Goal: Task Accomplishment & Management: Use online tool/utility

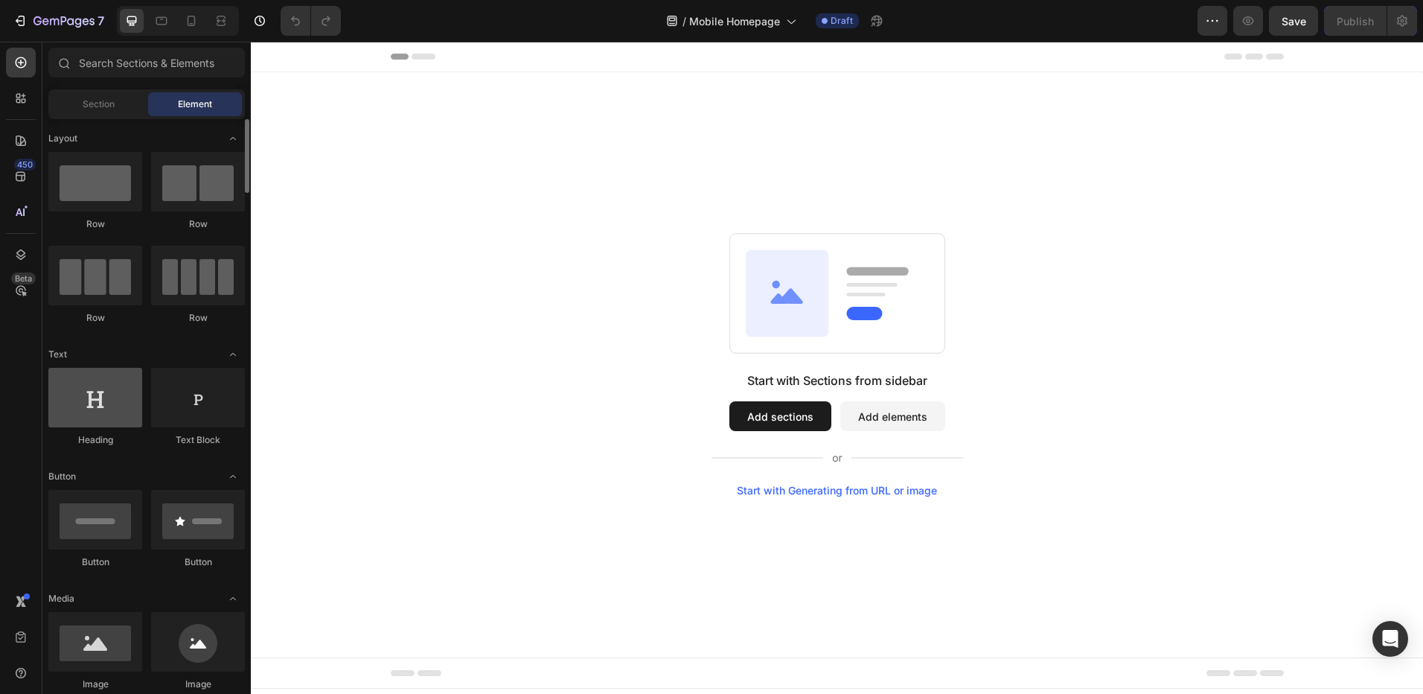
scroll to position [149, 0]
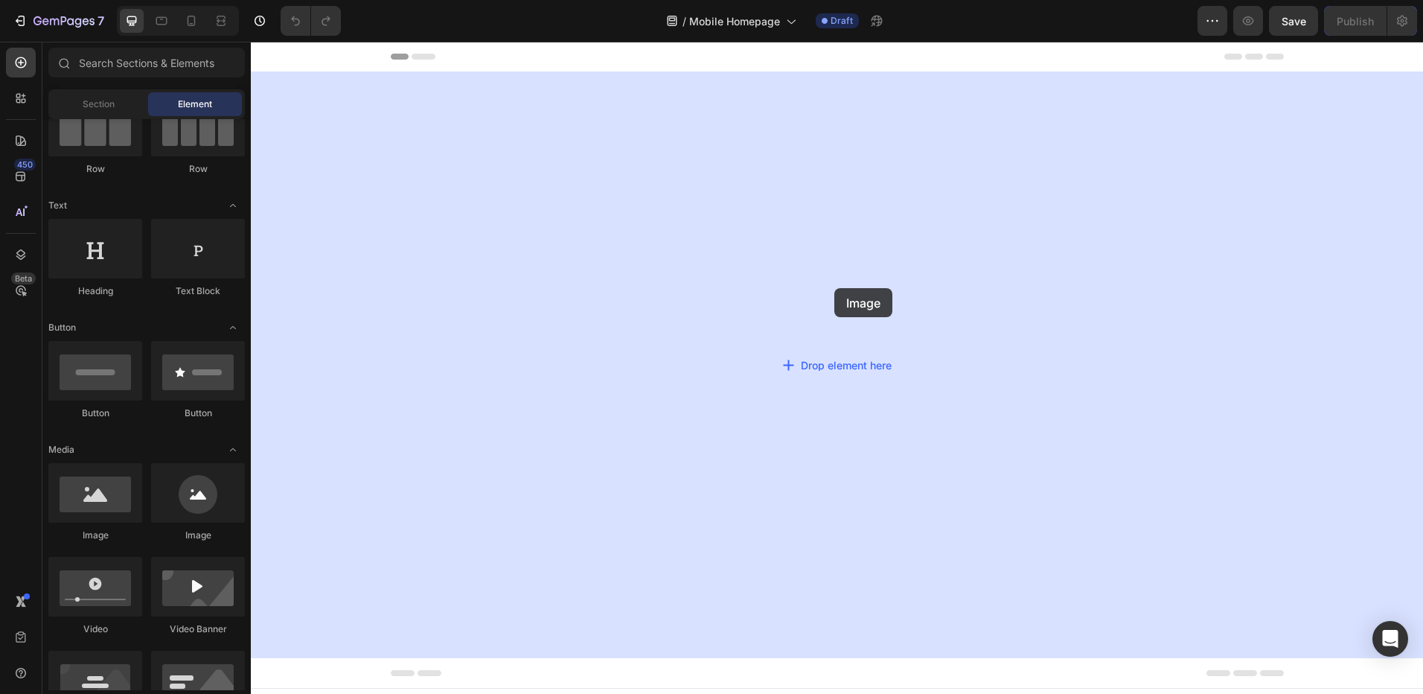
drag, startPoint x: 351, startPoint y: 540, endPoint x: 834, endPoint y: 288, distance: 545.1
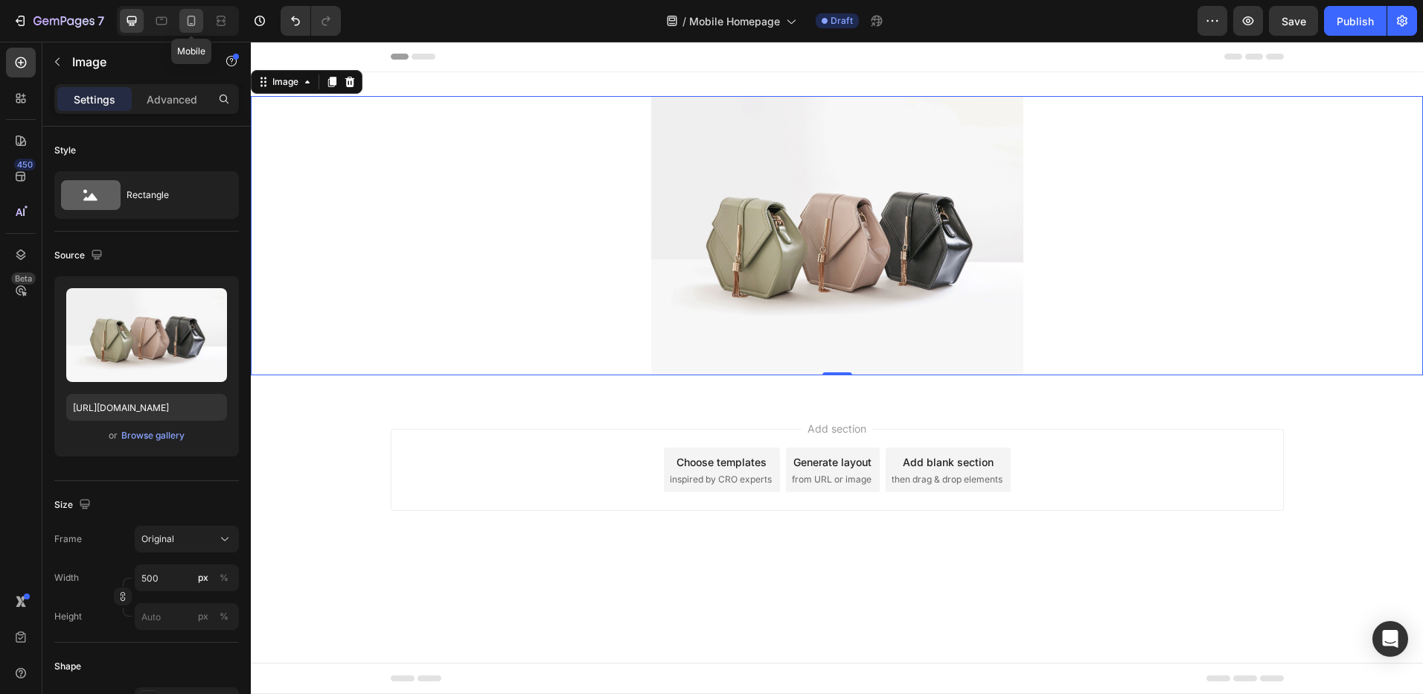
click at [192, 23] on icon at bounding box center [192, 21] width 8 height 10
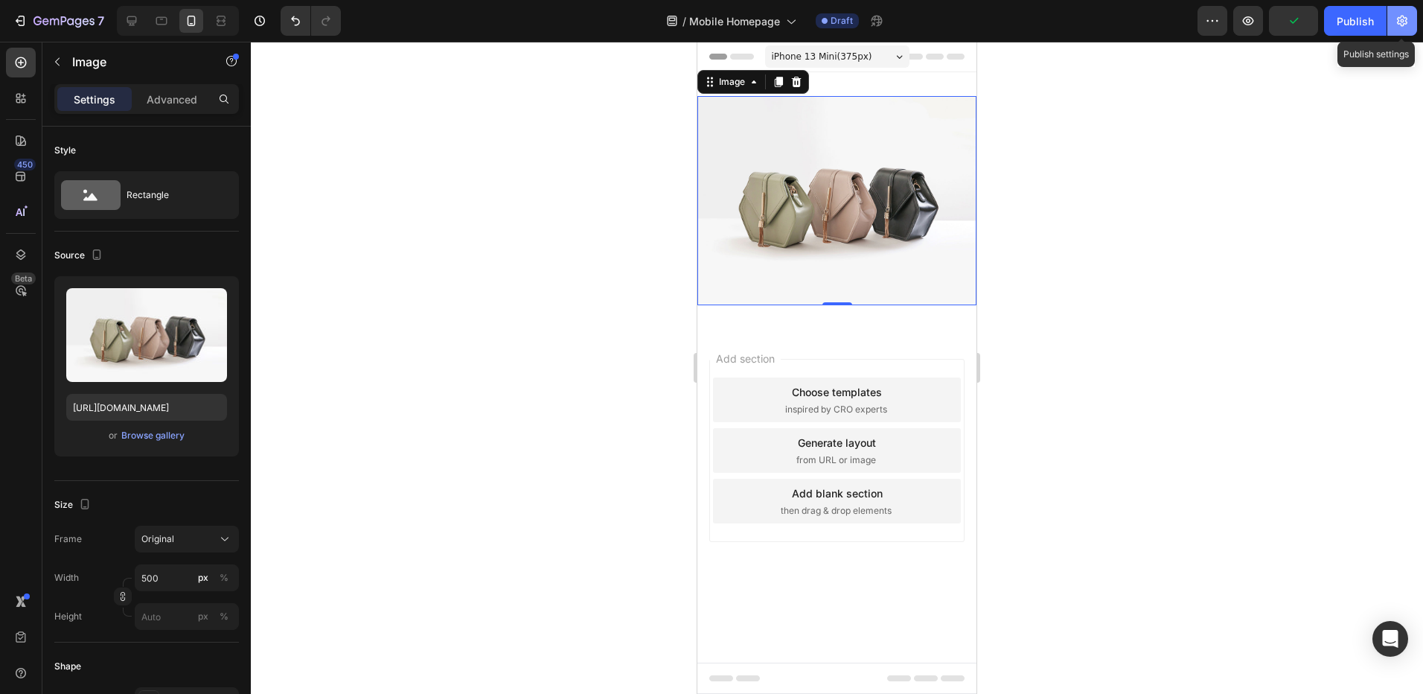
click at [1396, 21] on icon "button" at bounding box center [1402, 20] width 15 height 15
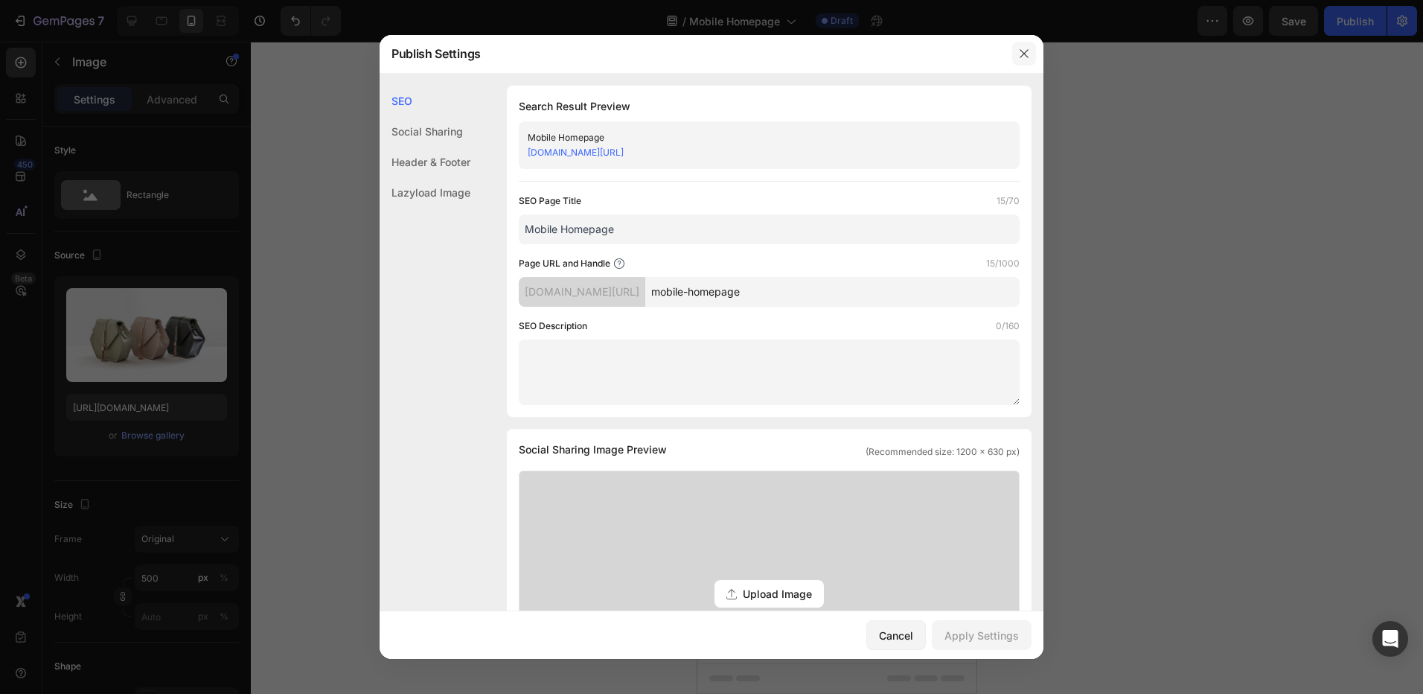
click at [1026, 49] on icon "button" at bounding box center [1024, 54] width 12 height 12
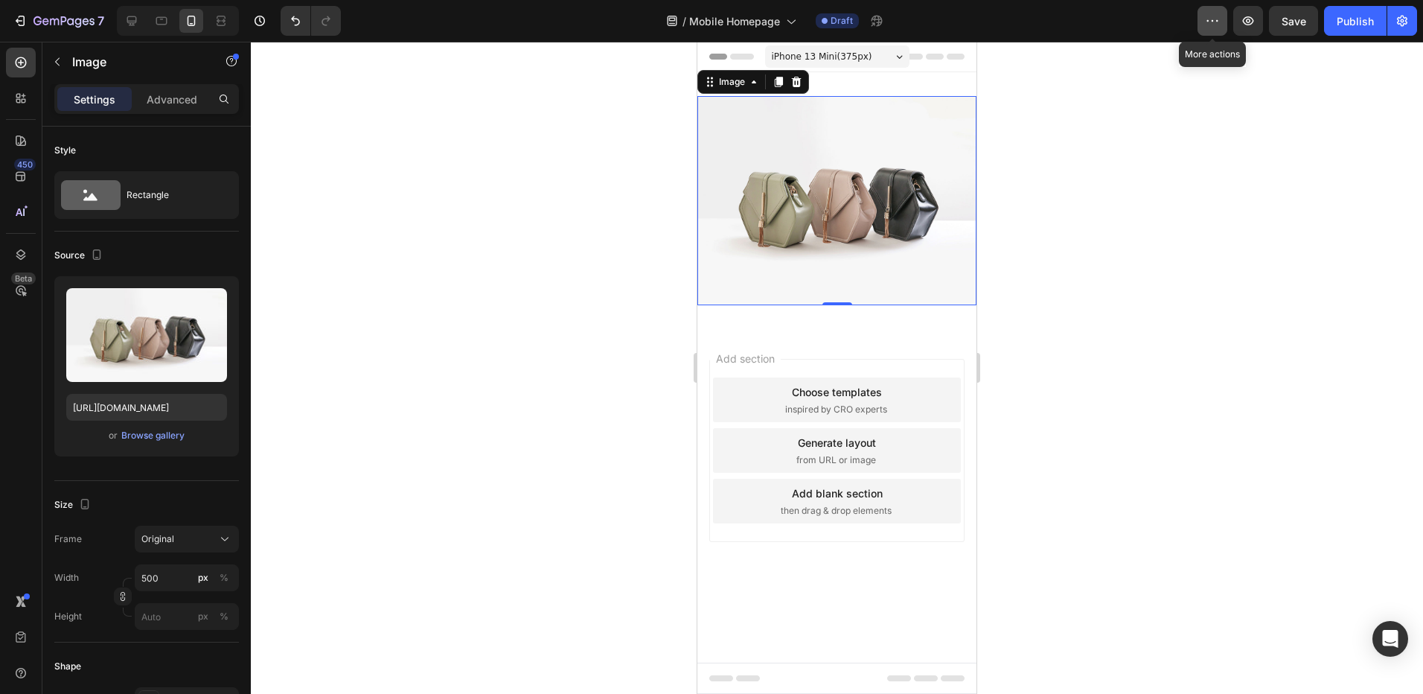
click at [1220, 20] on icon "button" at bounding box center [1212, 20] width 15 height 15
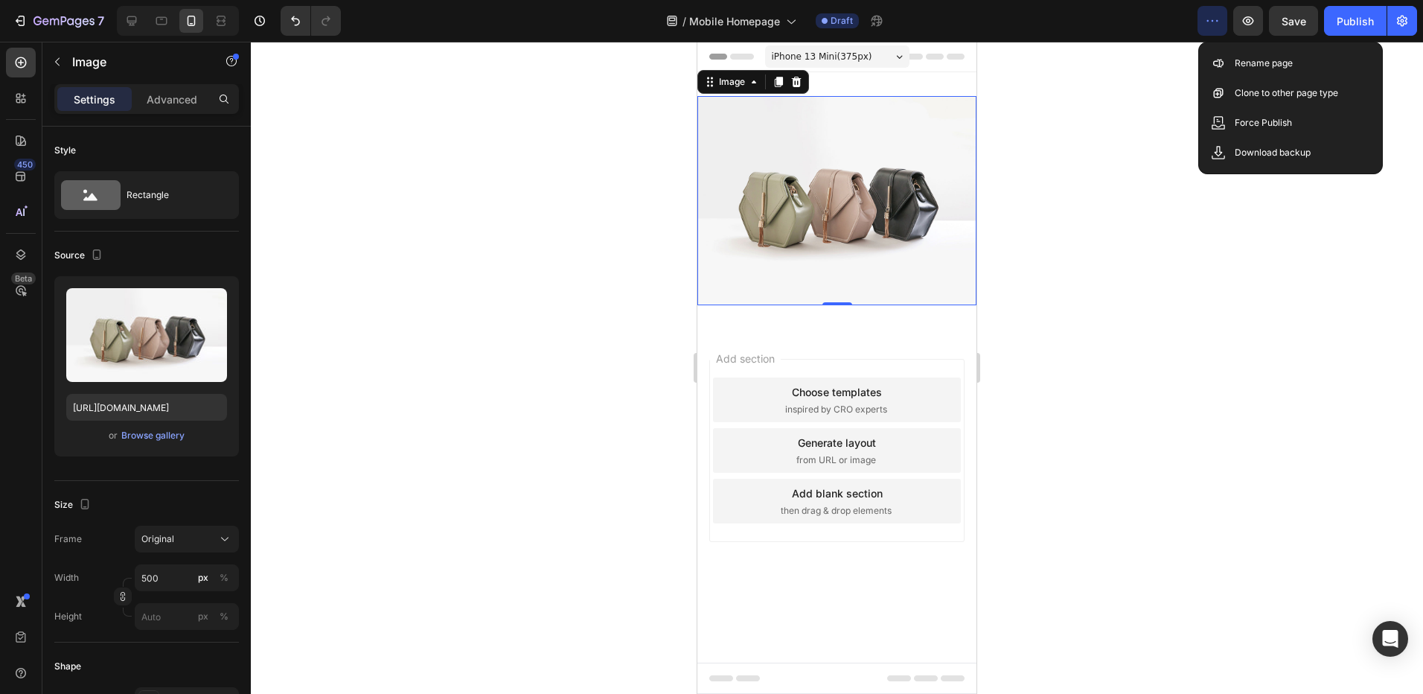
click at [1220, 20] on icon "button" at bounding box center [1212, 20] width 15 height 15
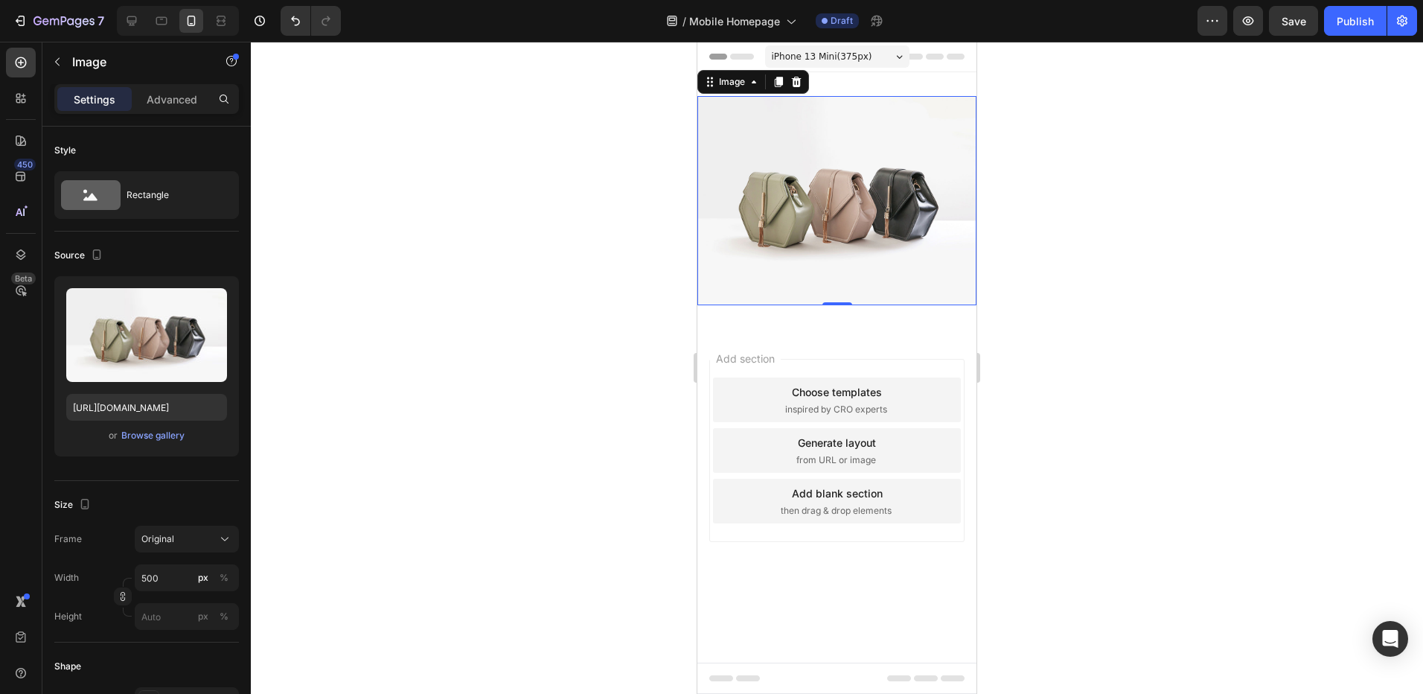
click at [1118, 153] on div at bounding box center [837, 368] width 1172 height 652
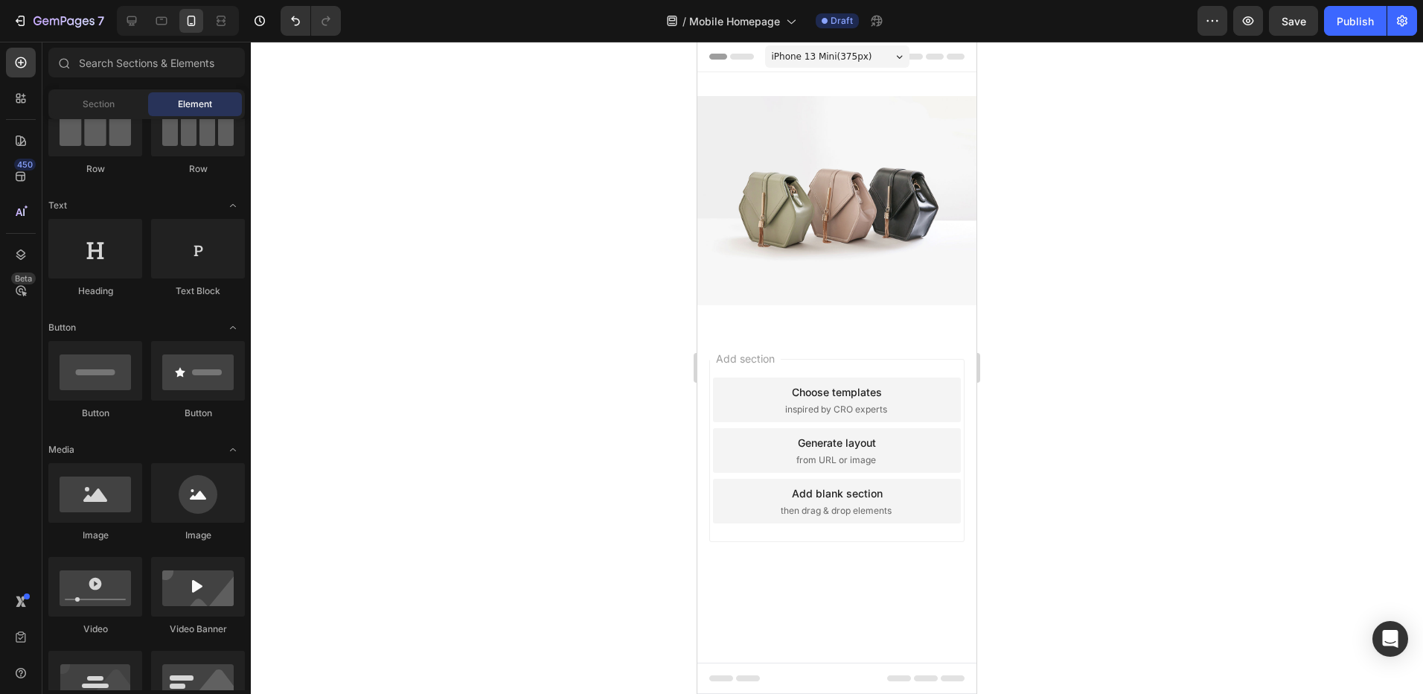
click at [899, 60] on div "iPhone 13 Mini ( 375 px)" at bounding box center [837, 56] width 144 height 22
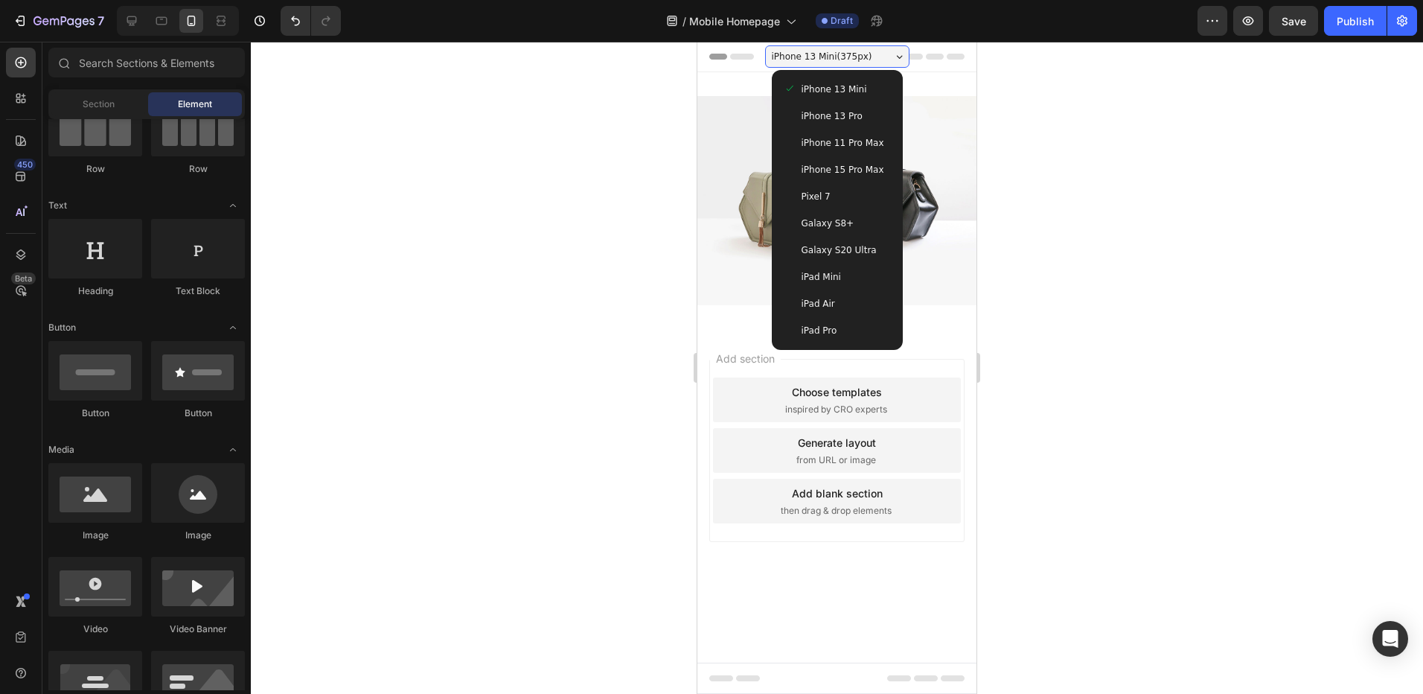
click at [866, 173] on span "iPhone 15 Pro Max" at bounding box center [843, 169] width 83 height 15
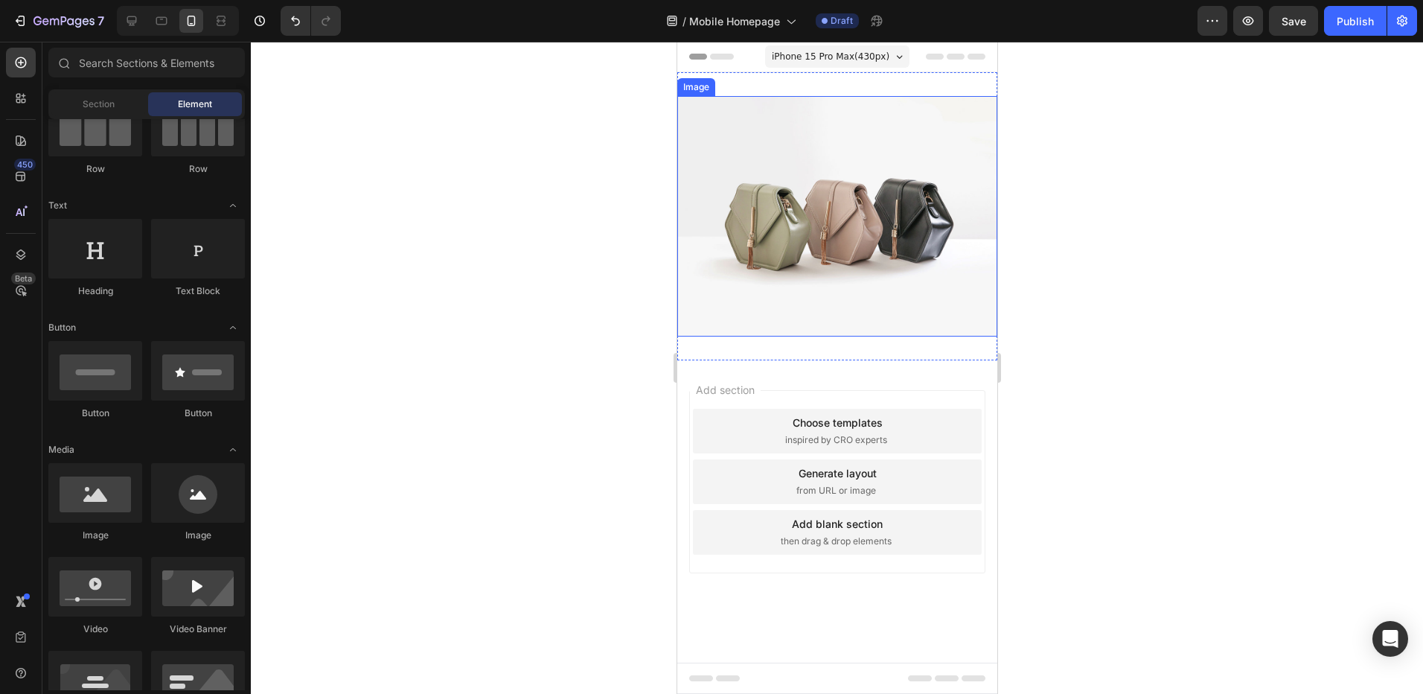
click at [760, 248] on img at bounding box center [837, 216] width 320 height 240
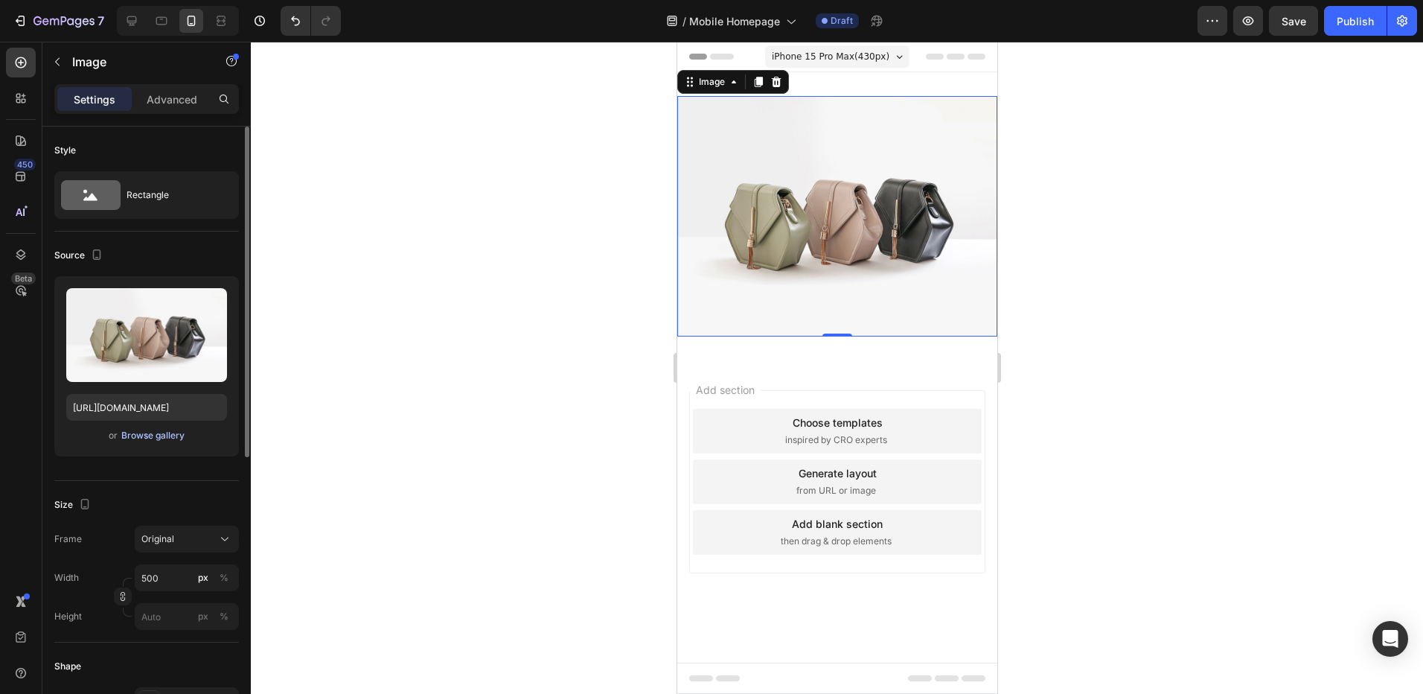
click at [152, 440] on div "Browse gallery" at bounding box center [152, 435] width 63 height 13
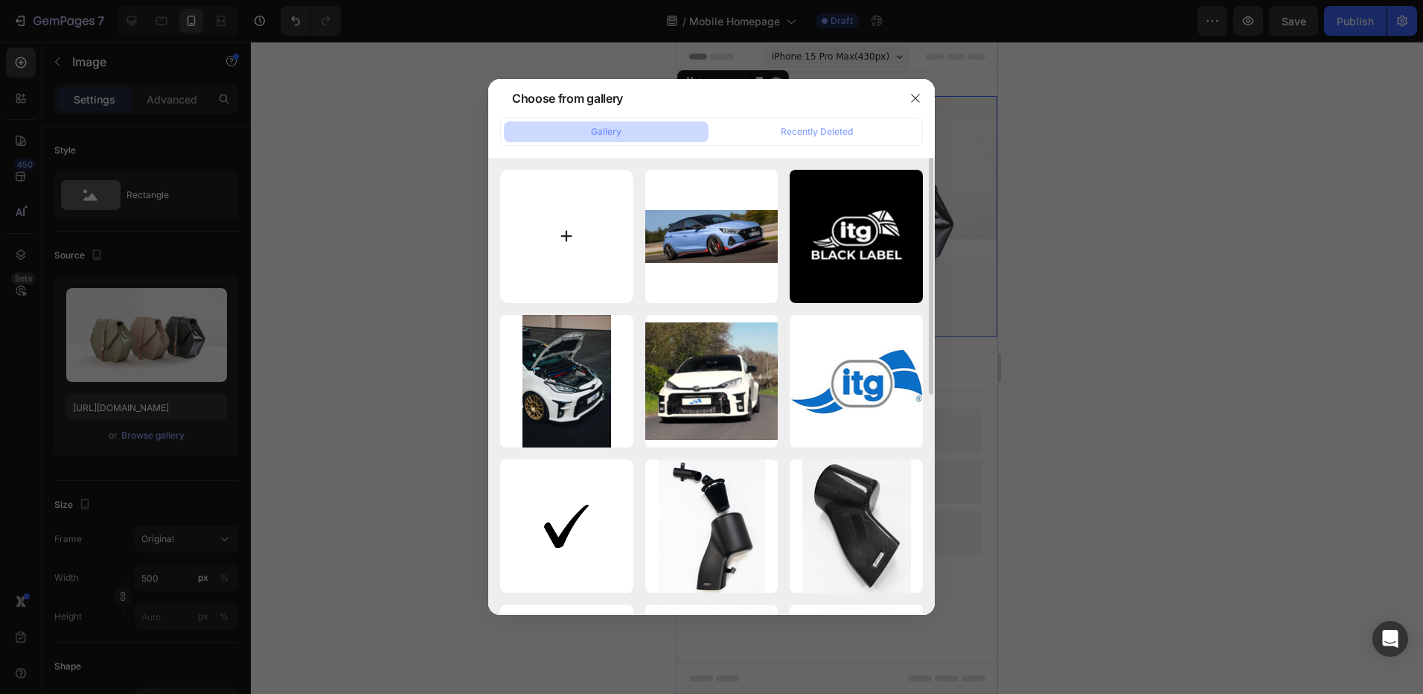
click at [563, 226] on input "file" at bounding box center [566, 236] width 133 height 133
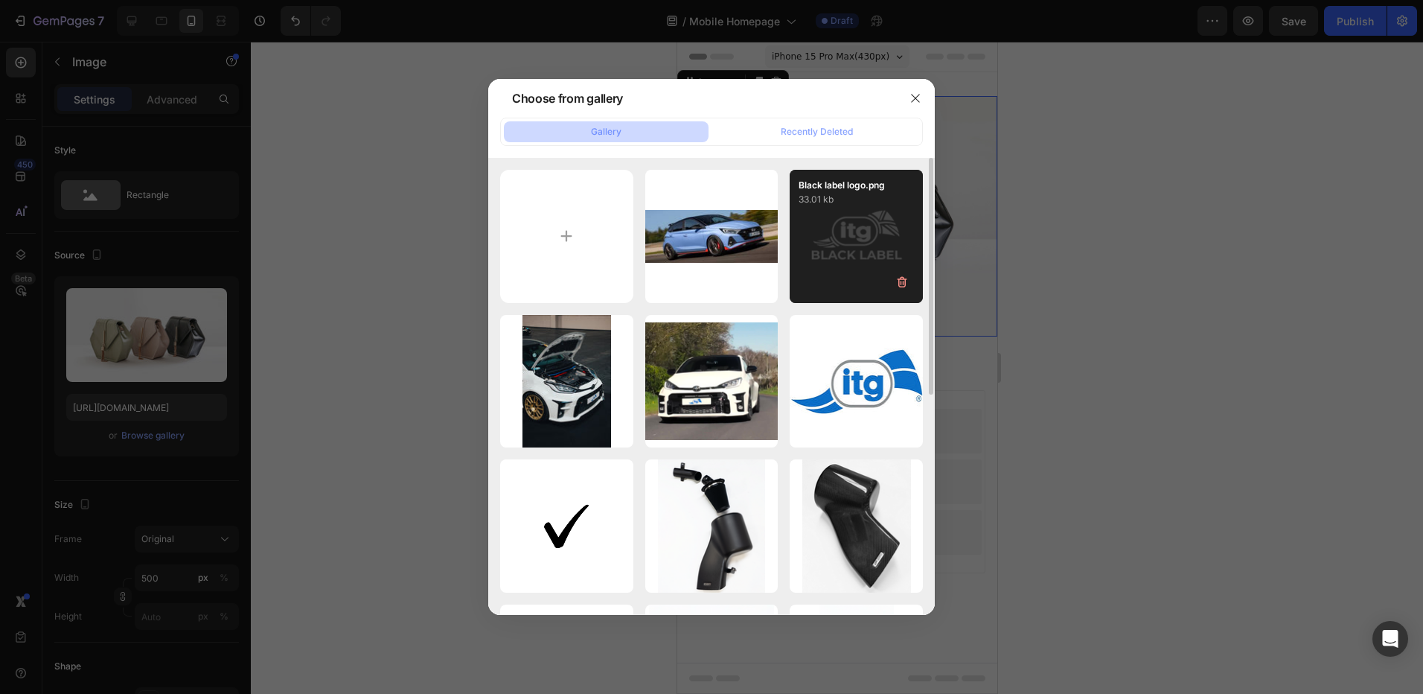
click at [866, 230] on div "Black label logo.png 33.01 kb" at bounding box center [856, 236] width 133 height 133
type input "[URL][DOMAIN_NAME]"
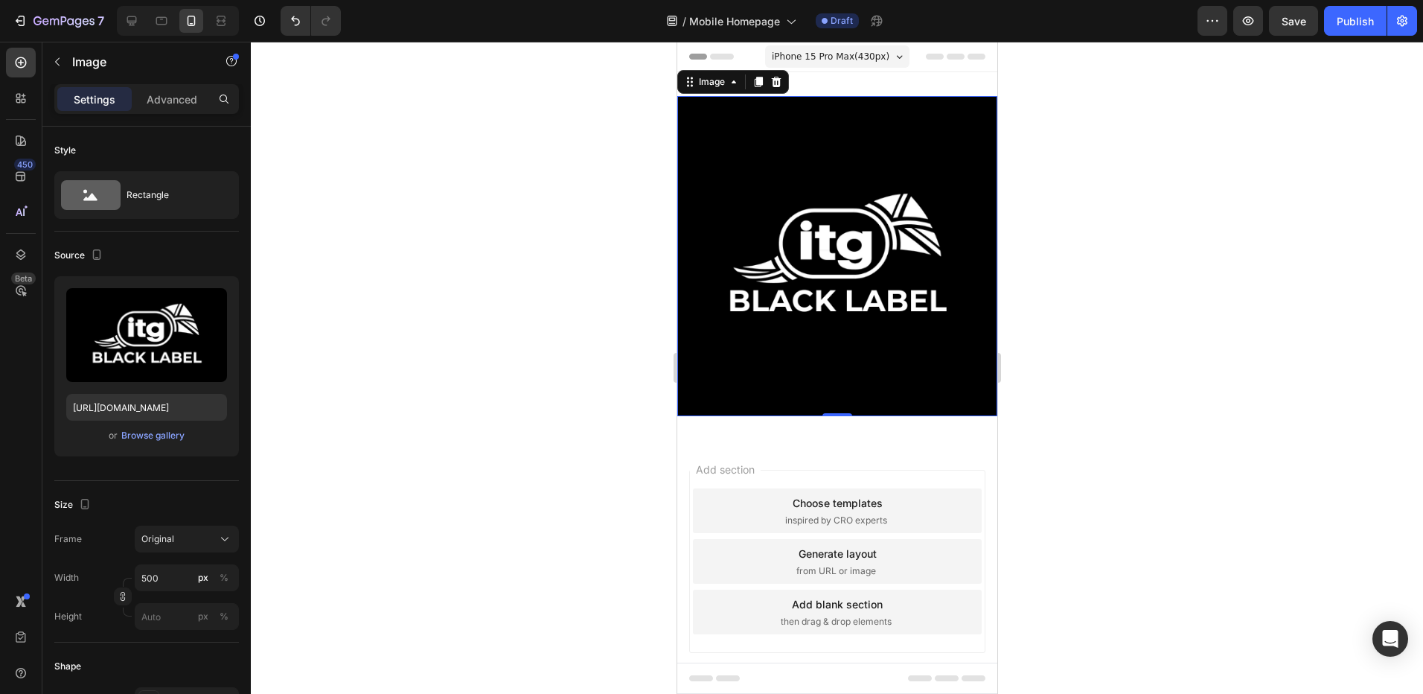
click at [829, 217] on img at bounding box center [837, 256] width 320 height 320
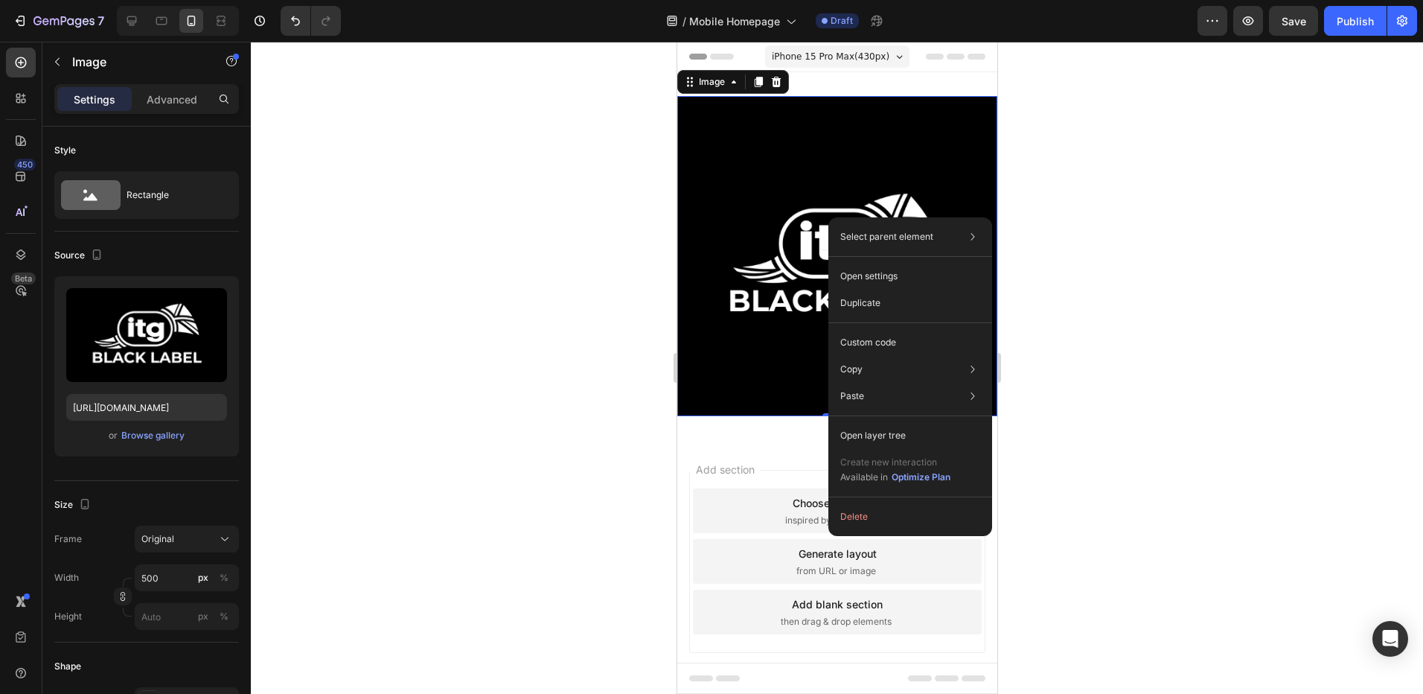
click at [797, 228] on img at bounding box center [837, 256] width 320 height 320
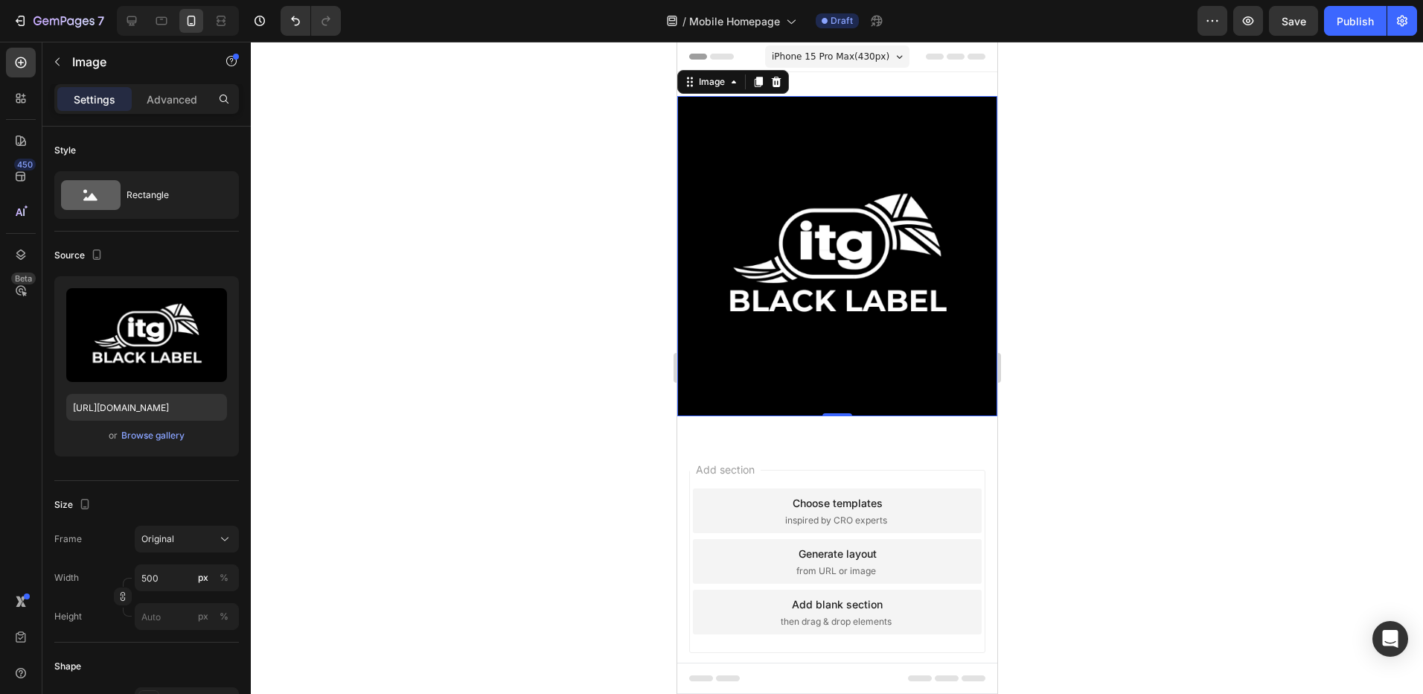
click at [797, 228] on img at bounding box center [837, 256] width 320 height 320
click at [186, 576] on input "500" at bounding box center [187, 577] width 104 height 27
click at [339, 569] on div at bounding box center [837, 368] width 1172 height 652
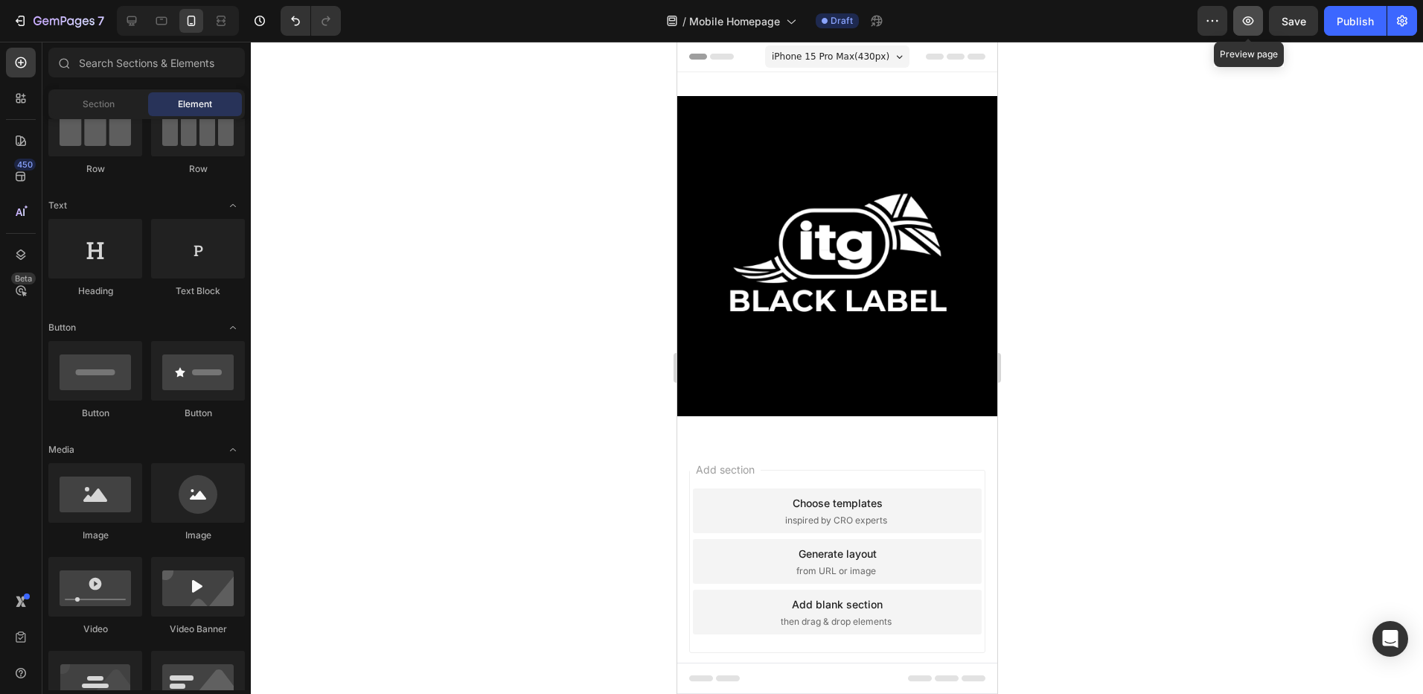
click at [1250, 31] on button "button" at bounding box center [1248, 21] width 30 height 30
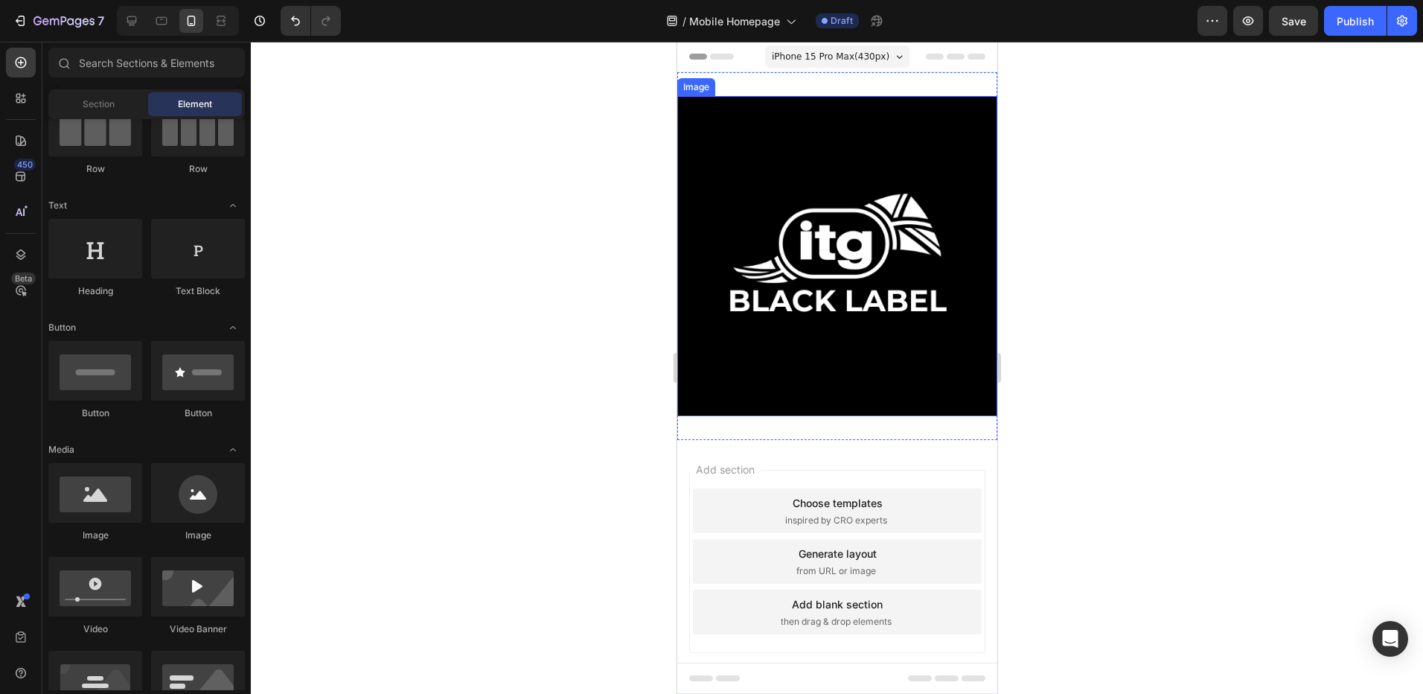
click at [862, 310] on img at bounding box center [837, 256] width 320 height 320
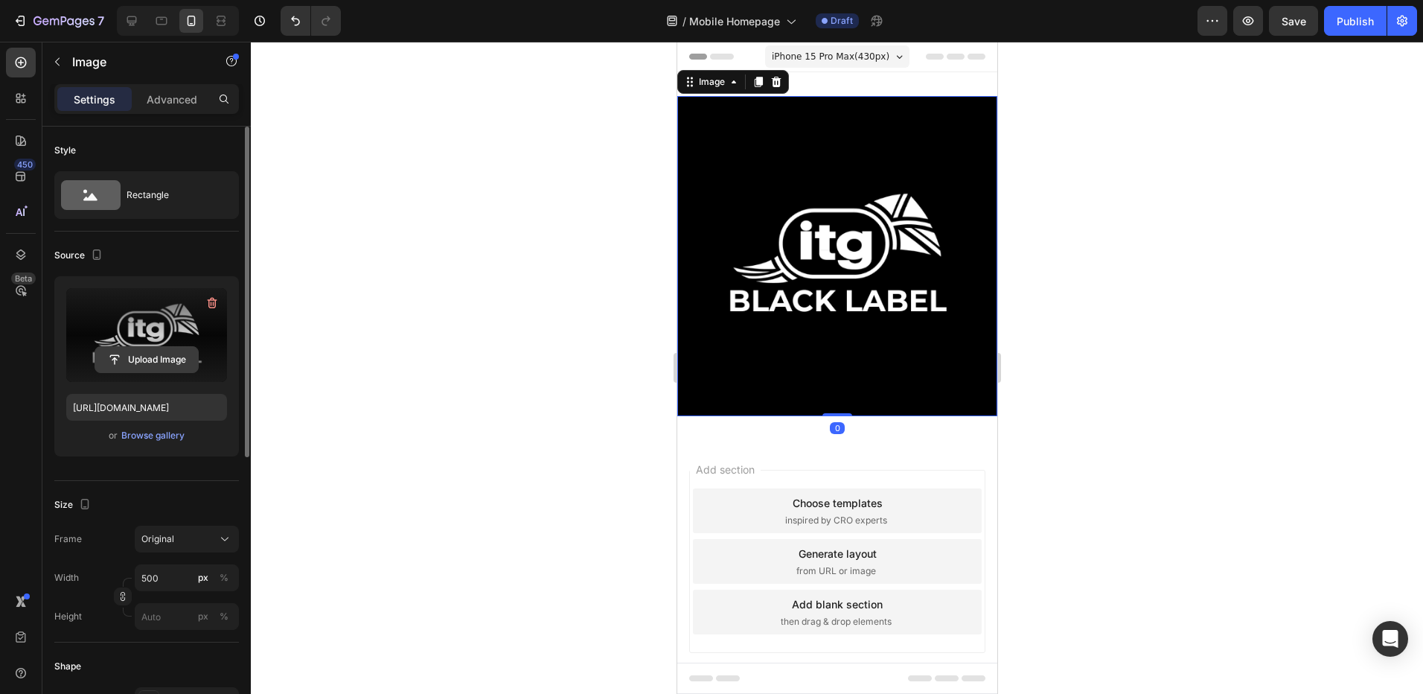
click at [152, 358] on input "file" at bounding box center [146, 359] width 103 height 25
click at [154, 437] on div "Browse gallery" at bounding box center [152, 435] width 63 height 13
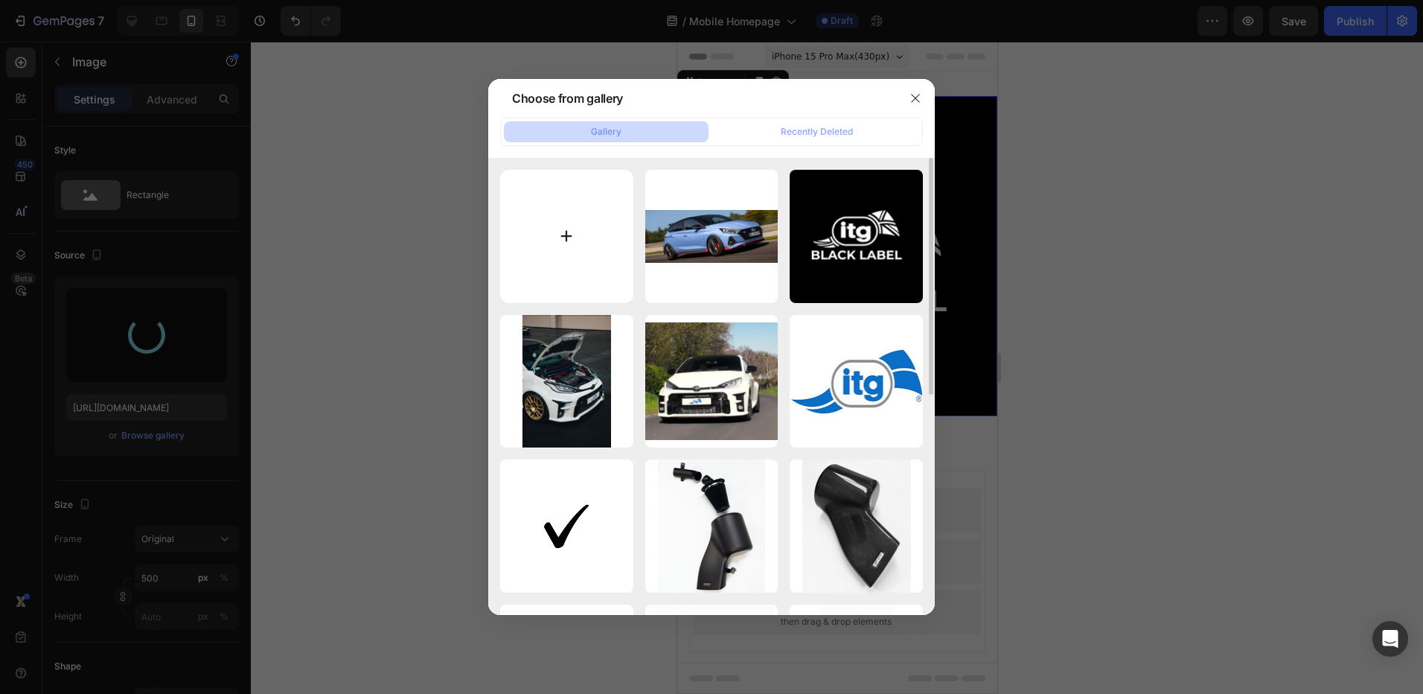
click at [567, 233] on input "file" at bounding box center [566, 236] width 133 height 133
type input "[URL][DOMAIN_NAME]"
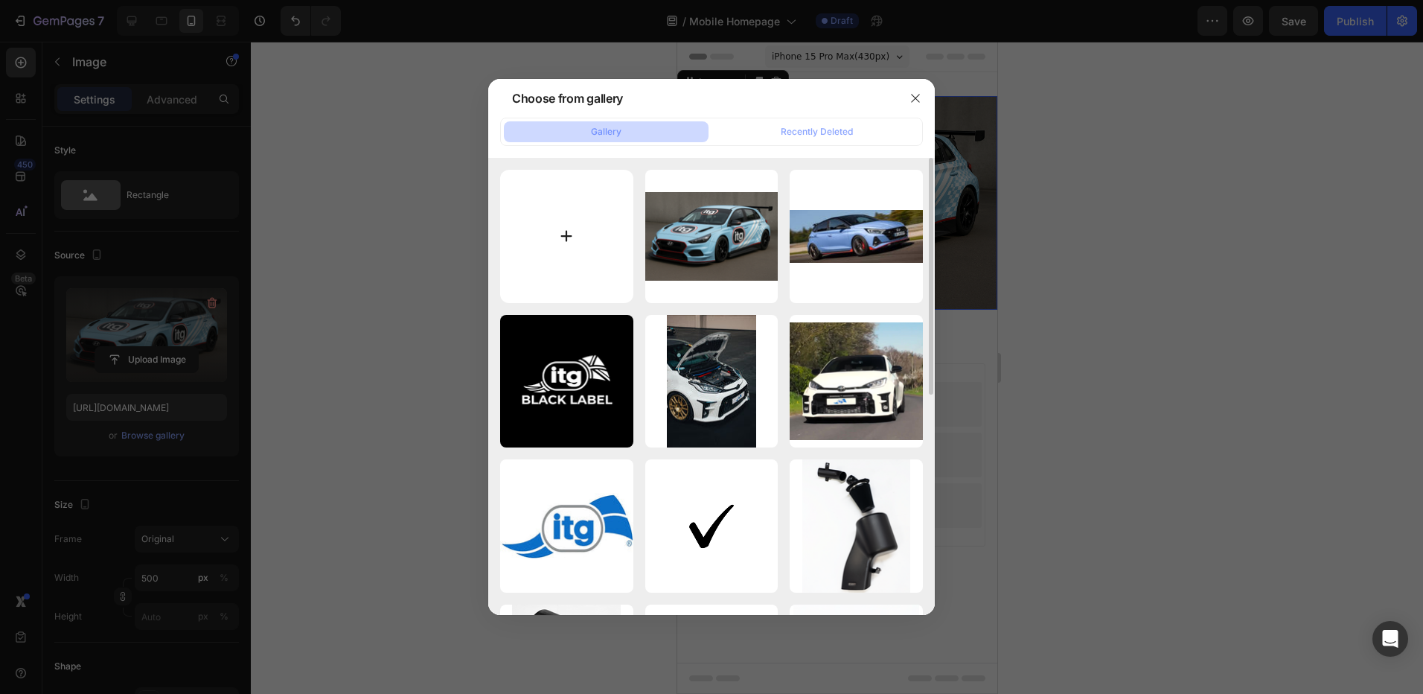
type input "C:\fakepath\Black label logo.png"
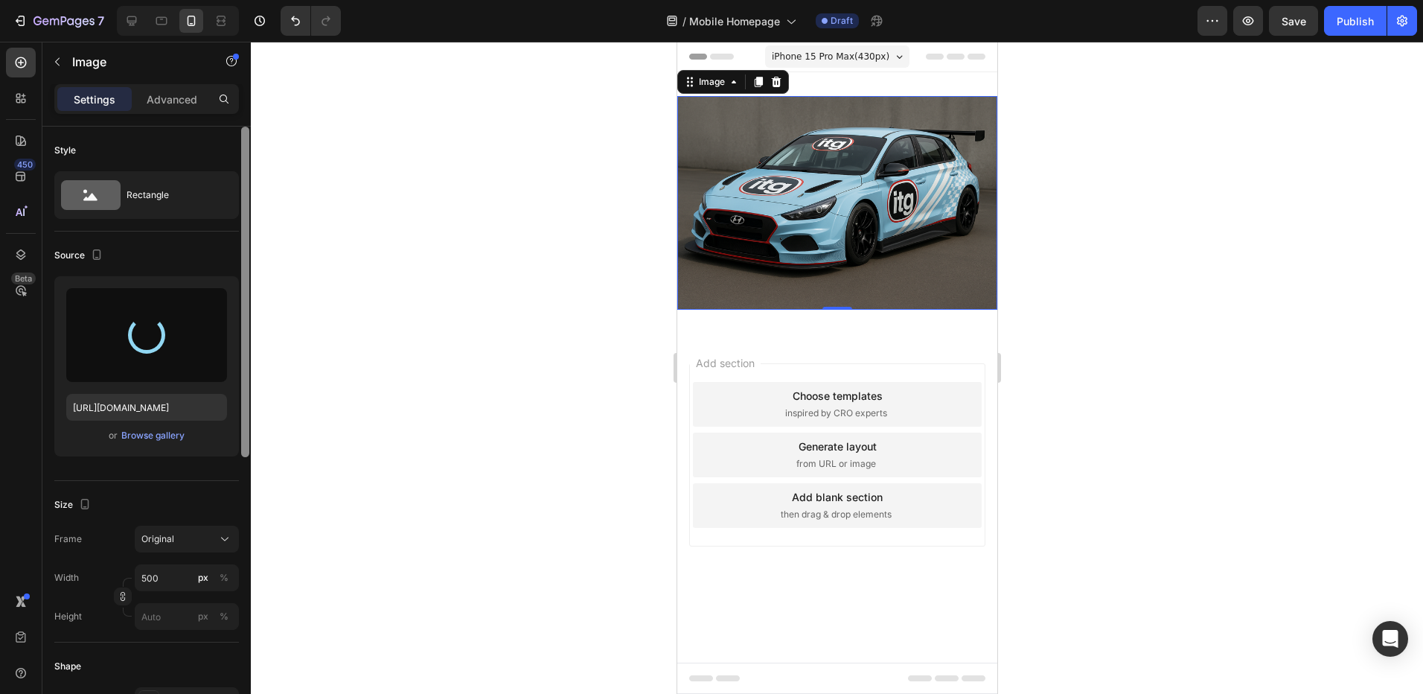
type input "[URL][DOMAIN_NAME]"
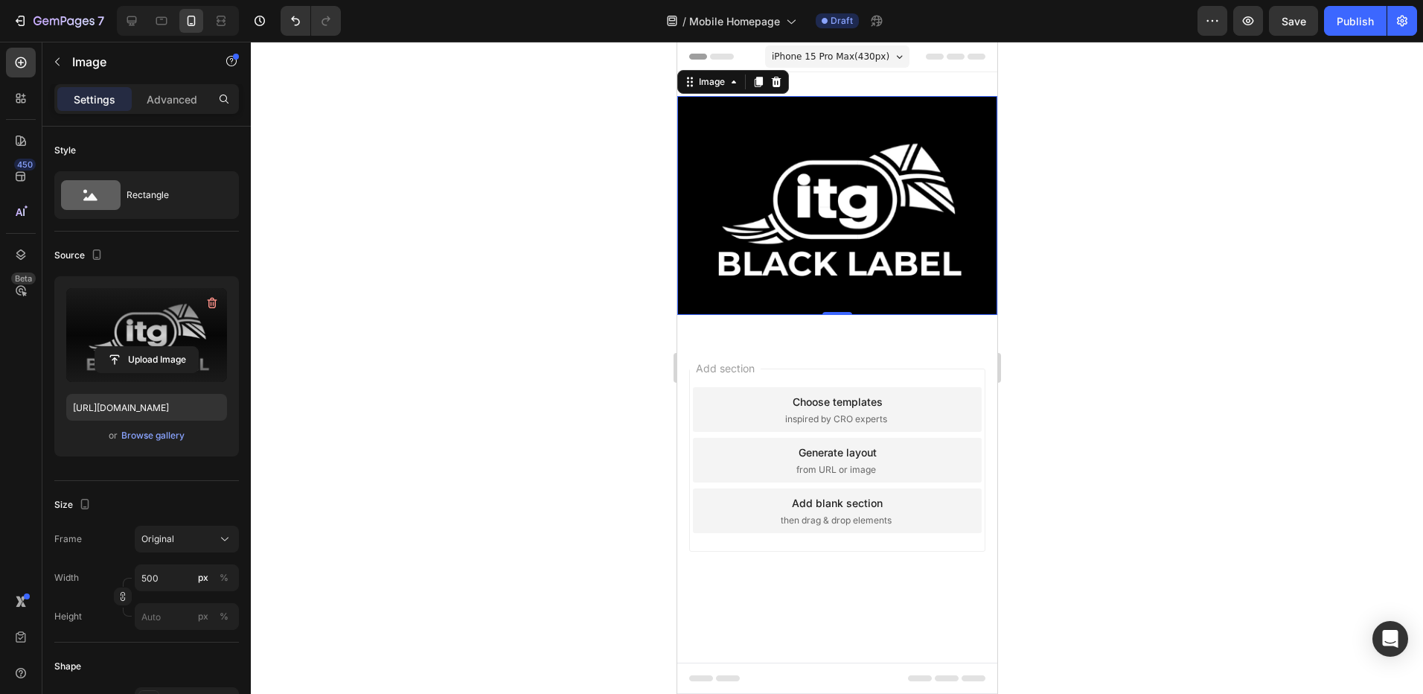
click at [432, 444] on div at bounding box center [837, 368] width 1172 height 652
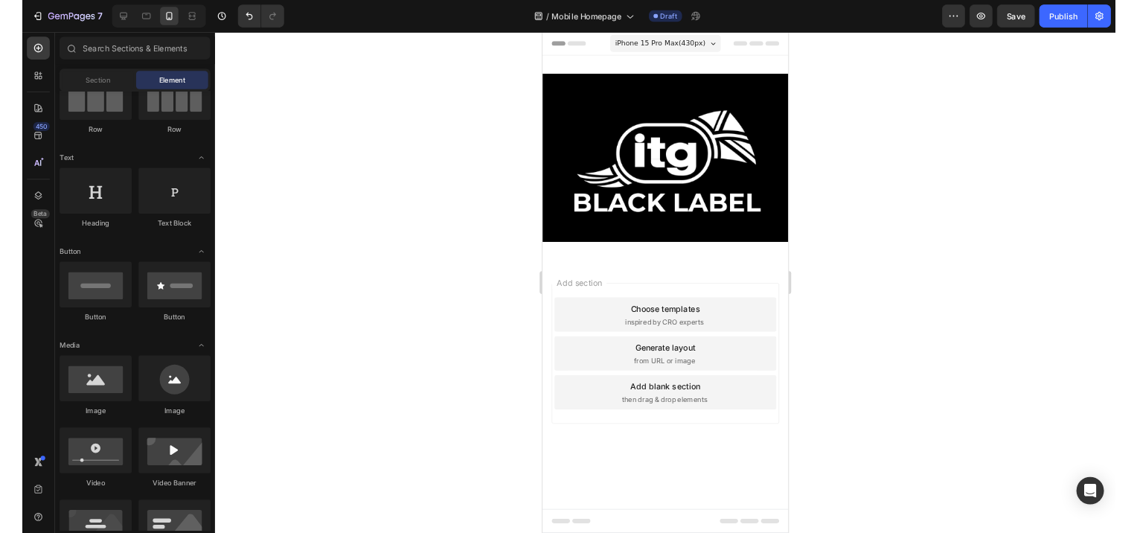
scroll to position [149, 0]
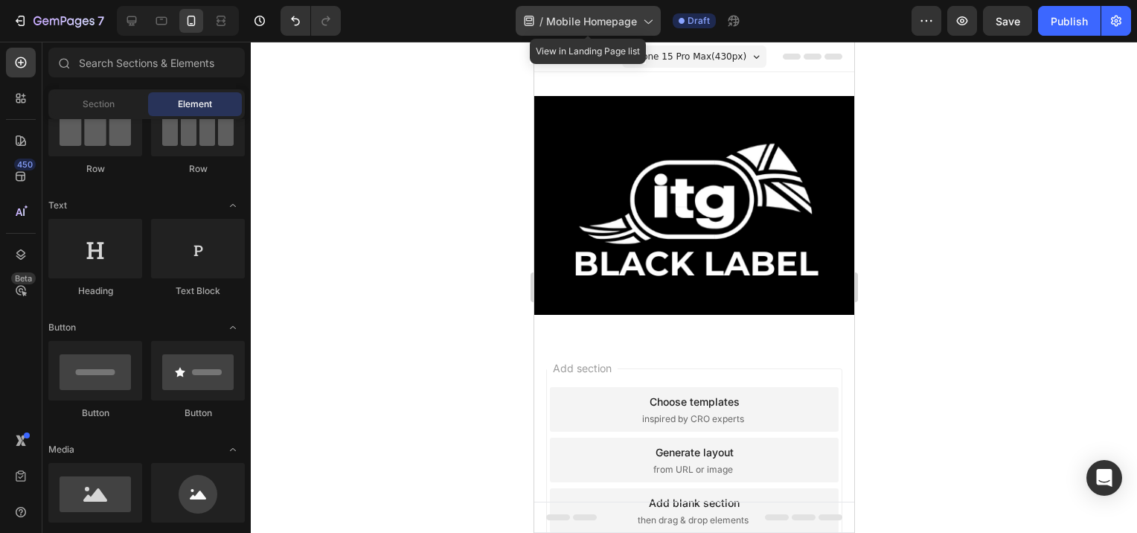
click at [656, 21] on div "/ Mobile Homepage" at bounding box center [588, 21] width 145 height 30
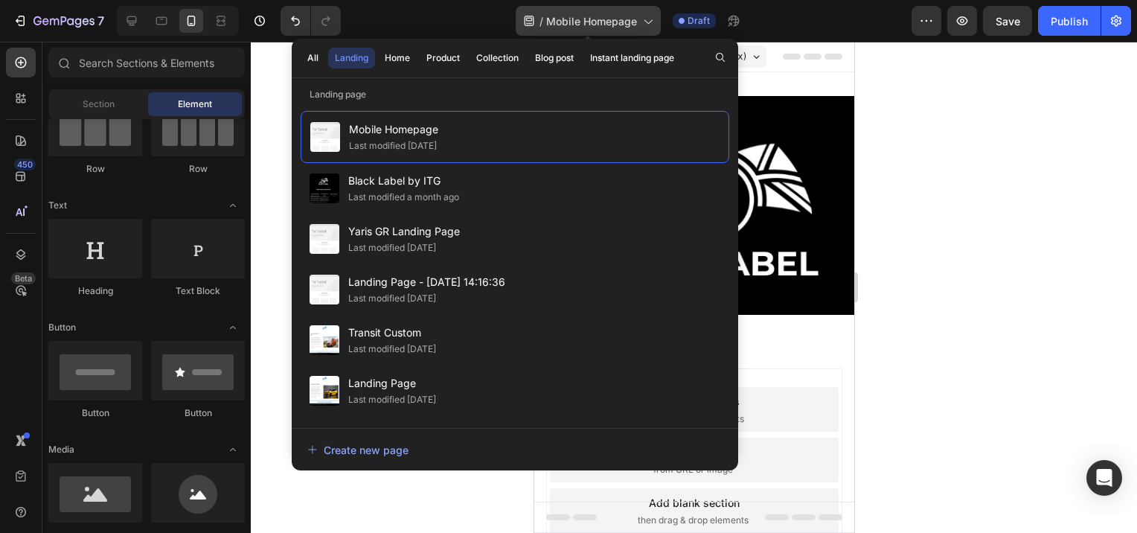
click at [655, 21] on icon at bounding box center [647, 20] width 15 height 15
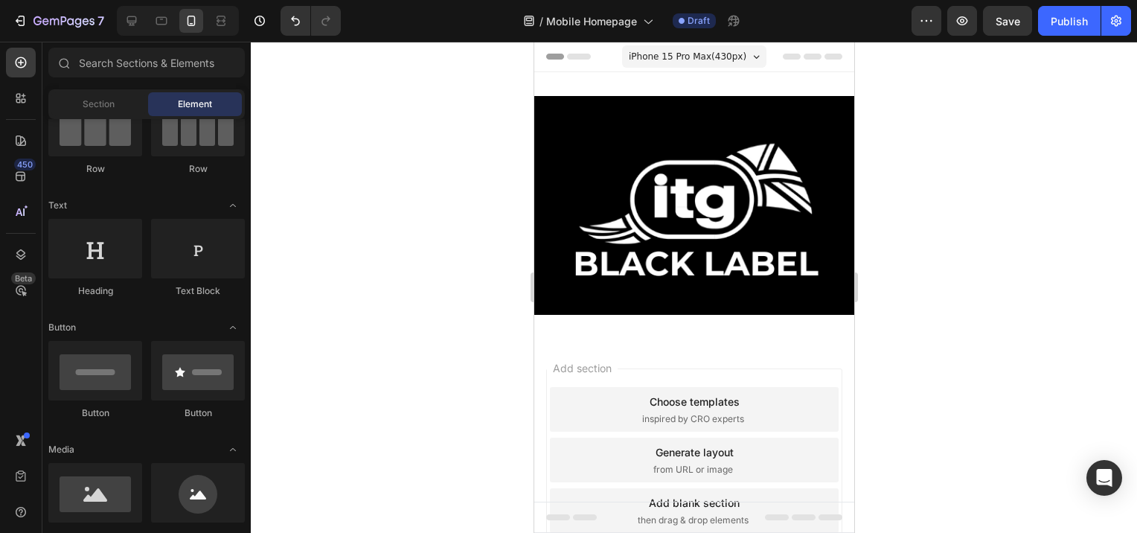
click at [654, 339] on div "Add section Choose templates inspired by CRO experts Generate layout from URL o…" at bounding box center [694, 481] width 320 height 284
click at [670, 339] on div "Add section Choose templates inspired by CRO experts Generate layout from URL o…" at bounding box center [694, 481] width 320 height 284
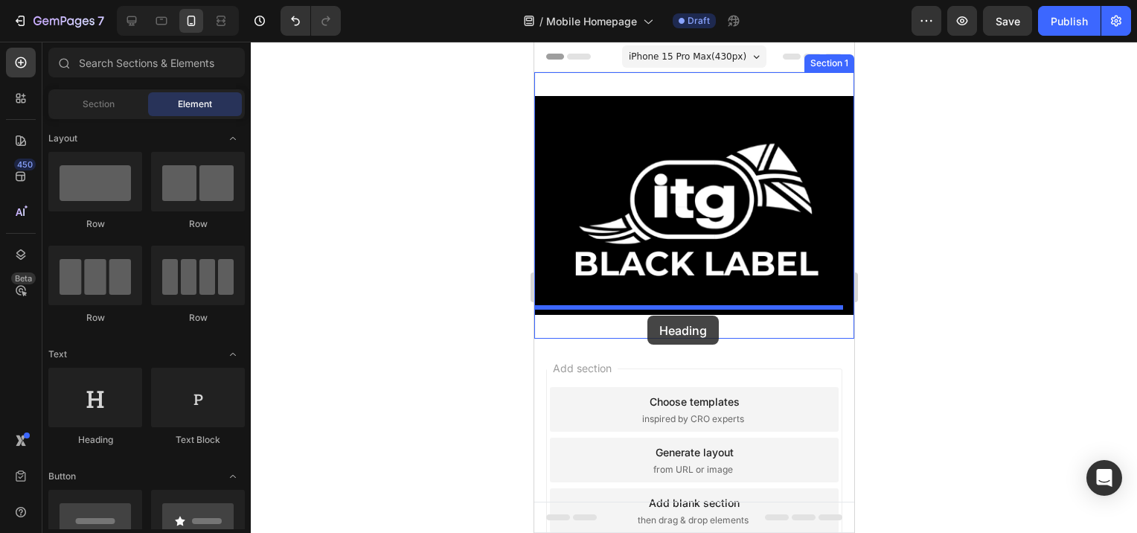
drag, startPoint x: 633, startPoint y: 450, endPoint x: 647, endPoint y: 316, distance: 134.7
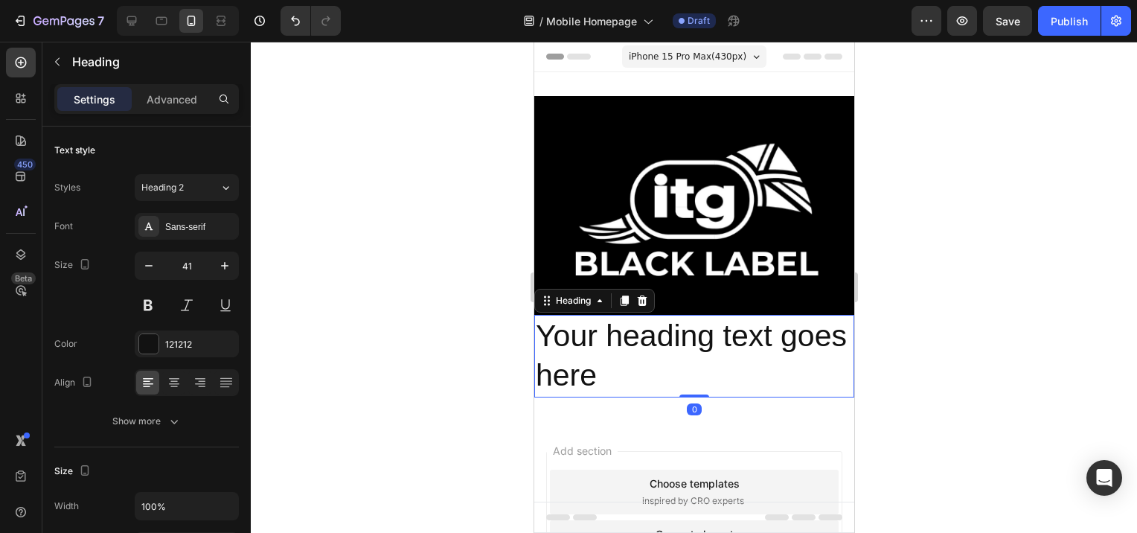
click at [671, 368] on h2 "Your heading text goes here" at bounding box center [694, 356] width 320 height 83
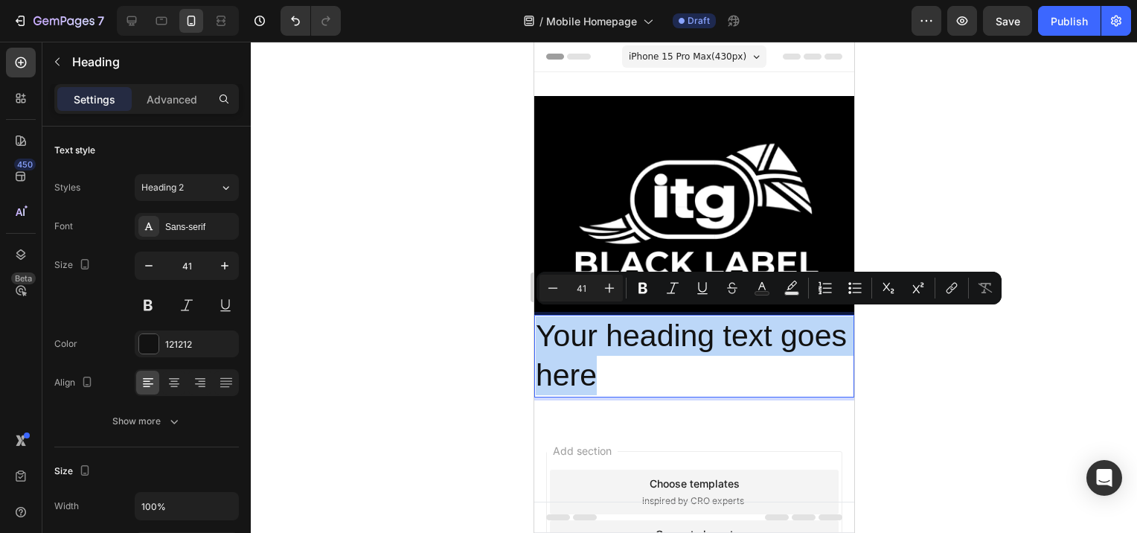
drag, startPoint x: 667, startPoint y: 370, endPoint x: 513, endPoint y: 328, distance: 159.8
click at [534, 328] on html "iPhone 15 Pro Max ( 430 px) iPhone 13 Mini iPhone 13 Pro iPhone 11 Pro Max iPho…" at bounding box center [694, 374] width 320 height 664
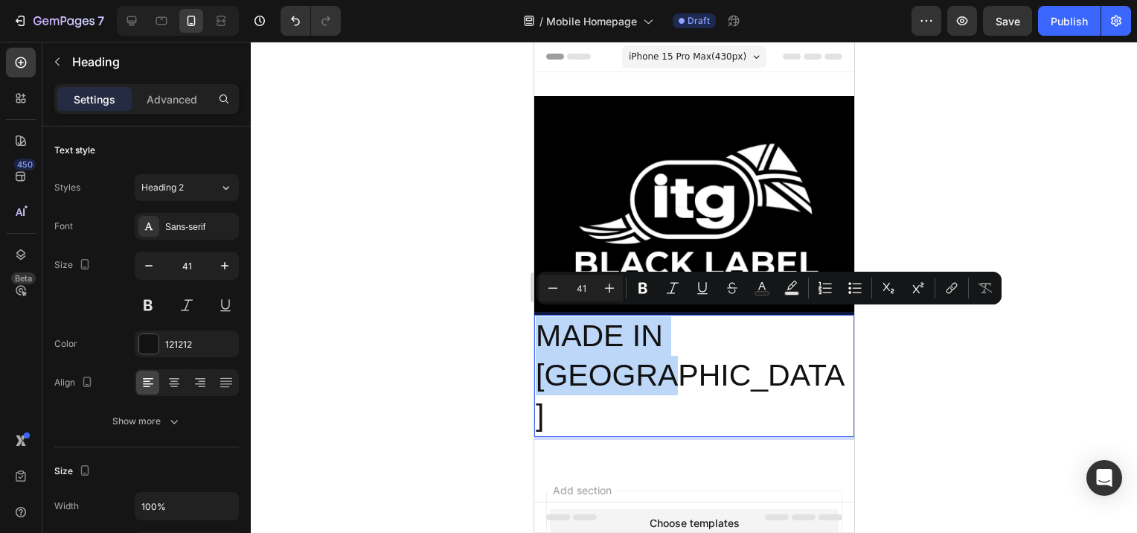
drag, startPoint x: 788, startPoint y: 323, endPoint x: 544, endPoint y: 315, distance: 244.3
click at [544, 316] on p "MADE IN [GEOGRAPHIC_DATA]" at bounding box center [693, 375] width 317 height 119
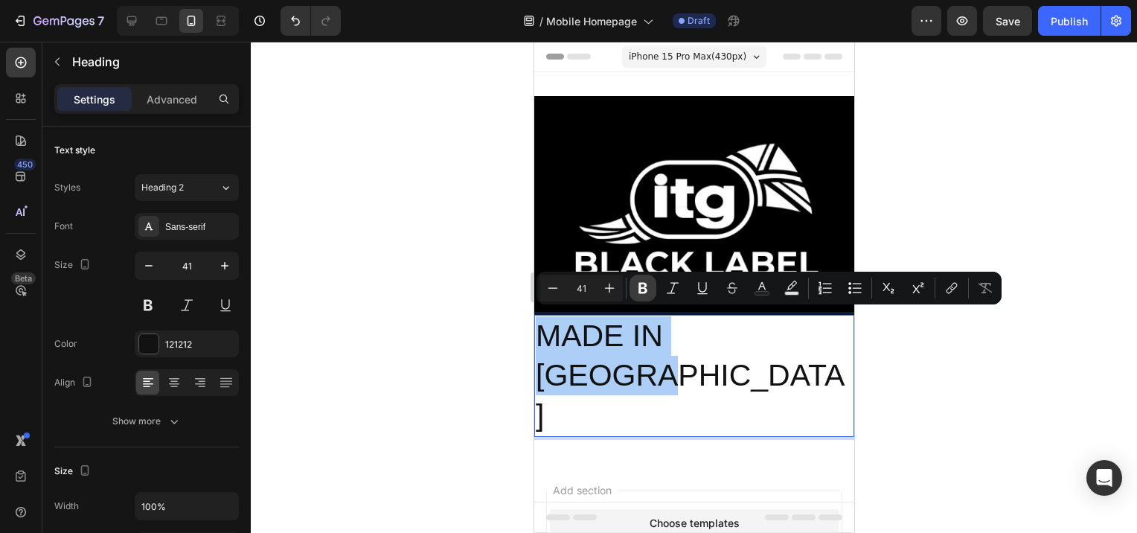
click at [643, 289] on icon "Editor contextual toolbar" at bounding box center [643, 288] width 15 height 15
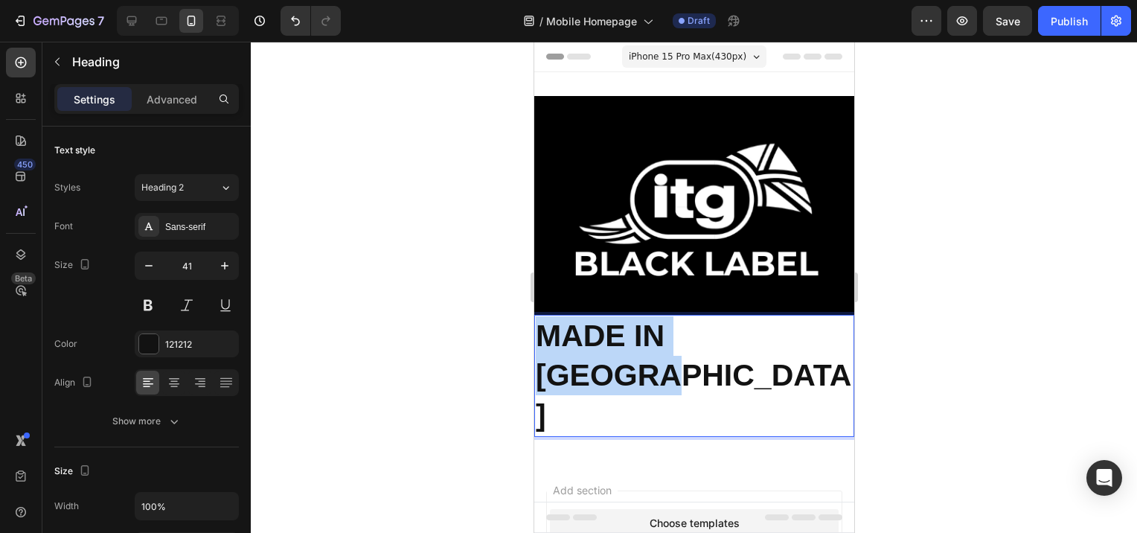
drag, startPoint x: 792, startPoint y: 323, endPoint x: 537, endPoint y: 322, distance: 255.3
click at [537, 322] on strong "MADE IN [GEOGRAPHIC_DATA]" at bounding box center [693, 376] width 316 height 114
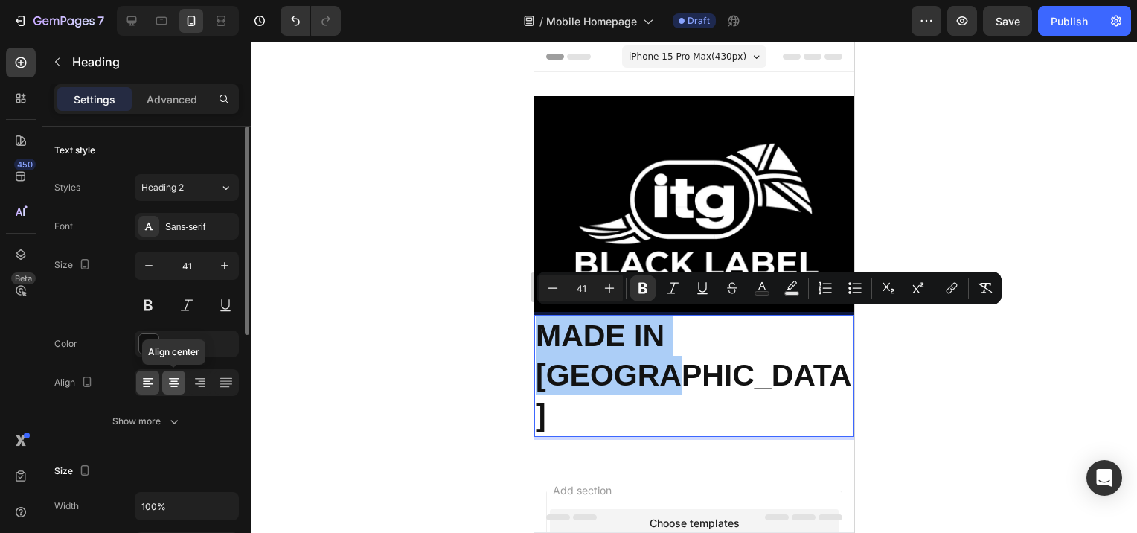
click at [173, 384] on icon at bounding box center [174, 382] width 15 height 15
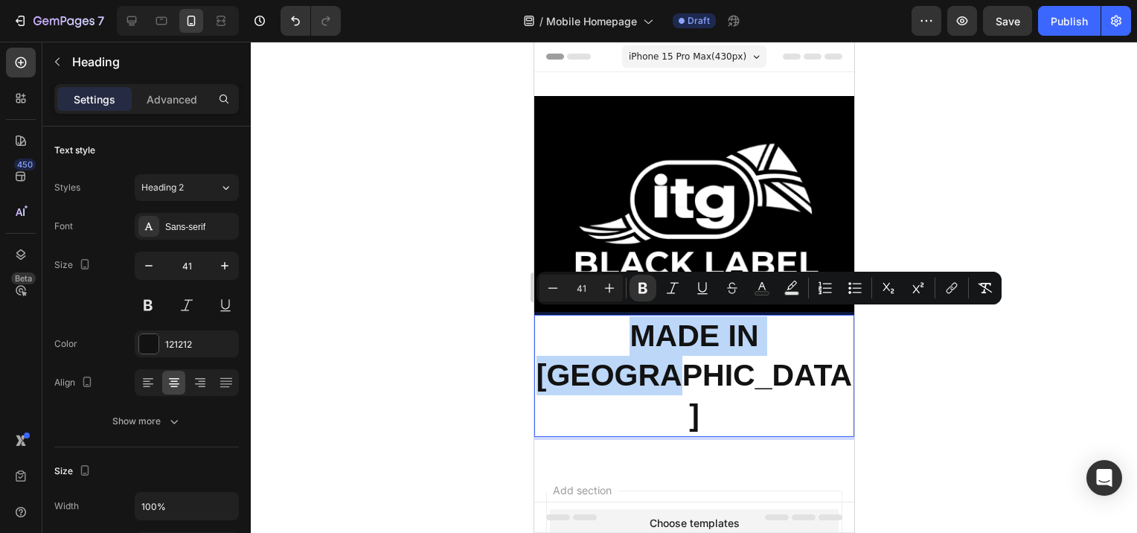
drag, startPoint x: 818, startPoint y: 325, endPoint x: 569, endPoint y: 330, distance: 248.7
click at [569, 330] on p "MADE IN [GEOGRAPHIC_DATA]" at bounding box center [693, 375] width 317 height 119
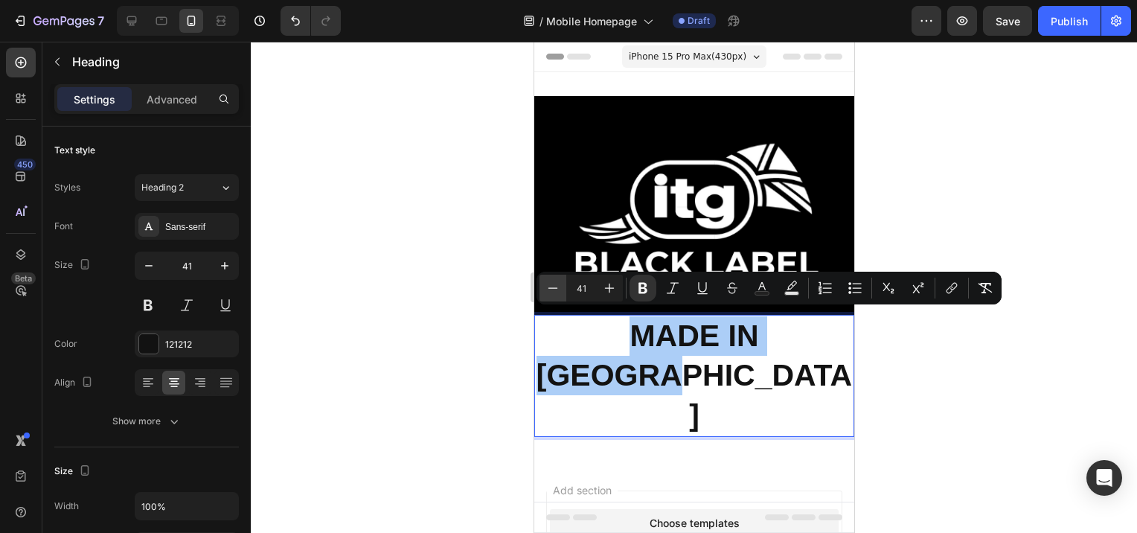
click at [550, 288] on icon "Editor contextual toolbar" at bounding box center [554, 287] width 10 height 1
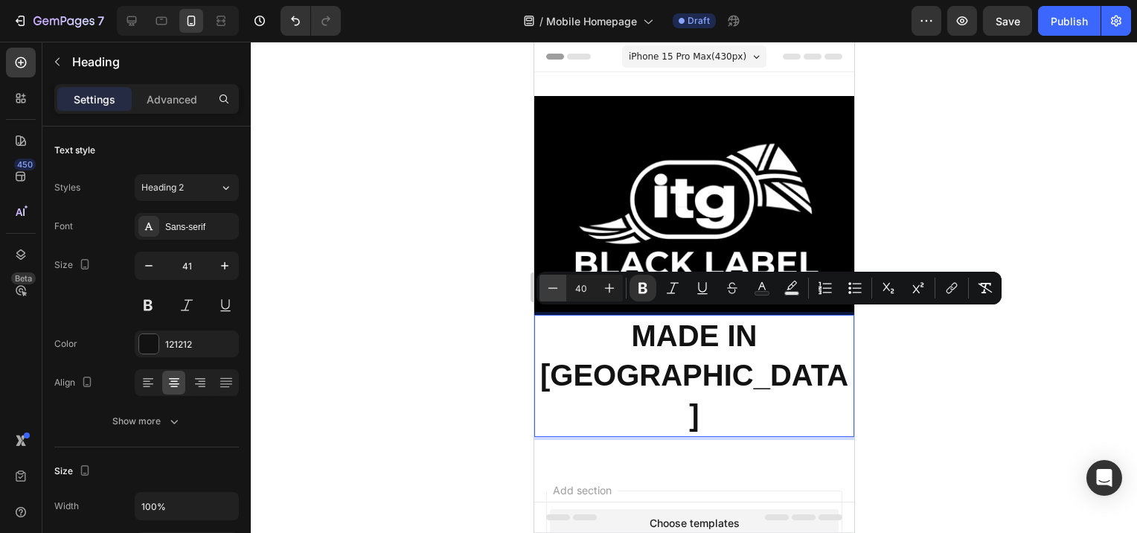
click at [550, 288] on icon "Editor contextual toolbar" at bounding box center [554, 287] width 10 height 1
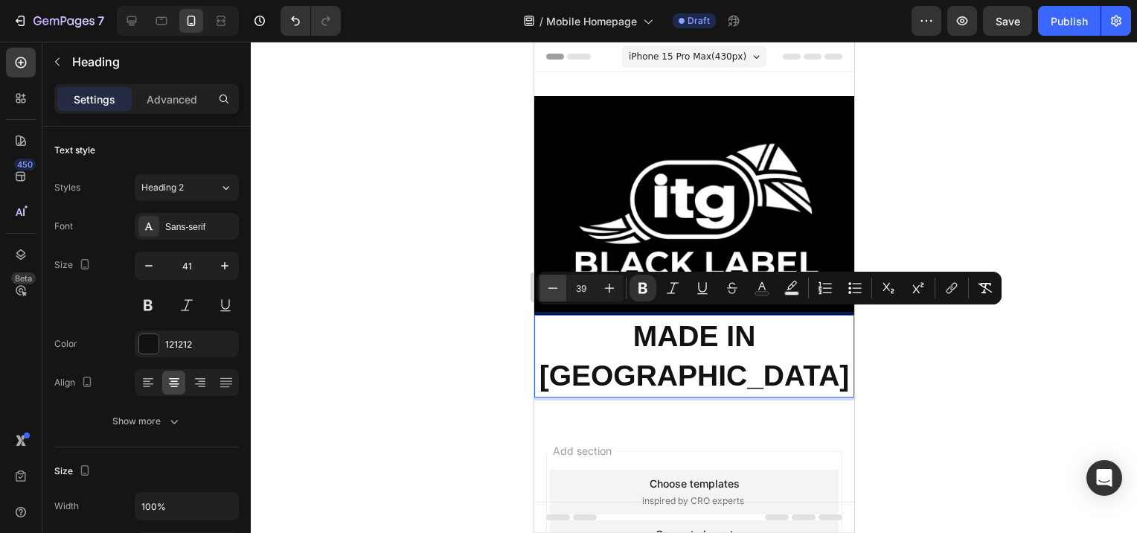
click at [550, 288] on icon "Editor contextual toolbar" at bounding box center [554, 287] width 10 height 1
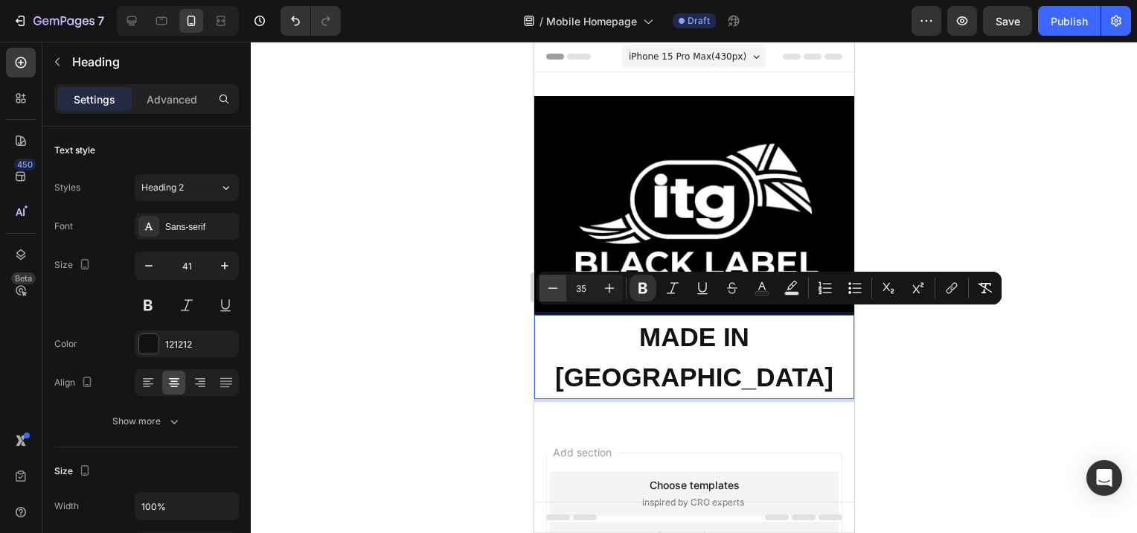
click at [550, 288] on icon "Editor contextual toolbar" at bounding box center [554, 287] width 10 height 1
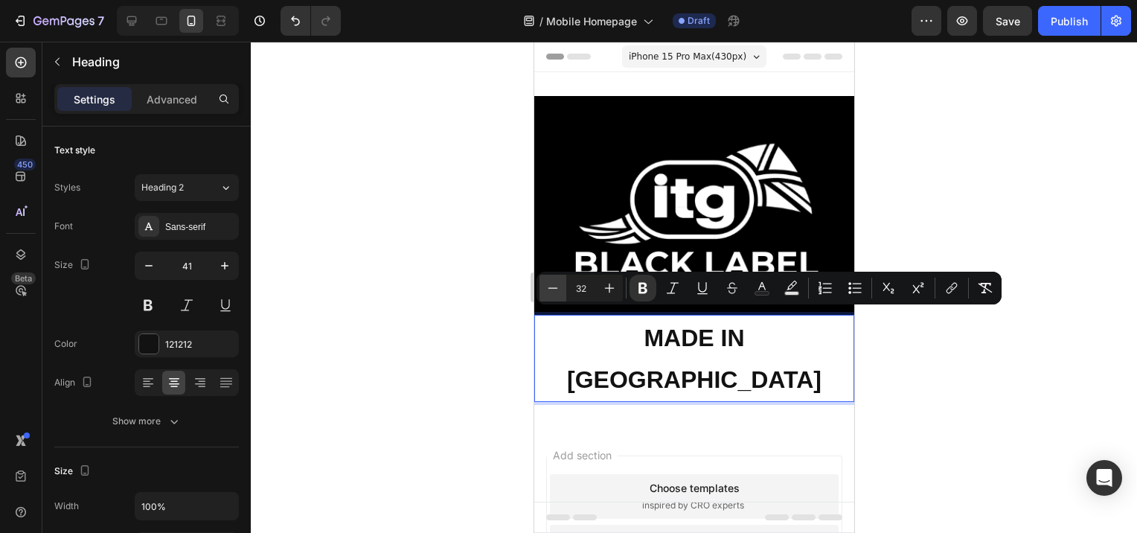
click at [550, 288] on icon "Editor contextual toolbar" at bounding box center [554, 287] width 10 height 1
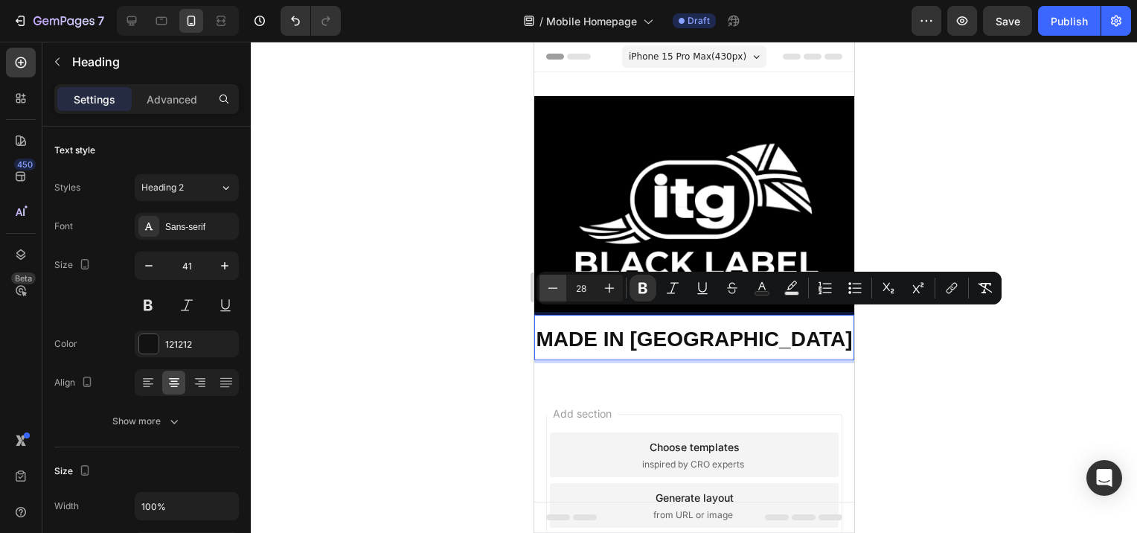
click at [550, 288] on icon "Editor contextual toolbar" at bounding box center [554, 287] width 10 height 1
type input "26"
click at [936, 371] on div at bounding box center [694, 287] width 887 height 491
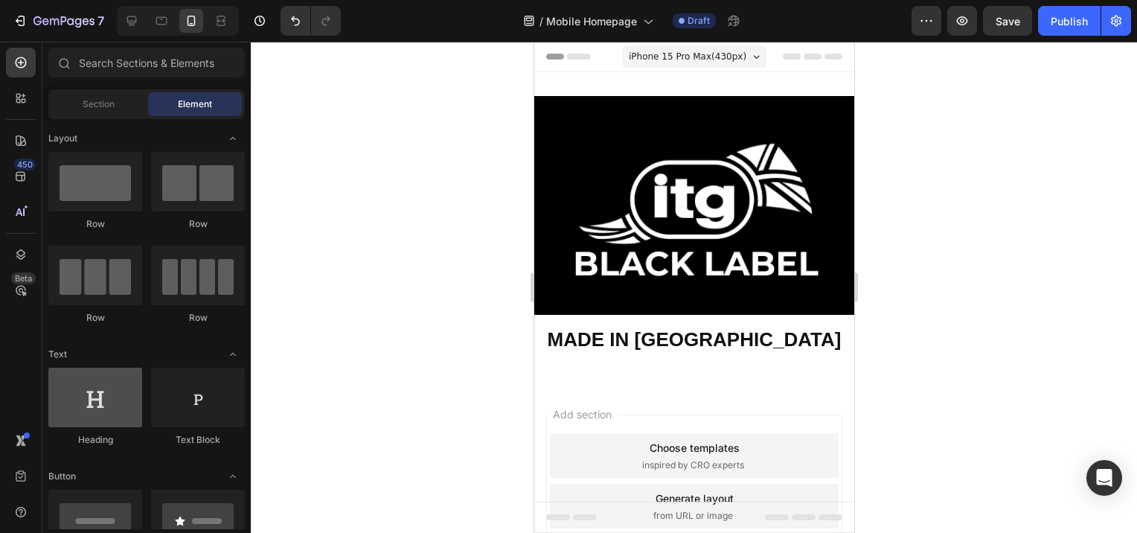
scroll to position [74, 0]
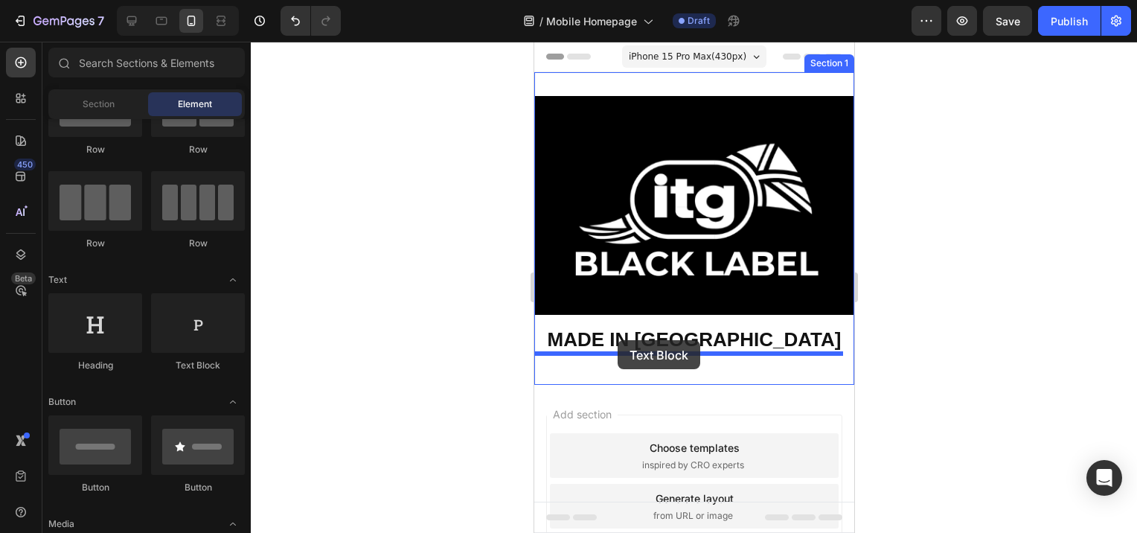
drag, startPoint x: 742, startPoint y: 398, endPoint x: 617, endPoint y: 340, distance: 137.9
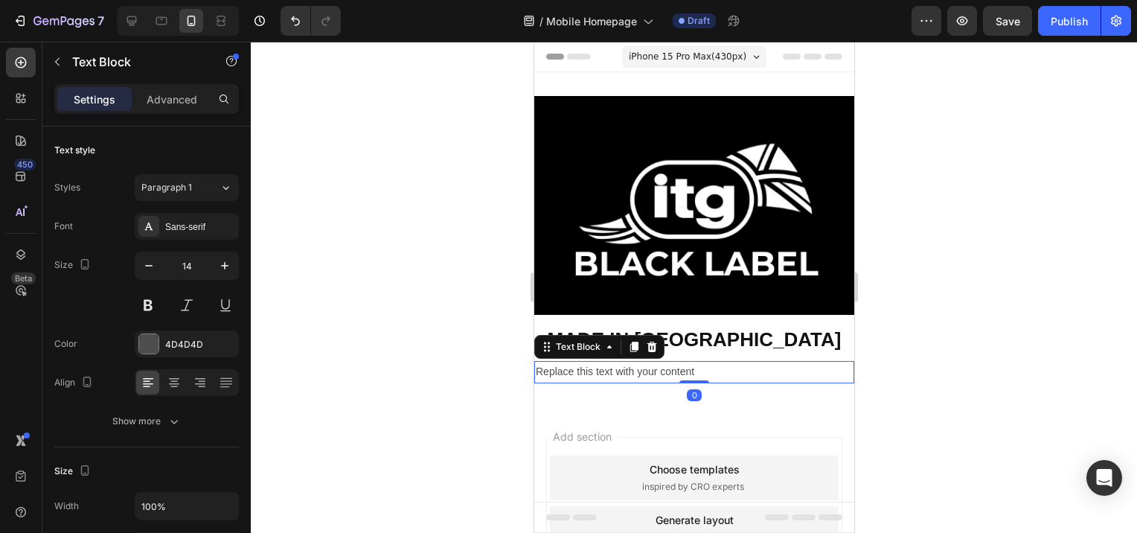
click at [712, 366] on div "Replace this text with your content" at bounding box center [694, 372] width 320 height 22
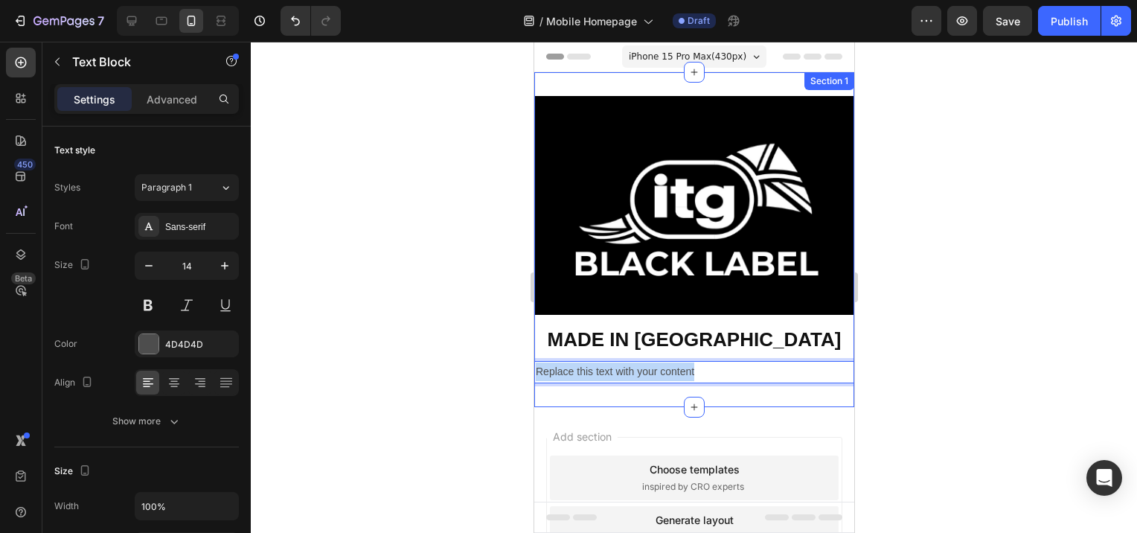
drag, startPoint x: 706, startPoint y: 364, endPoint x: 534, endPoint y: 381, distance: 172.8
click at [534, 381] on div "Image ⁠⁠⁠⁠⁠⁠⁠ MADE IN [GEOGRAPHIC_DATA] Heading Replace this text with your con…" at bounding box center [694, 239] width 320 height 335
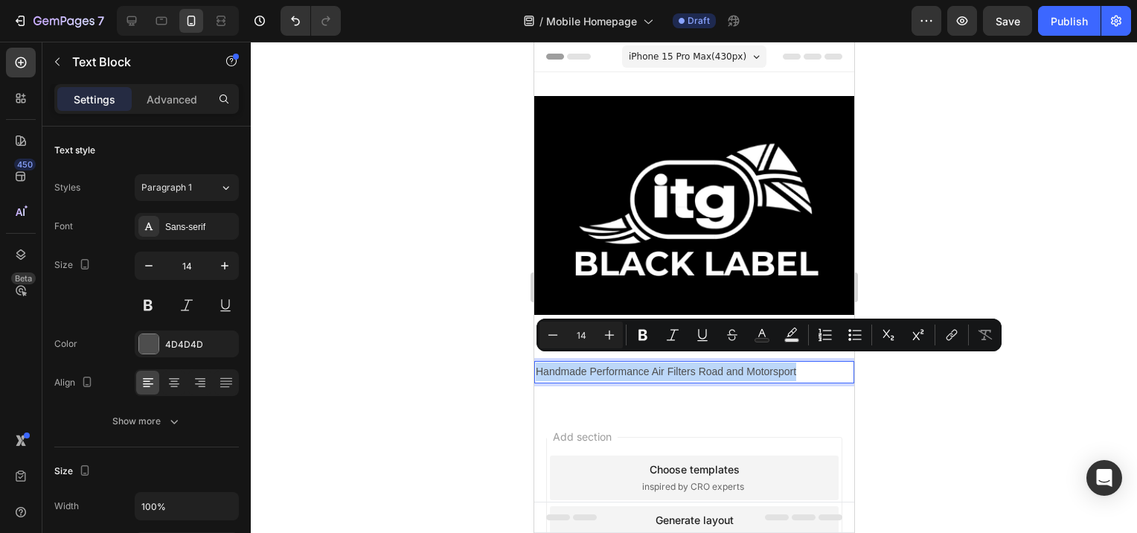
drag, startPoint x: 802, startPoint y: 363, endPoint x: 502, endPoint y: 379, distance: 300.4
click at [534, 379] on html "iPhone 15 Pro Max ( 430 px) iPhone 13 Mini iPhone 13 Pro iPhone 11 Pro Max iPho…" at bounding box center [694, 367] width 320 height 650
click at [642, 339] on icon "Editor contextual toolbar" at bounding box center [643, 335] width 9 height 11
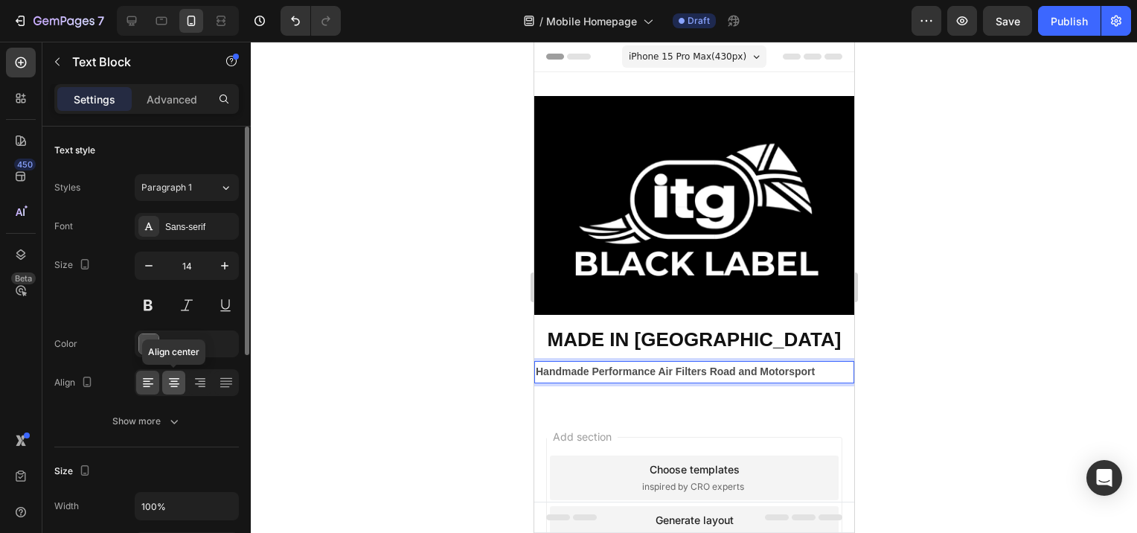
click at [173, 389] on icon at bounding box center [174, 382] width 15 height 15
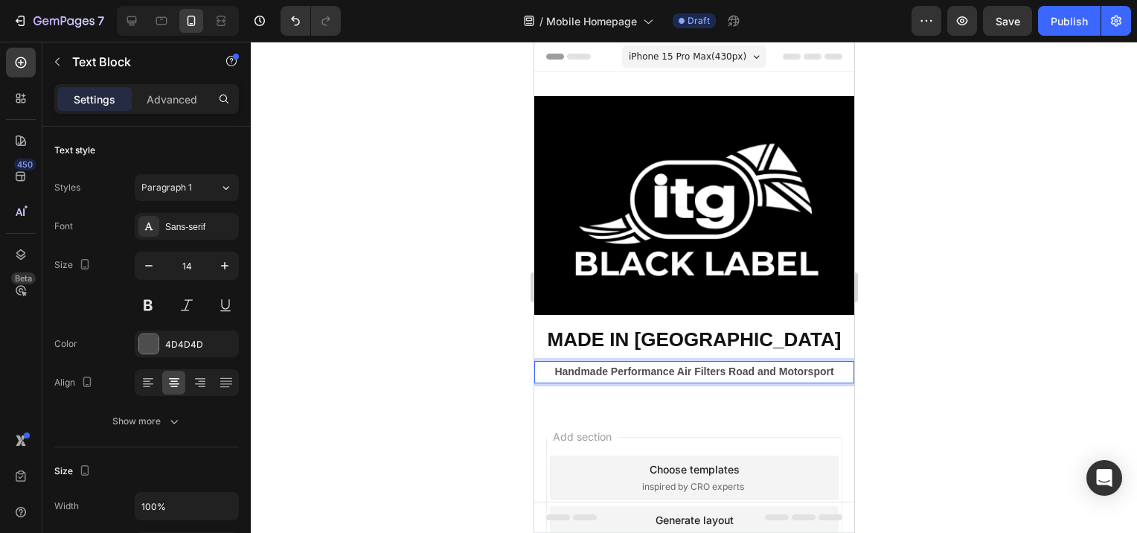
click at [412, 355] on div at bounding box center [694, 287] width 887 height 491
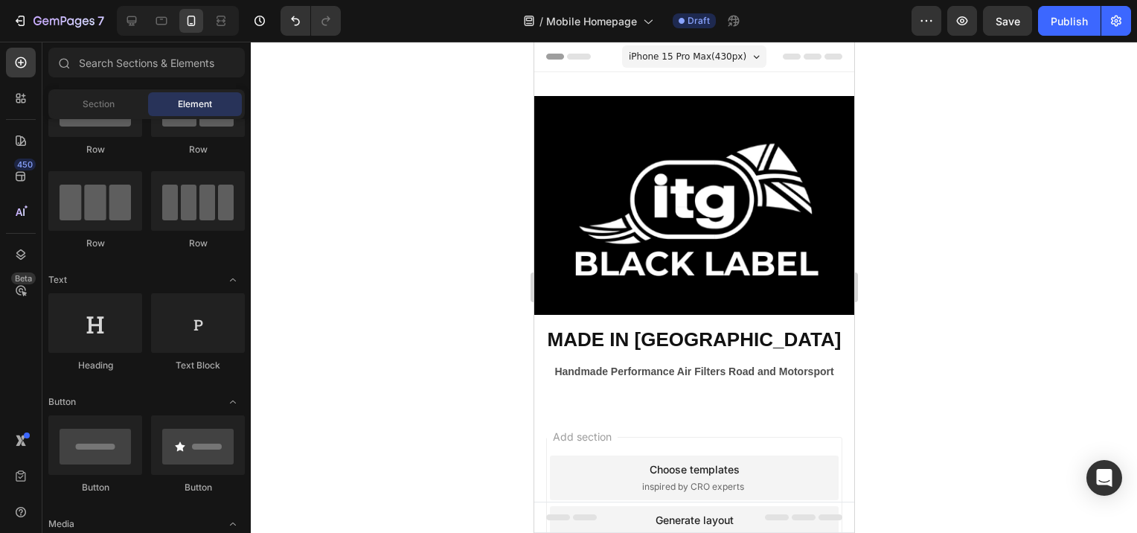
click at [479, 347] on div at bounding box center [694, 287] width 887 height 491
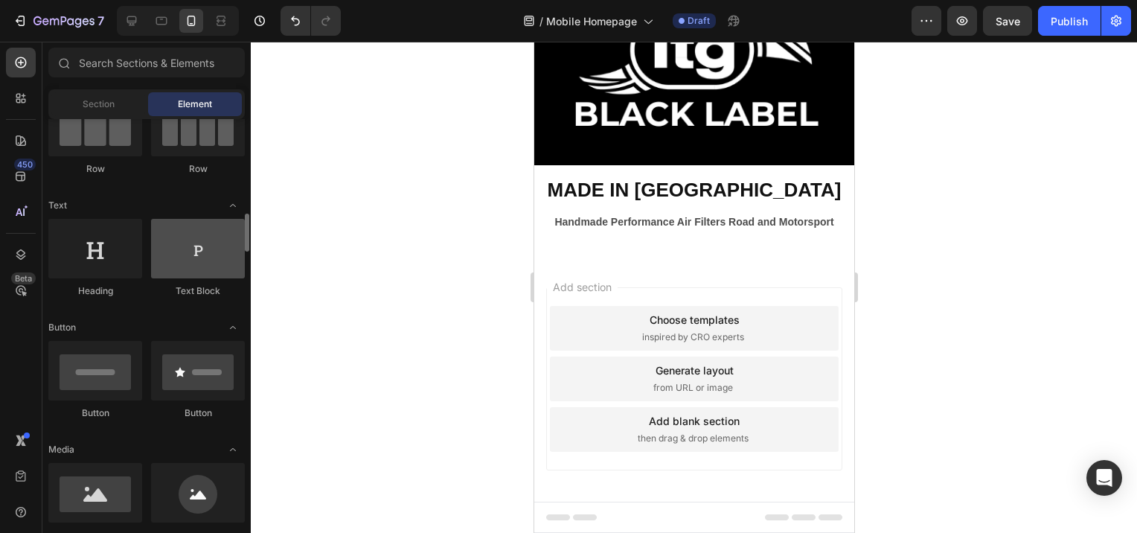
scroll to position [223, 0]
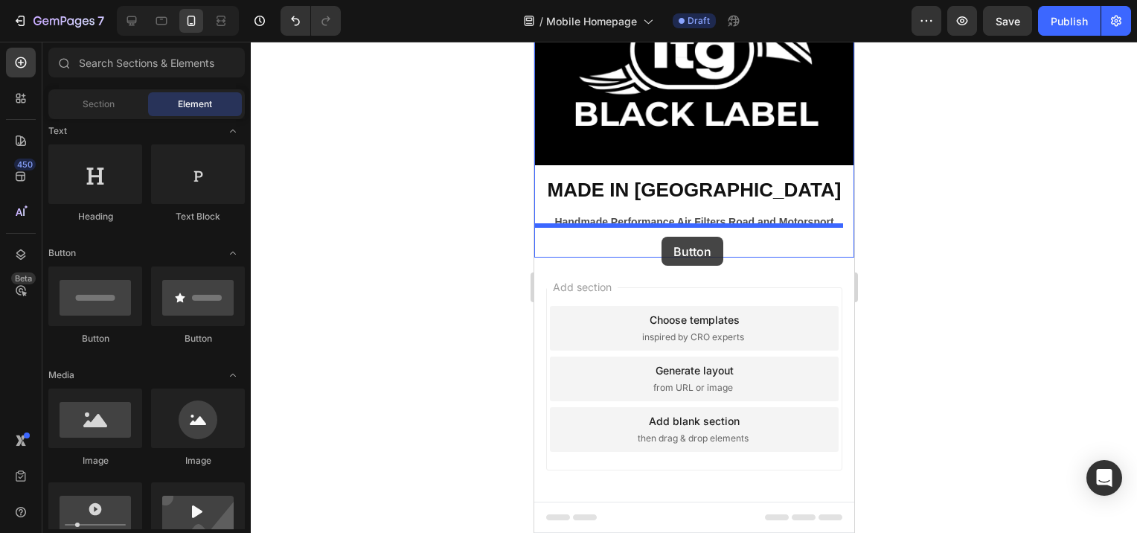
drag, startPoint x: 634, startPoint y: 351, endPoint x: 661, endPoint y: 237, distance: 117.0
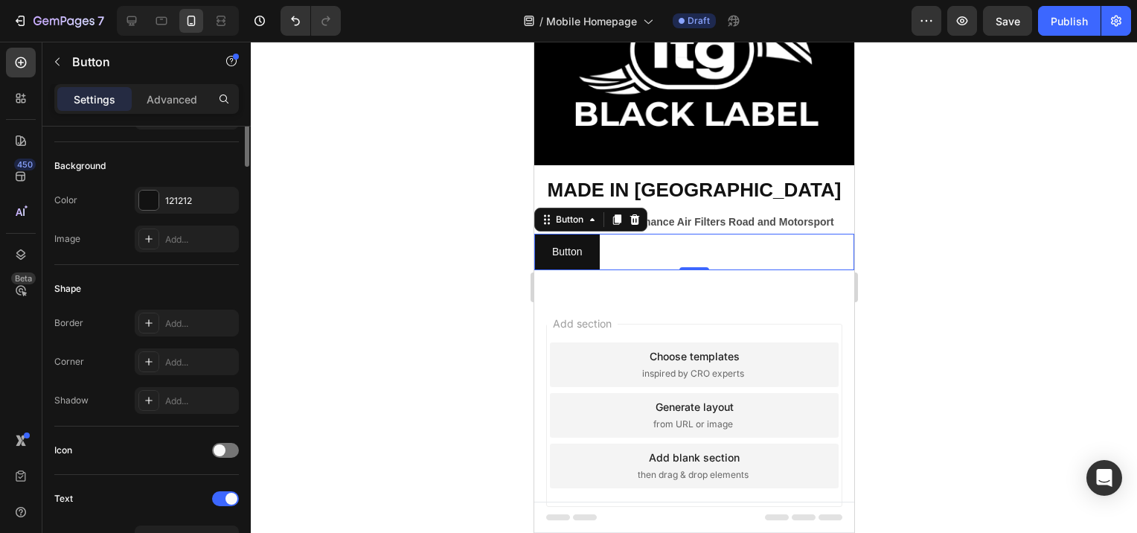
scroll to position [0, 0]
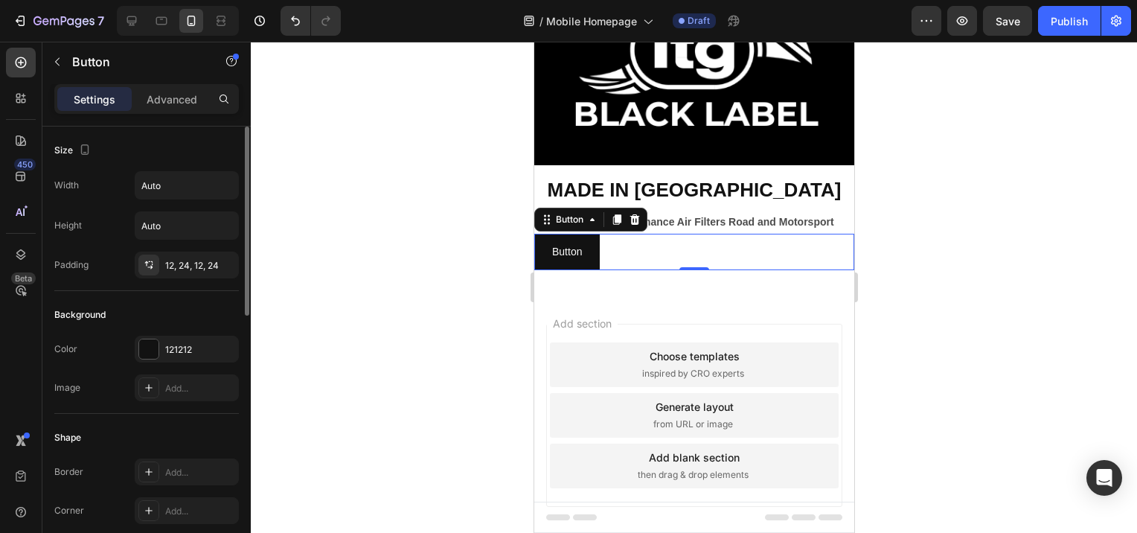
click at [186, 316] on div "Background" at bounding box center [146, 315] width 185 height 24
click at [152, 355] on div at bounding box center [148, 348] width 19 height 19
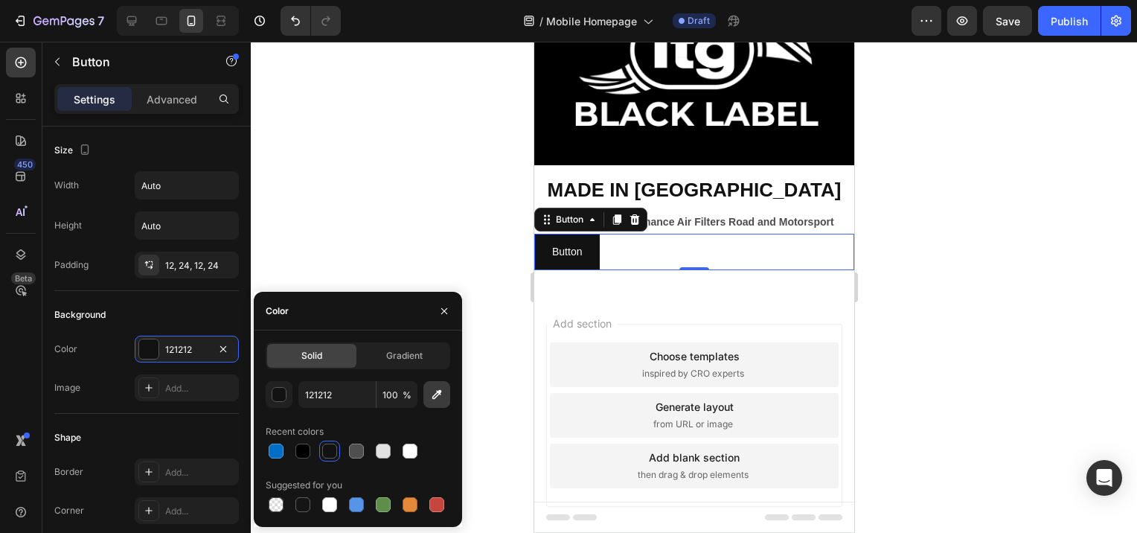
click at [432, 393] on icon "button" at bounding box center [437, 394] width 15 height 15
type input "3C67FF"
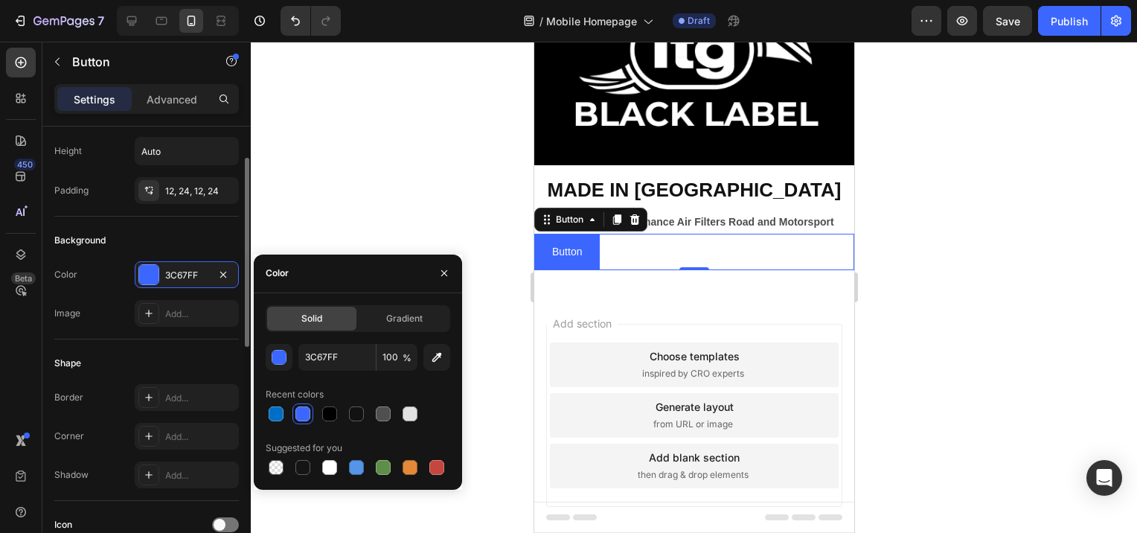
scroll to position [149, 0]
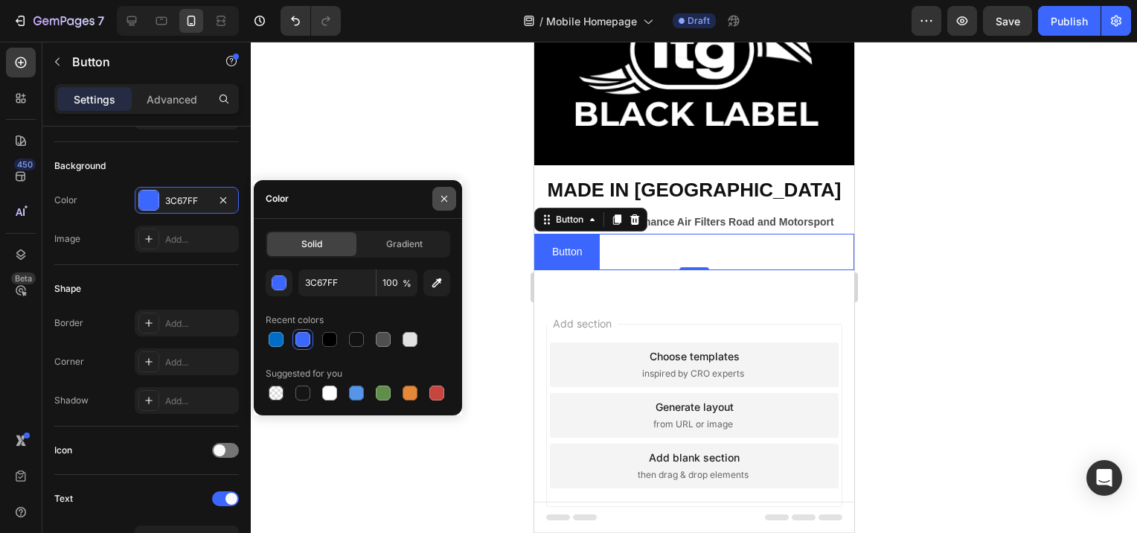
click at [442, 205] on button "button" at bounding box center [444, 199] width 24 height 24
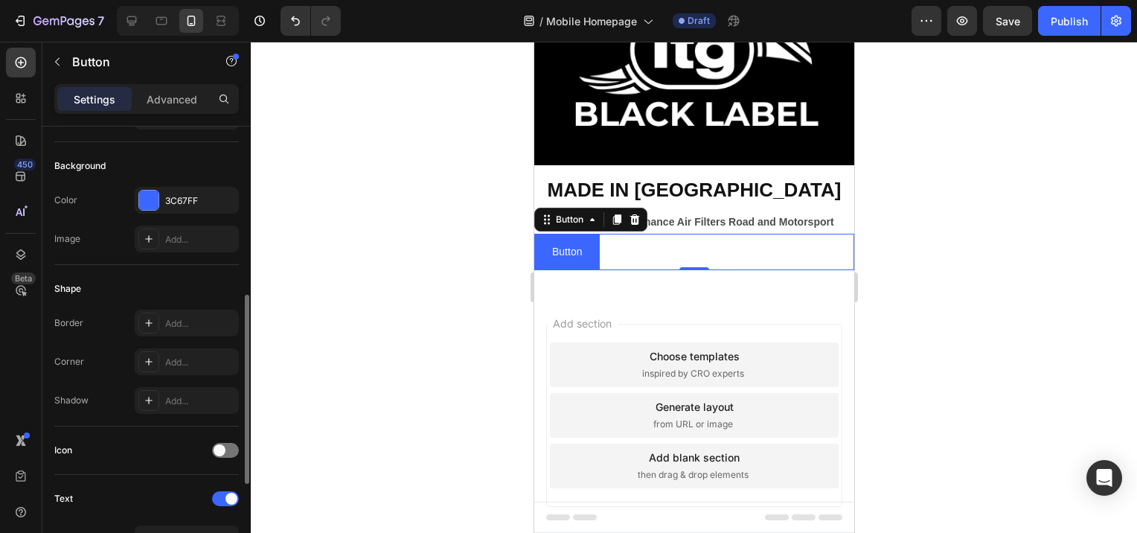
scroll to position [223, 0]
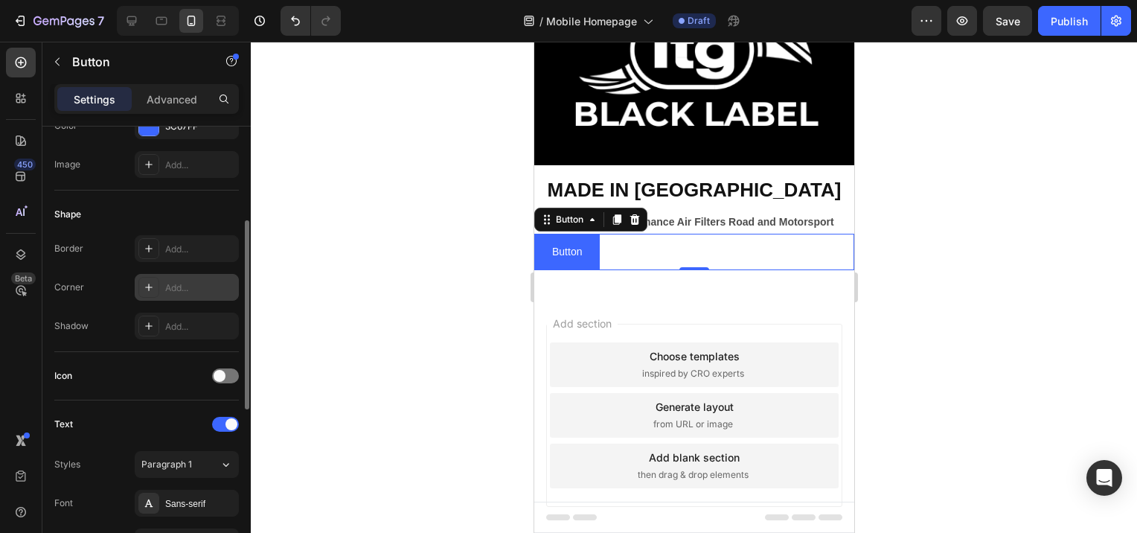
click at [150, 286] on icon at bounding box center [148, 287] width 7 height 7
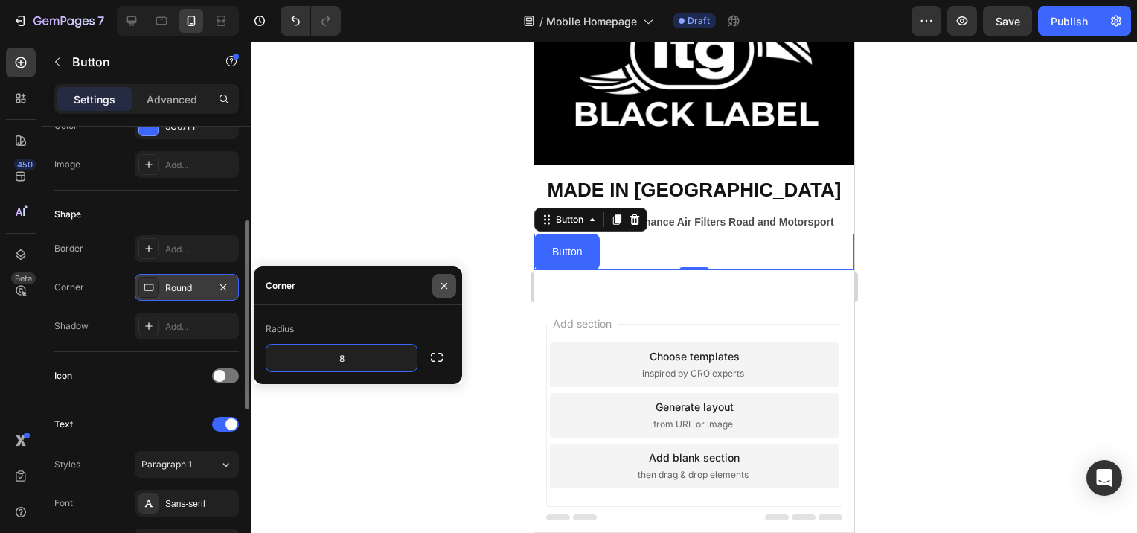
click at [448, 283] on icon "button" at bounding box center [444, 286] width 12 height 12
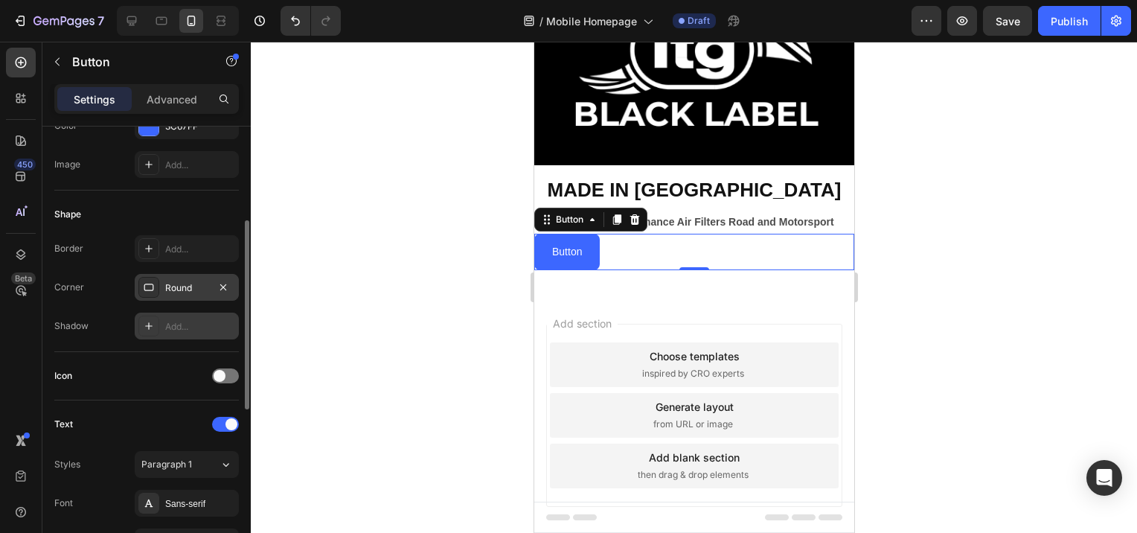
click at [149, 328] on icon at bounding box center [149, 326] width 12 height 12
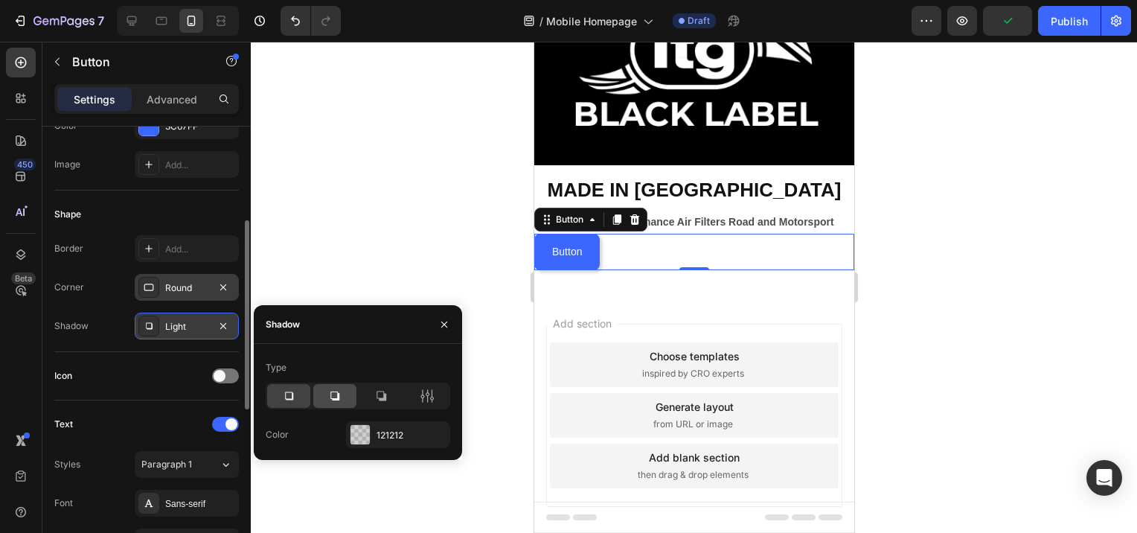
click at [328, 399] on icon at bounding box center [335, 396] width 15 height 15
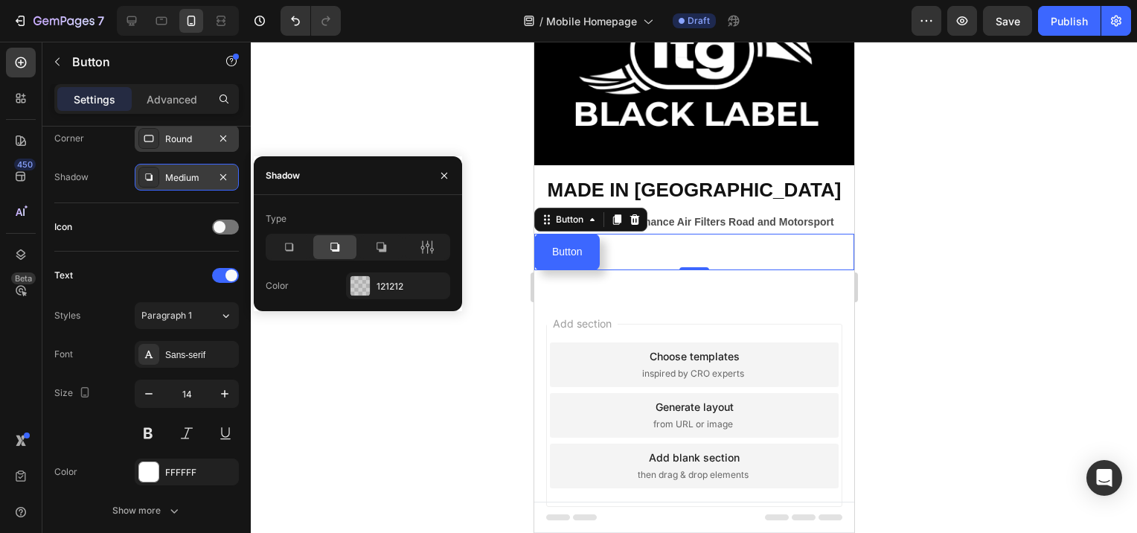
drag, startPoint x: 444, startPoint y: 176, endPoint x: 427, endPoint y: 199, distance: 28.7
click at [444, 179] on icon "button" at bounding box center [444, 176] width 12 height 12
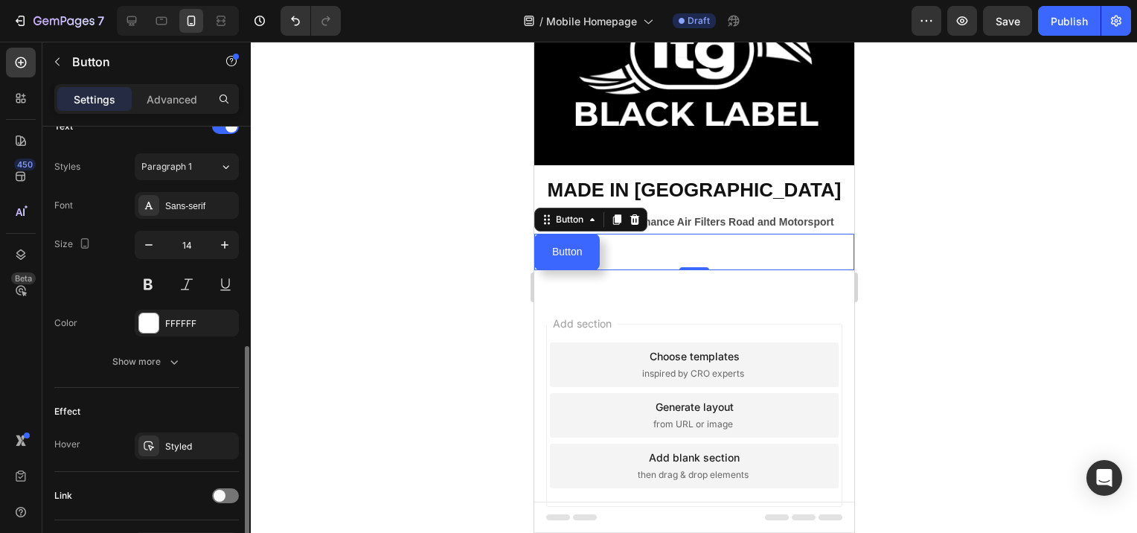
scroll to position [616, 0]
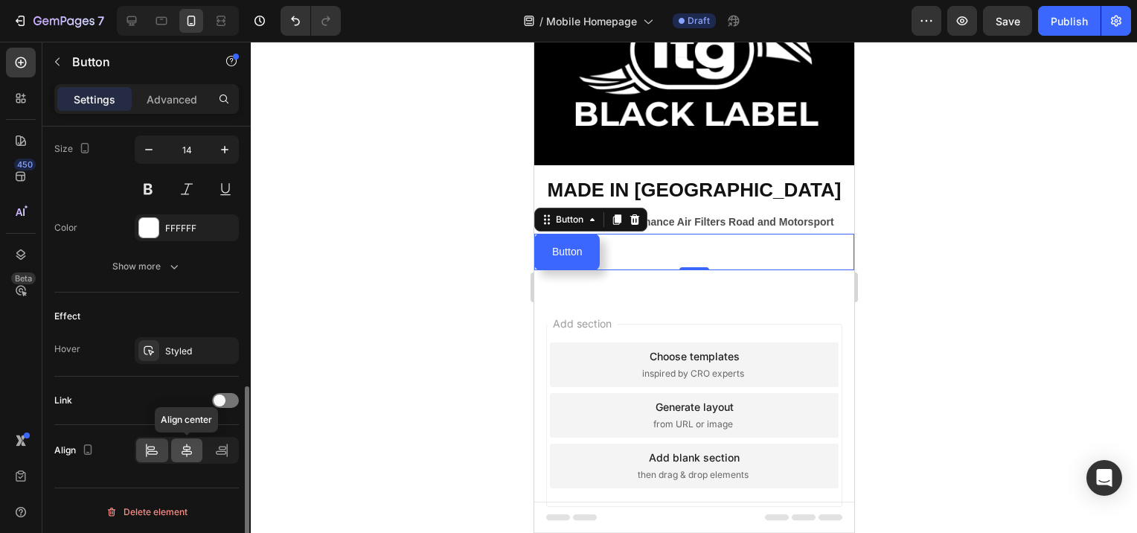
click at [188, 446] on icon at bounding box center [186, 450] width 15 height 15
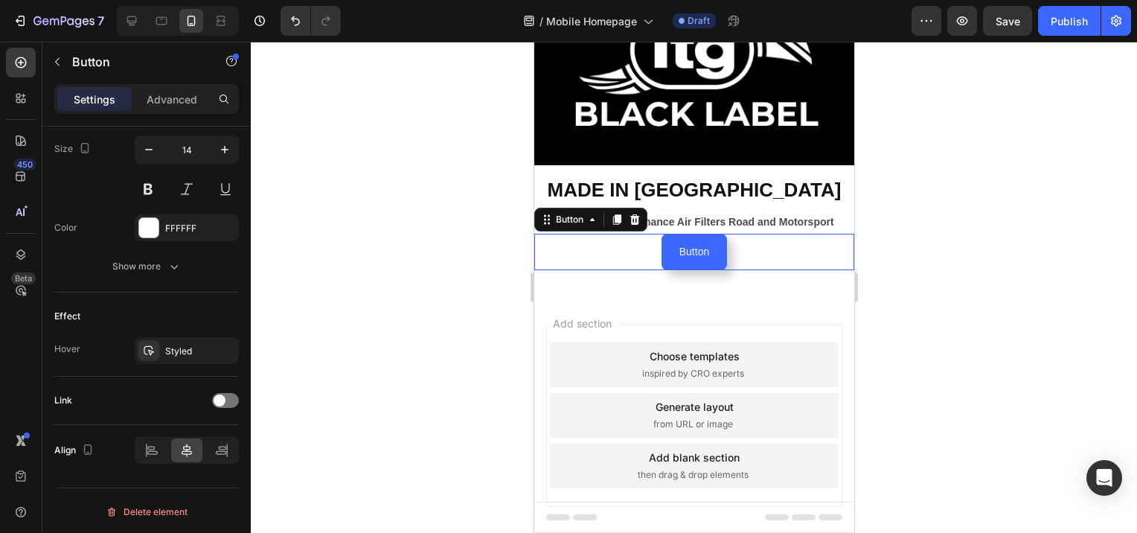
click at [484, 322] on div at bounding box center [694, 287] width 887 height 491
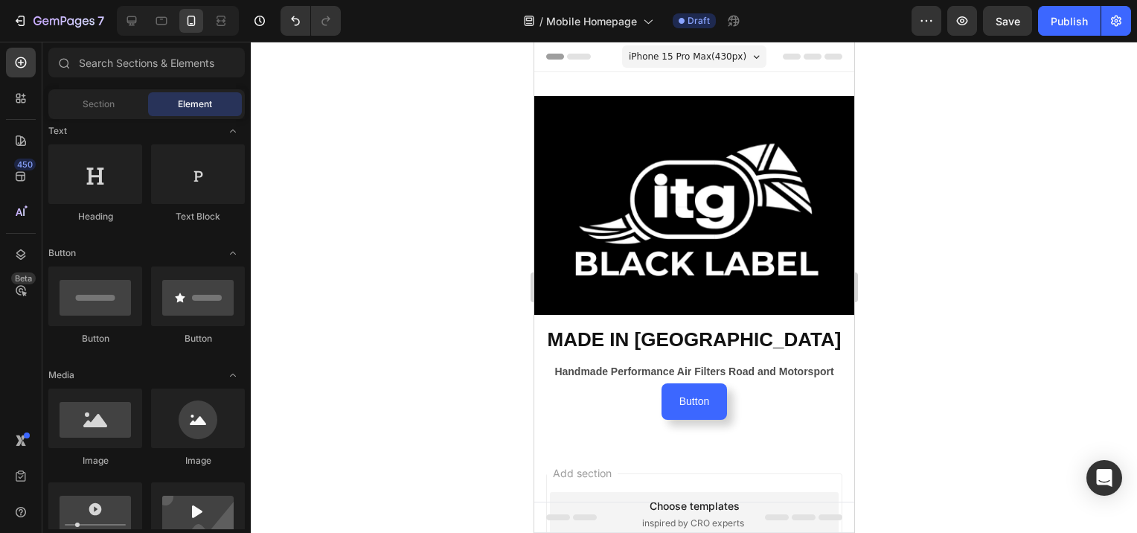
scroll to position [149, 0]
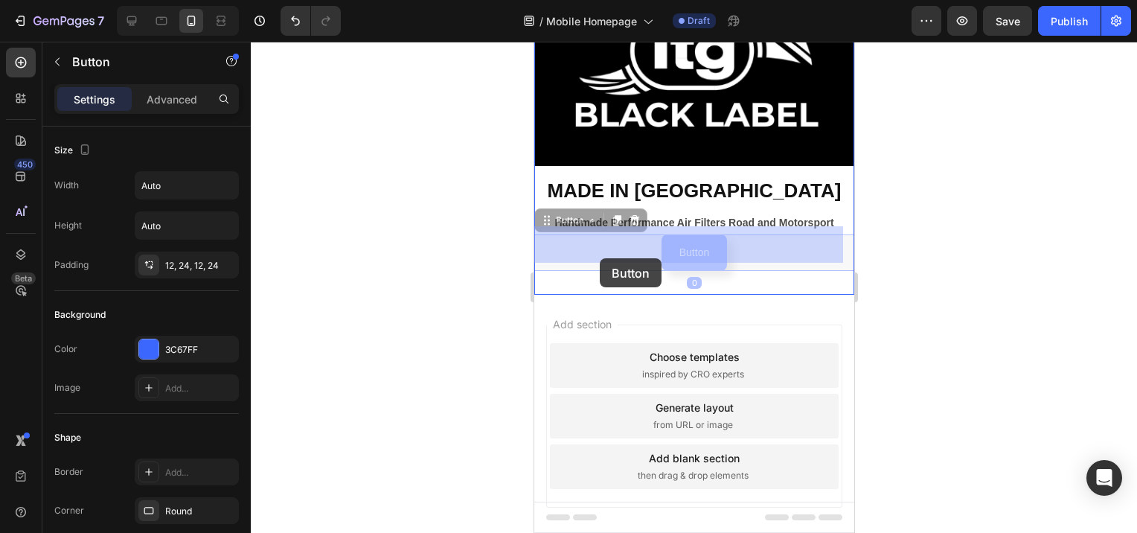
drag, startPoint x: 601, startPoint y: 235, endPoint x: 599, endPoint y: 258, distance: 23.1
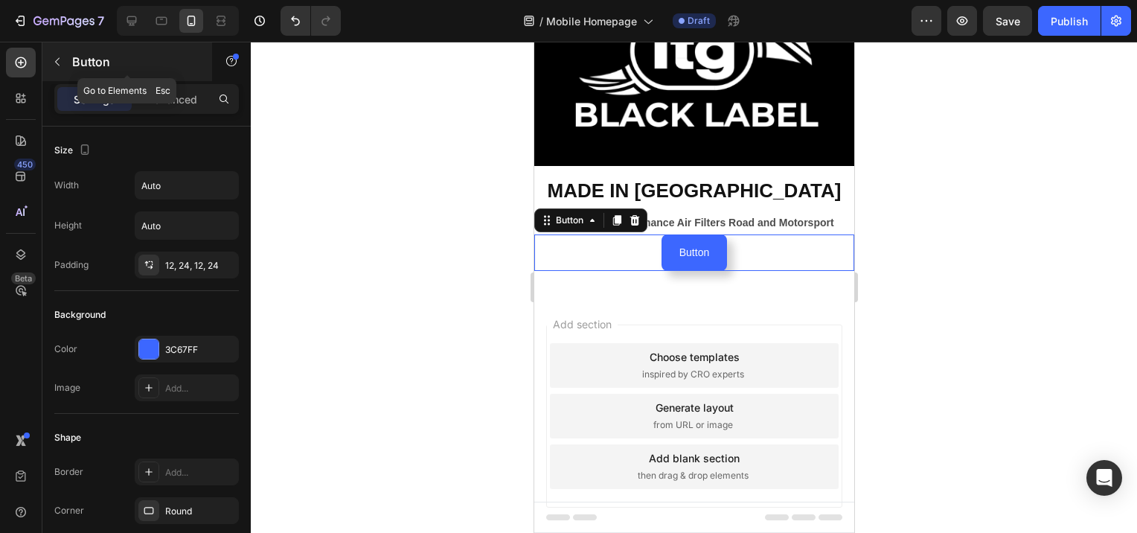
click at [58, 63] on icon "button" at bounding box center [57, 62] width 12 height 12
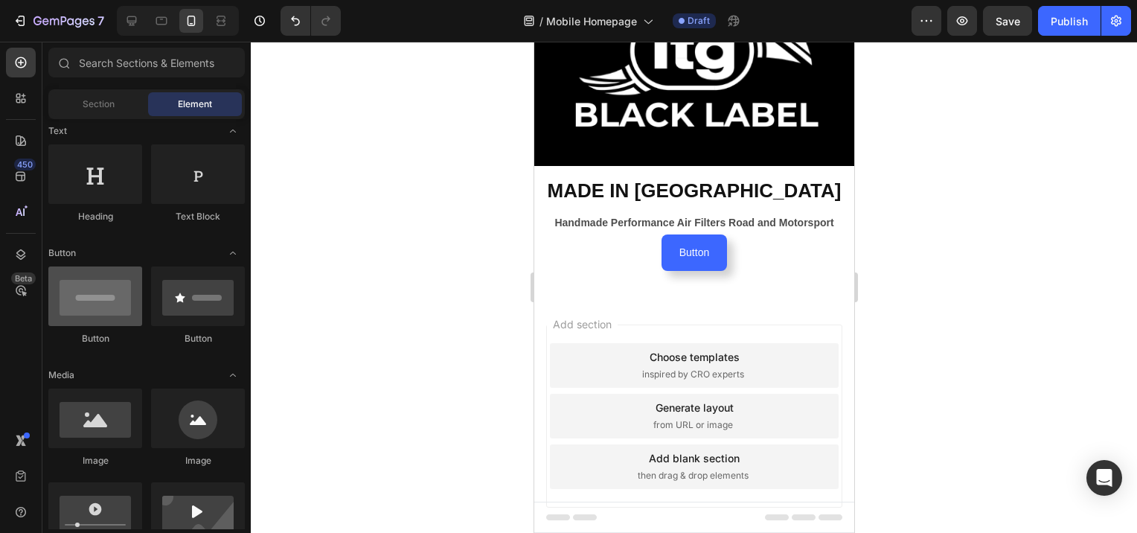
scroll to position [0, 0]
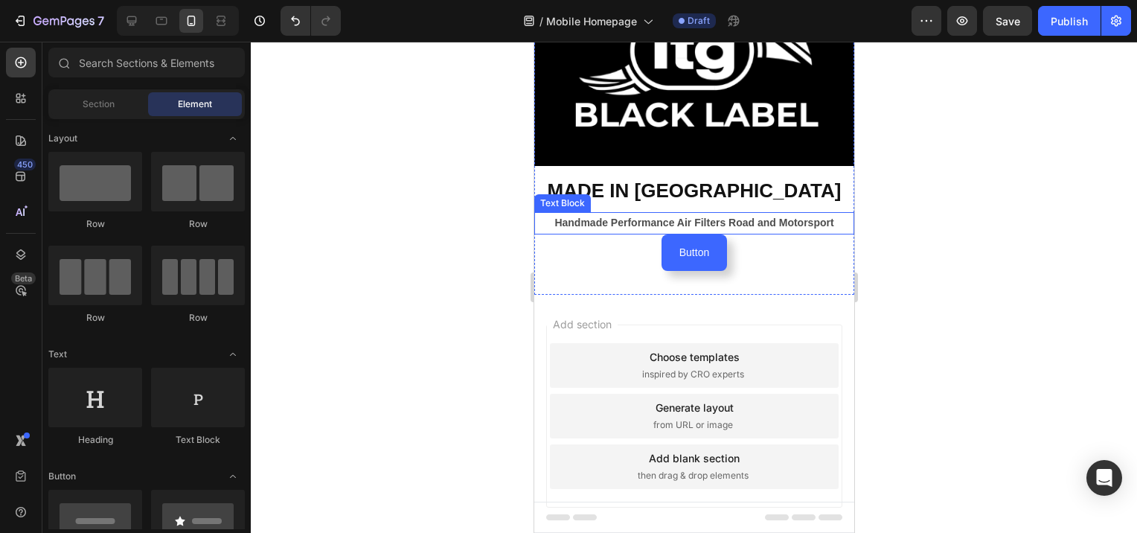
click at [723, 217] on strong "Handmade Performance Air Filters Road and Motorsport" at bounding box center [693, 223] width 279 height 12
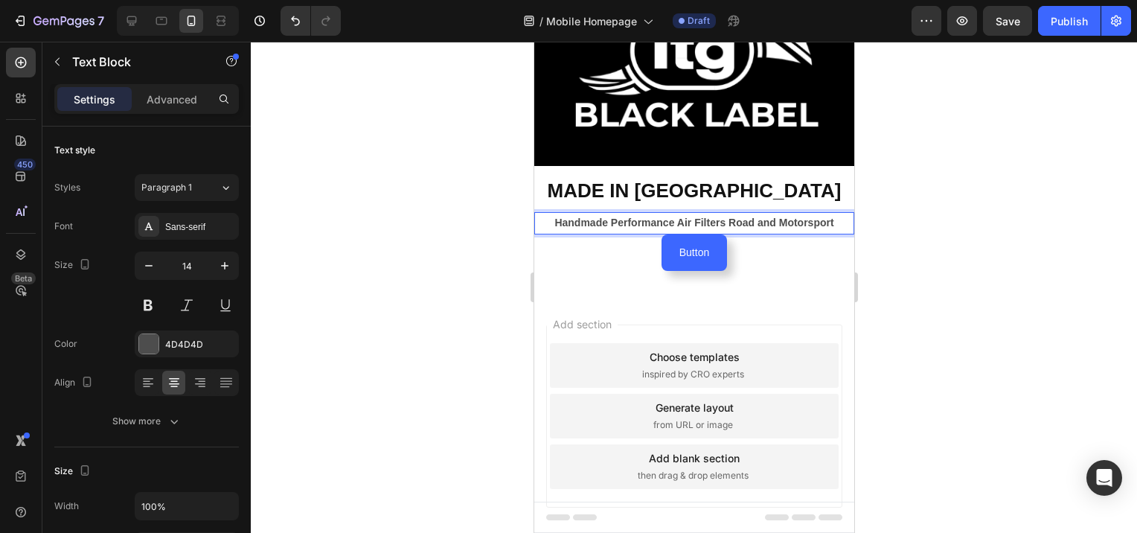
click at [724, 219] on strong "Handmade Performance Air Filters Road and Motorsport" at bounding box center [693, 223] width 279 height 12
click at [724, 218] on strong "Handmade Performance Air Filters Road and Motorsport" at bounding box center [693, 223] width 279 height 12
click at [1032, 271] on div at bounding box center [694, 287] width 887 height 491
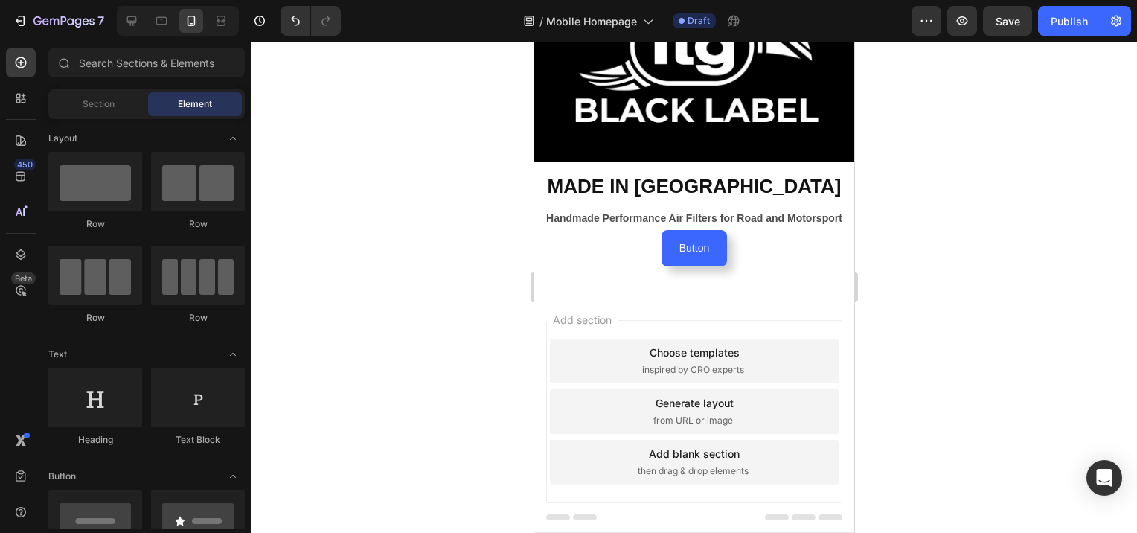
scroll to position [187, 0]
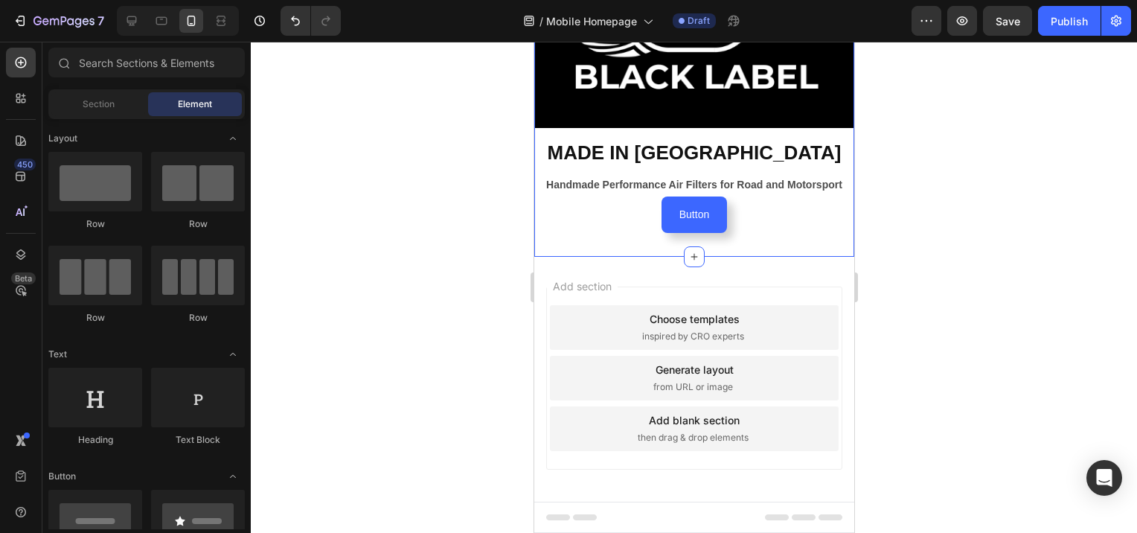
click at [782, 224] on div "Button Button" at bounding box center [694, 215] width 320 height 36
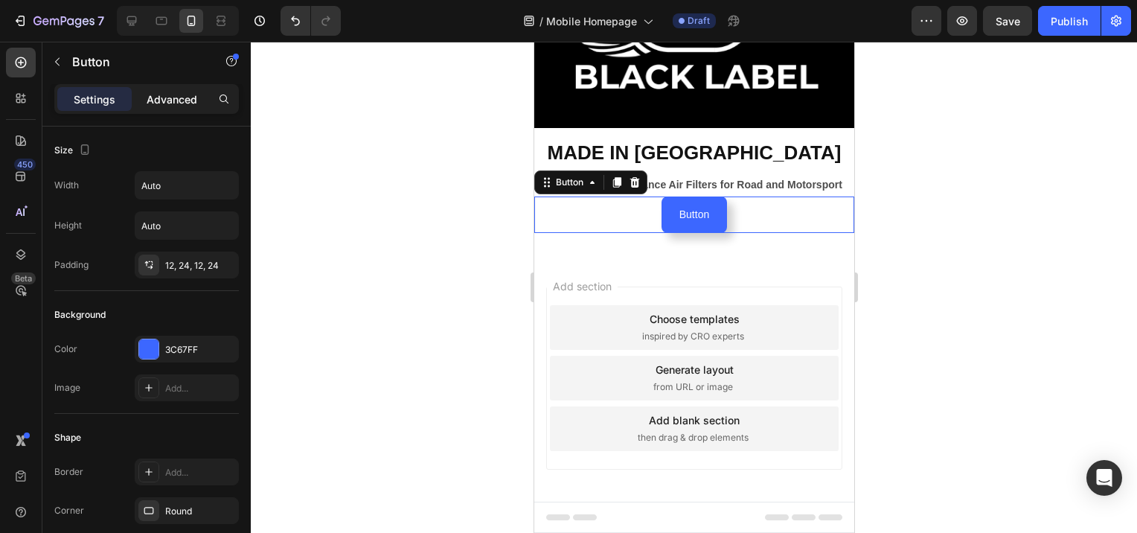
click at [179, 89] on div "Advanced" at bounding box center [172, 99] width 74 height 24
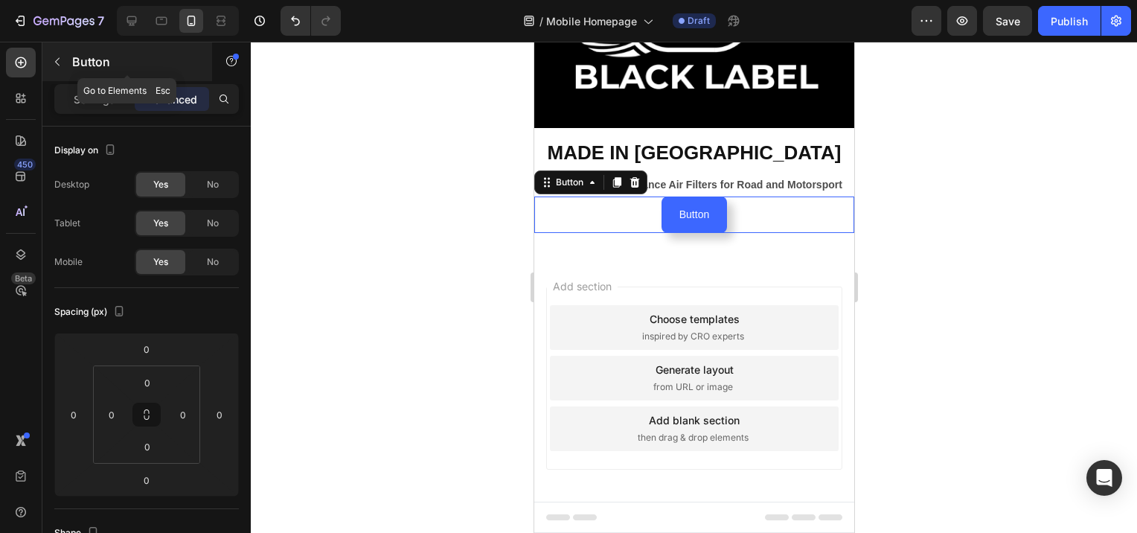
click at [52, 66] on icon "button" at bounding box center [57, 62] width 12 height 12
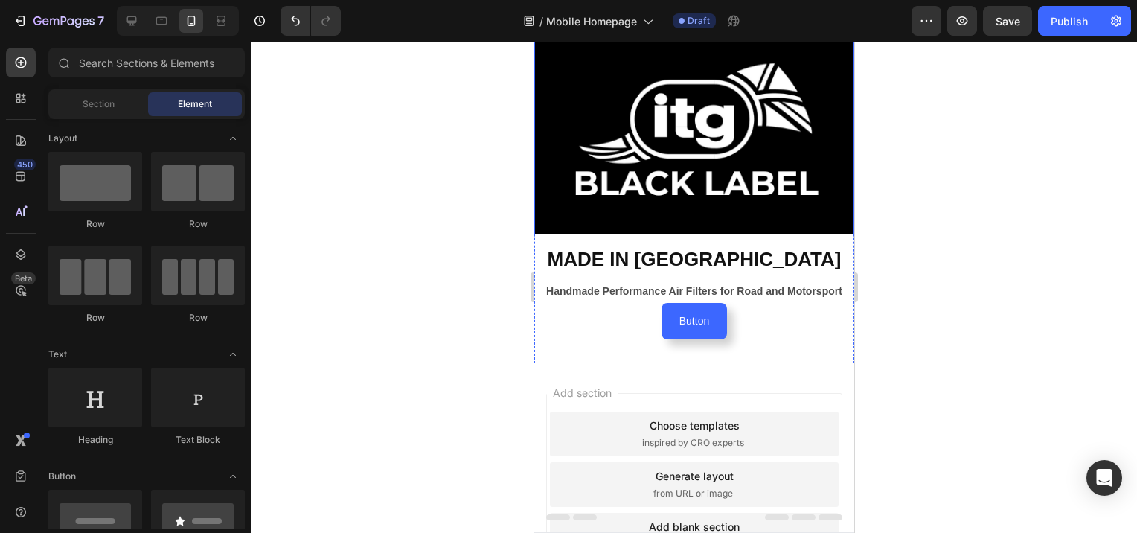
scroll to position [0, 0]
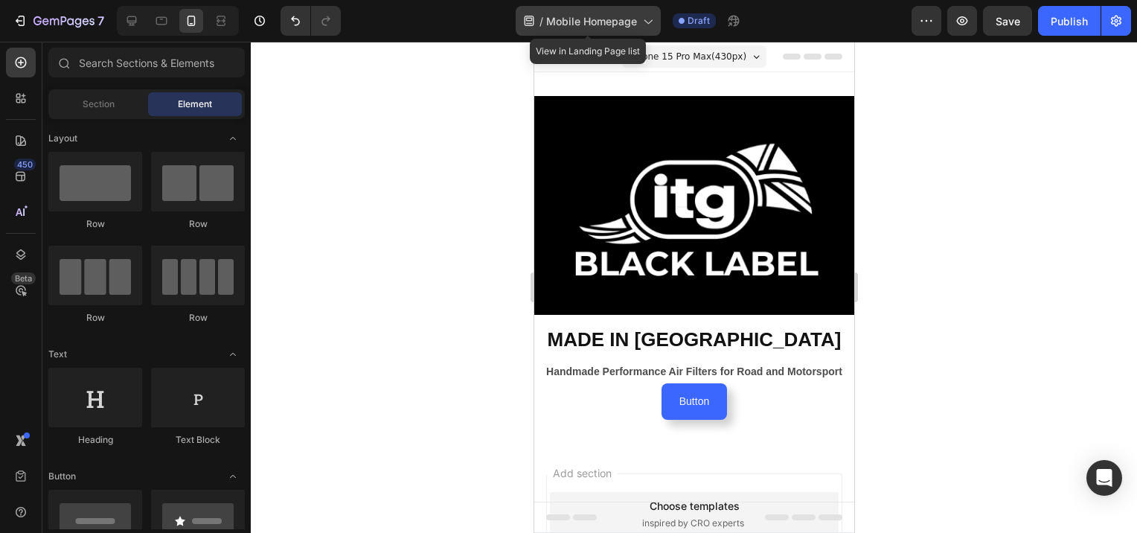
click at [645, 24] on icon at bounding box center [647, 20] width 15 height 15
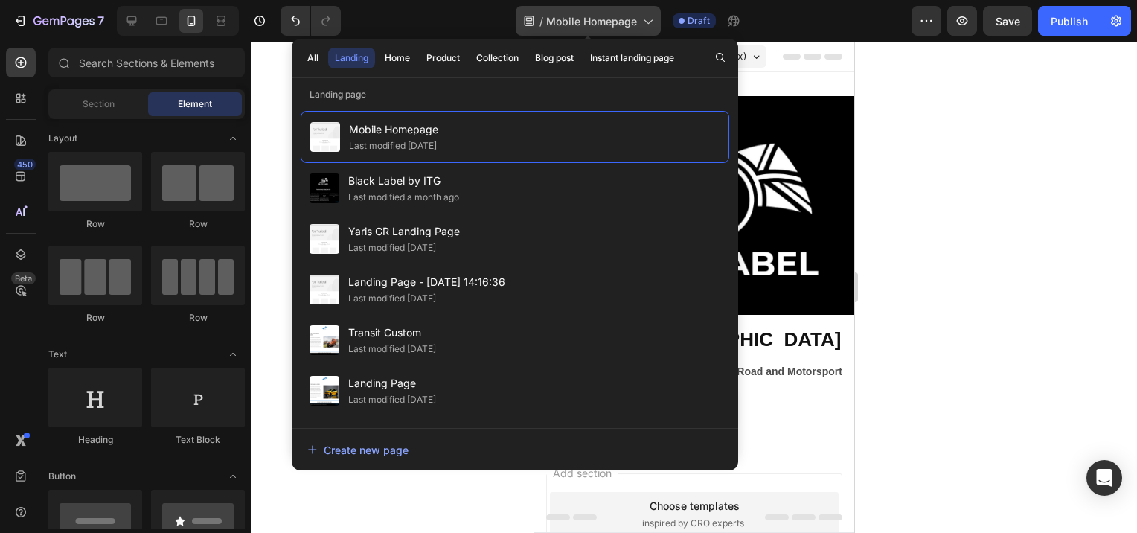
click at [653, 20] on icon at bounding box center [649, 22] width 8 height 4
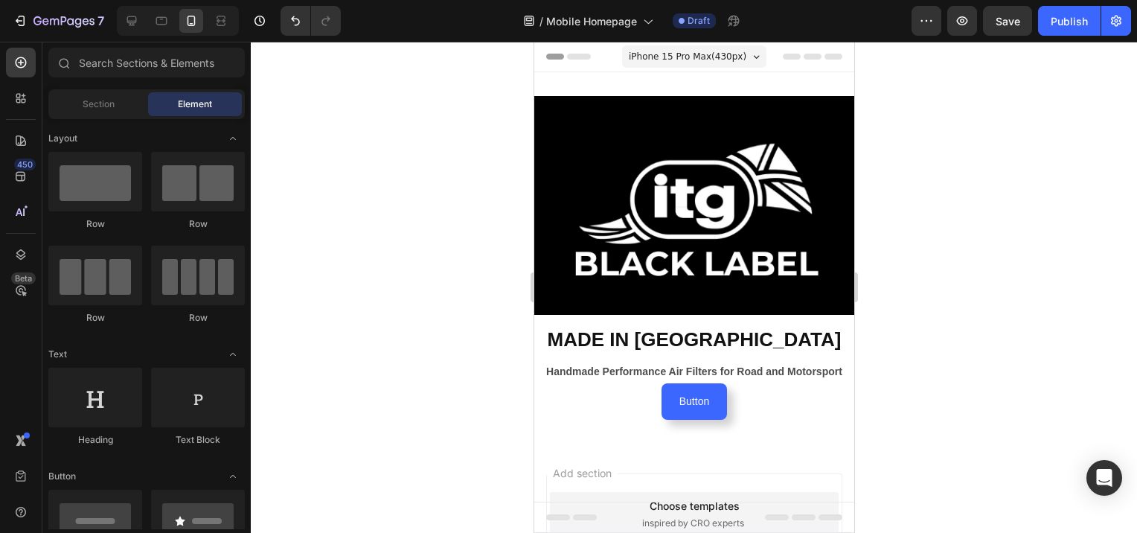
click at [374, 212] on div at bounding box center [694, 287] width 887 height 491
click at [25, 138] on icon at bounding box center [20, 140] width 15 height 15
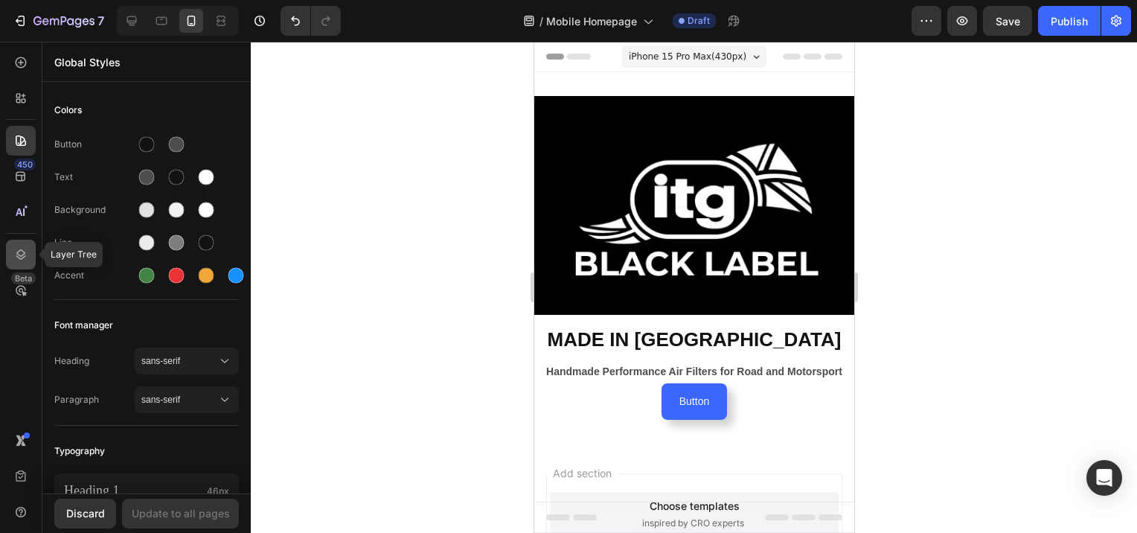
click at [24, 251] on icon at bounding box center [20, 254] width 15 height 15
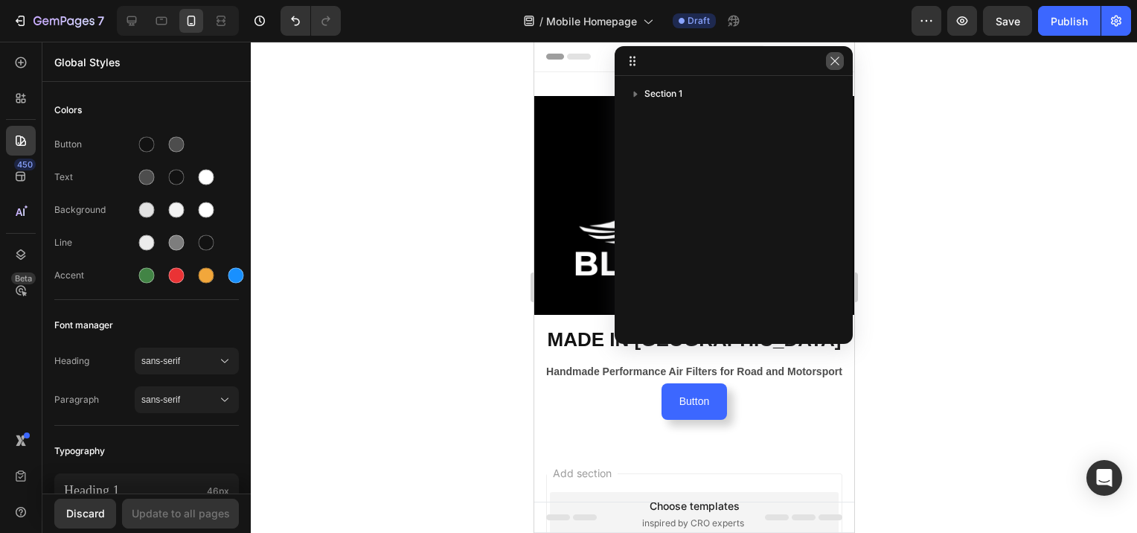
click at [837, 58] on icon "button" at bounding box center [835, 61] width 12 height 12
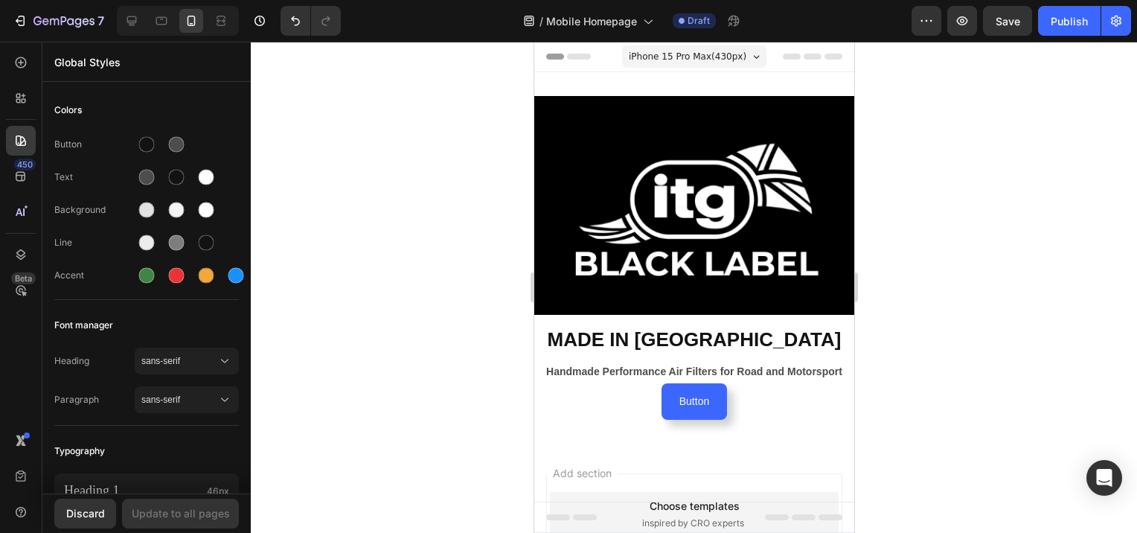
click at [417, 314] on div at bounding box center [694, 287] width 887 height 491
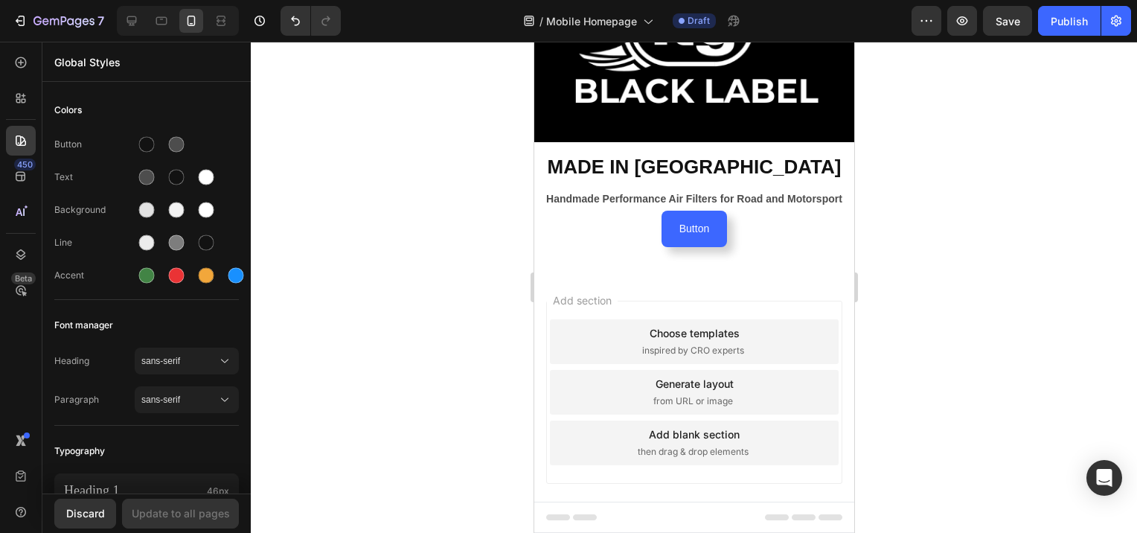
scroll to position [187, 0]
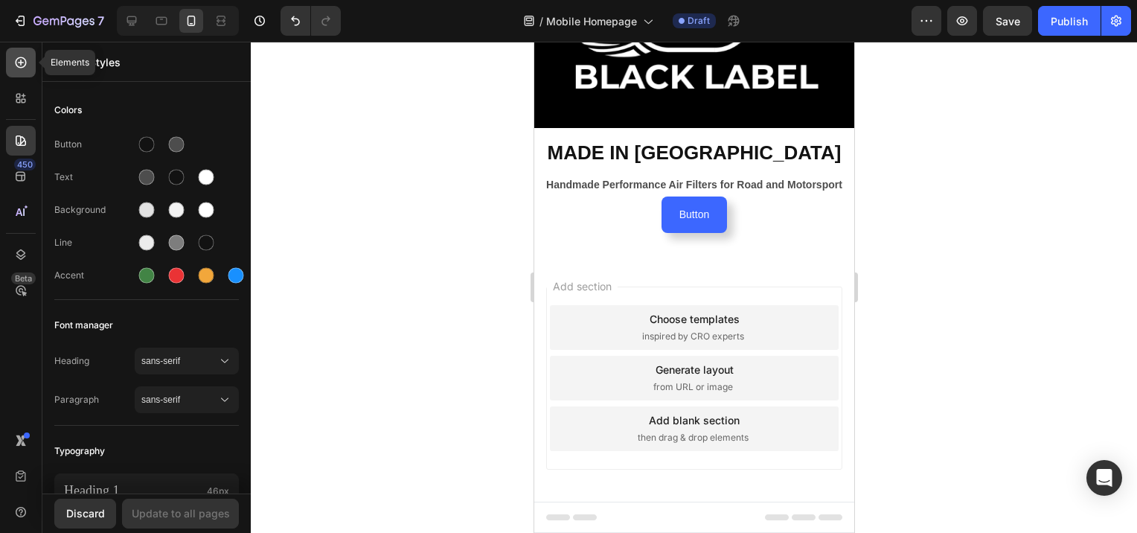
click at [27, 63] on icon at bounding box center [20, 62] width 15 height 15
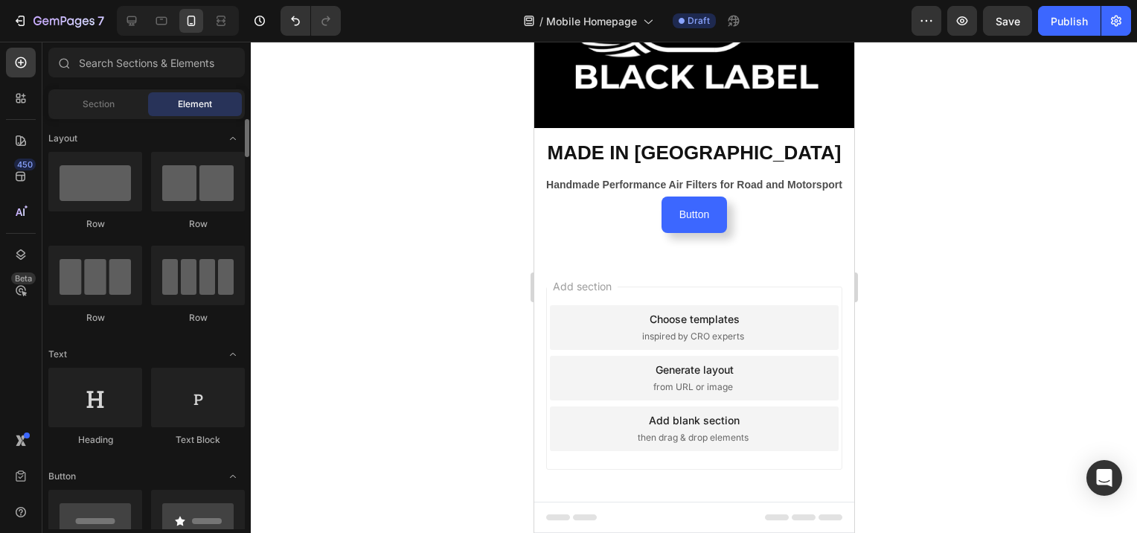
scroll to position [74, 0]
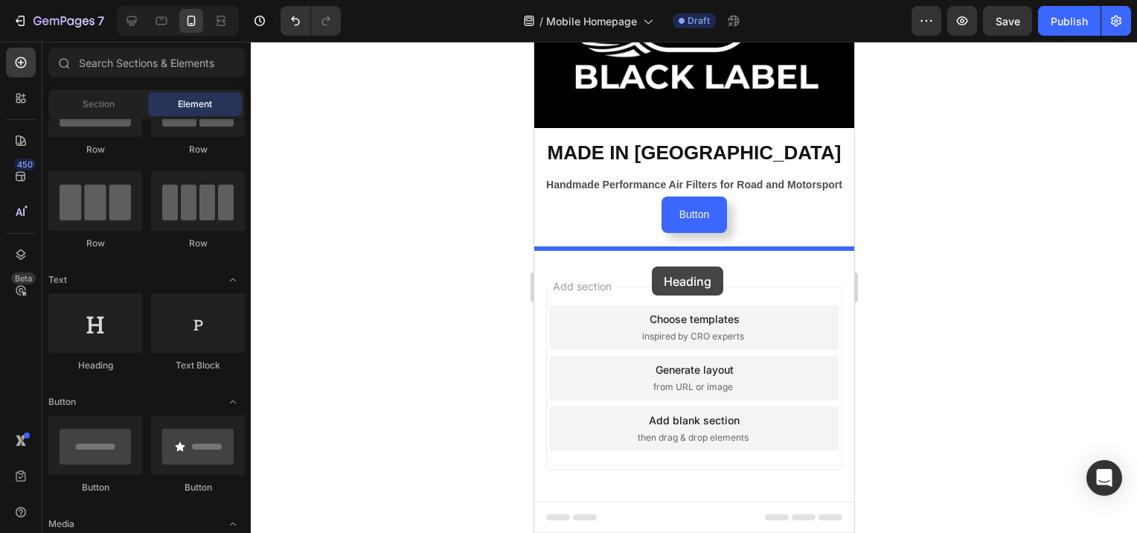
drag, startPoint x: 632, startPoint y: 368, endPoint x: 651, endPoint y: 266, distance: 103.1
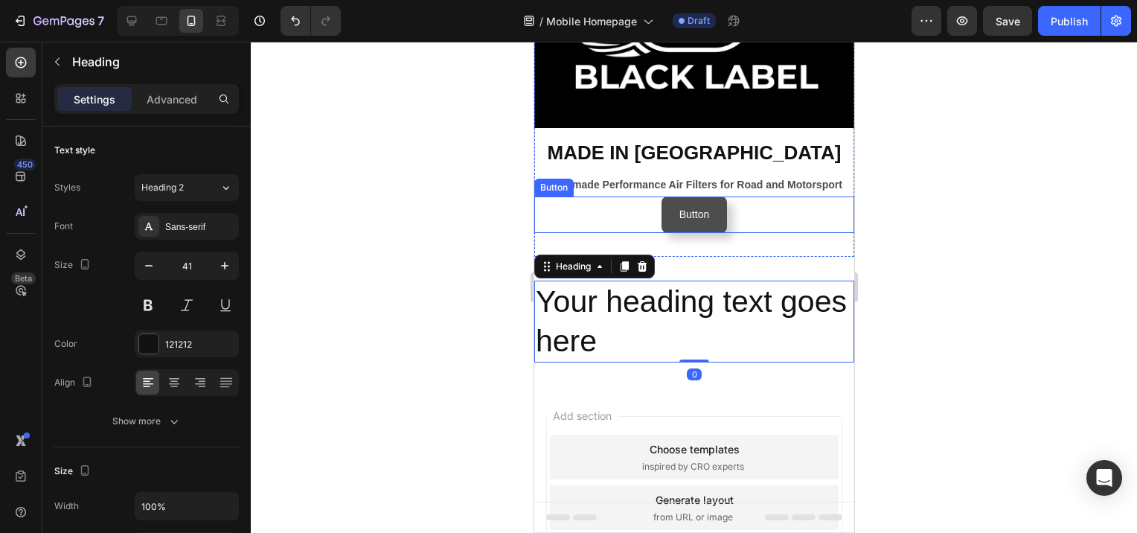
click at [709, 204] on button "Button" at bounding box center [694, 215] width 66 height 36
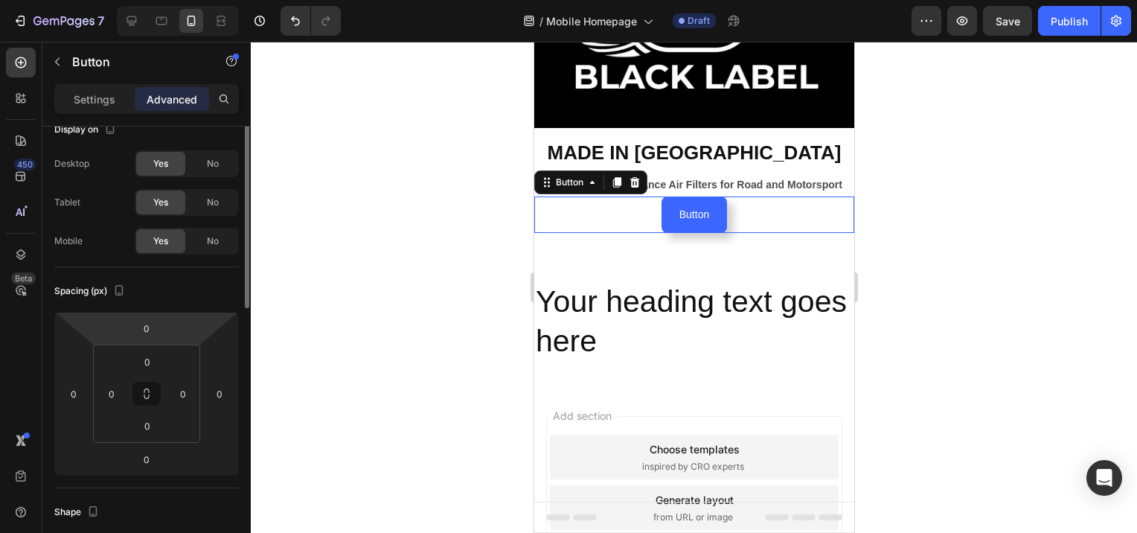
scroll to position [0, 0]
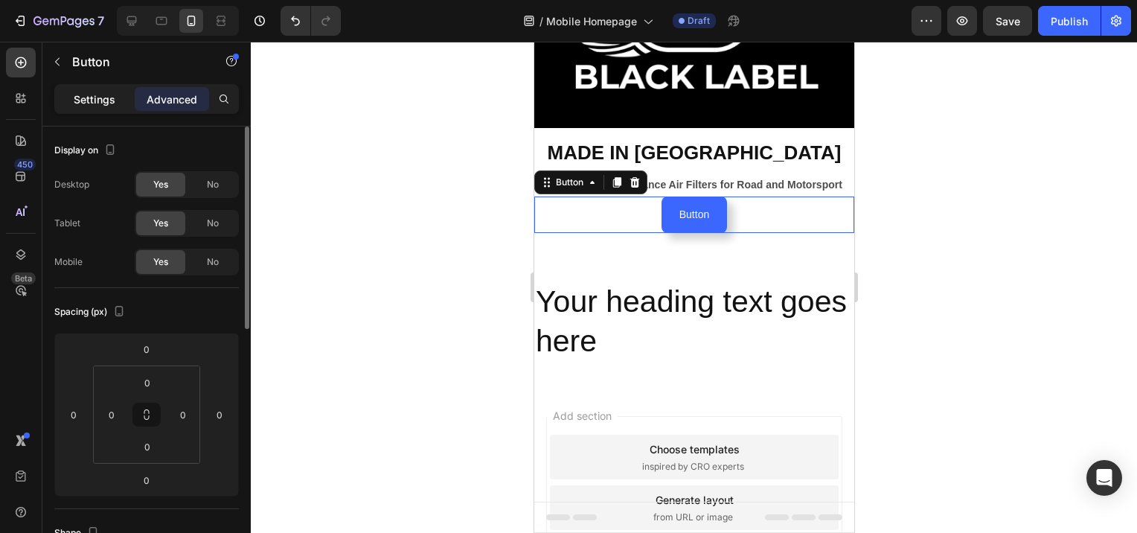
click at [91, 98] on p "Settings" at bounding box center [95, 100] width 42 height 16
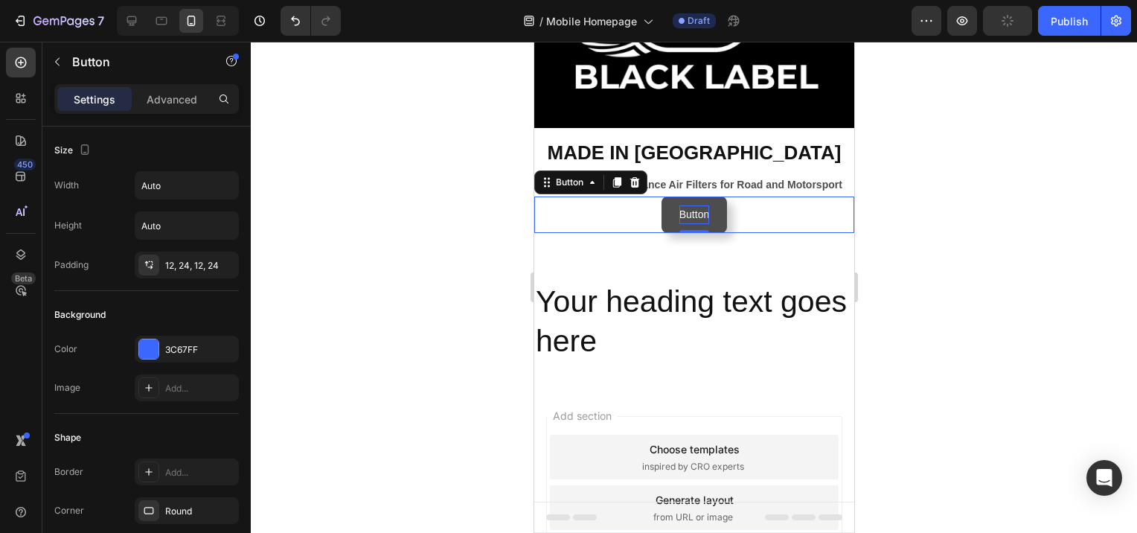
click at [698, 205] on p "Button" at bounding box center [694, 214] width 30 height 19
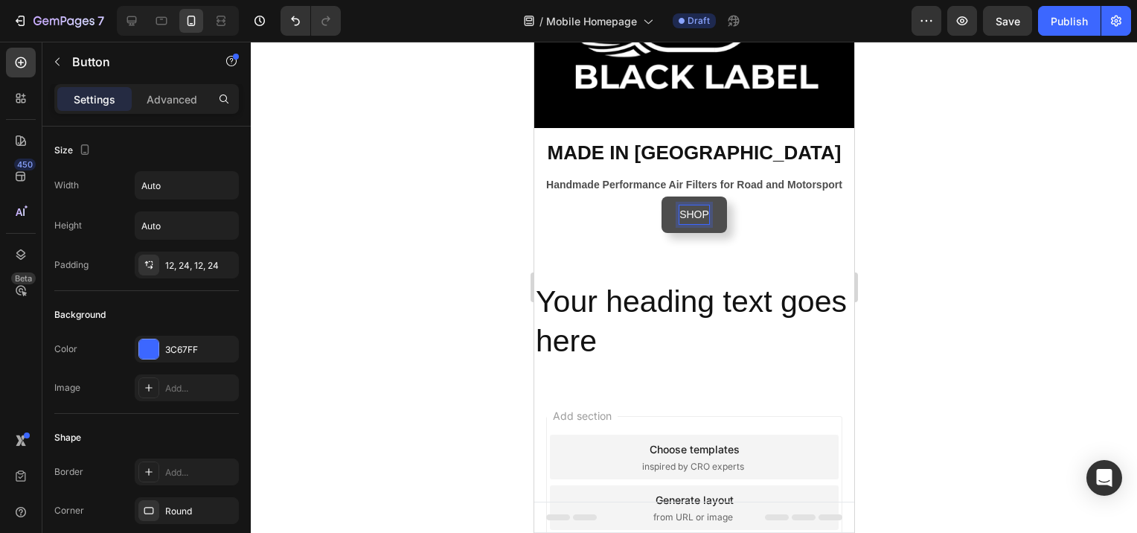
click at [661, 197] on button "SHOP" at bounding box center [694, 215] width 66 height 36
click at [771, 259] on div "Your heading text goes here Heading Section 2" at bounding box center [694, 322] width 320 height 130
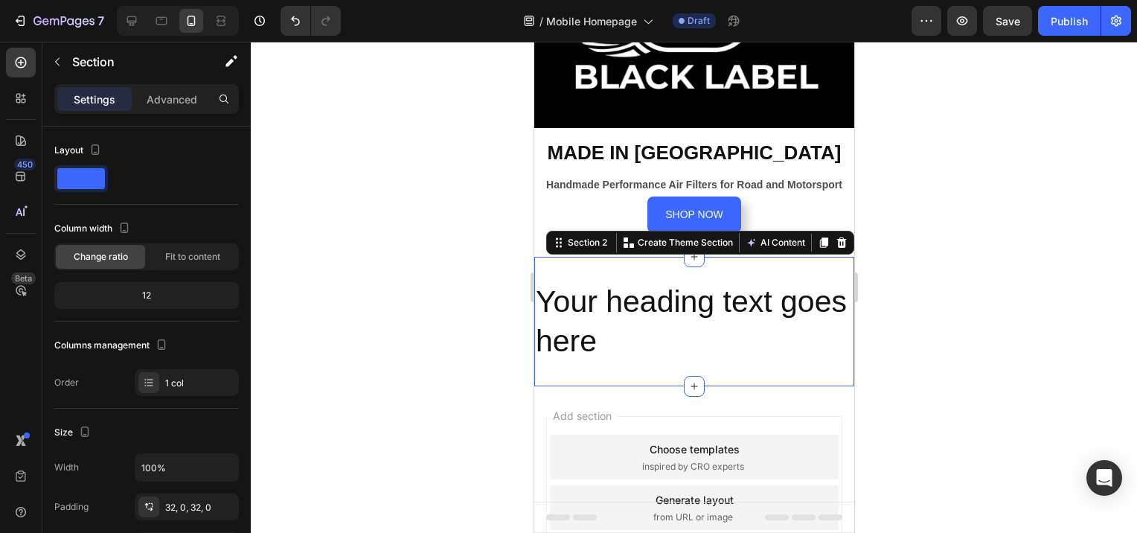
click at [482, 292] on div at bounding box center [694, 287] width 887 height 491
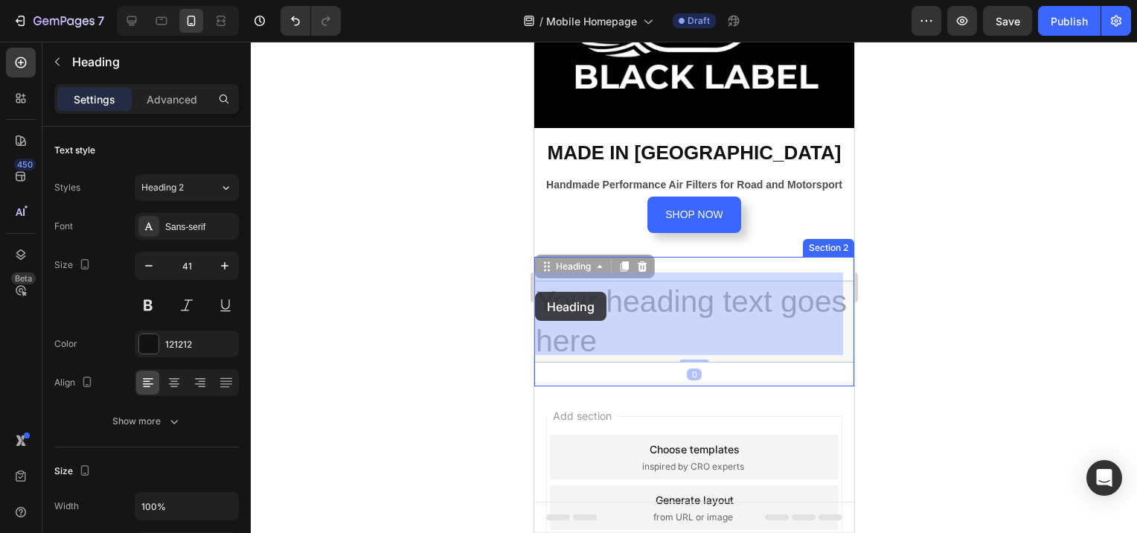
drag, startPoint x: 674, startPoint y: 333, endPoint x: 534, endPoint y: 292, distance: 145.3
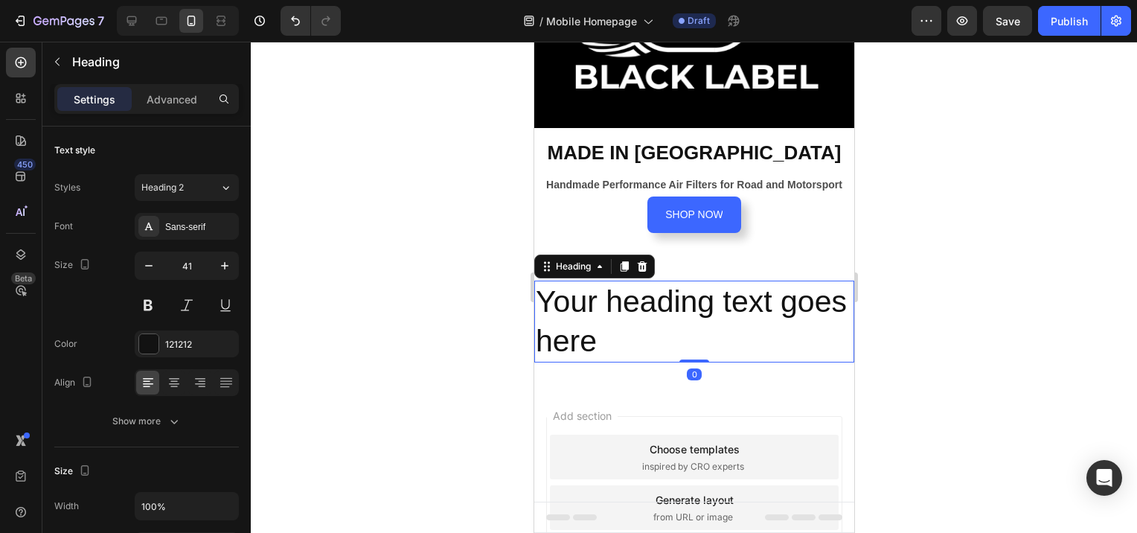
click at [671, 310] on h2 "Your heading text goes here" at bounding box center [694, 322] width 320 height 83
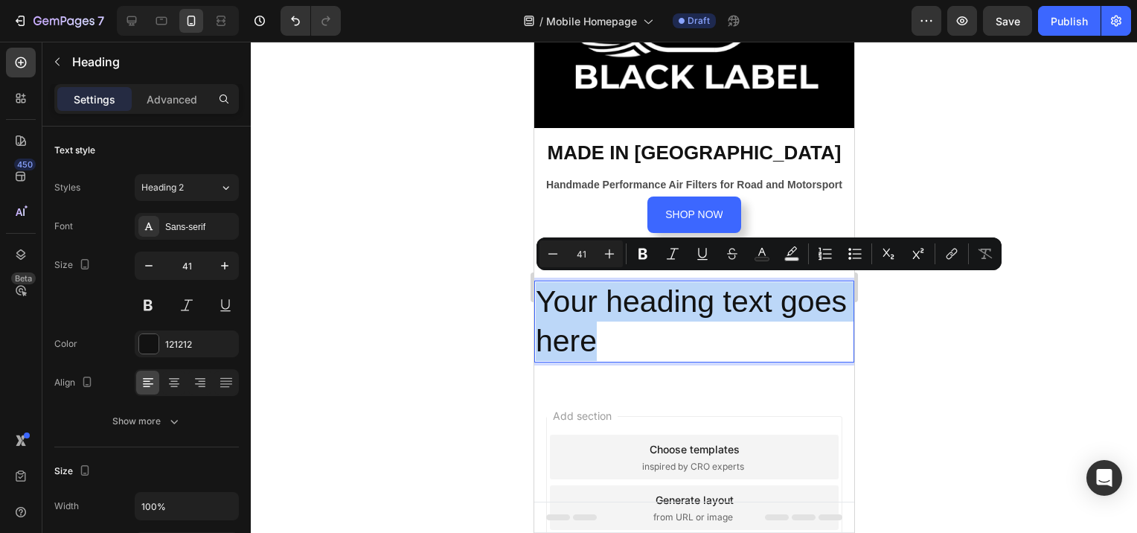
drag, startPoint x: 680, startPoint y: 343, endPoint x: 543, endPoint y: 299, distance: 144.1
click at [543, 299] on p "Your heading text goes here" at bounding box center [693, 322] width 317 height 80
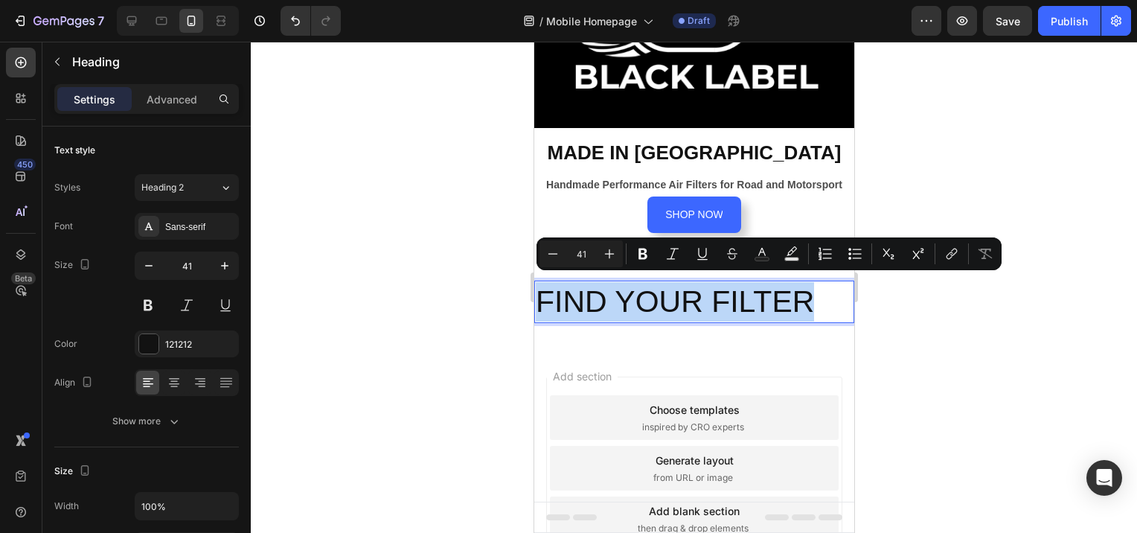
drag, startPoint x: 811, startPoint y: 294, endPoint x: 536, endPoint y: 301, distance: 275.5
click at [536, 301] on p "FIND YOUR FILTER" at bounding box center [693, 301] width 317 height 39
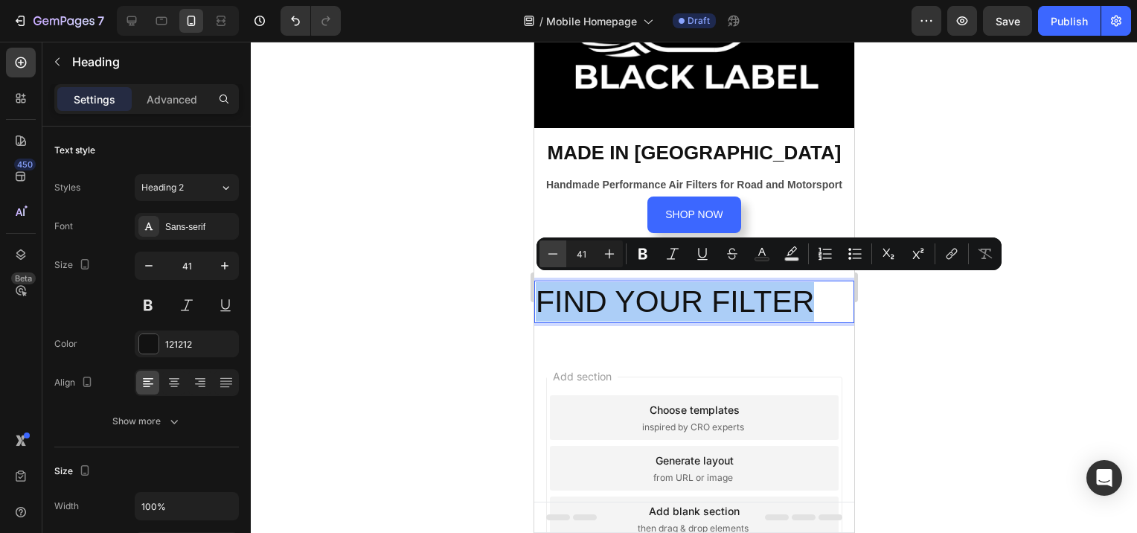
click at [561, 255] on button "Minus" at bounding box center [553, 253] width 27 height 27
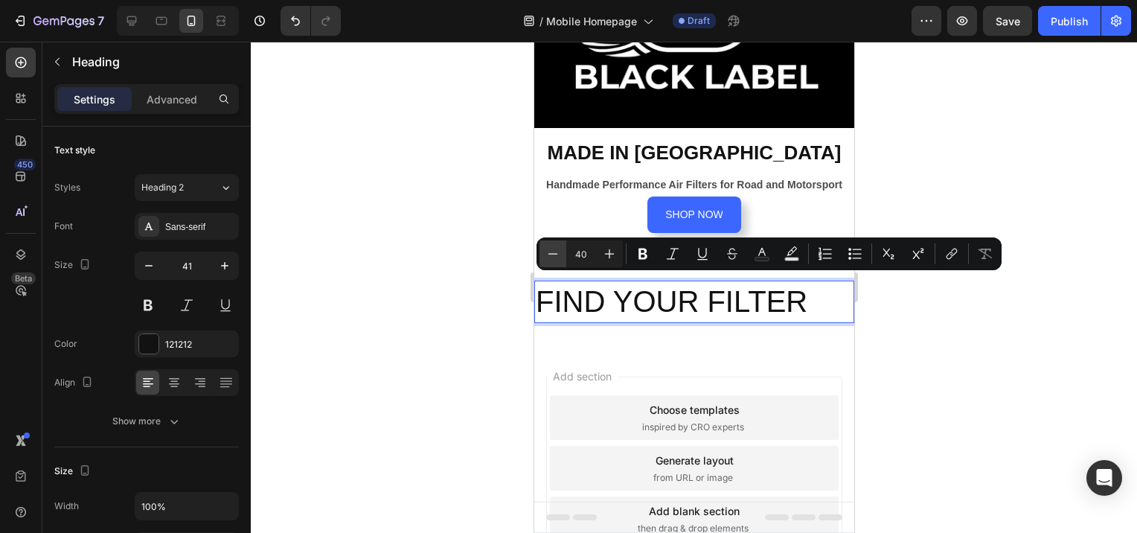
click at [561, 255] on button "Minus" at bounding box center [553, 253] width 27 height 27
click at [561, 256] on button "Minus" at bounding box center [553, 253] width 27 height 27
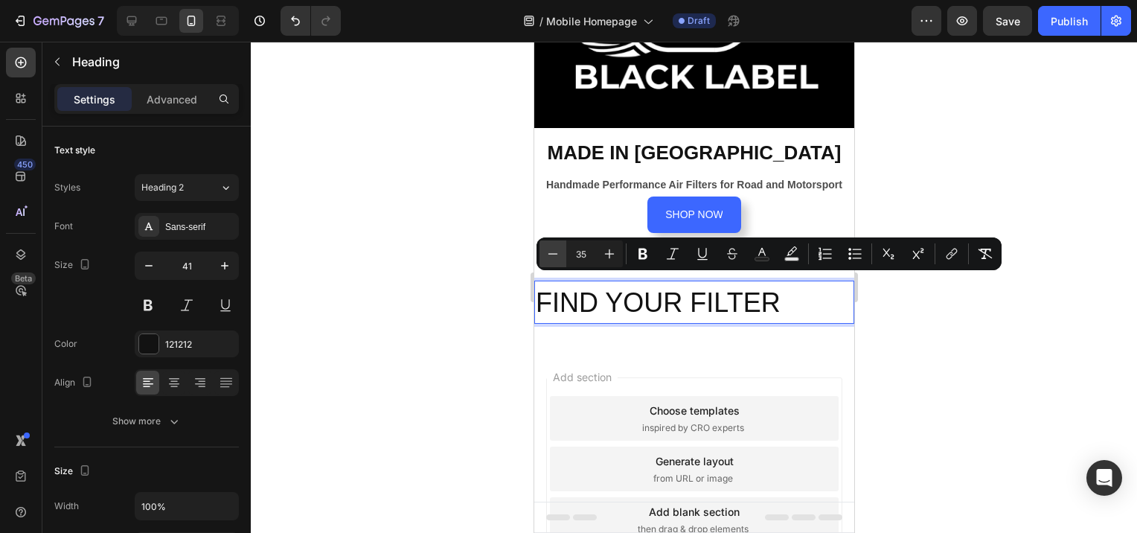
click at [561, 256] on button "Minus" at bounding box center [553, 253] width 27 height 27
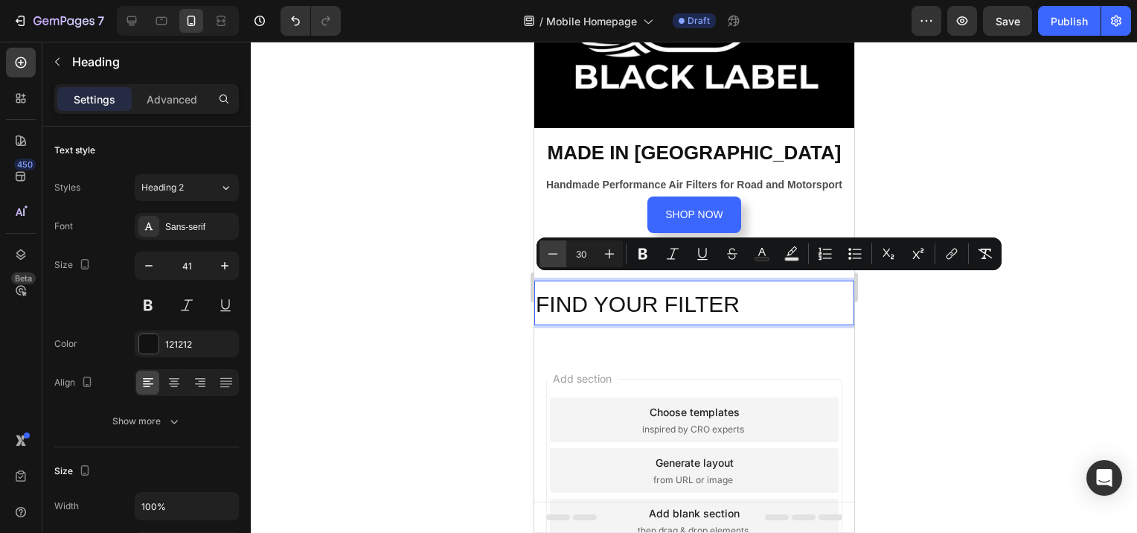
click at [560, 258] on button "Minus" at bounding box center [553, 253] width 27 height 27
click at [560, 258] on icon "Editor contextual toolbar" at bounding box center [553, 253] width 15 height 15
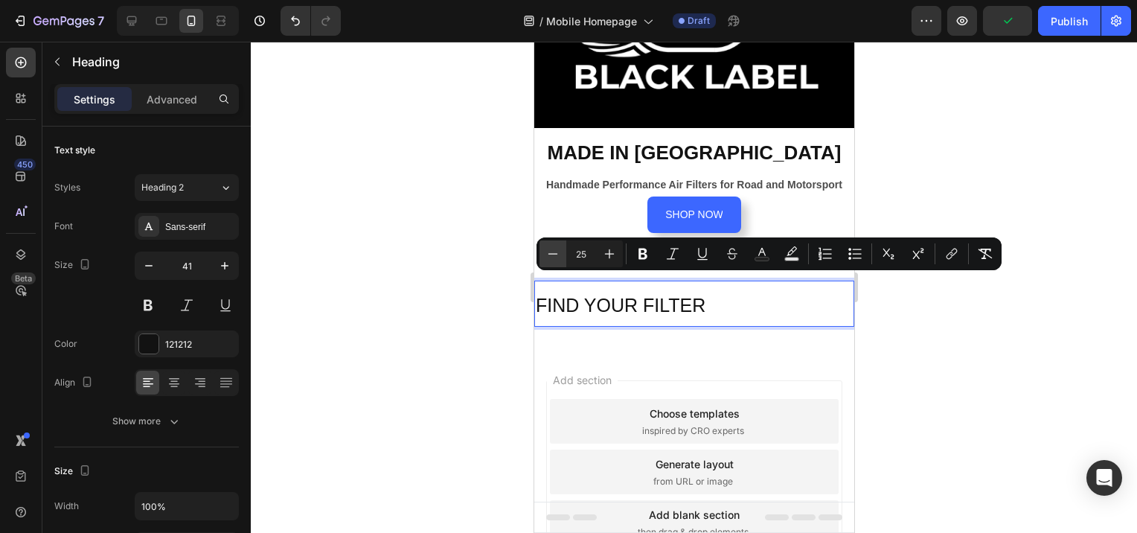
click at [560, 258] on icon "Editor contextual toolbar" at bounding box center [553, 253] width 15 height 15
type input "24"
click at [639, 255] on icon "Editor contextual toolbar" at bounding box center [643, 254] width 9 height 11
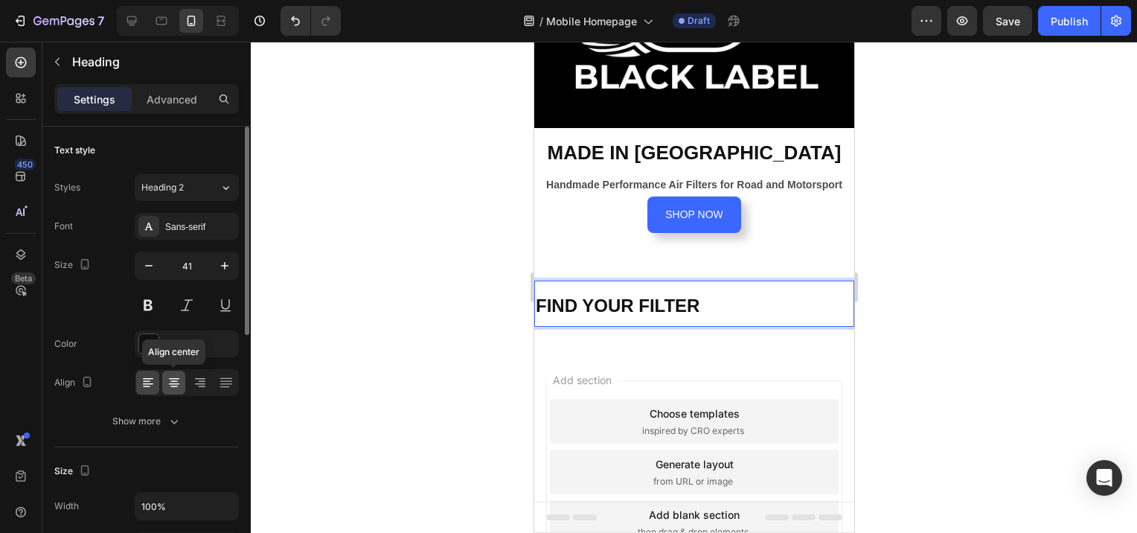
click at [182, 383] on div at bounding box center [173, 383] width 23 height 24
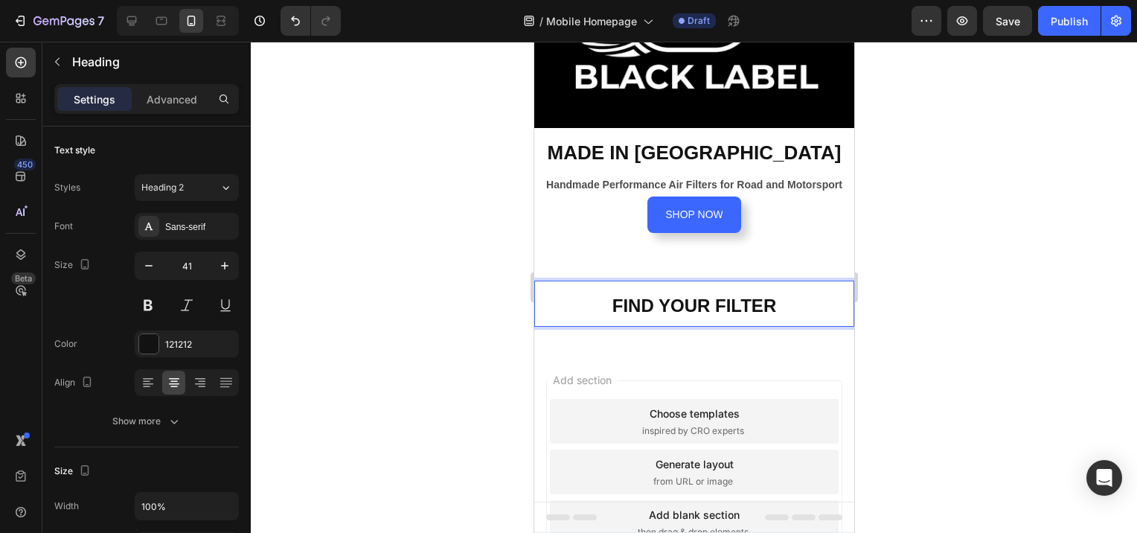
click at [983, 308] on div at bounding box center [694, 287] width 887 height 491
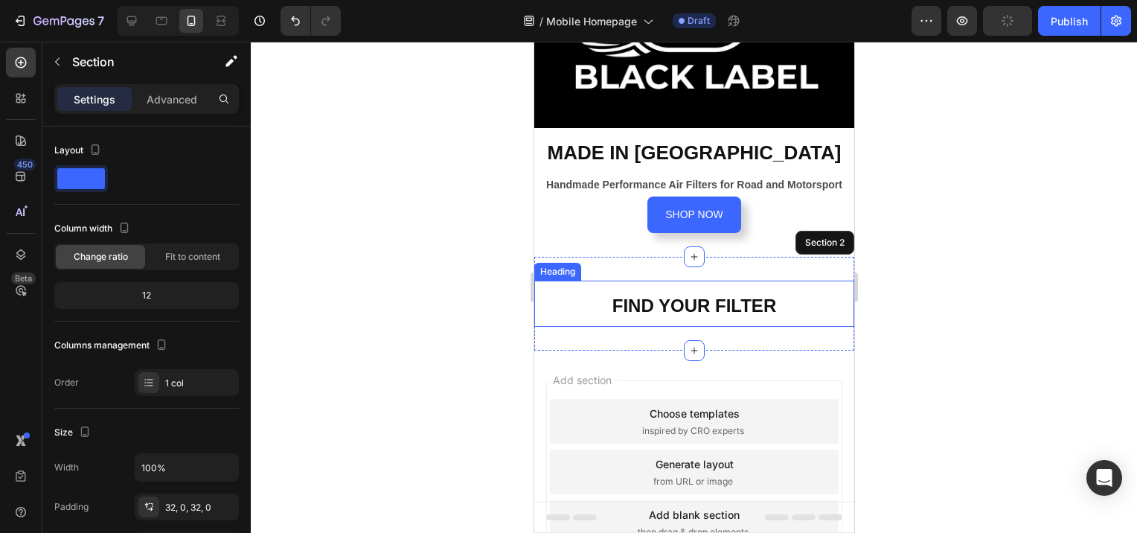
drag, startPoint x: 691, startPoint y: 253, endPoint x: 692, endPoint y: 275, distance: 22.4
click at [692, 275] on div "FIND YOUR FILTER Heading Section 2" at bounding box center [694, 304] width 320 height 94
drag, startPoint x: 691, startPoint y: 345, endPoint x: 686, endPoint y: 292, distance: 53.8
click at [686, 292] on div "FIND YOUR FILTER Heading Section 2" at bounding box center [694, 304] width 320 height 94
click at [952, 293] on div at bounding box center [694, 287] width 887 height 491
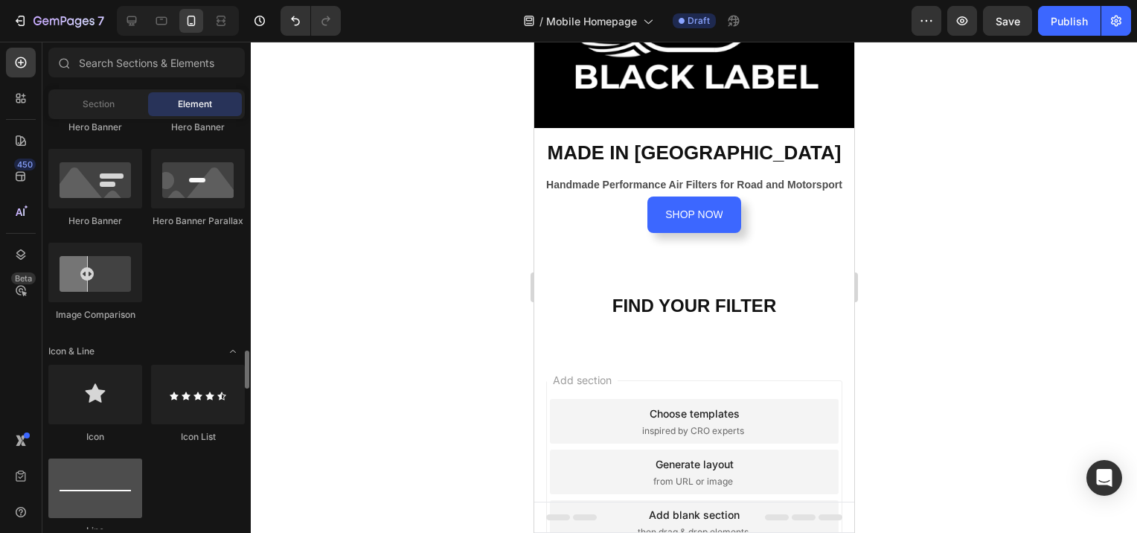
scroll to position [893, 0]
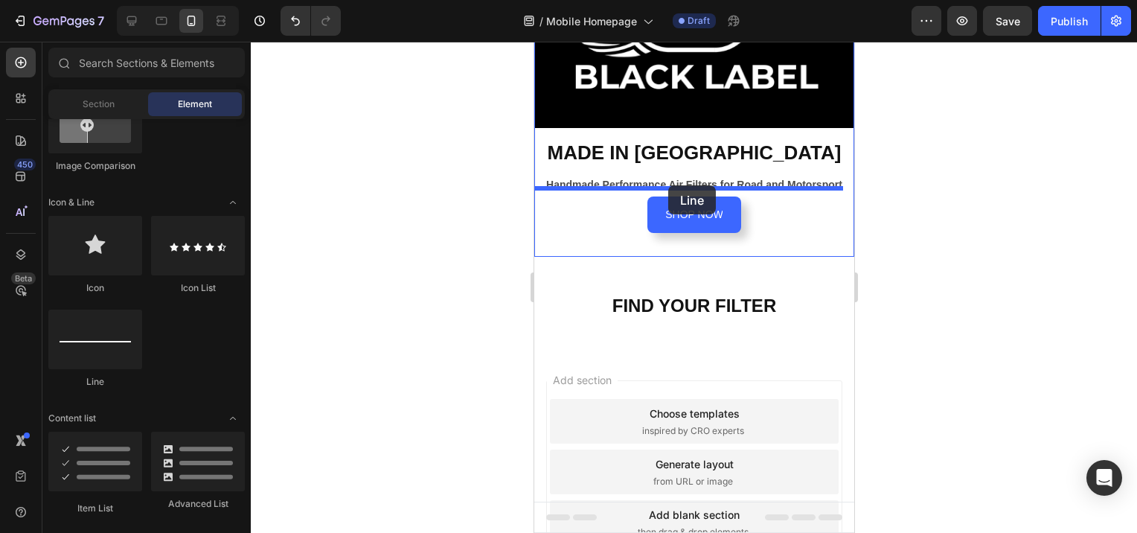
drag, startPoint x: 641, startPoint y: 384, endPoint x: 668, endPoint y: 185, distance: 200.6
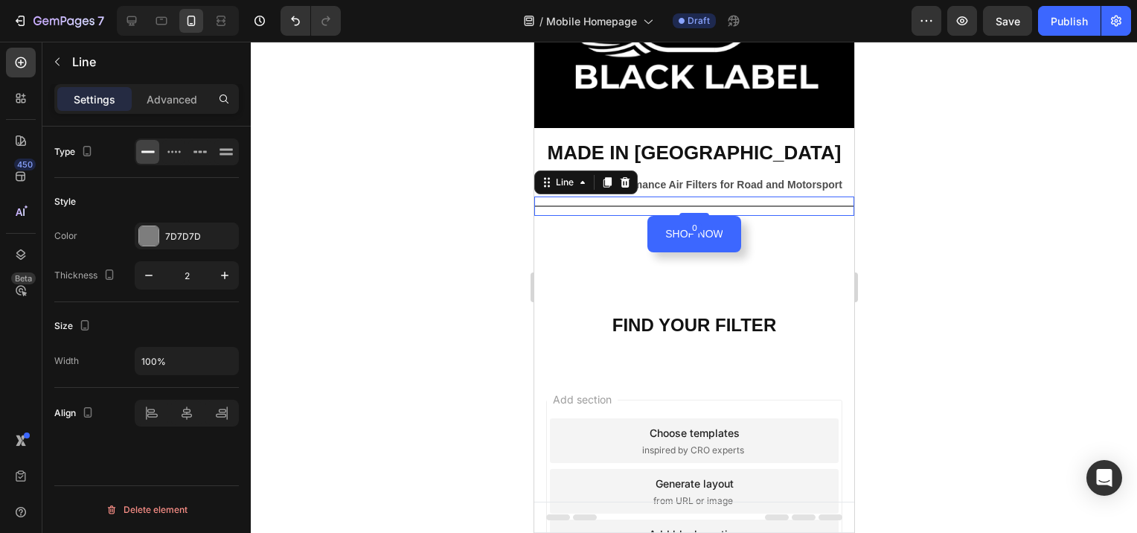
click at [888, 246] on div at bounding box center [694, 287] width 887 height 491
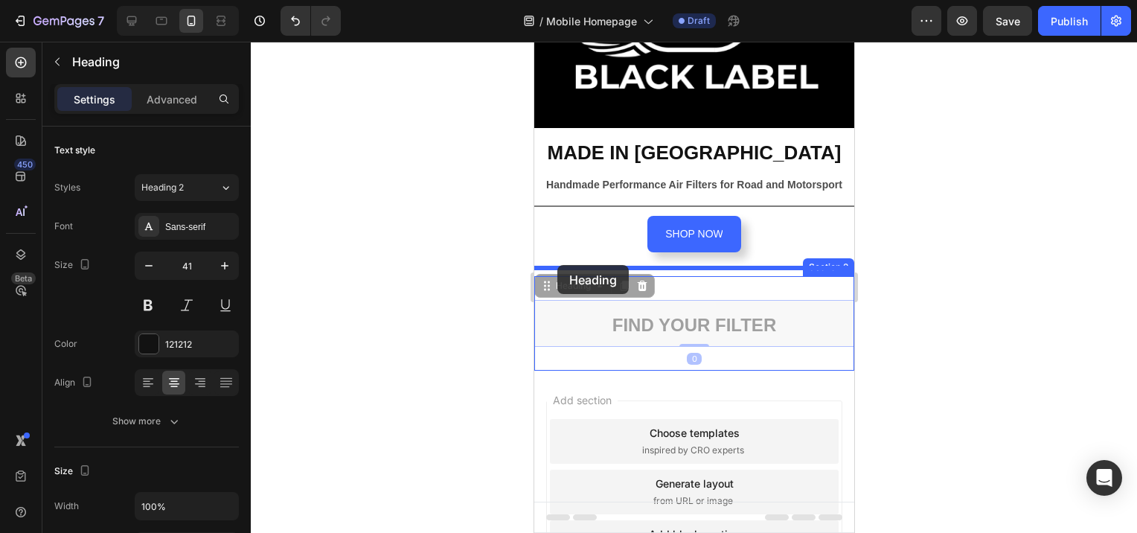
drag, startPoint x: 556, startPoint y: 286, endPoint x: 557, endPoint y: 265, distance: 20.9
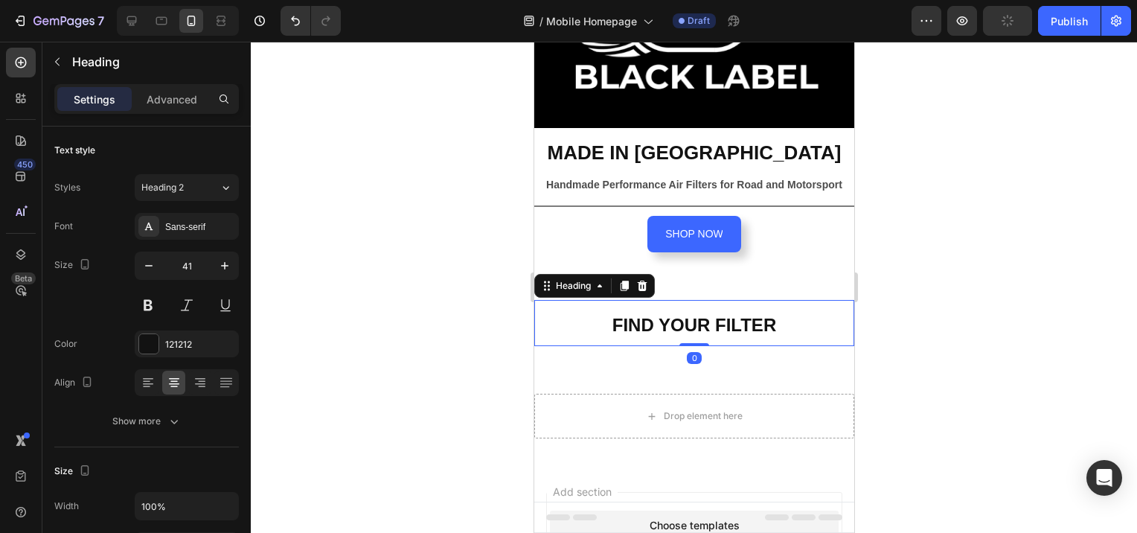
click at [920, 307] on div at bounding box center [694, 287] width 887 height 491
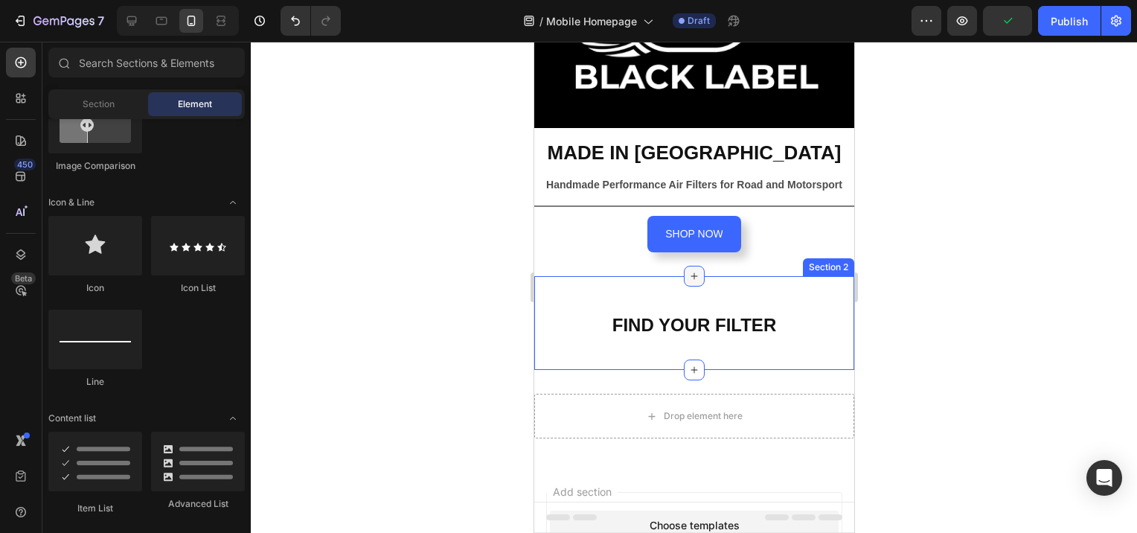
click at [686, 270] on div at bounding box center [693, 276] width 21 height 21
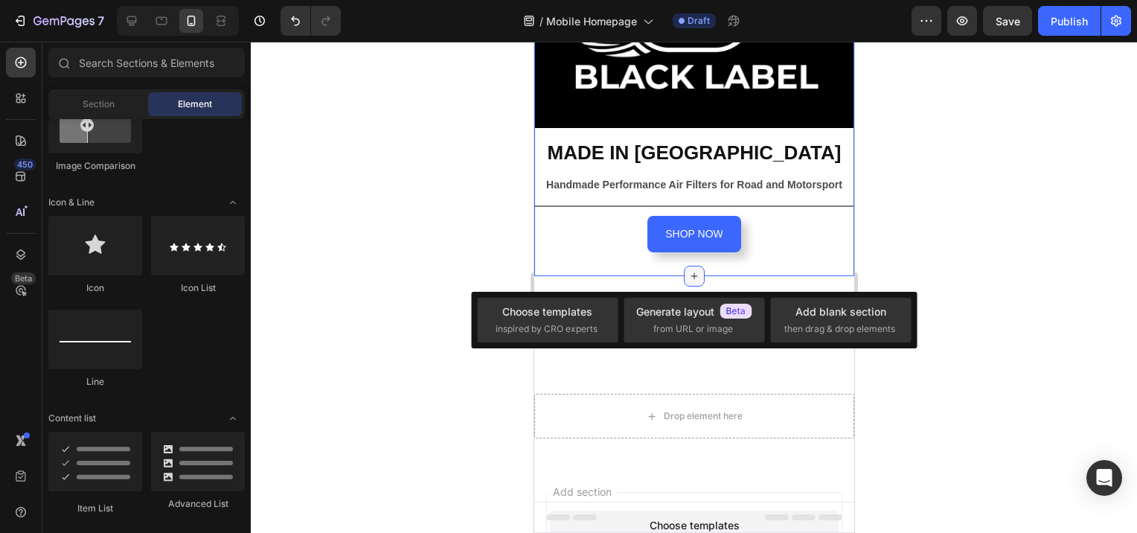
click at [691, 272] on icon at bounding box center [694, 275] width 7 height 7
drag, startPoint x: 688, startPoint y: 265, endPoint x: 689, endPoint y: 275, distance: 10.4
click at [689, 275] on div "Image ⁠⁠⁠⁠⁠⁠⁠ MADE IN [GEOGRAPHIC_DATA] Heading Handmade Performance Air Filter…" at bounding box center [694, 173] width 320 height 577
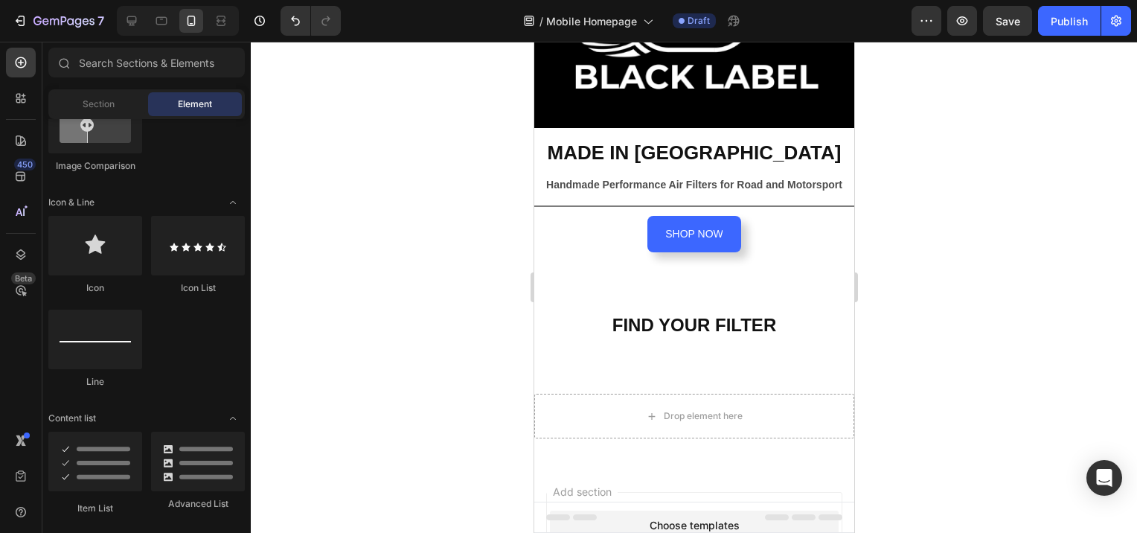
click at [1035, 321] on div at bounding box center [694, 287] width 887 height 491
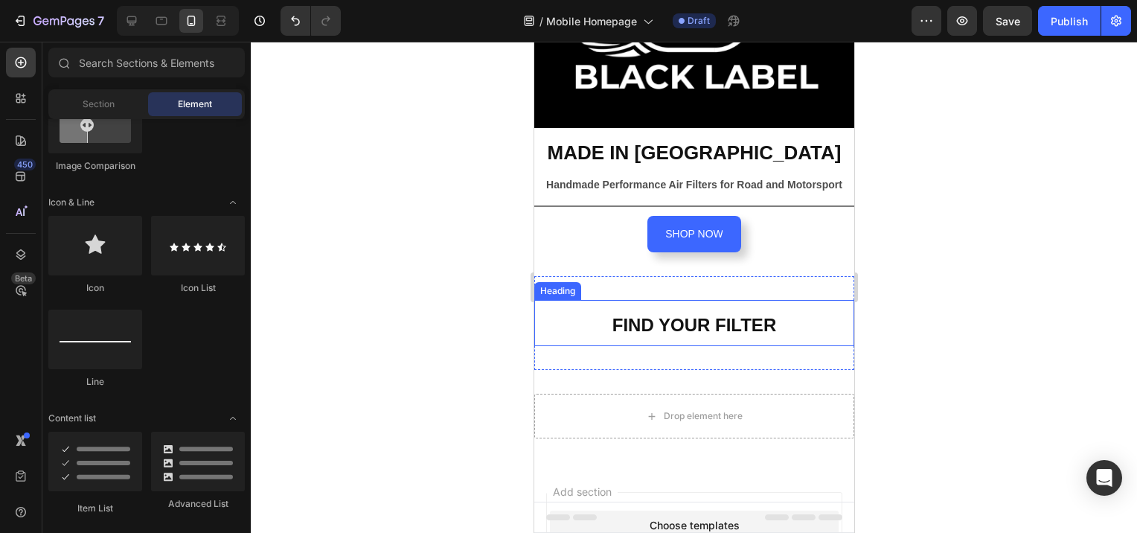
click at [593, 324] on h2 "FIND YOUR FILTER" at bounding box center [694, 323] width 320 height 46
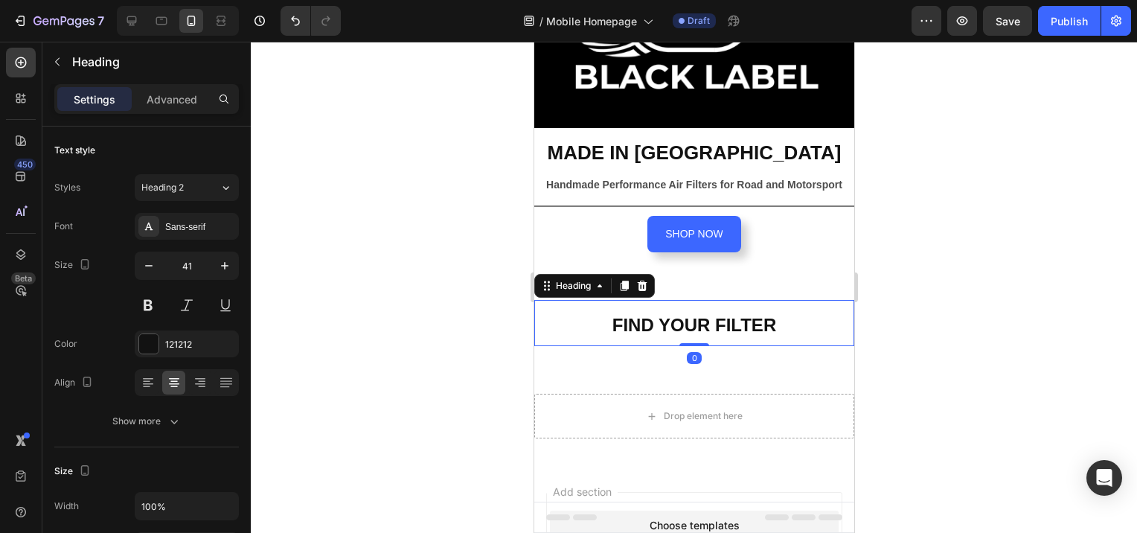
drag, startPoint x: 689, startPoint y: 336, endPoint x: 688, endPoint y: 328, distance: 7.5
click at [691, 300] on div "FIND YOUR FILTER Heading 0" at bounding box center [694, 323] width 320 height 46
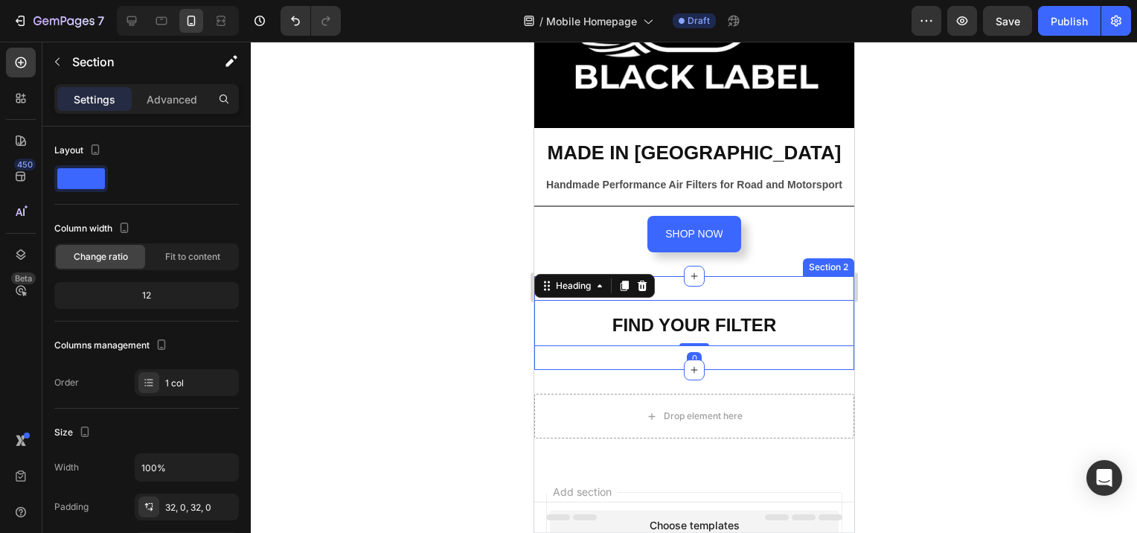
click at [641, 354] on div "FIND YOUR FILTER Heading 0 Section 2" at bounding box center [694, 323] width 320 height 94
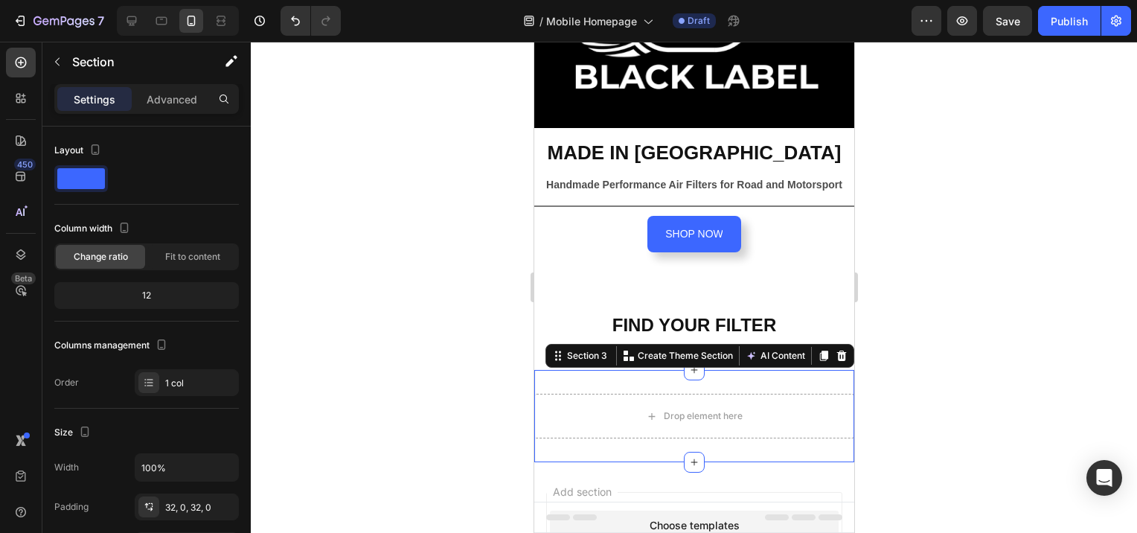
click at [646, 370] on div "Drop element here Section 3 You can create reusable sections Create Theme Secti…" at bounding box center [694, 416] width 320 height 92
click at [904, 333] on div at bounding box center [694, 287] width 887 height 491
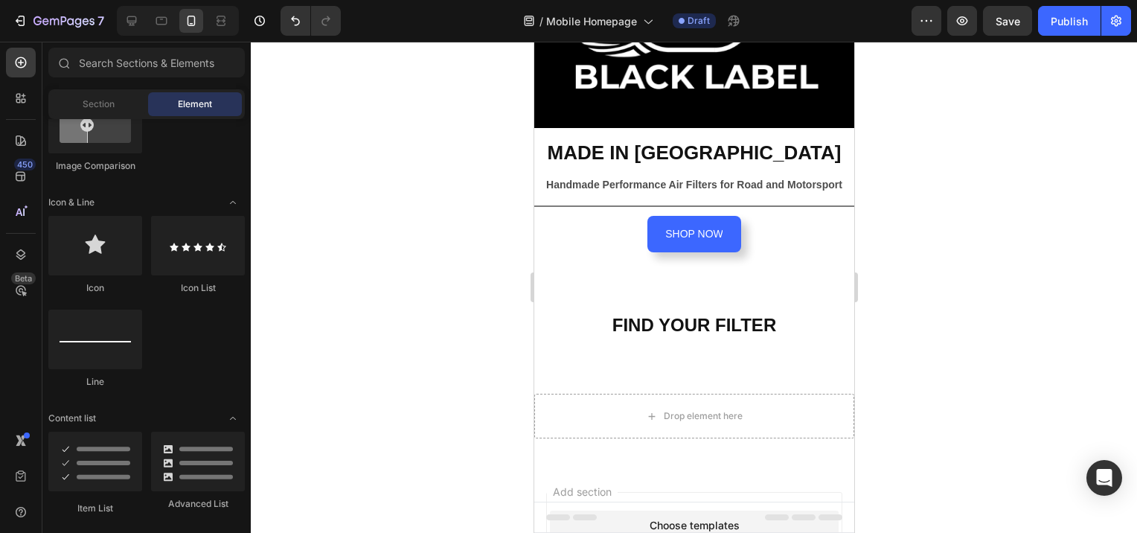
click at [911, 321] on div at bounding box center [694, 287] width 887 height 491
click at [614, 235] on div "SHOP NOW Button" at bounding box center [694, 234] width 320 height 36
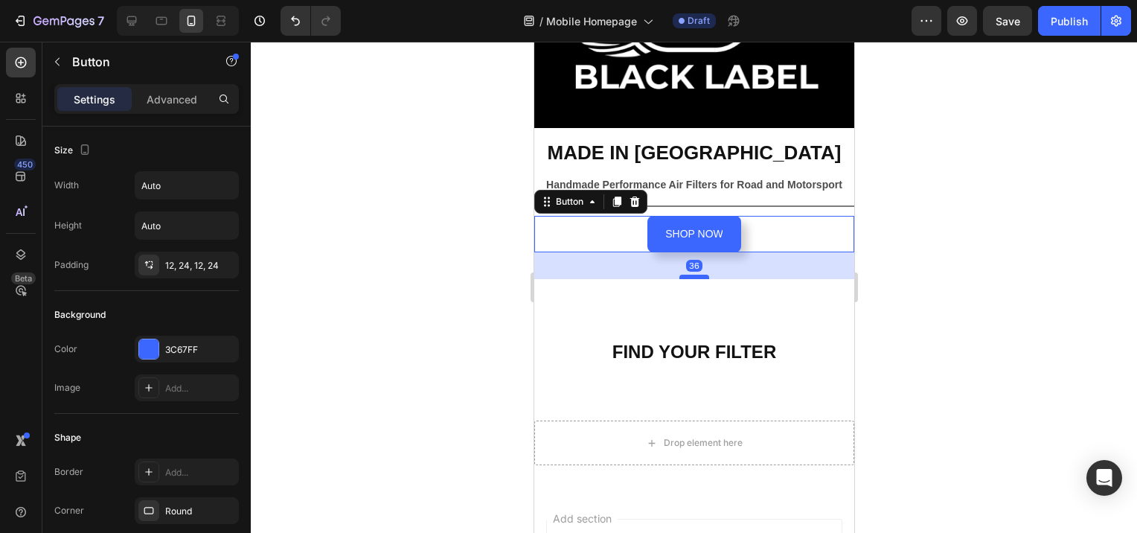
drag, startPoint x: 688, startPoint y: 242, endPoint x: 692, endPoint y: 269, distance: 27.1
click at [692, 275] on div at bounding box center [694, 277] width 30 height 4
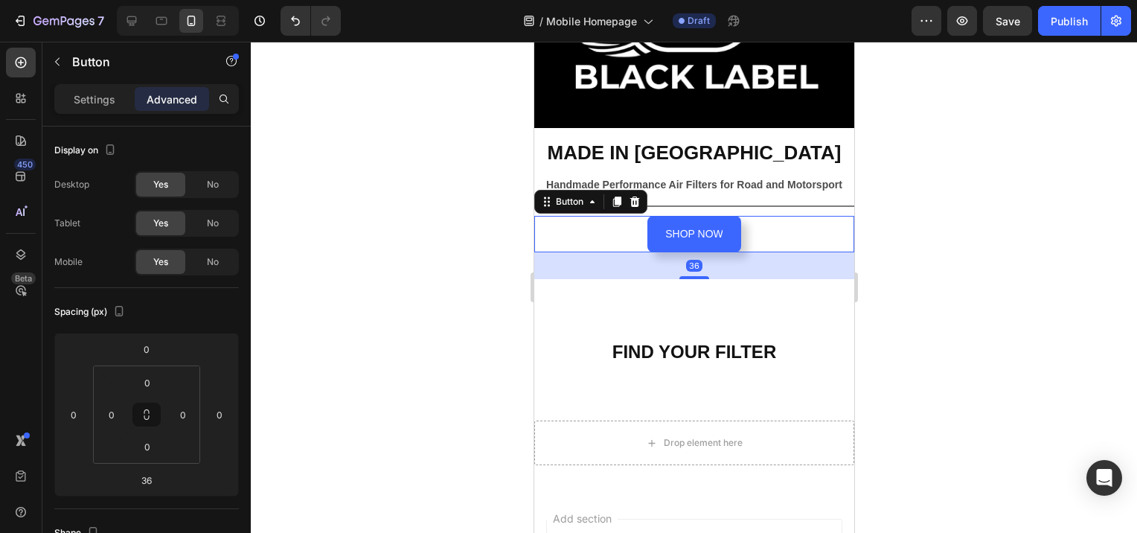
click at [1003, 252] on div at bounding box center [694, 287] width 887 height 491
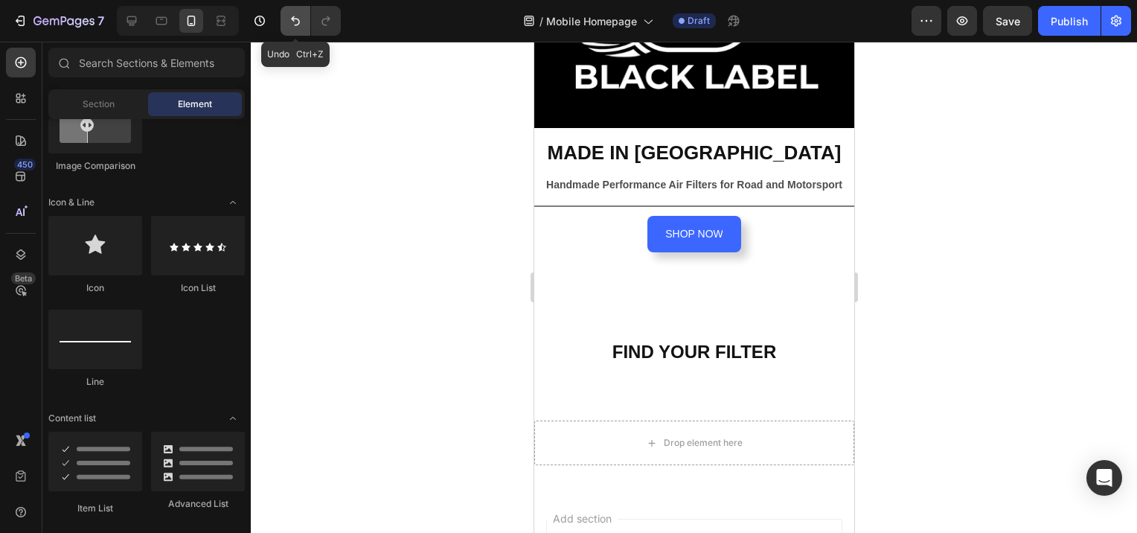
click at [295, 29] on button "Undo/Redo" at bounding box center [296, 21] width 30 height 30
click at [293, 20] on icon "Undo/Redo" at bounding box center [295, 21] width 9 height 10
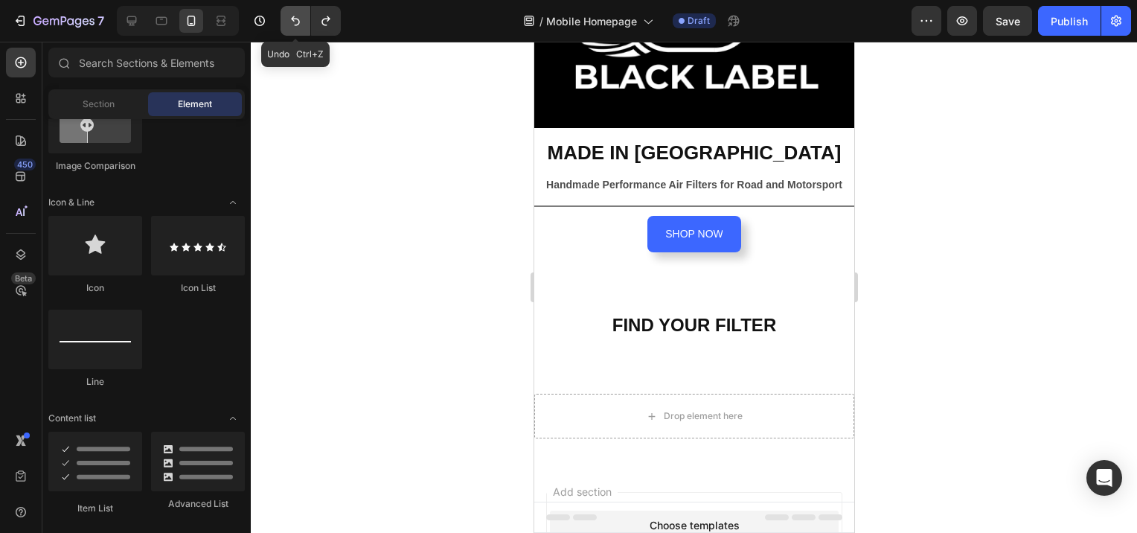
click at [293, 20] on icon "Undo/Redo" at bounding box center [295, 21] width 9 height 10
click at [381, 155] on div at bounding box center [694, 287] width 887 height 491
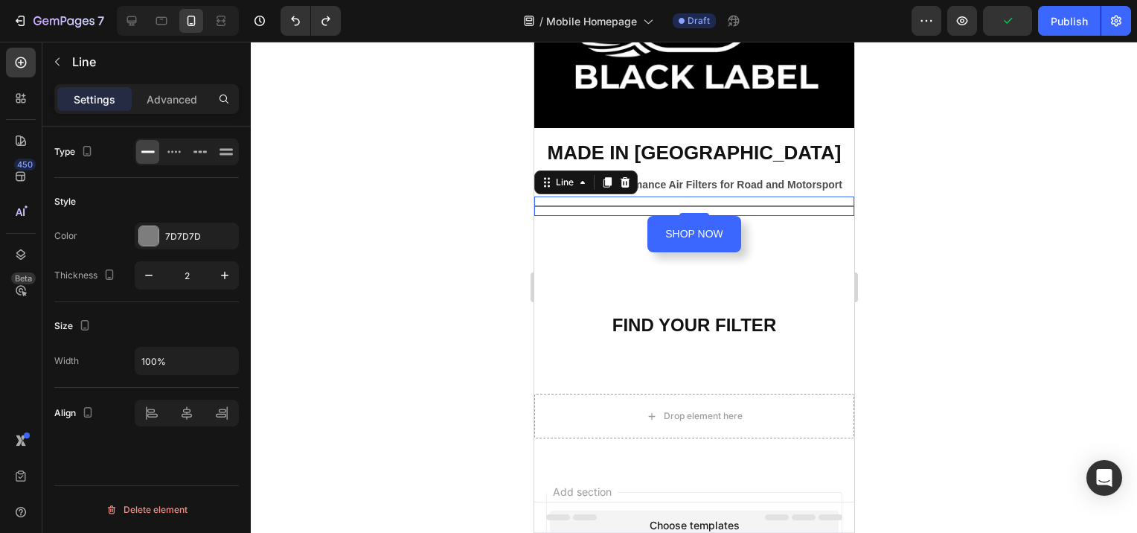
click at [629, 205] on div at bounding box center [694, 205] width 320 height 1
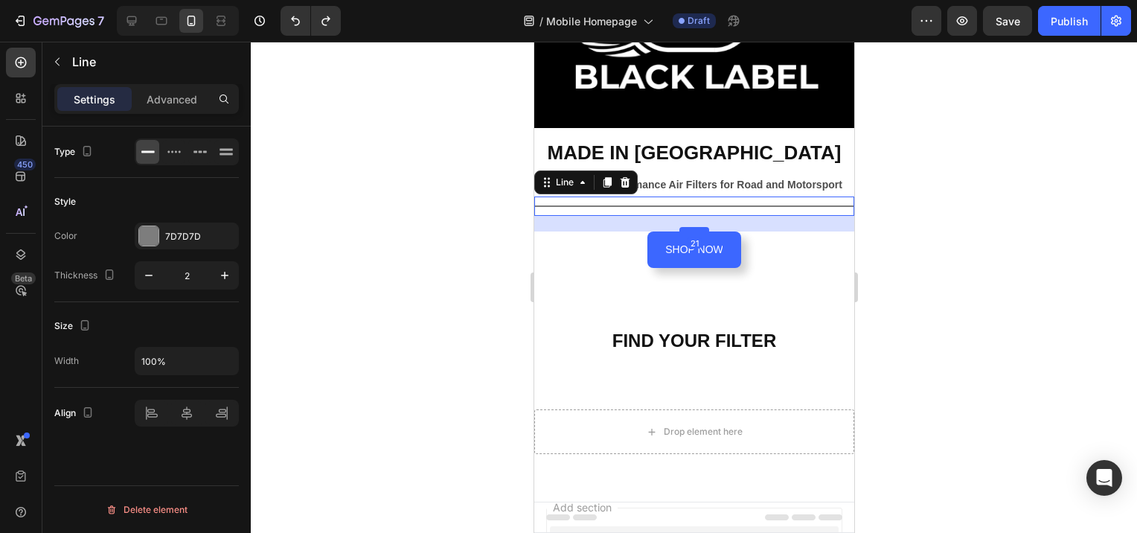
drag, startPoint x: 692, startPoint y: 203, endPoint x: 690, endPoint y: 217, distance: 13.5
click at [690, 227] on div at bounding box center [694, 229] width 30 height 4
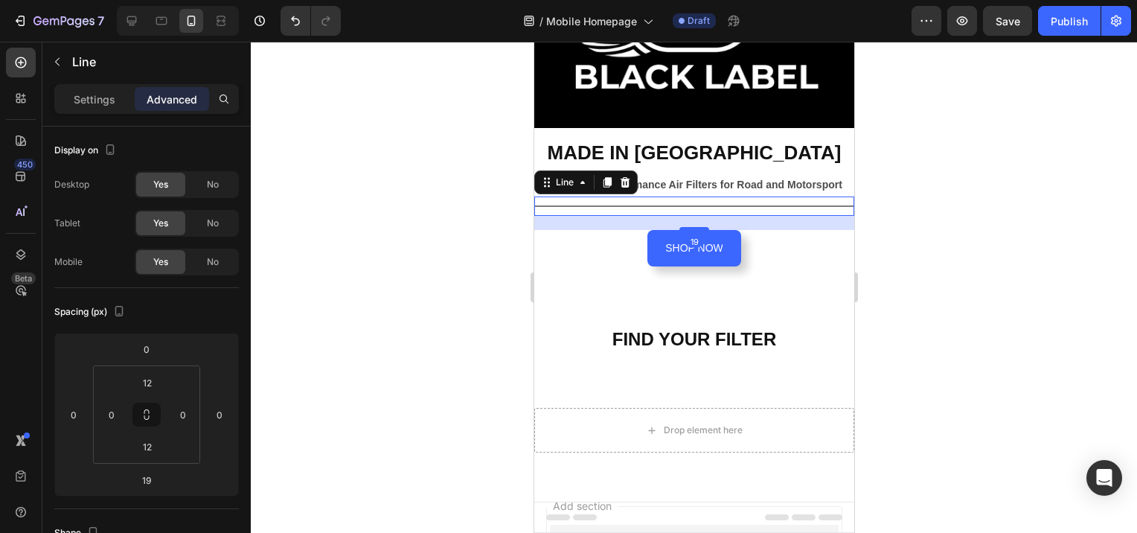
click at [931, 223] on div at bounding box center [694, 287] width 887 height 491
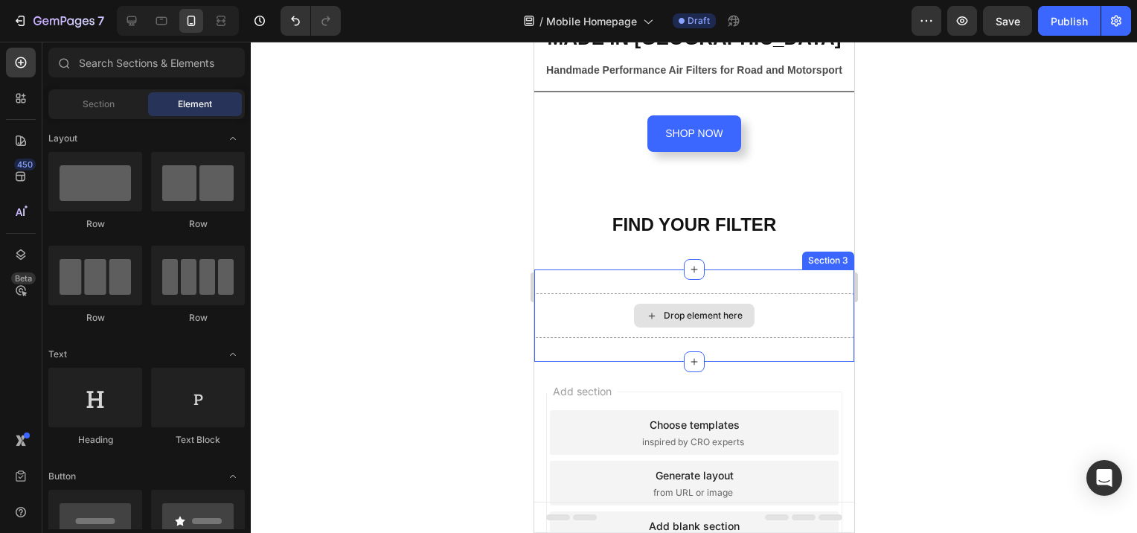
scroll to position [406, 0]
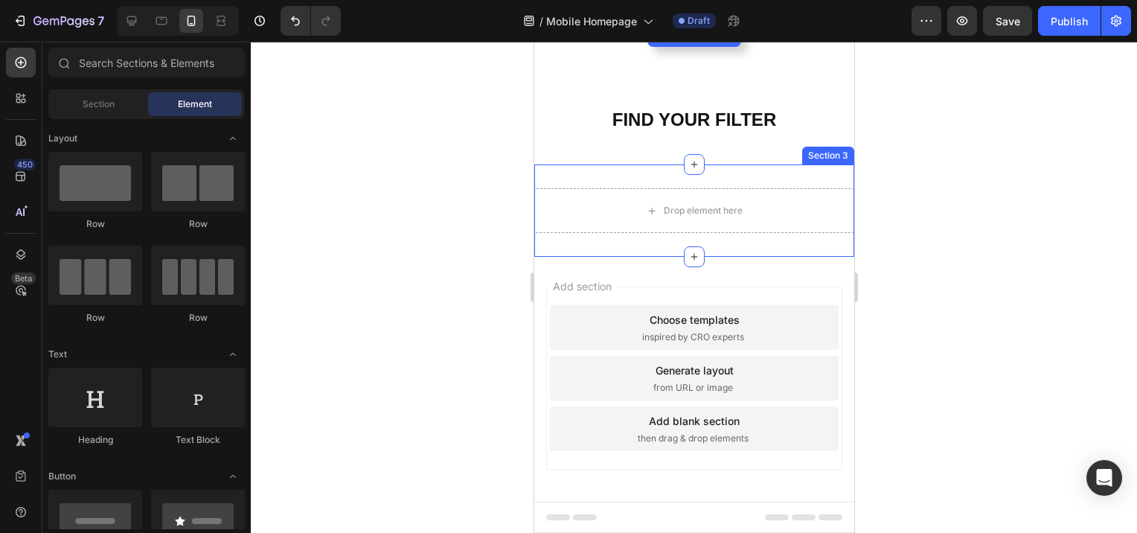
click at [820, 150] on div "Section 3" at bounding box center [828, 156] width 52 height 18
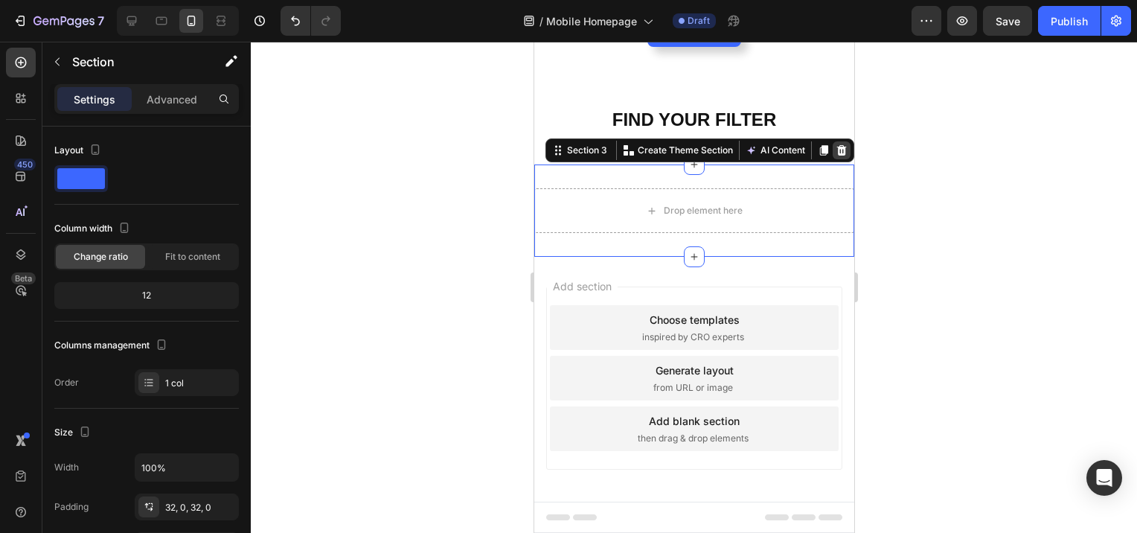
click at [837, 145] on icon at bounding box center [842, 150] width 10 height 10
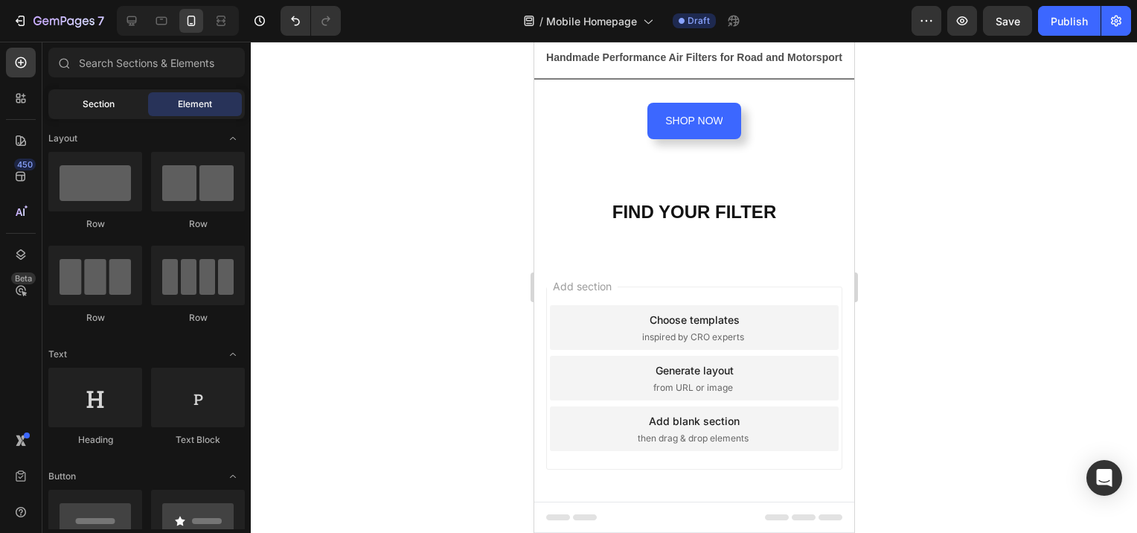
click at [100, 114] on div "Section" at bounding box center [98, 104] width 94 height 24
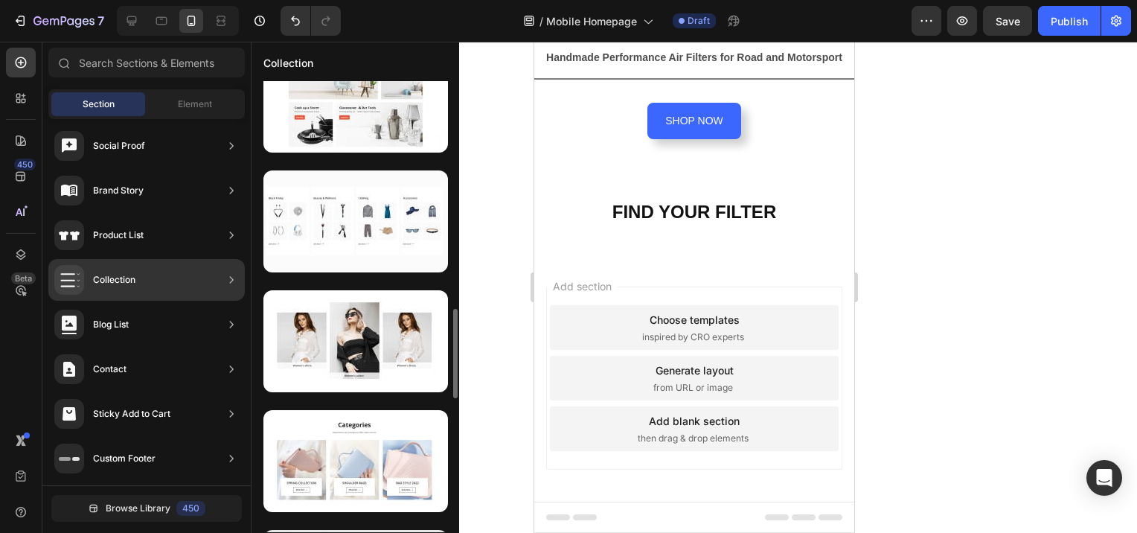
scroll to position [1519, 0]
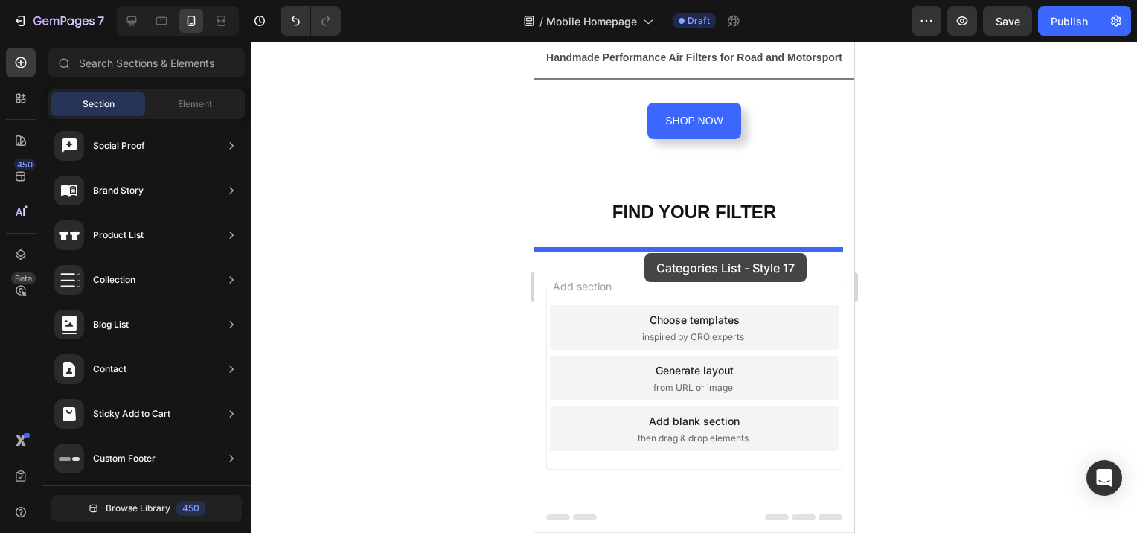
drag, startPoint x: 880, startPoint y: 336, endPoint x: 644, endPoint y: 253, distance: 250.3
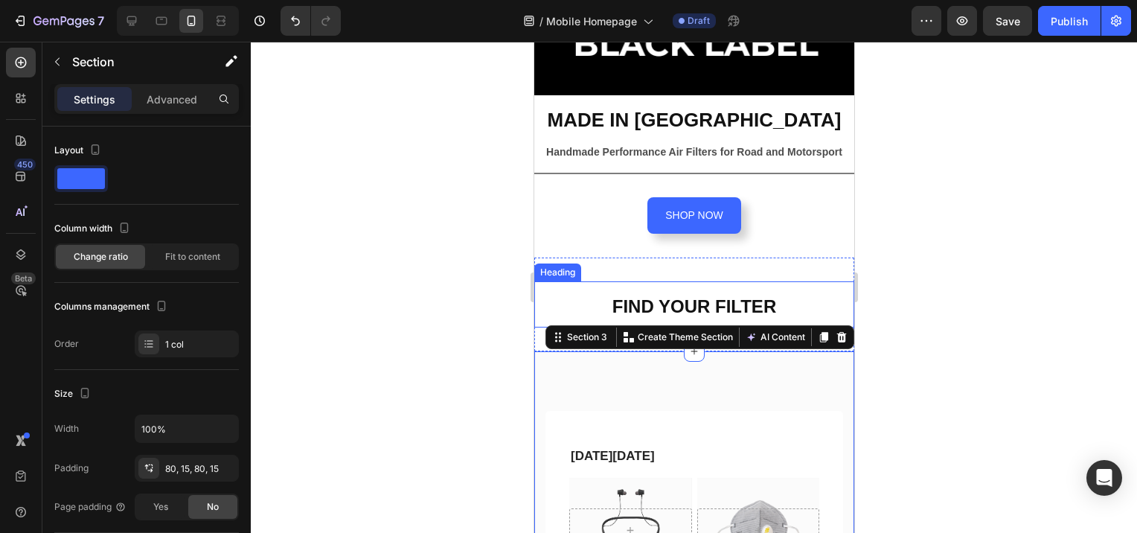
scroll to position [246, 0]
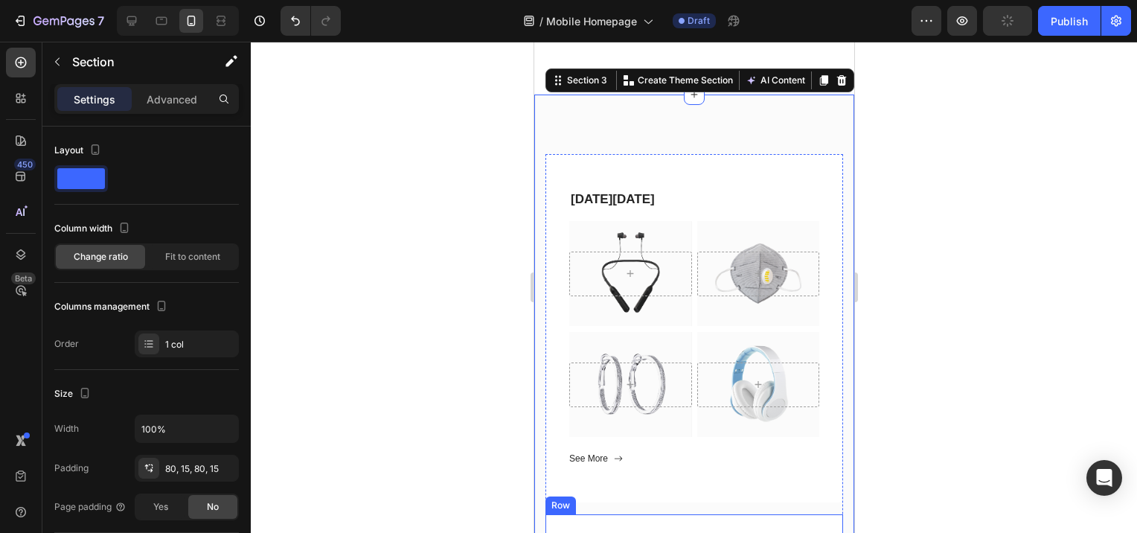
scroll to position [692, 0]
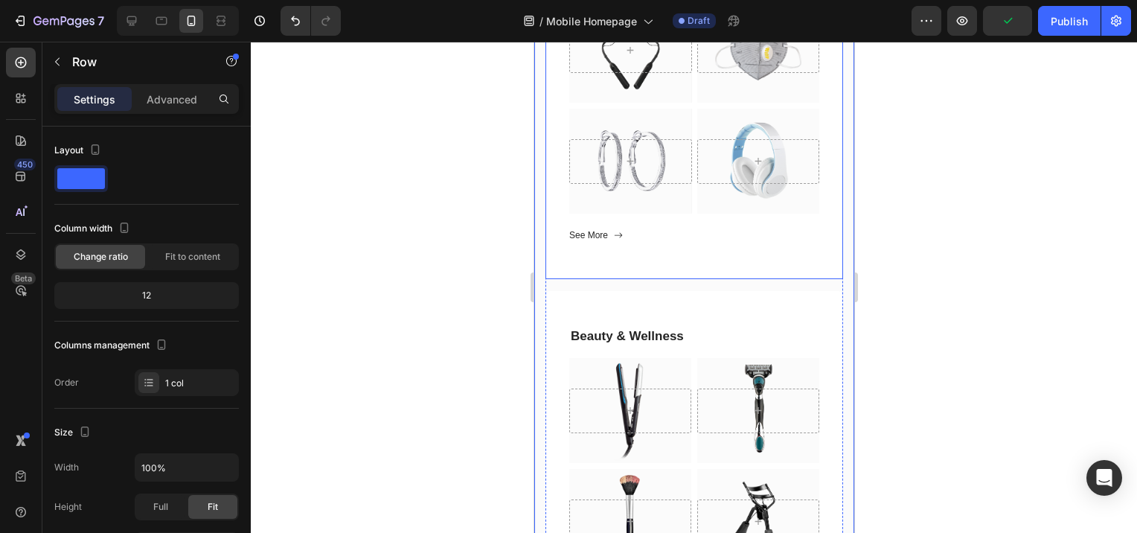
click at [695, 261] on div "[DATE][DATE] Heading Hero Banner Hero Banner Row Hero Banner Hero Banner Row Se…" at bounding box center [694, 105] width 298 height 348
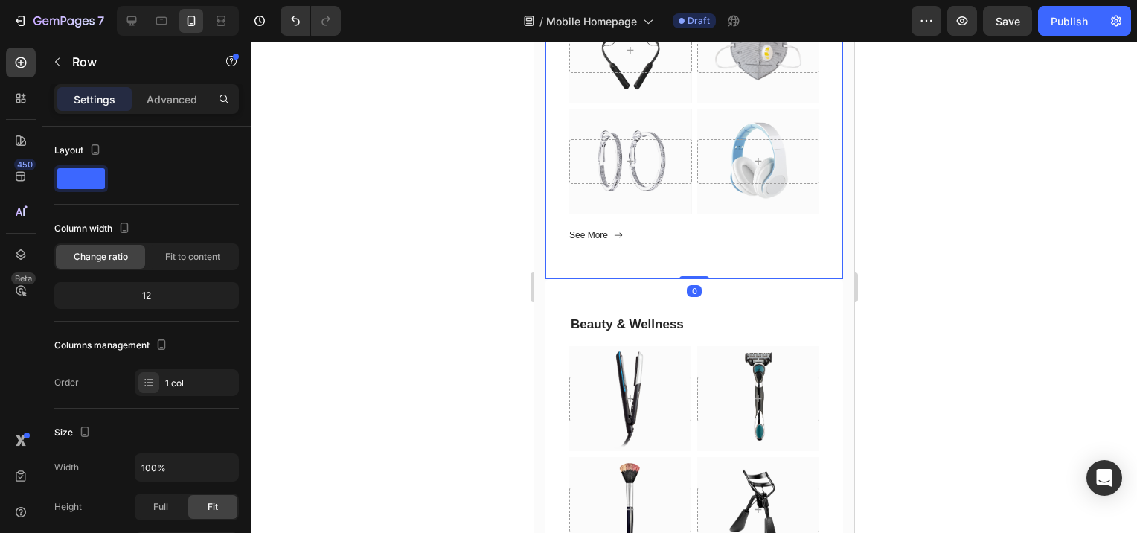
drag, startPoint x: 695, startPoint y: 290, endPoint x: 698, endPoint y: 200, distance: 89.4
click at [699, 191] on div "[DATE][DATE] Heading Hero Banner Hero Banner Row Hero Banner Hero Banner Row Se…" at bounding box center [694, 105] width 298 height 348
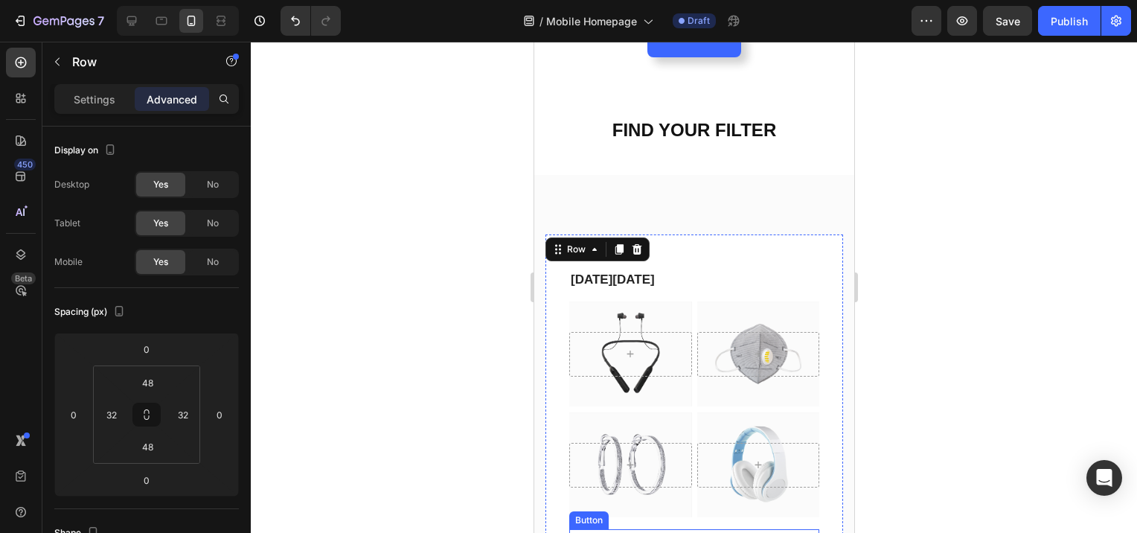
scroll to position [395, 0]
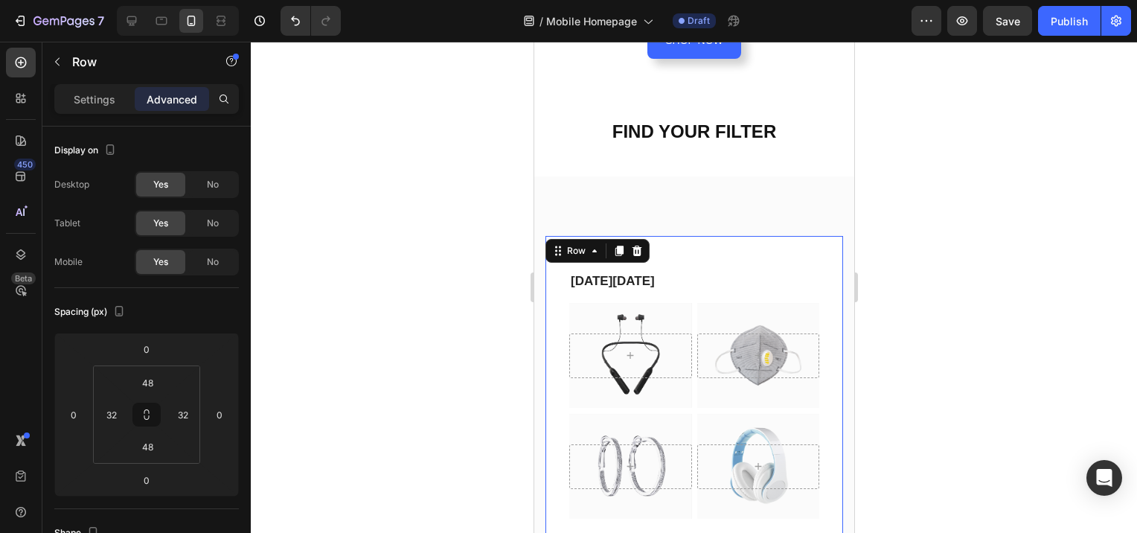
click at [692, 236] on div "[DATE][DATE] Heading Hero Banner Hero Banner Row Hero Banner Hero Banner Row Se…" at bounding box center [694, 410] width 298 height 348
click at [689, 236] on div "[DATE][DATE] Heading Hero Banner Hero Banner Row Hero Banner Hero Banner Row Se…" at bounding box center [694, 410] width 298 height 348
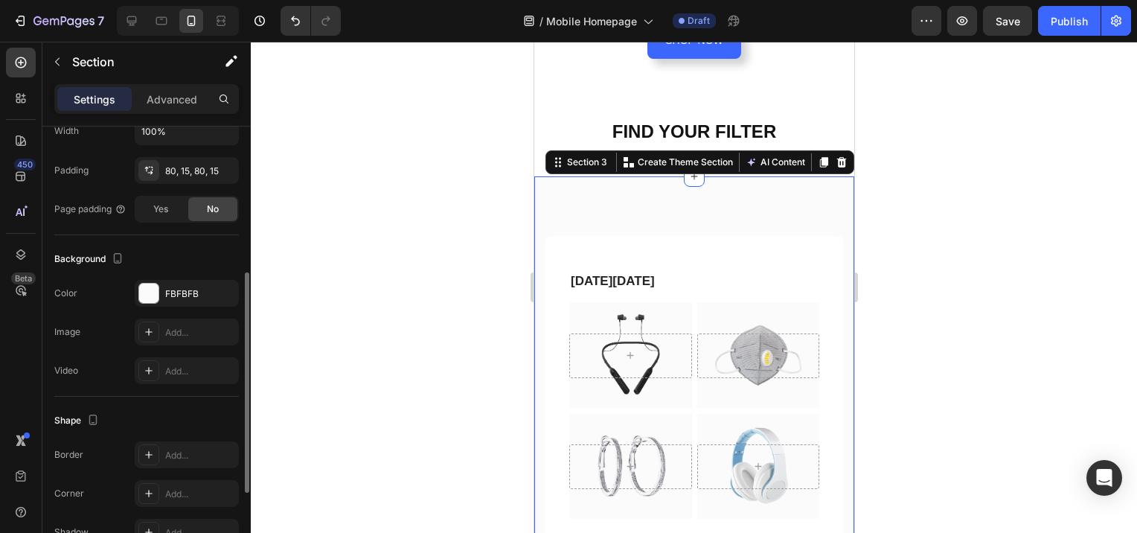
scroll to position [0, 0]
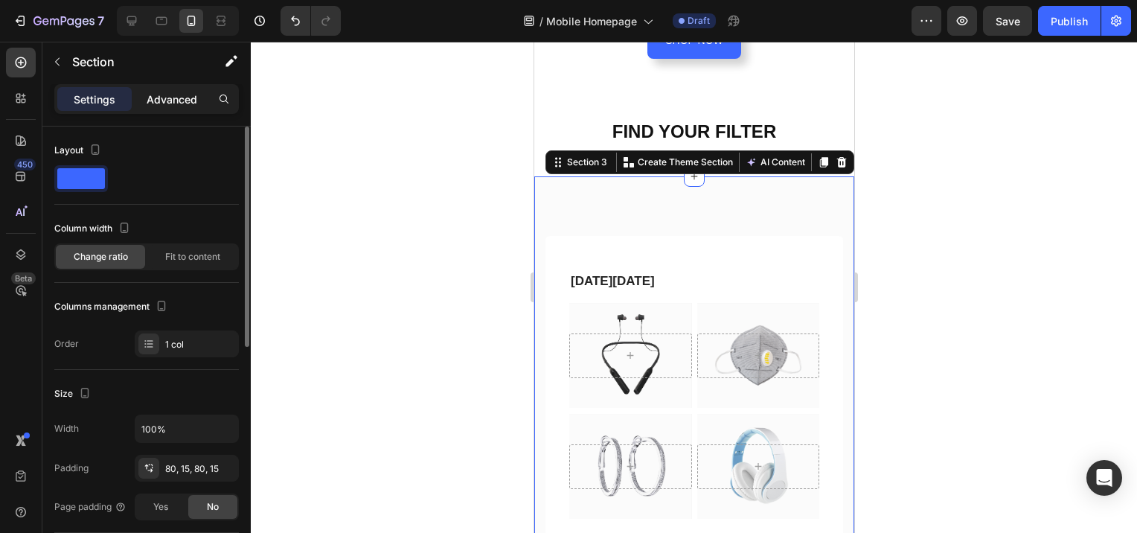
click at [172, 98] on p "Advanced" at bounding box center [172, 100] width 51 height 16
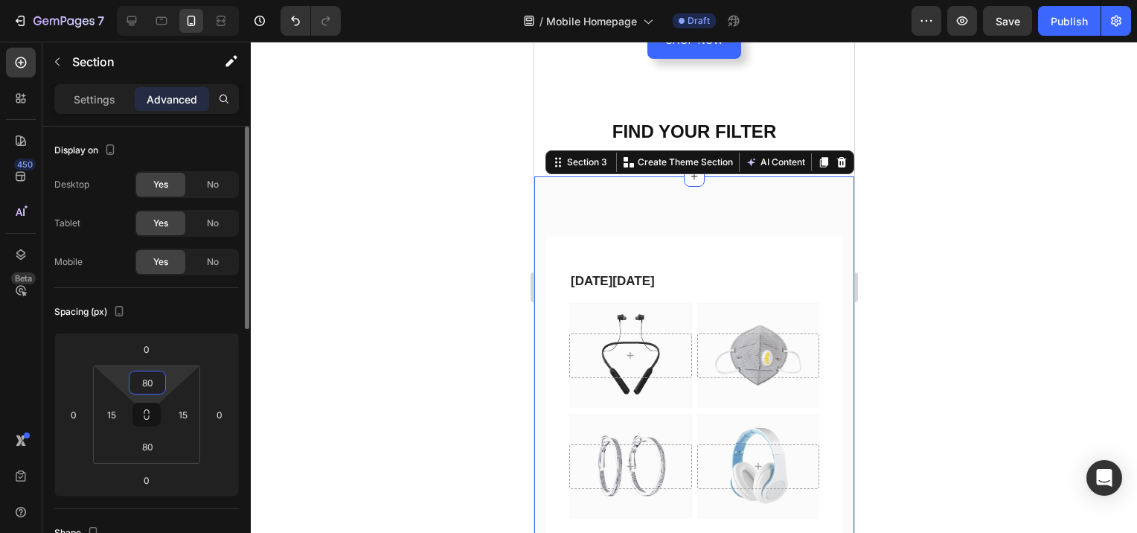
drag, startPoint x: 154, startPoint y: 378, endPoint x: 139, endPoint y: 378, distance: 14.9
click at [139, 378] on input "80" at bounding box center [148, 382] width 30 height 22
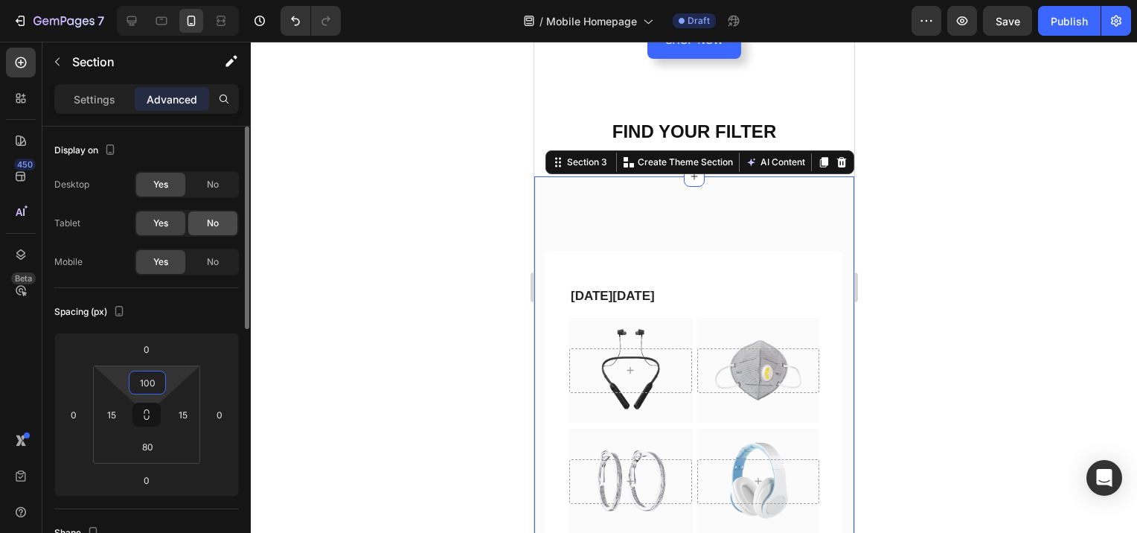
type input "10"
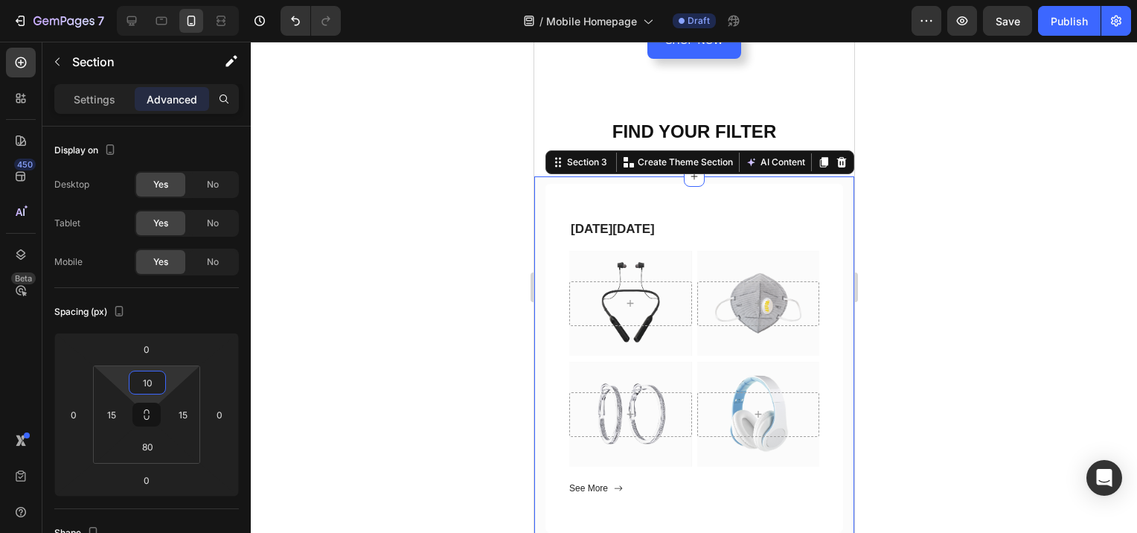
click at [906, 223] on div at bounding box center [694, 287] width 887 height 491
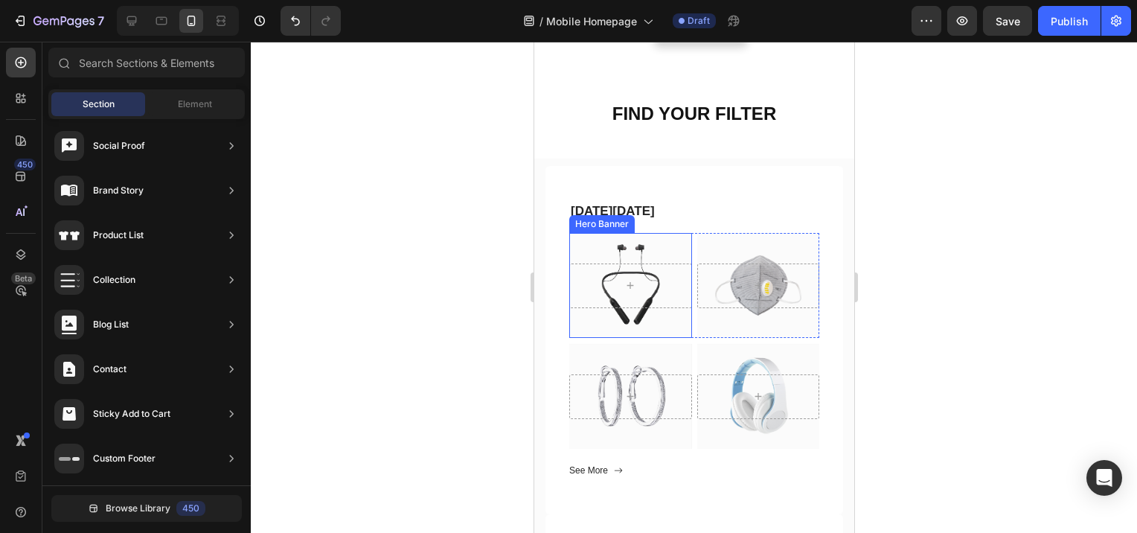
scroll to position [320, 0]
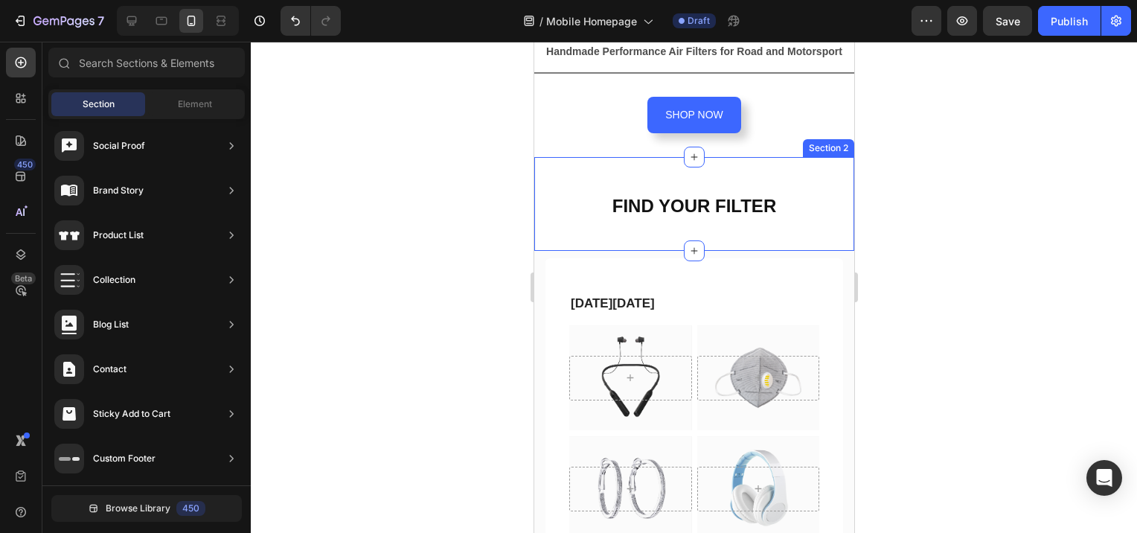
click at [704, 164] on div "FIND YOUR FILTER Heading Section 2" at bounding box center [694, 204] width 320 height 94
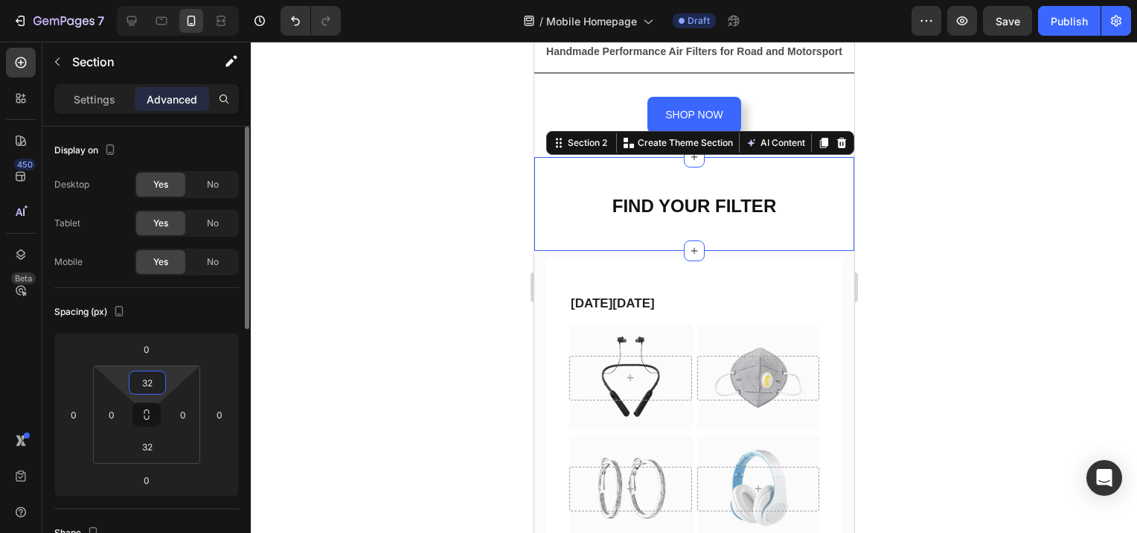
click at [159, 382] on input "32" at bounding box center [148, 382] width 30 height 22
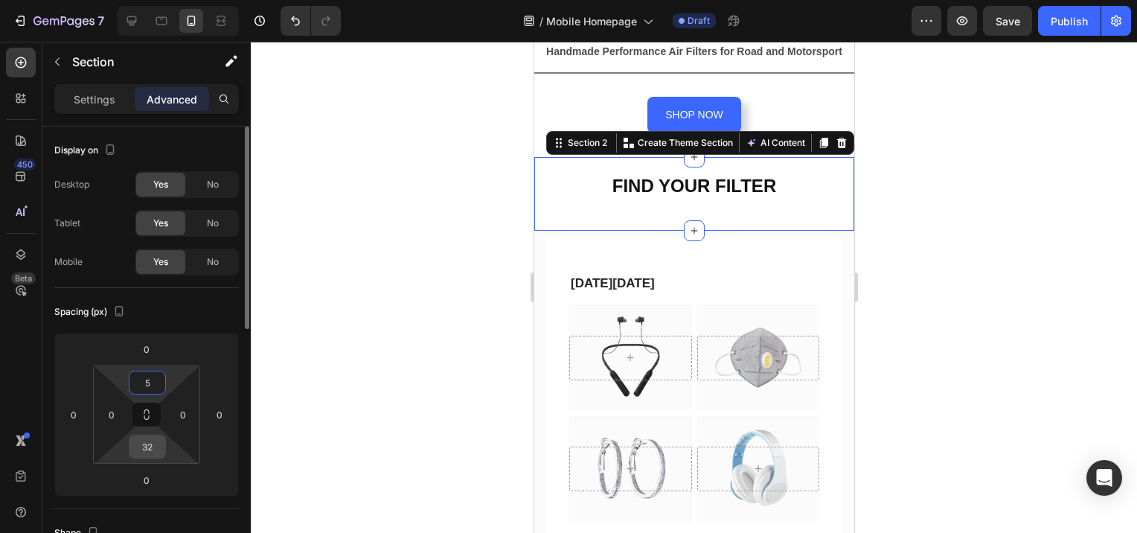
type input "5"
drag, startPoint x: 150, startPoint y: 448, endPoint x: 143, endPoint y: 447, distance: 7.5
click at [143, 447] on input "32" at bounding box center [148, 446] width 30 height 22
type input "532"
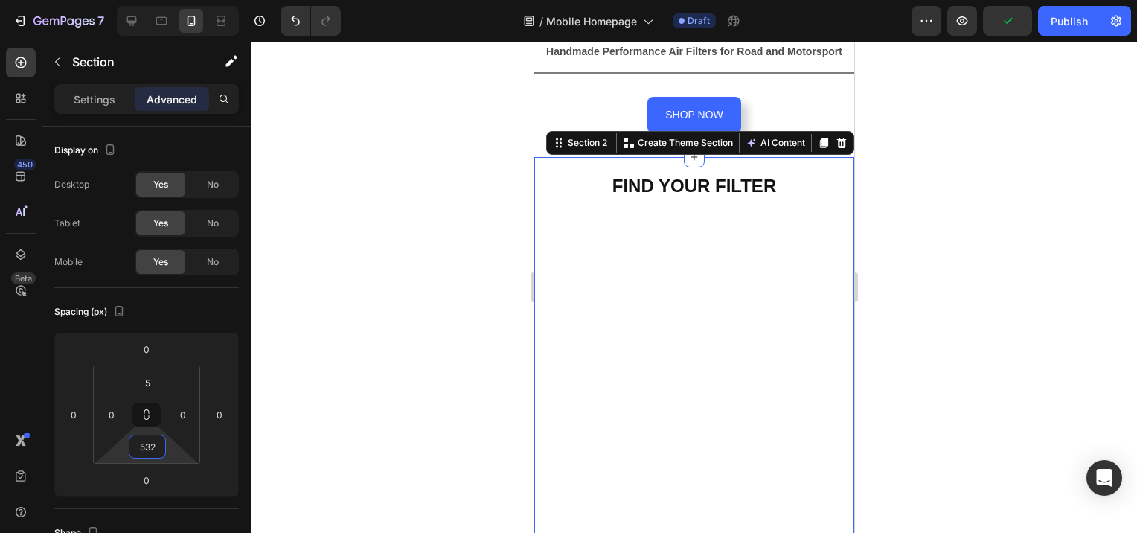
click at [890, 307] on div at bounding box center [694, 287] width 887 height 491
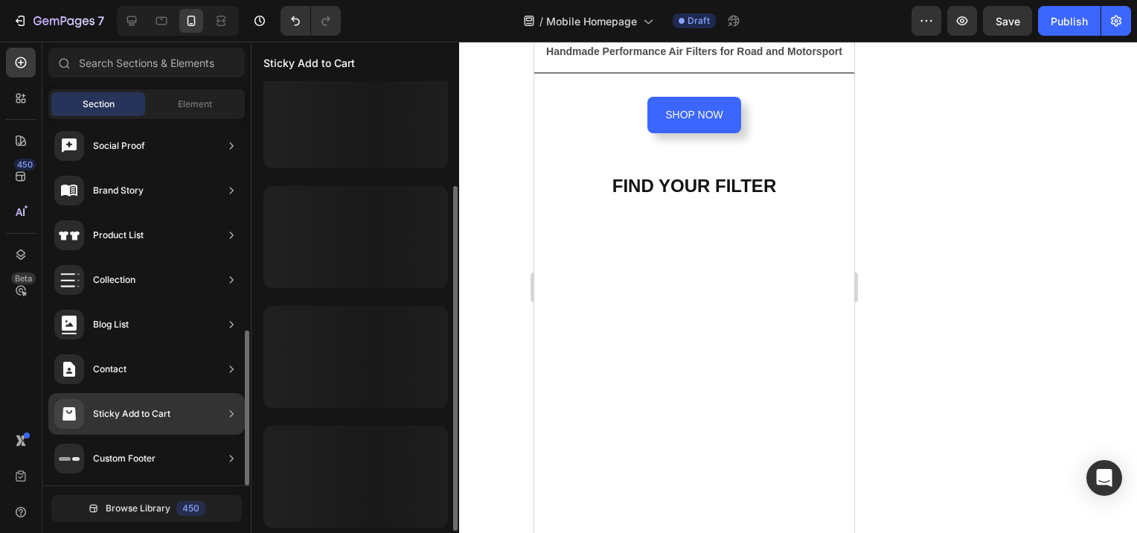
scroll to position [138, 0]
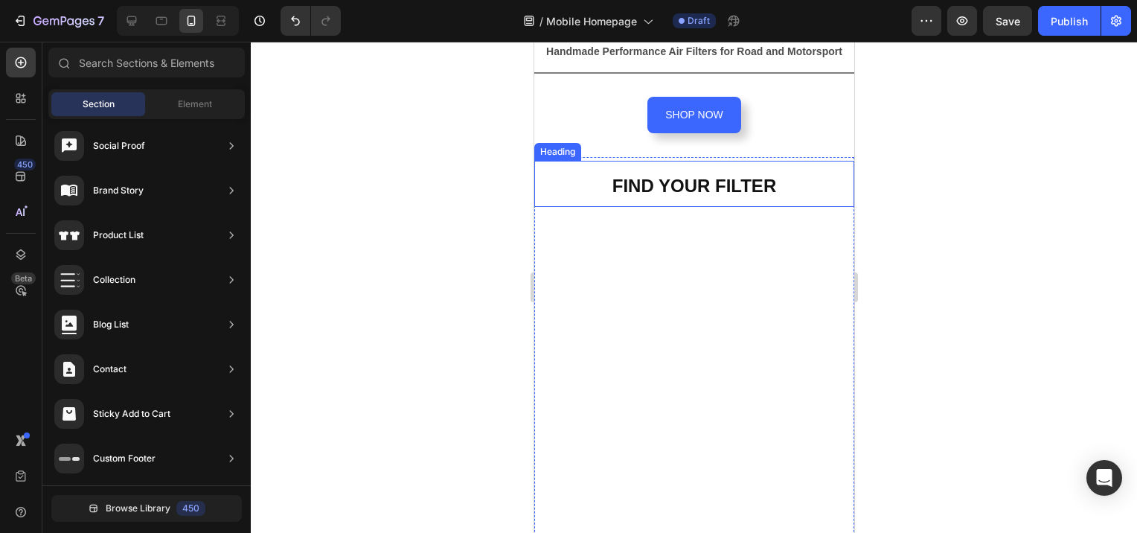
click at [773, 171] on h2 "FIND YOUR FILTER" at bounding box center [694, 184] width 320 height 46
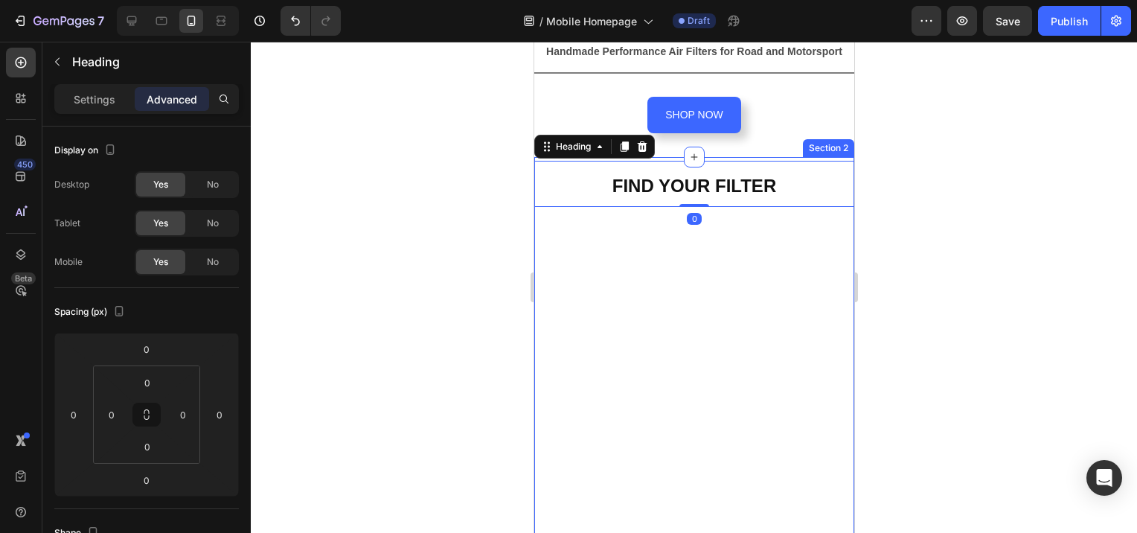
click at [575, 208] on div "FIND YOUR FILTER Heading 0 Section 2" at bounding box center [694, 380] width 320 height 446
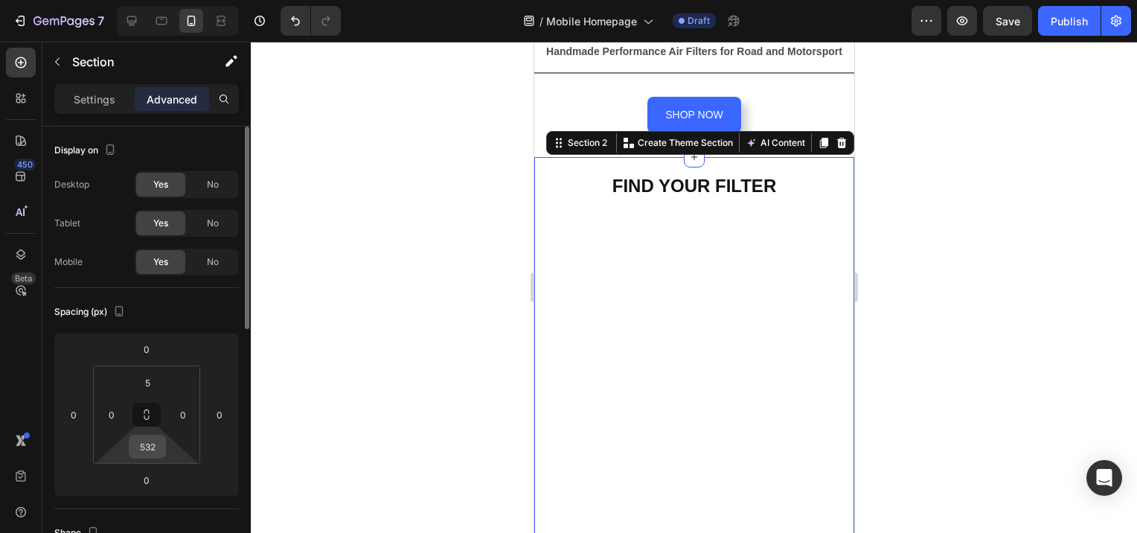
click at [160, 447] on input "532" at bounding box center [148, 446] width 30 height 22
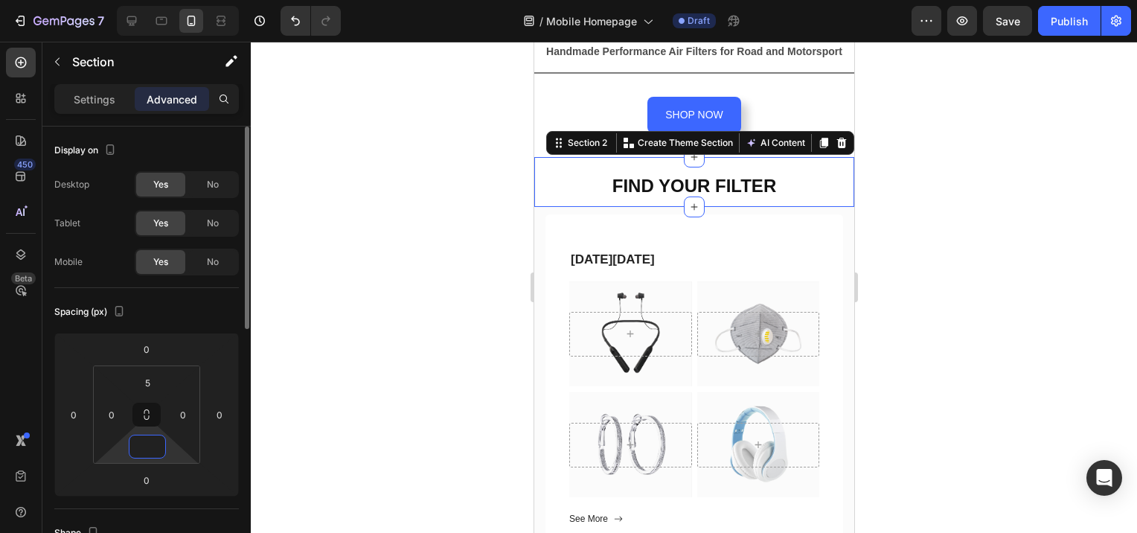
type input "5"
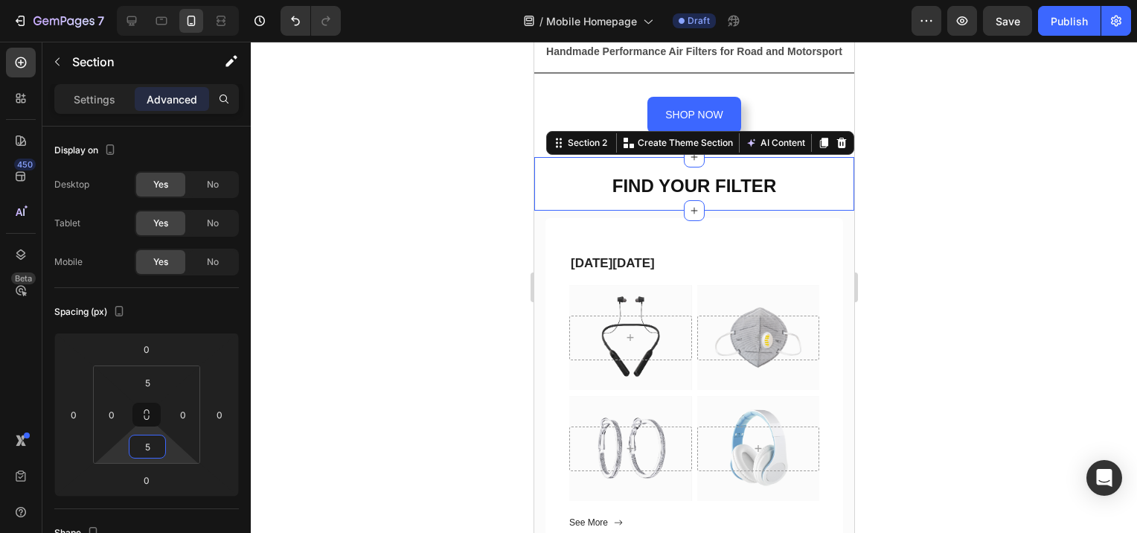
click at [994, 201] on div at bounding box center [694, 287] width 887 height 491
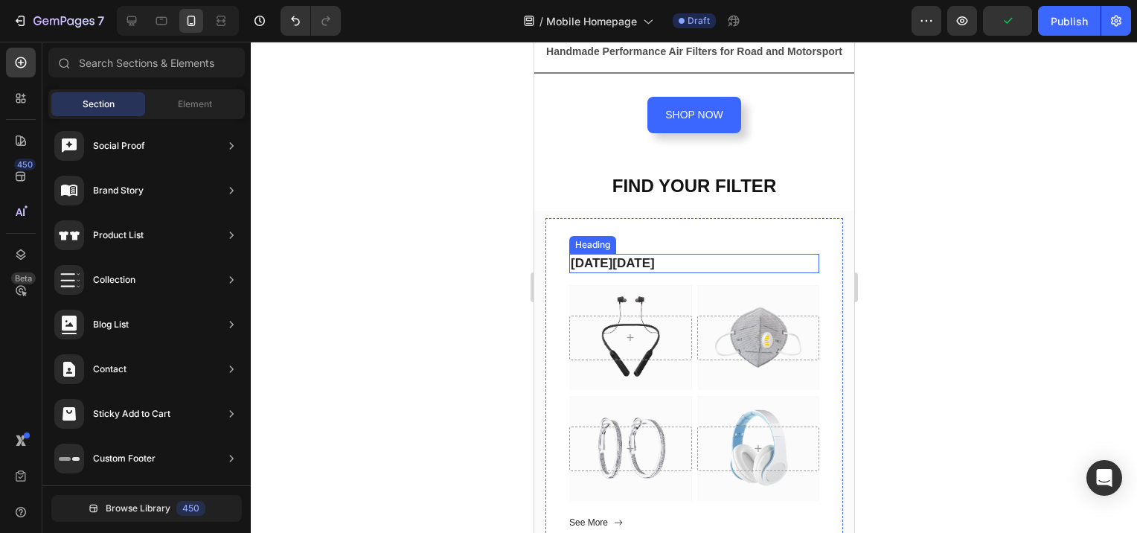
click at [584, 256] on p "[DATE][DATE]" at bounding box center [693, 263] width 247 height 16
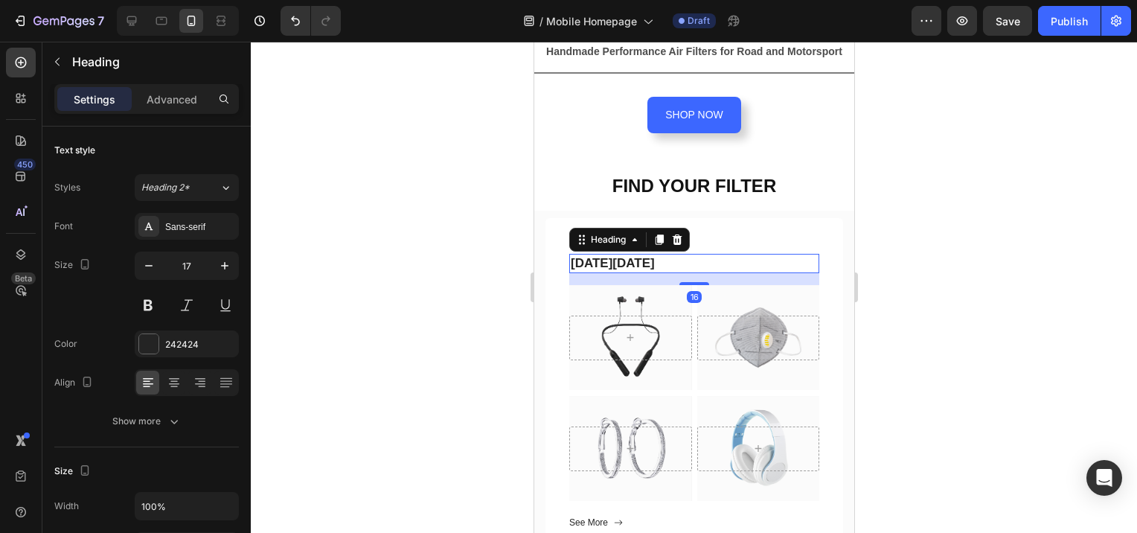
click at [686, 228] on div "Heading" at bounding box center [629, 240] width 121 height 24
click at [676, 234] on icon at bounding box center [677, 240] width 12 height 12
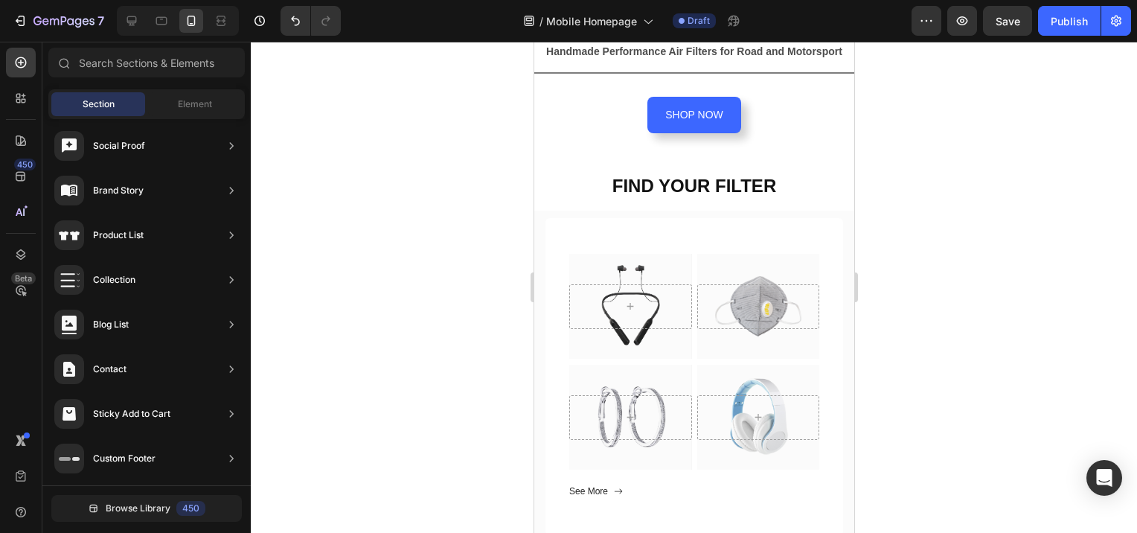
click at [948, 266] on div at bounding box center [694, 287] width 887 height 491
click at [906, 328] on div at bounding box center [694, 287] width 887 height 491
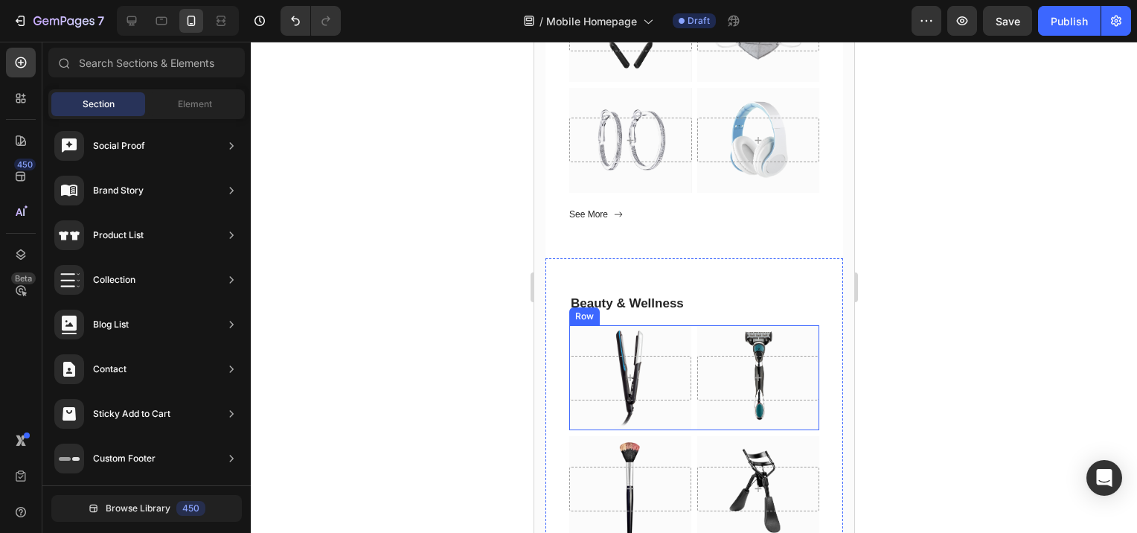
scroll to position [469, 0]
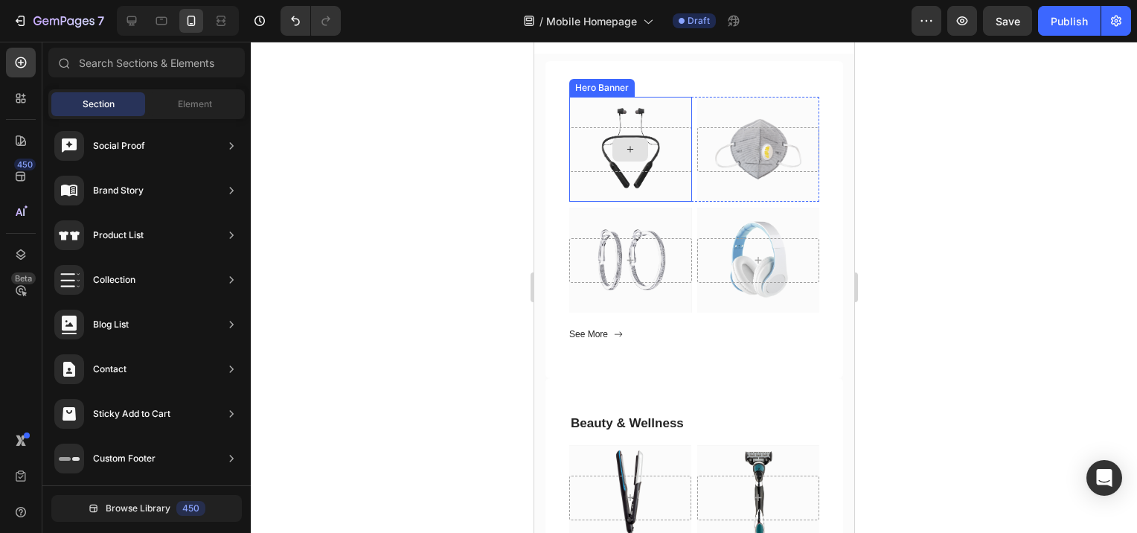
click at [615, 156] on div at bounding box center [630, 150] width 36 height 24
click at [628, 152] on icon at bounding box center [630, 149] width 12 height 13
click at [651, 105] on div "Overlay" at bounding box center [630, 149] width 123 height 105
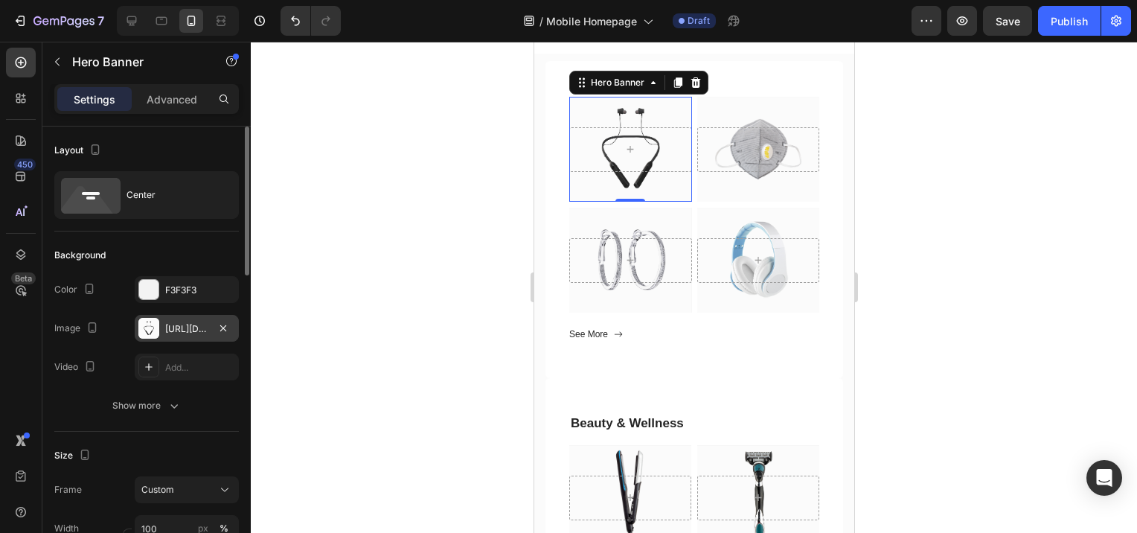
click at [147, 328] on div at bounding box center [148, 328] width 21 height 21
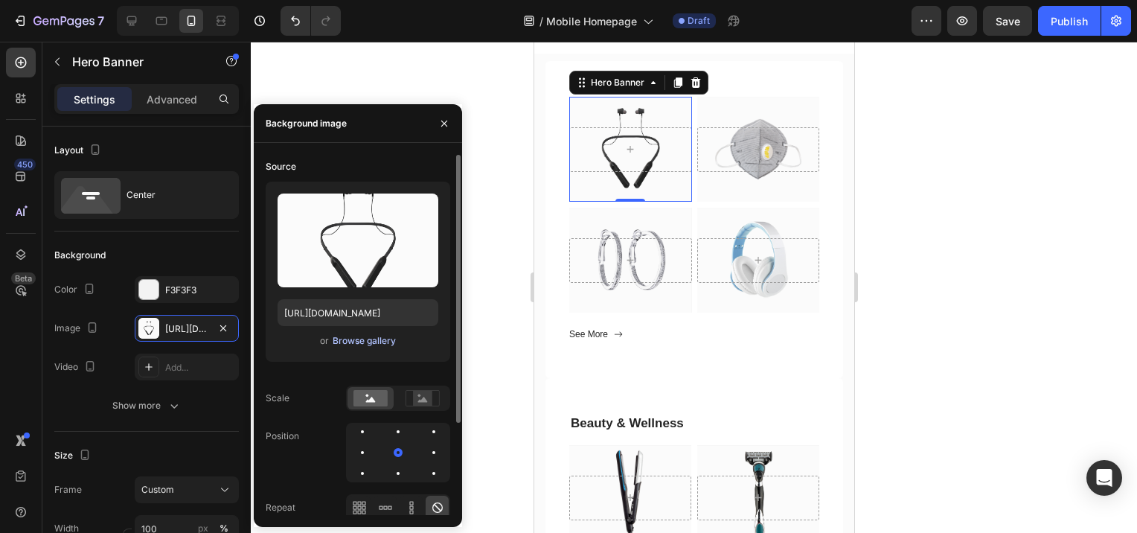
click at [360, 340] on div "Browse gallery" at bounding box center [364, 340] width 63 height 13
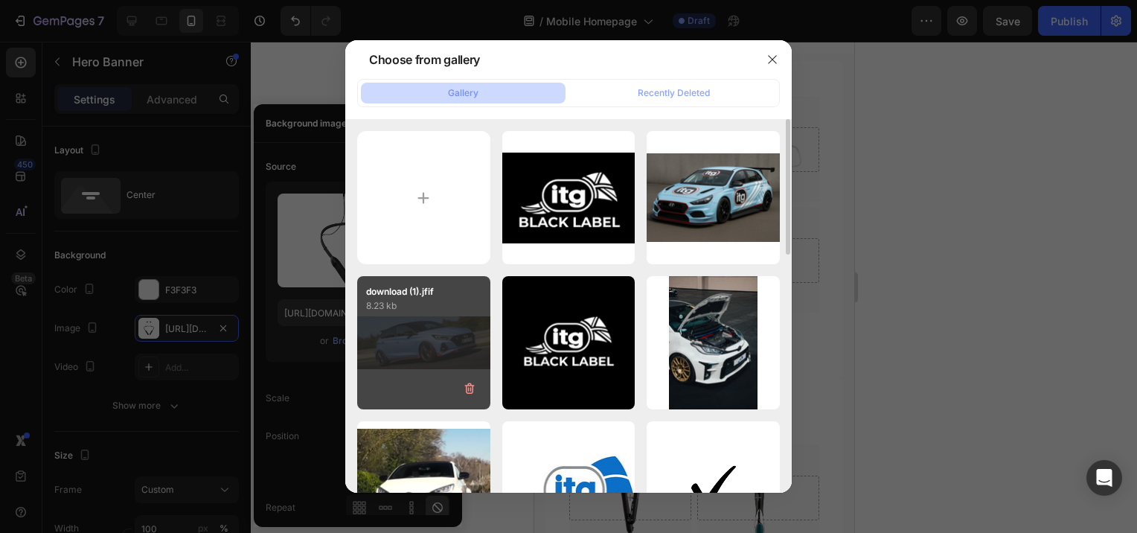
click at [439, 348] on div "download (1).jfif 8.23 kb" at bounding box center [423, 342] width 133 height 133
type input "[URL][DOMAIN_NAME]"
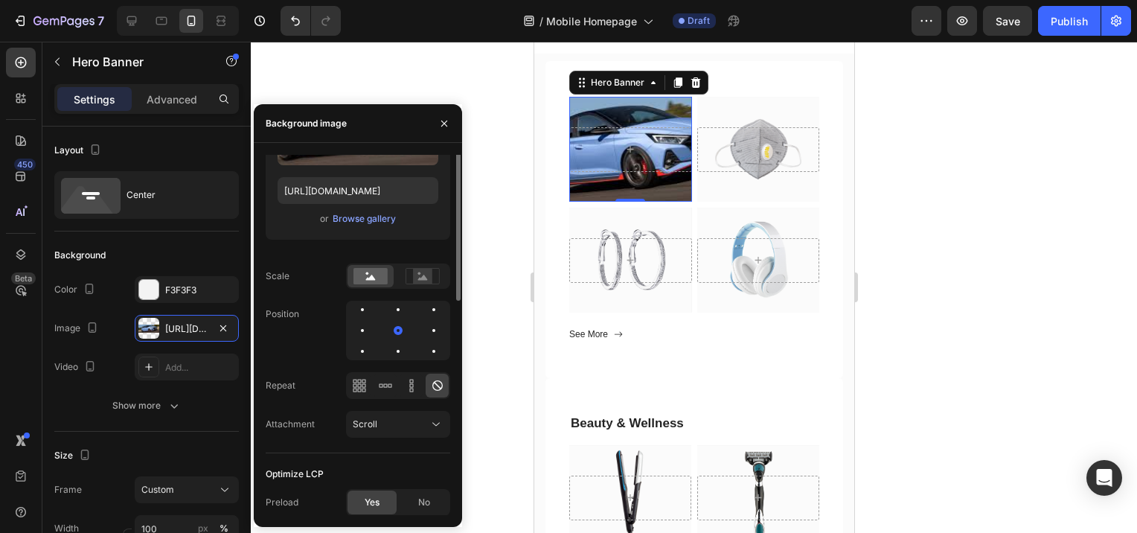
scroll to position [0, 0]
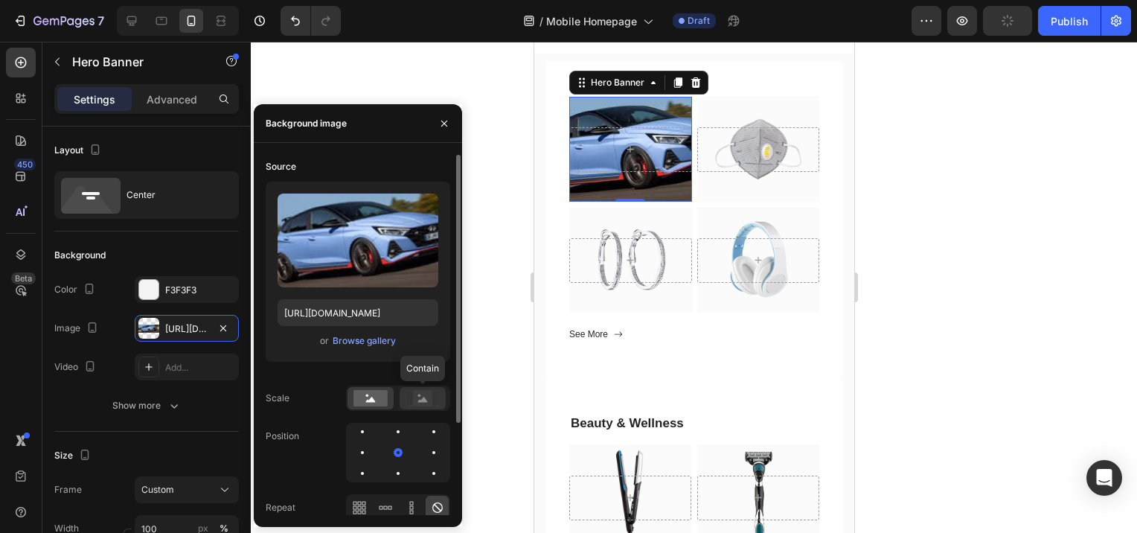
click at [424, 395] on rect at bounding box center [422, 398] width 19 height 15
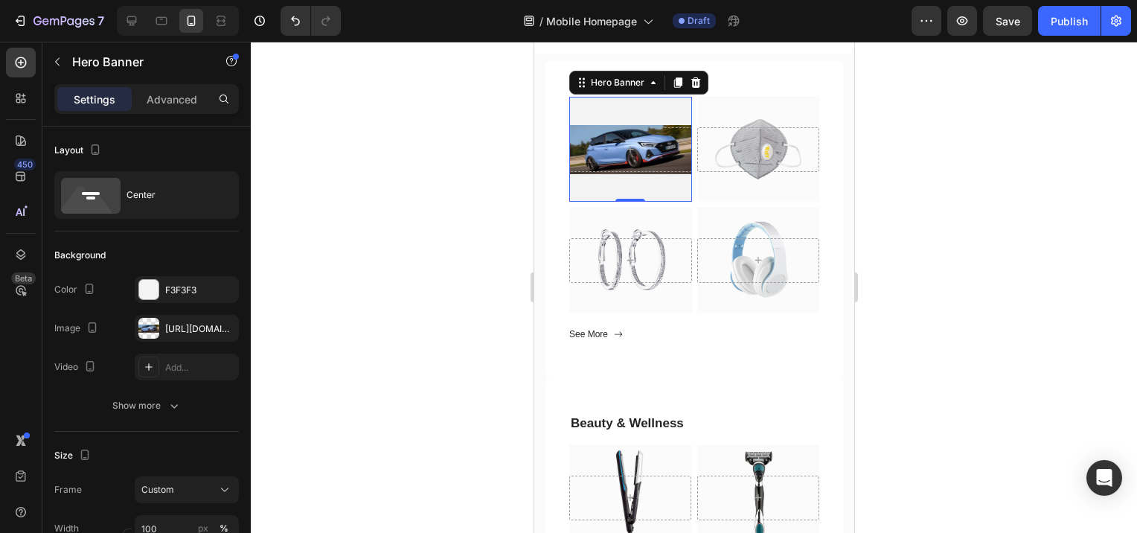
click at [641, 189] on div "Overlay" at bounding box center [630, 149] width 123 height 105
click at [641, 167] on div at bounding box center [630, 149] width 123 height 45
click at [639, 193] on div "Overlay" at bounding box center [630, 149] width 123 height 105
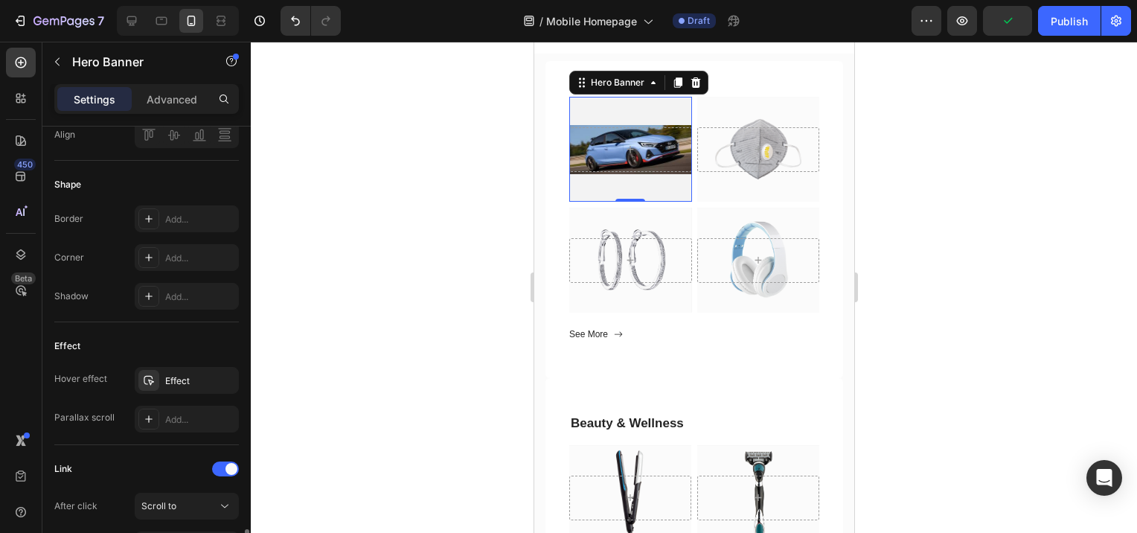
scroll to position [744, 0]
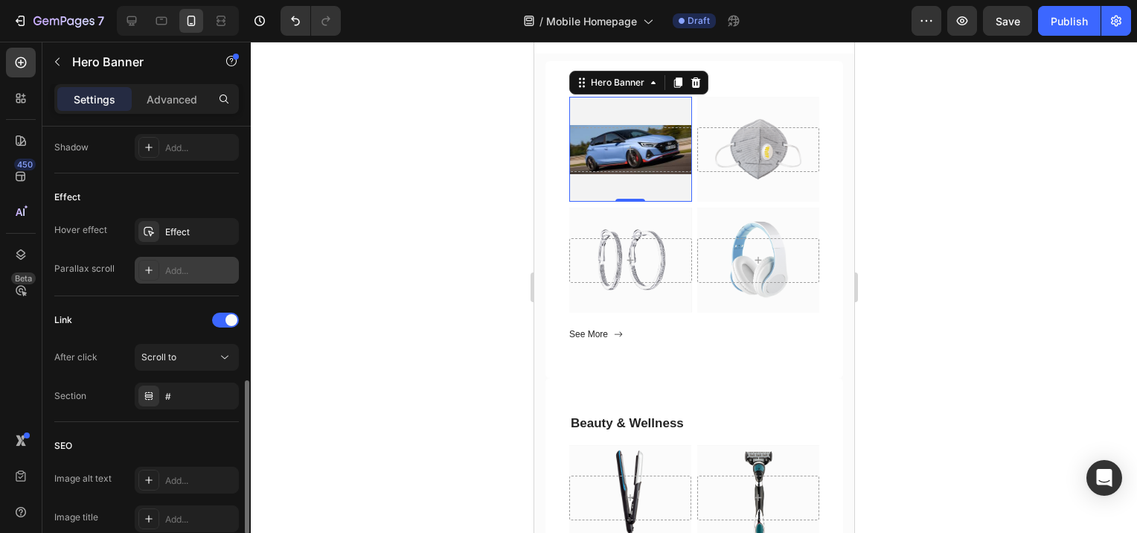
click at [149, 267] on icon at bounding box center [148, 269] width 7 height 7
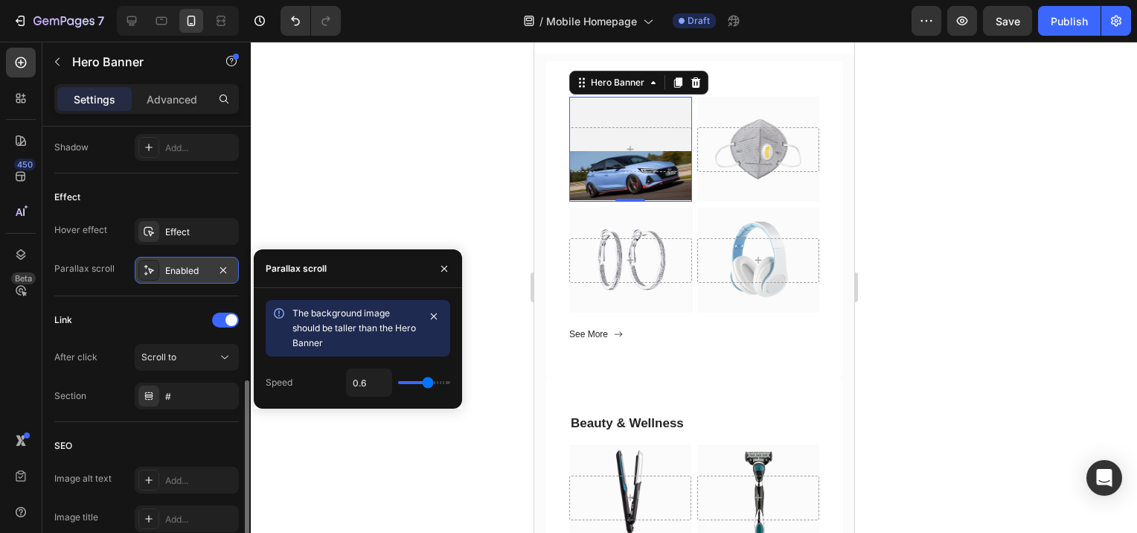
click at [149, 269] on icon at bounding box center [149, 270] width 12 height 12
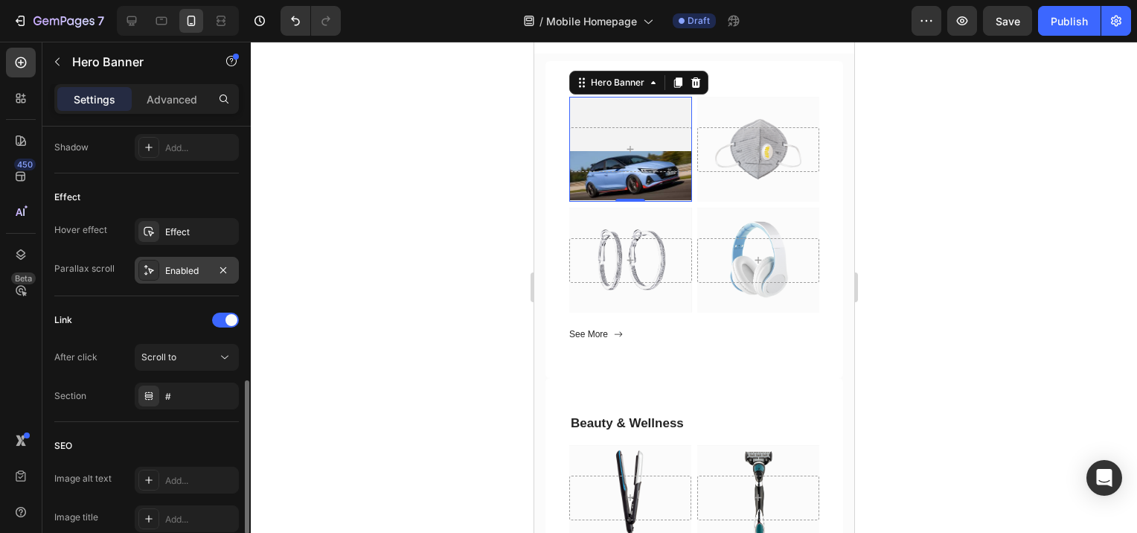
click at [385, 266] on div at bounding box center [694, 287] width 887 height 491
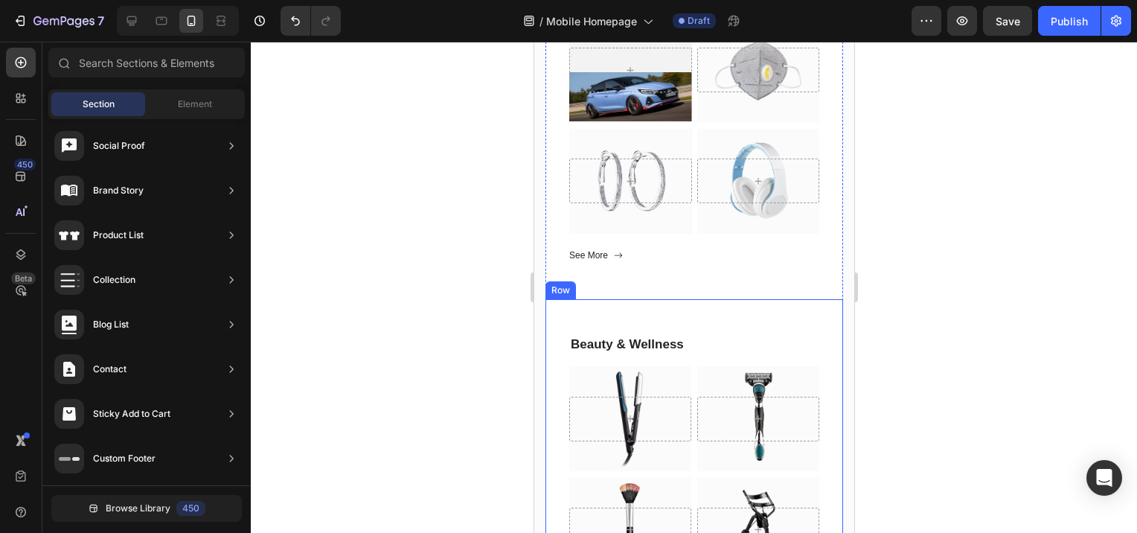
scroll to position [395, 0]
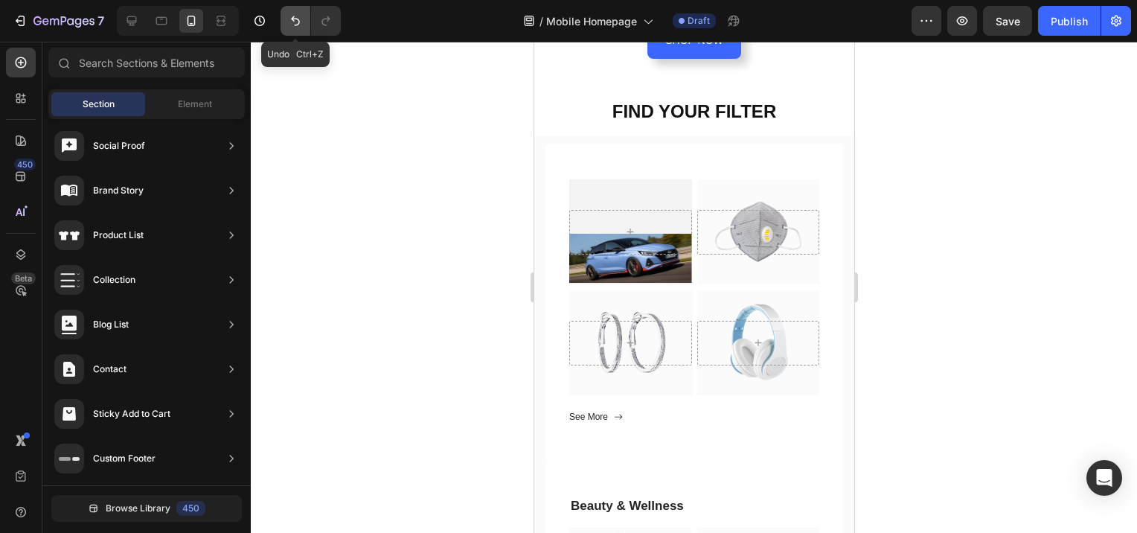
click at [288, 23] on icon "Undo/Redo" at bounding box center [295, 20] width 15 height 15
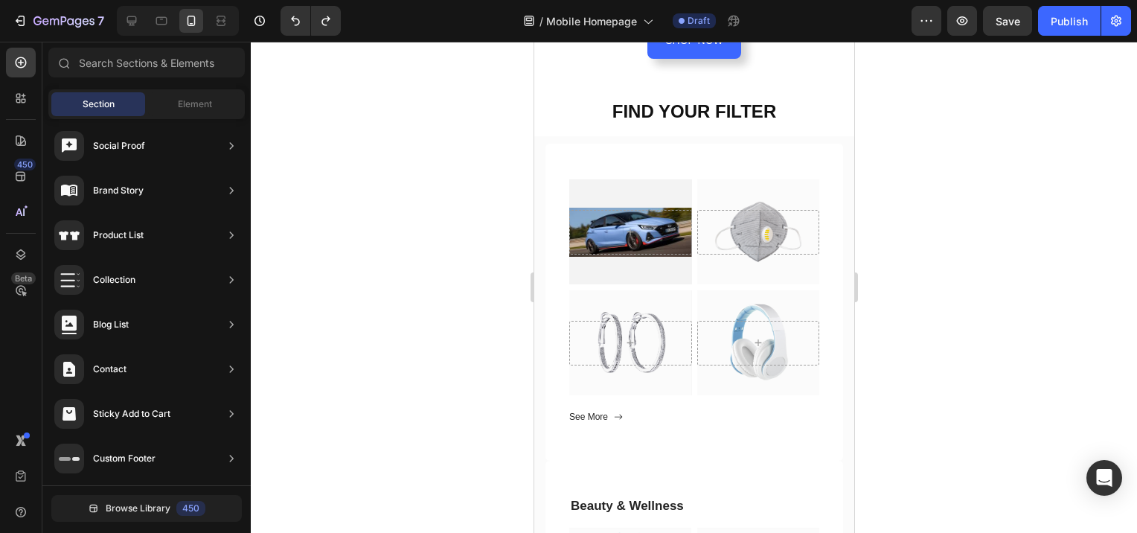
click at [368, 191] on div at bounding box center [694, 287] width 887 height 491
click at [782, 214] on div at bounding box center [758, 232] width 123 height 45
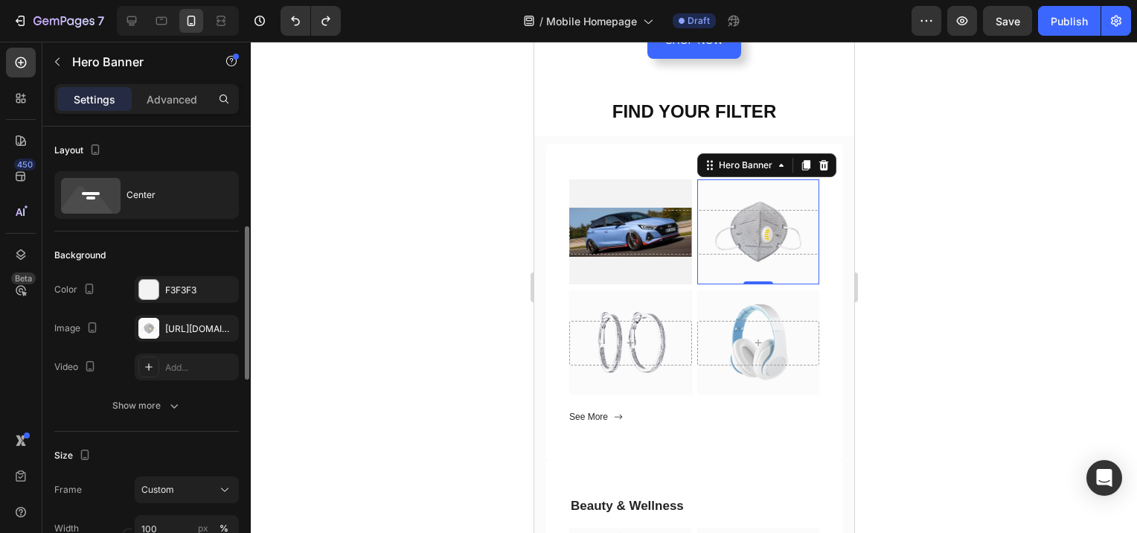
scroll to position [74, 0]
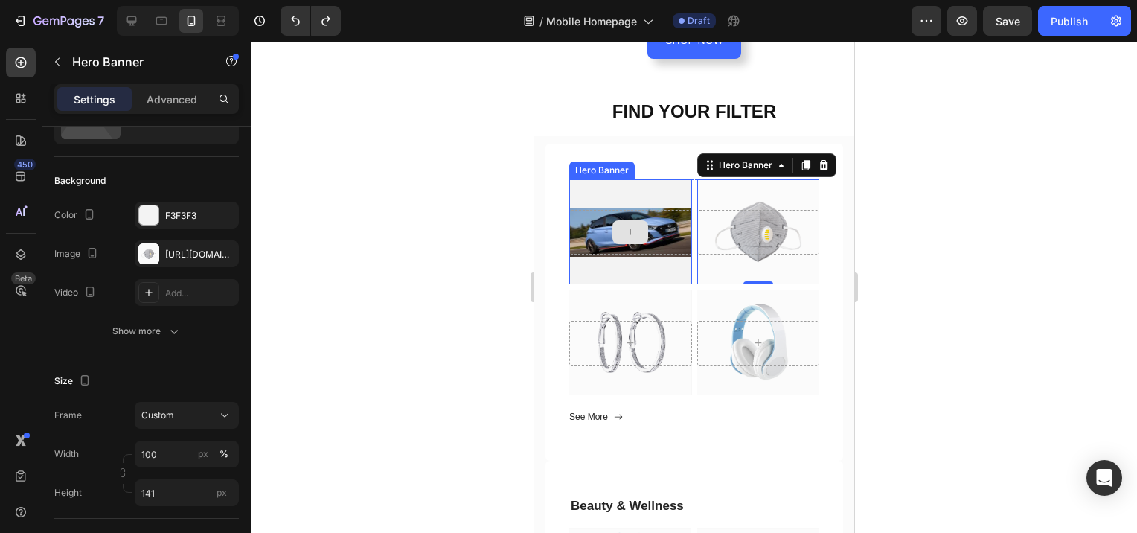
click at [658, 233] on div at bounding box center [630, 232] width 123 height 45
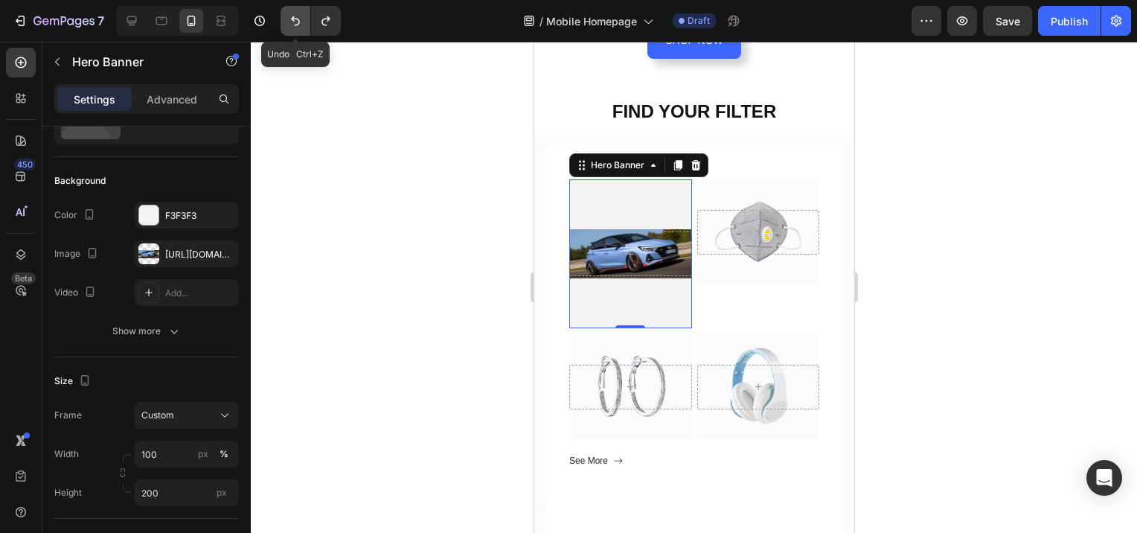
click at [288, 24] on icon "Undo/Redo" at bounding box center [295, 20] width 15 height 15
type input "141"
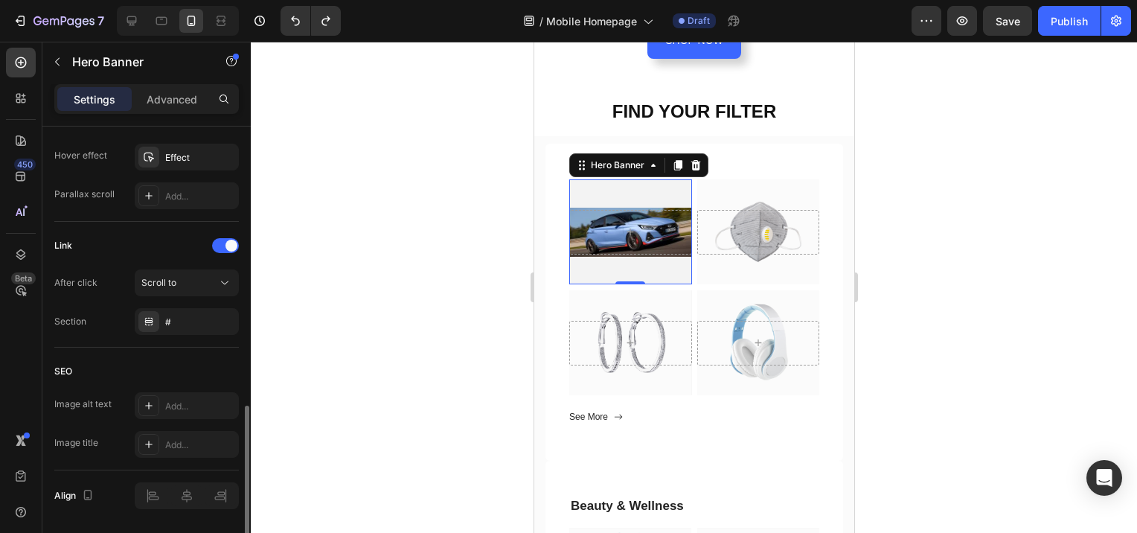
scroll to position [864, 0]
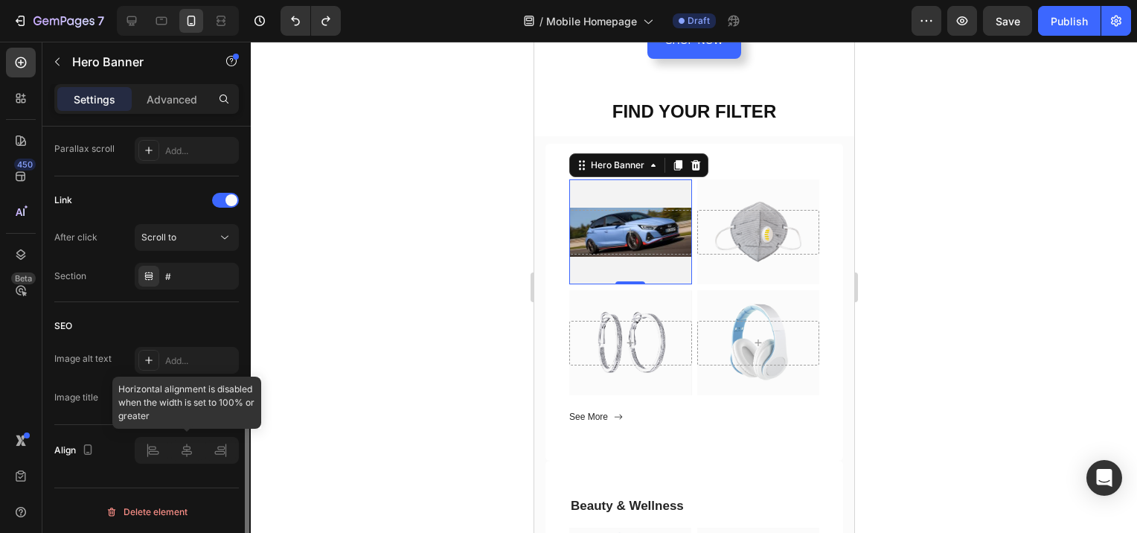
click at [188, 449] on div at bounding box center [187, 450] width 104 height 27
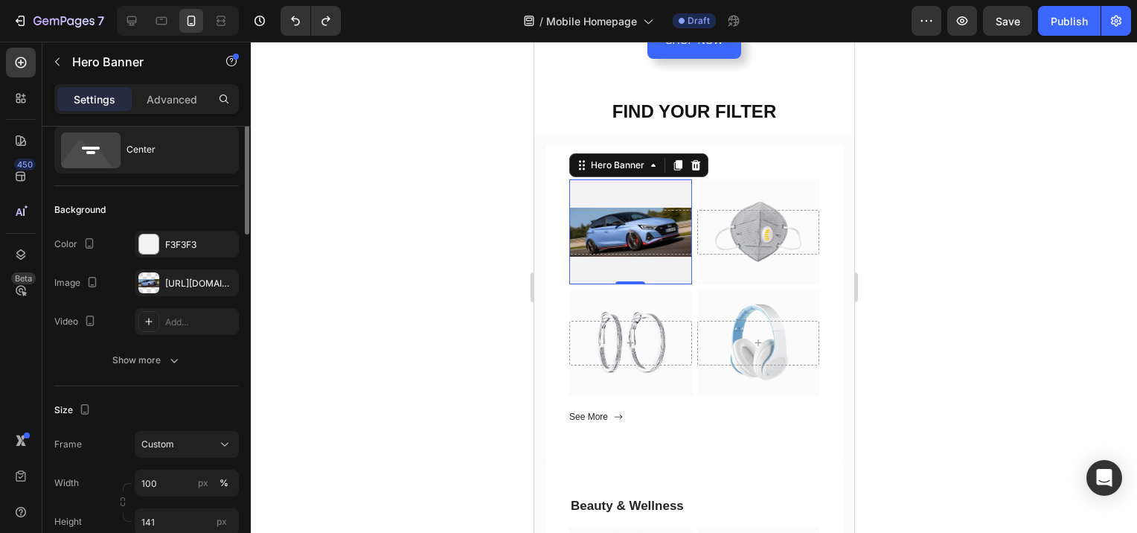
scroll to position [0, 0]
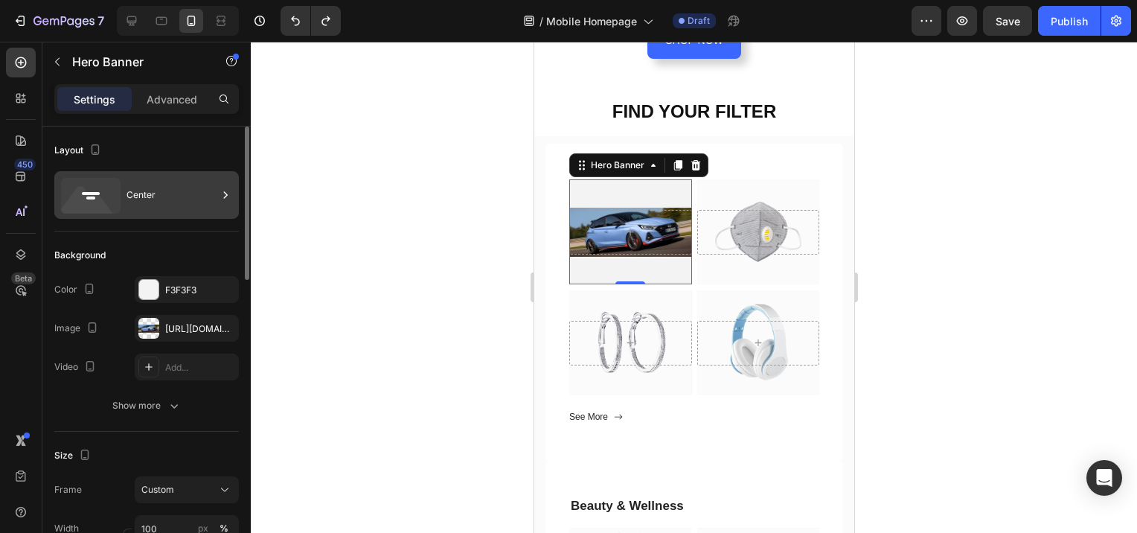
click at [226, 197] on icon at bounding box center [225, 195] width 15 height 15
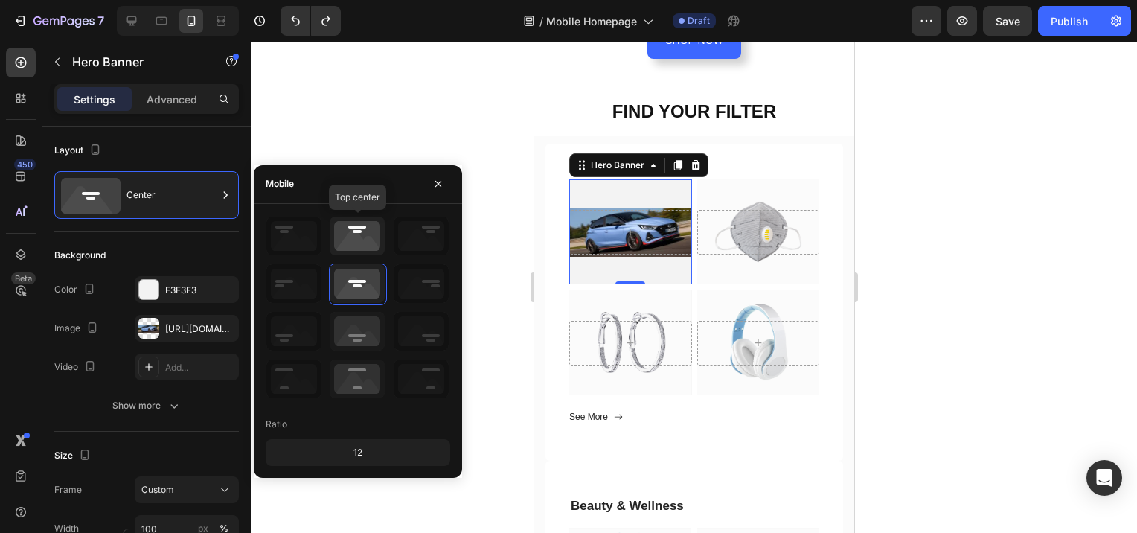
click at [363, 223] on icon at bounding box center [357, 236] width 55 height 39
click at [347, 288] on icon at bounding box center [357, 283] width 55 height 39
click at [348, 337] on icon at bounding box center [357, 331] width 55 height 39
click at [351, 238] on icon at bounding box center [357, 236] width 55 height 39
click at [194, 101] on p "Advanced" at bounding box center [172, 100] width 51 height 16
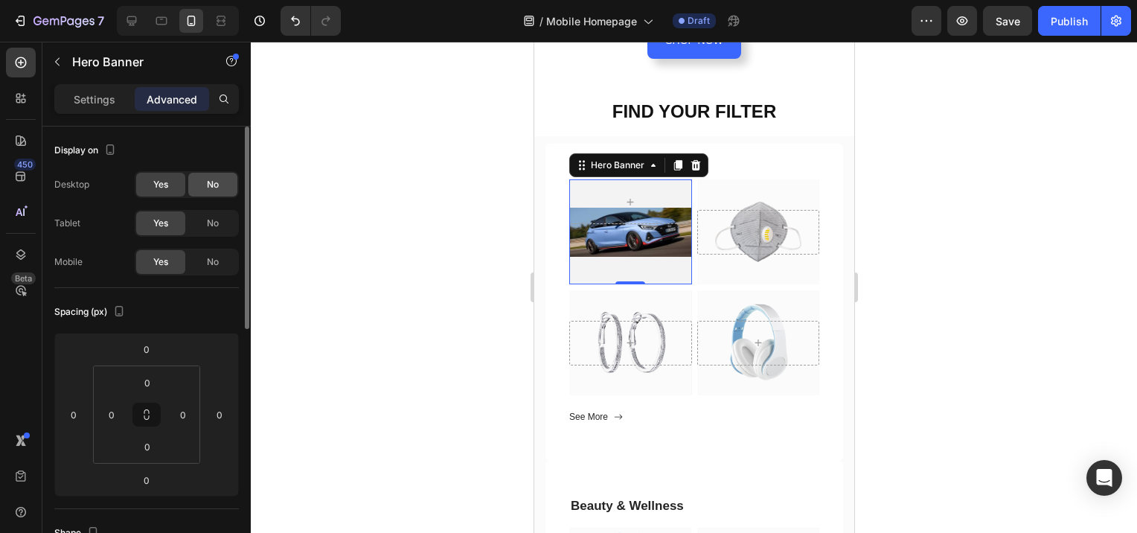
click at [202, 182] on div "No" at bounding box center [212, 185] width 49 height 24
click at [217, 221] on span "No" at bounding box center [213, 223] width 12 height 13
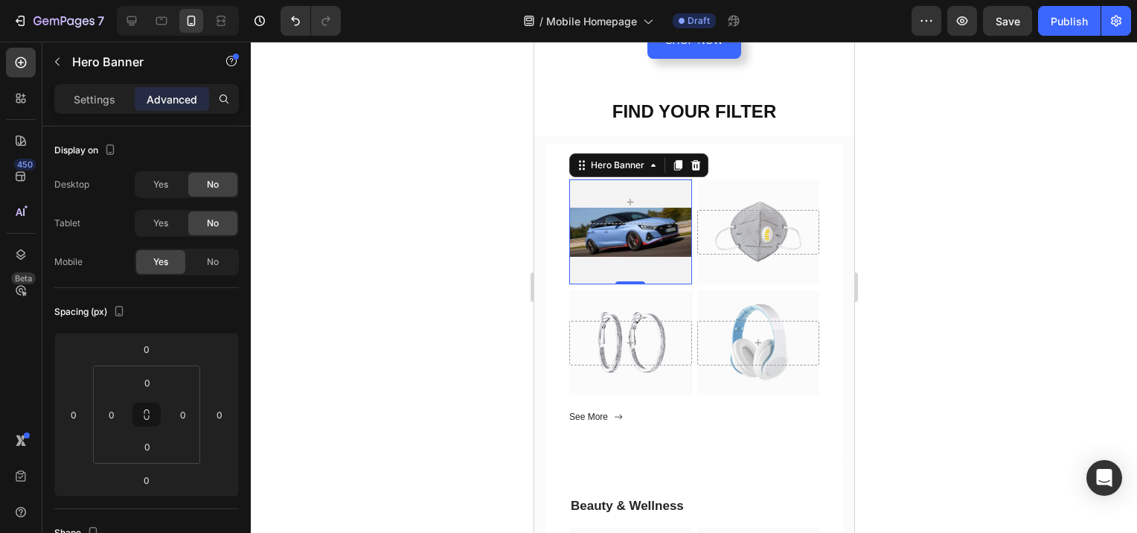
click at [395, 329] on div at bounding box center [694, 287] width 887 height 491
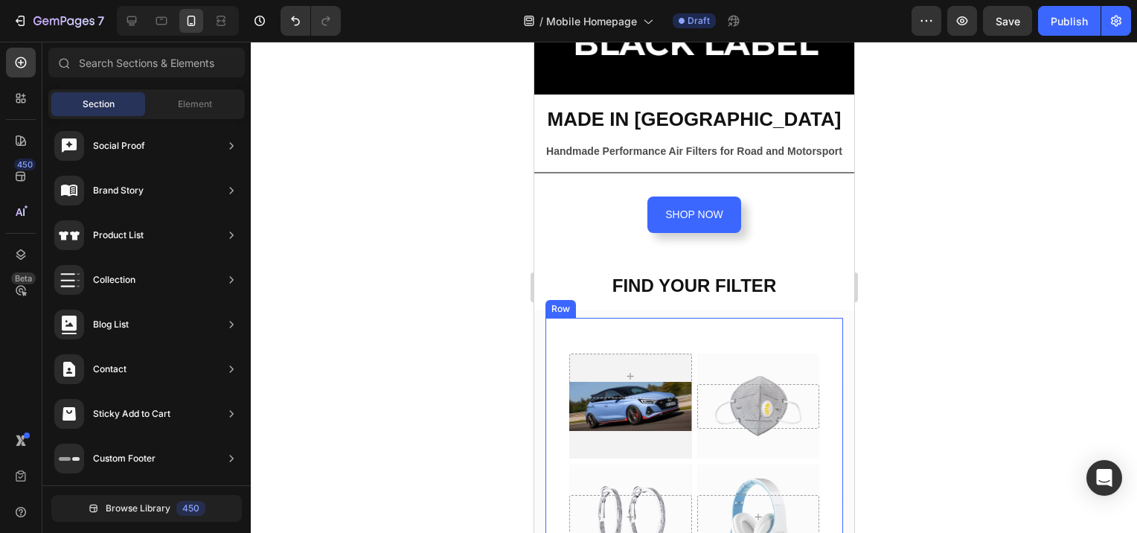
scroll to position [223, 0]
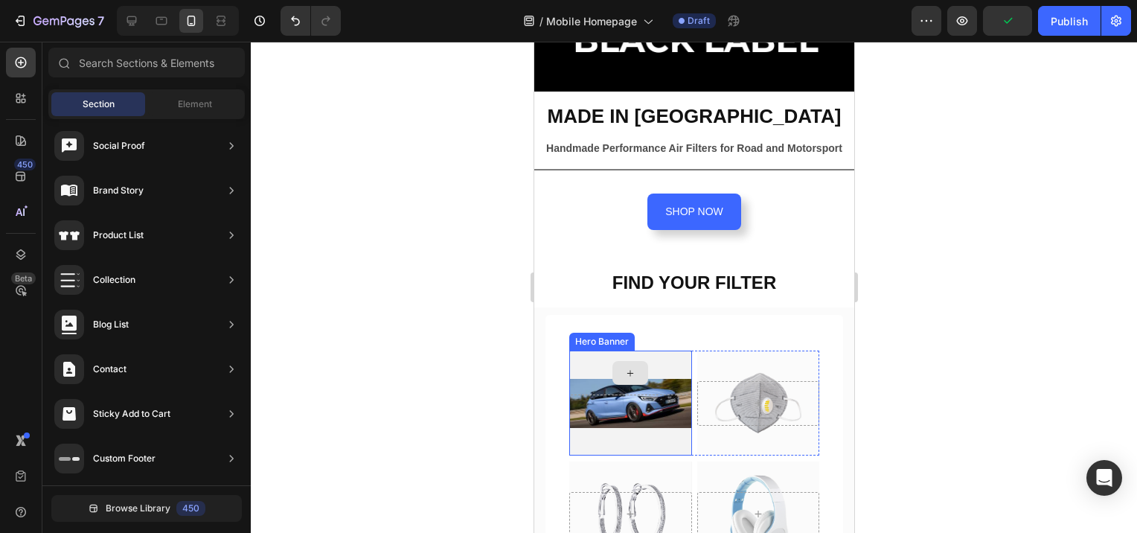
click at [628, 367] on icon at bounding box center [630, 373] width 12 height 13
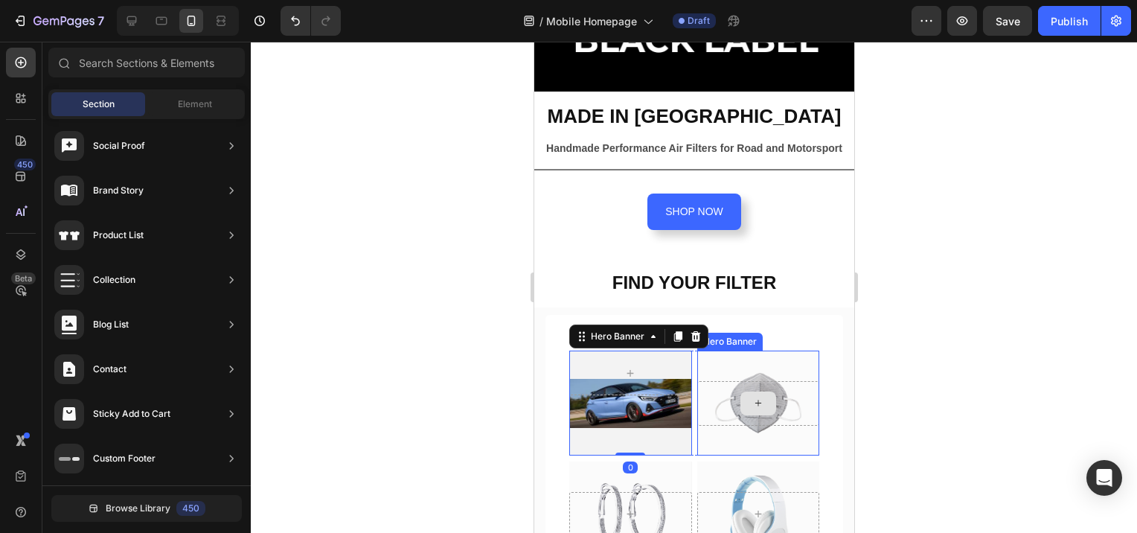
click at [752, 397] on icon at bounding box center [758, 403] width 12 height 13
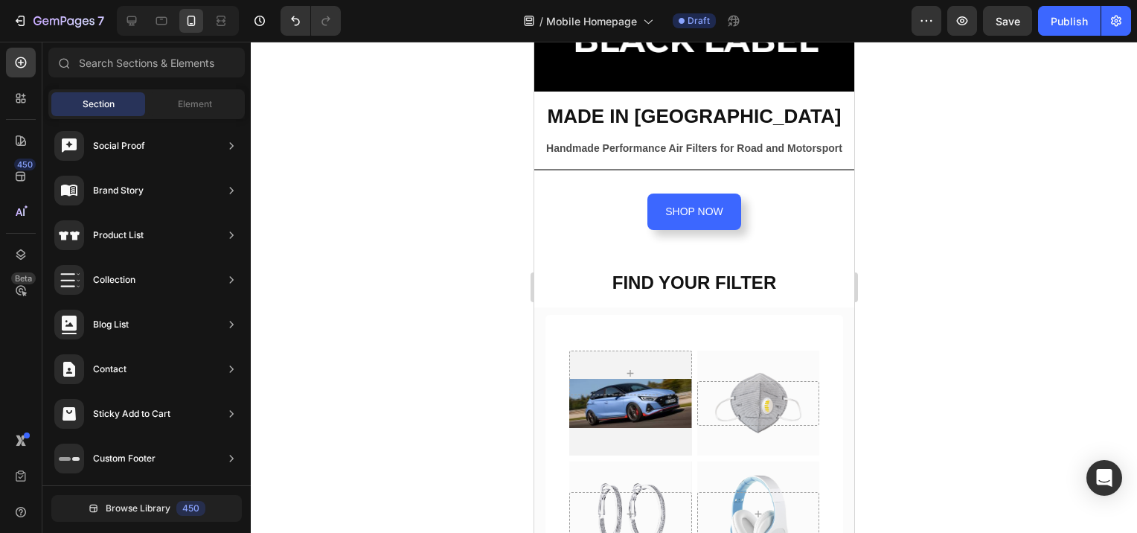
click at [927, 389] on div at bounding box center [694, 287] width 887 height 491
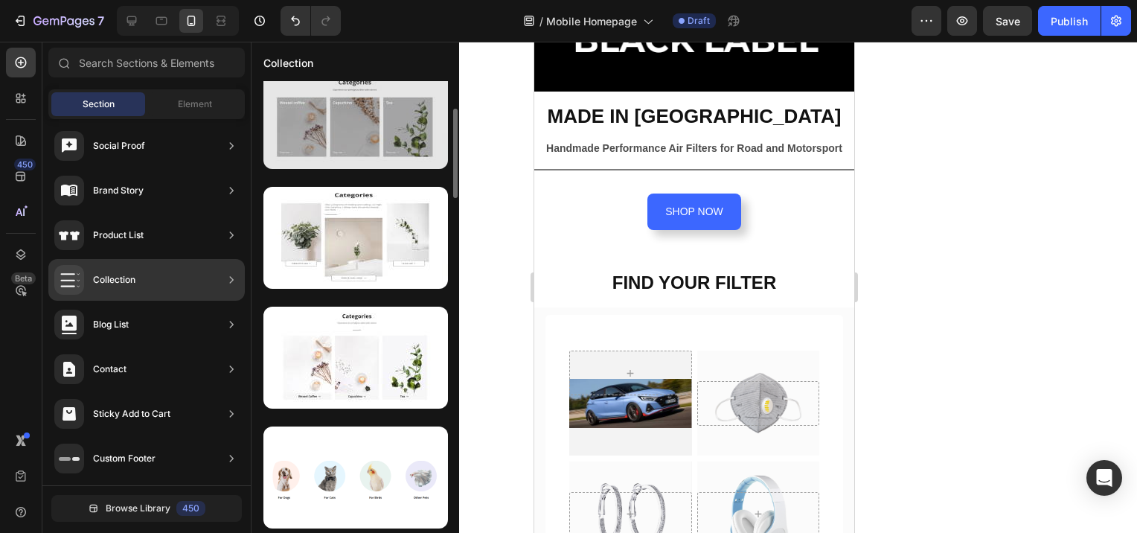
click at [348, 143] on div at bounding box center [356, 118] width 185 height 102
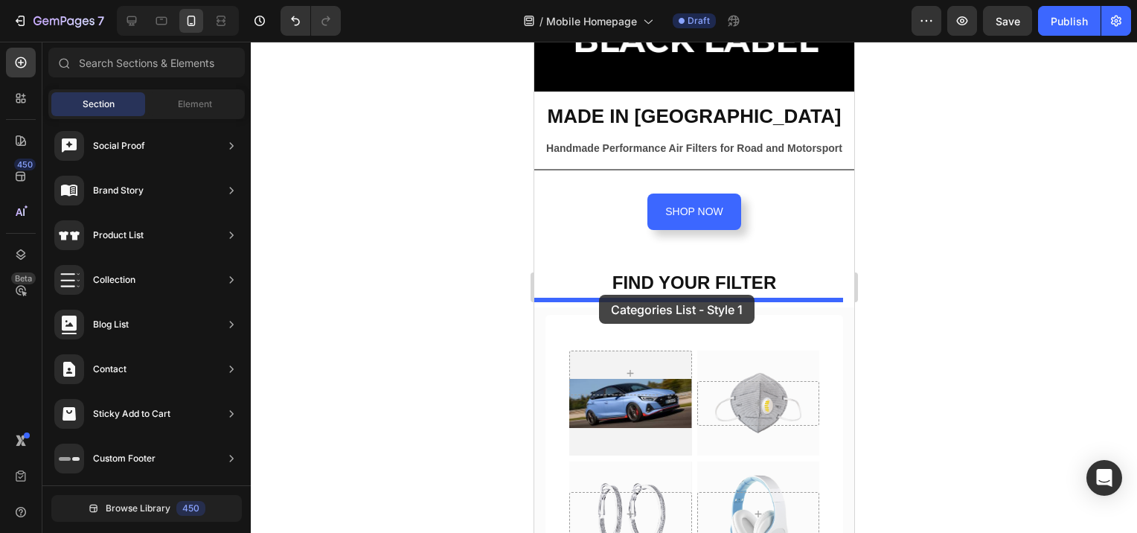
drag, startPoint x: 881, startPoint y: 179, endPoint x: 598, endPoint y: 295, distance: 305.1
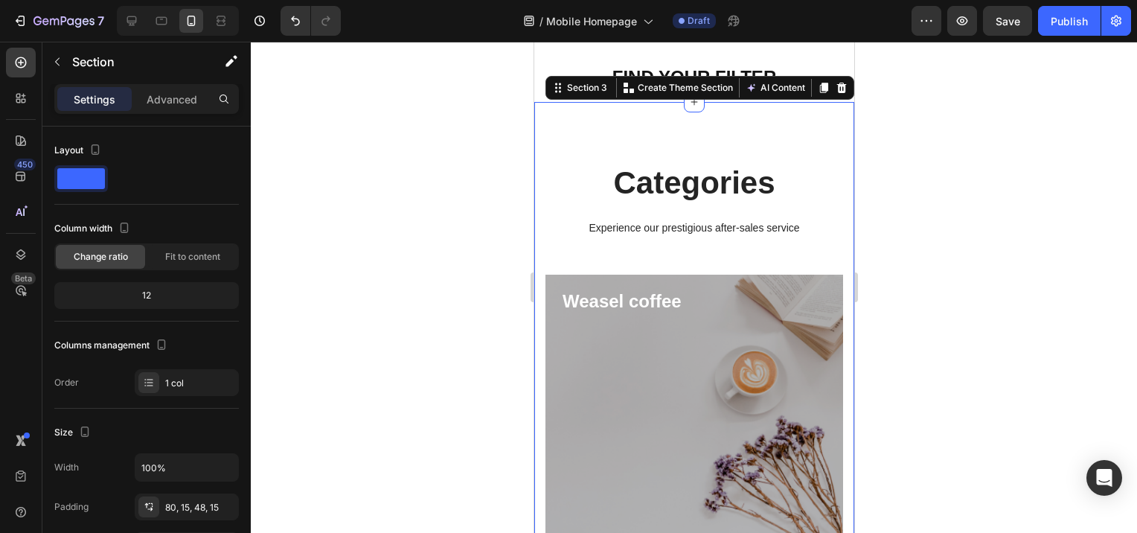
scroll to position [429, 0]
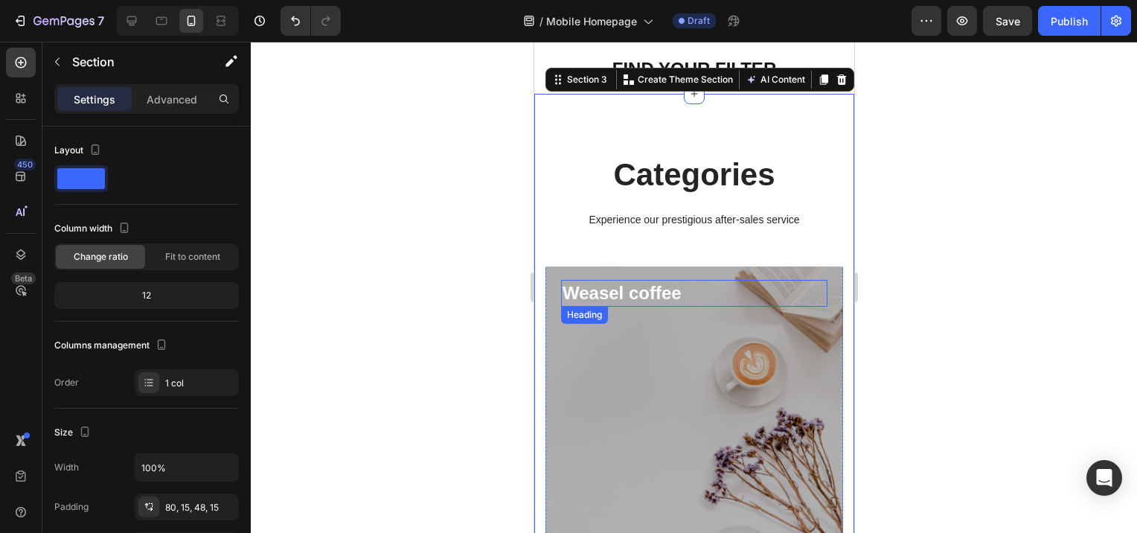
click at [656, 287] on p "Weasel coffee" at bounding box center [694, 292] width 264 height 23
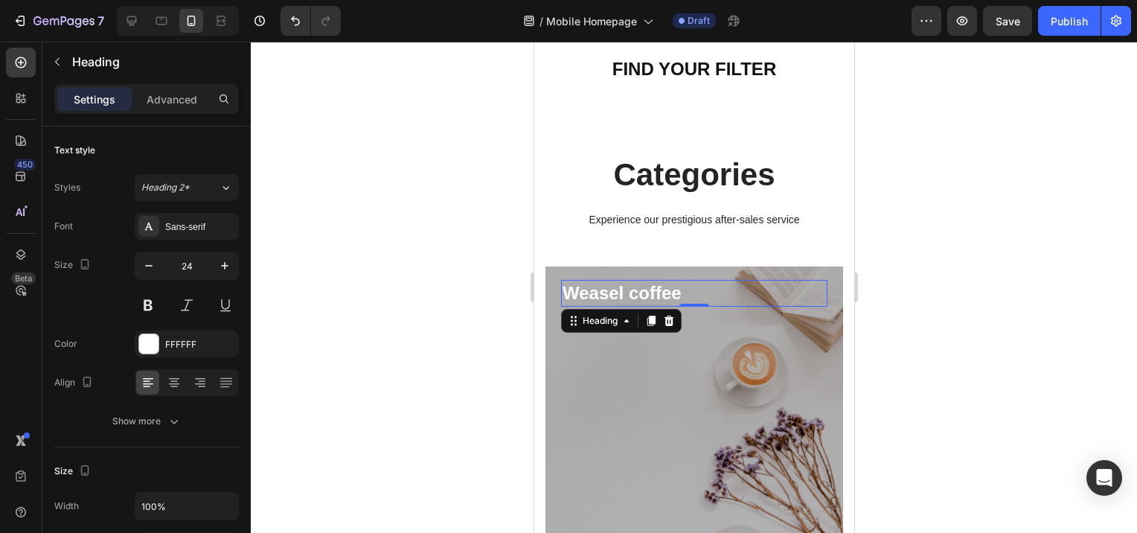
click at [681, 294] on p "Weasel coffee" at bounding box center [694, 292] width 264 height 23
click at [1047, 373] on div at bounding box center [694, 287] width 887 height 491
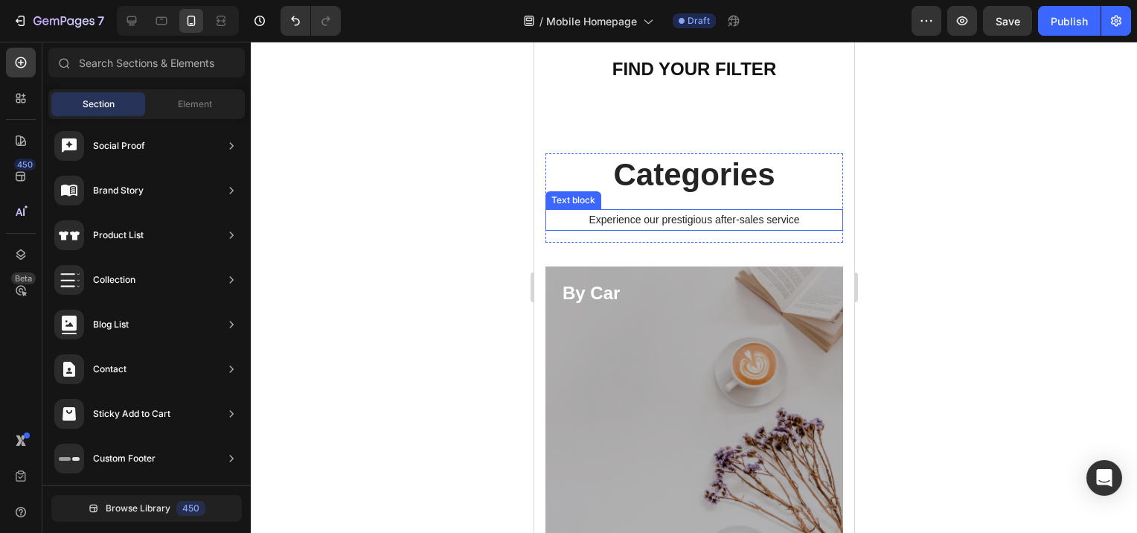
click at [802, 220] on p "Experience our prestigious after-sales service" at bounding box center [693, 220] width 295 height 19
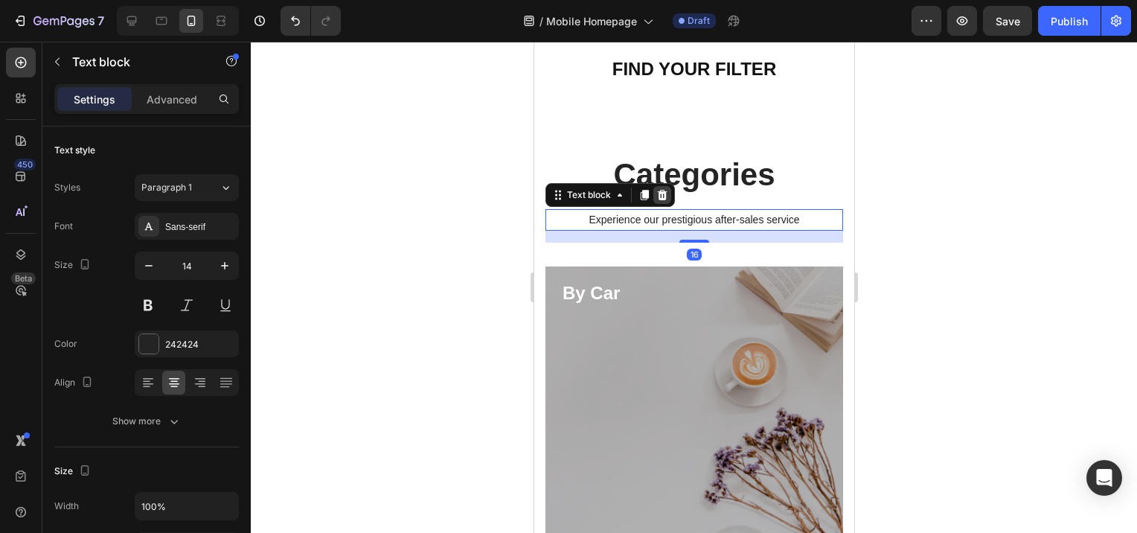
click at [664, 194] on icon at bounding box center [662, 195] width 10 height 10
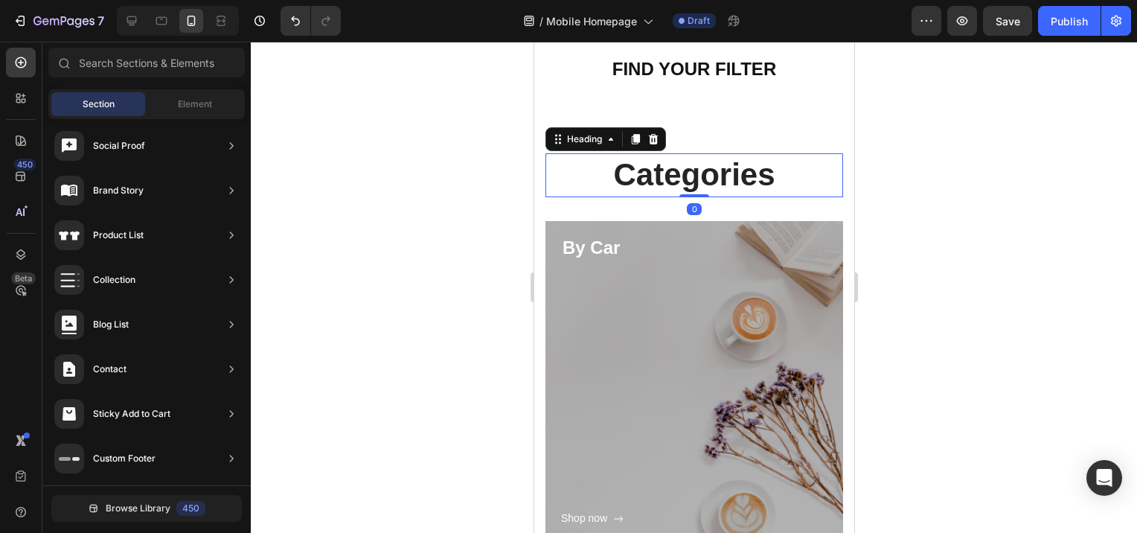
click at [718, 176] on p "Categories" at bounding box center [693, 175] width 295 height 41
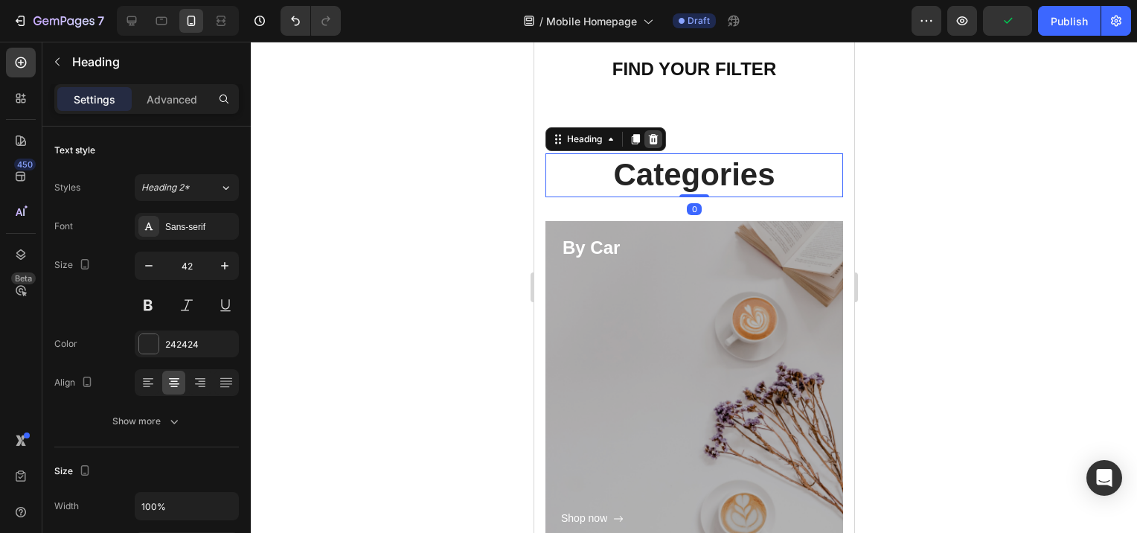
click at [655, 134] on icon at bounding box center [653, 139] width 12 height 12
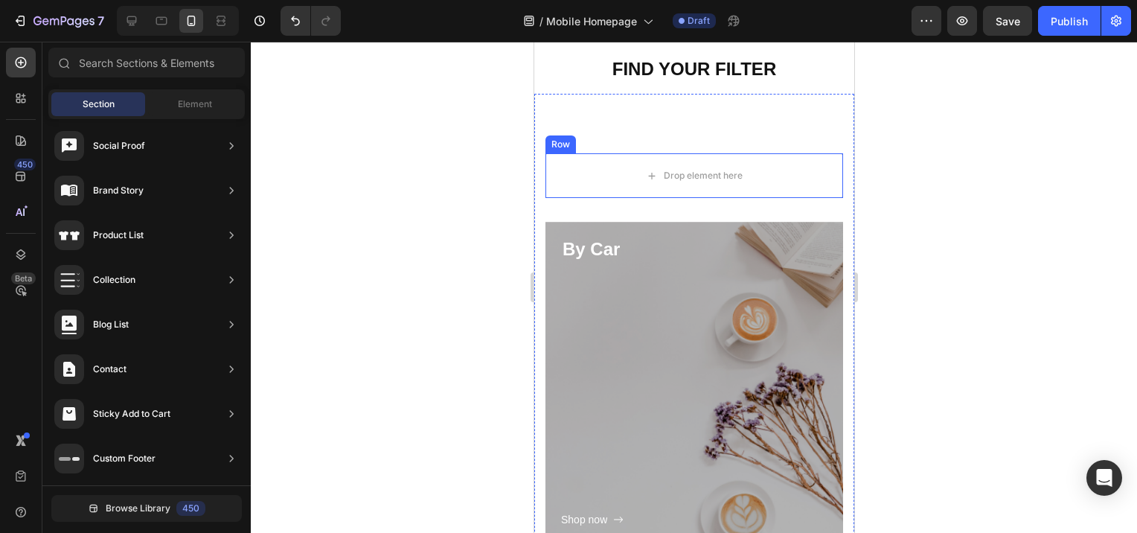
click at [562, 145] on div "Row" at bounding box center [560, 144] width 25 height 13
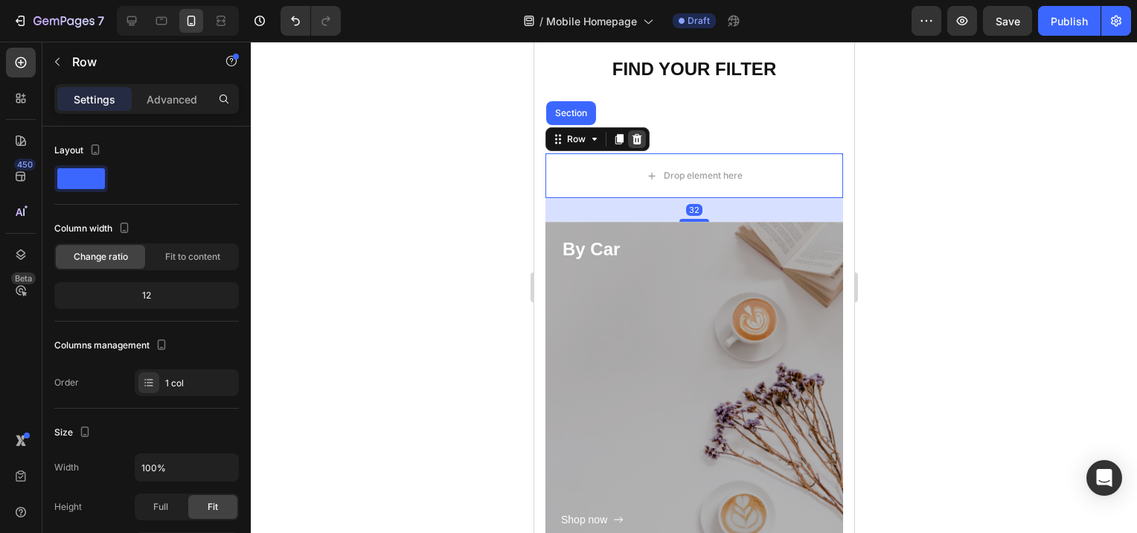
click at [637, 143] on icon at bounding box center [637, 139] width 10 height 10
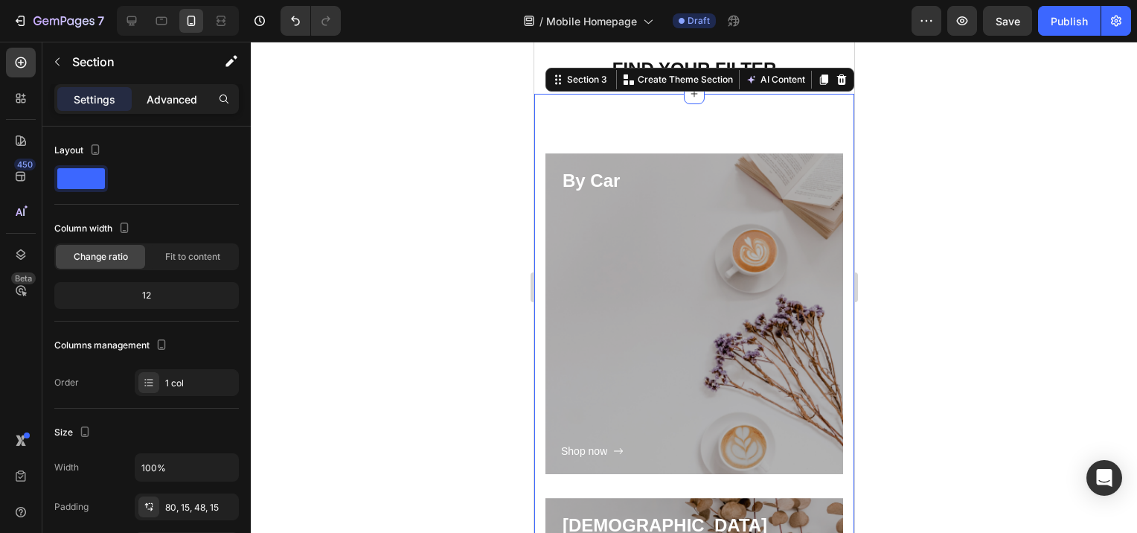
click at [150, 106] on p "Advanced" at bounding box center [172, 100] width 51 height 16
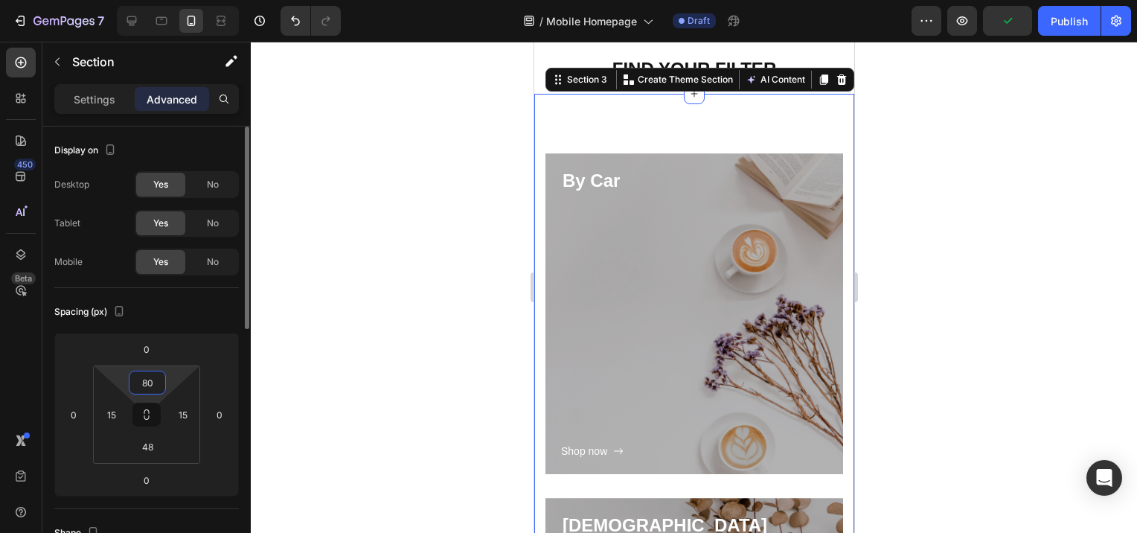
type input "5"
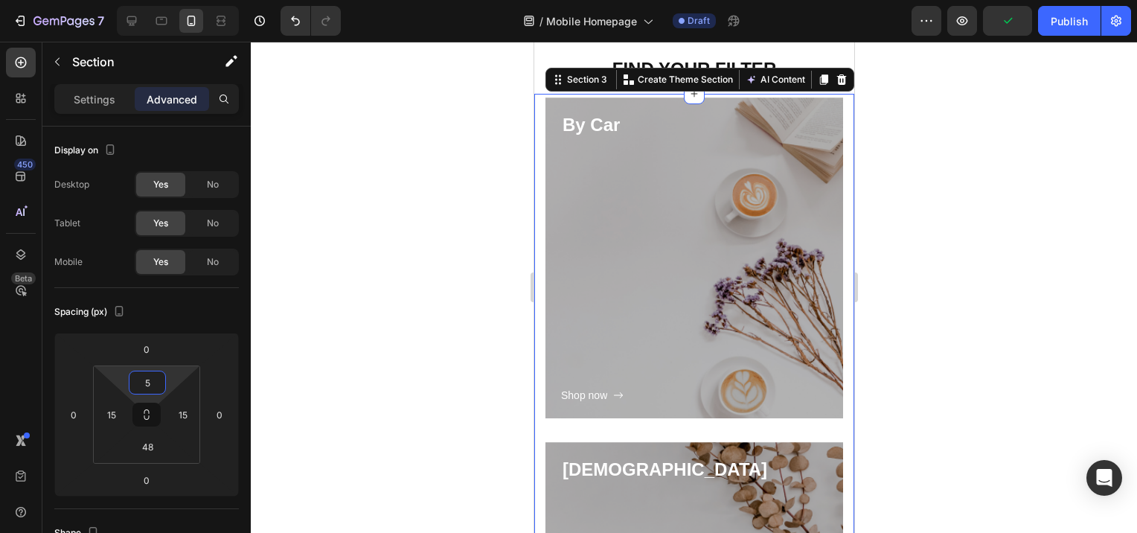
click at [402, 344] on div at bounding box center [694, 287] width 887 height 491
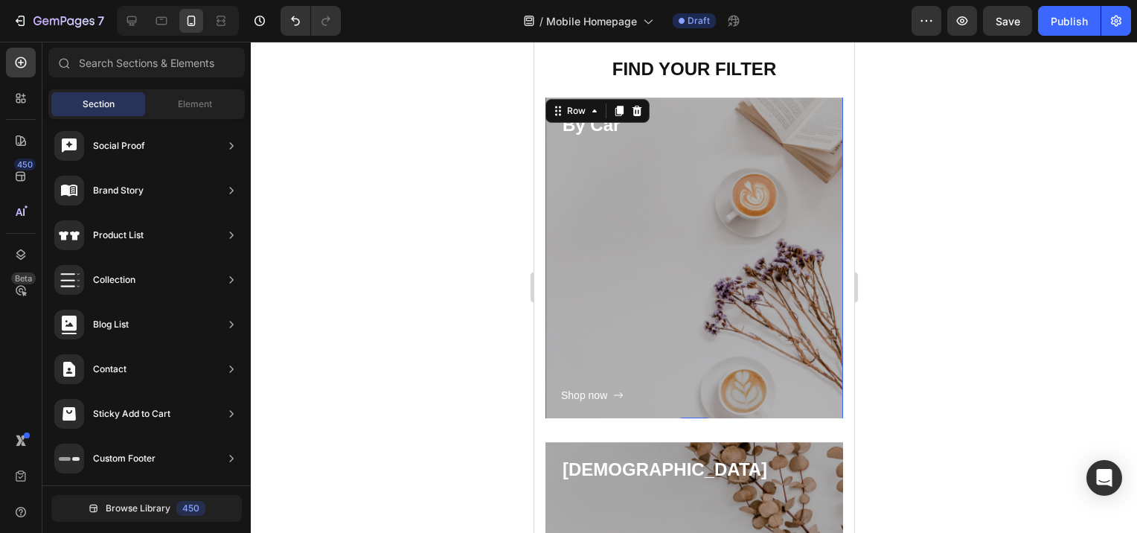
click at [730, 283] on div "Shop now Button" at bounding box center [694, 271] width 266 height 267
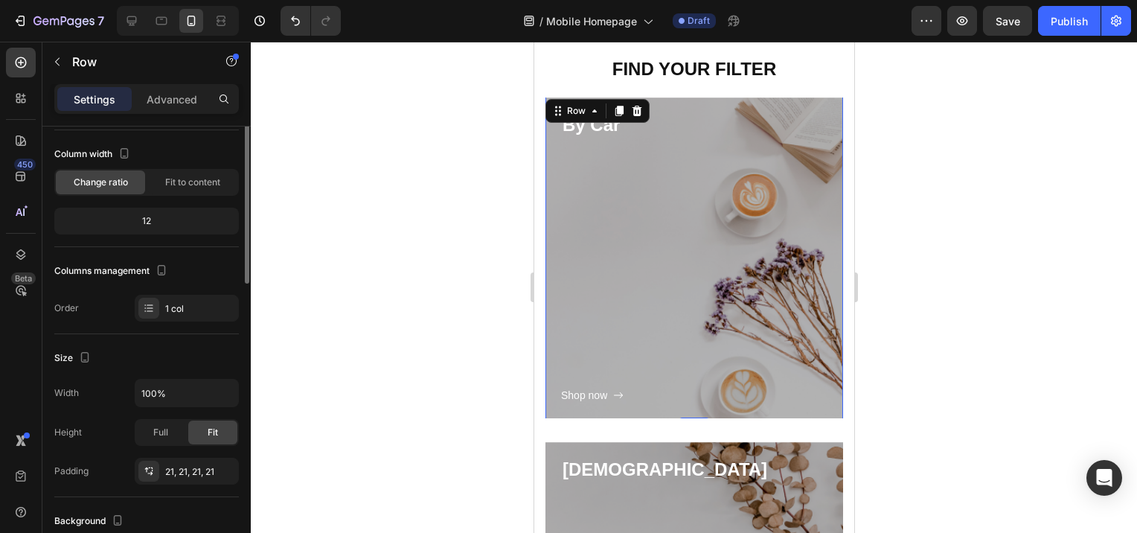
scroll to position [0, 0]
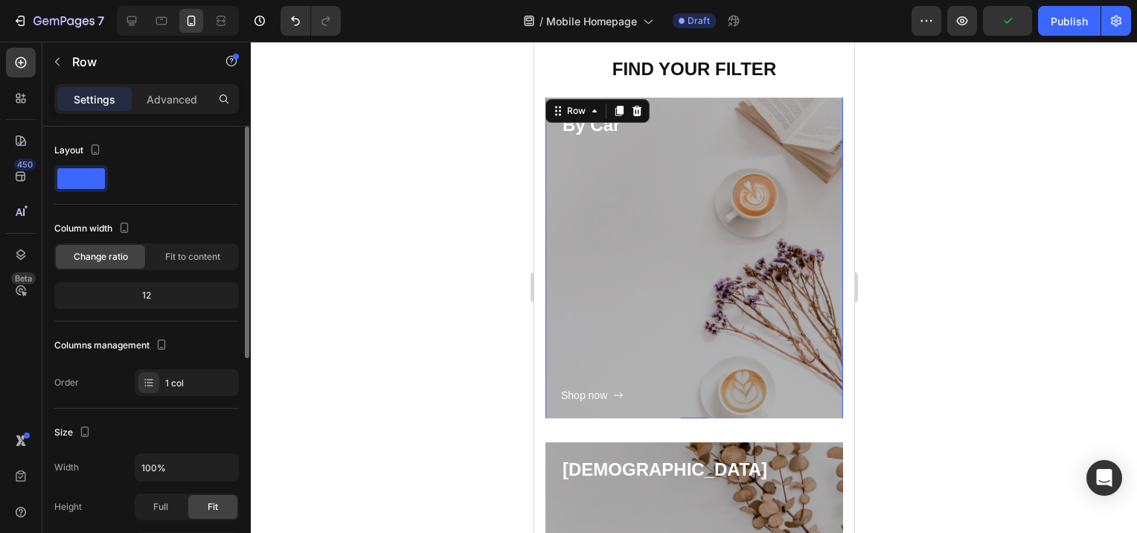
click at [83, 182] on span at bounding box center [81, 178] width 48 height 21
click at [683, 215] on div "Shop now Button" at bounding box center [694, 271] width 266 height 267
click at [727, 156] on div "Shop now Button" at bounding box center [694, 271] width 266 height 267
click at [597, 117] on div "Row" at bounding box center [576, 111] width 54 height 18
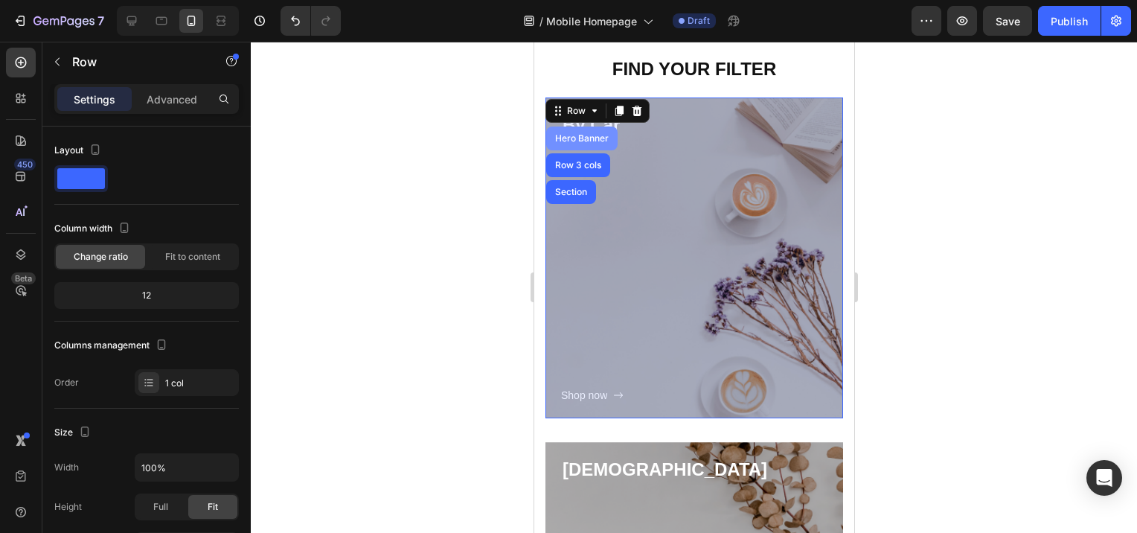
click at [593, 137] on div "Hero Banner" at bounding box center [582, 138] width 60 height 9
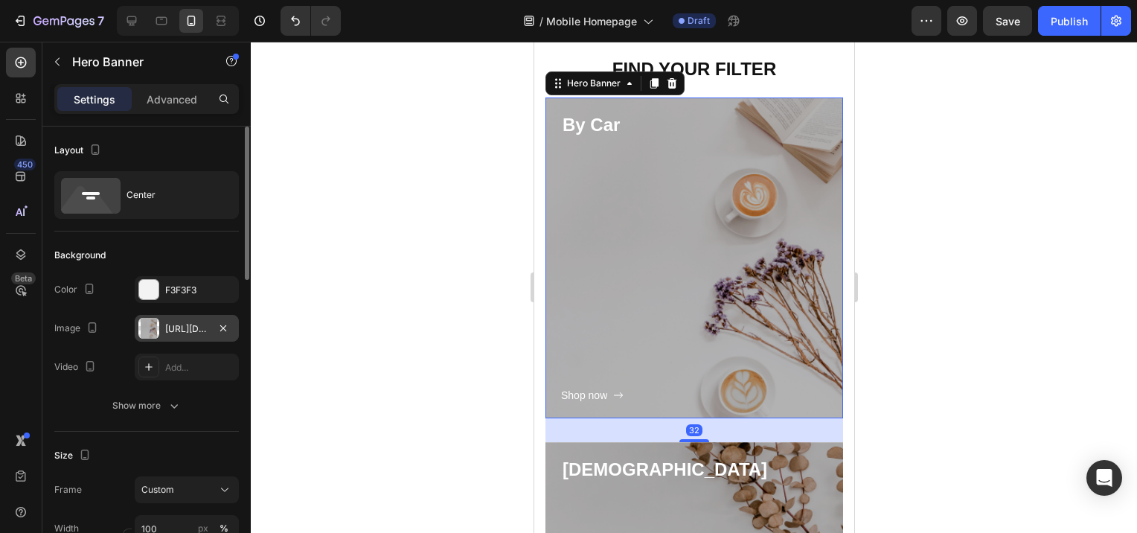
click at [183, 331] on div "[URL][DOMAIN_NAME]" at bounding box center [186, 328] width 43 height 13
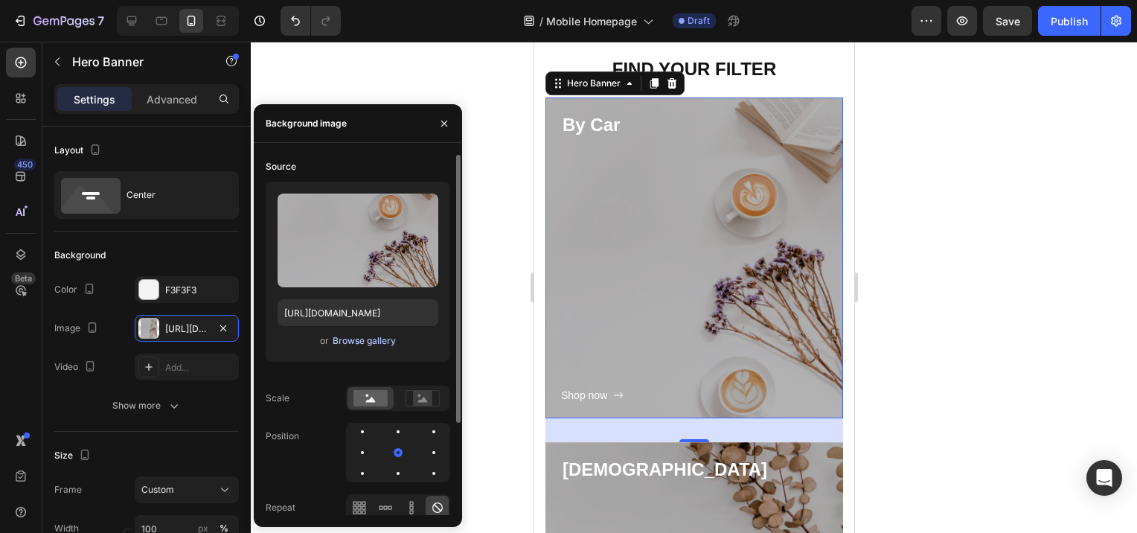
click at [364, 339] on div "Browse gallery" at bounding box center [364, 340] width 63 height 13
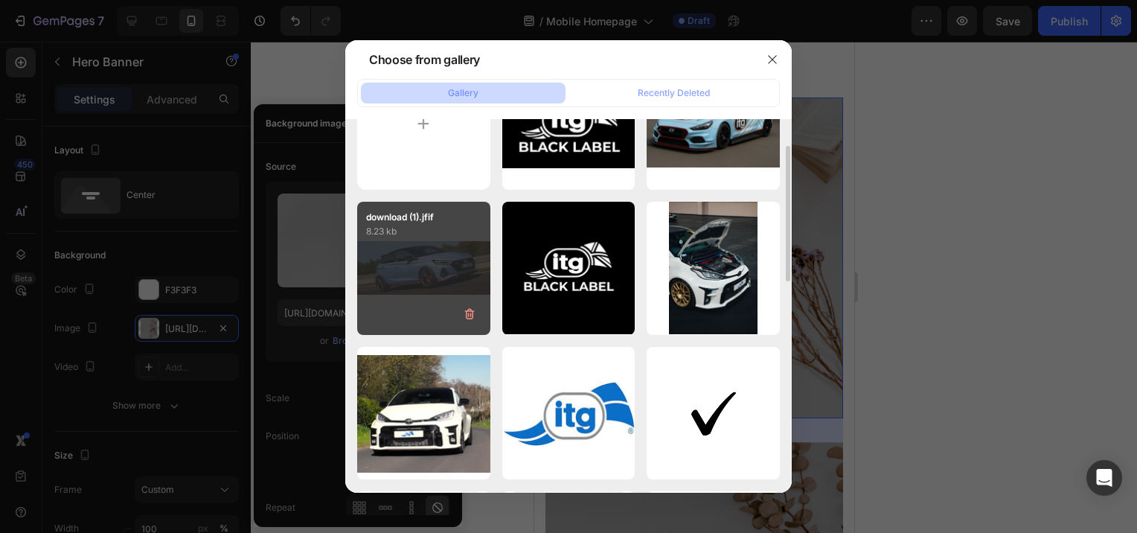
scroll to position [149, 0]
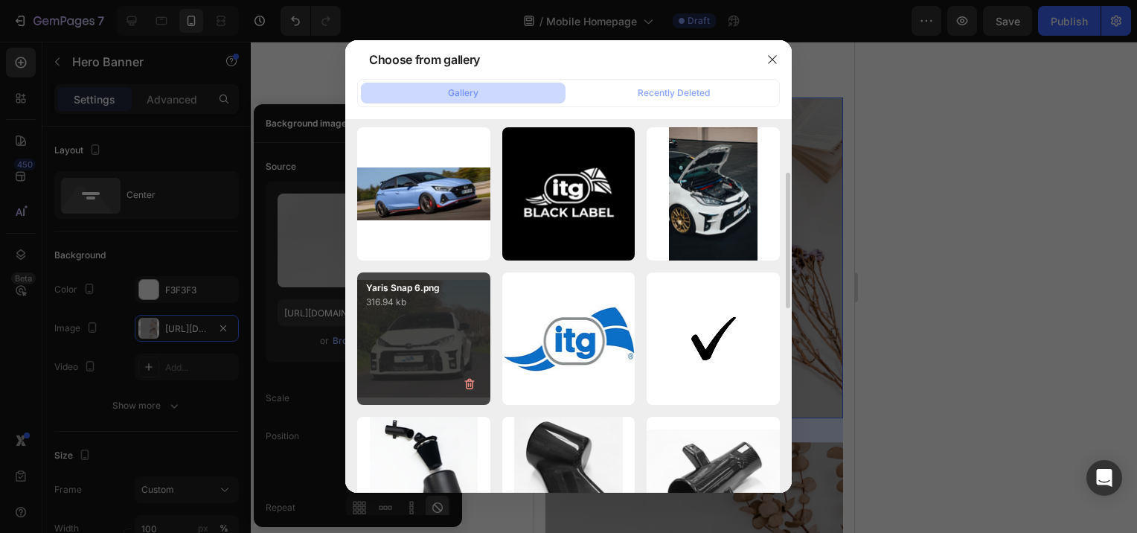
click at [419, 346] on div "Yaris Snap 6.png 316.94 kb" at bounding box center [423, 338] width 133 height 133
type input "[URL][DOMAIN_NAME]"
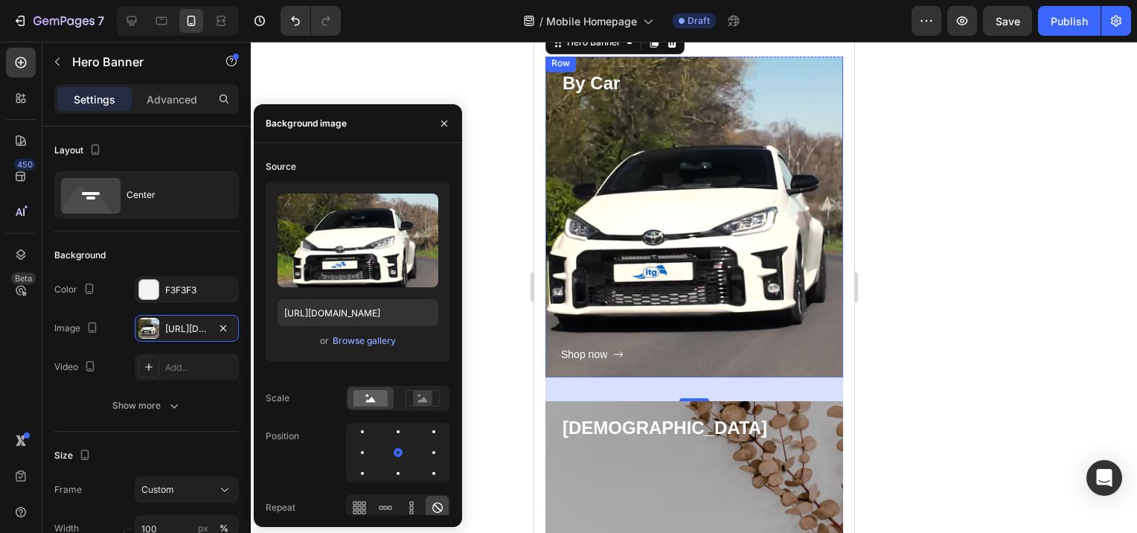
scroll to position [670, 0]
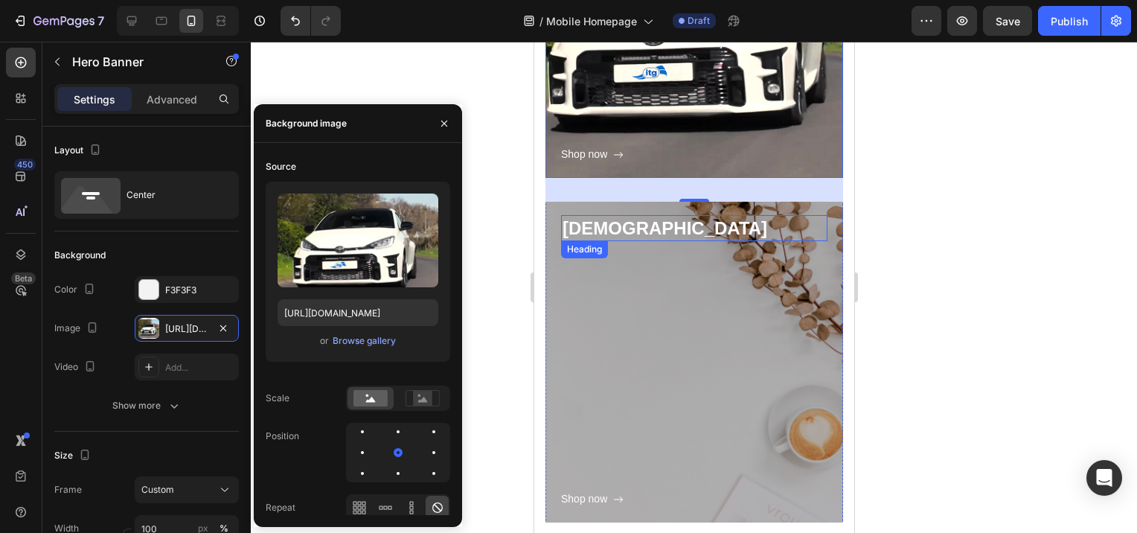
click at [653, 230] on p "[DEMOGRAPHIC_DATA]" at bounding box center [694, 228] width 264 height 23
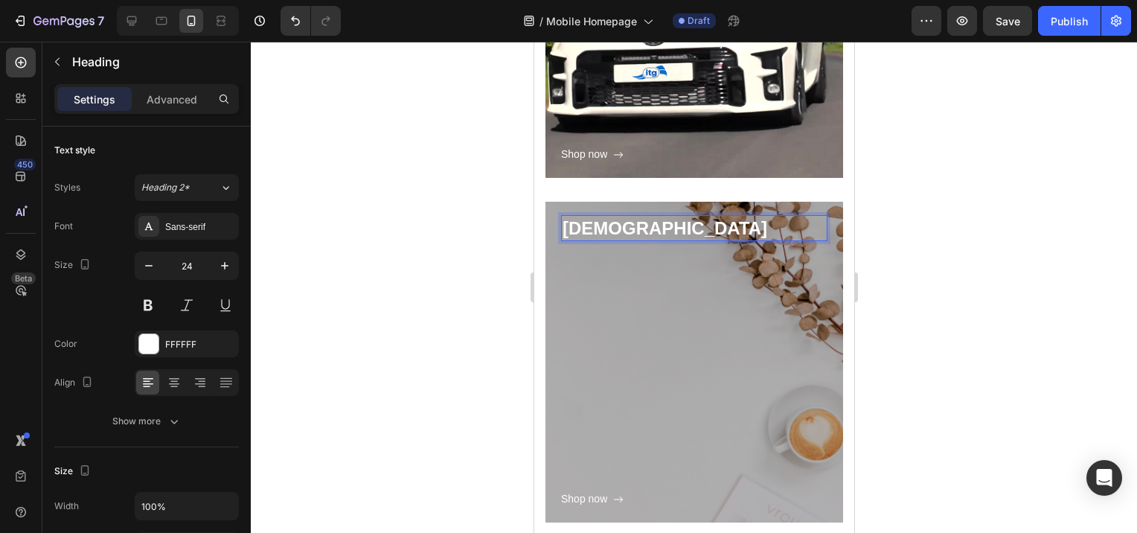
click at [655, 229] on p "[DEMOGRAPHIC_DATA]" at bounding box center [694, 228] width 264 height 23
drag, startPoint x: 656, startPoint y: 229, endPoint x: 566, endPoint y: 235, distance: 89.5
click at [566, 235] on p "[DEMOGRAPHIC_DATA]" at bounding box center [694, 228] width 264 height 23
click at [958, 348] on div at bounding box center [694, 287] width 887 height 491
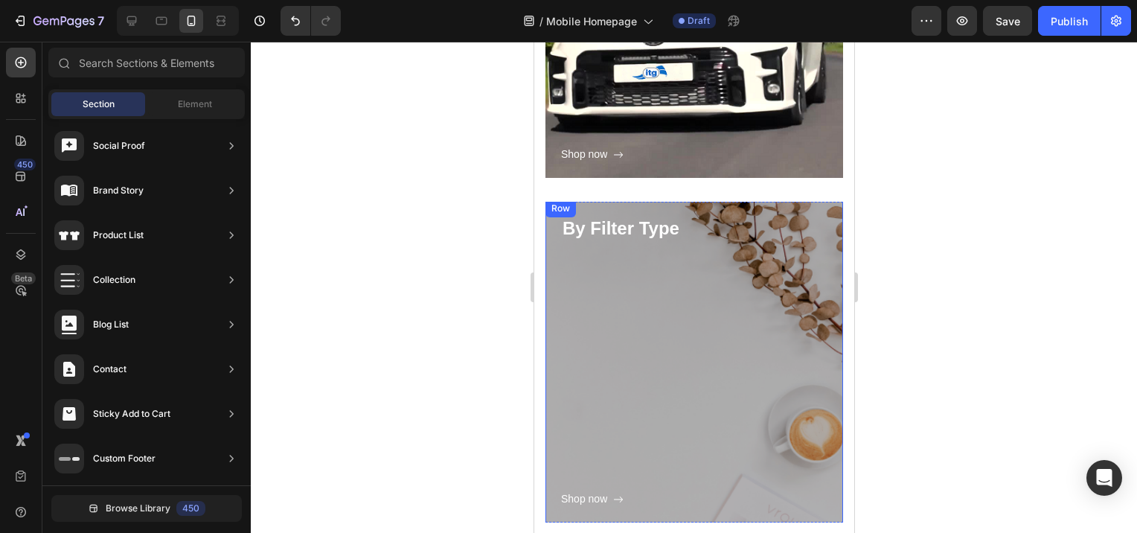
click at [638, 354] on div "Shop now Button" at bounding box center [694, 374] width 266 height 267
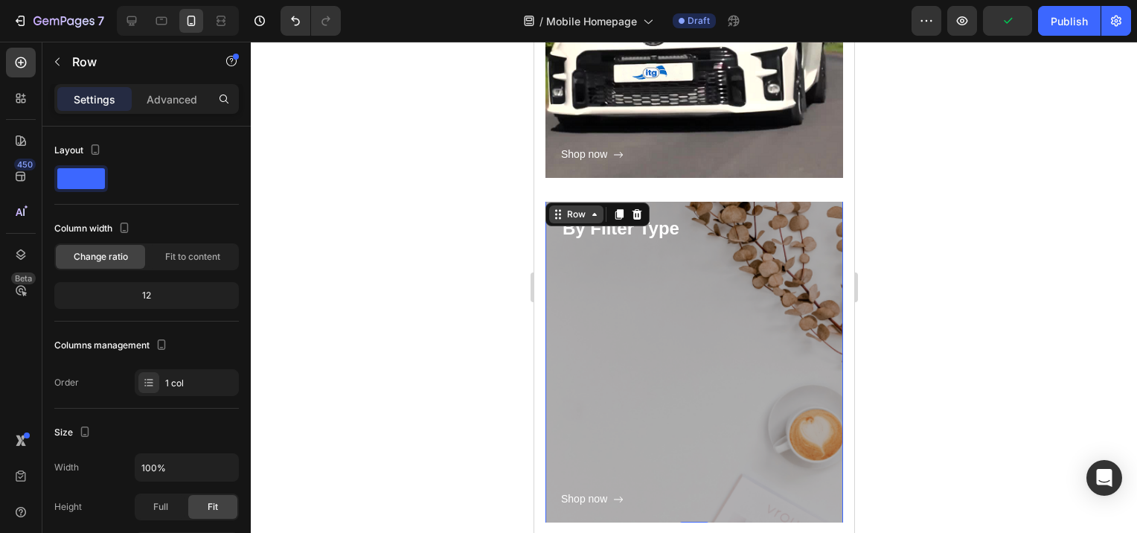
click at [560, 220] on div "Row" at bounding box center [576, 214] width 54 height 18
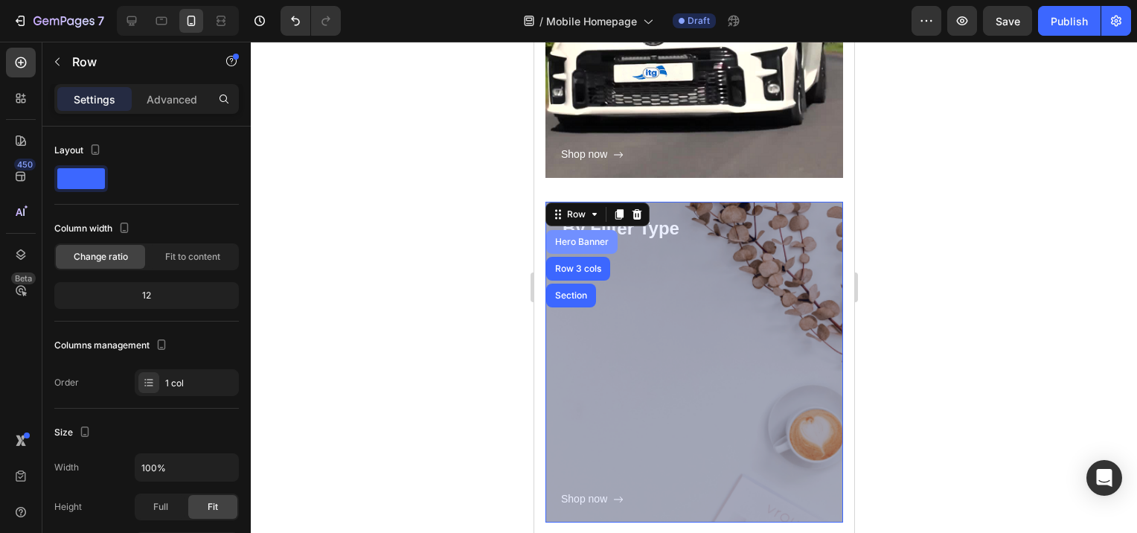
click at [565, 244] on div "Hero Banner" at bounding box center [582, 241] width 60 height 9
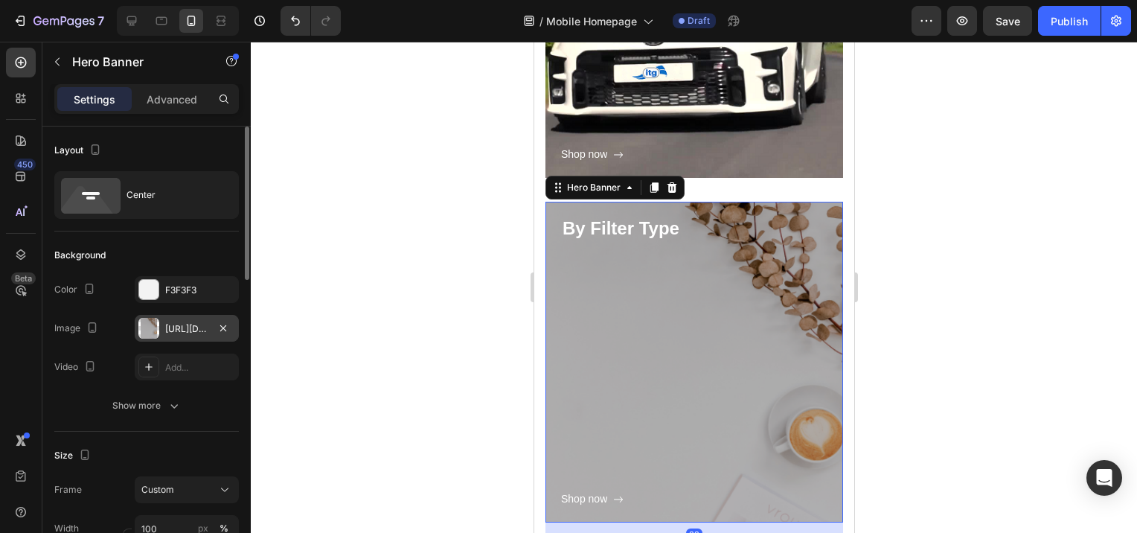
click at [167, 333] on div "[URL][DOMAIN_NAME]" at bounding box center [186, 328] width 43 height 13
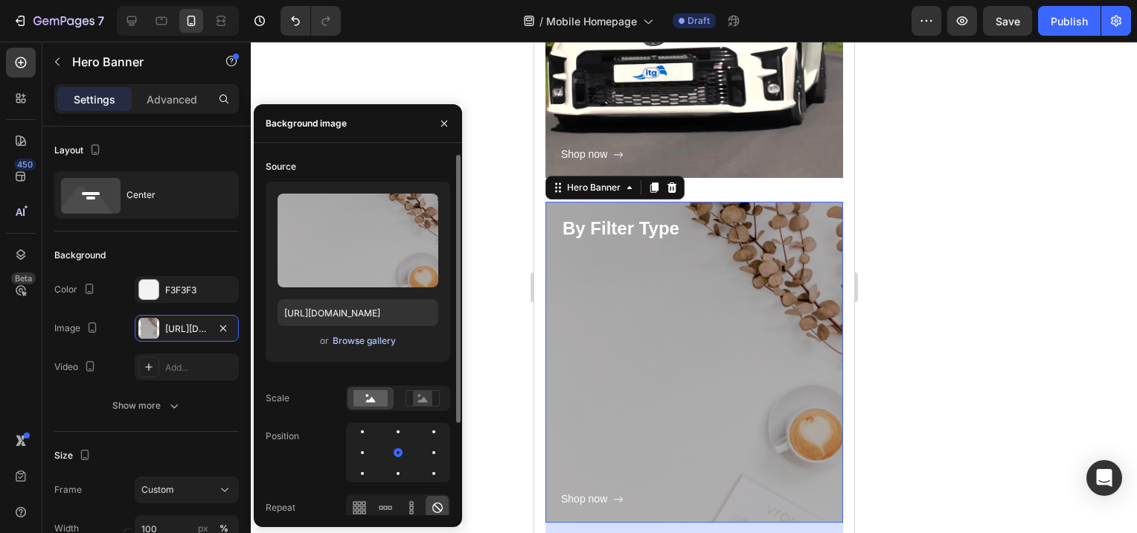
click at [353, 339] on div "Browse gallery" at bounding box center [364, 340] width 63 height 13
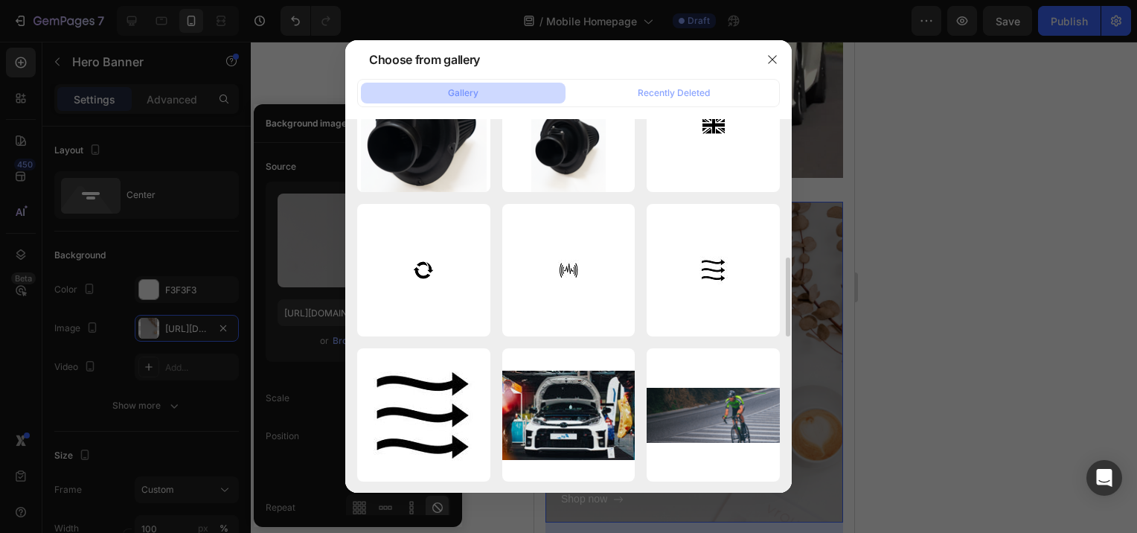
scroll to position [1024, 0]
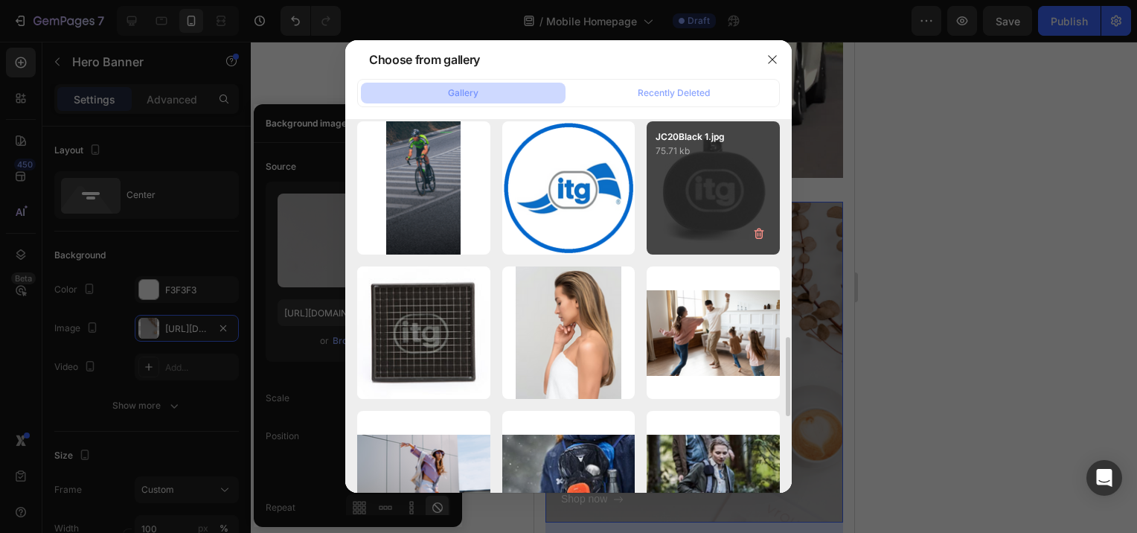
click at [732, 229] on div "JC20Black 1.jpg 75.71 kb" at bounding box center [713, 187] width 133 height 133
type input "[URL][DOMAIN_NAME]"
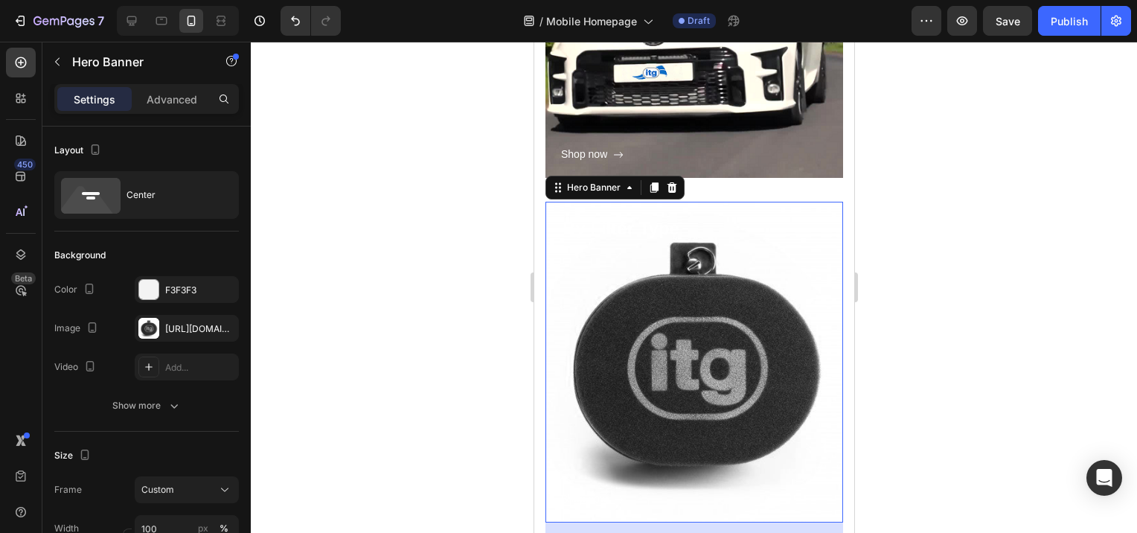
click at [995, 326] on div at bounding box center [694, 287] width 887 height 491
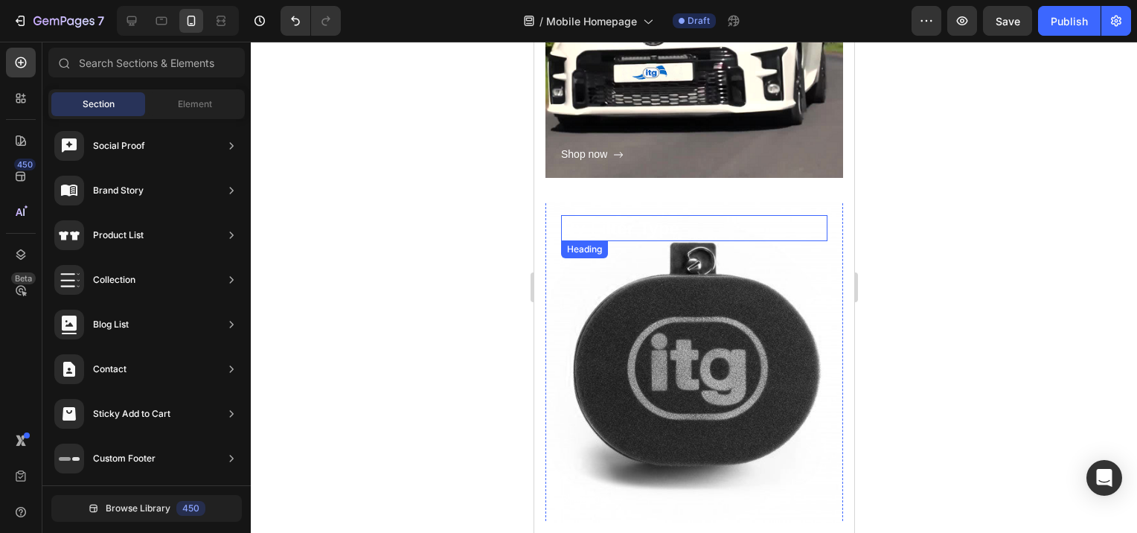
click at [627, 232] on p "By Filter Type" at bounding box center [694, 228] width 264 height 23
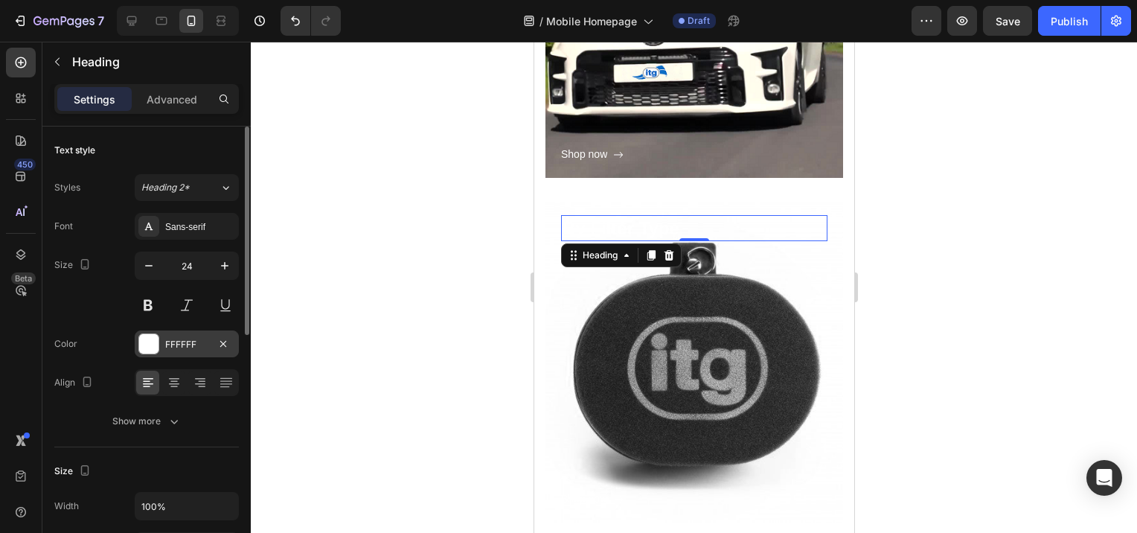
click at [154, 336] on div at bounding box center [148, 343] width 19 height 19
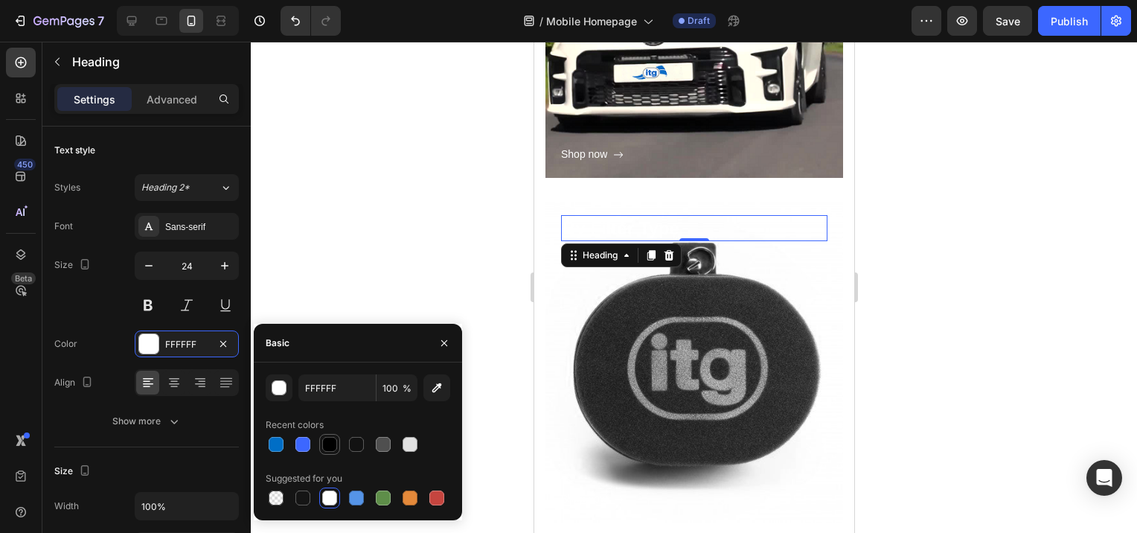
click at [328, 447] on div at bounding box center [329, 444] width 15 height 15
type input "000000"
drag, startPoint x: 569, startPoint y: 360, endPoint x: 799, endPoint y: 379, distance: 230.8
click at [569, 360] on div "Shop now Button" at bounding box center [694, 374] width 266 height 267
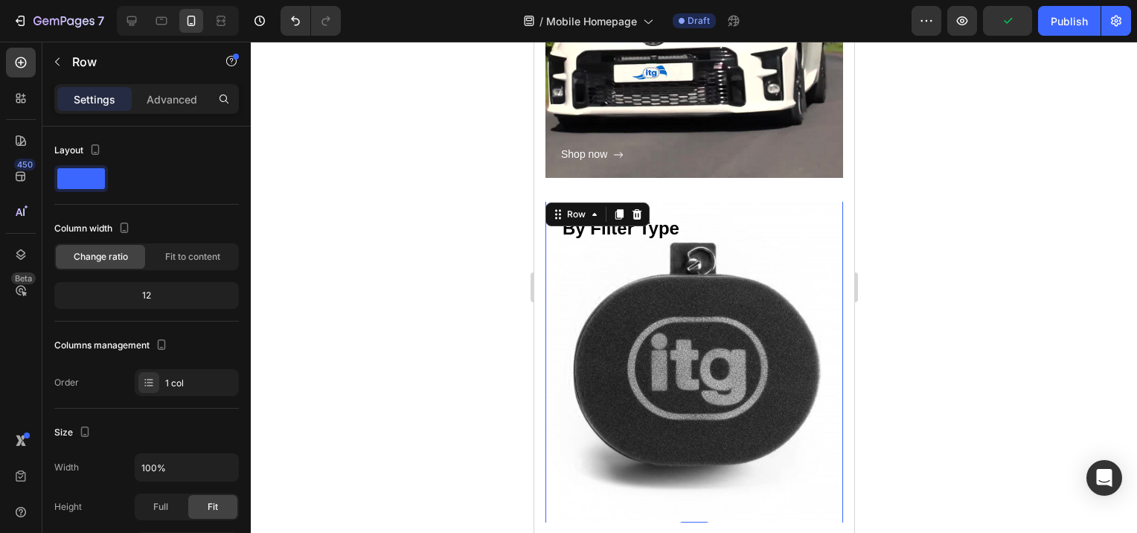
click at [390, 182] on div at bounding box center [694, 287] width 887 height 491
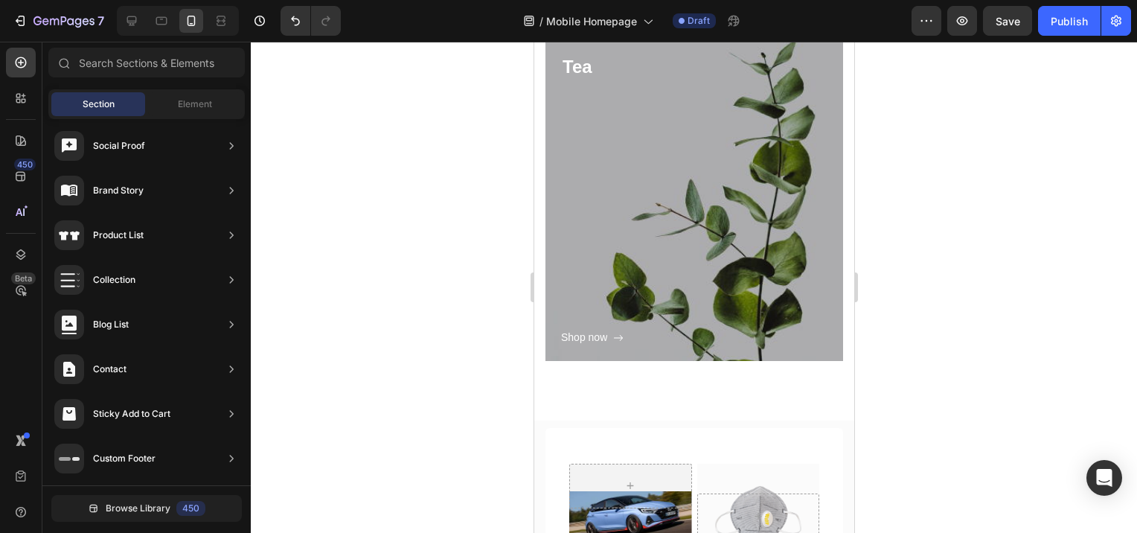
scroll to position [1254, 0]
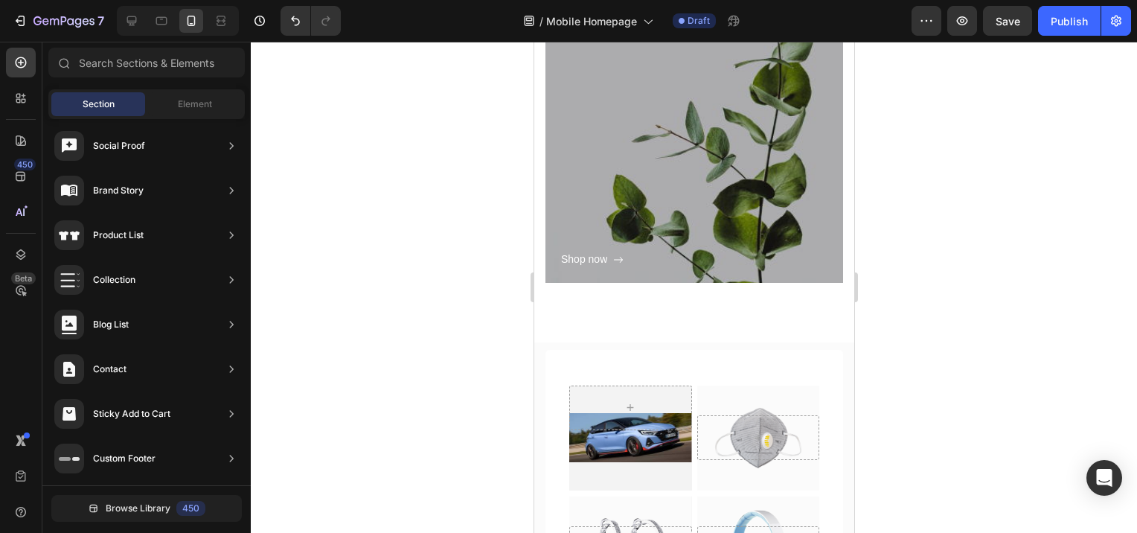
drag, startPoint x: 849, startPoint y: 196, endPoint x: 1399, endPoint y: 318, distance: 563.5
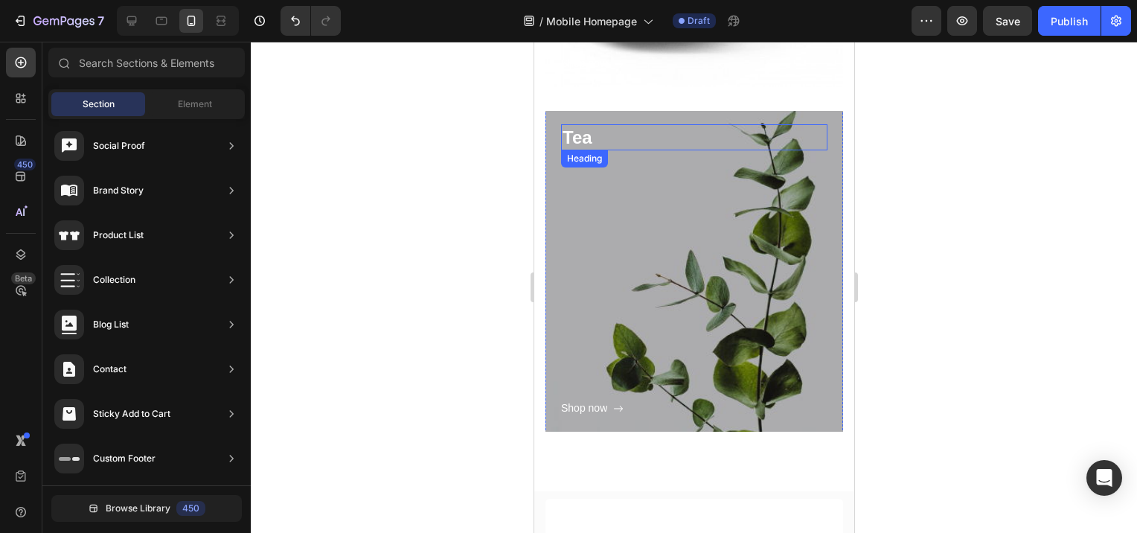
click at [592, 136] on p "Tea" at bounding box center [694, 137] width 264 height 23
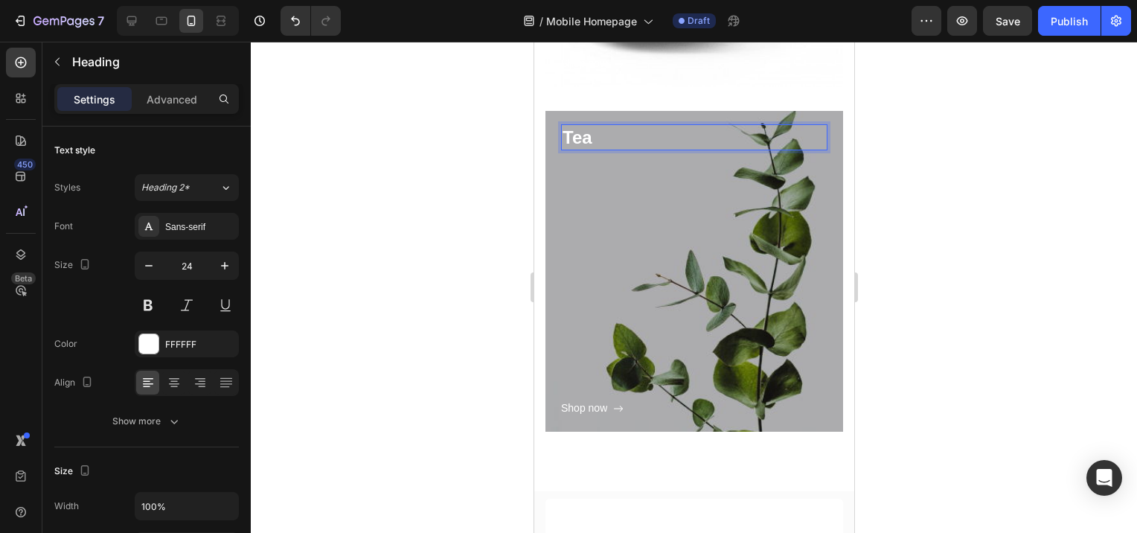
click at [592, 135] on p "Tea" at bounding box center [694, 137] width 264 height 23
click at [590, 139] on p "Tea" at bounding box center [694, 137] width 264 height 23
click at [594, 139] on p "Tea" at bounding box center [694, 137] width 264 height 23
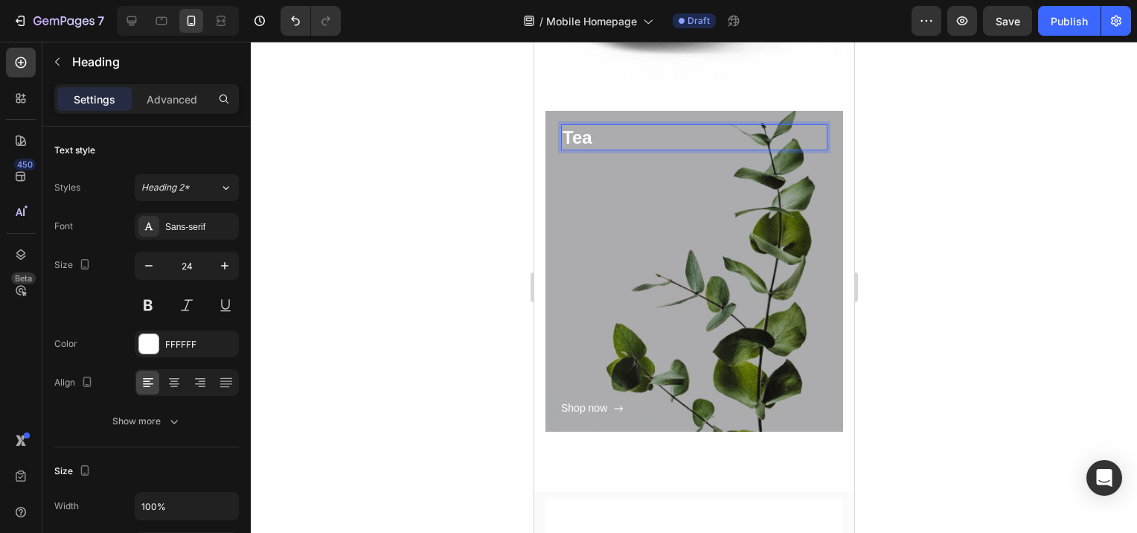
click at [594, 139] on p "Tea" at bounding box center [694, 137] width 264 height 23
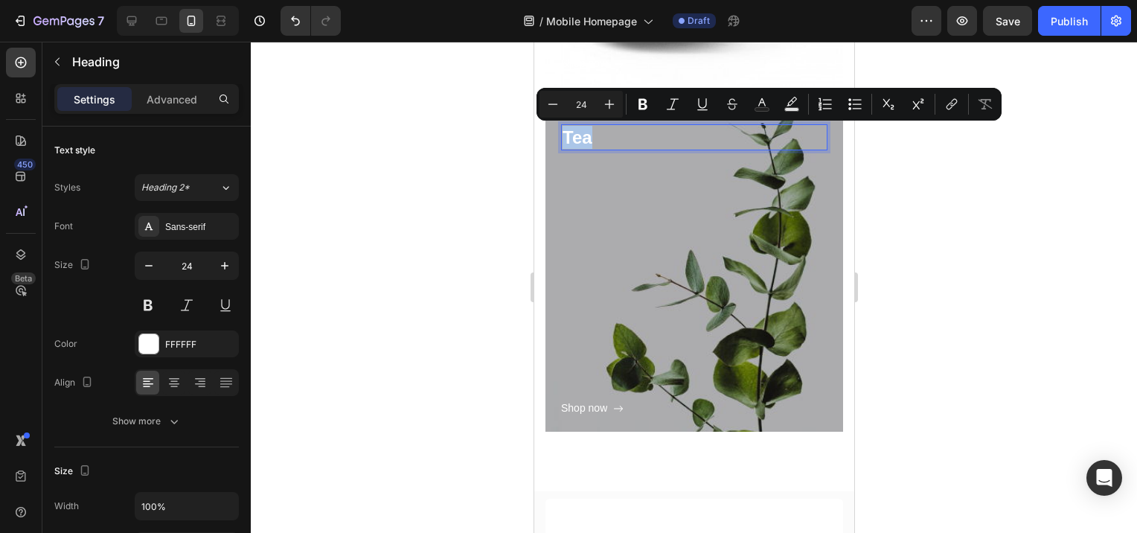
click at [594, 139] on p "Tea" at bounding box center [694, 137] width 264 height 23
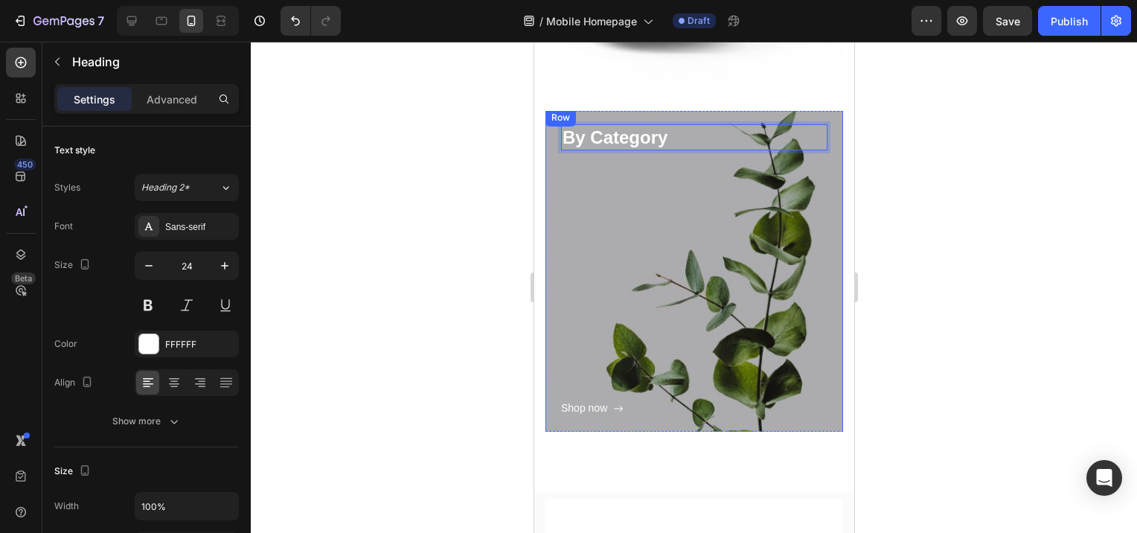
click at [641, 259] on div "Shop now Button" at bounding box center [694, 283] width 266 height 267
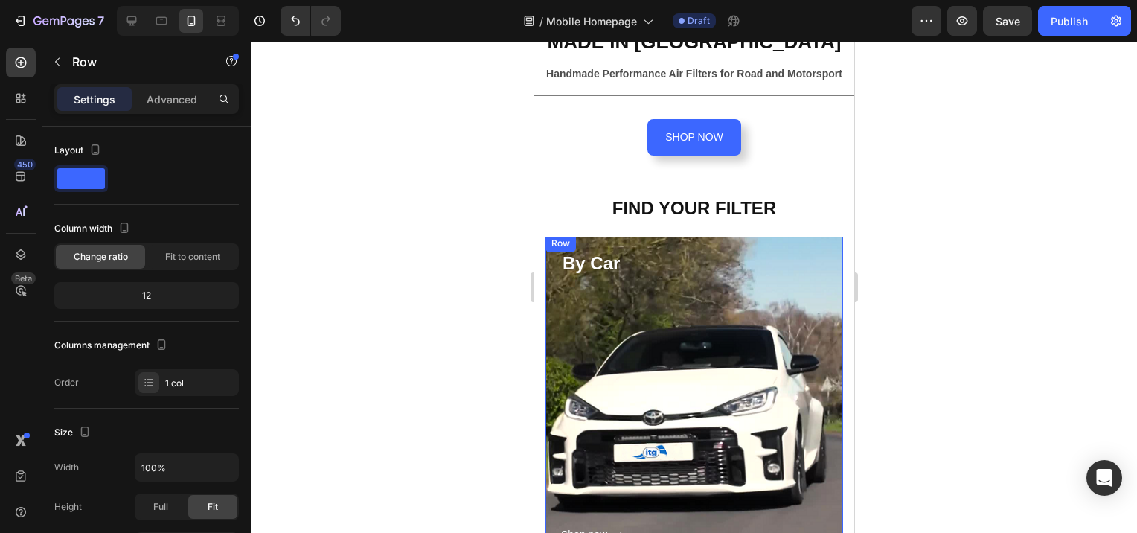
scroll to position [447, 0]
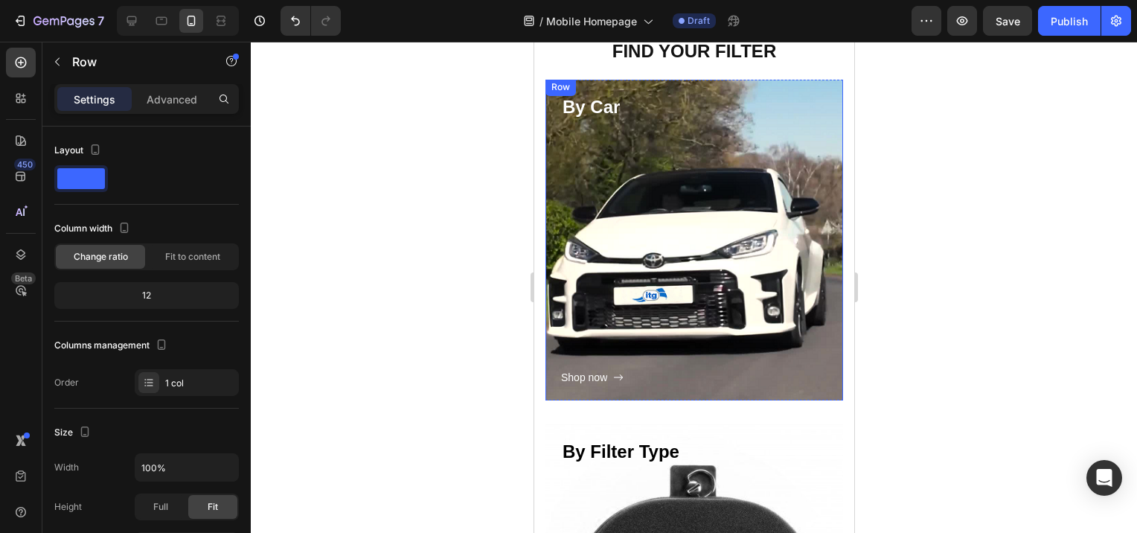
click at [665, 286] on div "Shop now Button" at bounding box center [694, 253] width 266 height 267
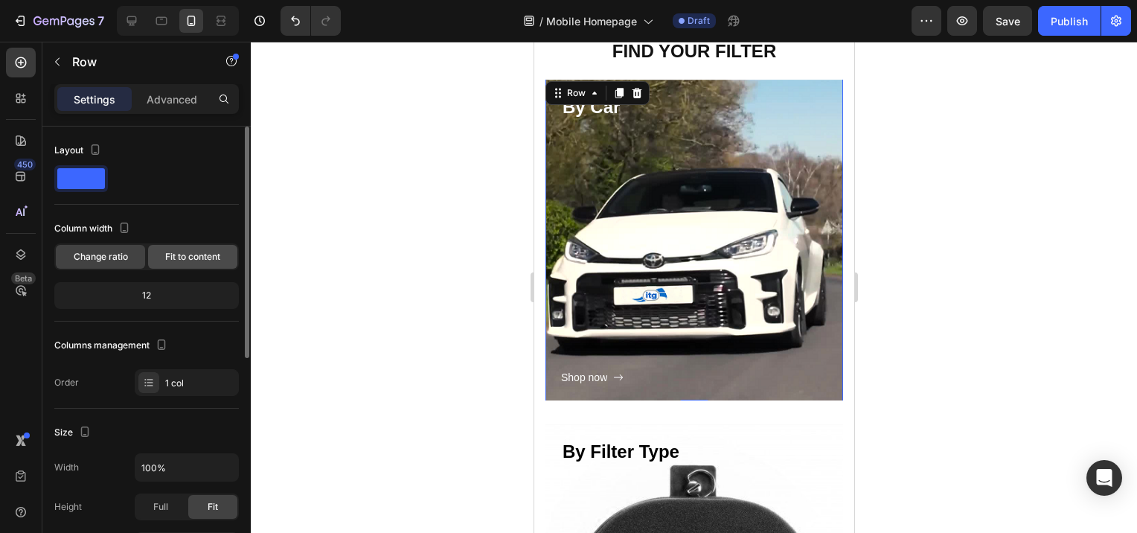
click at [192, 256] on span "Fit to content" at bounding box center [192, 256] width 55 height 13
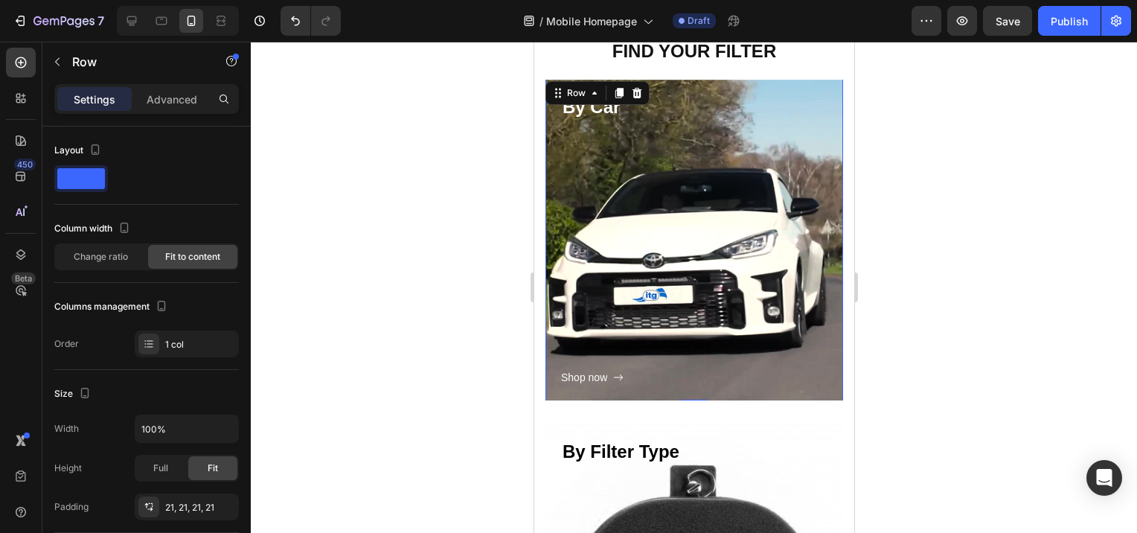
click at [613, 246] on div "Shop now Button" at bounding box center [592, 253] width 63 height 267
click at [556, 92] on icon at bounding box center [556, 93] width 2 height 2
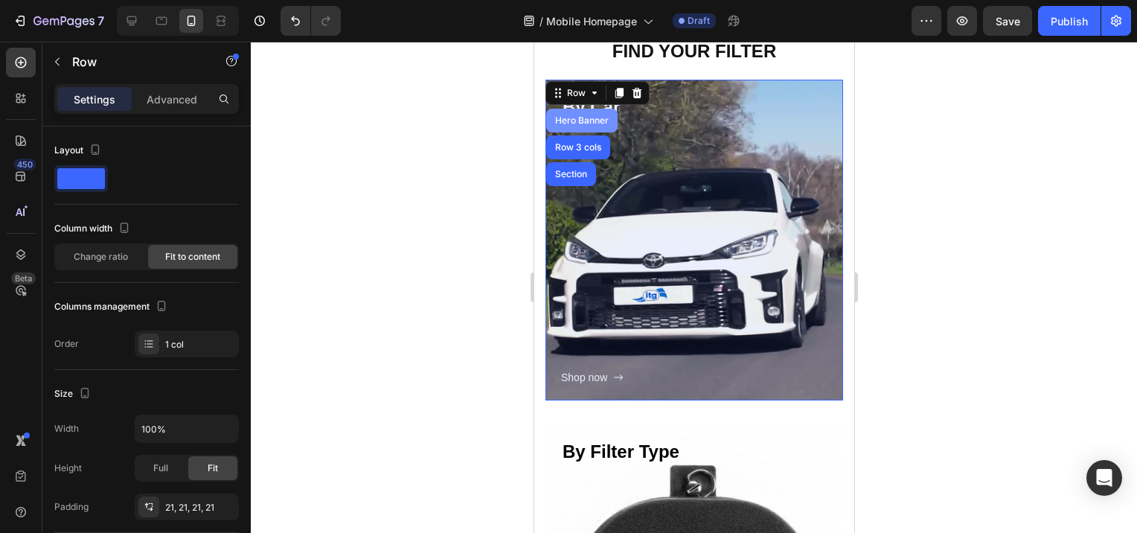
click at [566, 121] on div "Hero Banner" at bounding box center [582, 120] width 60 height 9
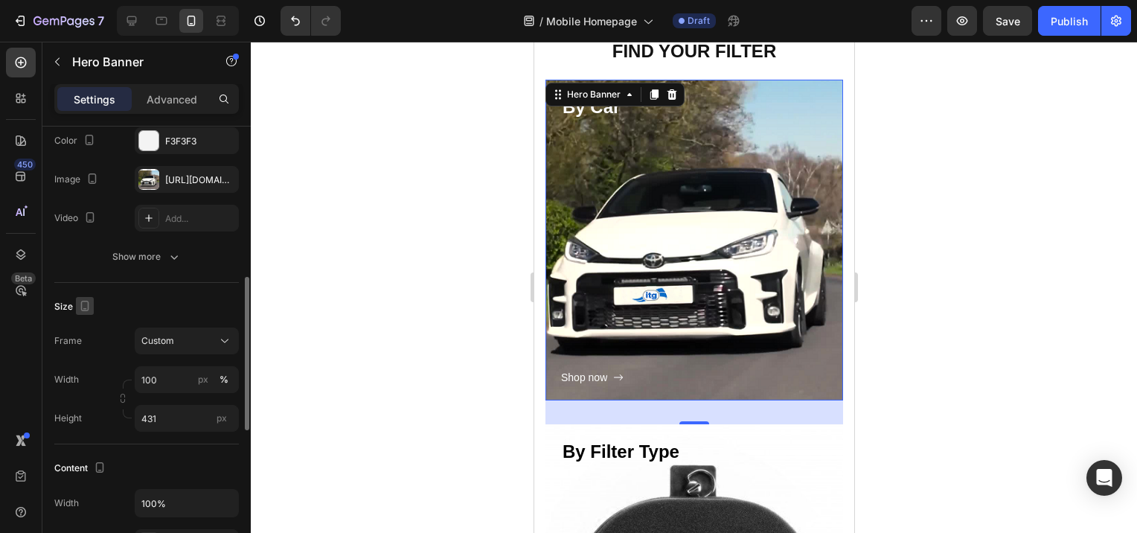
scroll to position [223, 0]
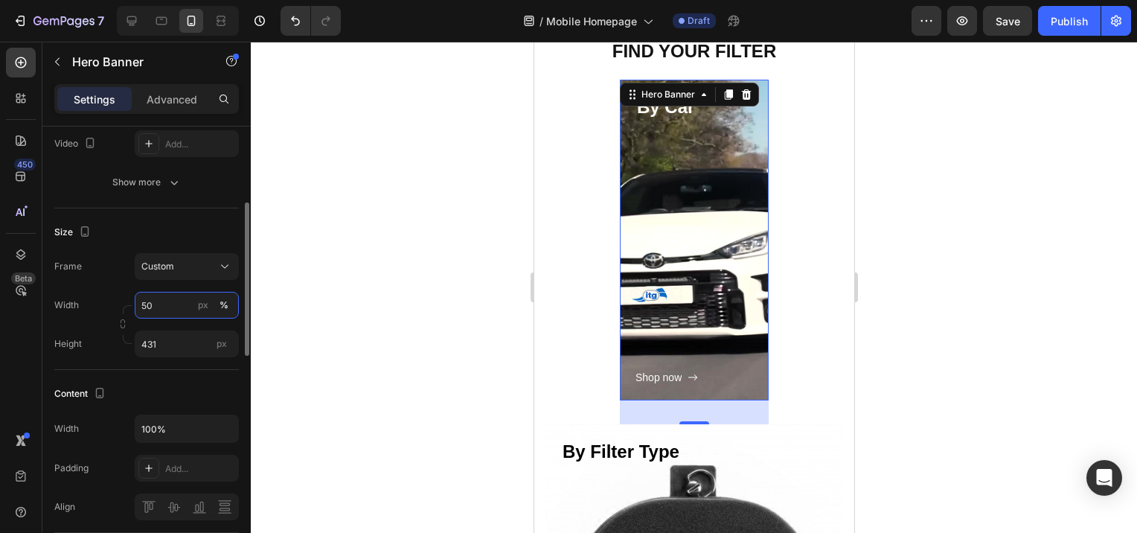
drag, startPoint x: 162, startPoint y: 301, endPoint x: 137, endPoint y: 303, distance: 24.7
click at [137, 303] on input "50" at bounding box center [187, 305] width 104 height 27
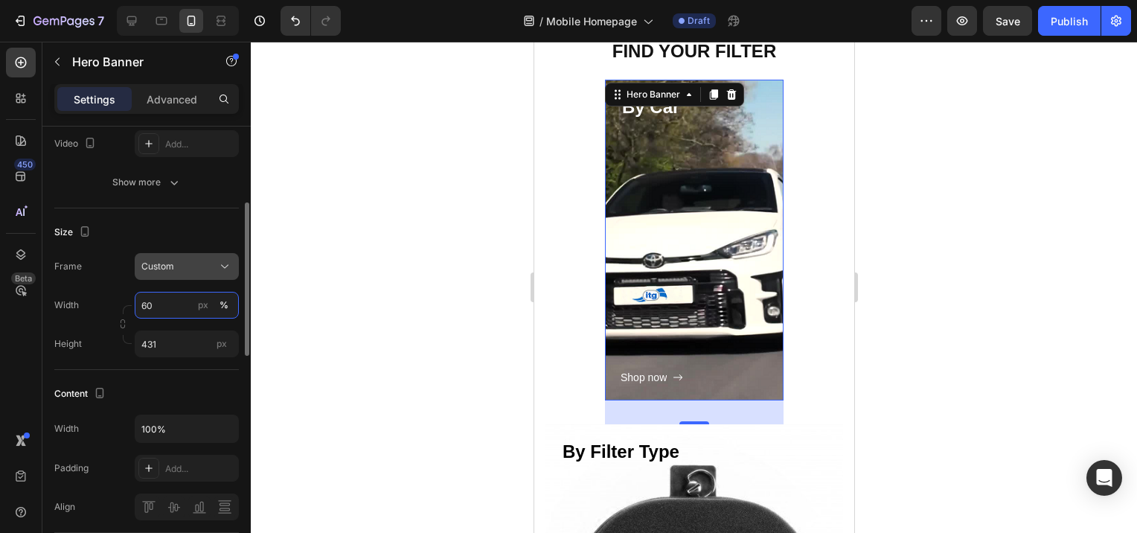
type input "60"
click at [174, 262] on div "Custom" at bounding box center [177, 266] width 73 height 13
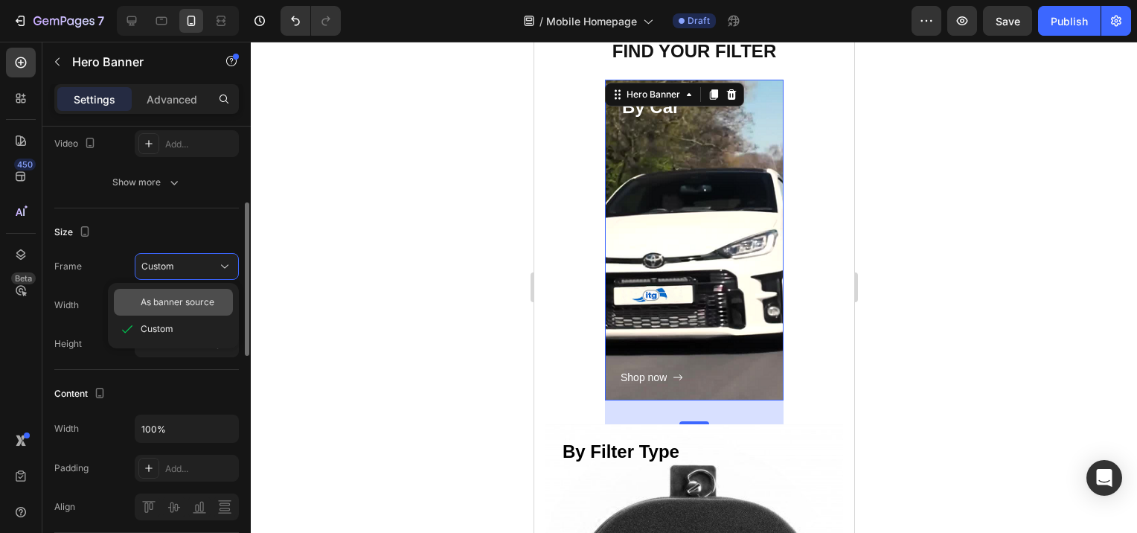
click at [182, 296] on span "As banner source" at bounding box center [178, 302] width 74 height 13
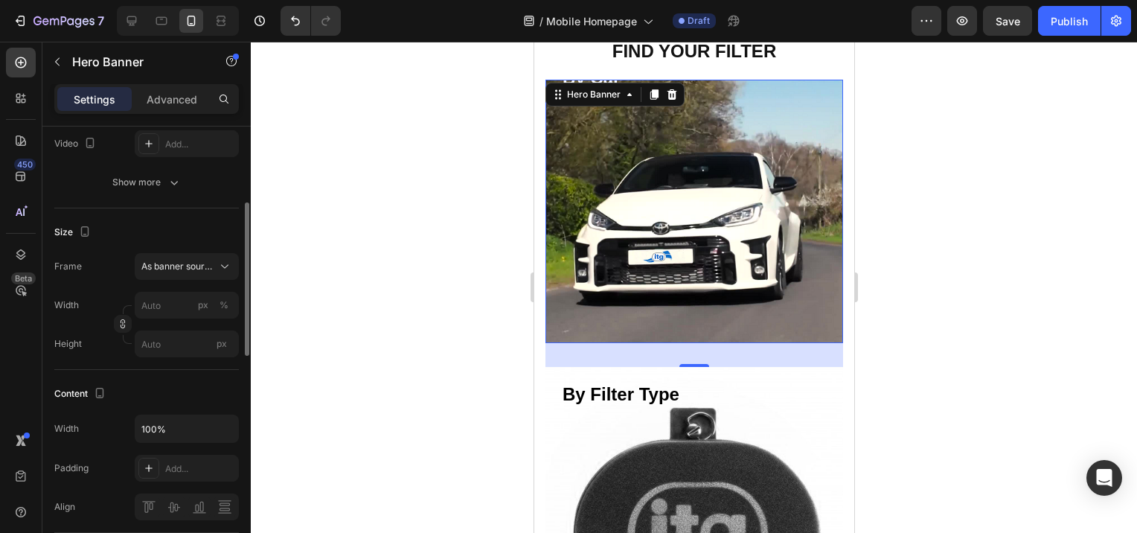
click at [384, 301] on div at bounding box center [694, 287] width 887 height 491
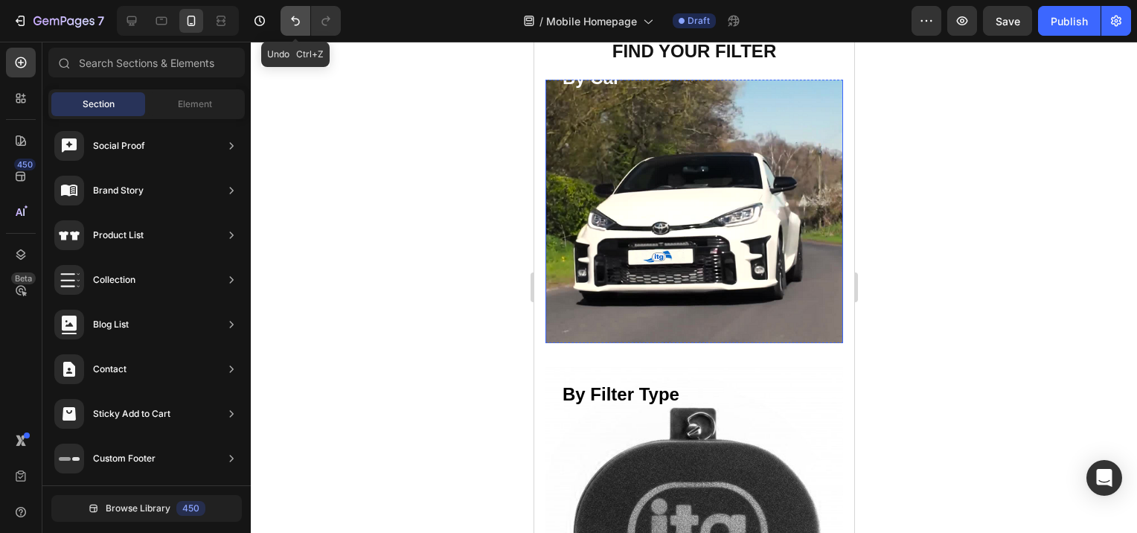
click at [293, 20] on icon "Undo/Redo" at bounding box center [295, 21] width 9 height 10
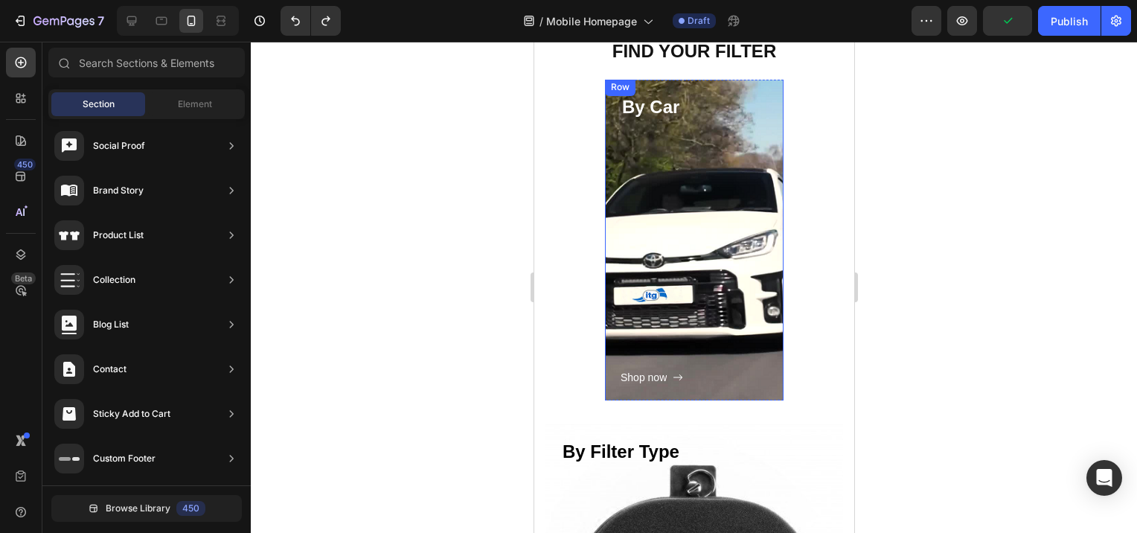
click at [647, 250] on div "Shop now Button" at bounding box center [651, 253] width 63 height 267
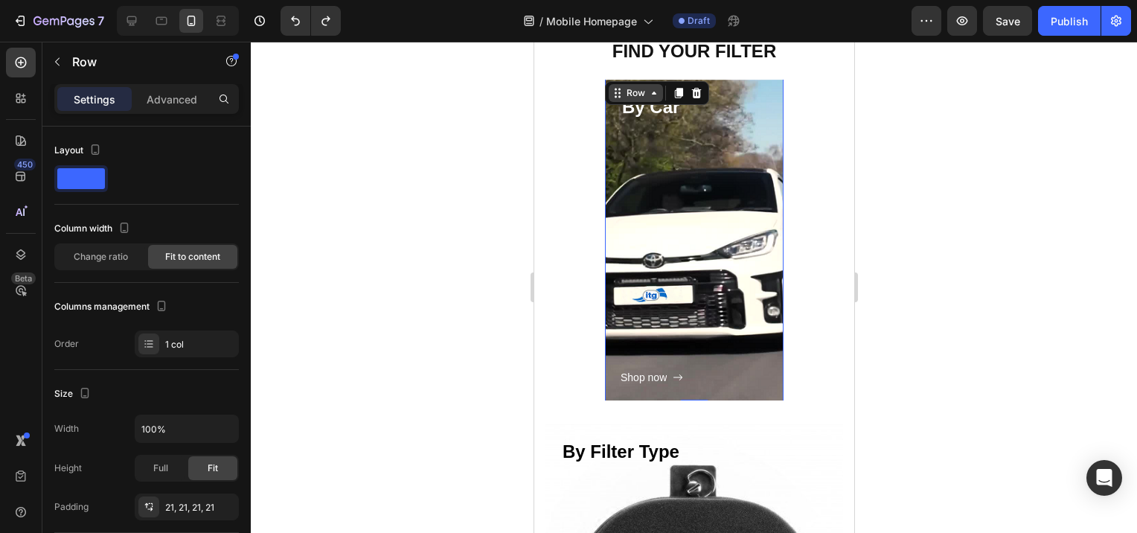
click at [614, 95] on icon at bounding box center [617, 93] width 12 height 12
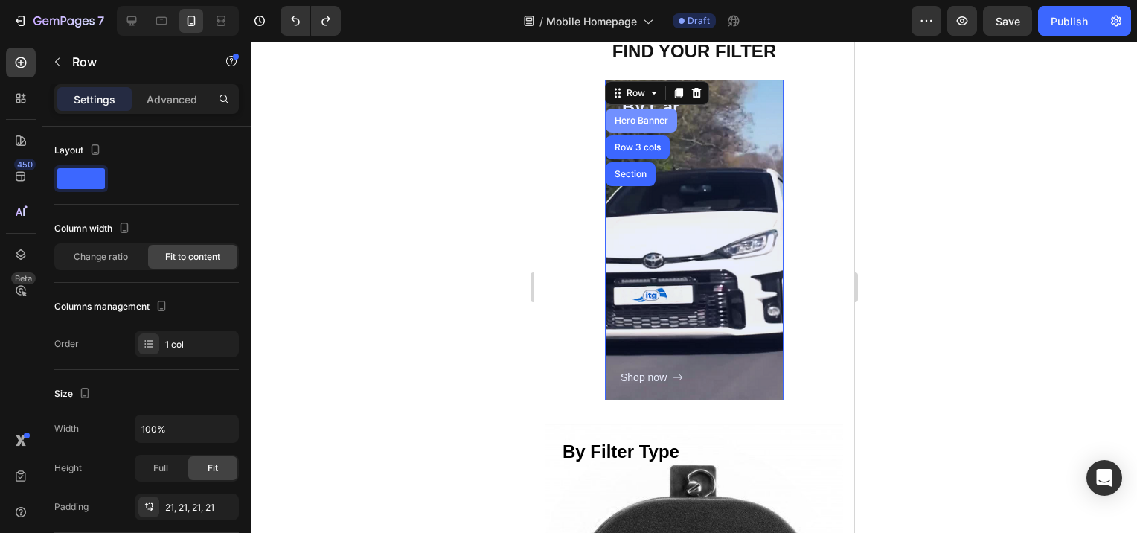
click at [620, 125] on div "Hero Banner" at bounding box center [640, 121] width 71 height 24
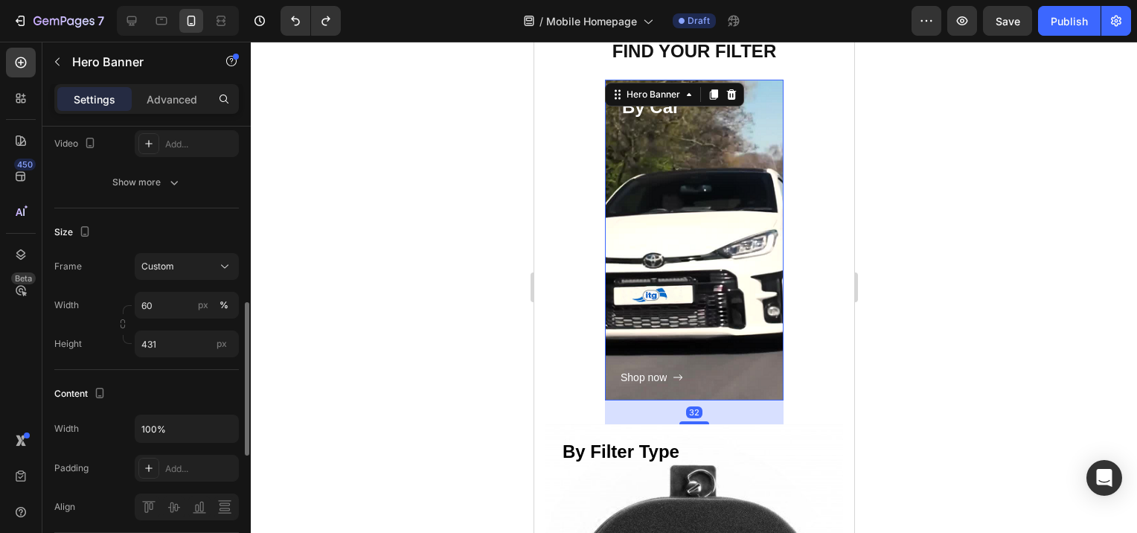
scroll to position [298, 0]
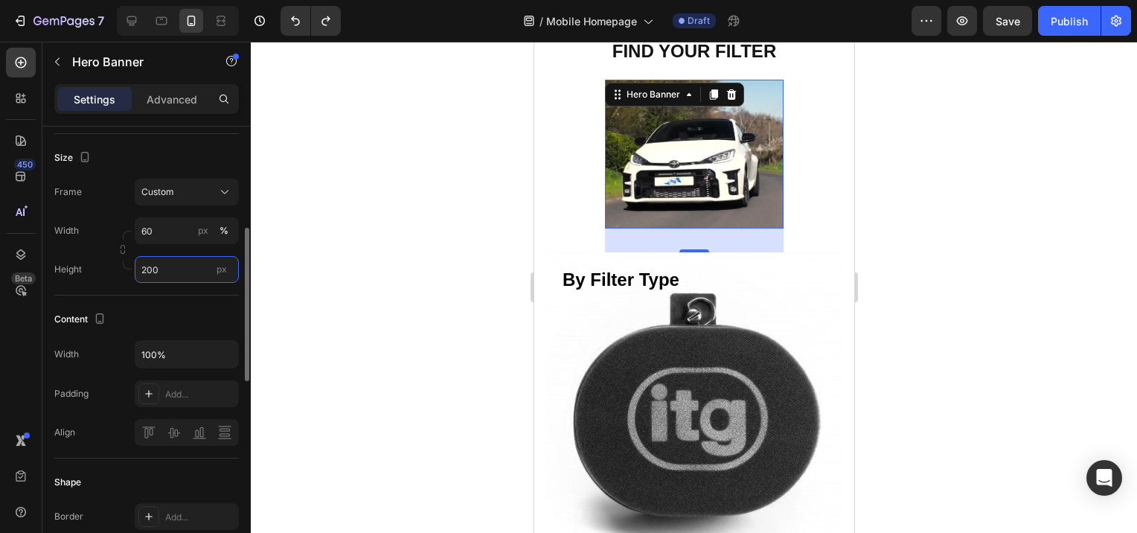
drag, startPoint x: 165, startPoint y: 269, endPoint x: 135, endPoint y: 269, distance: 29.0
click at [135, 269] on input "200" at bounding box center [187, 269] width 104 height 27
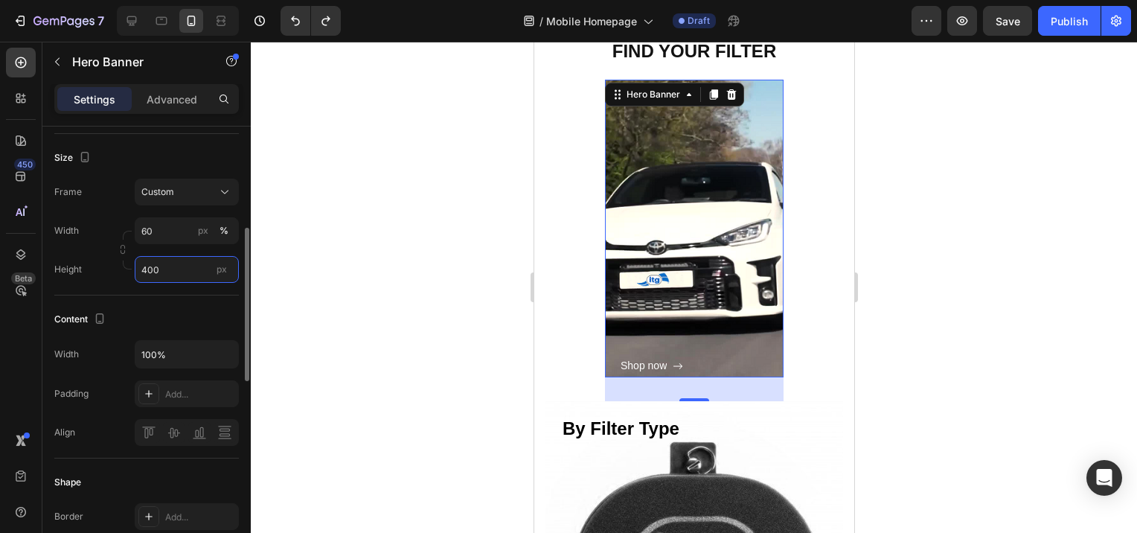
drag, startPoint x: 177, startPoint y: 265, endPoint x: 135, endPoint y: 268, distance: 42.5
click at [135, 268] on input "400" at bounding box center [187, 269] width 104 height 27
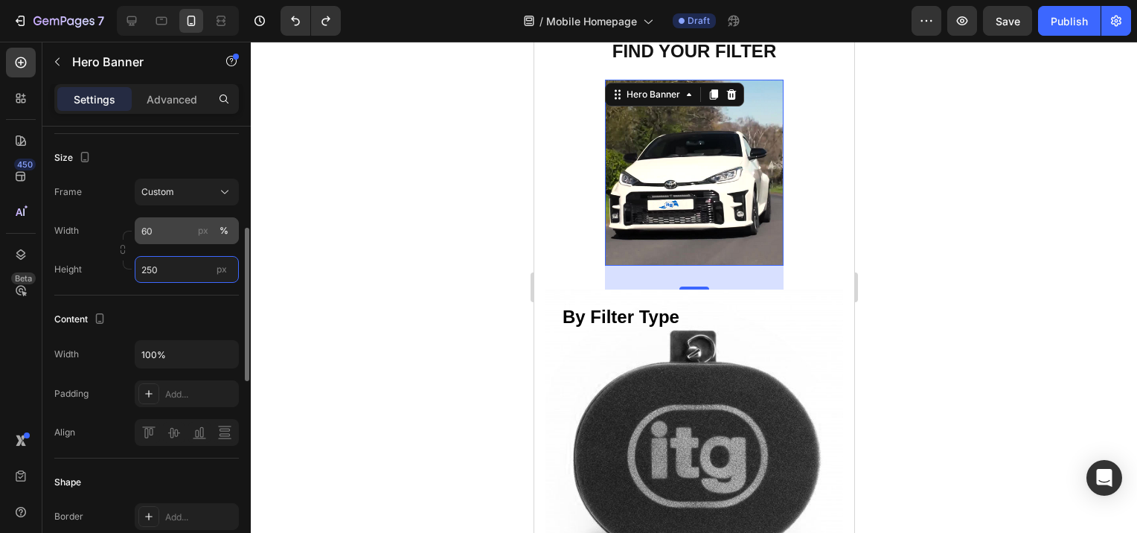
type input "250"
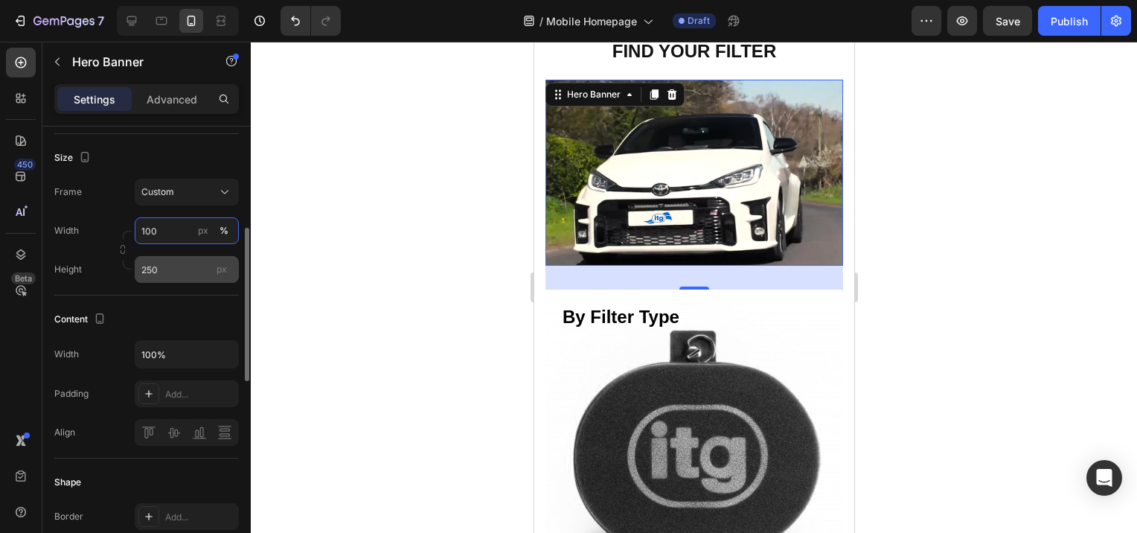
type input "100"
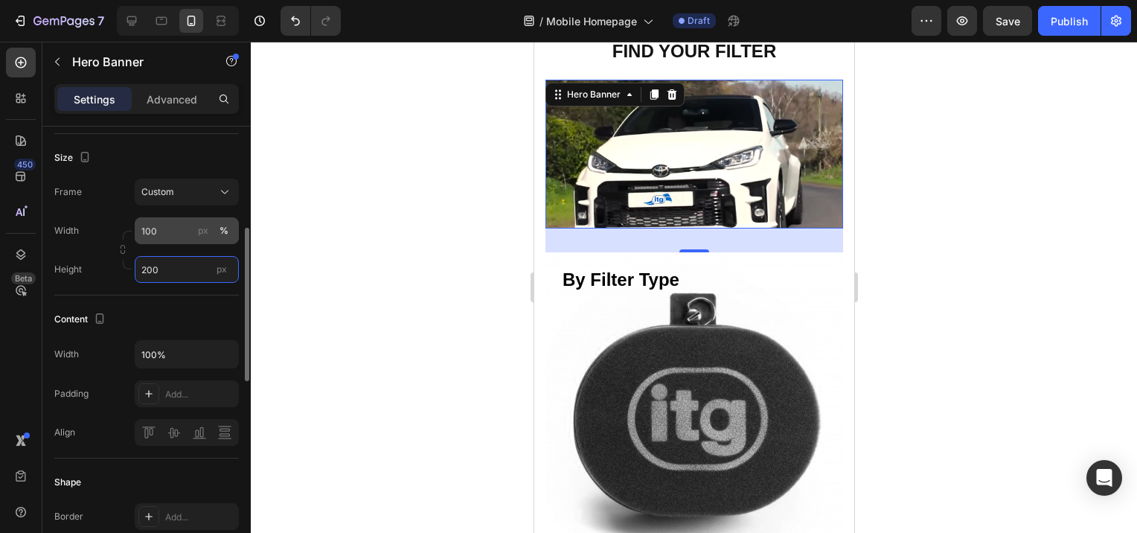
type input "200"
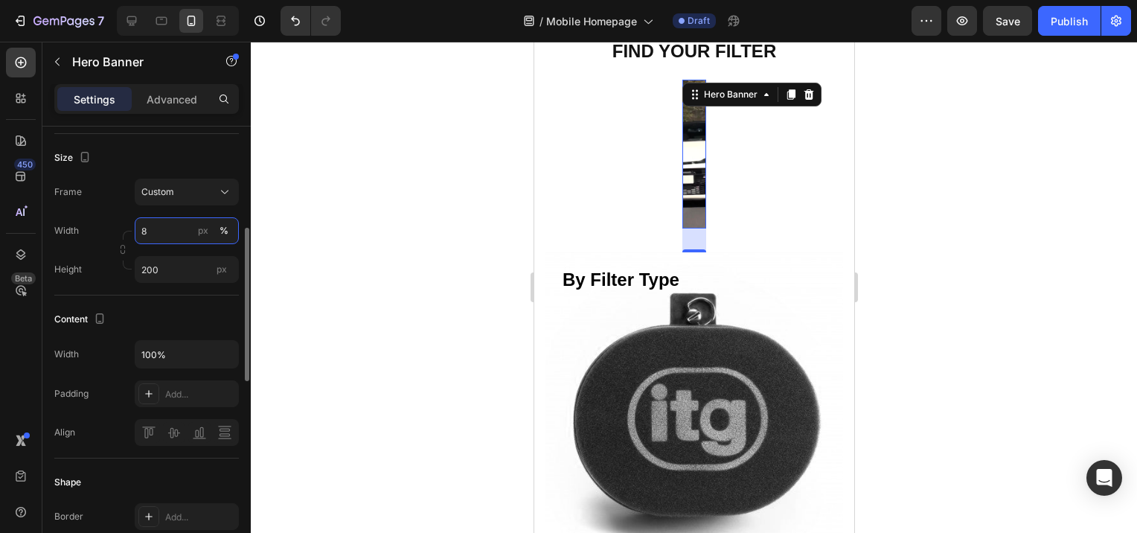
type input "80"
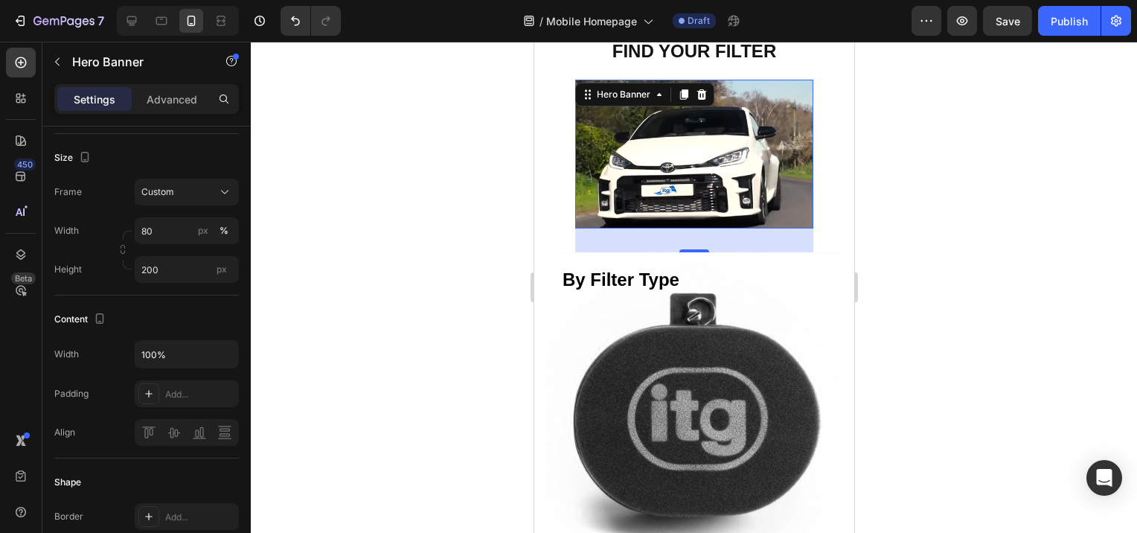
click at [459, 310] on div at bounding box center [694, 287] width 887 height 491
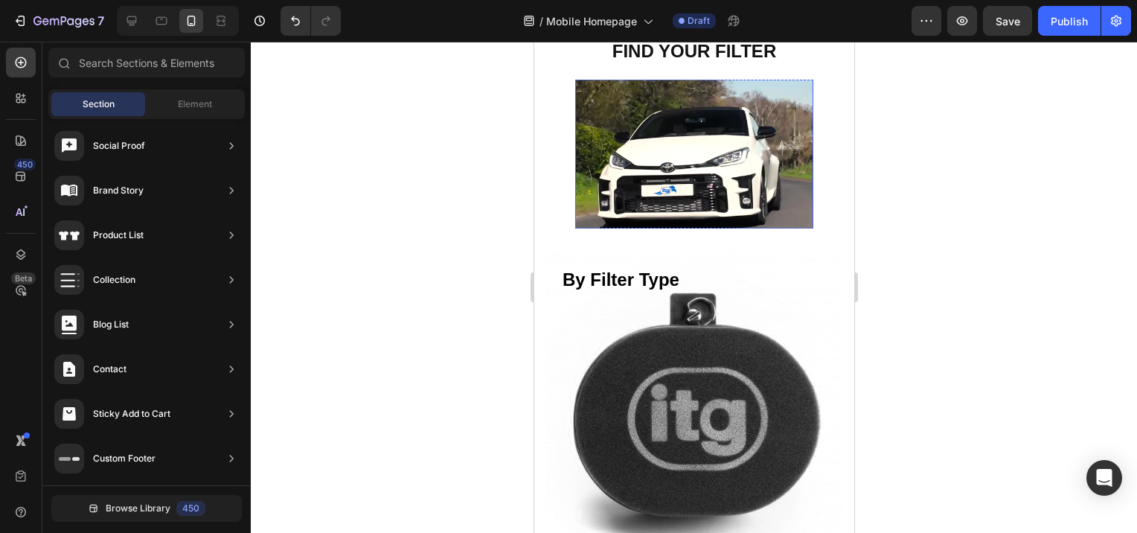
click at [698, 202] on div "By Car Heading Shop now Button Row" at bounding box center [694, 154] width 238 height 325
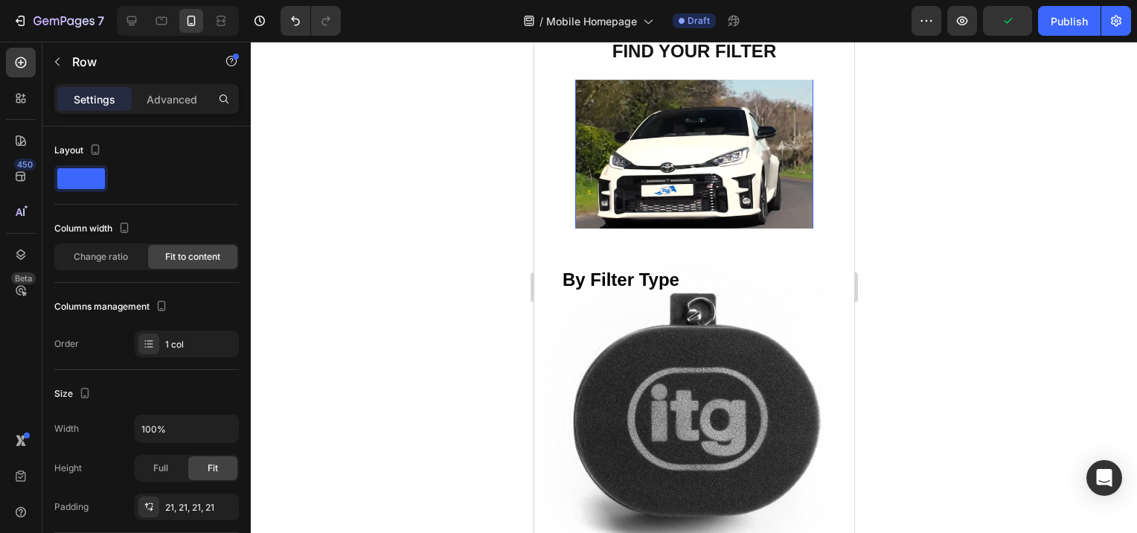
click at [764, 186] on div "By Car Heading Shop now Button Row 0" at bounding box center [694, 154] width 238 height 325
click at [587, 98] on div "By Car Heading Shop now Button Row 0" at bounding box center [694, 154] width 238 height 325
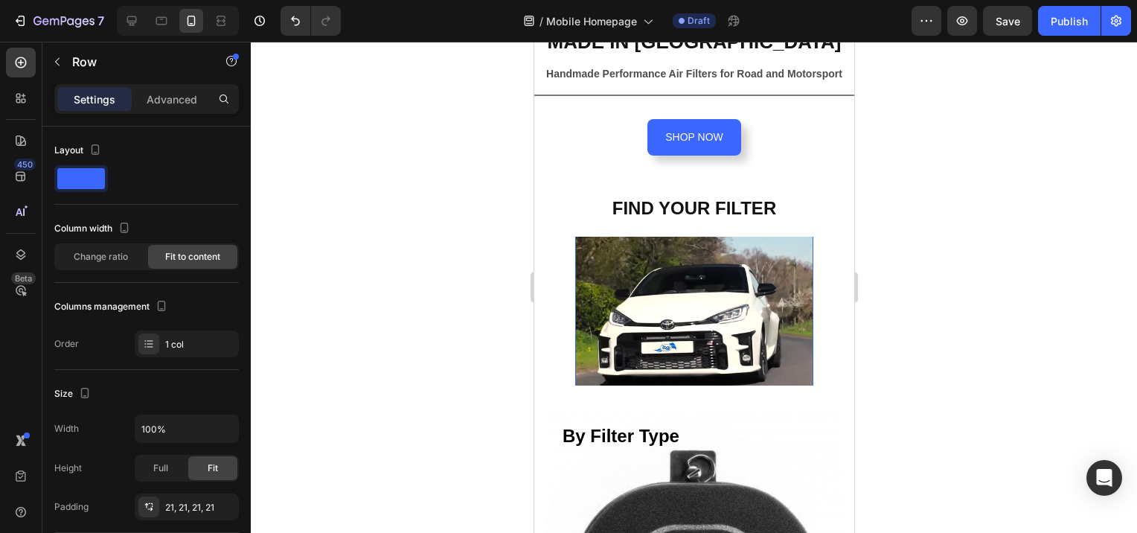
click at [639, 253] on div "Shop now Button" at bounding box center [621, 324] width 63 height 267
click at [626, 299] on div "Shop now Button" at bounding box center [621, 324] width 63 height 267
click at [669, 359] on div "By Car Heading Shop now Button Row 0" at bounding box center [694, 311] width 238 height 325
click at [106, 256] on span "Change ratio" at bounding box center [101, 256] width 54 height 13
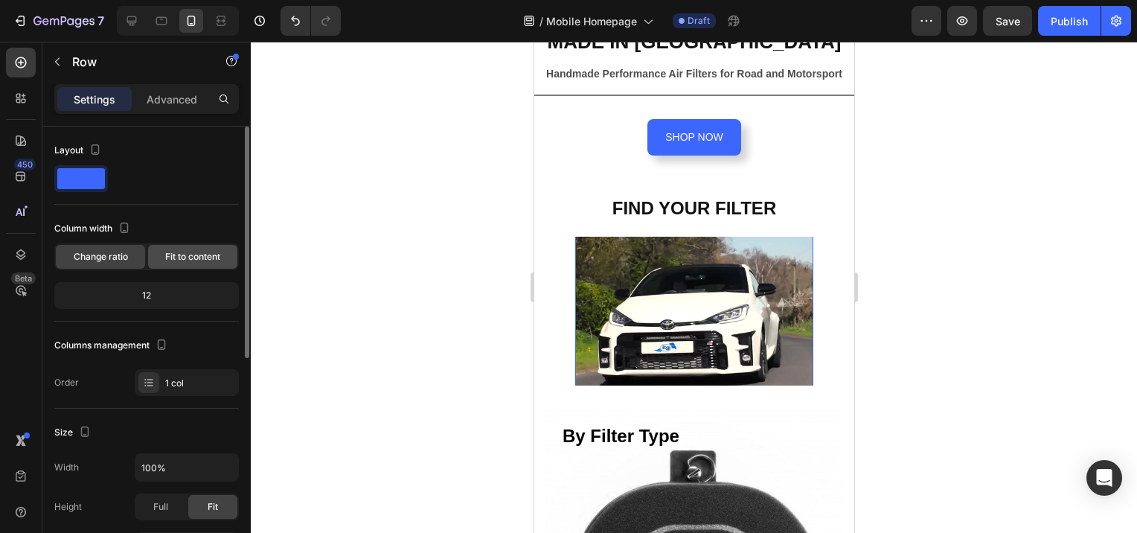
click at [199, 262] on span "Fit to content" at bounding box center [192, 256] width 55 height 13
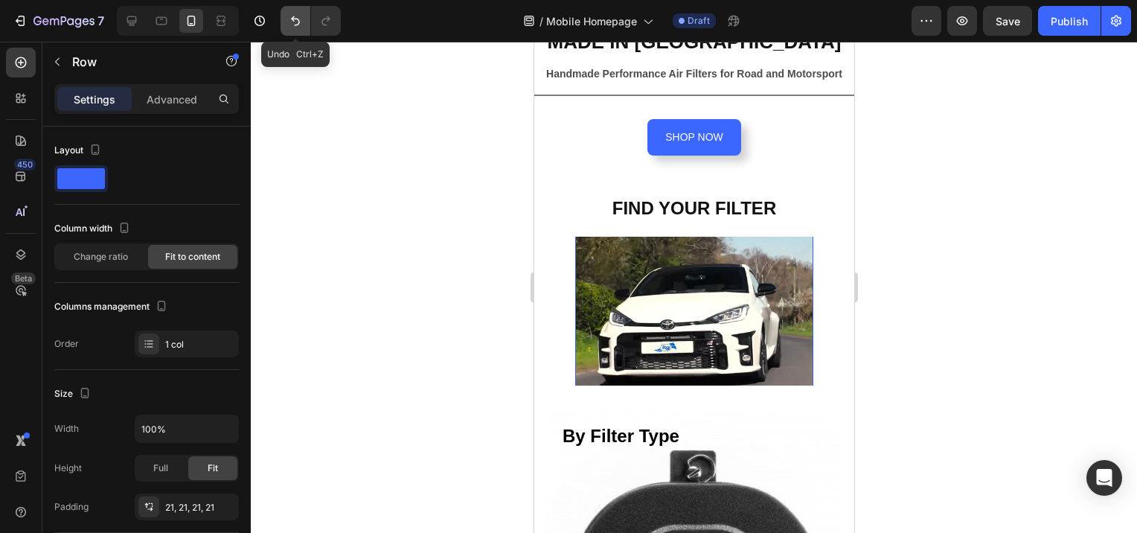
click at [292, 19] on icon "Undo/Redo" at bounding box center [295, 21] width 9 height 10
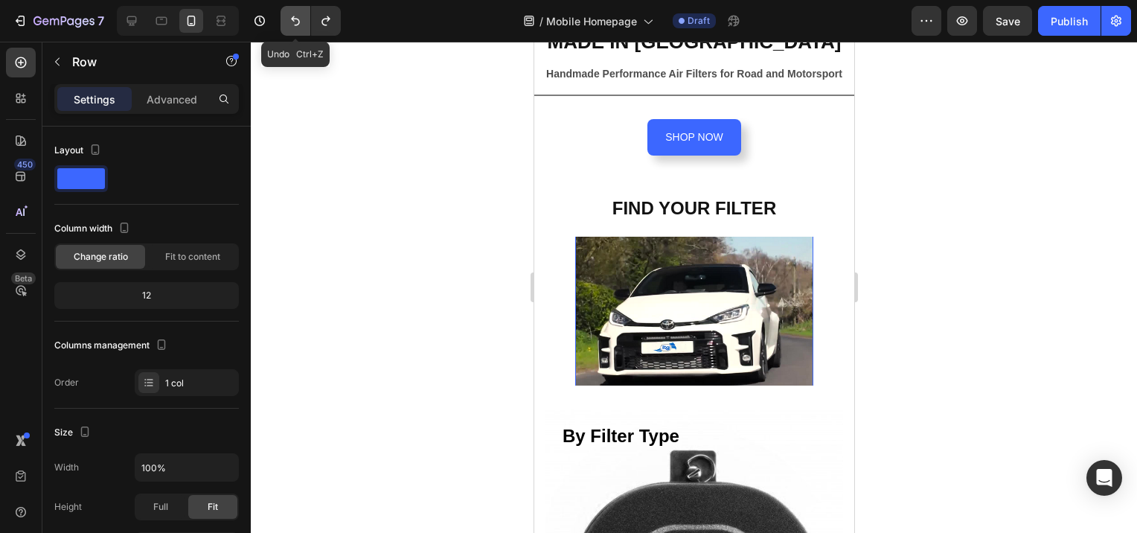
click at [292, 19] on icon "Undo/Redo" at bounding box center [295, 21] width 9 height 10
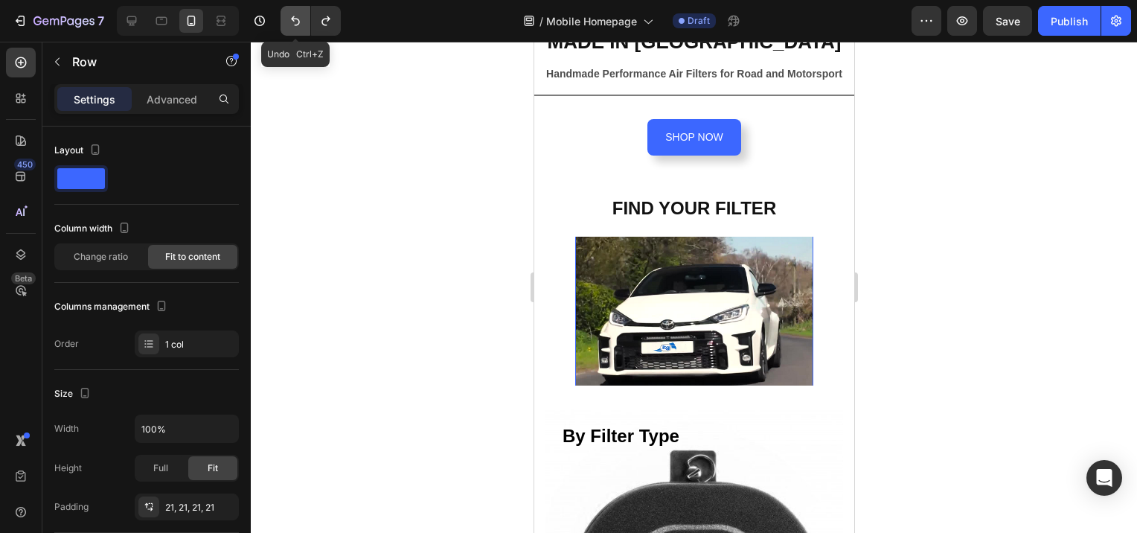
click at [292, 19] on icon "Undo/Redo" at bounding box center [295, 21] width 9 height 10
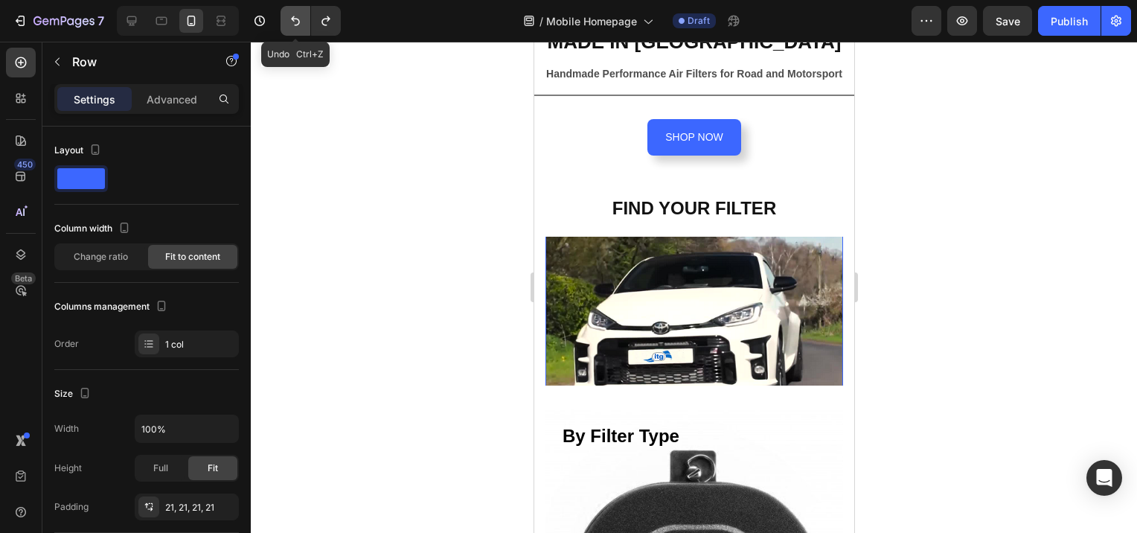
click at [292, 19] on icon "Undo/Redo" at bounding box center [295, 21] width 9 height 10
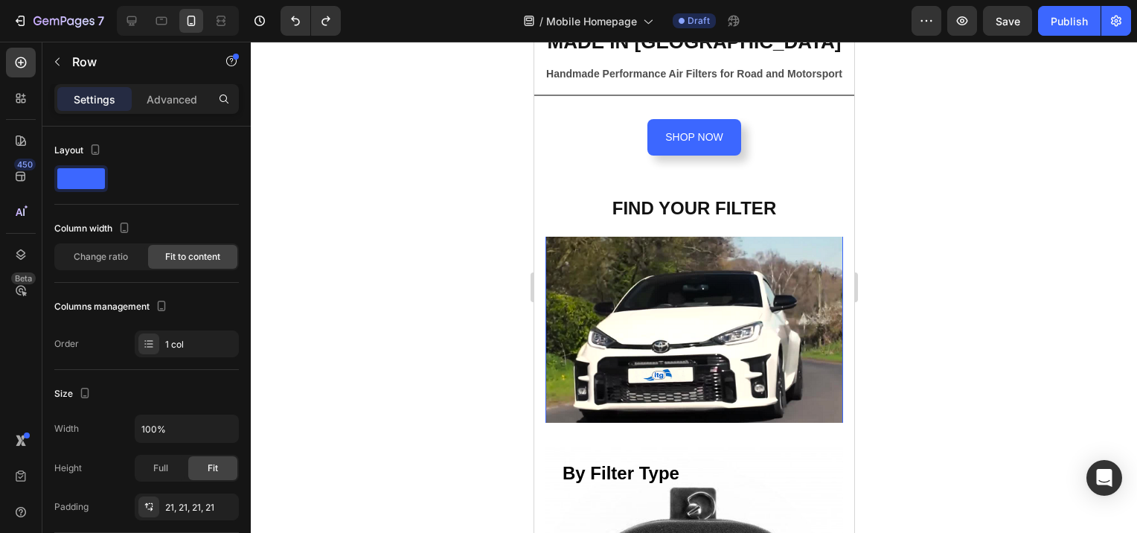
click at [638, 246] on div "By Car Heading Shop now Button Row 0" at bounding box center [694, 329] width 298 height 325
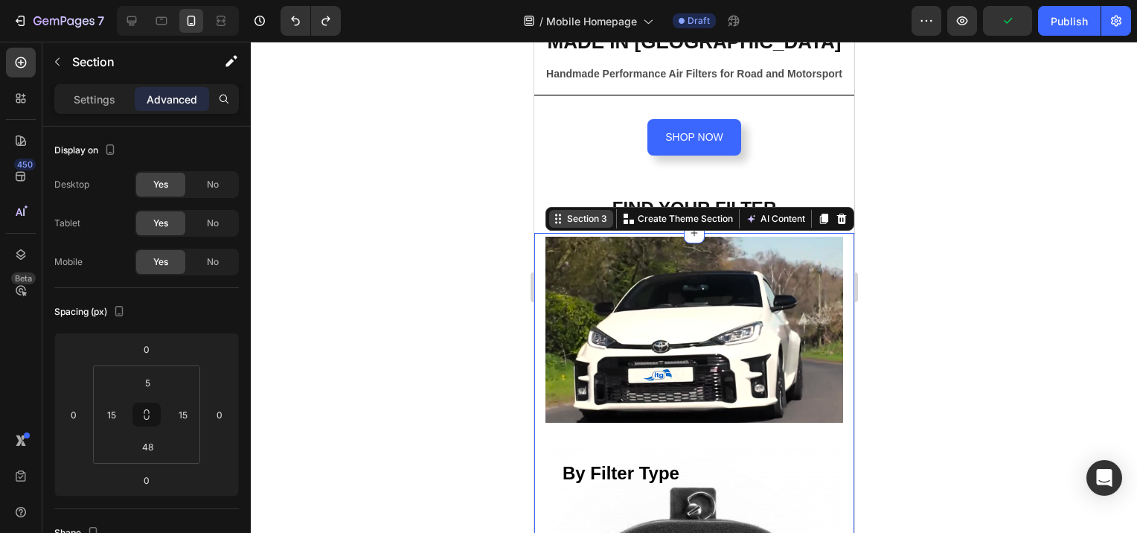
click at [552, 214] on icon at bounding box center [558, 219] width 12 height 12
click at [552, 213] on icon at bounding box center [558, 219] width 12 height 12
click at [567, 244] on div "Shop now Button" at bounding box center [592, 342] width 63 height 267
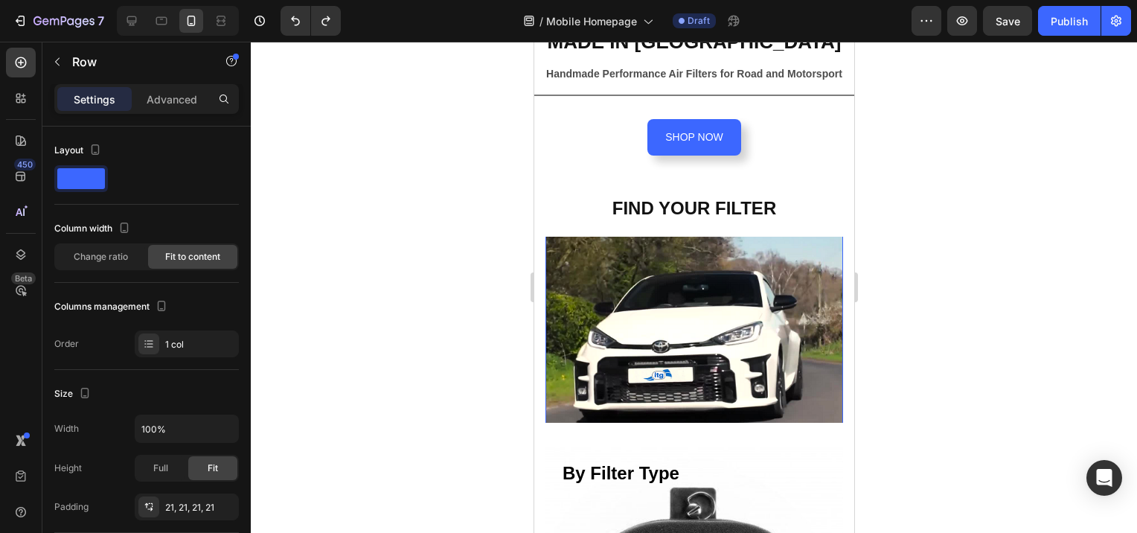
click at [567, 244] on div "Shop now Button" at bounding box center [592, 342] width 63 height 267
click at [590, 322] on div "Shop now Button" at bounding box center [592, 342] width 63 height 267
drag, startPoint x: 604, startPoint y: 374, endPoint x: 607, endPoint y: 397, distance: 22.6
click at [604, 375] on div "Shop now Button" at bounding box center [592, 342] width 63 height 267
click at [607, 397] on div "Shop now Button" at bounding box center [592, 342] width 63 height 267
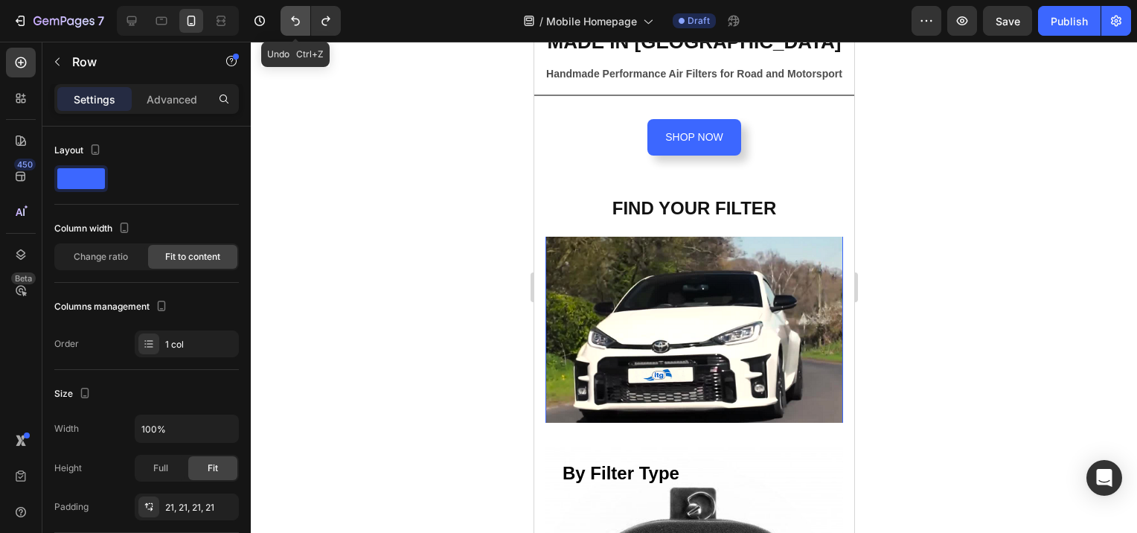
click at [294, 24] on icon "Undo/Redo" at bounding box center [295, 20] width 15 height 15
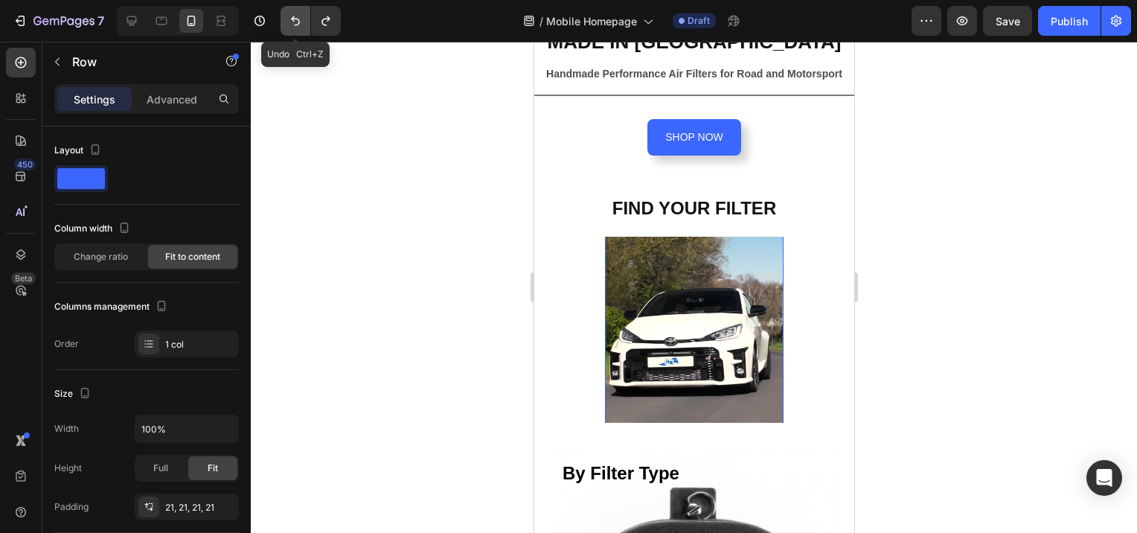
click at [296, 19] on icon "Undo/Redo" at bounding box center [295, 20] width 15 height 15
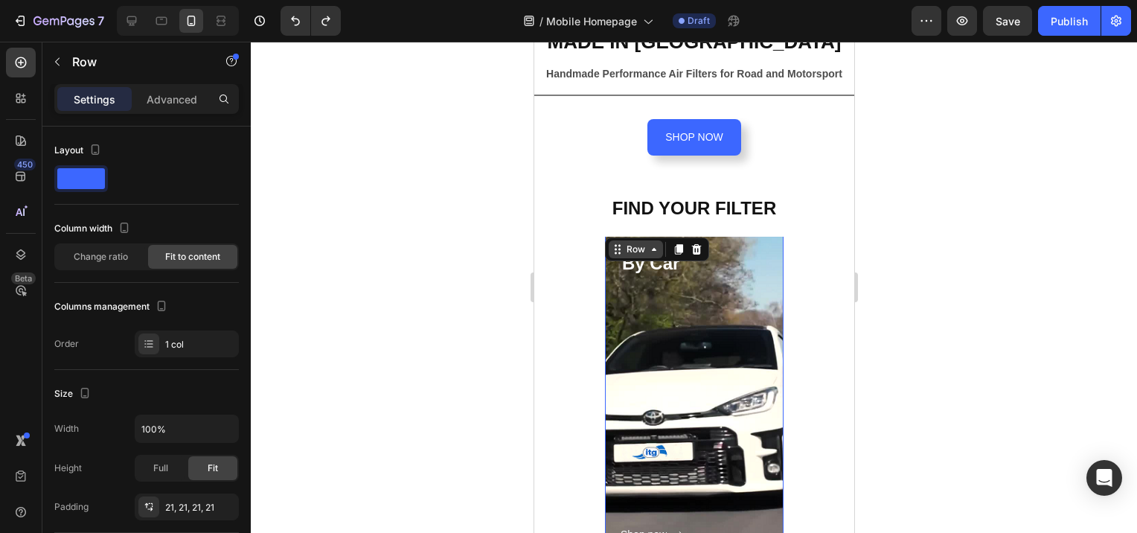
click at [614, 243] on icon at bounding box center [617, 249] width 12 height 12
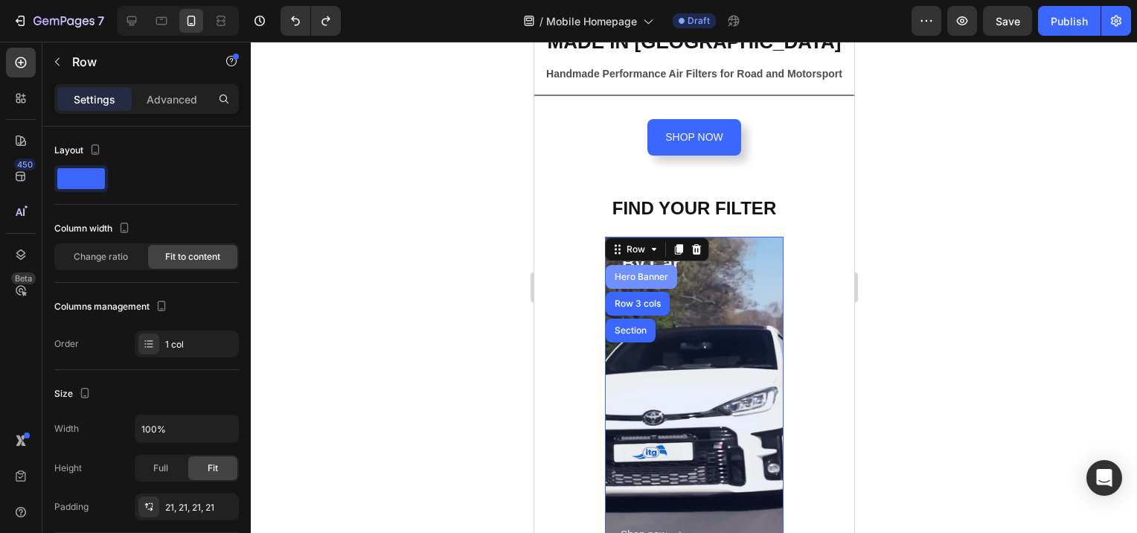
click at [622, 272] on div "Hero Banner" at bounding box center [641, 276] width 60 height 9
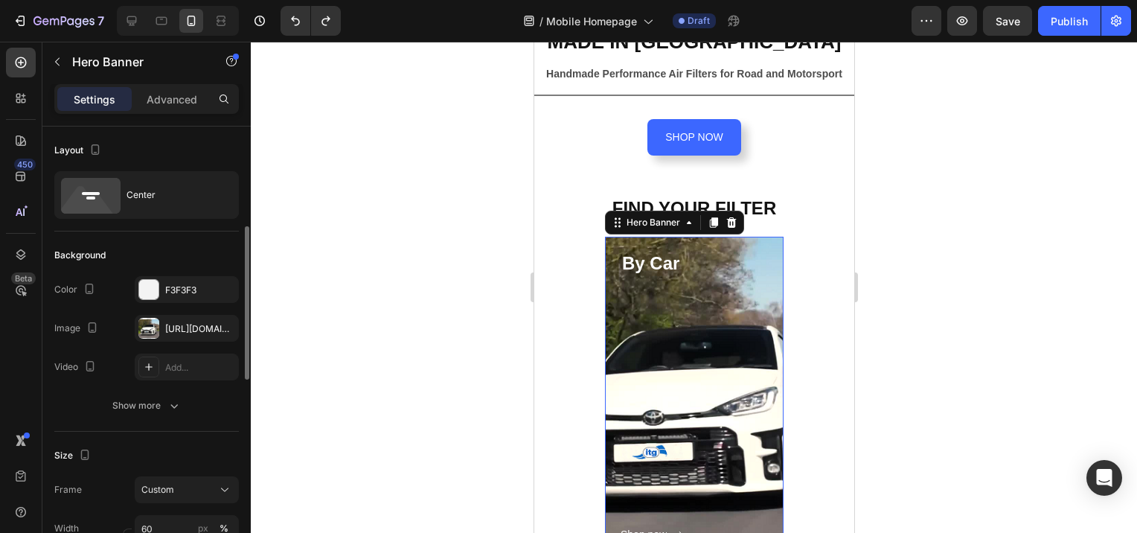
scroll to position [223, 0]
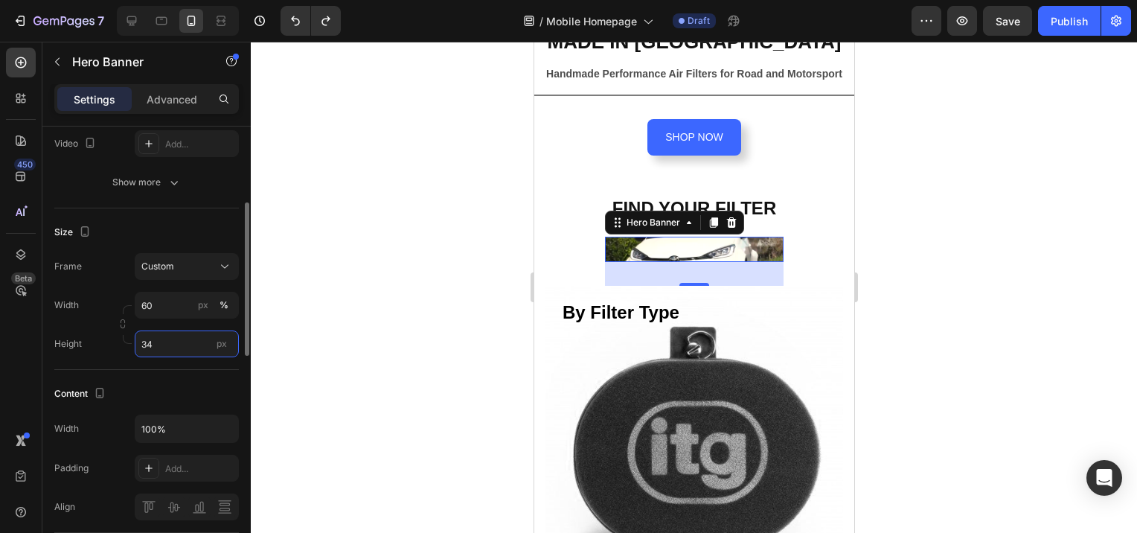
type input "3"
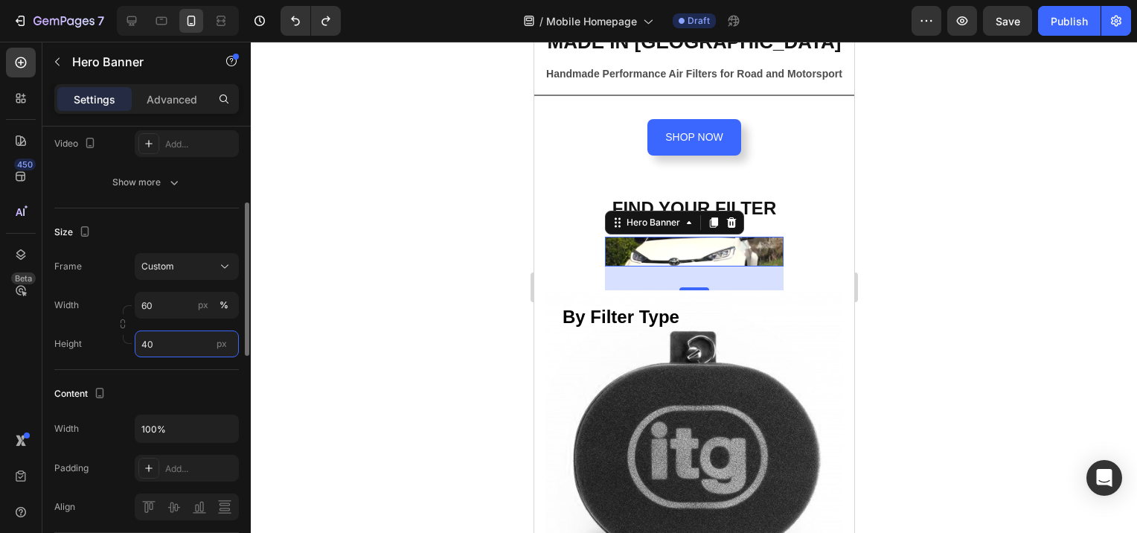
type input "4"
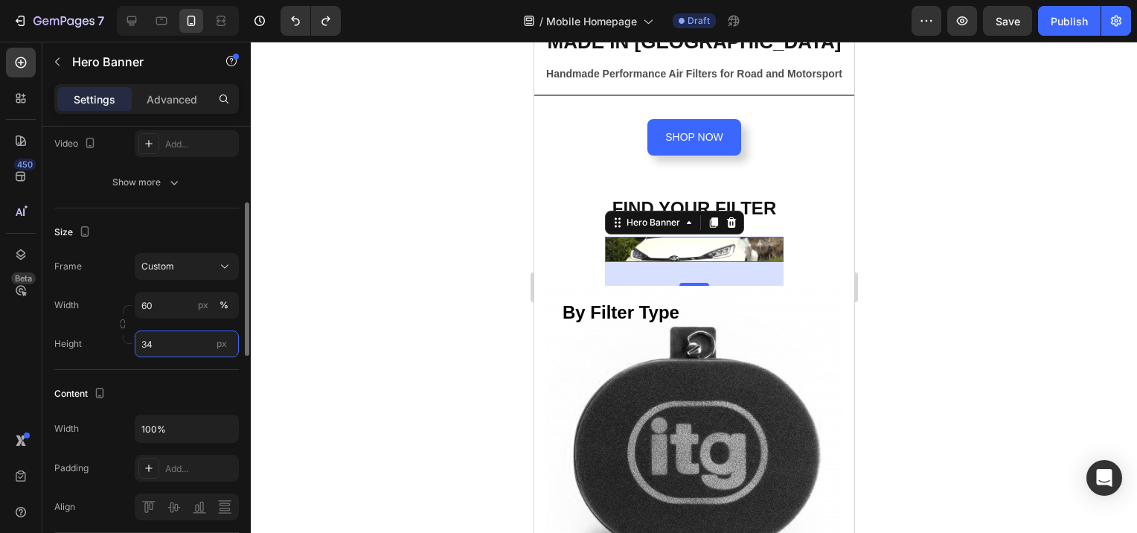
type input "3"
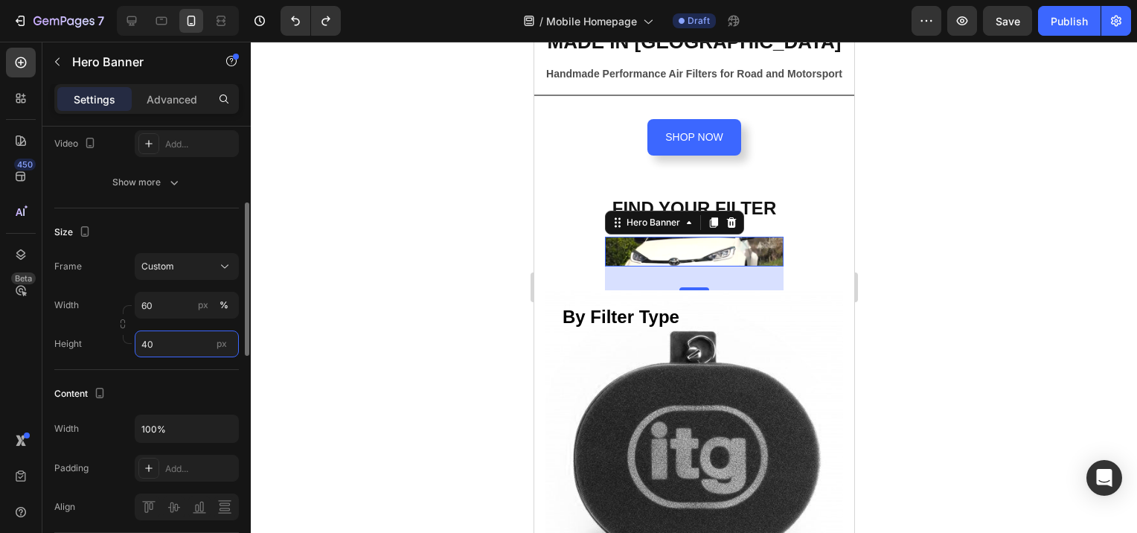
type input "400"
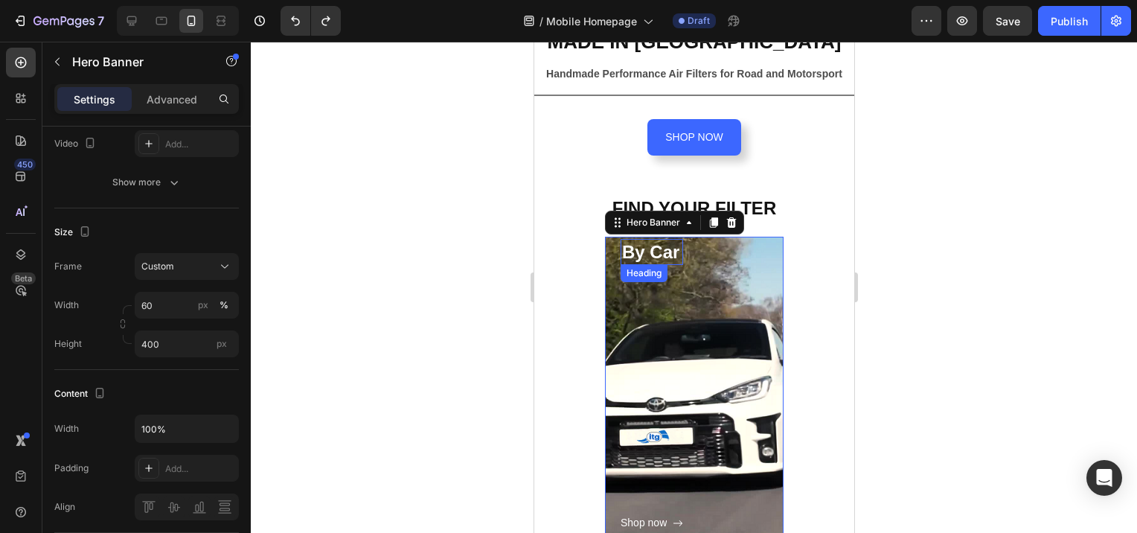
click at [672, 255] on p "By Car" at bounding box center [652, 251] width 60 height 23
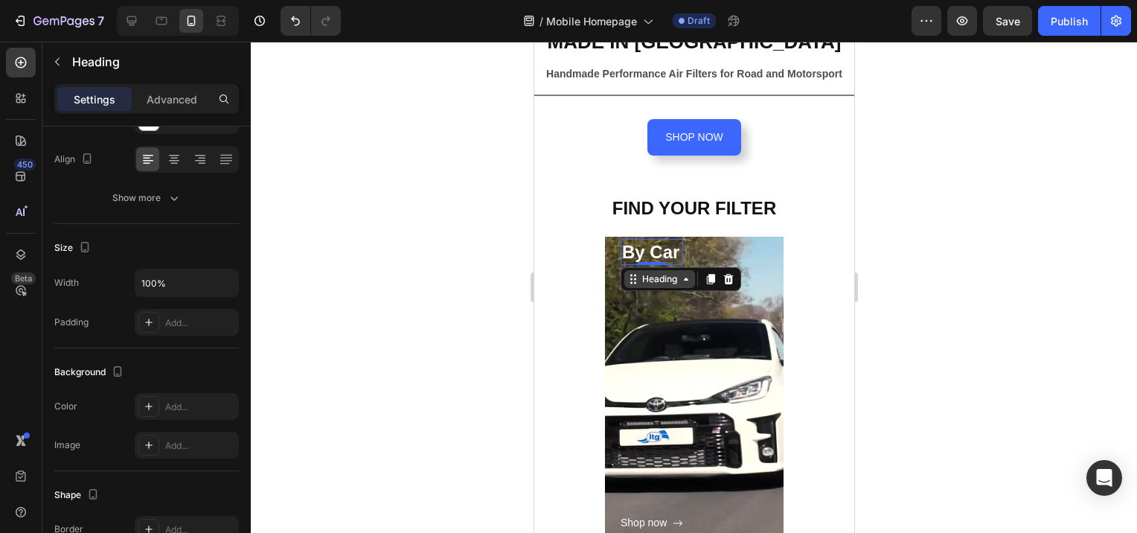
scroll to position [0, 0]
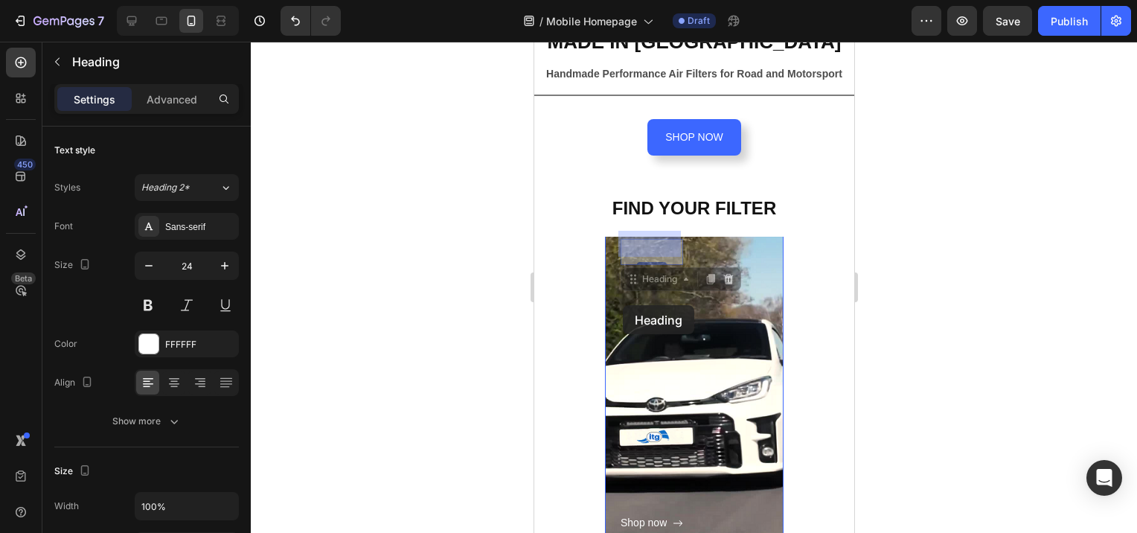
drag, startPoint x: 642, startPoint y: 272, endPoint x: 623, endPoint y: 305, distance: 38.0
drag, startPoint x: 625, startPoint y: 240, endPoint x: 625, endPoint y: 275, distance: 35.0
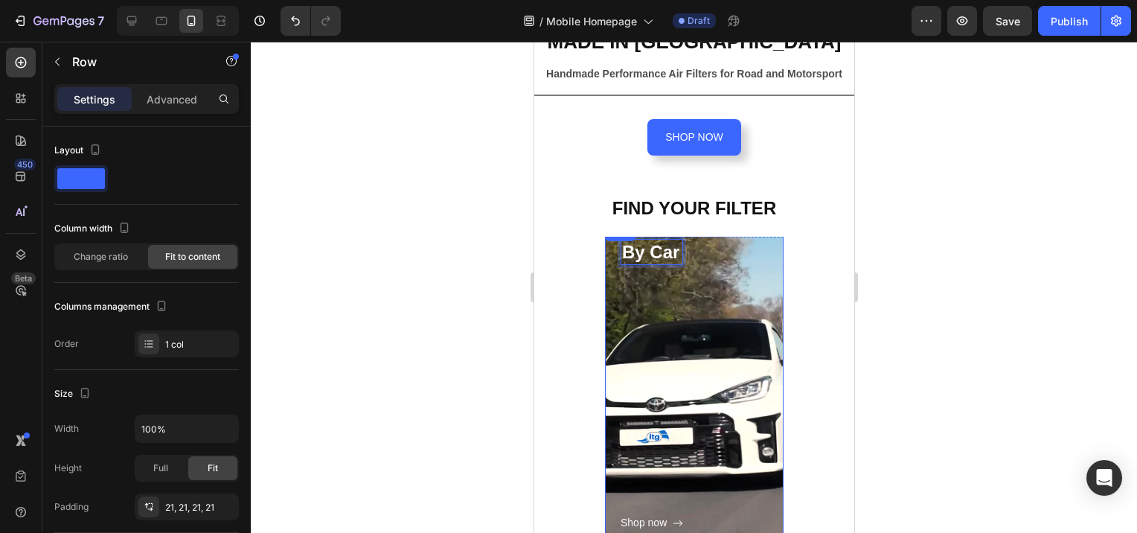
click at [644, 274] on div "Shop now Button" at bounding box center [651, 398] width 63 height 267
click at [630, 250] on p "By Car" at bounding box center [652, 251] width 60 height 23
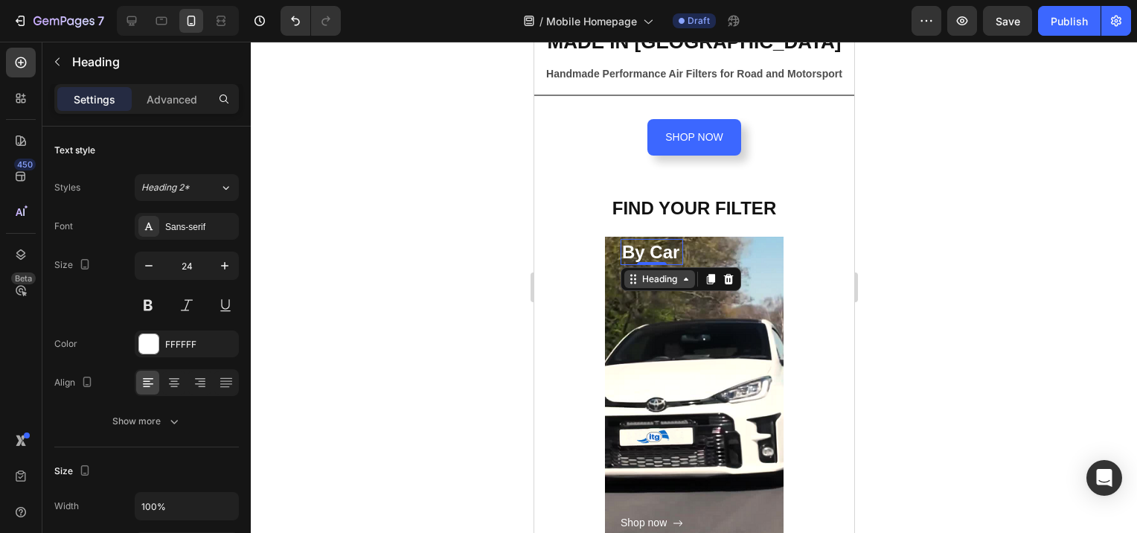
click at [683, 279] on div "Heading" at bounding box center [659, 279] width 71 height 18
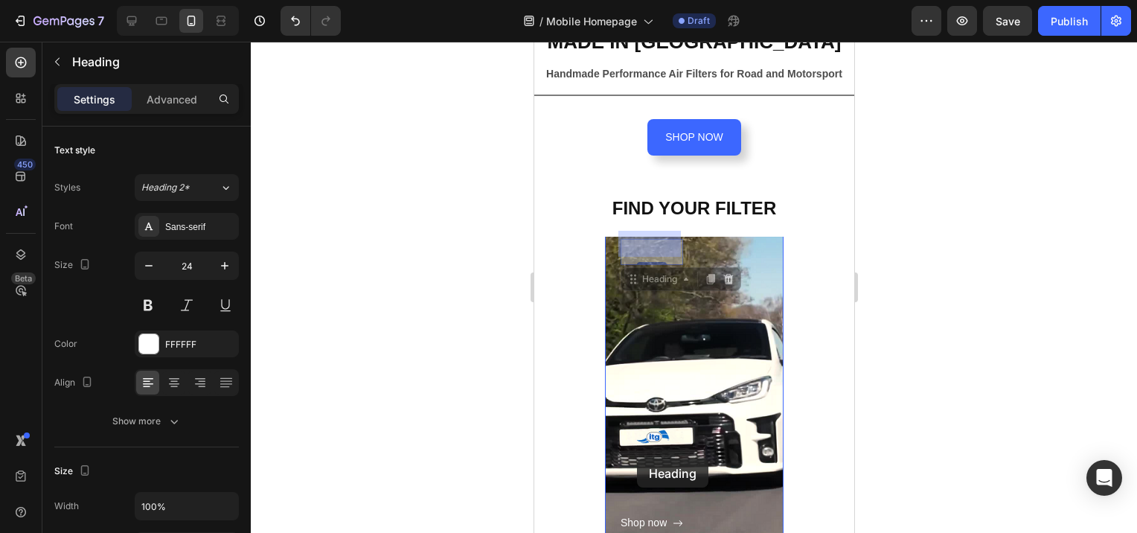
drag, startPoint x: 632, startPoint y: 270, endPoint x: 636, endPoint y: 459, distance: 188.4
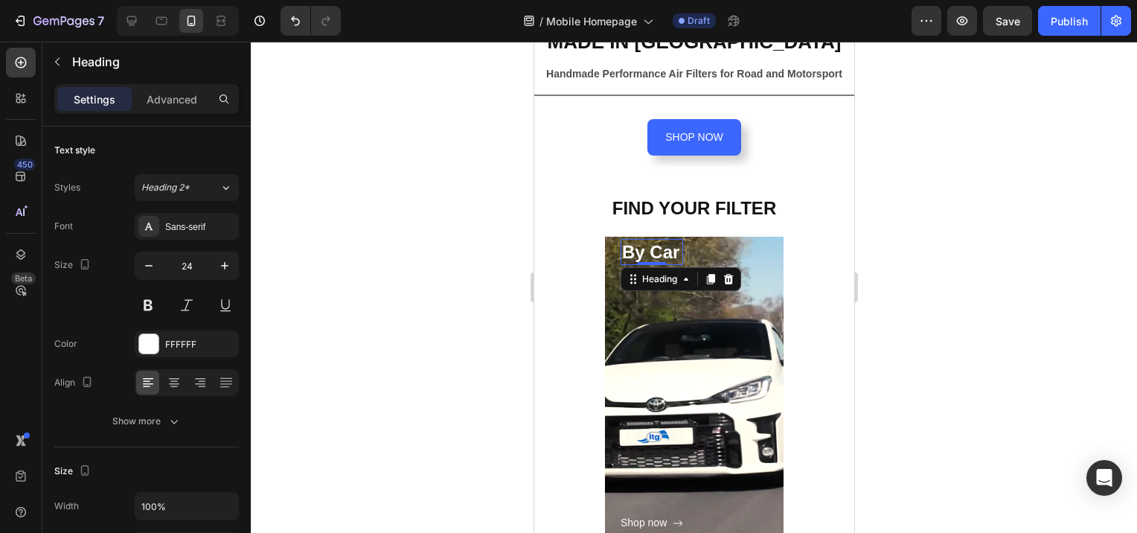
click at [915, 393] on div at bounding box center [694, 287] width 887 height 491
click at [628, 259] on div "By Car Heading 0" at bounding box center [651, 252] width 63 height 26
click at [173, 383] on icon at bounding box center [174, 383] width 10 height 1
click at [167, 89] on div "Advanced" at bounding box center [172, 99] width 74 height 24
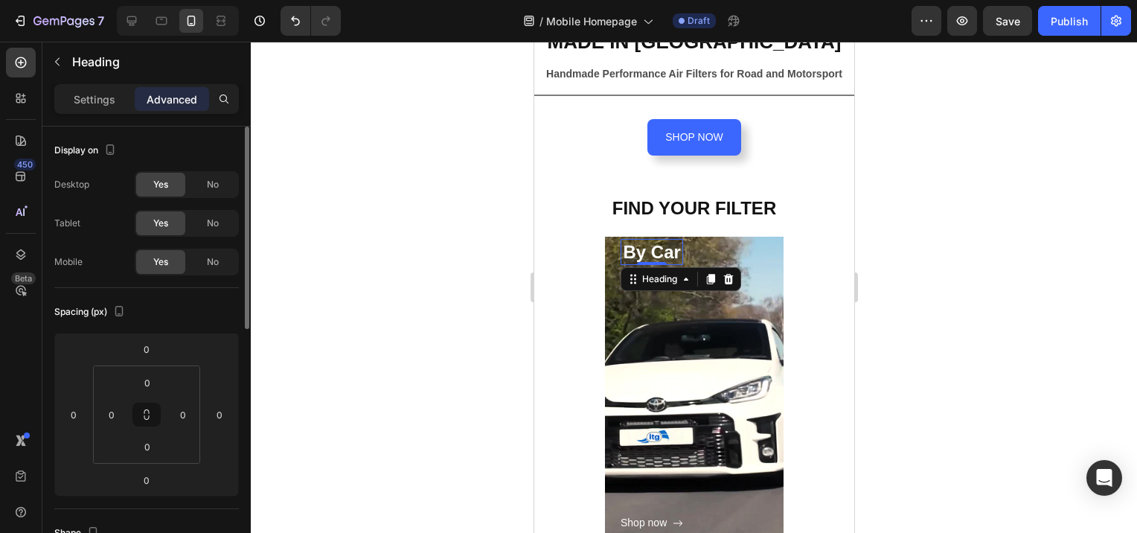
click at [156, 185] on span "Yes" at bounding box center [160, 184] width 15 height 13
click at [208, 188] on span "No" at bounding box center [213, 184] width 12 height 13
click at [205, 223] on div "No" at bounding box center [212, 223] width 49 height 24
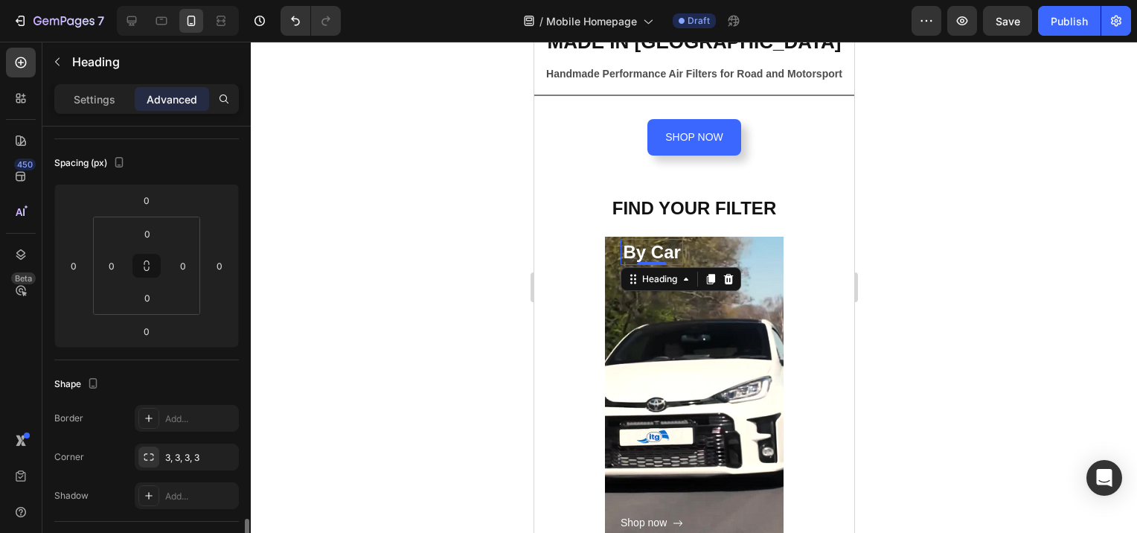
scroll to position [447, 0]
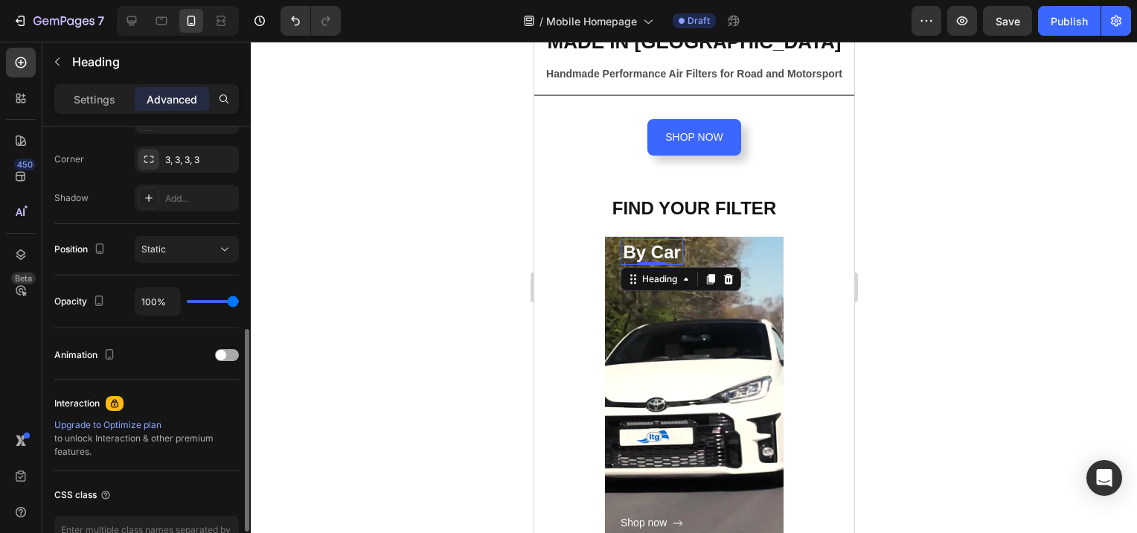
click at [226, 354] on div at bounding box center [227, 355] width 24 height 12
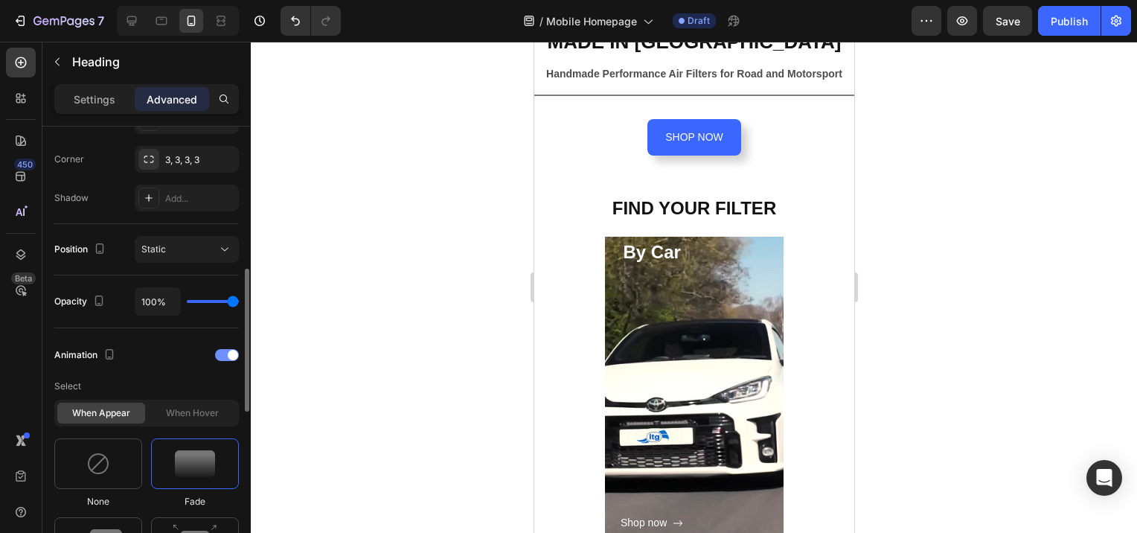
click at [226, 354] on div at bounding box center [227, 355] width 24 height 12
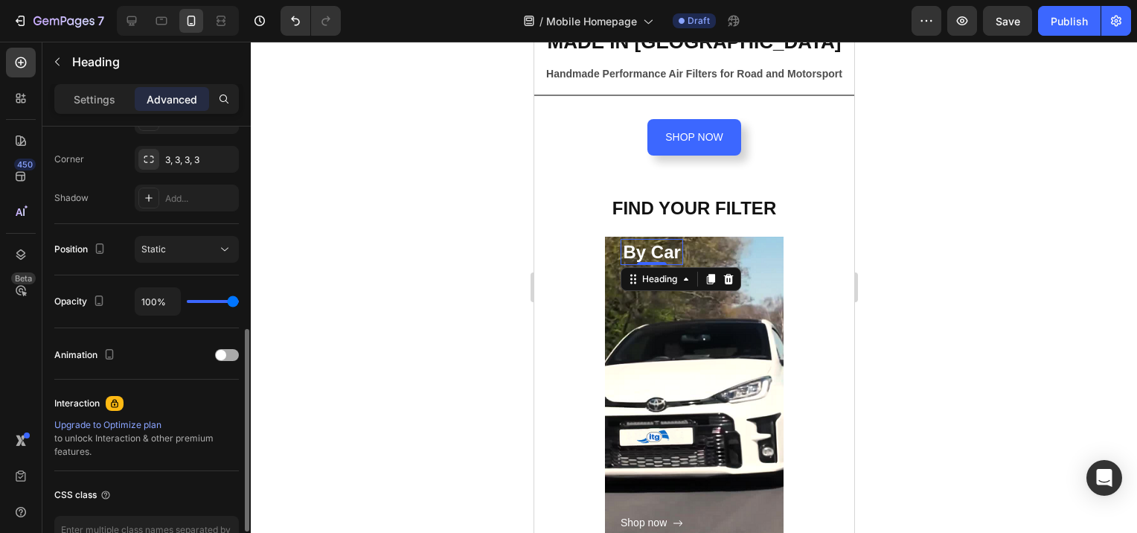
click at [226, 354] on div at bounding box center [227, 355] width 24 height 12
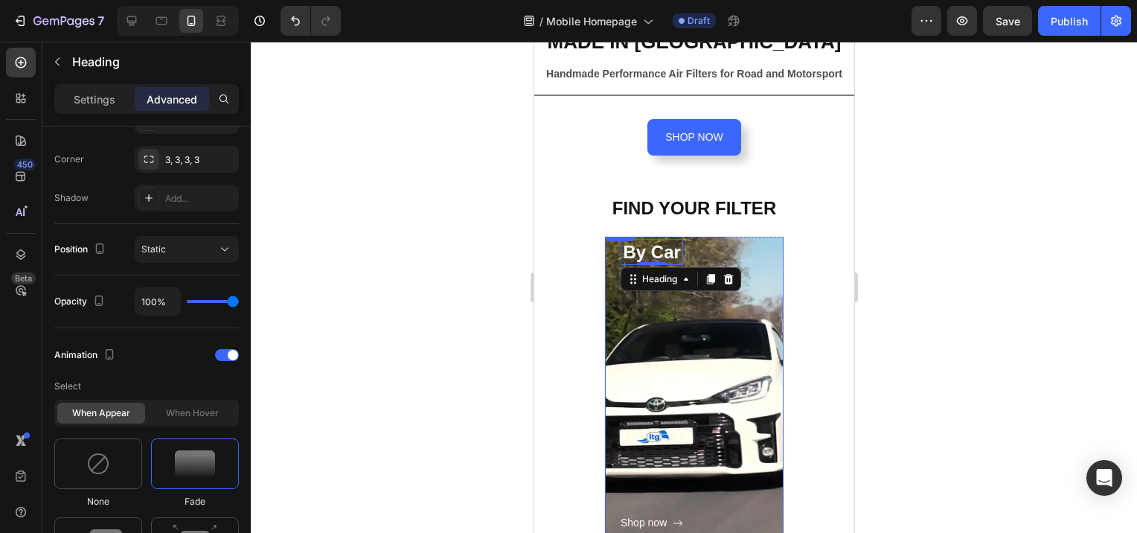
click at [656, 378] on div "Shop now Button" at bounding box center [651, 398] width 63 height 267
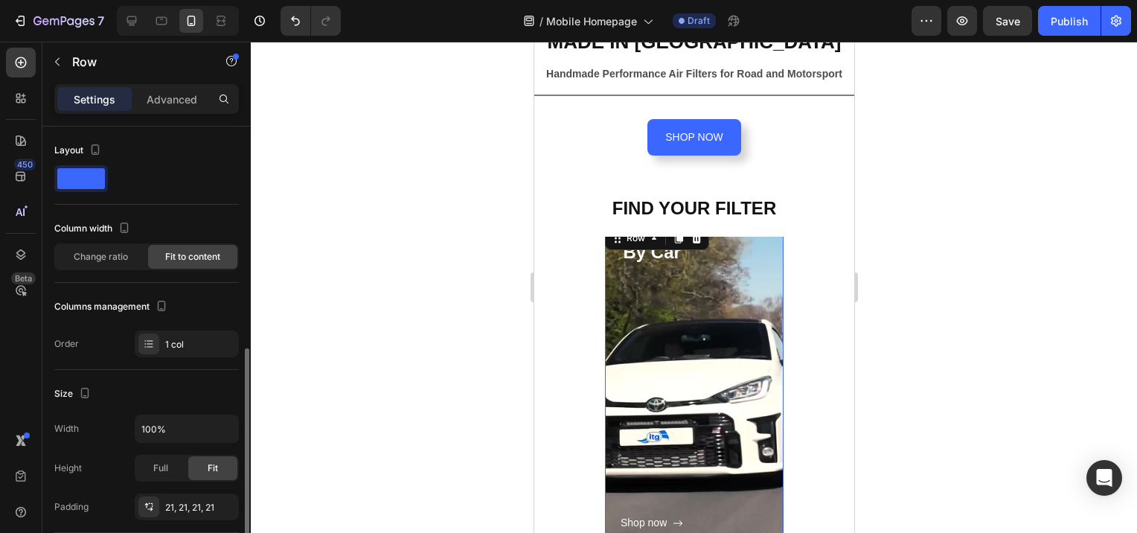
scroll to position [149, 0]
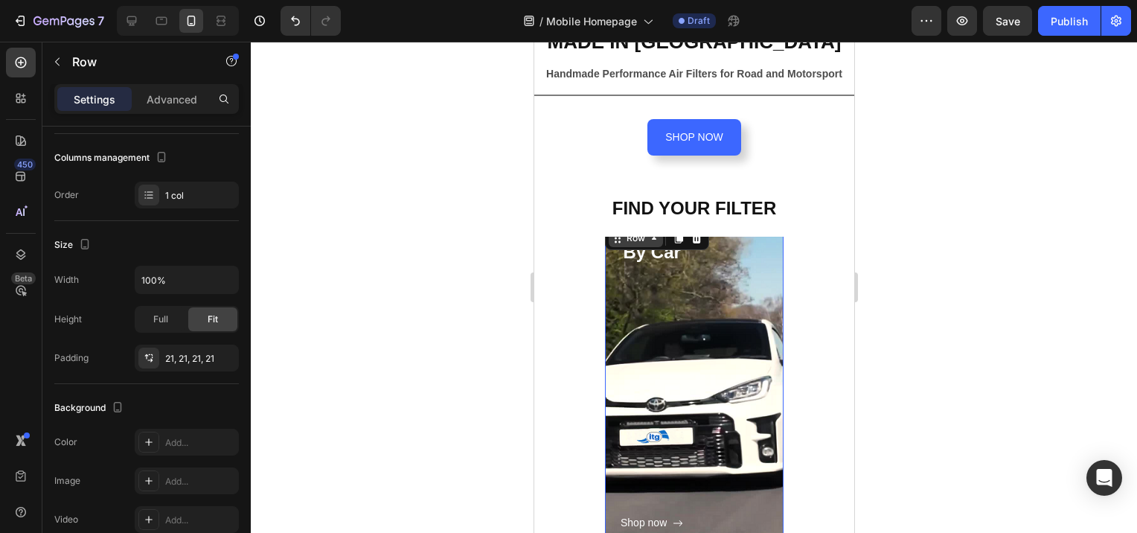
click at [621, 237] on div "Row" at bounding box center [635, 238] width 54 height 18
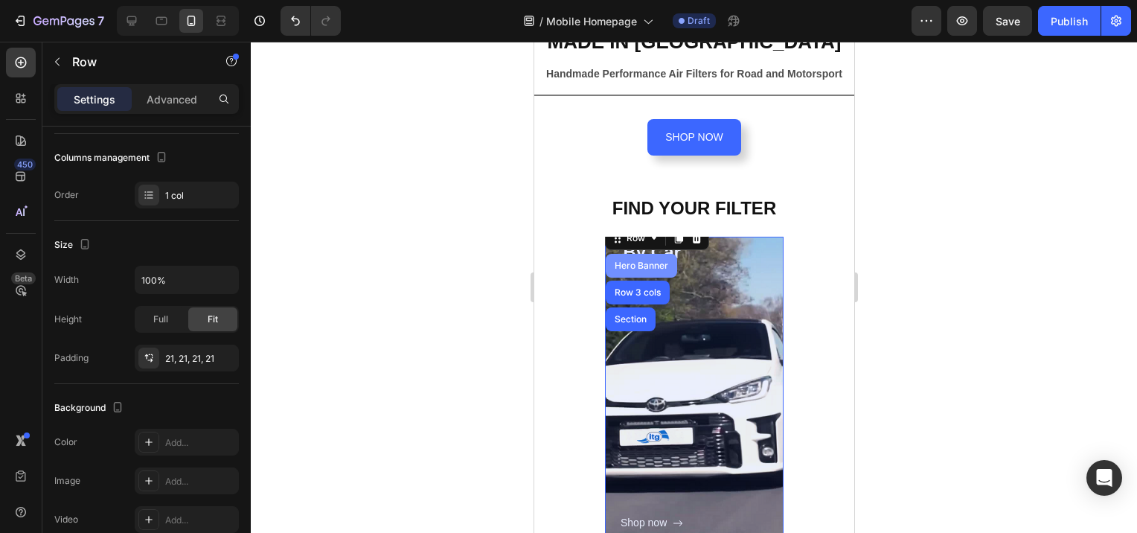
click at [625, 262] on div "Hero Banner" at bounding box center [640, 266] width 71 height 24
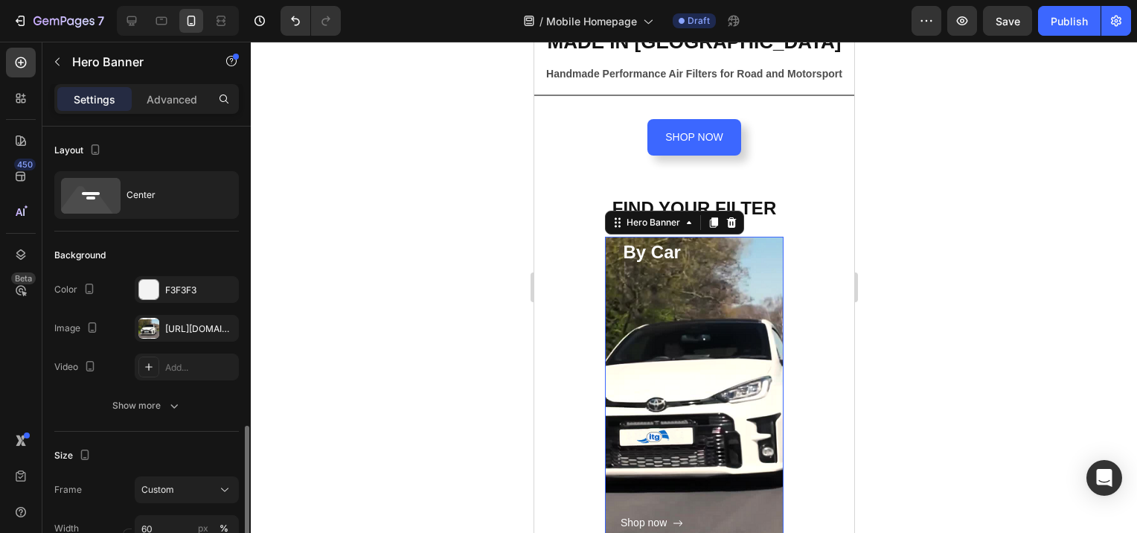
scroll to position [223, 0]
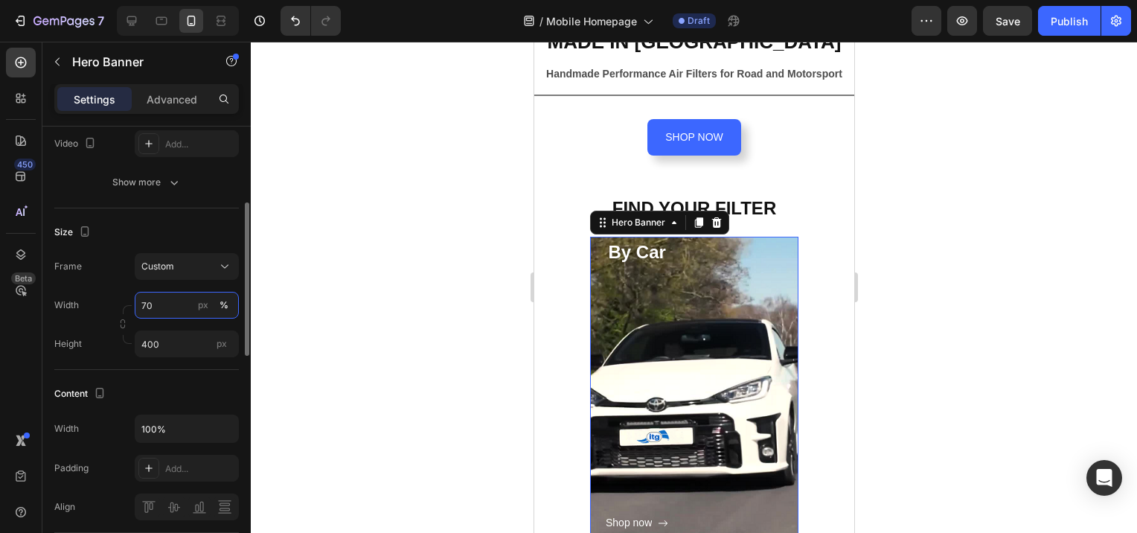
drag, startPoint x: 157, startPoint y: 304, endPoint x: 134, endPoint y: 304, distance: 23.1
click at [134, 304] on div "Width 70 px %" at bounding box center [146, 305] width 185 height 27
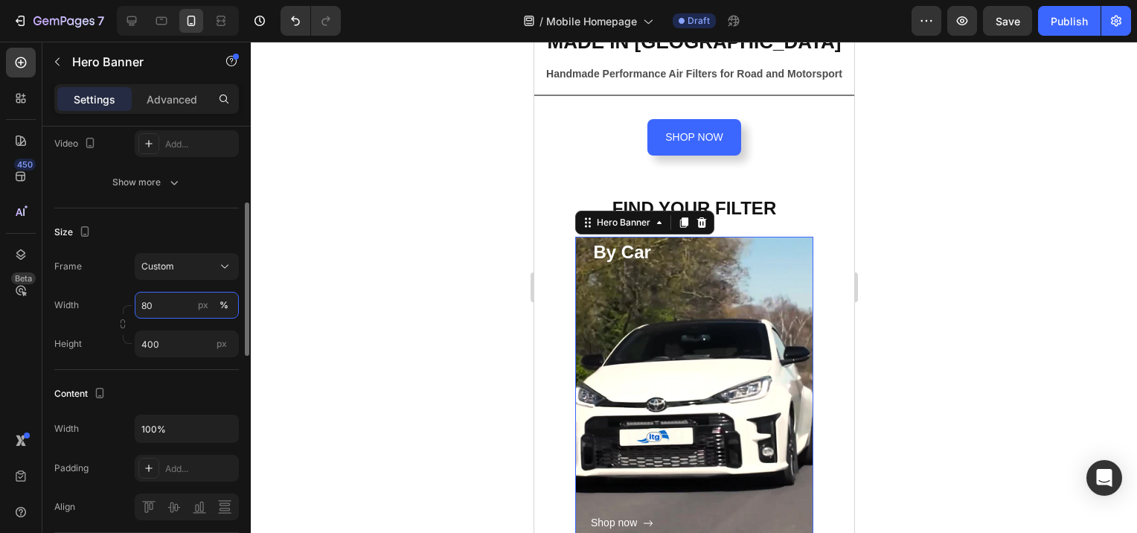
drag, startPoint x: 159, startPoint y: 299, endPoint x: 124, endPoint y: 300, distance: 34.3
click at [124, 300] on div "Width 80 px %" at bounding box center [146, 305] width 185 height 27
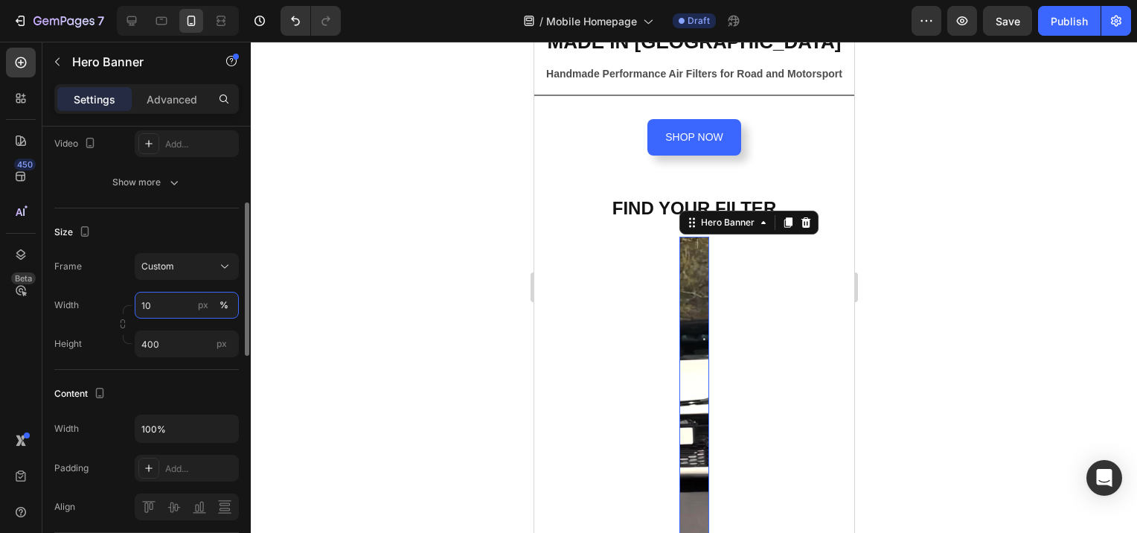
type input "100"
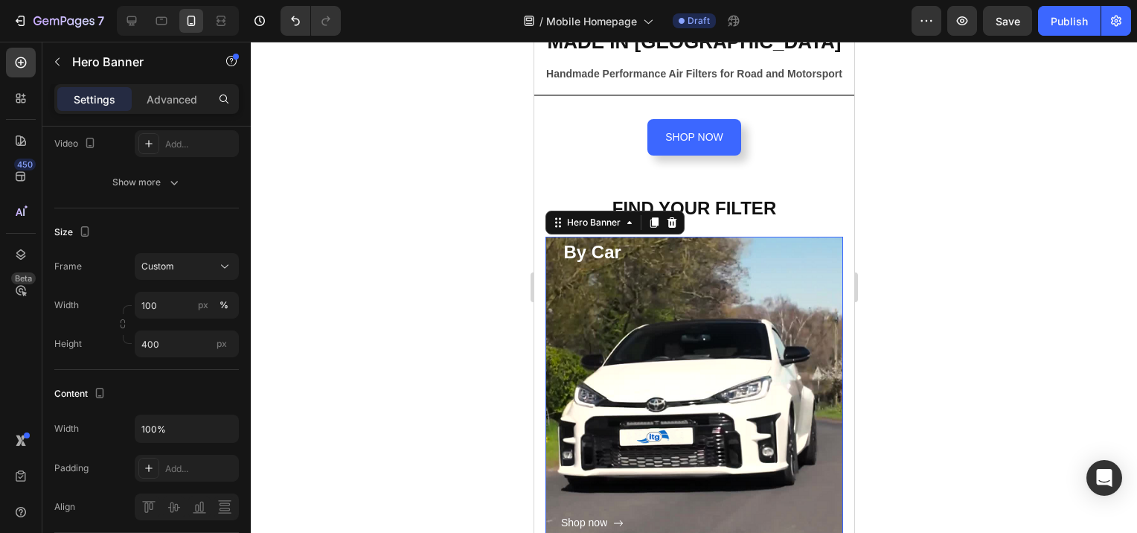
drag, startPoint x: 942, startPoint y: 292, endPoint x: 929, endPoint y: 322, distance: 32.4
click at [942, 296] on div at bounding box center [694, 287] width 887 height 491
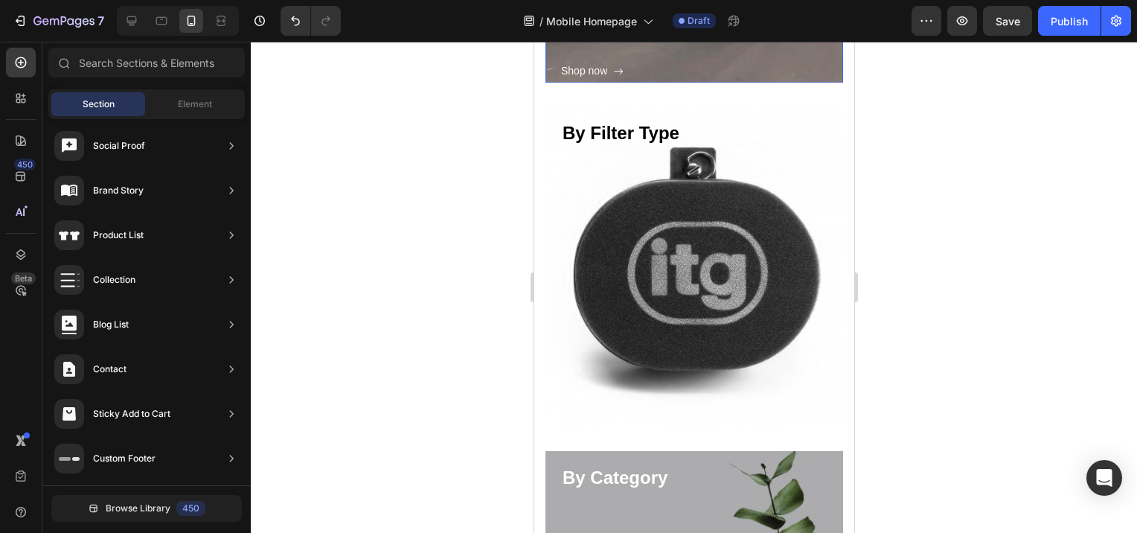
scroll to position [744, 0]
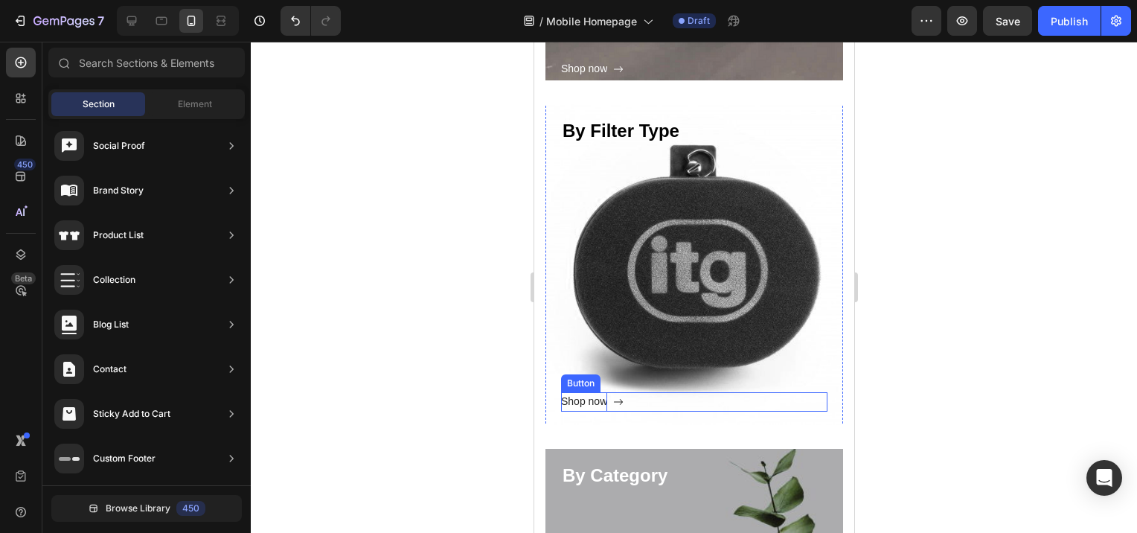
click at [578, 403] on div "Shop now" at bounding box center [584, 401] width 46 height 19
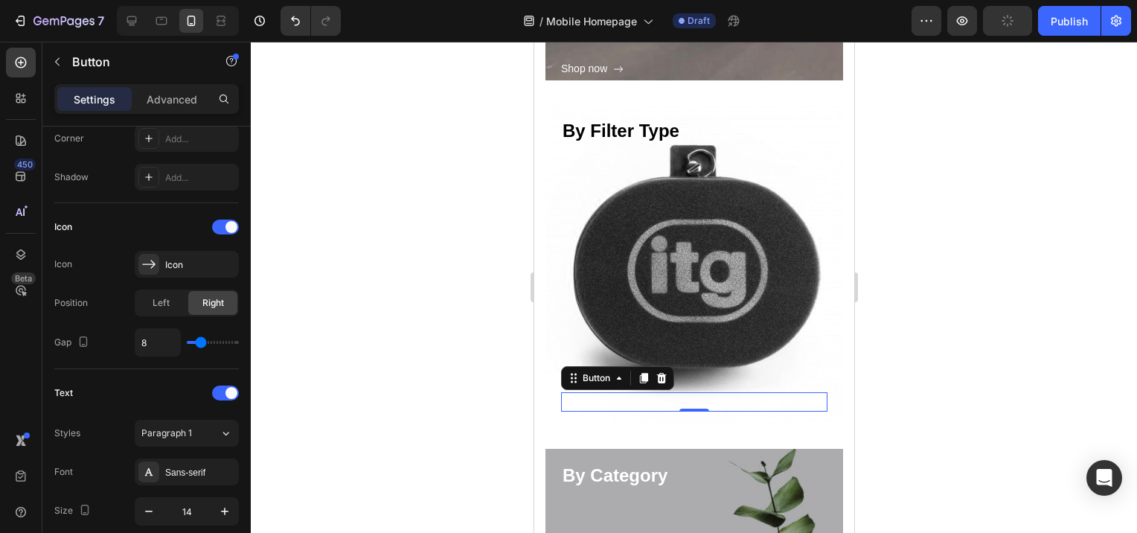
scroll to position [596, 0]
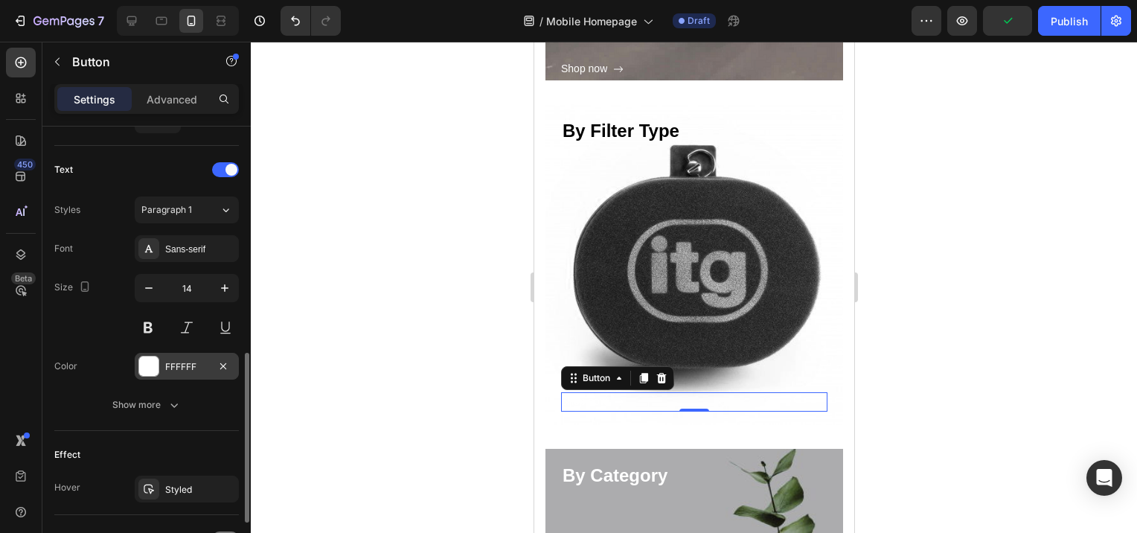
click at [147, 369] on div at bounding box center [148, 366] width 19 height 19
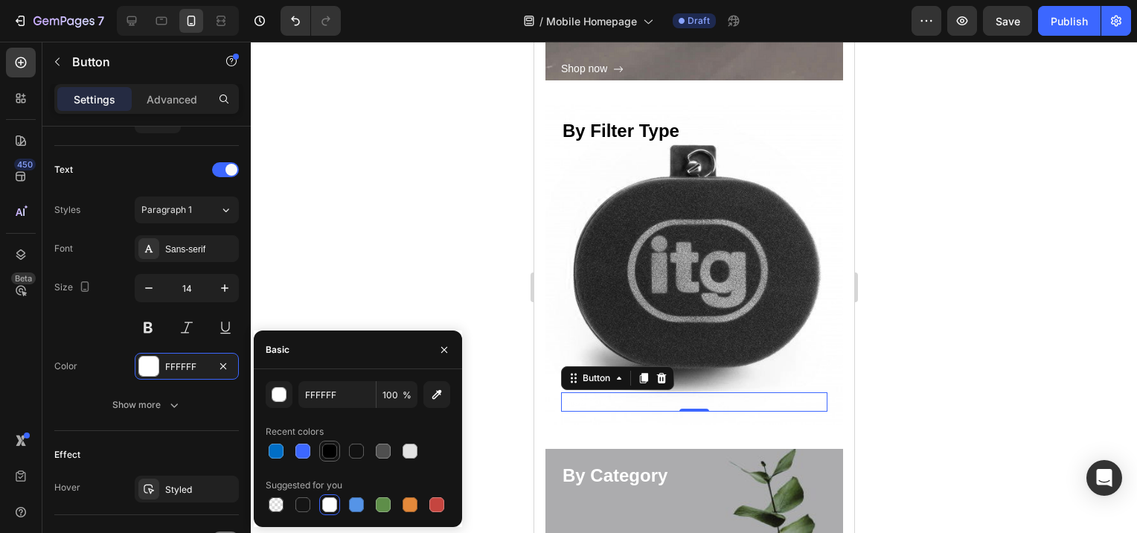
click at [328, 453] on div at bounding box center [329, 451] width 15 height 15
type input "000000"
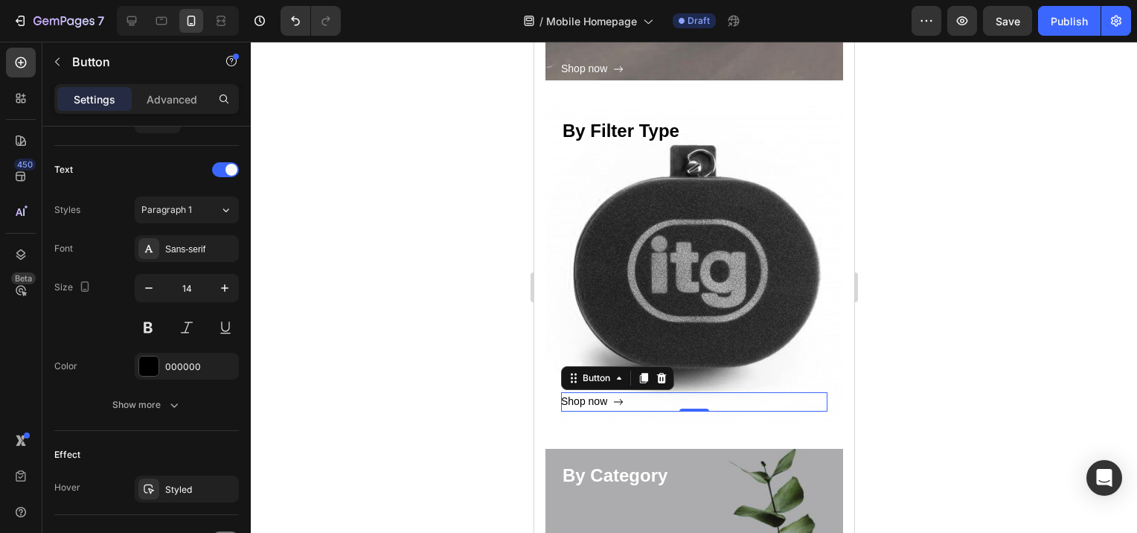
click at [518, 325] on div at bounding box center [694, 287] width 887 height 491
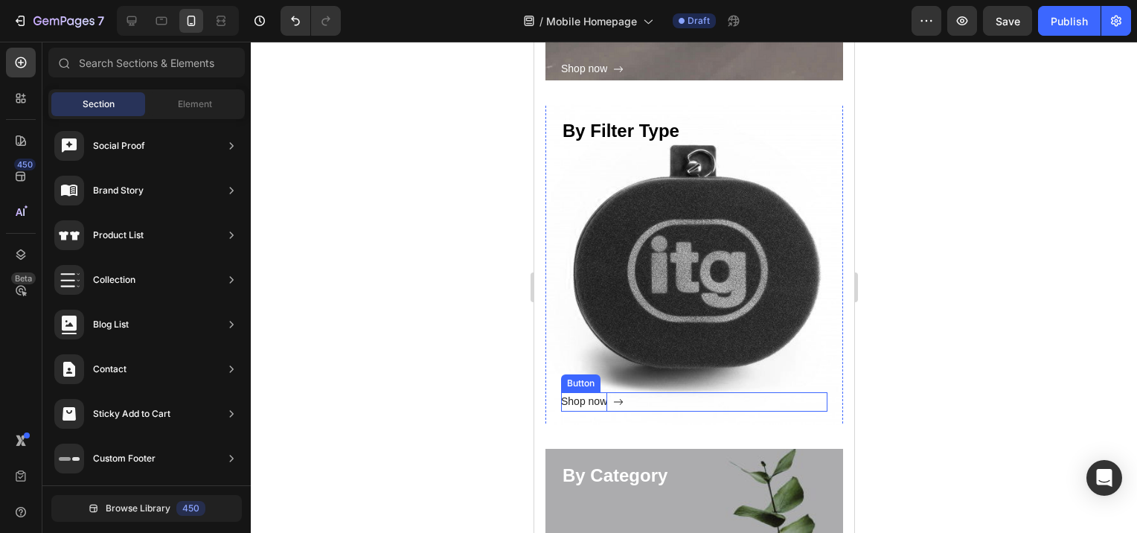
click at [575, 401] on div "Shop now" at bounding box center [584, 401] width 46 height 19
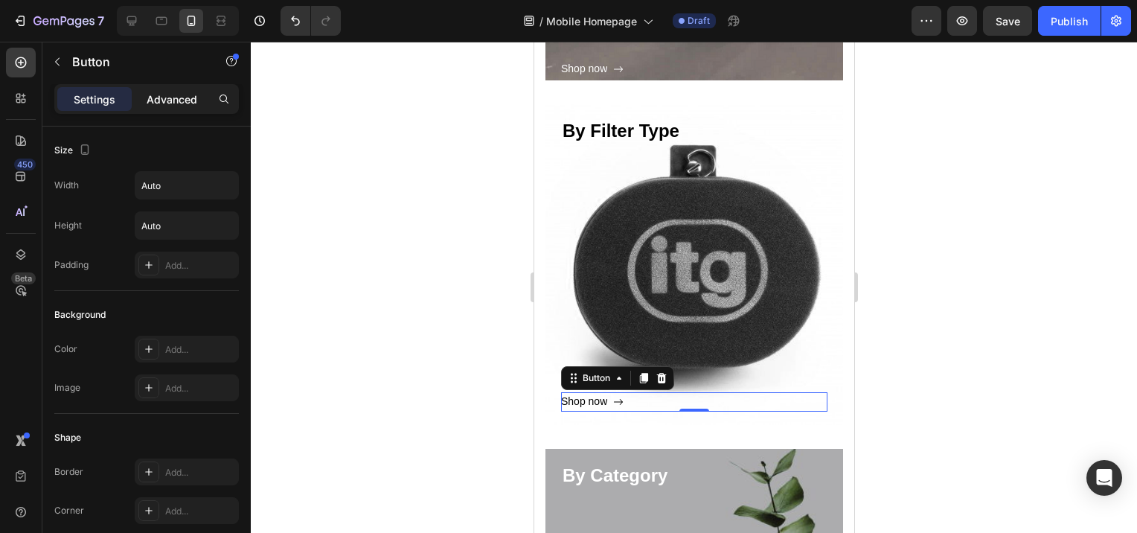
click at [167, 109] on div "Advanced" at bounding box center [172, 99] width 74 height 24
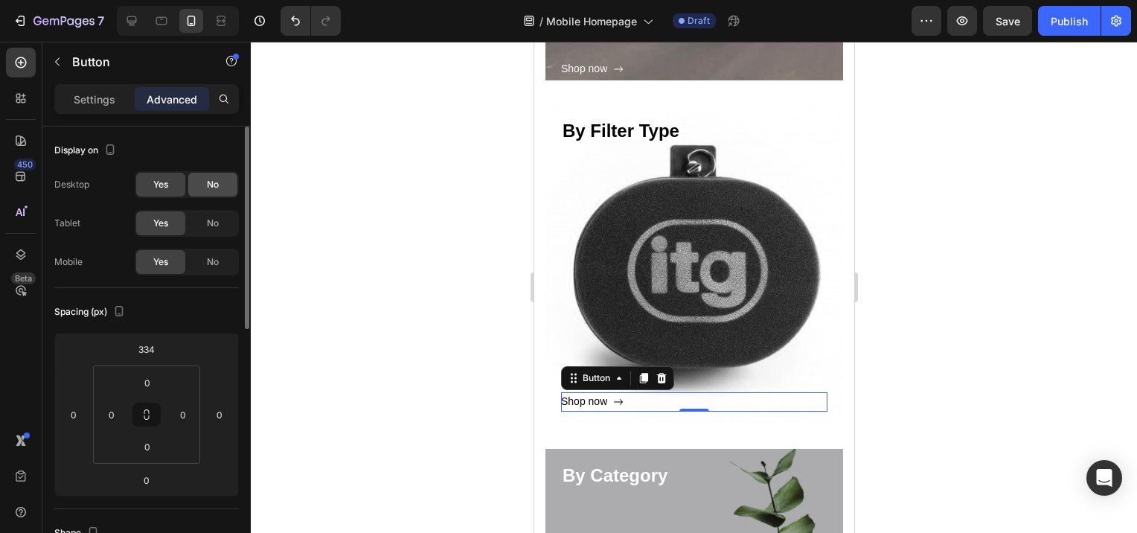
click at [207, 192] on div "No" at bounding box center [212, 185] width 49 height 24
click at [215, 220] on span "No" at bounding box center [213, 223] width 12 height 13
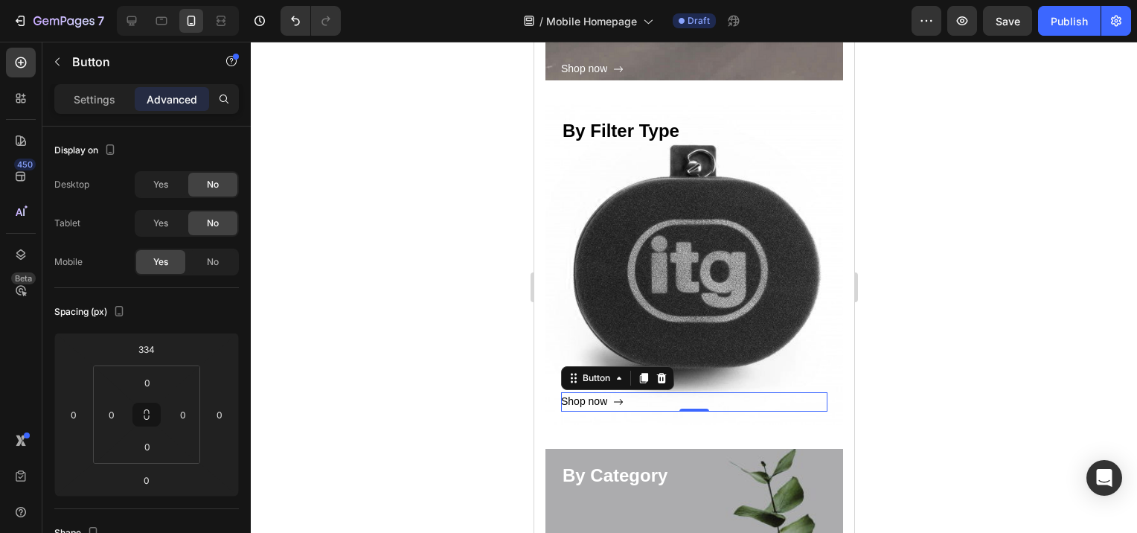
click at [402, 400] on div at bounding box center [694, 287] width 887 height 491
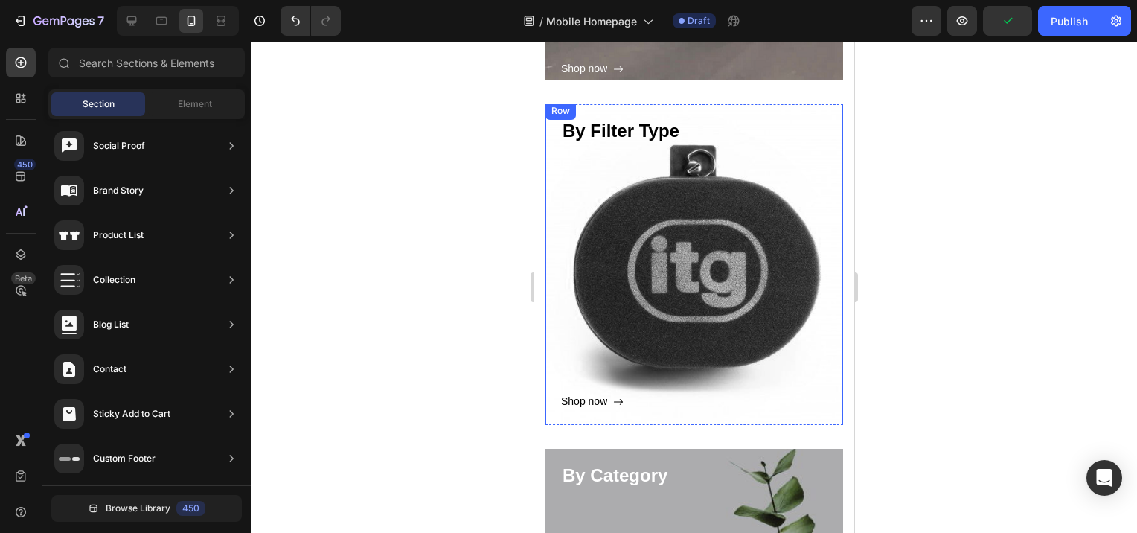
click at [660, 298] on div "Shop now Button" at bounding box center [694, 277] width 266 height 267
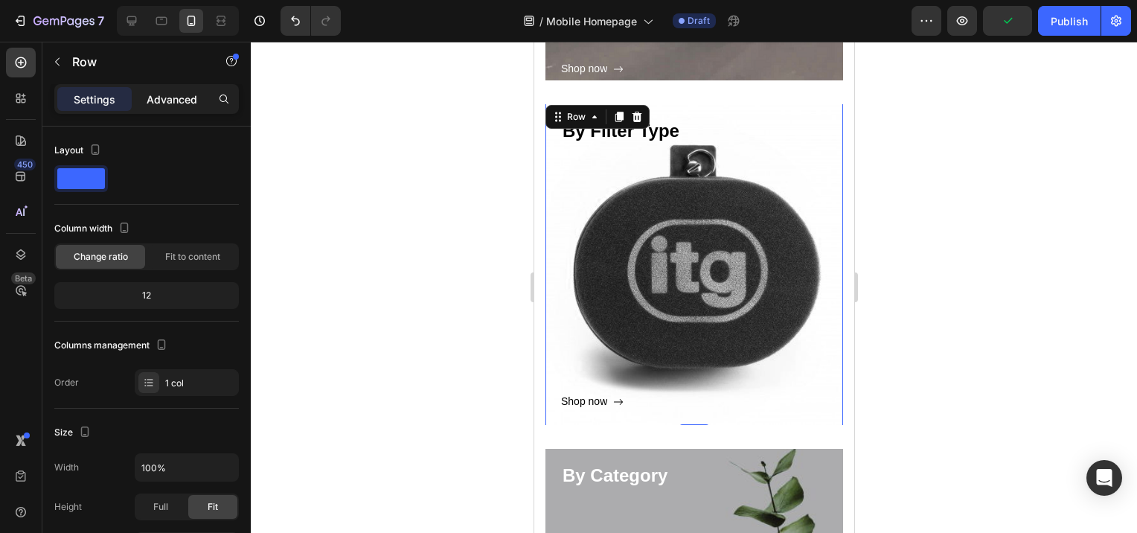
click at [167, 109] on div "Advanced" at bounding box center [172, 99] width 74 height 24
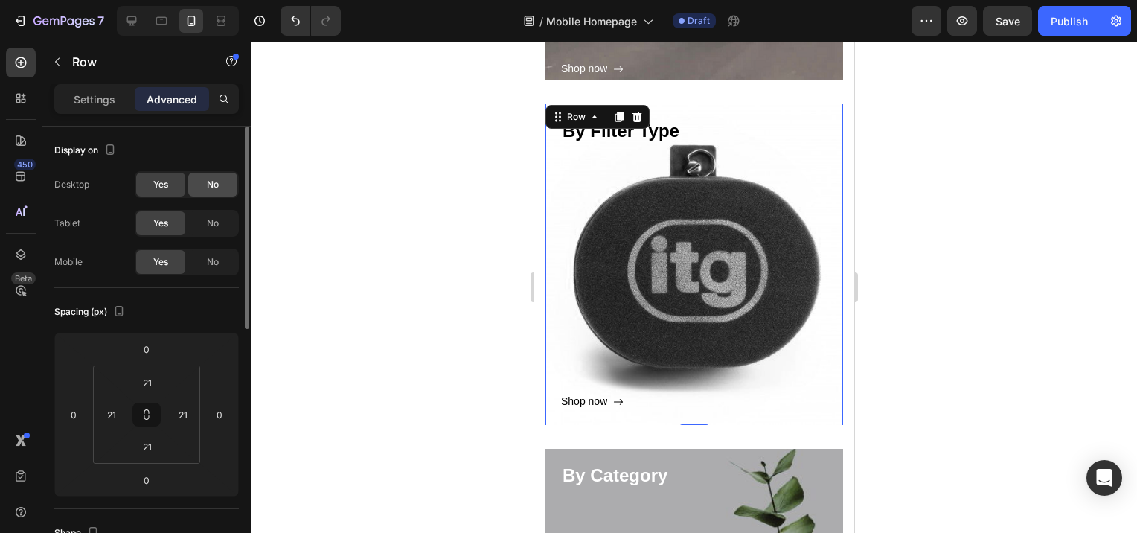
click at [208, 191] on span "No" at bounding box center [213, 184] width 12 height 13
click at [214, 218] on span "No" at bounding box center [213, 223] width 12 height 13
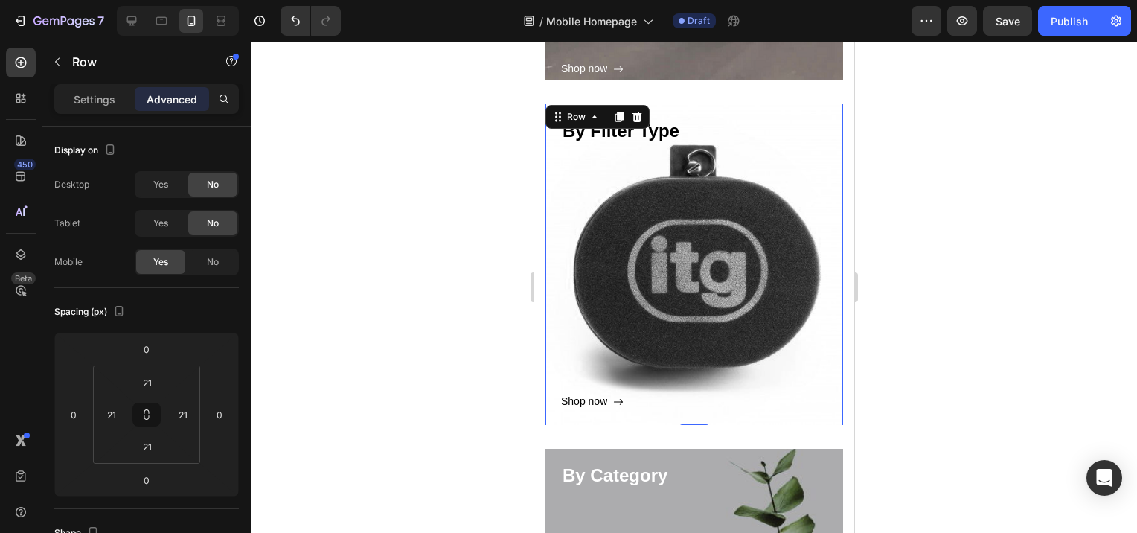
drag, startPoint x: 338, startPoint y: 317, endPoint x: 333, endPoint y: 325, distance: 8.7
click at [336, 319] on div at bounding box center [694, 287] width 887 height 491
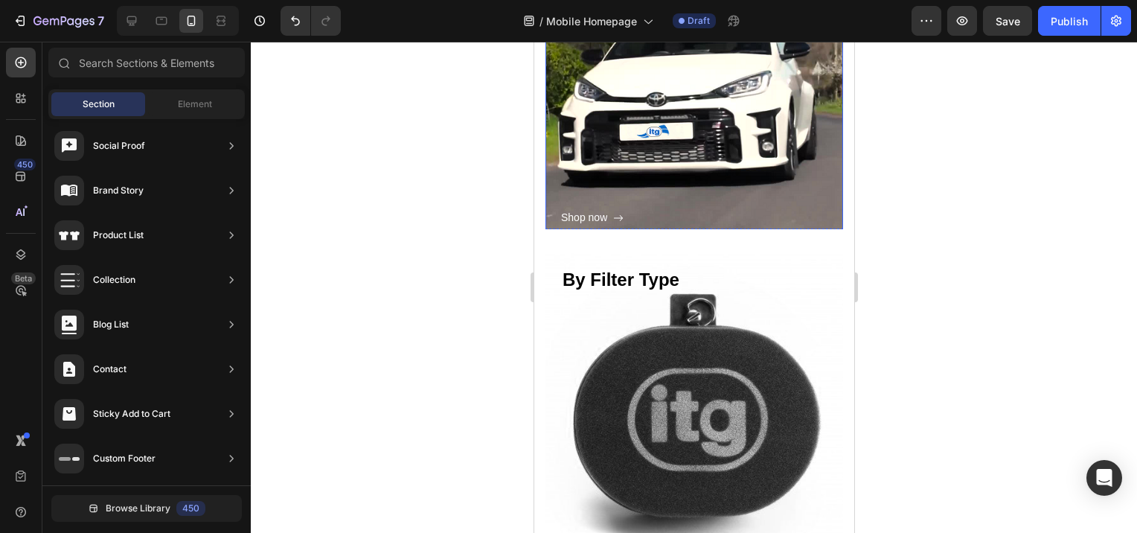
click at [658, 177] on div "By Car Heading Shop now Button Row" at bounding box center [694, 80] width 298 height 325
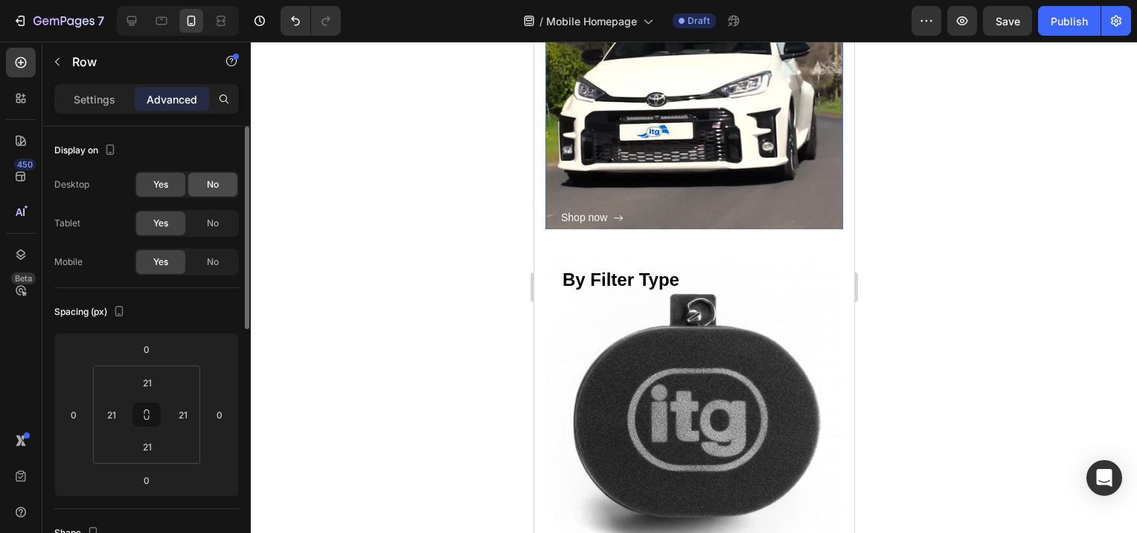
click at [217, 188] on span "No" at bounding box center [213, 184] width 12 height 13
click at [220, 224] on div "No" at bounding box center [212, 223] width 49 height 24
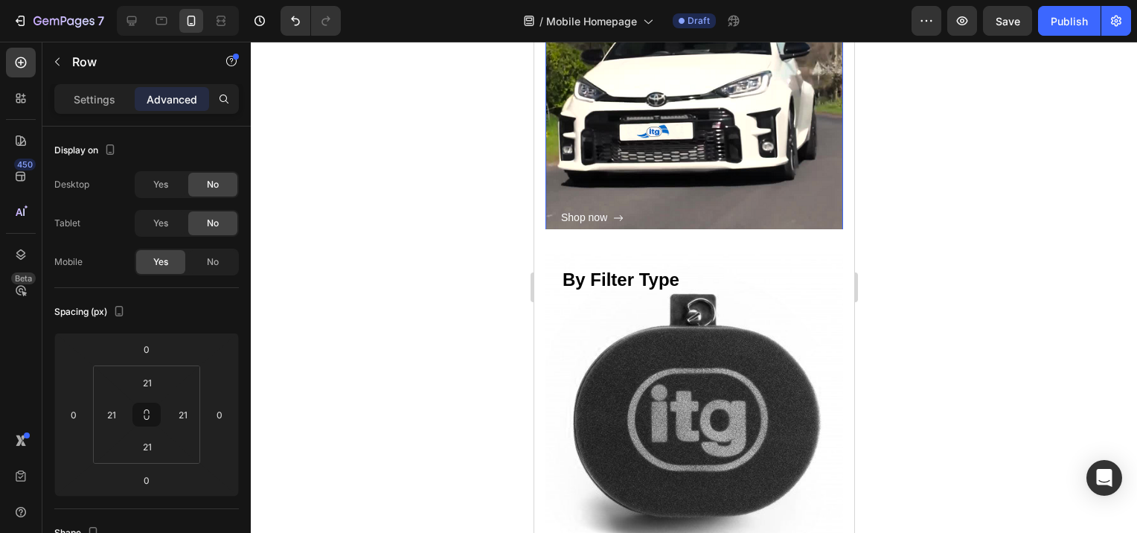
click at [430, 401] on div at bounding box center [694, 287] width 887 height 491
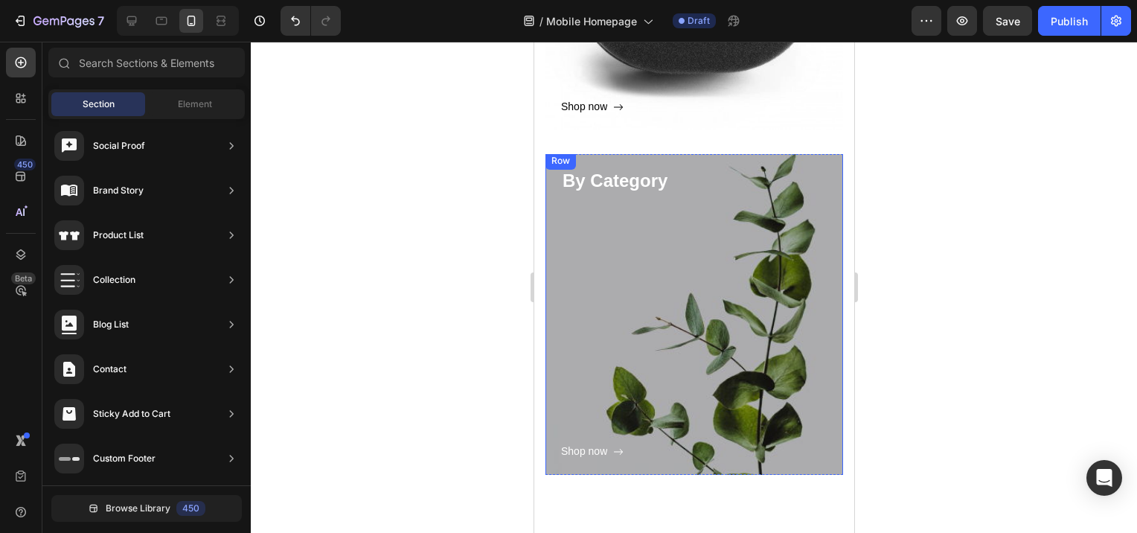
scroll to position [1042, 0]
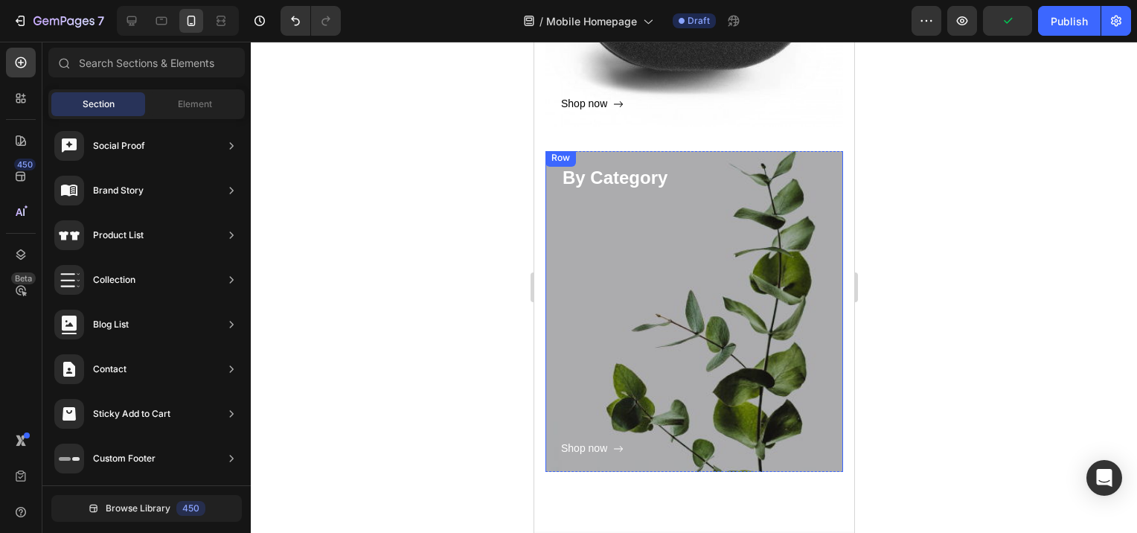
click at [671, 345] on div "Shop now Button" at bounding box center [694, 324] width 266 height 267
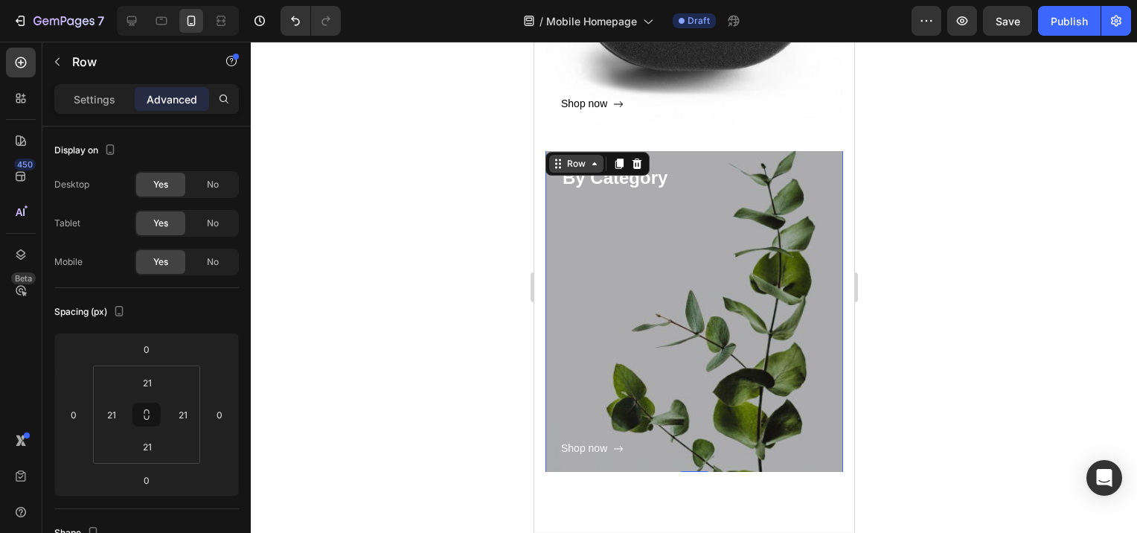
click at [566, 170] on div "Row" at bounding box center [576, 163] width 25 height 13
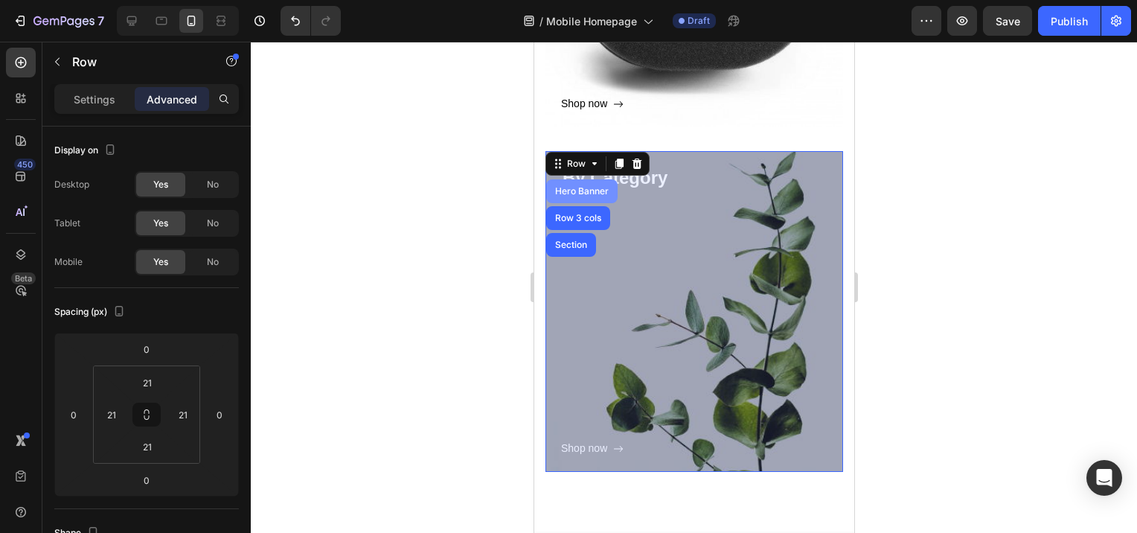
click at [572, 192] on div "Hero Banner" at bounding box center [582, 191] width 60 height 9
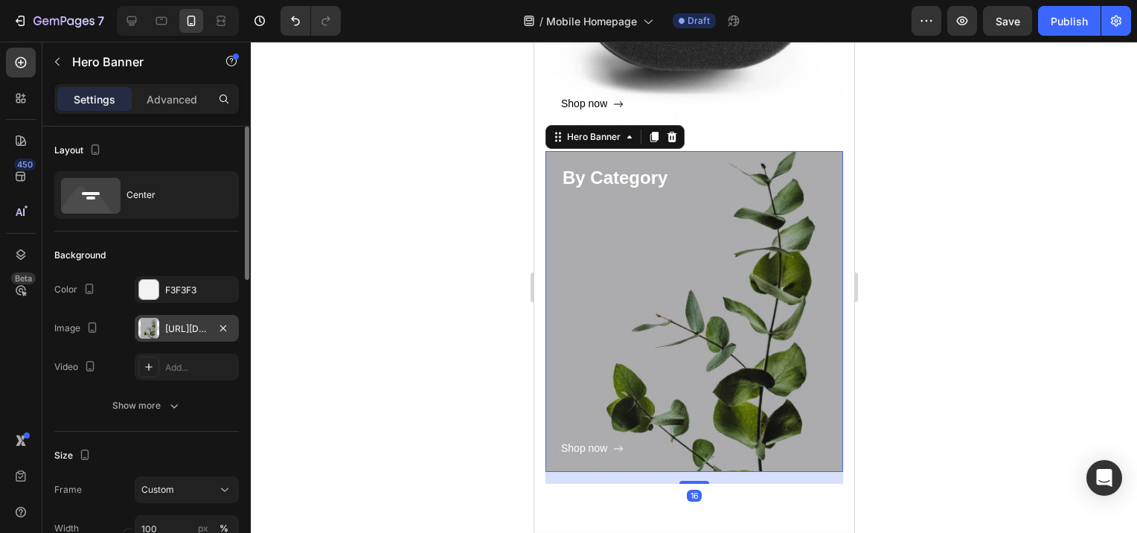
click at [147, 332] on div at bounding box center [148, 328] width 21 height 21
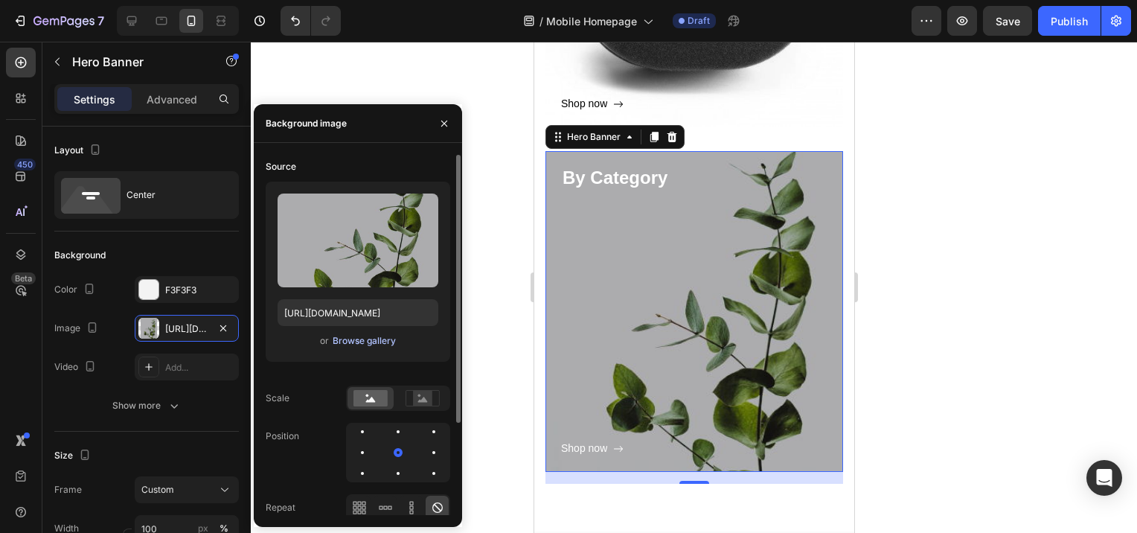
click at [345, 338] on div "Browse gallery" at bounding box center [364, 340] width 63 height 13
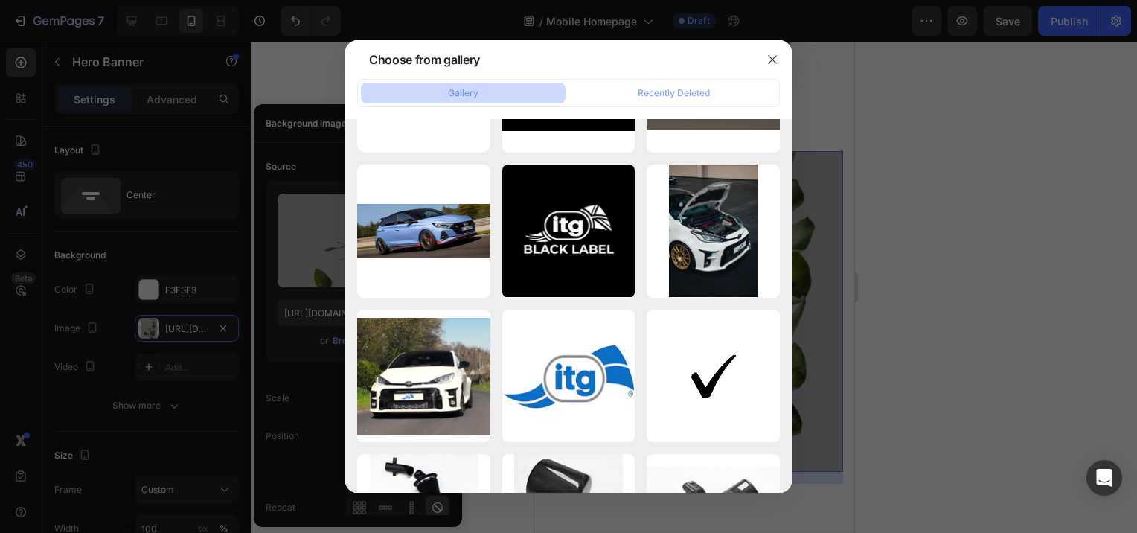
scroll to position [0, 0]
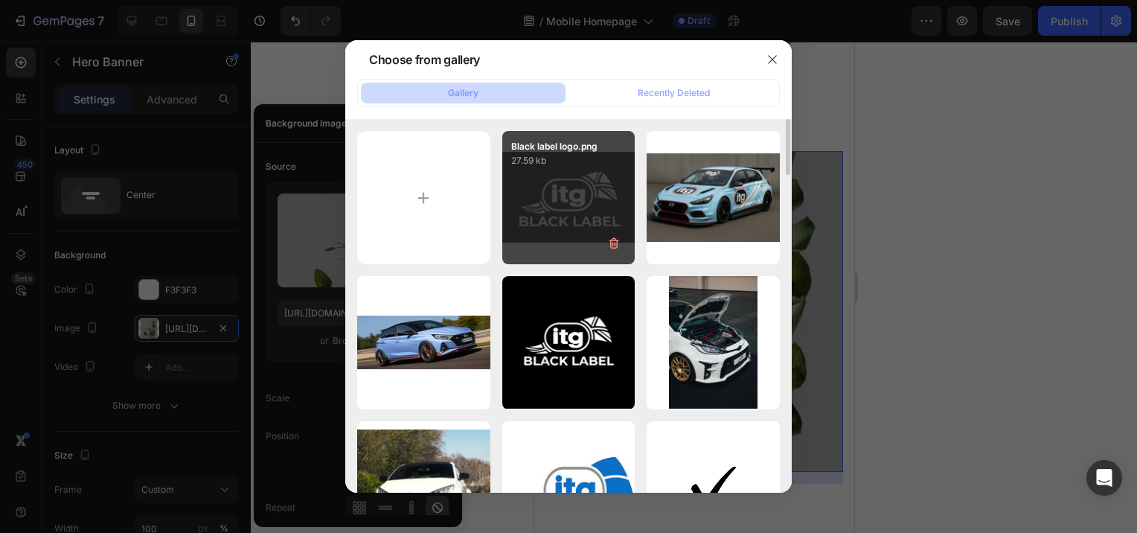
click at [591, 176] on div "Black label logo.png 27.59 kb" at bounding box center [568, 197] width 133 height 133
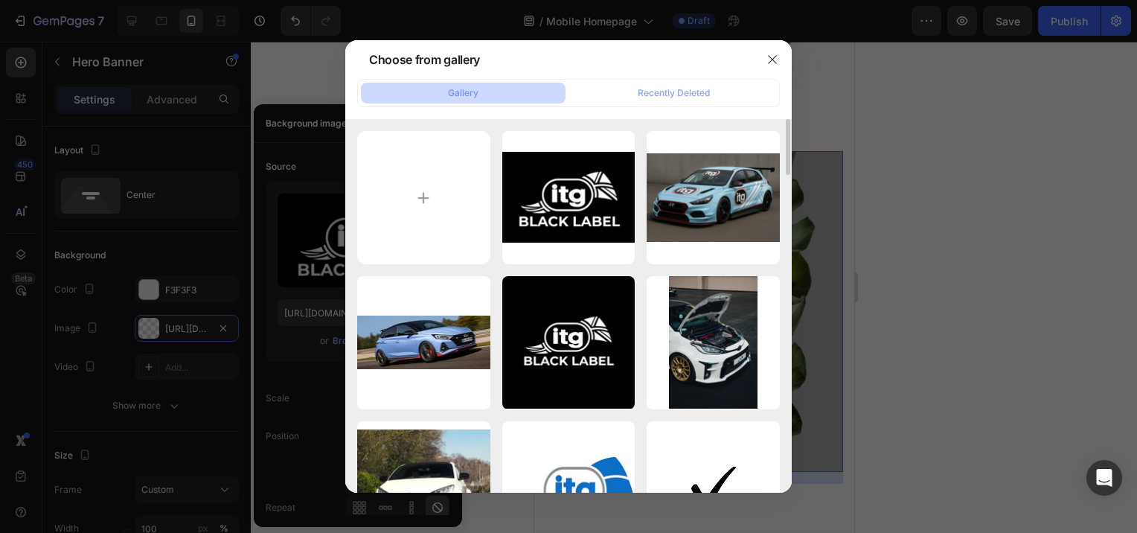
type input "[URL][DOMAIN_NAME]"
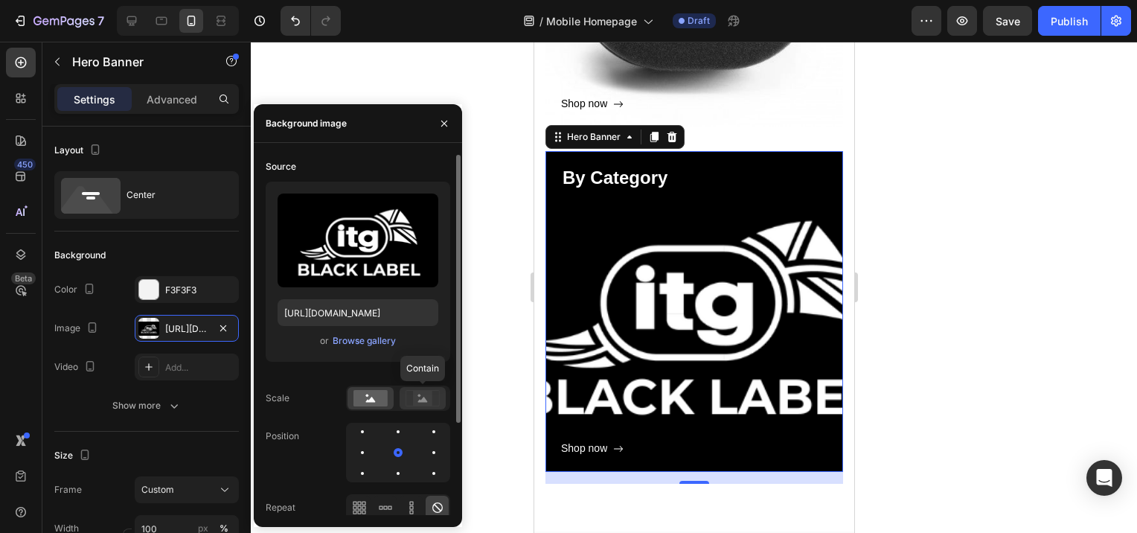
click at [429, 399] on rect at bounding box center [422, 398] width 19 height 15
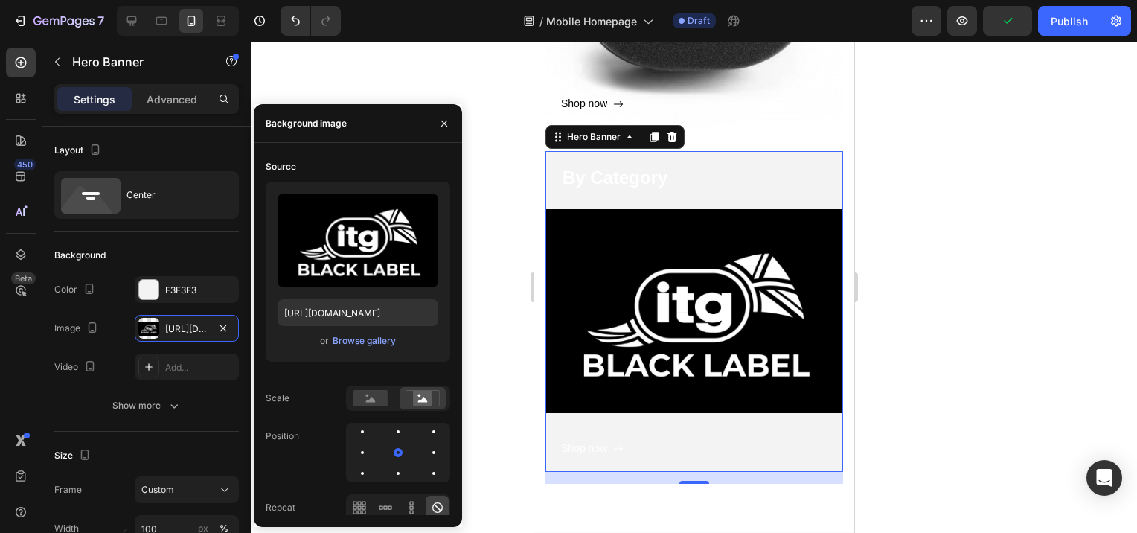
drag, startPoint x: 1033, startPoint y: 265, endPoint x: 1008, endPoint y: 269, distance: 25.6
click at [1032, 265] on div at bounding box center [694, 287] width 887 height 491
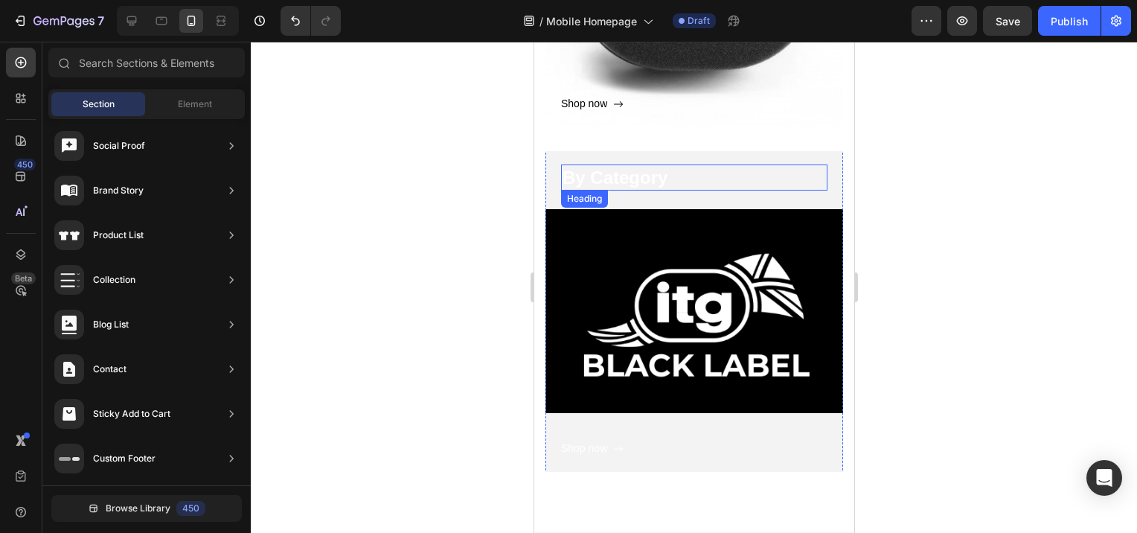
click at [667, 185] on p "By Category" at bounding box center [694, 177] width 264 height 23
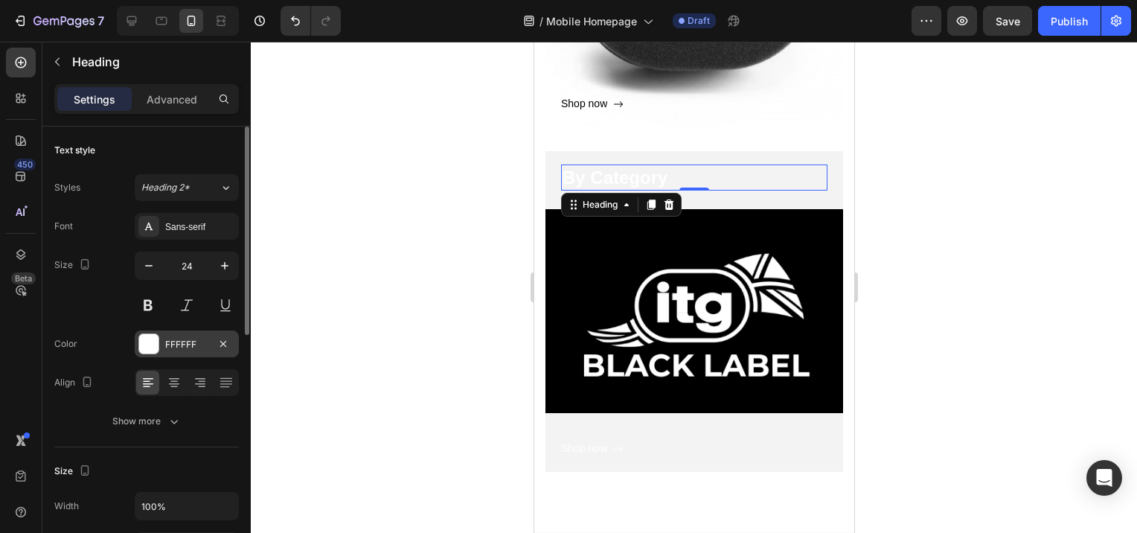
click at [140, 343] on div at bounding box center [148, 343] width 19 height 19
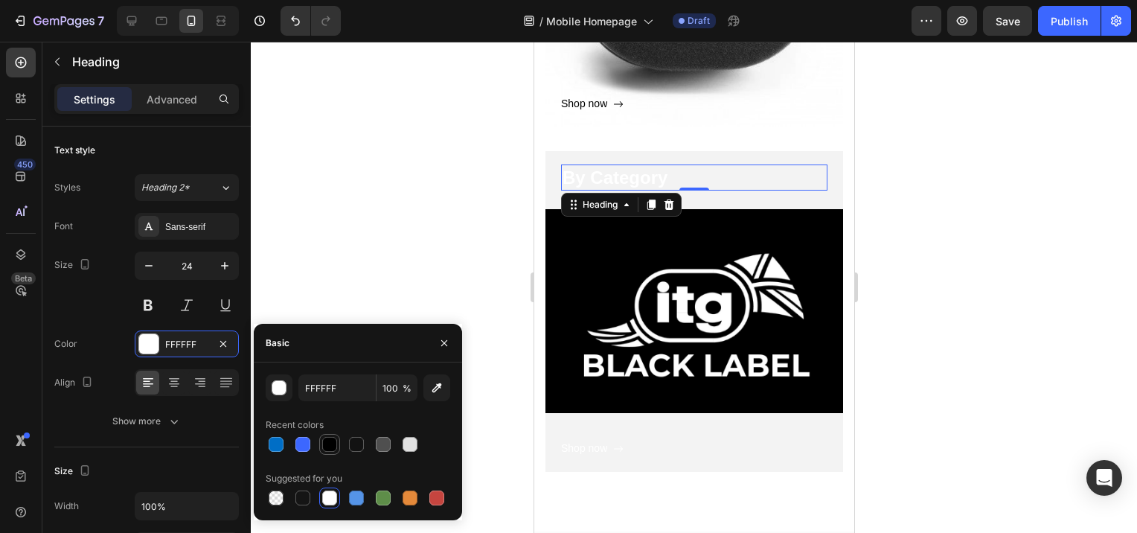
click at [329, 447] on div at bounding box center [329, 444] width 15 height 15
type input "000000"
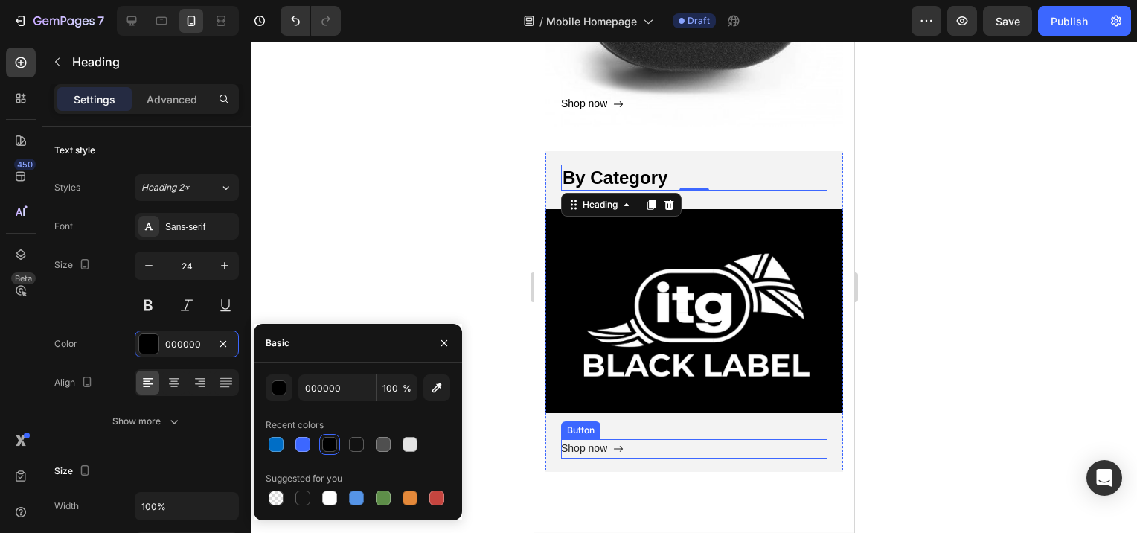
click at [614, 453] on icon "Shop now" at bounding box center [618, 449] width 10 height 10
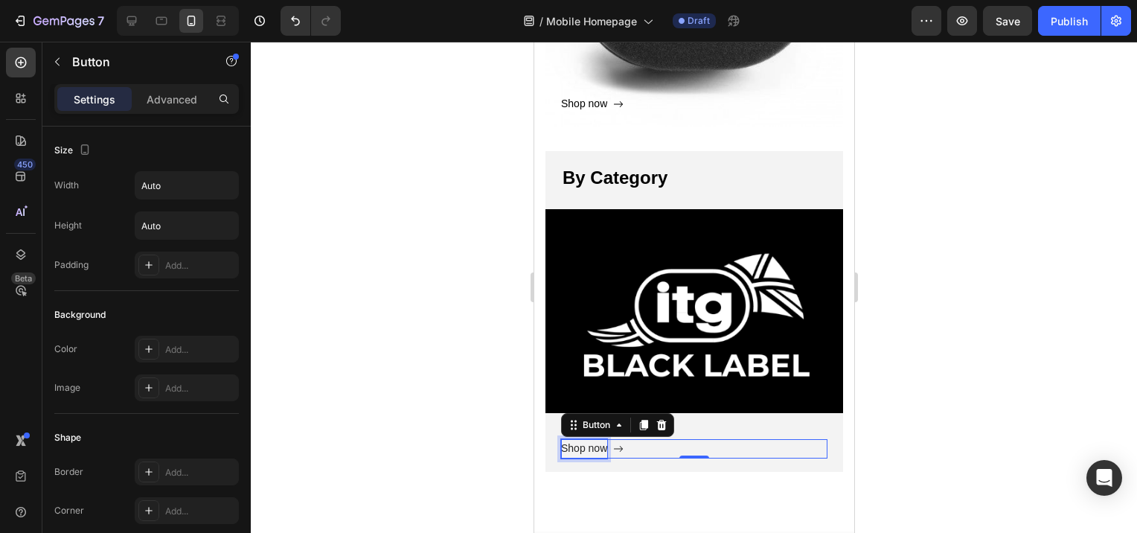
click at [570, 448] on div "Shop now" at bounding box center [584, 448] width 46 height 19
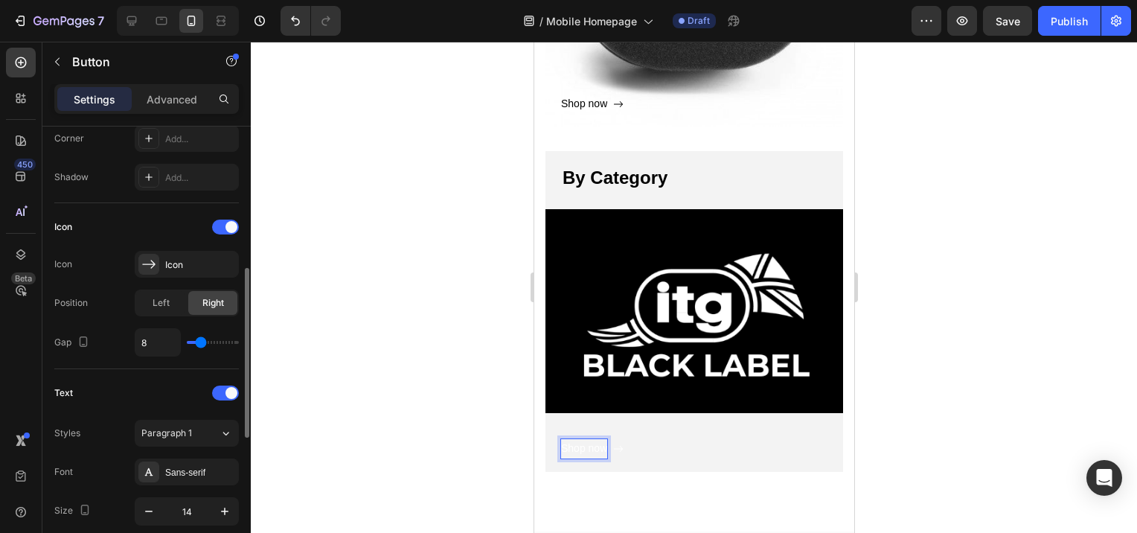
scroll to position [596, 0]
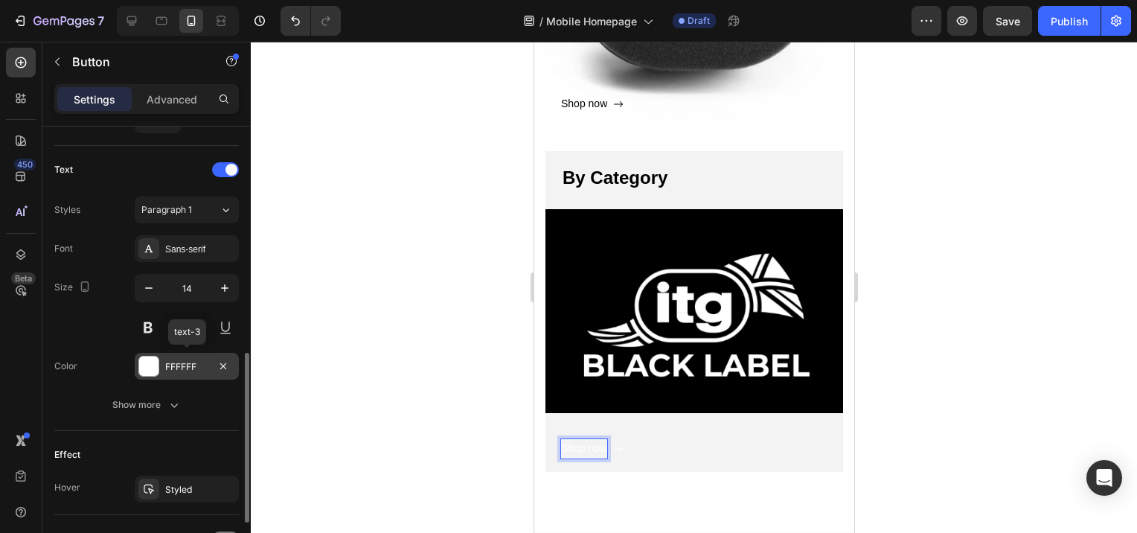
click at [151, 363] on div at bounding box center [148, 366] width 19 height 19
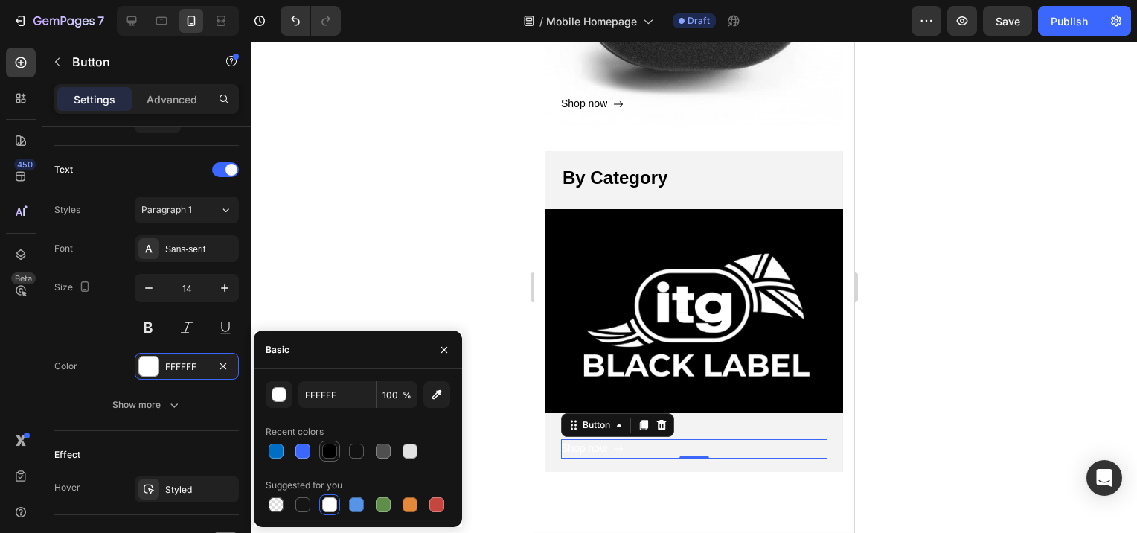
drag, startPoint x: 328, startPoint y: 451, endPoint x: 203, endPoint y: 408, distance: 132.3
click at [328, 451] on div at bounding box center [329, 451] width 15 height 15
type input "000000"
click at [953, 384] on div at bounding box center [694, 287] width 887 height 491
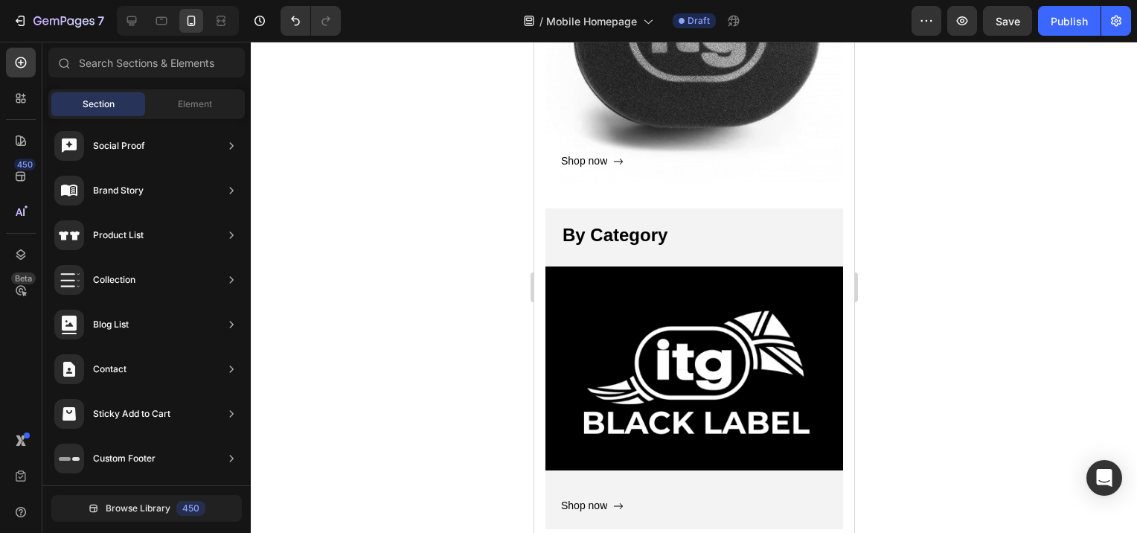
scroll to position [1340, 0]
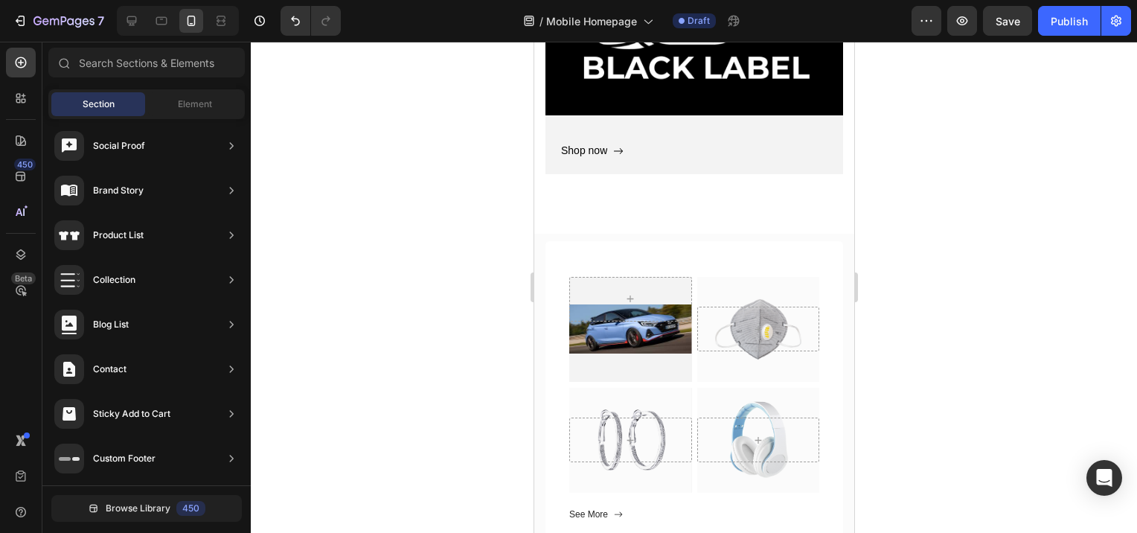
click at [1059, 99] on div at bounding box center [694, 287] width 887 height 491
click at [561, 234] on div "Row" at bounding box center [560, 232] width 25 height 13
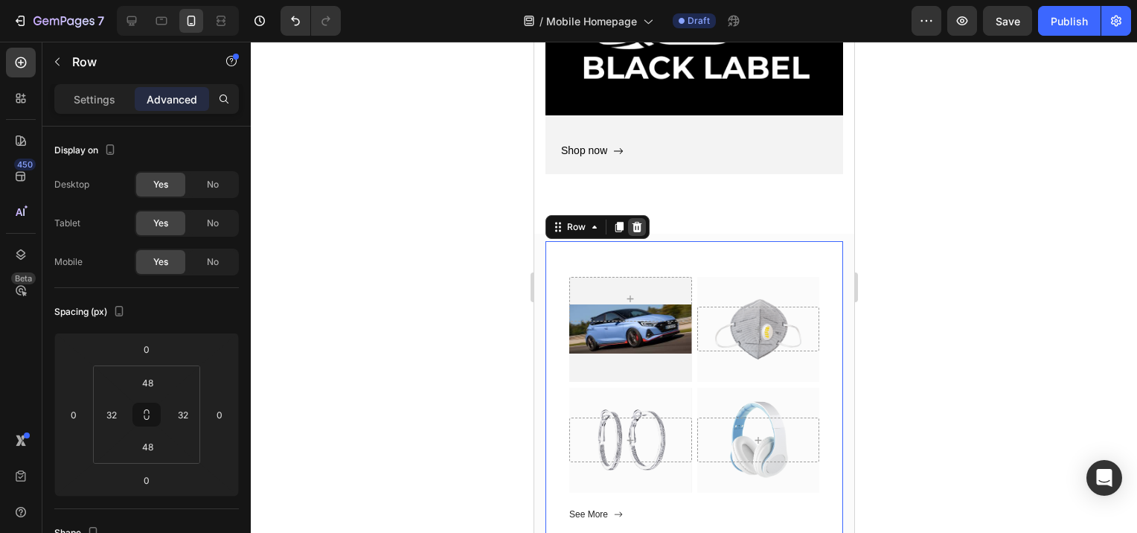
click at [638, 228] on icon at bounding box center [637, 227] width 10 height 10
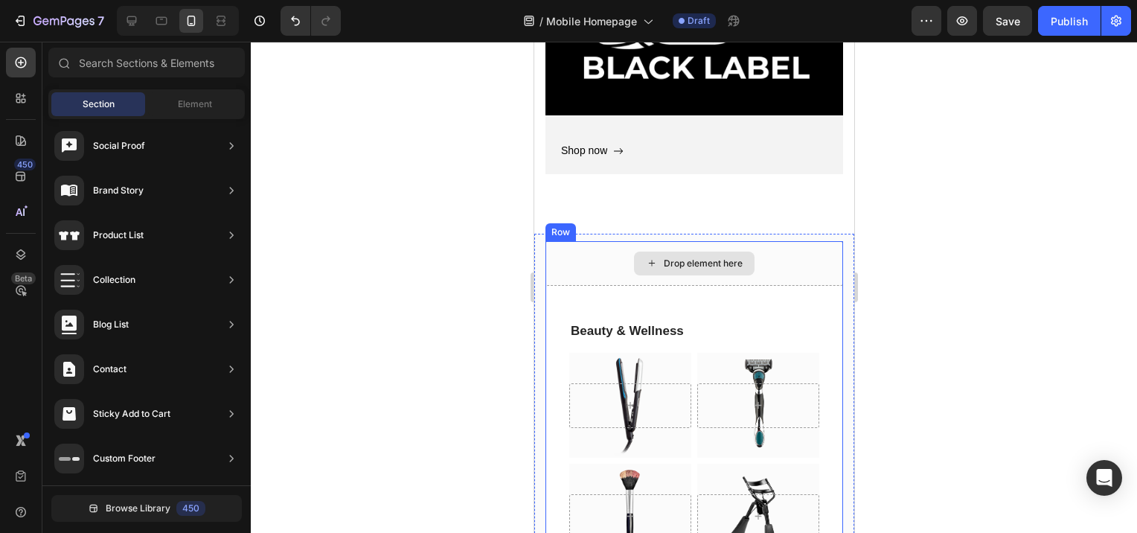
click at [561, 233] on div "Row" at bounding box center [560, 232] width 25 height 13
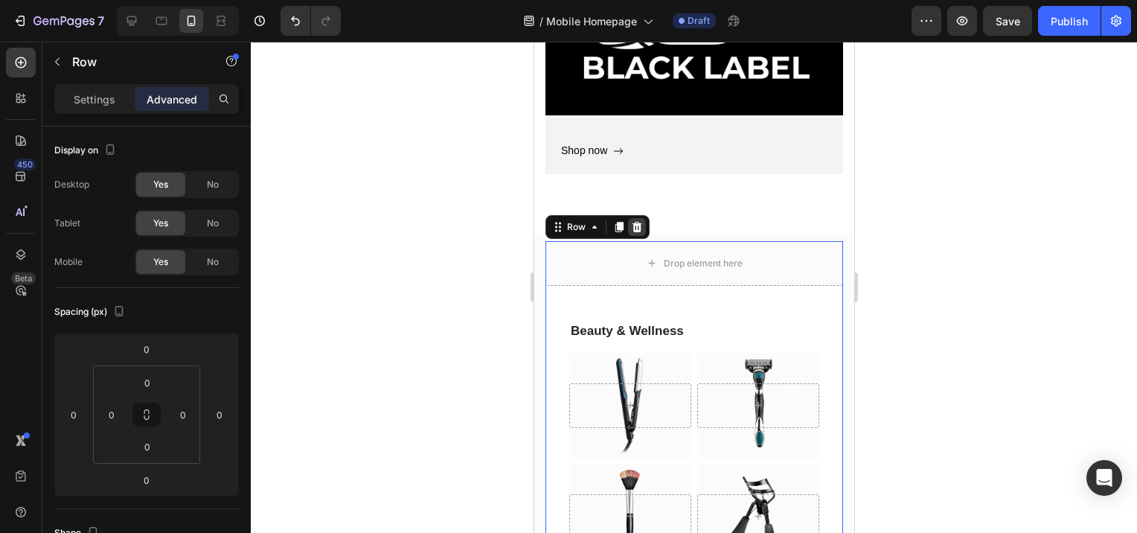
click at [638, 226] on icon at bounding box center [637, 227] width 10 height 10
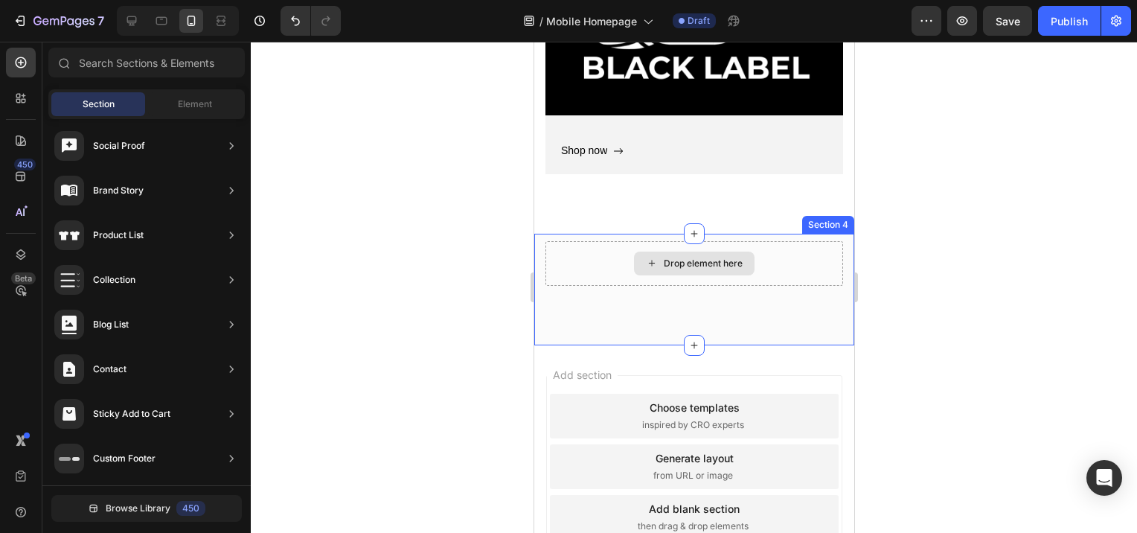
click at [612, 260] on div "Drop element here" at bounding box center [694, 263] width 298 height 45
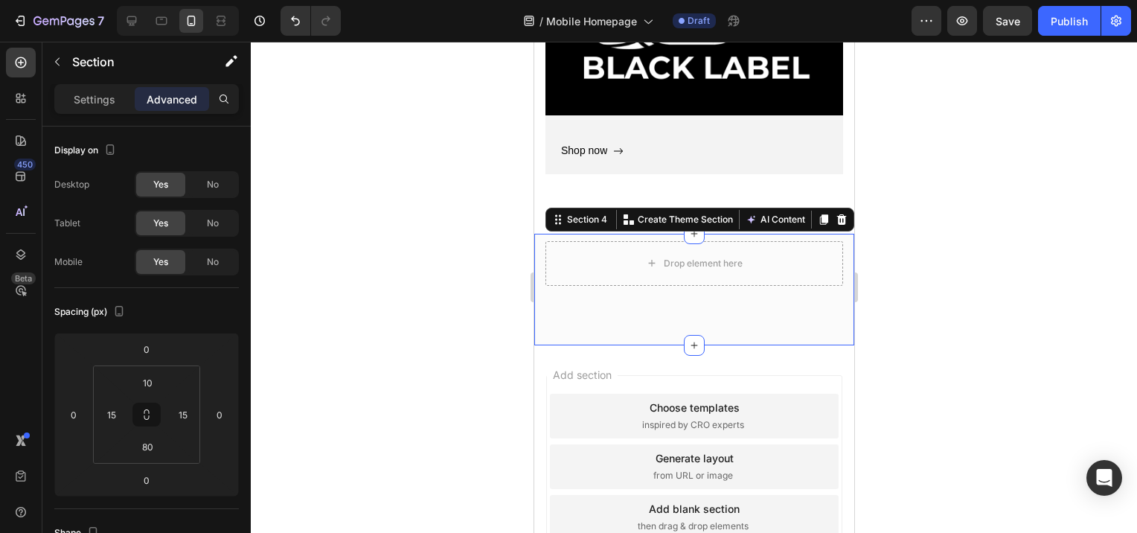
click at [835, 218] on icon at bounding box center [841, 220] width 12 height 12
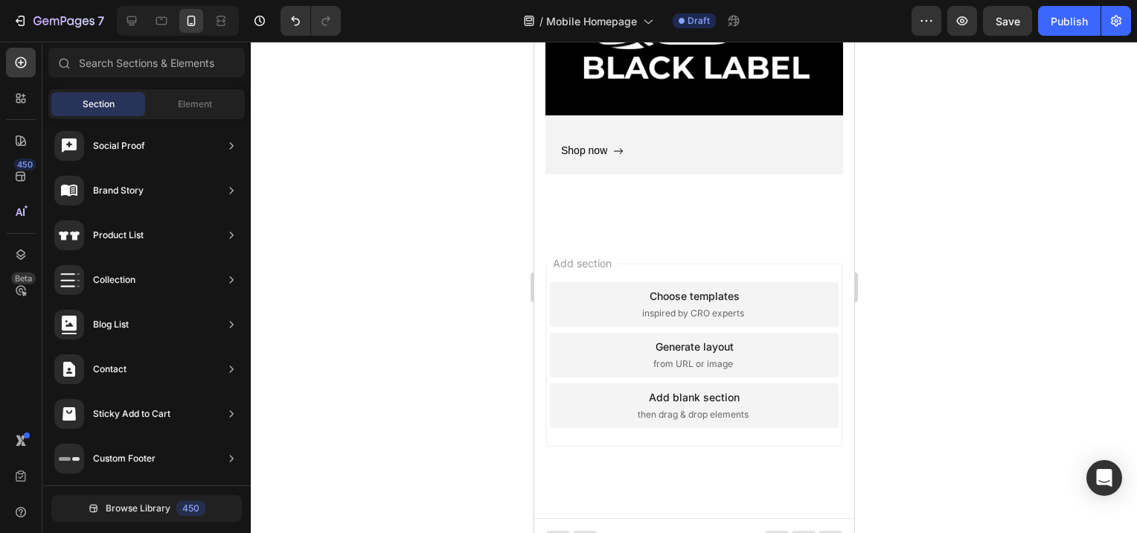
click at [923, 310] on div at bounding box center [694, 287] width 887 height 491
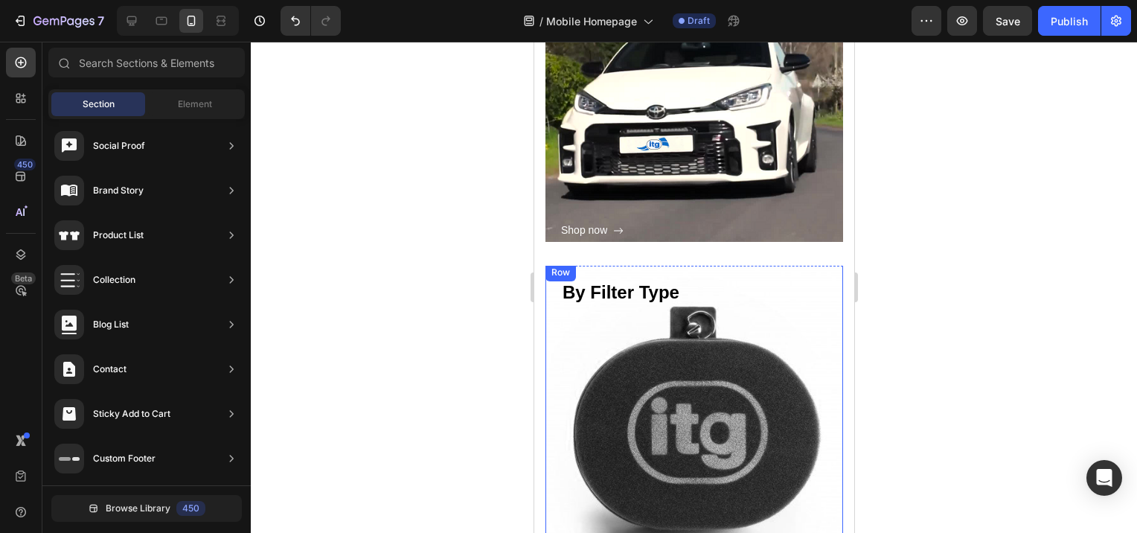
scroll to position [462, 0]
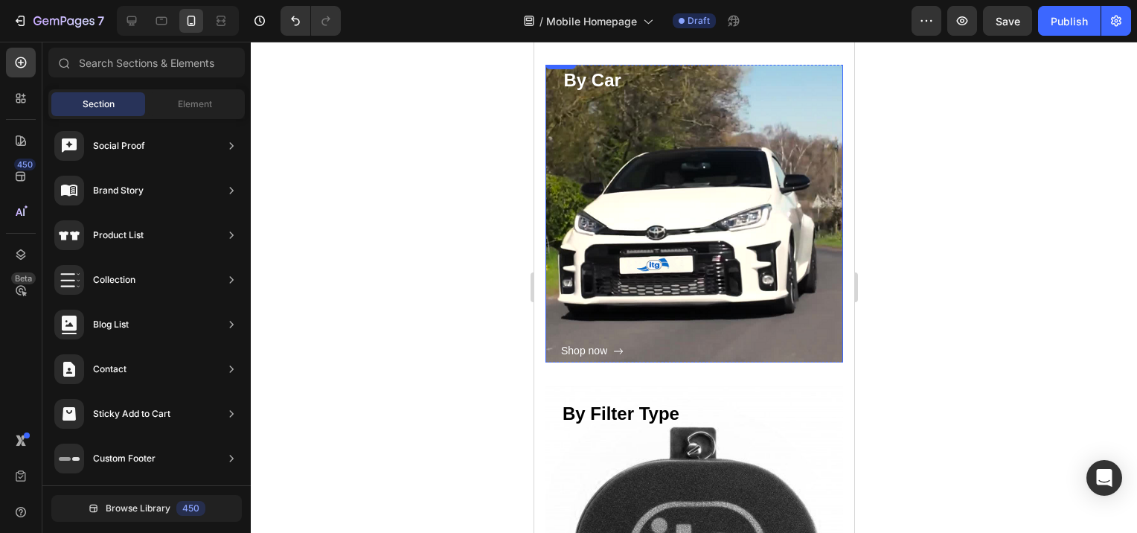
click at [708, 240] on div "By Car Heading Shop now Button Row" at bounding box center [694, 213] width 298 height 325
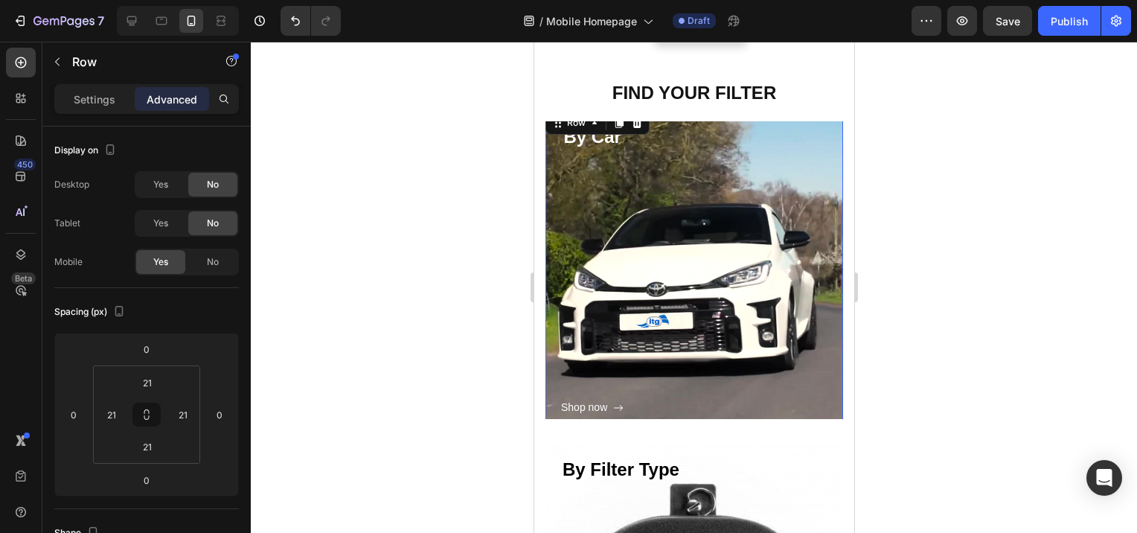
scroll to position [387, 0]
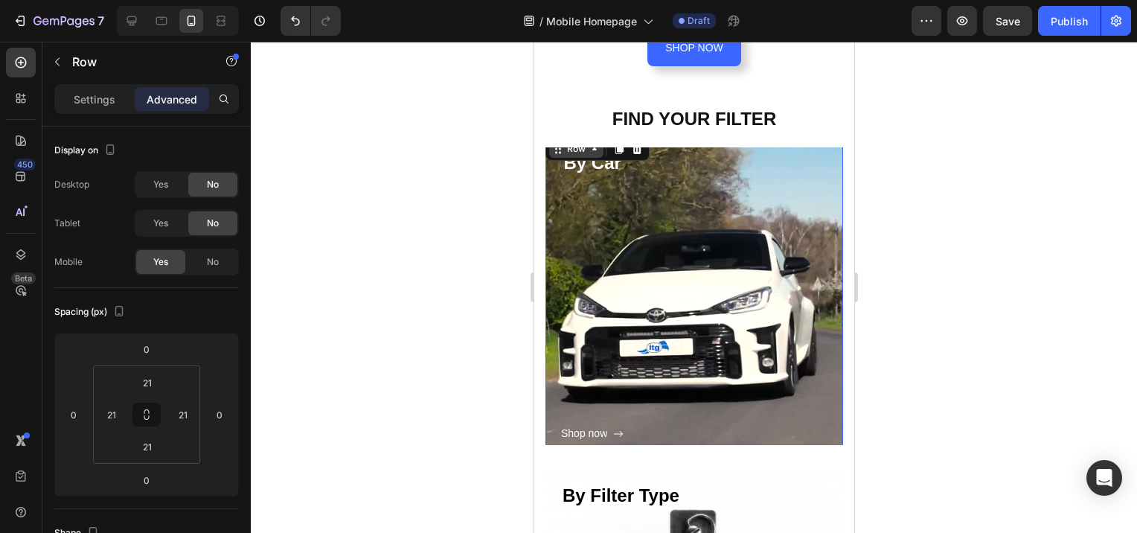
click at [558, 145] on icon at bounding box center [558, 149] width 12 height 12
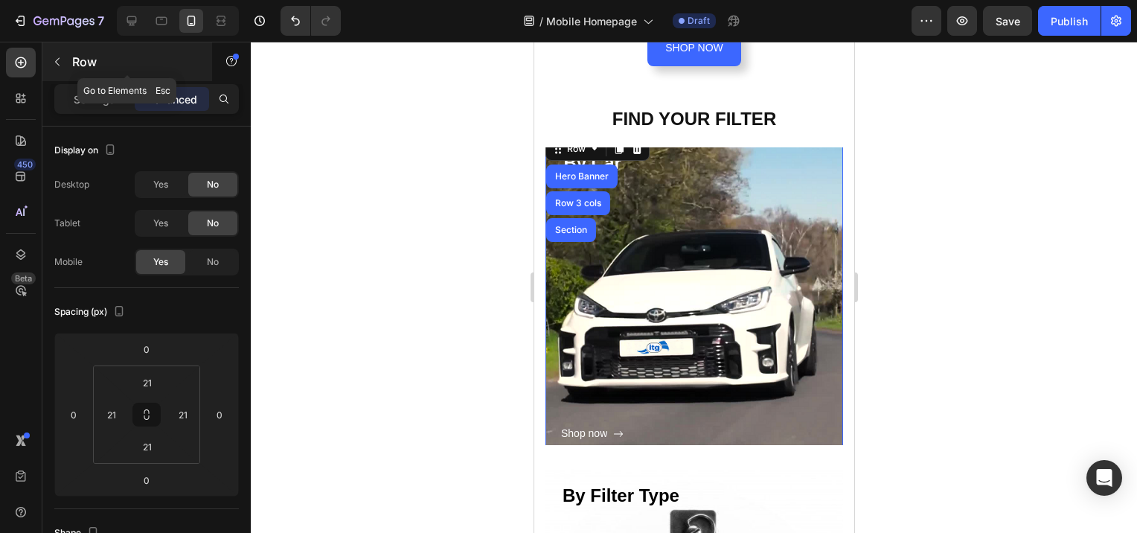
click at [56, 63] on icon "button" at bounding box center [57, 62] width 12 height 12
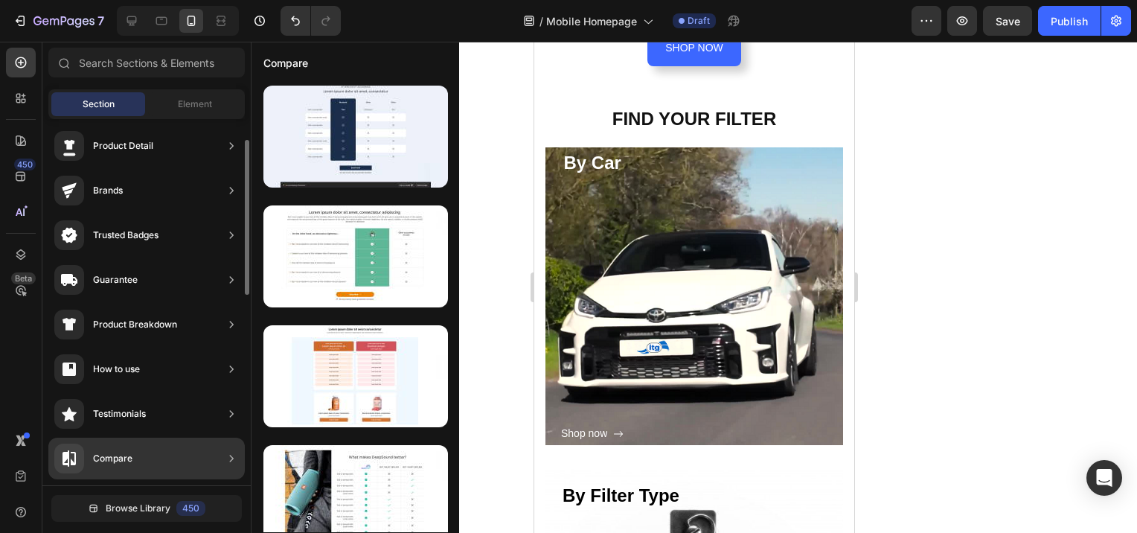
scroll to position [0, 0]
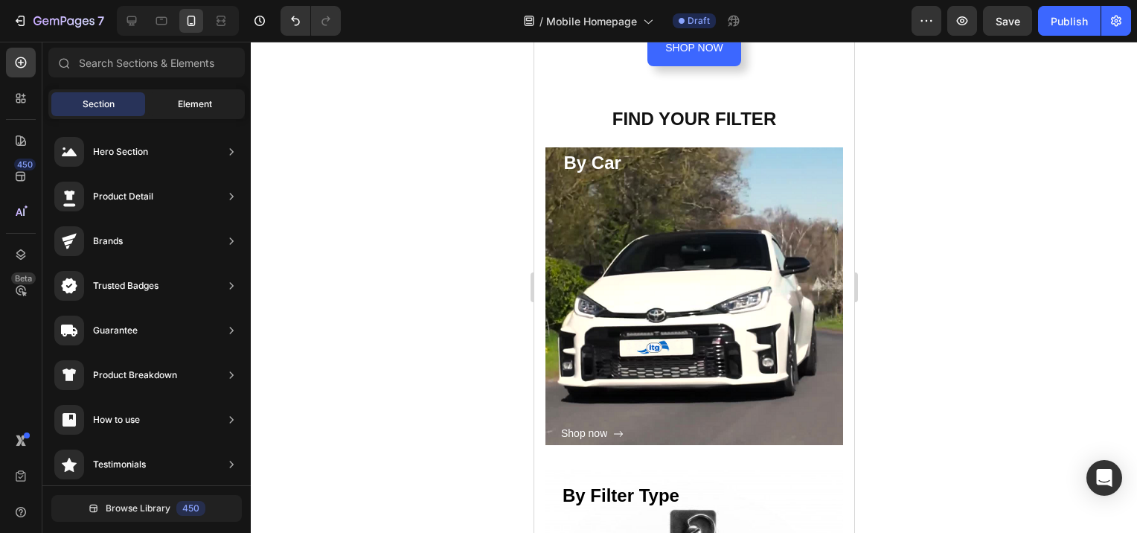
click at [201, 100] on span "Element" at bounding box center [195, 104] width 34 height 13
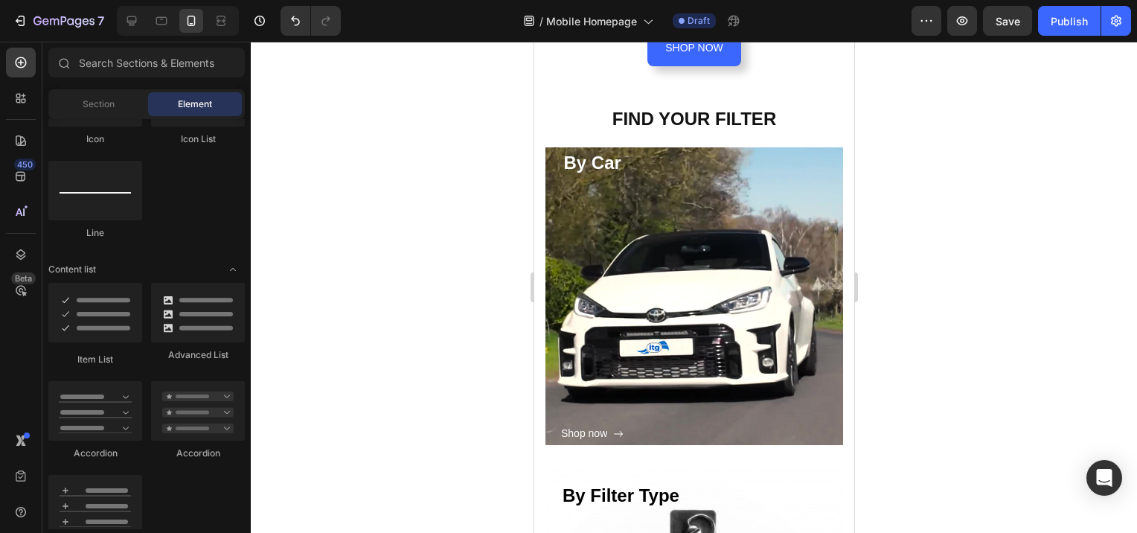
scroll to position [1340, 0]
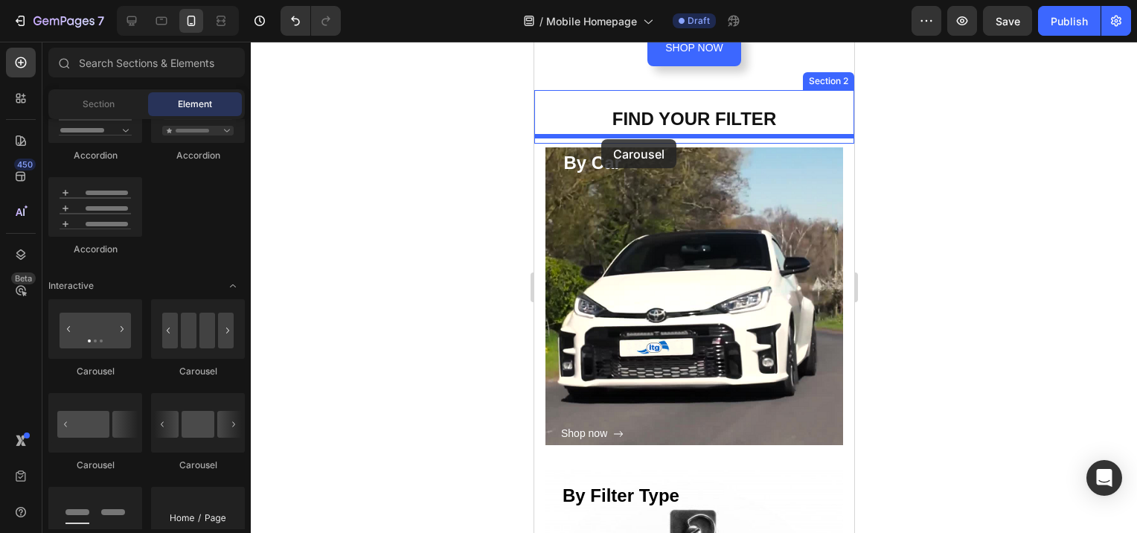
drag, startPoint x: 731, startPoint y: 363, endPoint x: 601, endPoint y: 139, distance: 258.5
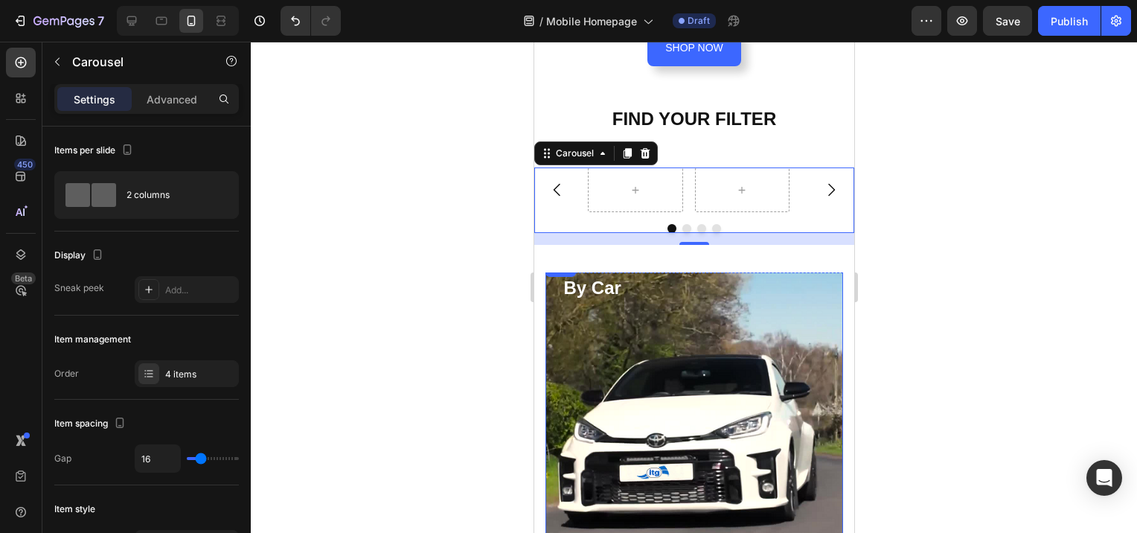
click at [733, 380] on div "By Car Heading Shop now Button Row" at bounding box center [694, 421] width 298 height 325
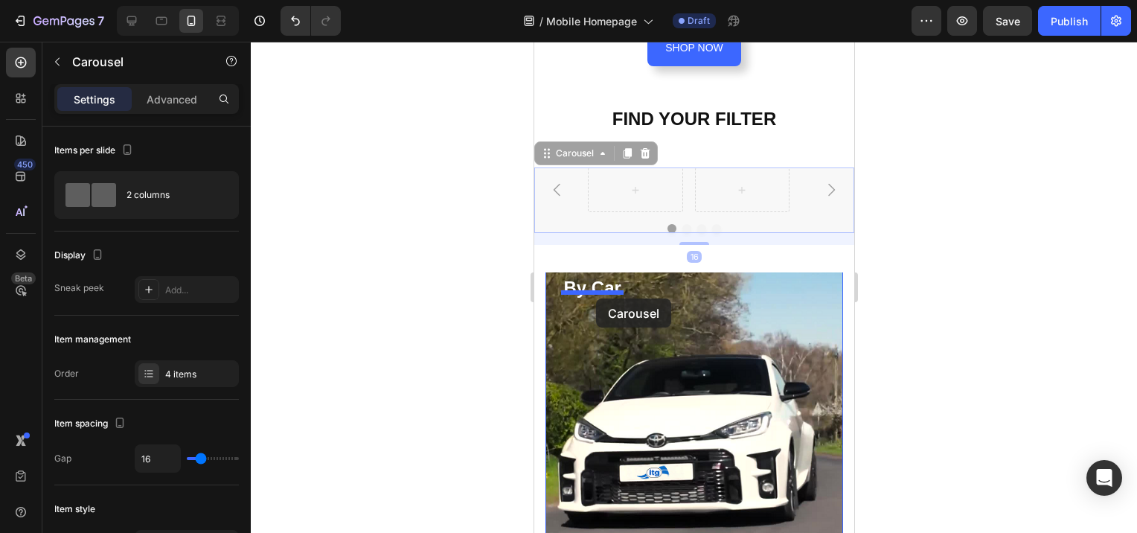
drag, startPoint x: 558, startPoint y: 145, endPoint x: 596, endPoint y: 299, distance: 158.0
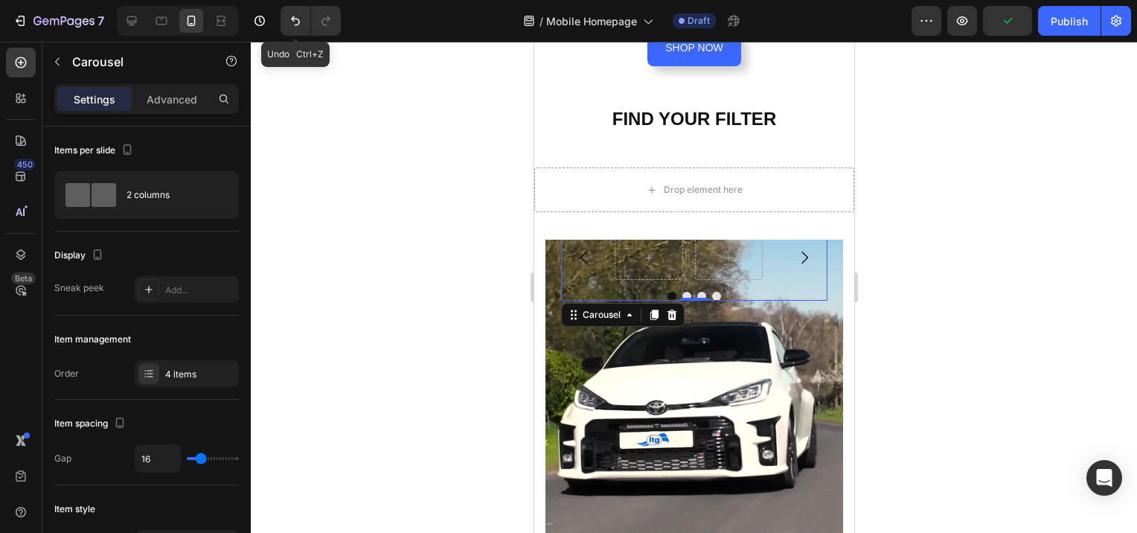
drag, startPoint x: 295, startPoint y: 20, endPoint x: 352, endPoint y: 226, distance: 214.0
click at [295, 20] on icon "Undo/Redo" at bounding box center [295, 20] width 15 height 15
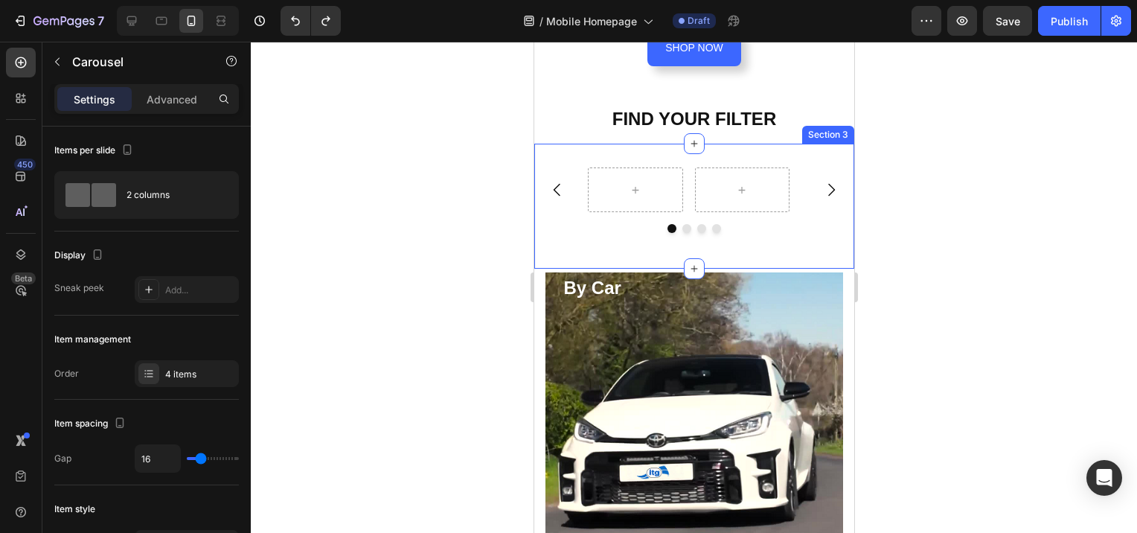
click at [606, 150] on div "Carousel Section 3" at bounding box center [694, 206] width 320 height 125
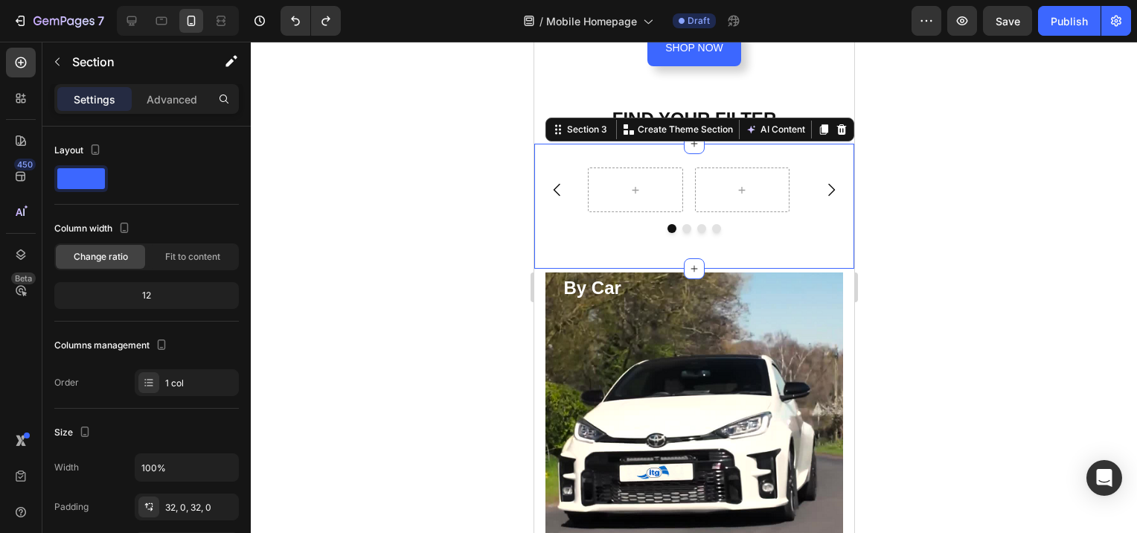
click at [1003, 383] on div at bounding box center [694, 287] width 887 height 491
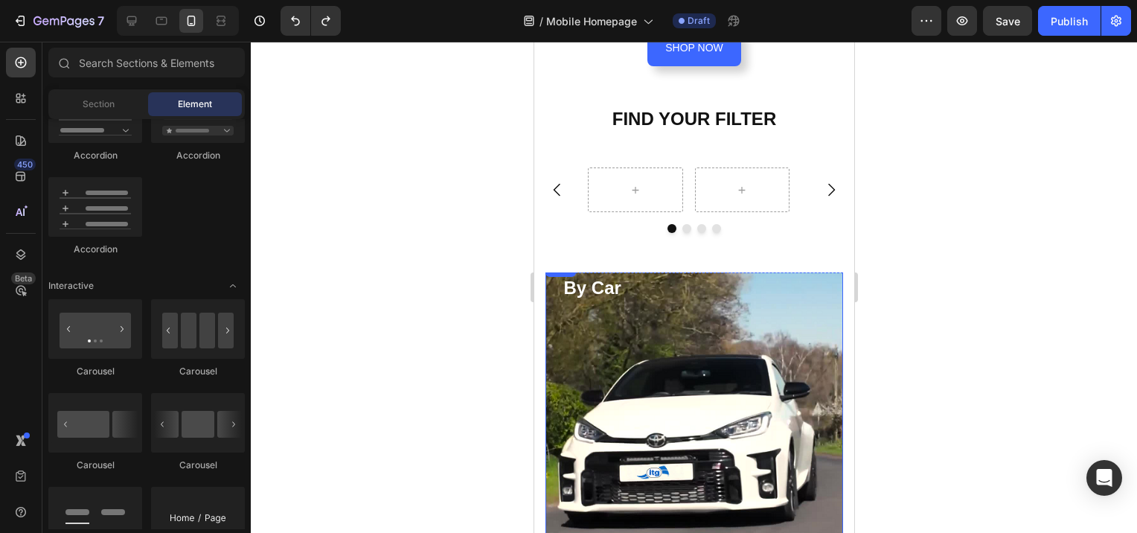
click at [803, 348] on div "By Car Heading Shop now Button Row" at bounding box center [694, 421] width 298 height 325
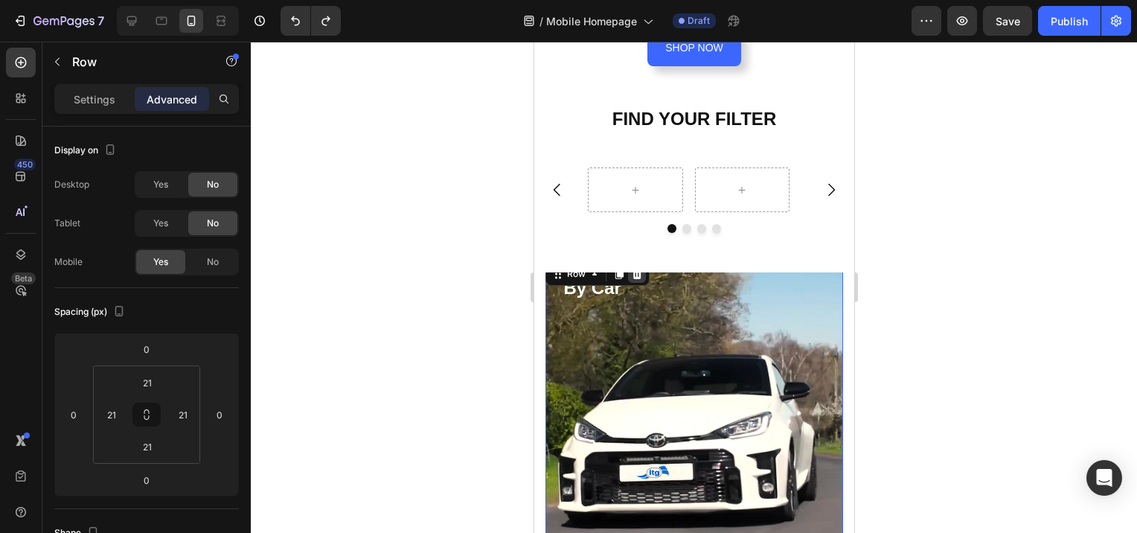
click at [634, 268] on icon at bounding box center [637, 274] width 12 height 12
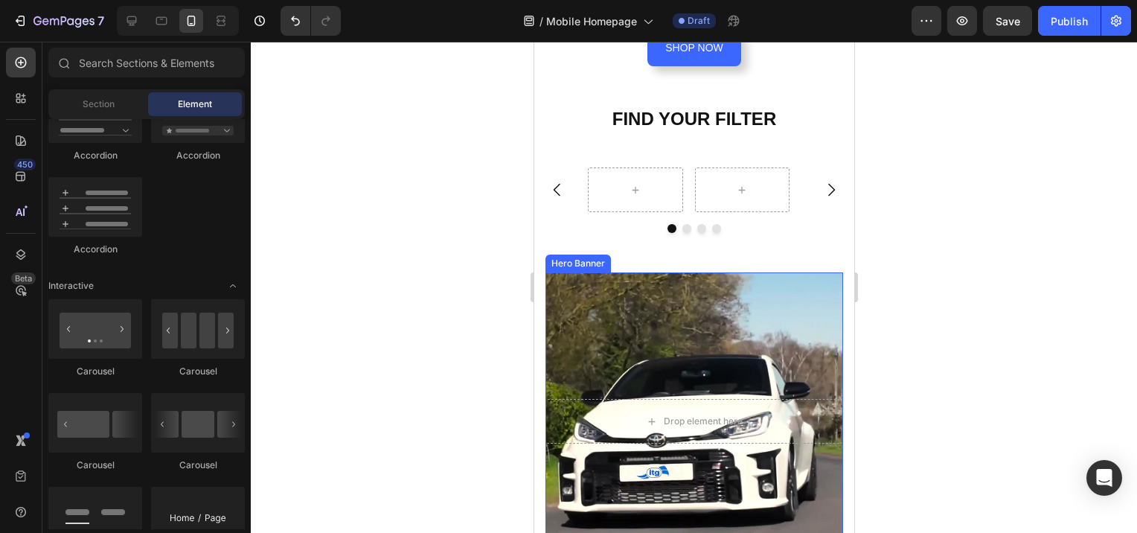
click at [590, 257] on div "Hero Banner" at bounding box center [578, 263] width 60 height 13
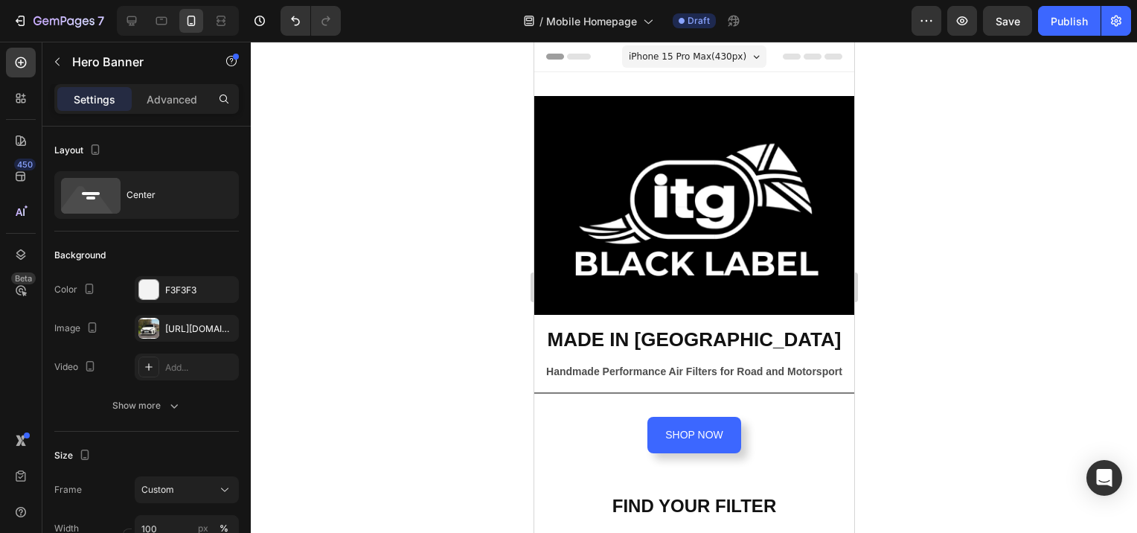
scroll to position [387, 0]
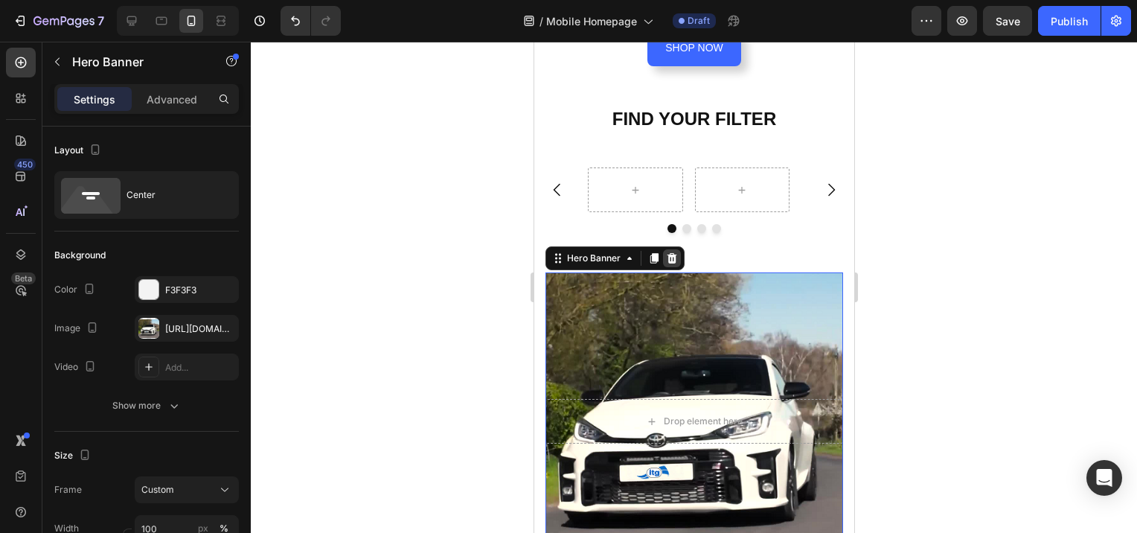
click at [674, 252] on icon at bounding box center [671, 258] width 12 height 12
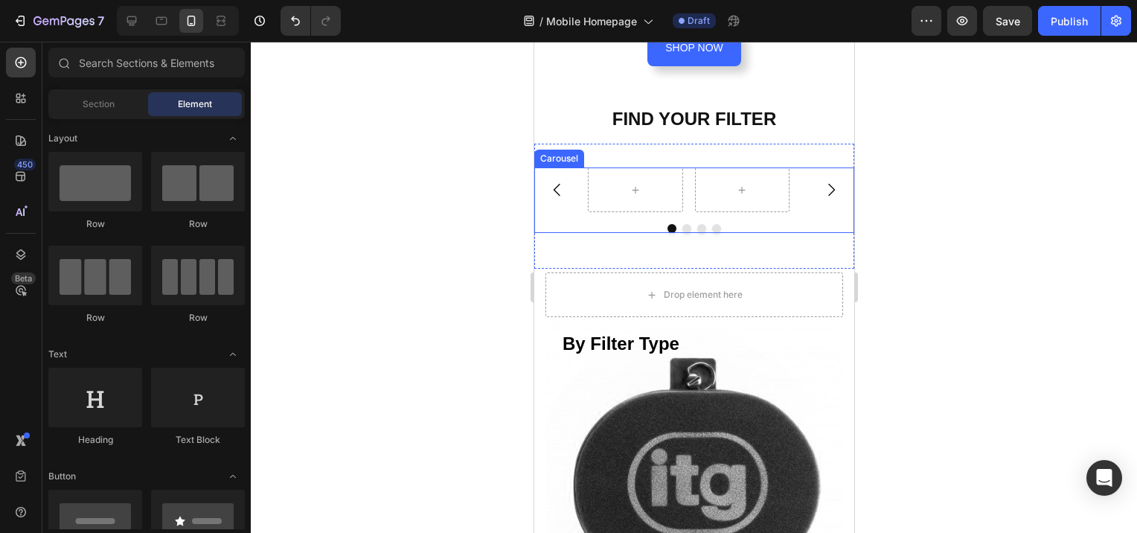
click at [558, 152] on div "Carousel" at bounding box center [559, 158] width 44 height 13
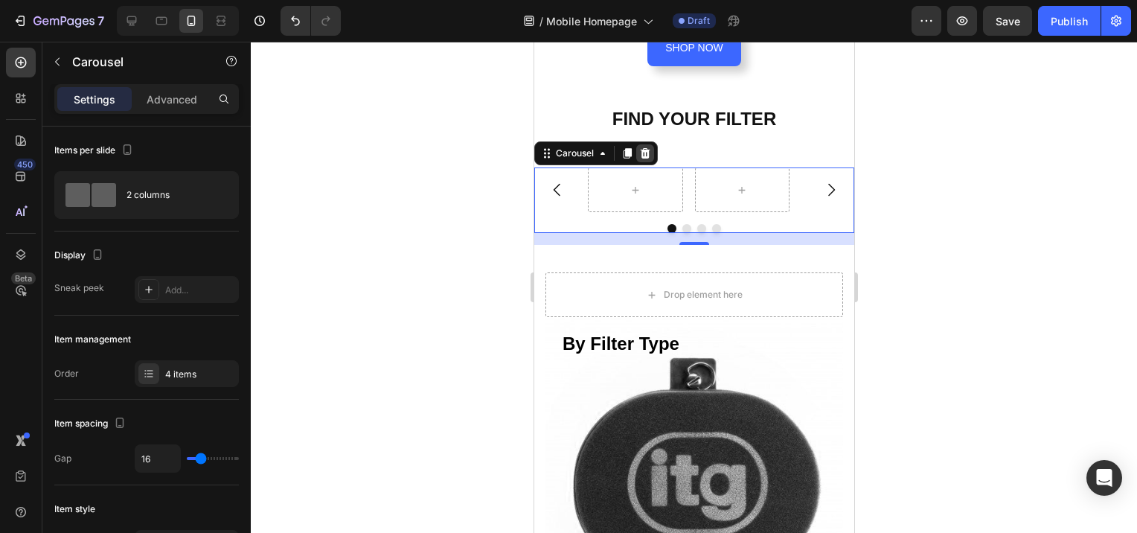
click at [645, 147] on icon at bounding box center [645, 153] width 12 height 12
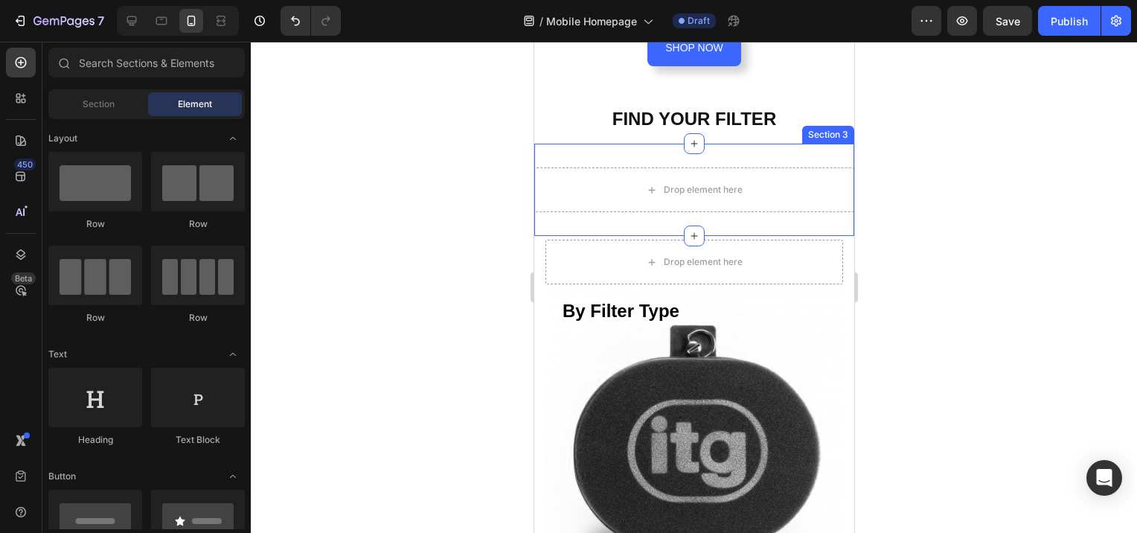
click at [823, 126] on div "Section 3" at bounding box center [828, 135] width 52 height 18
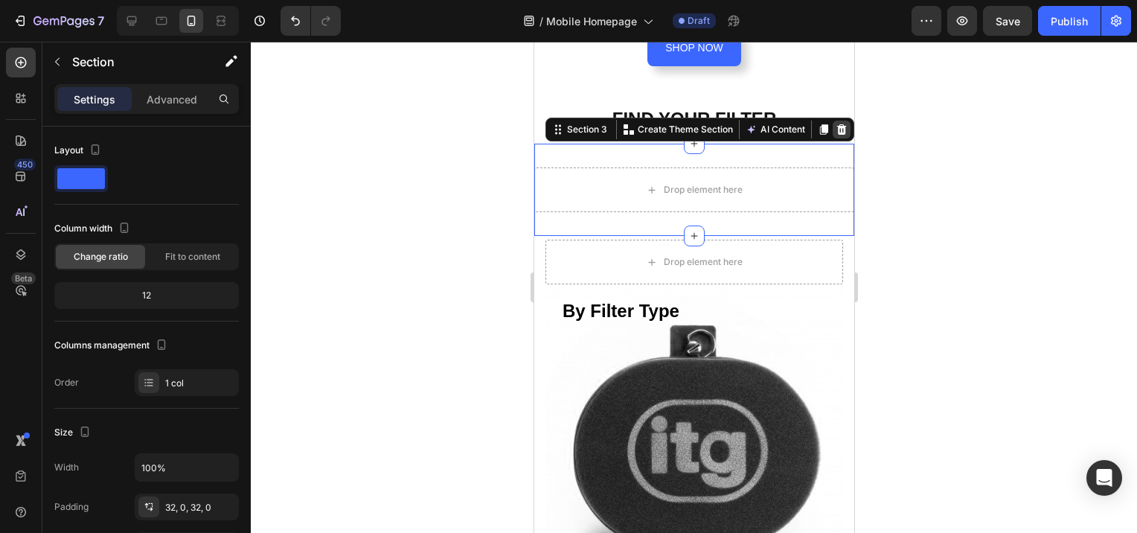
click at [837, 124] on icon at bounding box center [842, 129] width 10 height 10
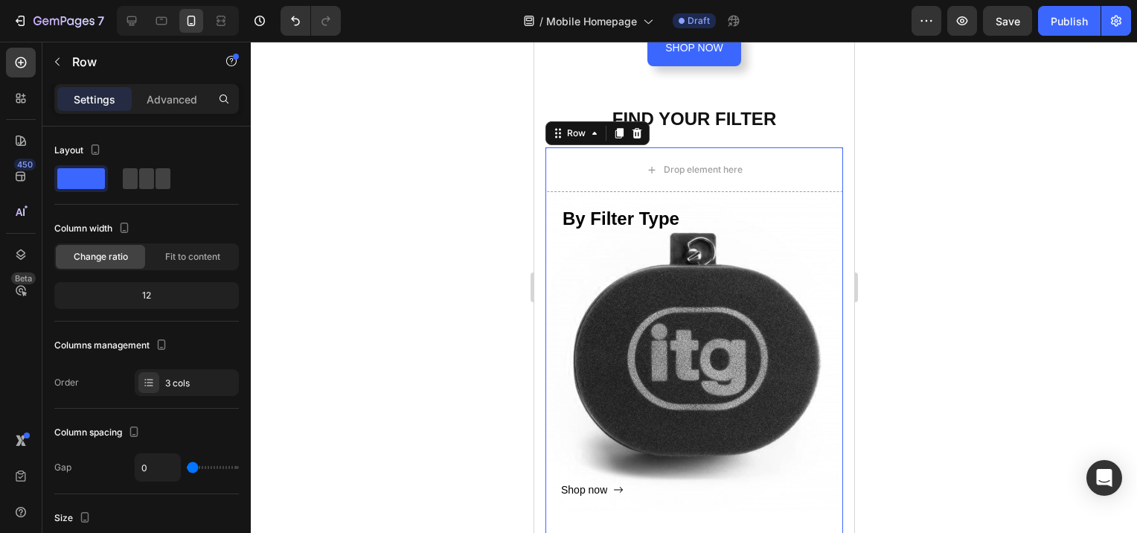
click at [562, 144] on div "Drop element here By Filter Type Heading Shop now Button Row Hero Banner By Cat…" at bounding box center [694, 530] width 320 height 773
click at [637, 127] on icon at bounding box center [637, 133] width 12 height 12
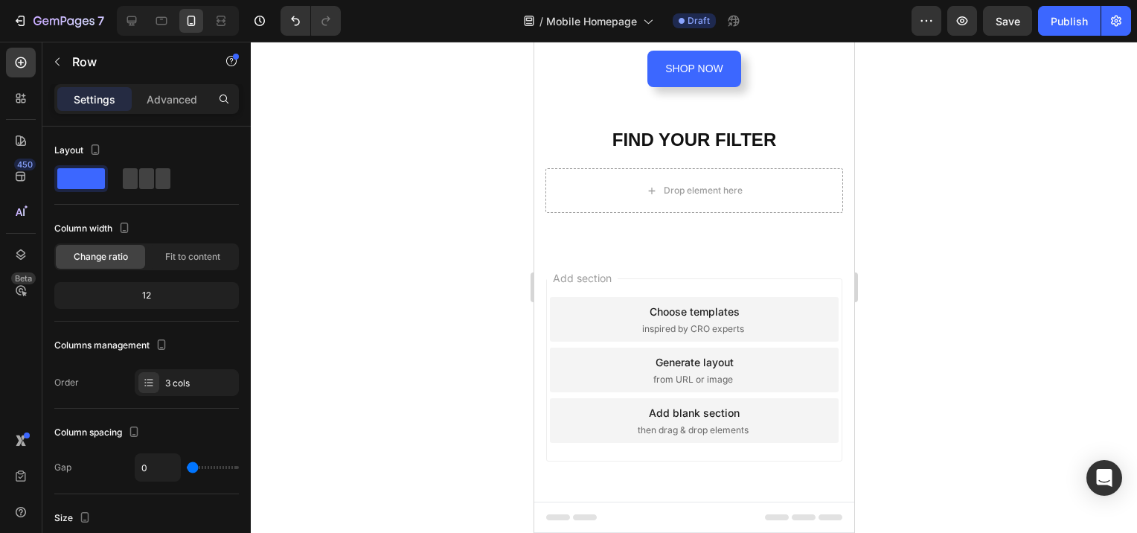
scroll to position [358, 0]
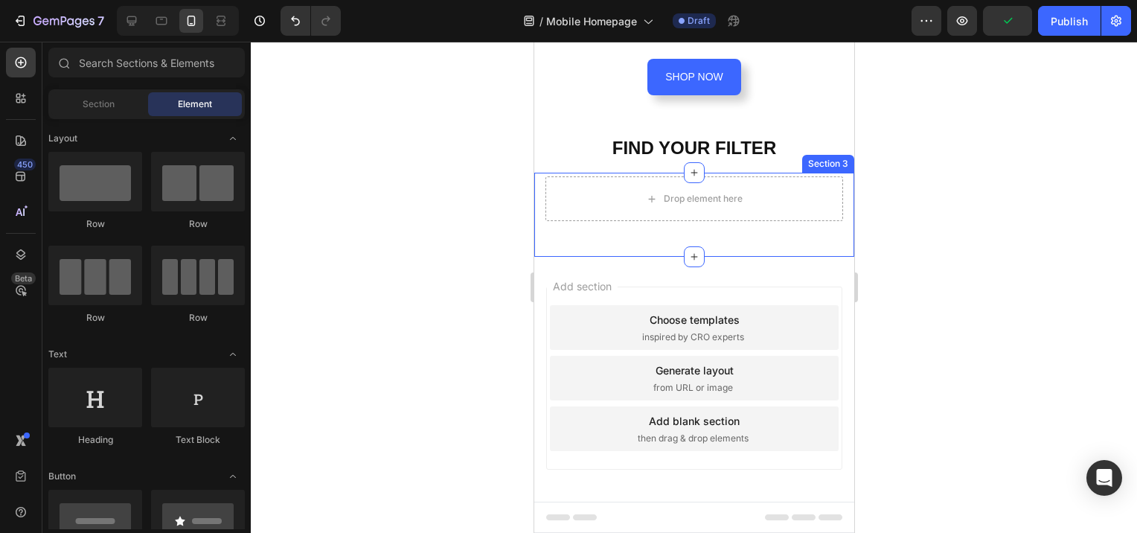
click at [819, 157] on div "Section 3" at bounding box center [828, 163] width 46 height 13
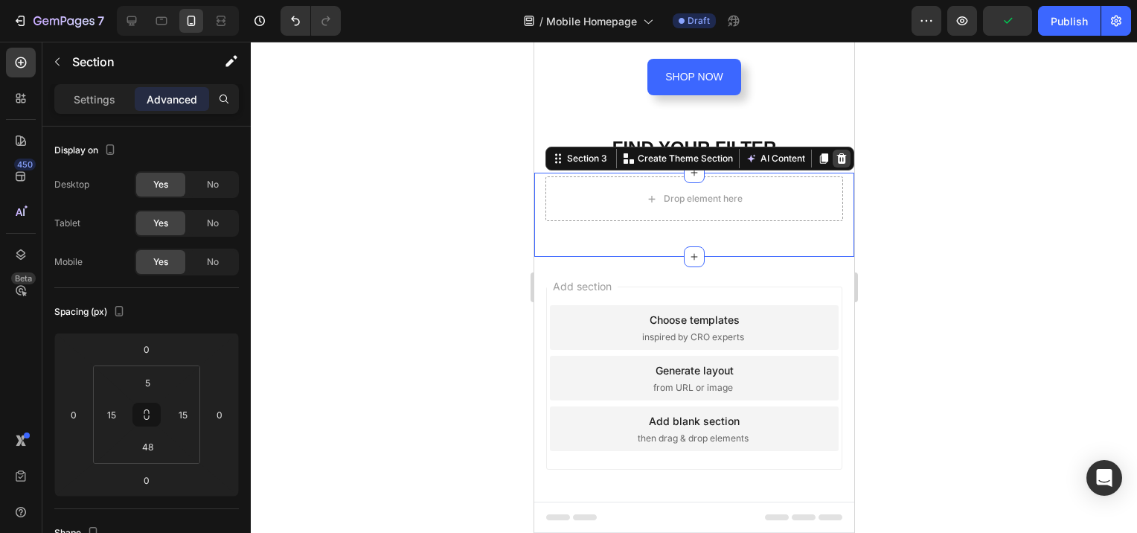
drag, startPoint x: 831, startPoint y: 151, endPoint x: 1436, endPoint y: 257, distance: 613.6
click at [837, 153] on icon at bounding box center [842, 158] width 10 height 10
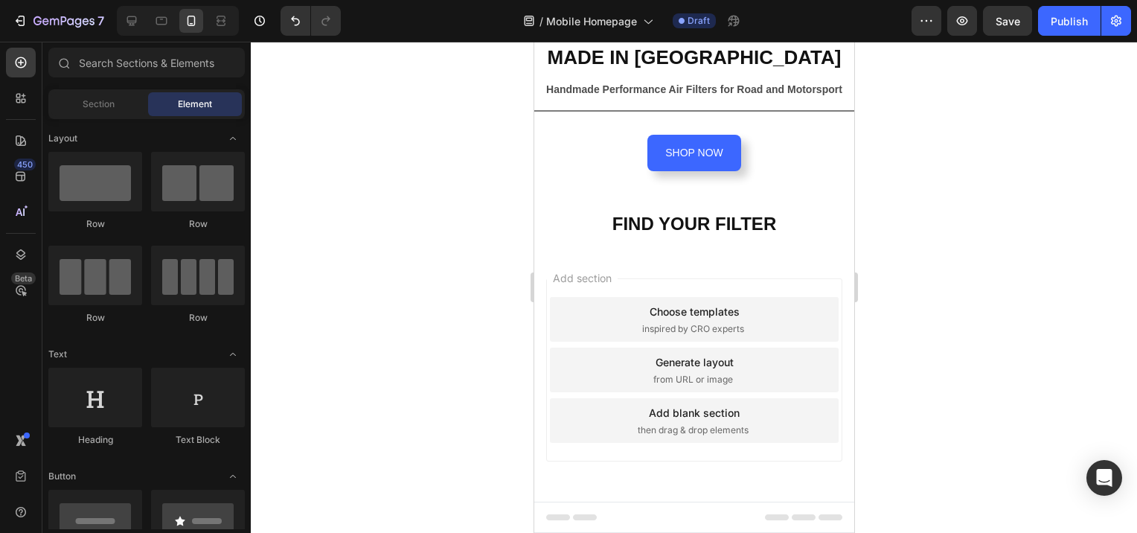
scroll to position [274, 0]
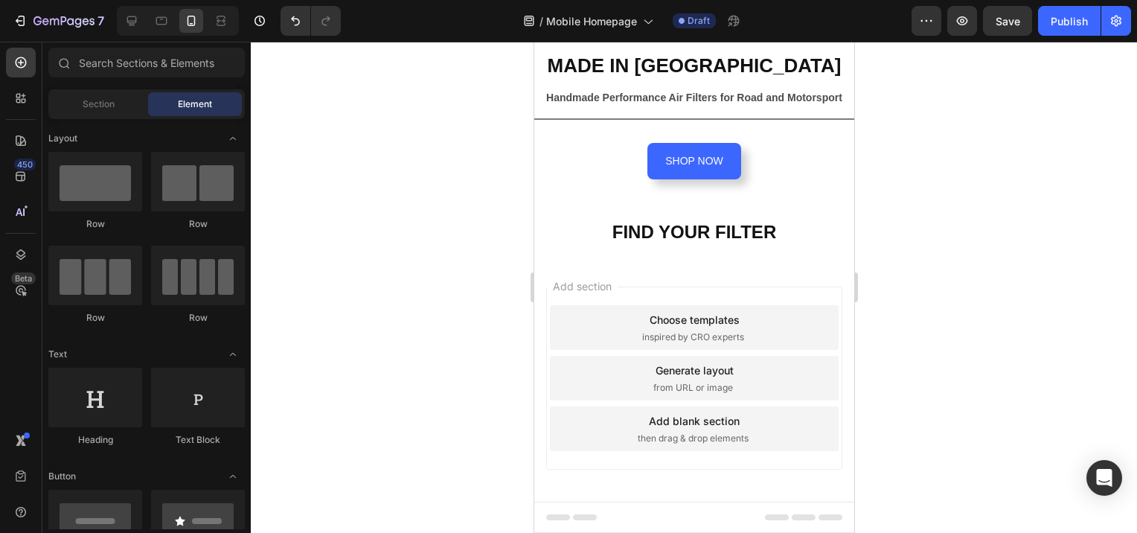
click at [914, 223] on div at bounding box center [694, 287] width 887 height 491
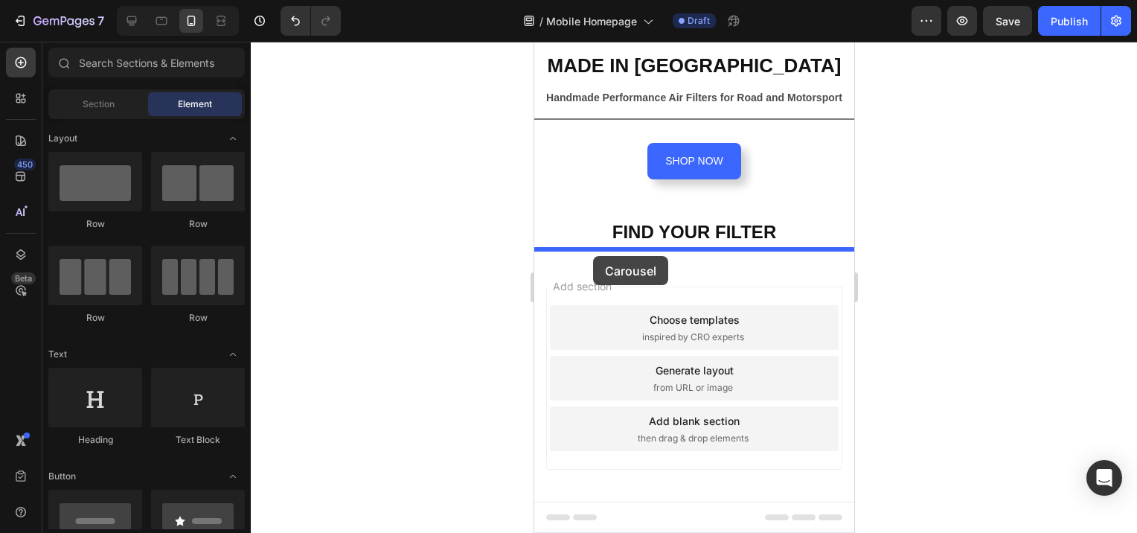
drag, startPoint x: 732, startPoint y: 462, endPoint x: 593, endPoint y: 256, distance: 248.6
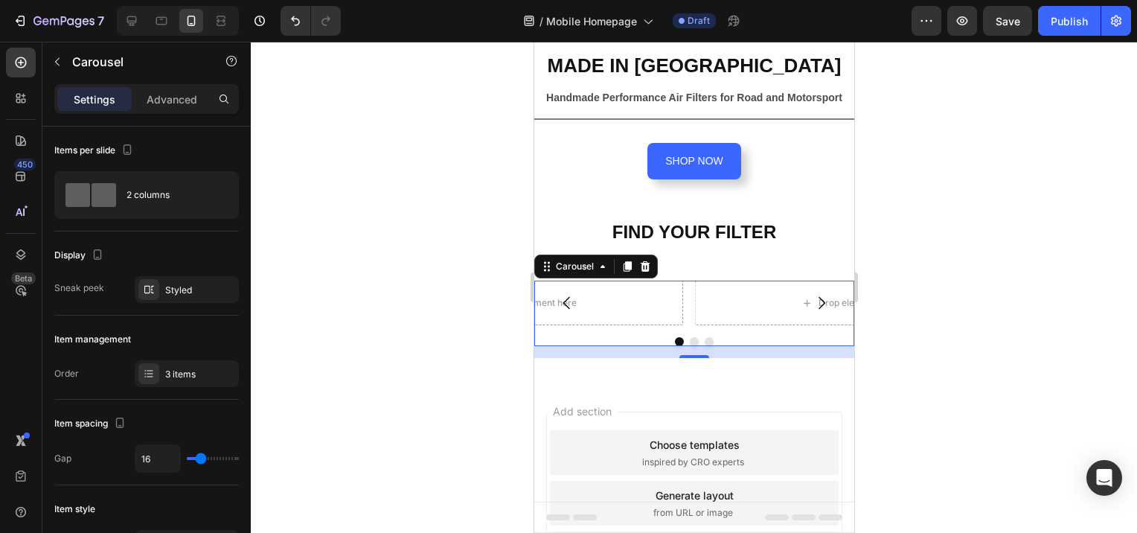
click at [439, 364] on div at bounding box center [694, 287] width 887 height 491
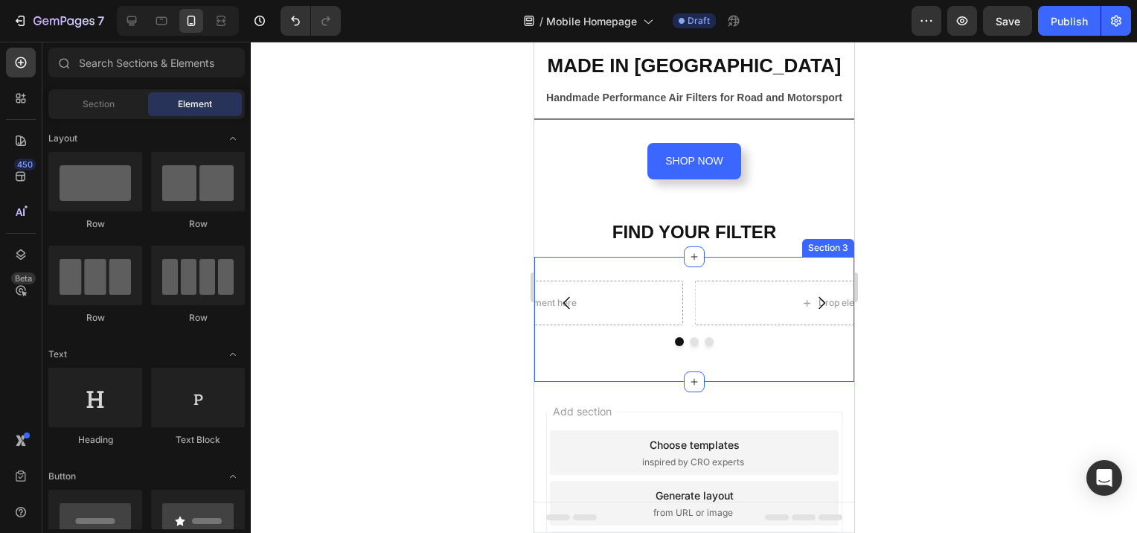
click at [610, 264] on div "Drop element here Drop element here Drop element here Carousel Section 3" at bounding box center [694, 319] width 320 height 125
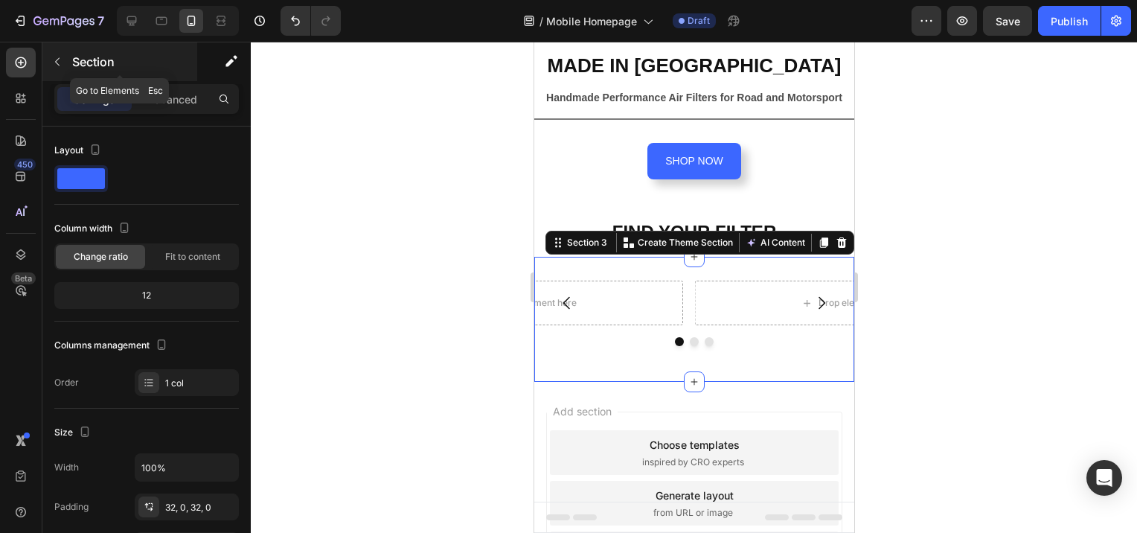
click at [59, 63] on icon "button" at bounding box center [57, 62] width 12 height 12
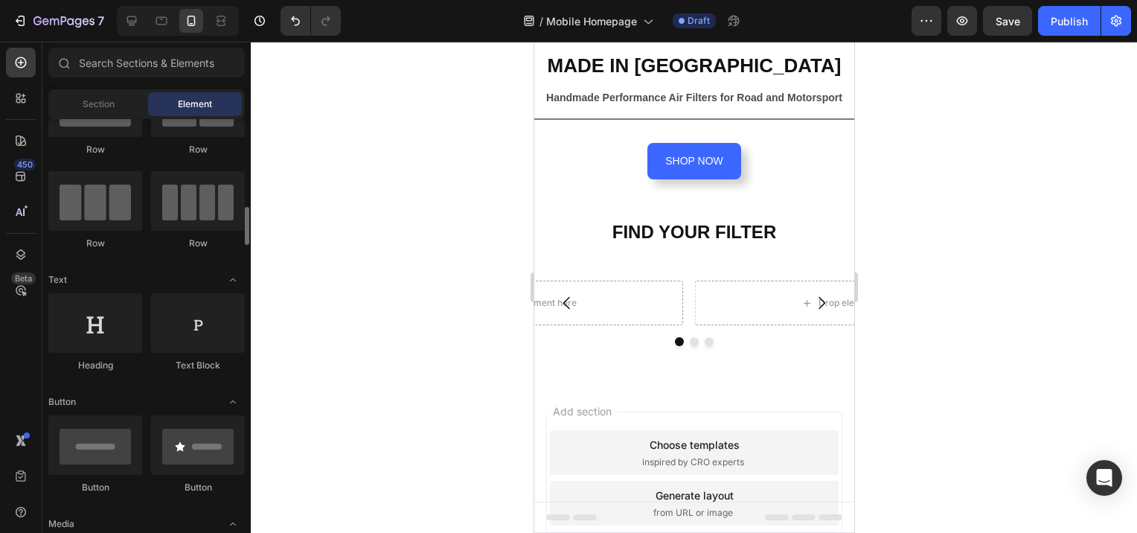
scroll to position [149, 0]
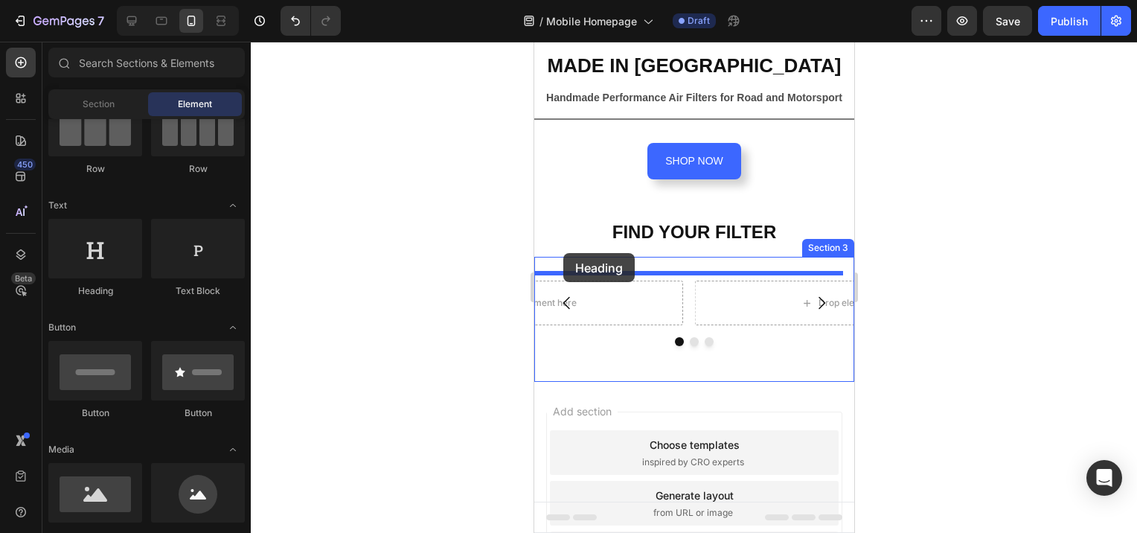
drag, startPoint x: 625, startPoint y: 293, endPoint x: 563, endPoint y: 253, distance: 74.3
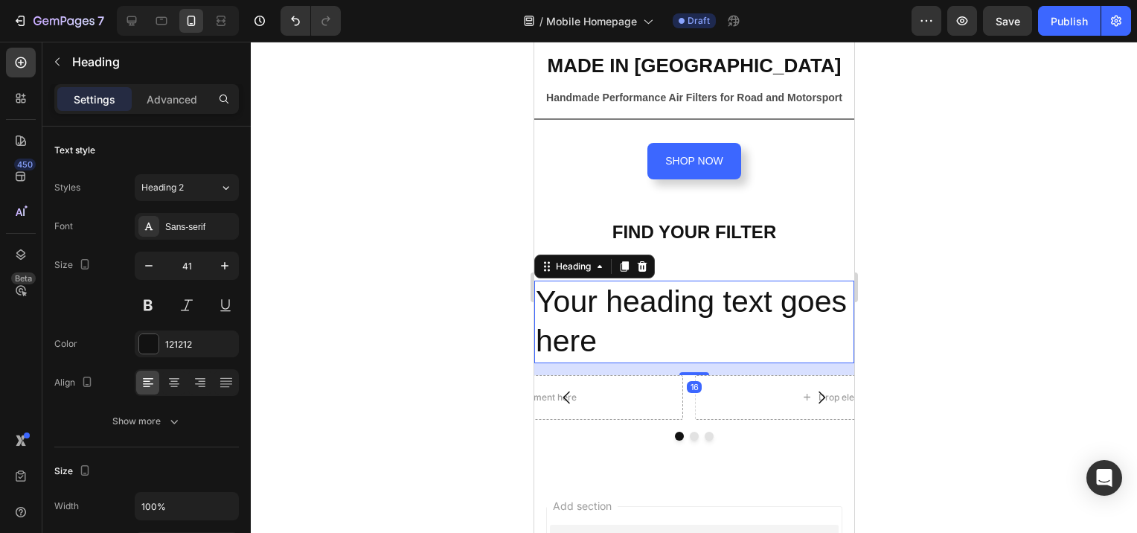
click at [663, 335] on h2 "Your heading text goes here" at bounding box center [694, 322] width 320 height 83
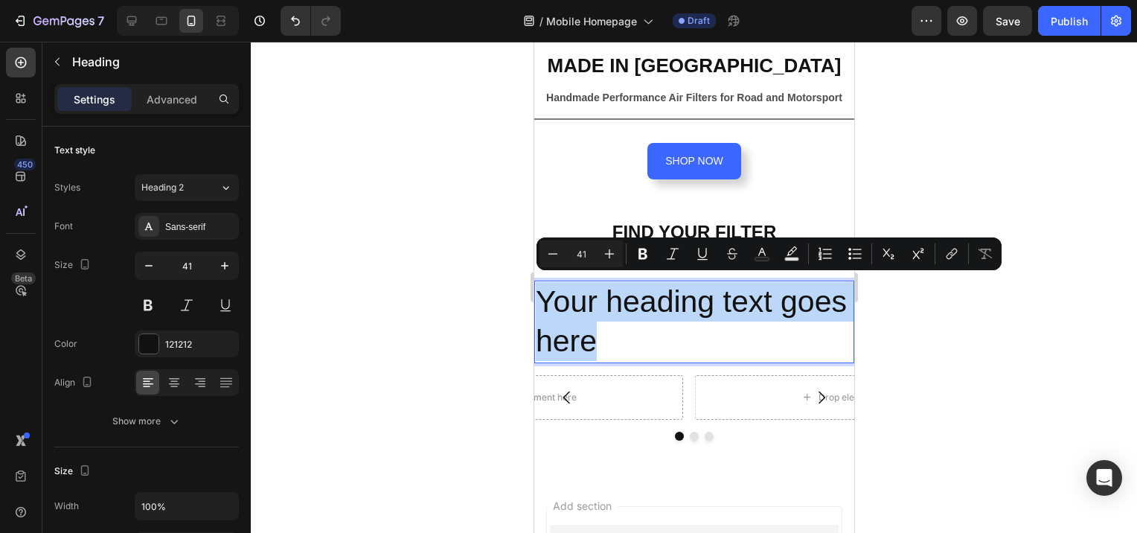
drag, startPoint x: 676, startPoint y: 338, endPoint x: 530, endPoint y: 303, distance: 150.0
click at [534, 303] on html "iPhone 15 Pro Max ( 430 px) iPhone 13 Mini iPhone 13 Pro iPhone 11 Pro Max iPho…" at bounding box center [694, 280] width 320 height 1024
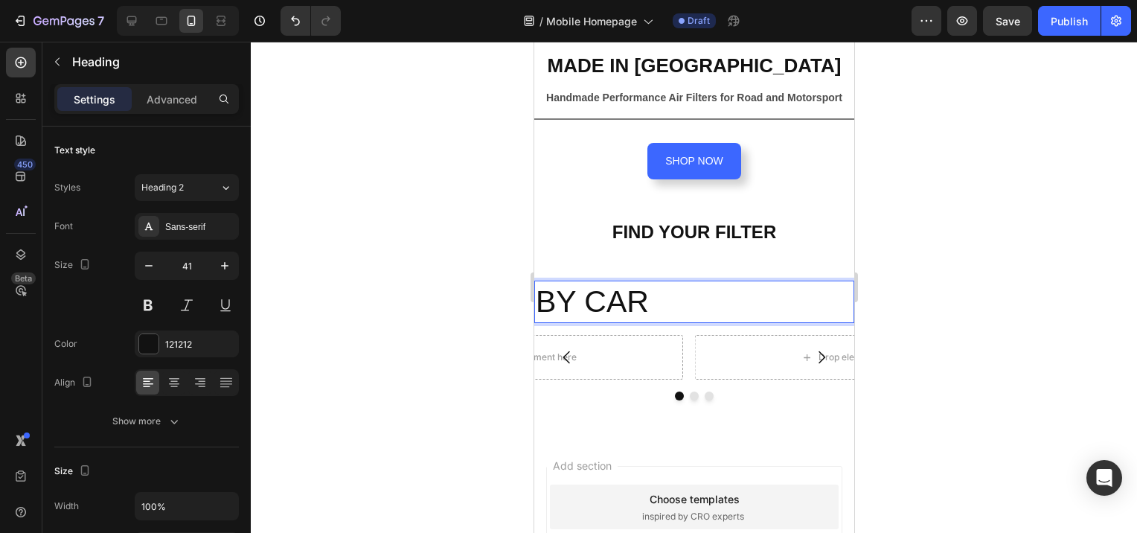
click at [645, 290] on p "BY CAR" at bounding box center [693, 301] width 317 height 39
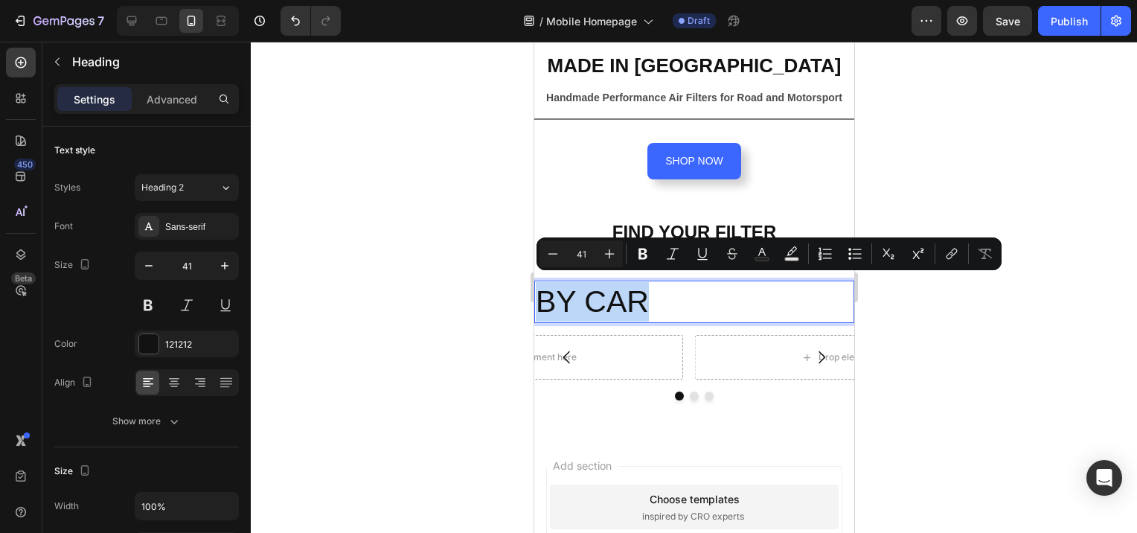
drag, startPoint x: 646, startPoint y: 295, endPoint x: 544, endPoint y: 303, distance: 102.3
click at [544, 303] on p "BY CAR" at bounding box center [693, 301] width 317 height 39
click at [643, 256] on icon "Editor contextual toolbar" at bounding box center [643, 253] width 15 height 15
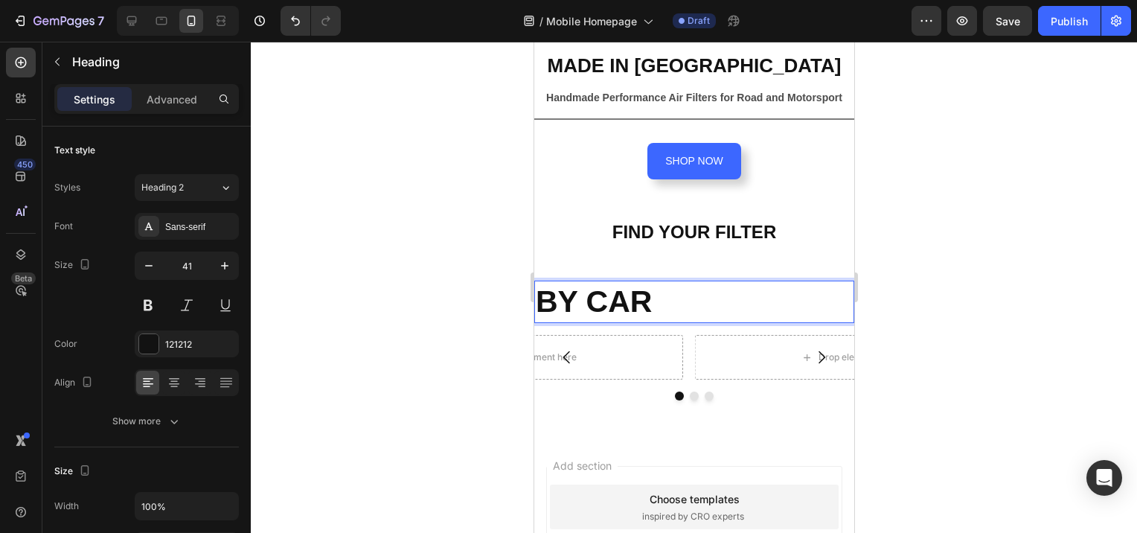
click at [645, 295] on strong "BY CAR" at bounding box center [593, 301] width 116 height 34
drag, startPoint x: 656, startPoint y: 296, endPoint x: 526, endPoint y: 300, distance: 129.6
click at [534, 300] on html "iPhone 15 Pro Max ( 430 px) iPhone 13 Mini iPhone 13 Pro iPhone 11 Pro Max iPho…" at bounding box center [694, 260] width 320 height 984
drag, startPoint x: 575, startPoint y: 296, endPoint x: 680, endPoint y: 298, distance: 104.2
click at [680, 298] on p "BY CAR" at bounding box center [693, 301] width 317 height 39
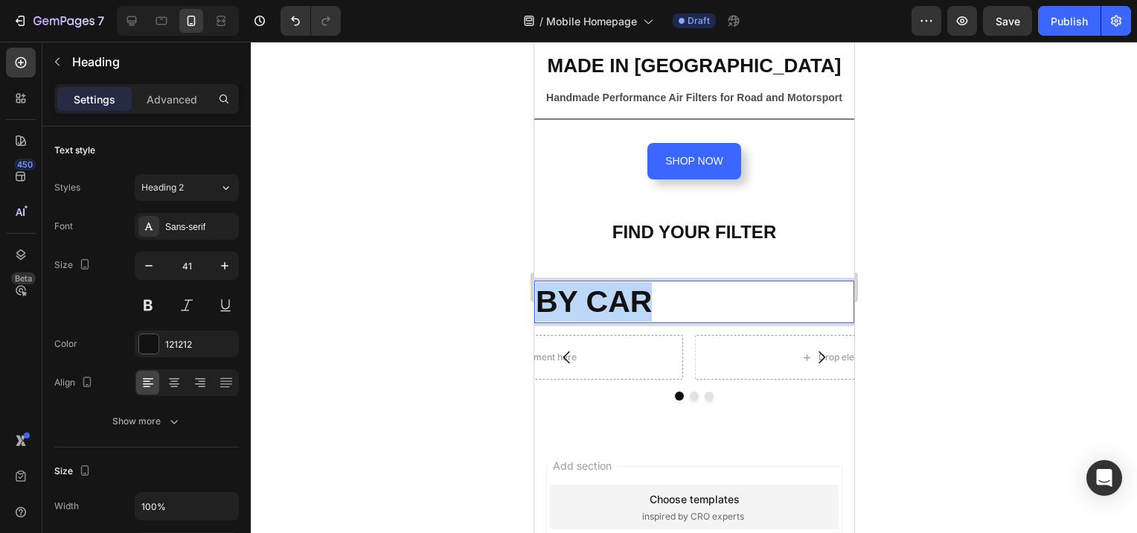
drag, startPoint x: 655, startPoint y: 296, endPoint x: 545, endPoint y: 298, distance: 110.2
click at [545, 298] on p "BY CAR" at bounding box center [693, 301] width 317 height 39
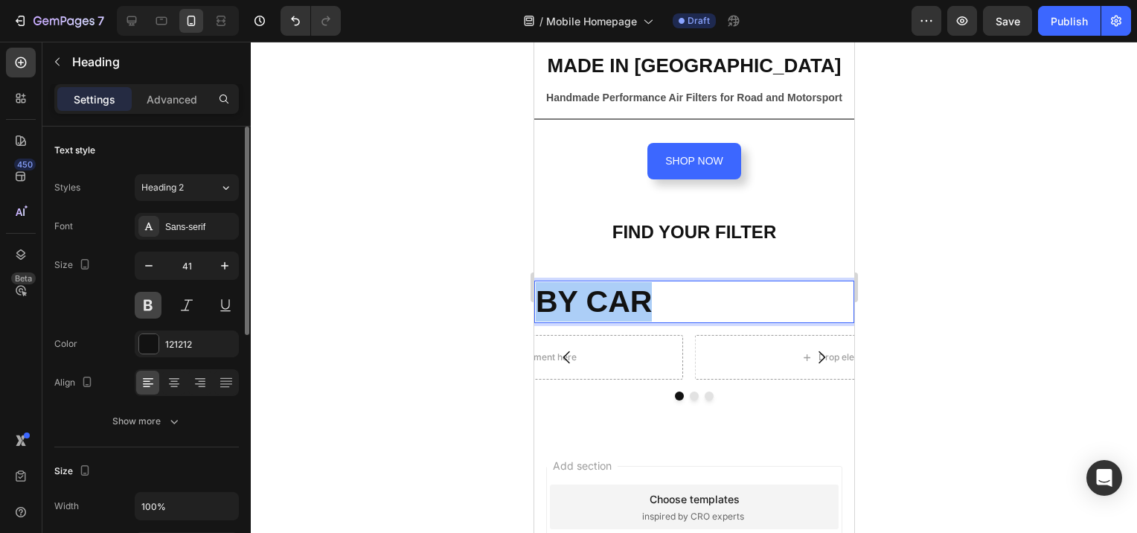
click at [144, 304] on button at bounding box center [148, 305] width 27 height 27
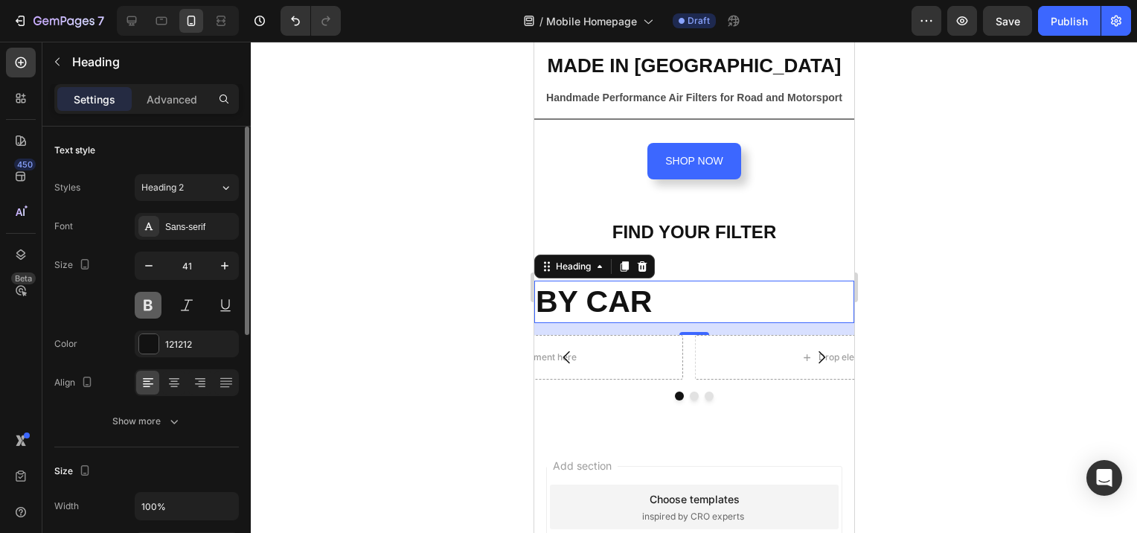
click at [144, 304] on button at bounding box center [148, 305] width 27 height 27
click at [712, 289] on p "BY CAR" at bounding box center [693, 301] width 317 height 39
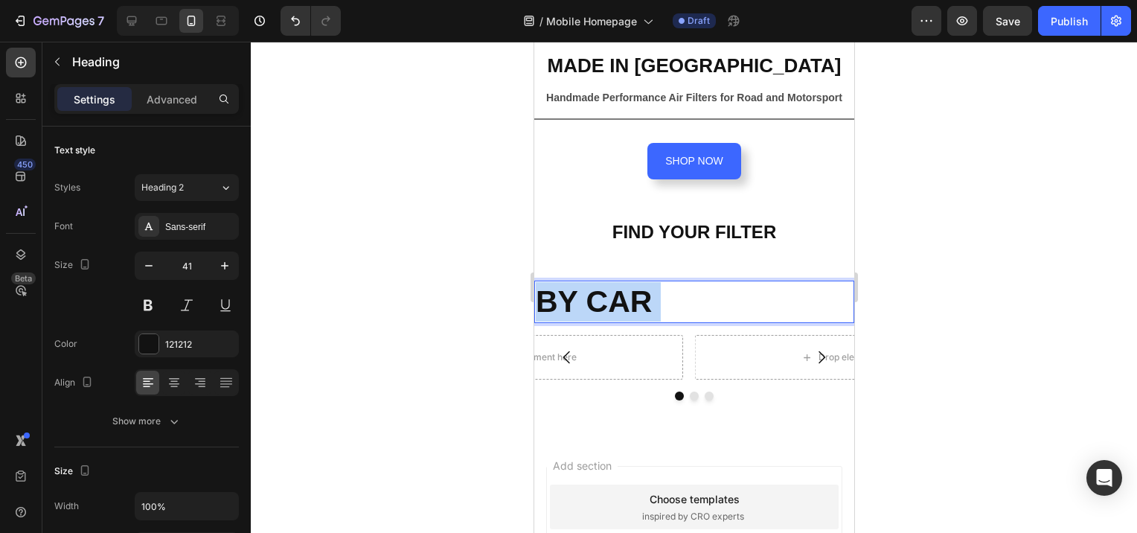
drag, startPoint x: 663, startPoint y: 292, endPoint x: 1044, endPoint y: 339, distance: 384.0
click at [534, 297] on html "iPhone 15 Pro Max ( 430 px) iPhone 13 Mini iPhone 13 Pro iPhone 11 Pro Max iPho…" at bounding box center [694, 260] width 320 height 984
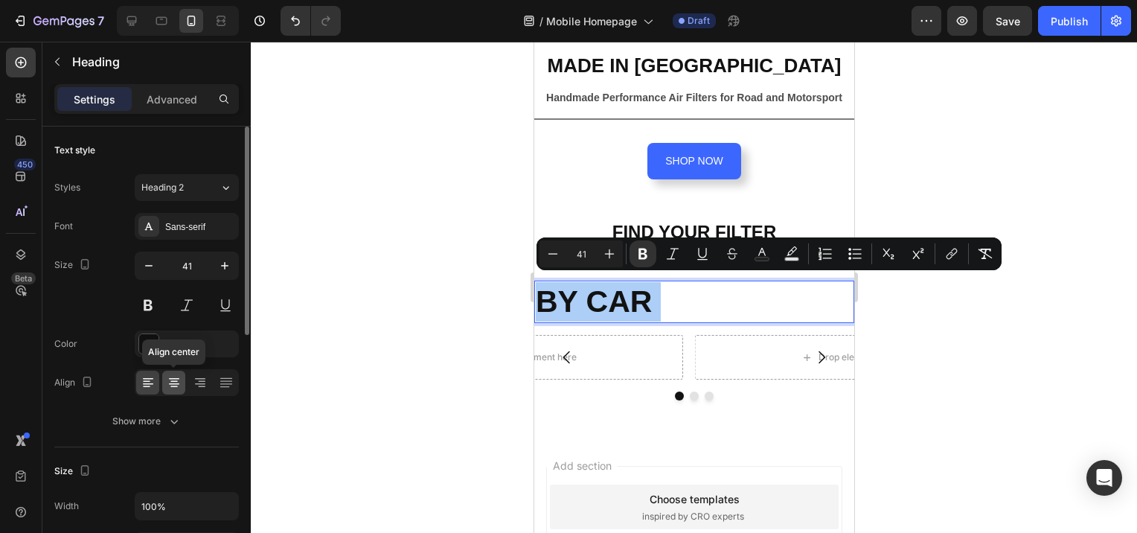
click at [167, 380] on icon at bounding box center [174, 382] width 15 height 15
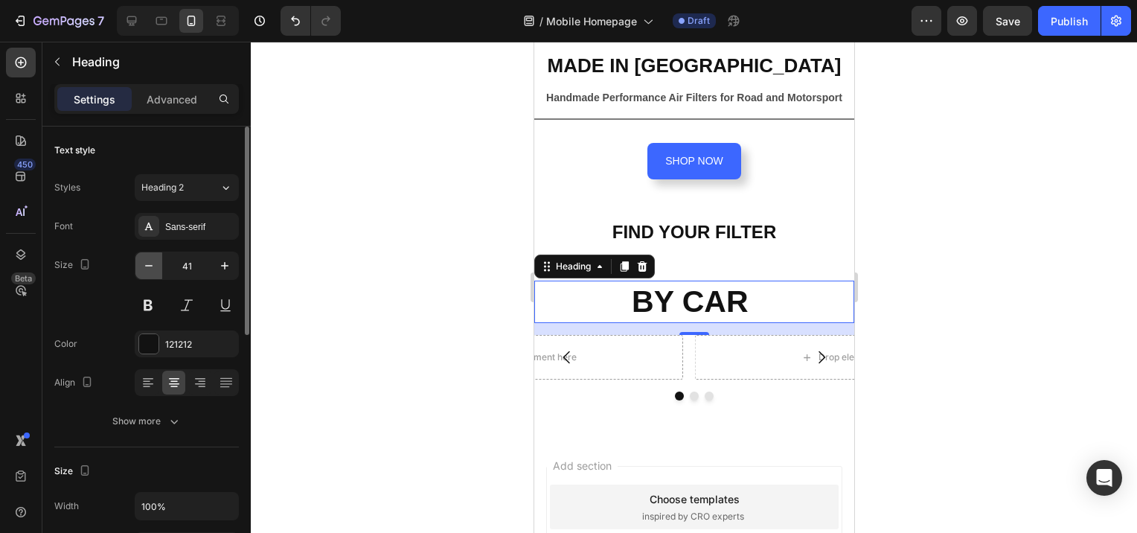
click at [155, 264] on icon "button" at bounding box center [148, 265] width 15 height 15
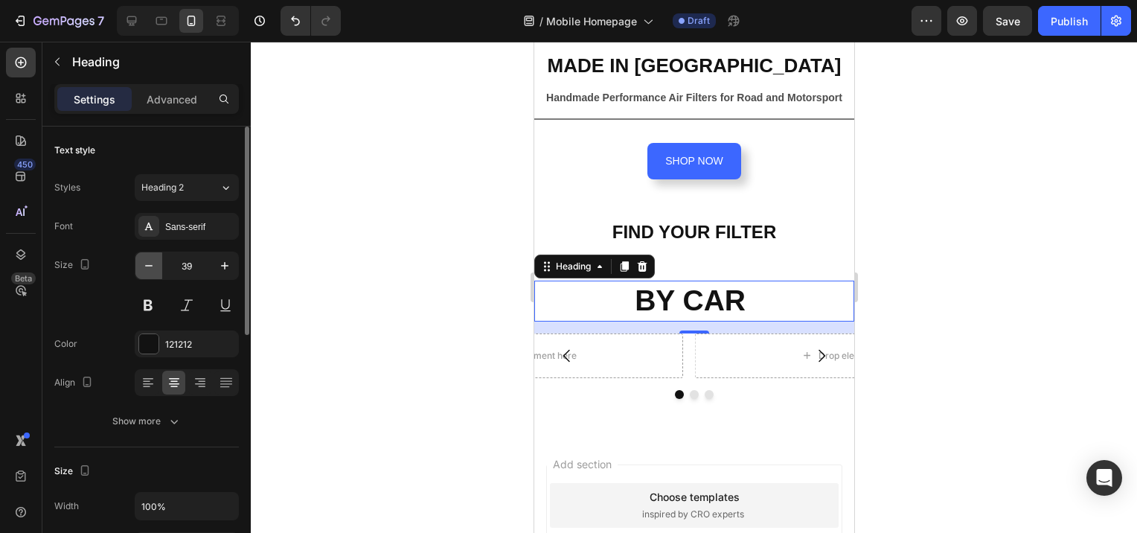
click at [155, 264] on icon "button" at bounding box center [148, 265] width 15 height 15
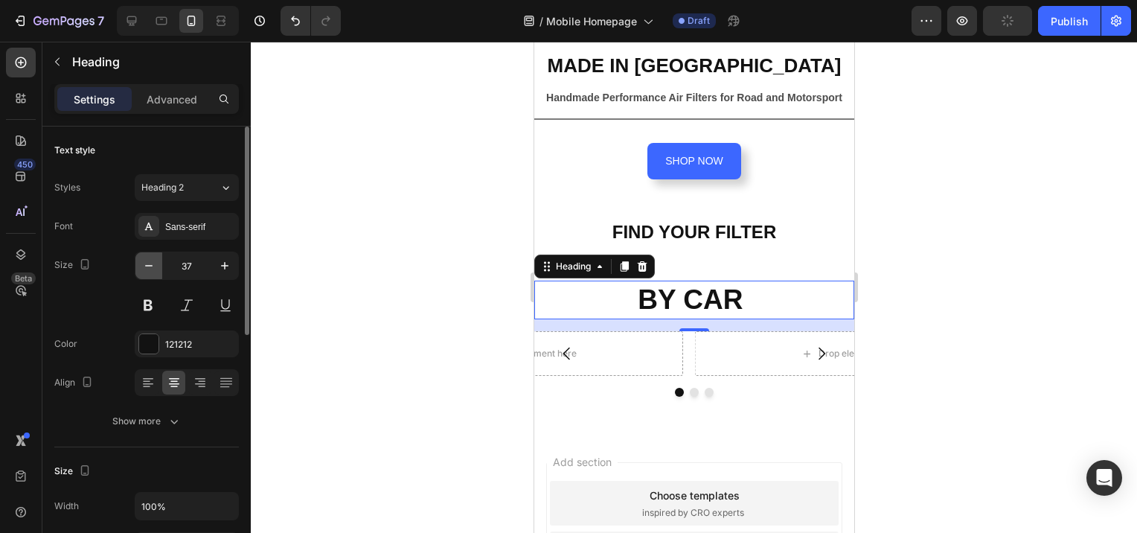
click at [155, 264] on icon "button" at bounding box center [148, 265] width 15 height 15
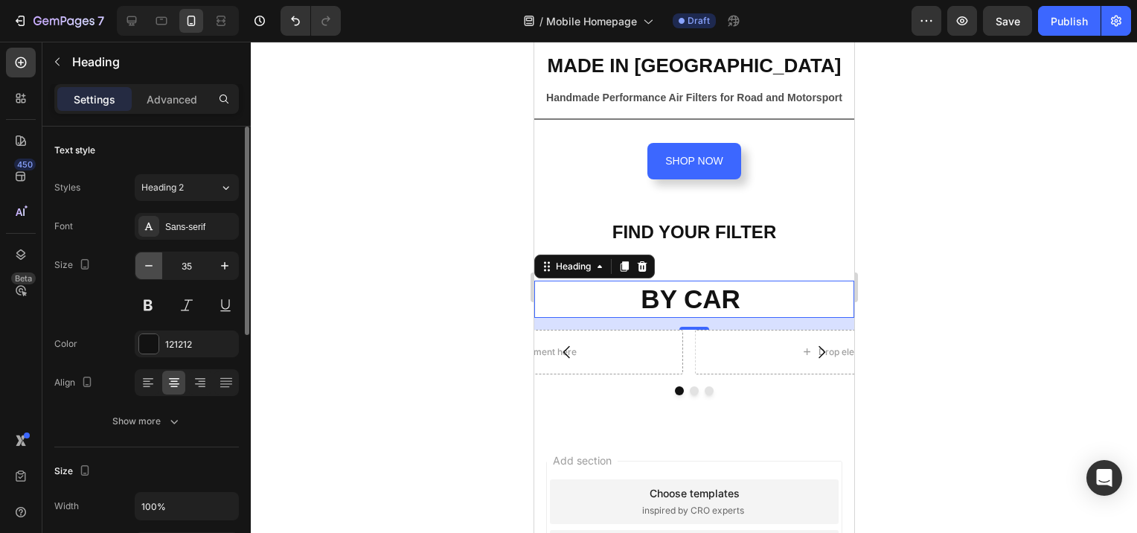
click at [155, 264] on icon "button" at bounding box center [148, 265] width 15 height 15
click at [149, 265] on icon "button" at bounding box center [148, 265] width 7 height 1
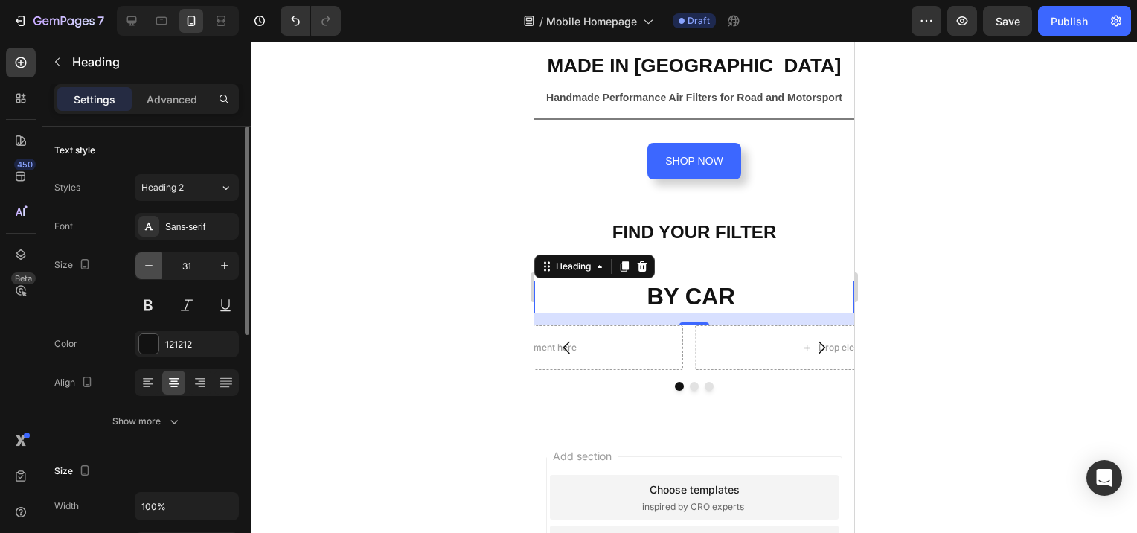
click at [149, 265] on icon "button" at bounding box center [148, 265] width 7 height 1
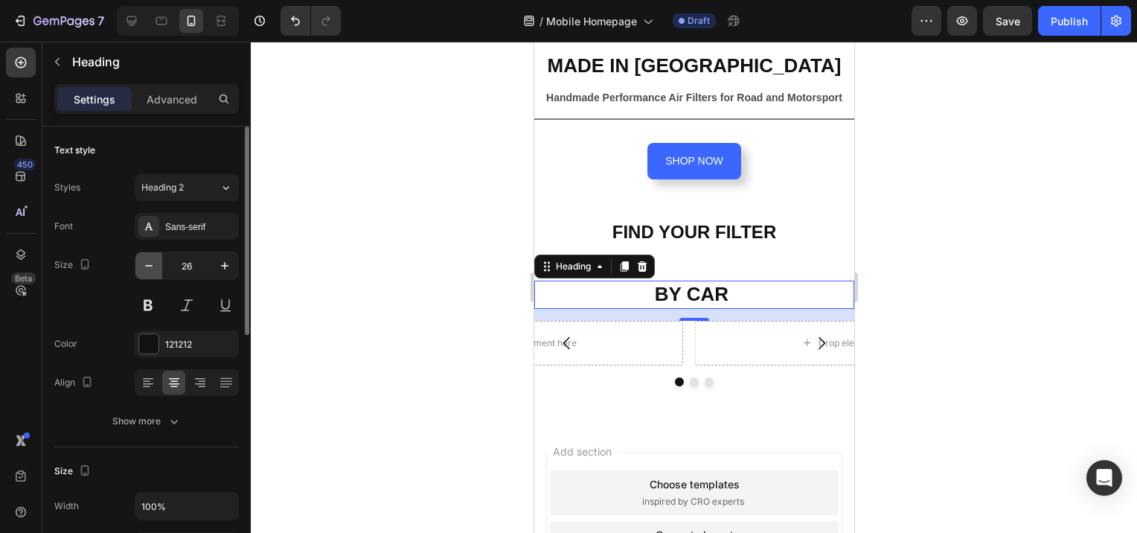
click at [149, 265] on icon "button" at bounding box center [148, 265] width 7 height 1
type input "25"
click at [357, 306] on div at bounding box center [694, 287] width 887 height 491
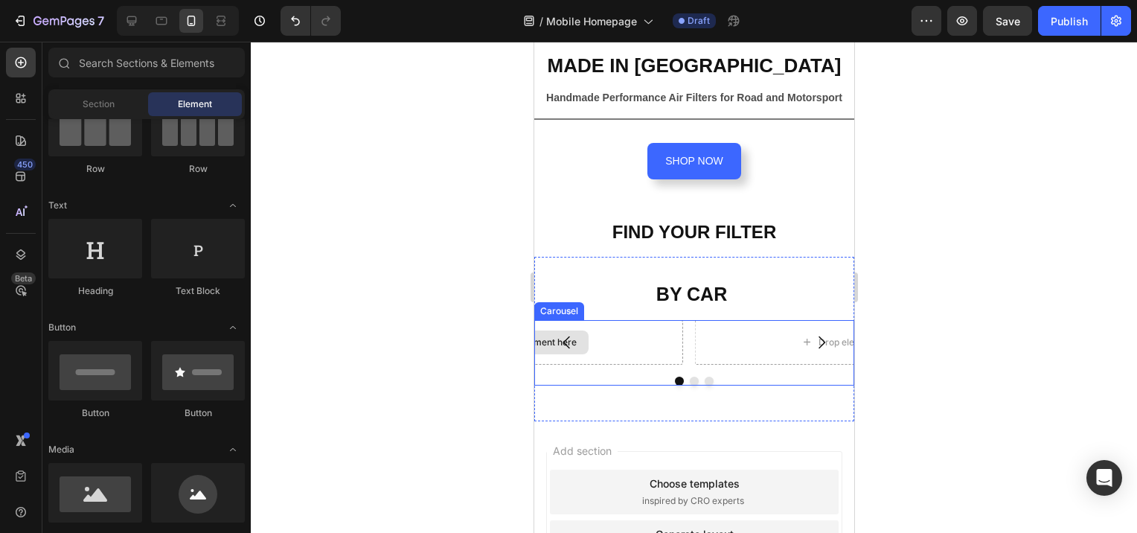
click at [631, 345] on div "Drop element here" at bounding box center [527, 342] width 309 height 45
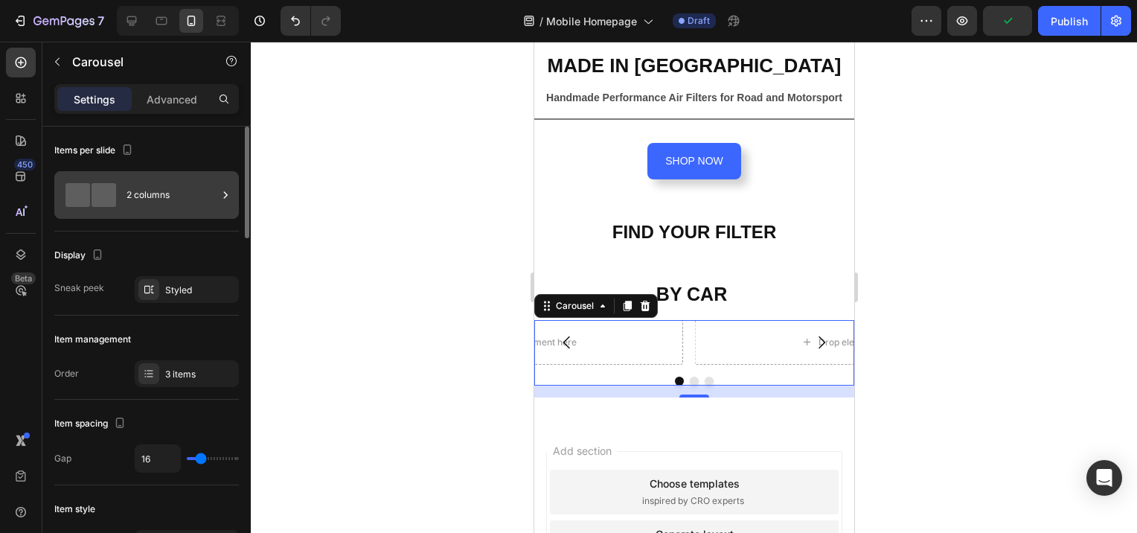
click at [226, 196] on icon at bounding box center [225, 195] width 15 height 15
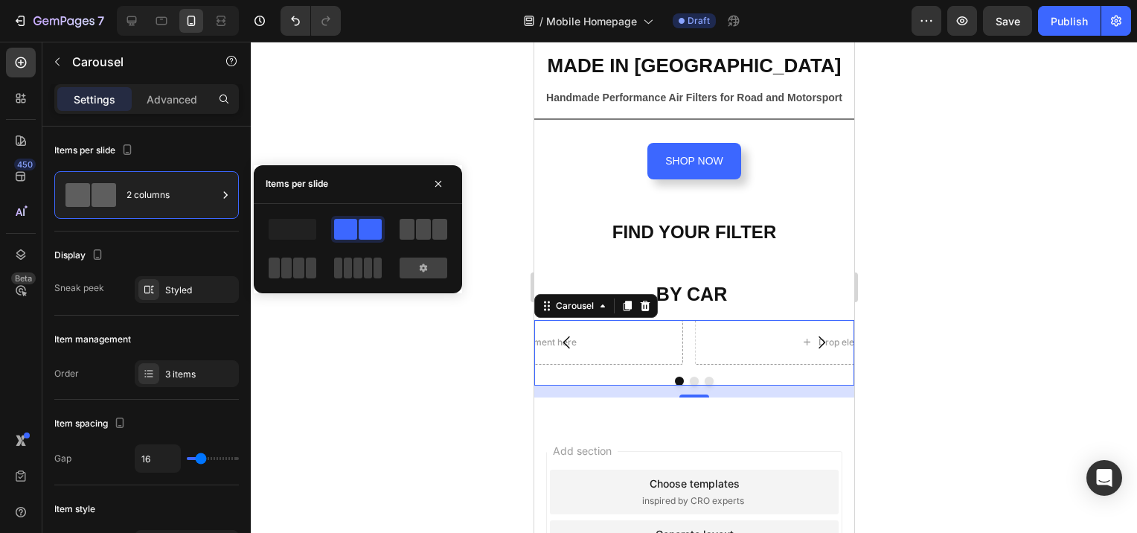
click at [430, 235] on span at bounding box center [423, 229] width 15 height 21
click at [354, 226] on span at bounding box center [345, 229] width 23 height 21
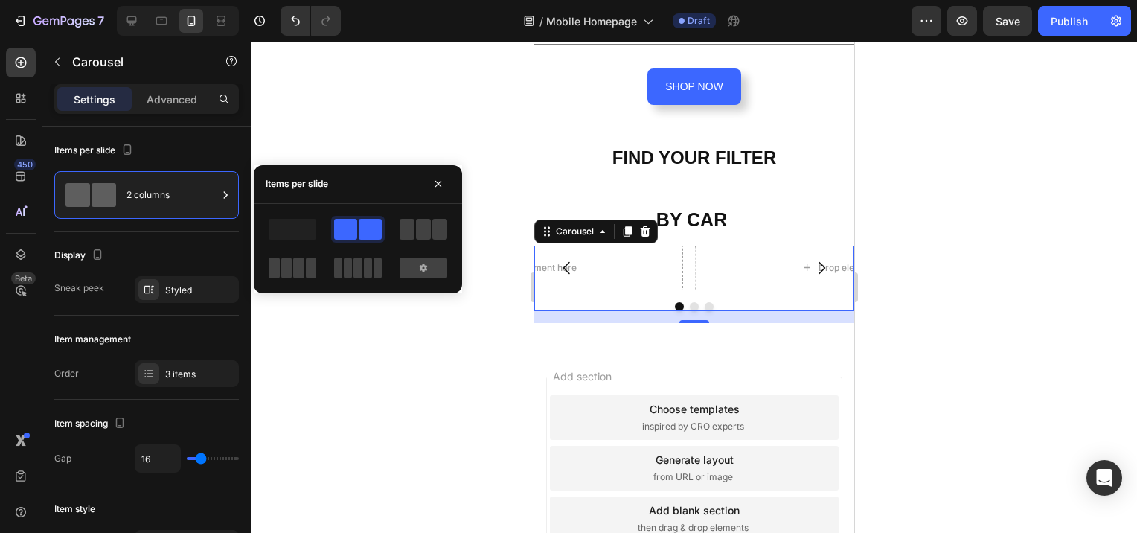
scroll to position [423, 0]
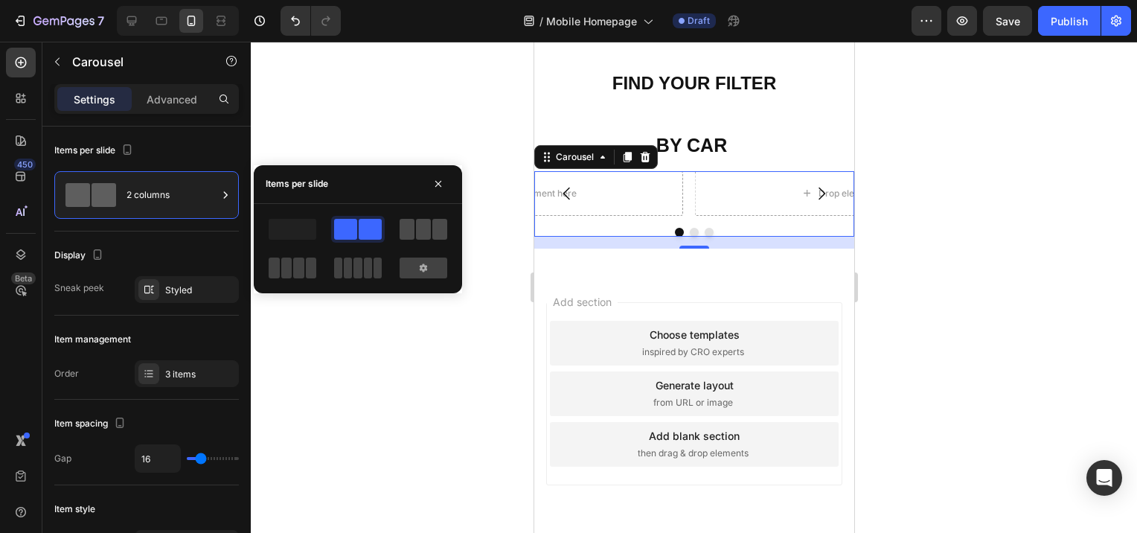
click at [427, 224] on span at bounding box center [423, 229] width 15 height 21
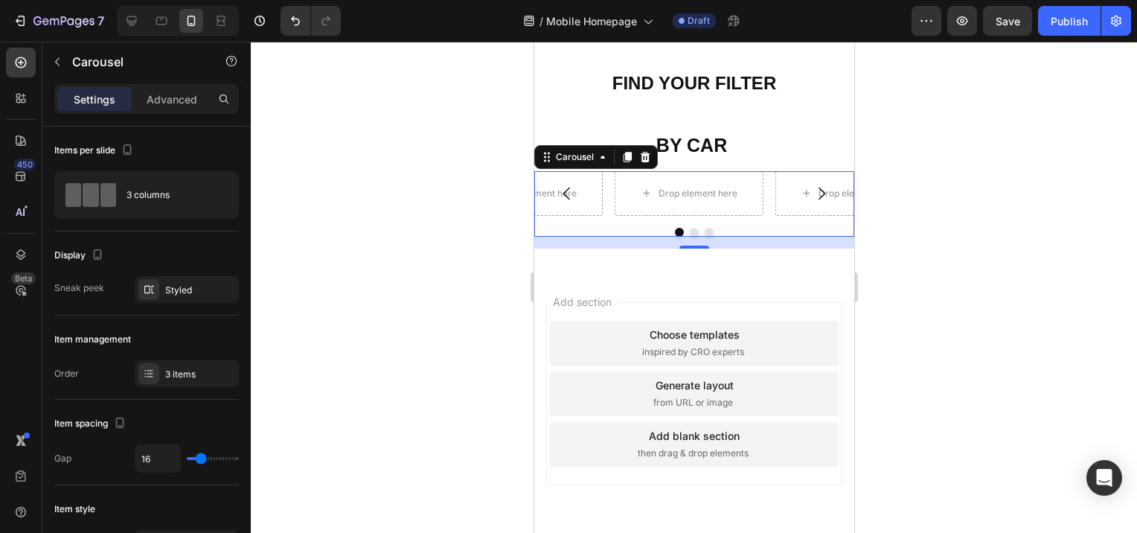
click at [473, 402] on div at bounding box center [694, 287] width 887 height 491
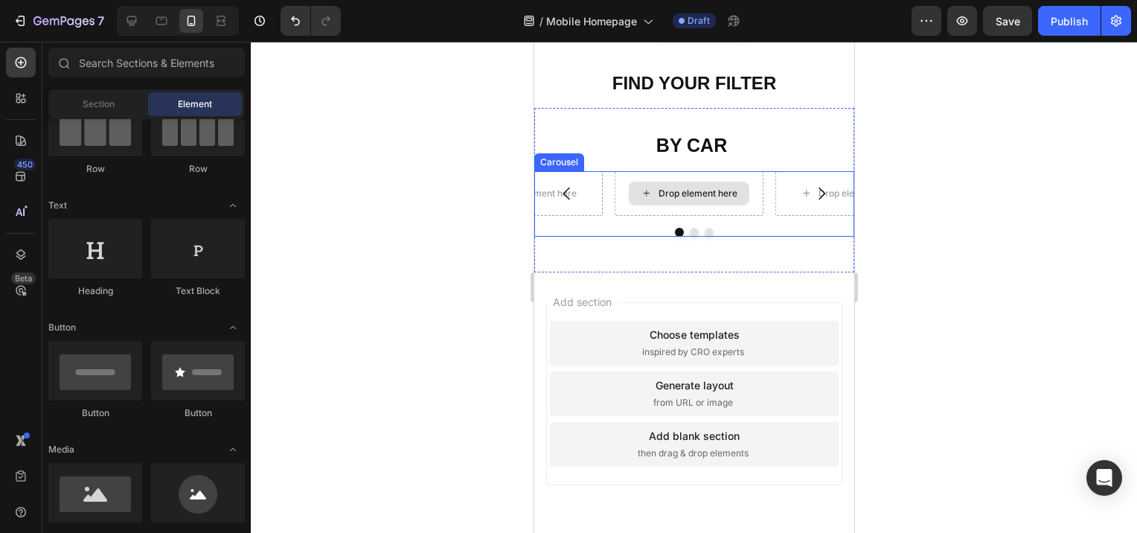
click at [664, 188] on div "Drop element here" at bounding box center [697, 194] width 79 height 12
click at [647, 188] on icon at bounding box center [646, 193] width 12 height 13
click at [561, 156] on div "Carousel" at bounding box center [559, 162] width 44 height 13
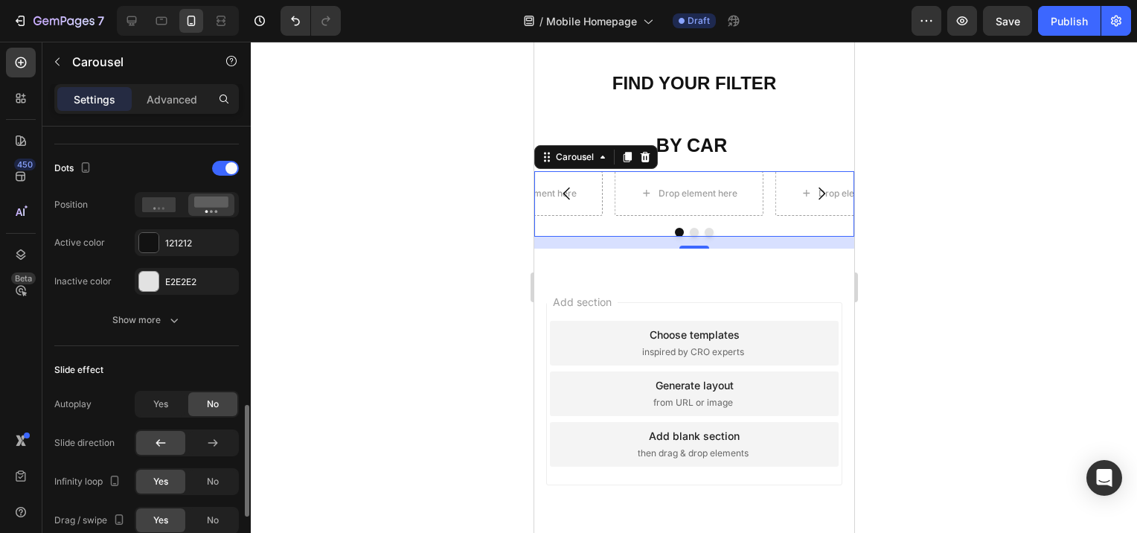
scroll to position [819, 0]
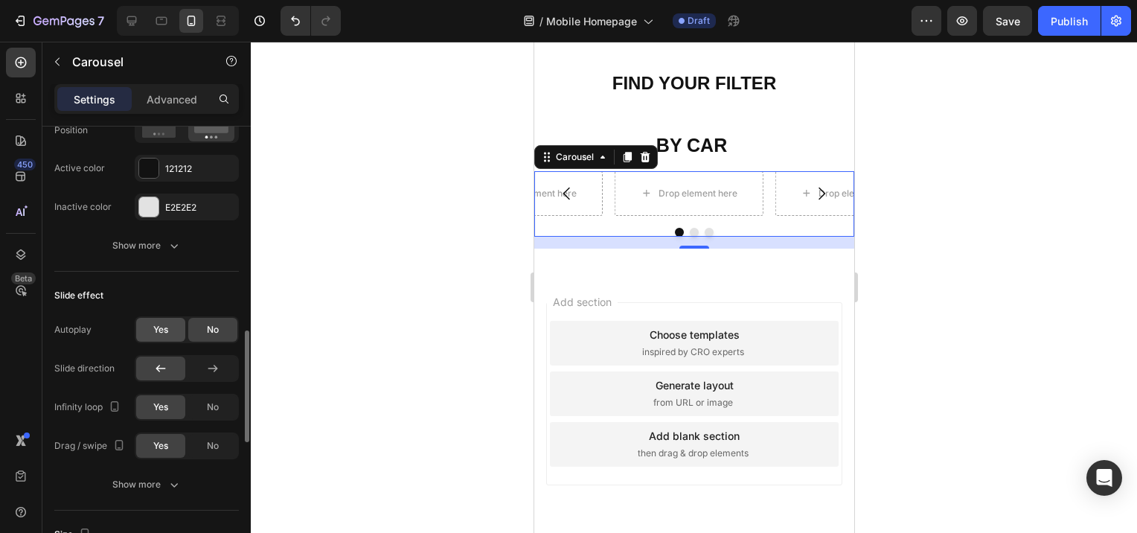
click at [169, 327] on div "Yes" at bounding box center [160, 330] width 49 height 24
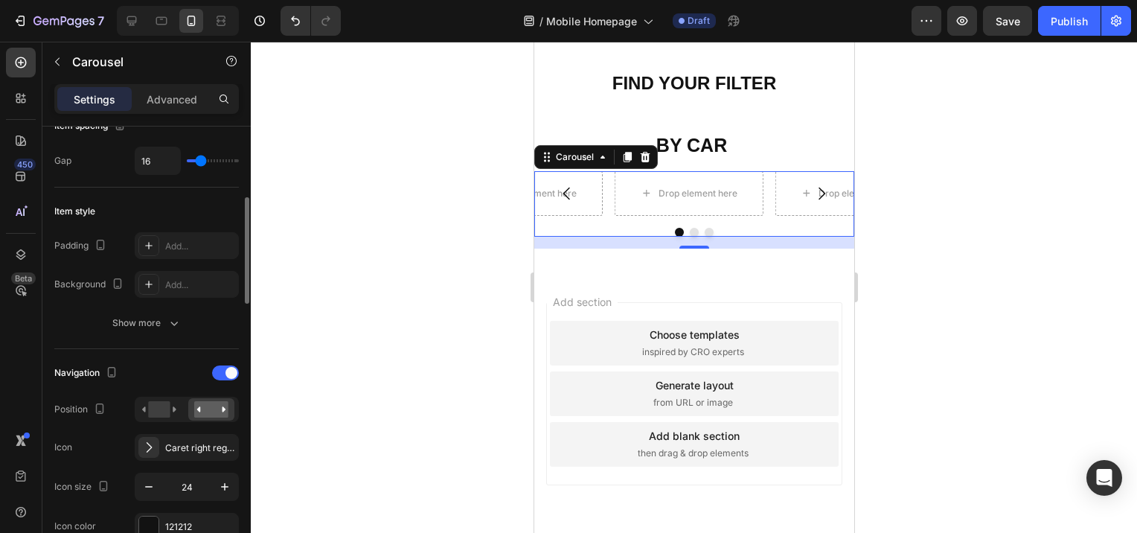
scroll to position [0, 0]
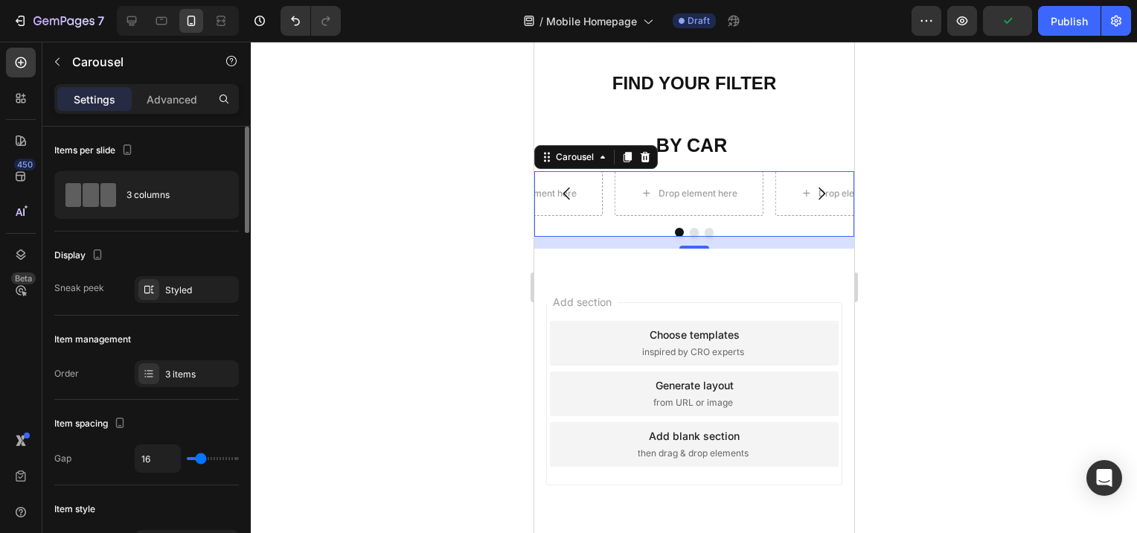
click at [71, 290] on div "Sneak peek" at bounding box center [79, 287] width 50 height 13
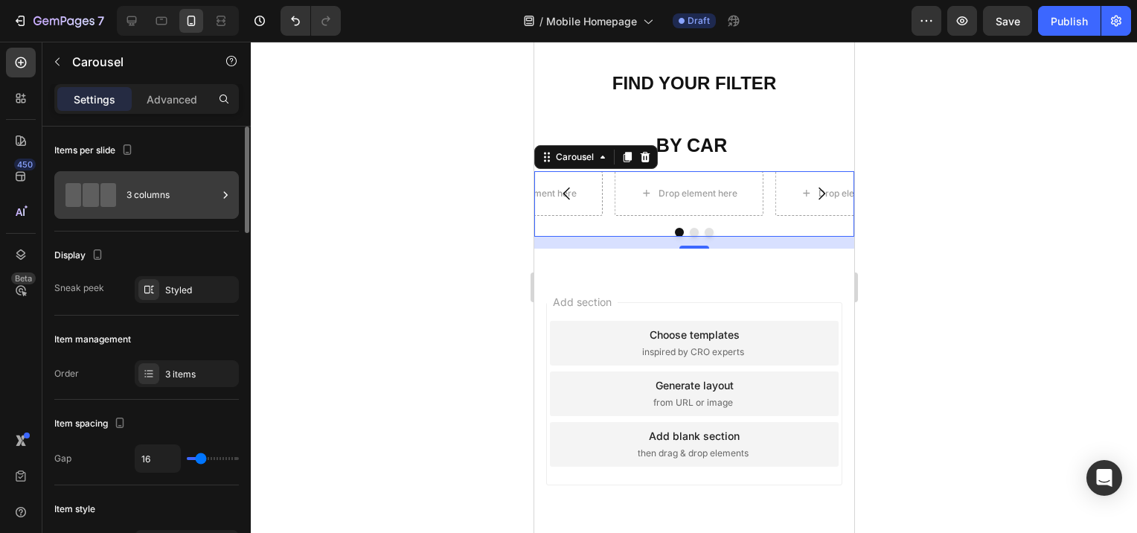
click at [103, 211] on div "3 columns" at bounding box center [146, 195] width 185 height 48
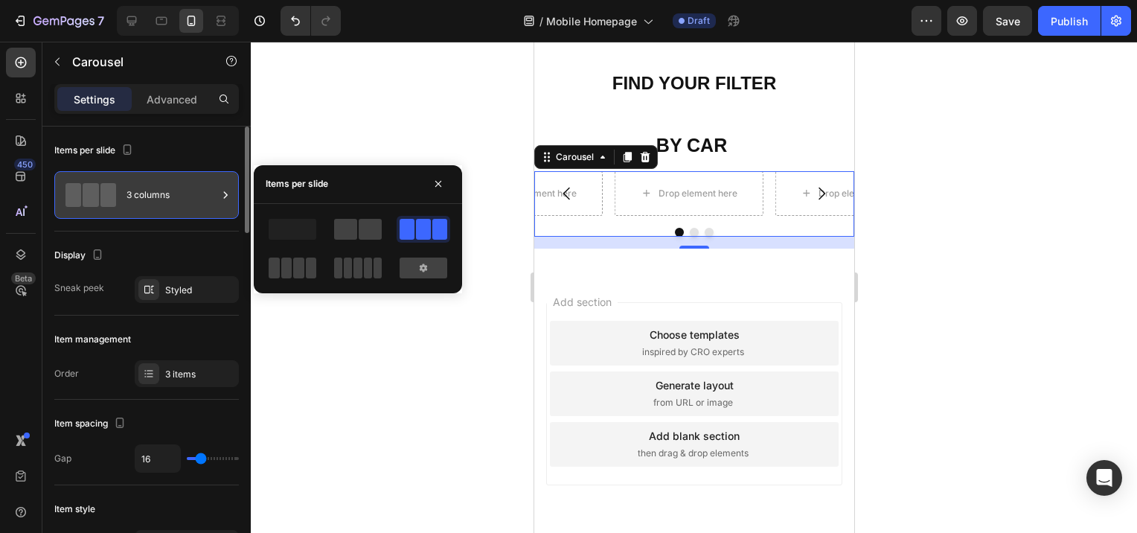
click at [192, 203] on div "3 columns" at bounding box center [172, 195] width 91 height 34
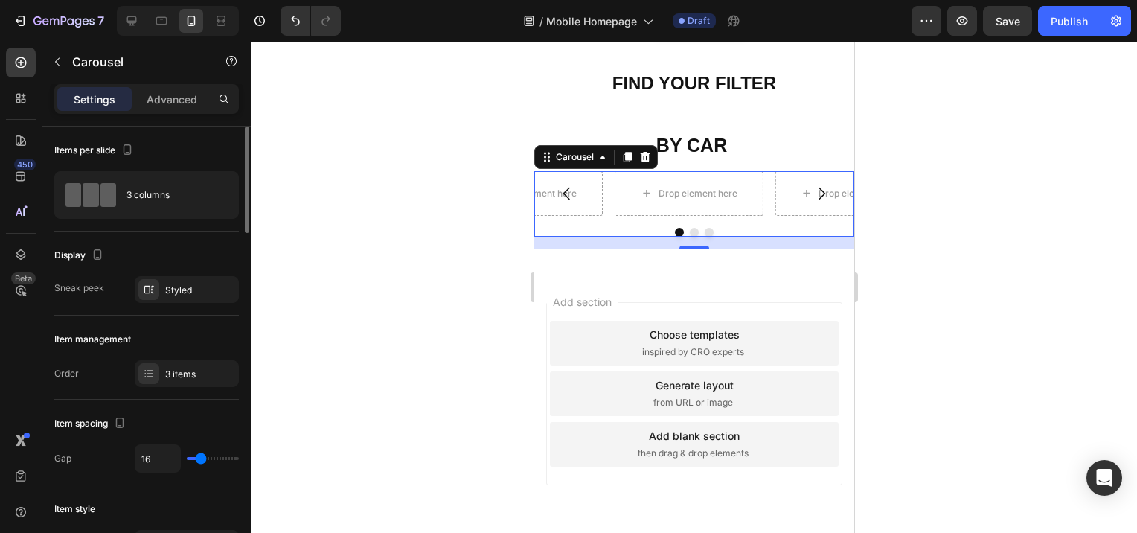
click at [215, 264] on div "Display" at bounding box center [146, 255] width 185 height 24
click at [131, 145] on icon "button" at bounding box center [127, 149] width 15 height 15
click at [131, 146] on icon "button" at bounding box center [127, 149] width 15 height 15
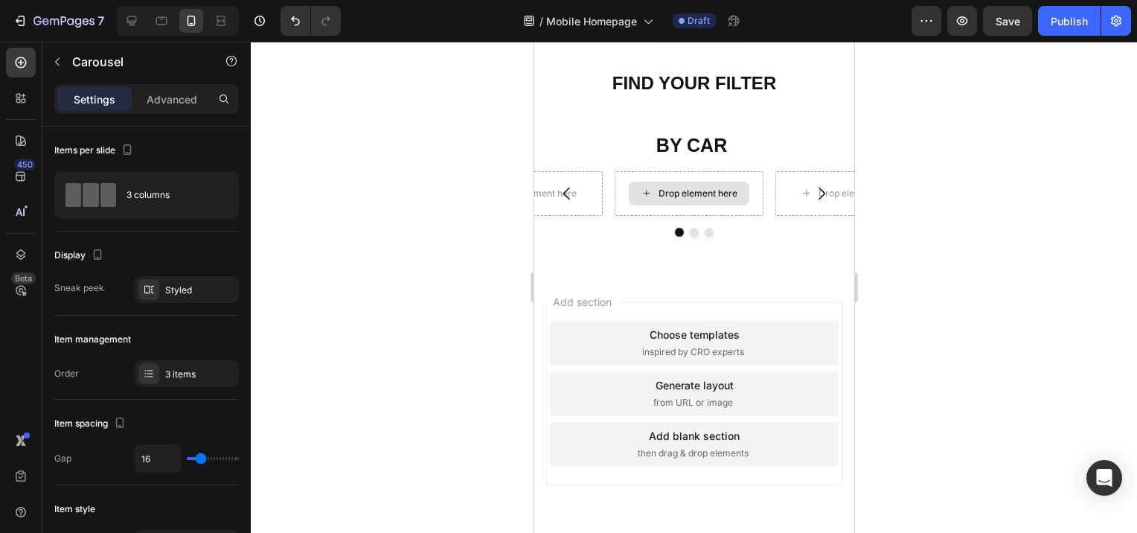
click at [643, 187] on icon at bounding box center [646, 193] width 12 height 13
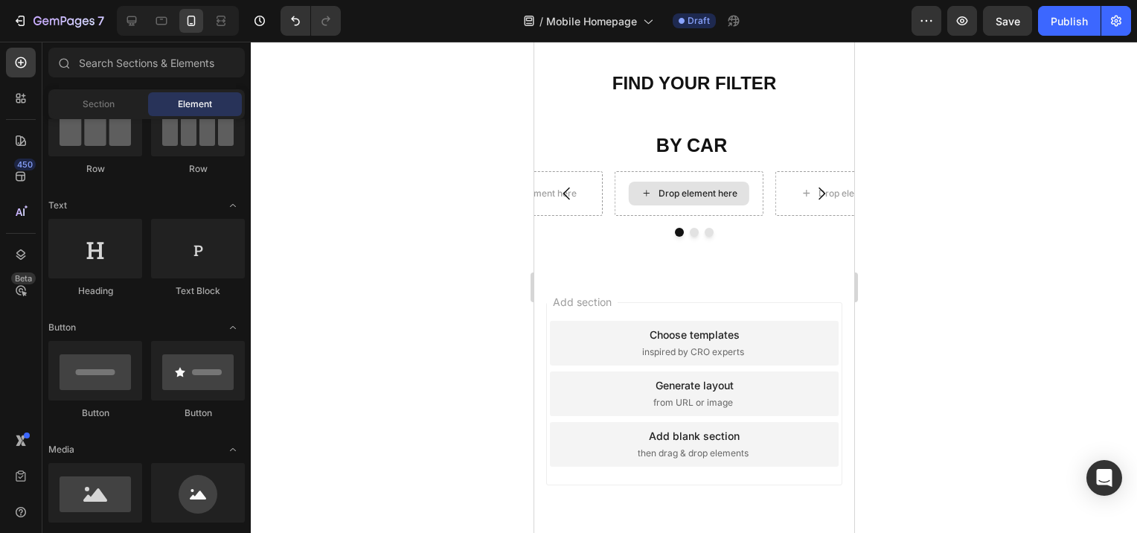
click at [643, 187] on icon at bounding box center [646, 193] width 12 height 13
click at [630, 171] on div "Drop element here" at bounding box center [688, 193] width 149 height 45
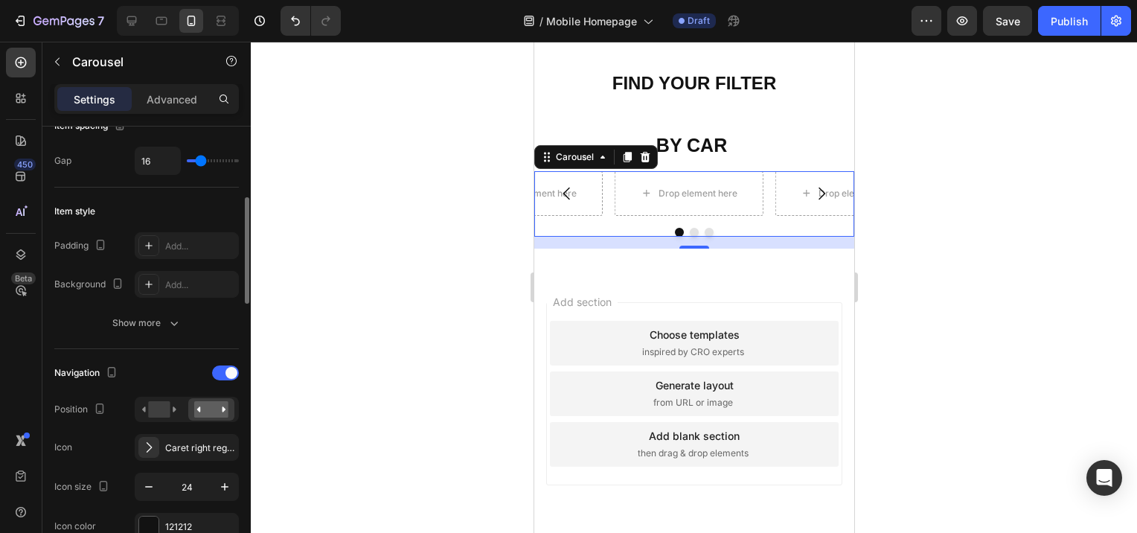
scroll to position [372, 0]
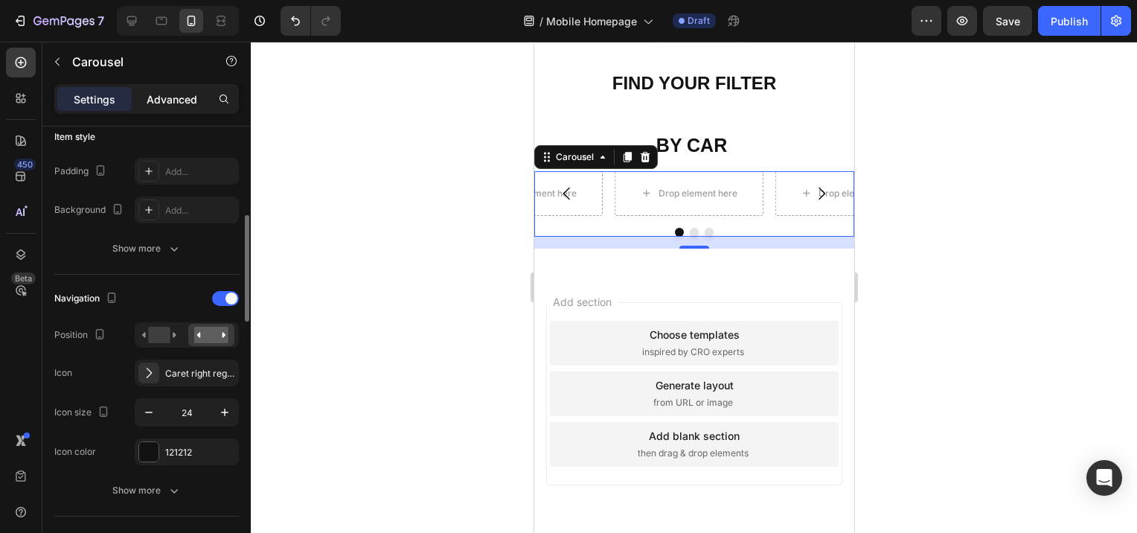
click at [173, 107] on div "Advanced" at bounding box center [172, 99] width 74 height 24
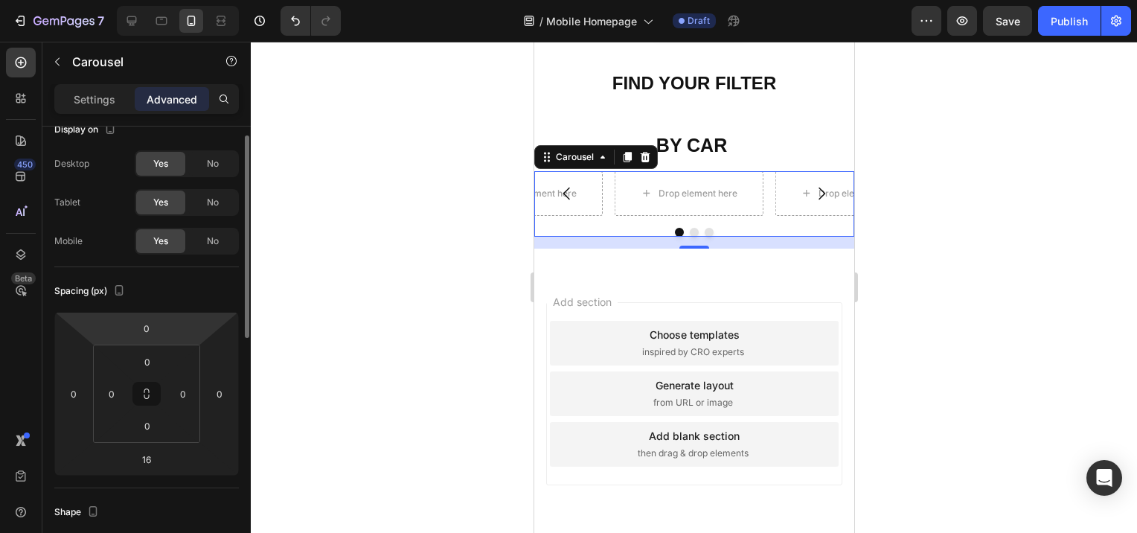
scroll to position [0, 0]
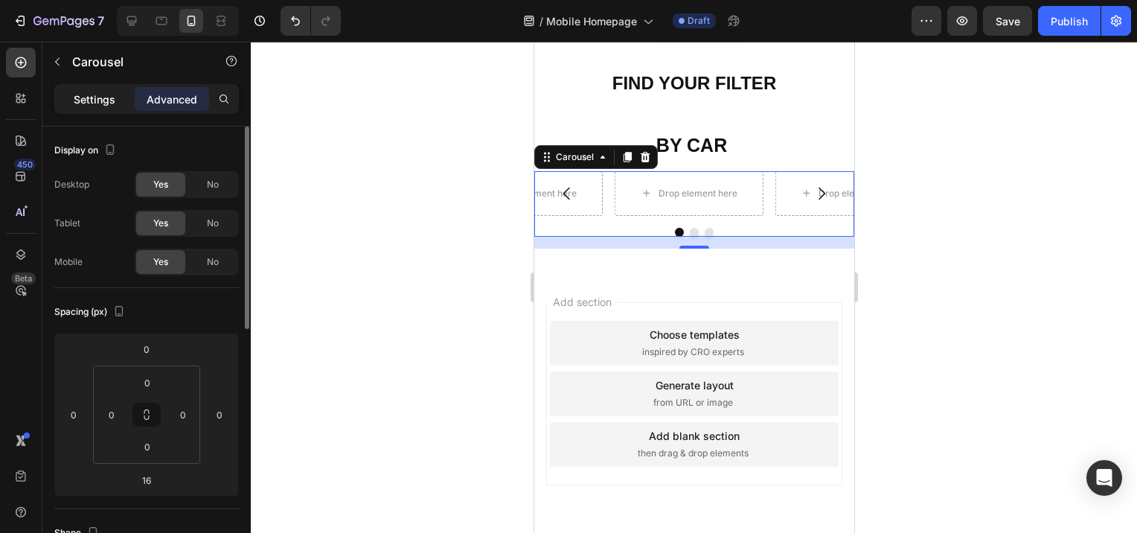
click at [83, 95] on p "Settings" at bounding box center [95, 100] width 42 height 16
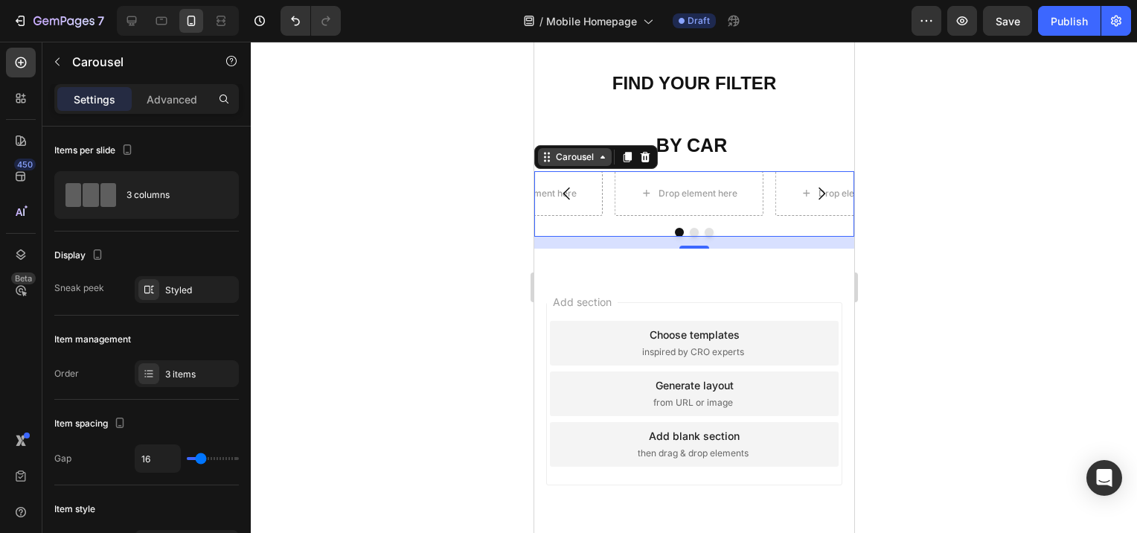
click at [549, 151] on icon at bounding box center [546, 157] width 12 height 12
click at [603, 151] on icon at bounding box center [602, 157] width 12 height 12
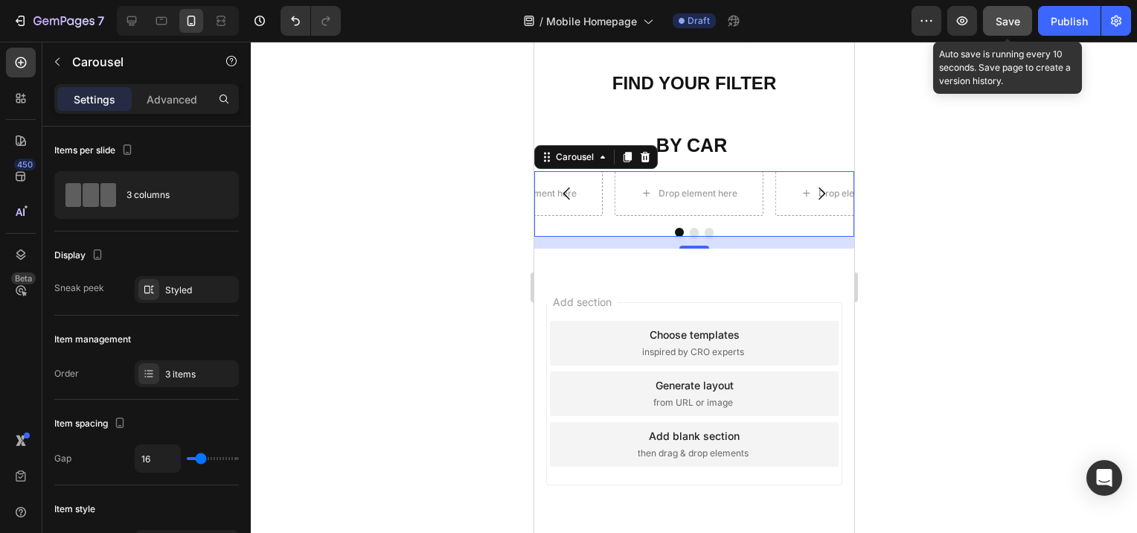
click at [1022, 24] on button "Save" at bounding box center [1007, 21] width 49 height 30
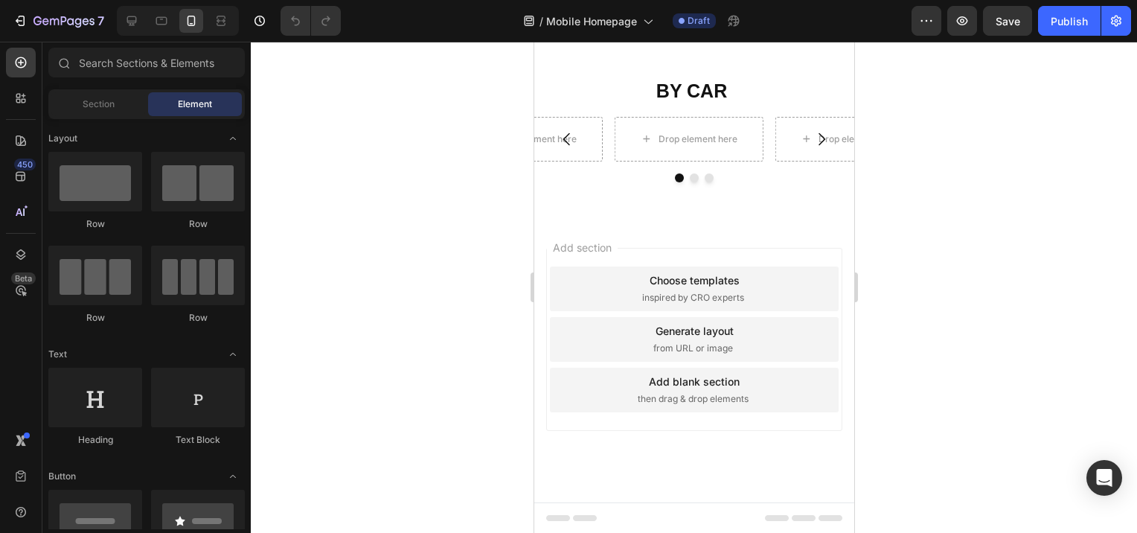
scroll to position [395, 0]
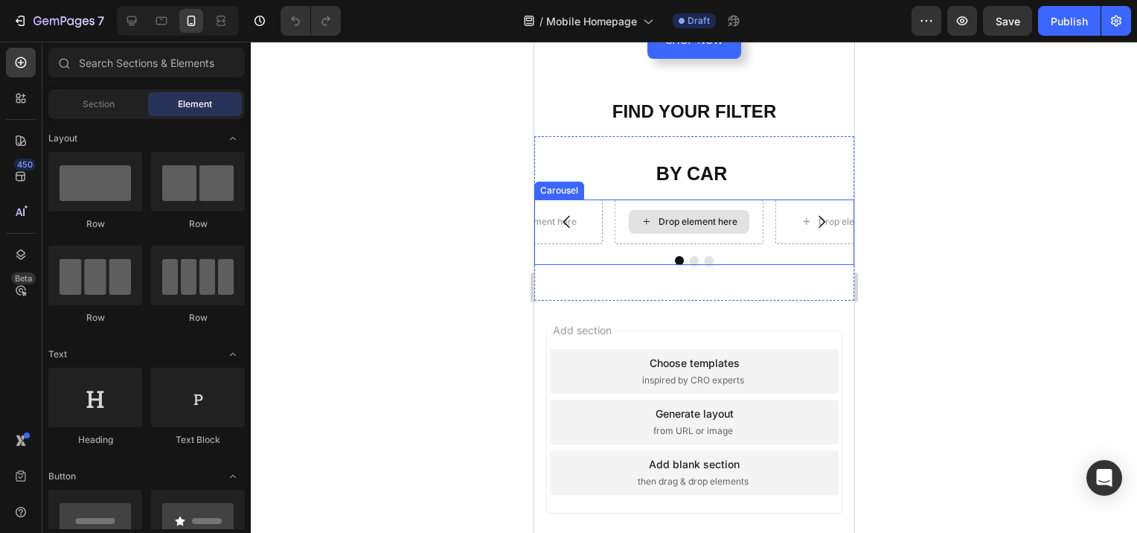
click at [671, 216] on div "Drop element here" at bounding box center [697, 222] width 79 height 12
click at [561, 184] on div "Carousel" at bounding box center [559, 190] width 44 height 13
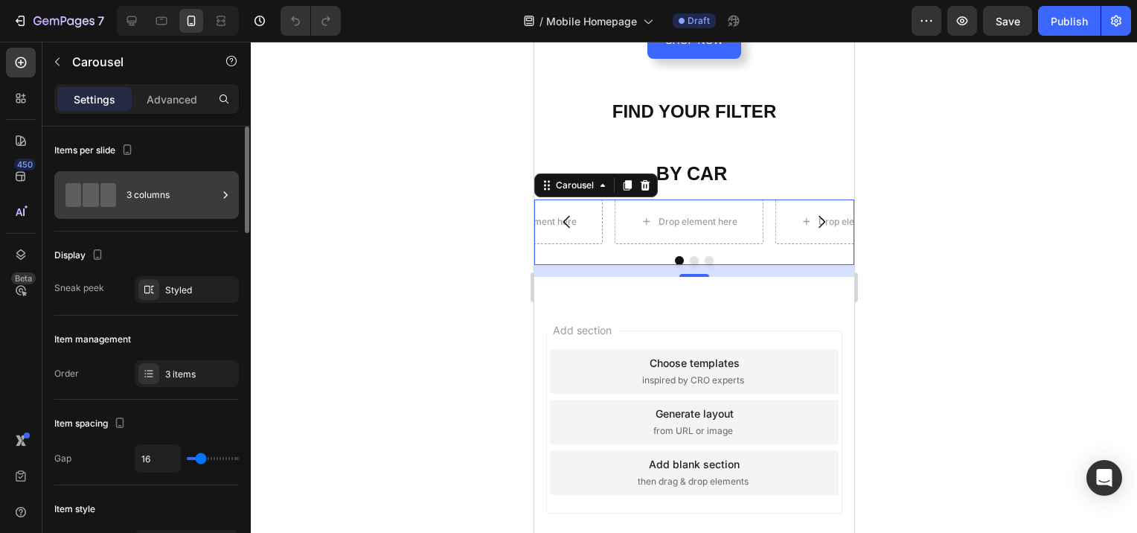
click at [83, 194] on span at bounding box center [91, 195] width 16 height 24
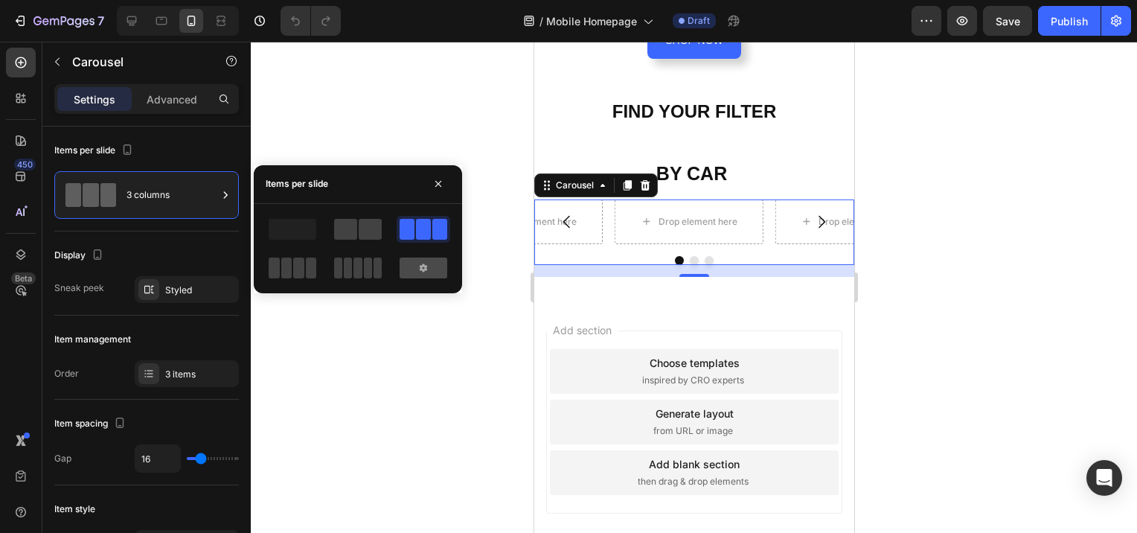
click at [428, 269] on icon at bounding box center [424, 268] width 12 height 12
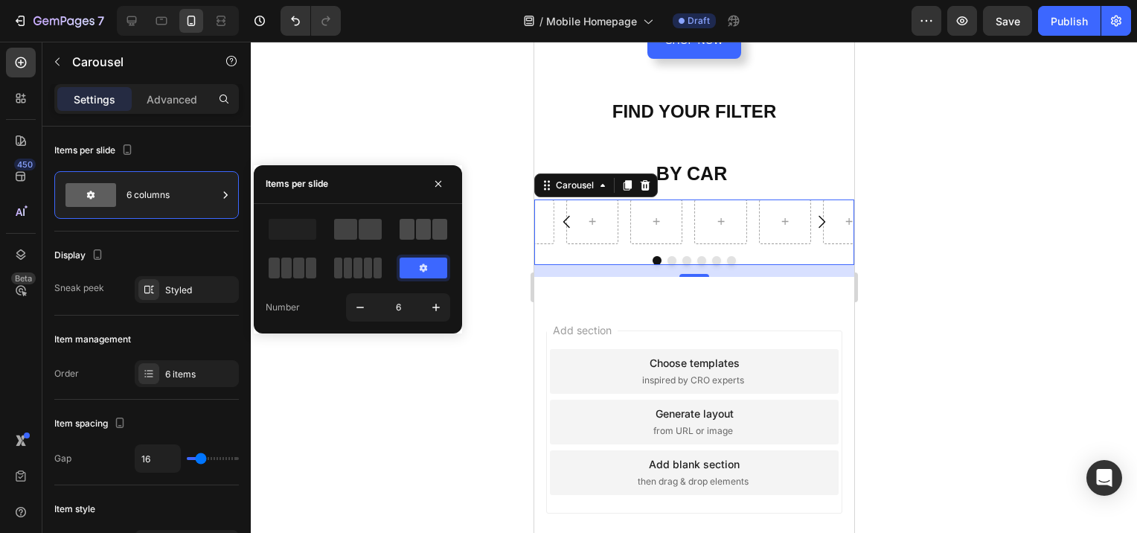
click at [441, 234] on span at bounding box center [439, 229] width 15 height 21
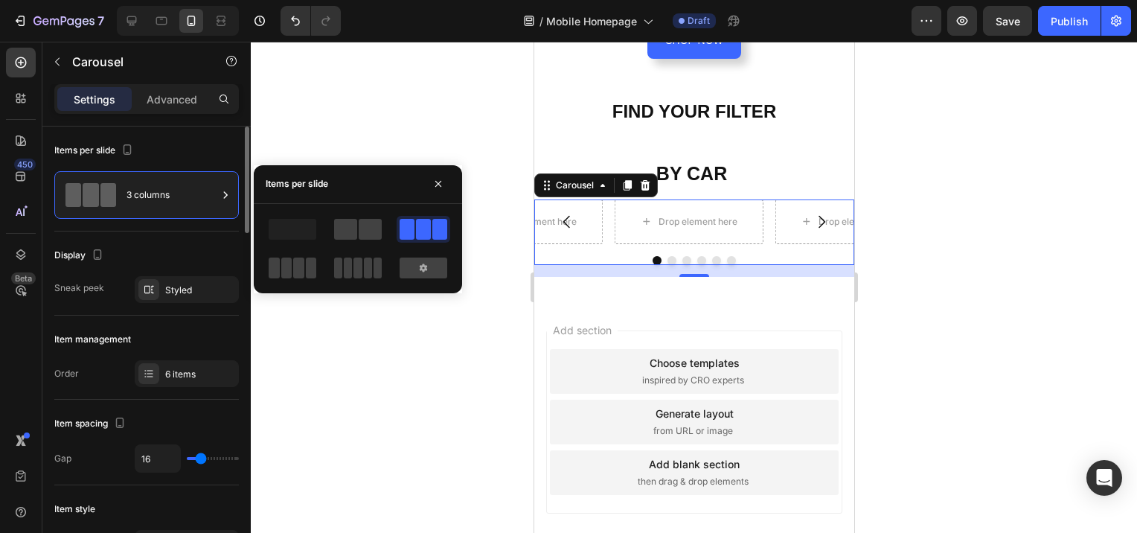
scroll to position [223, 0]
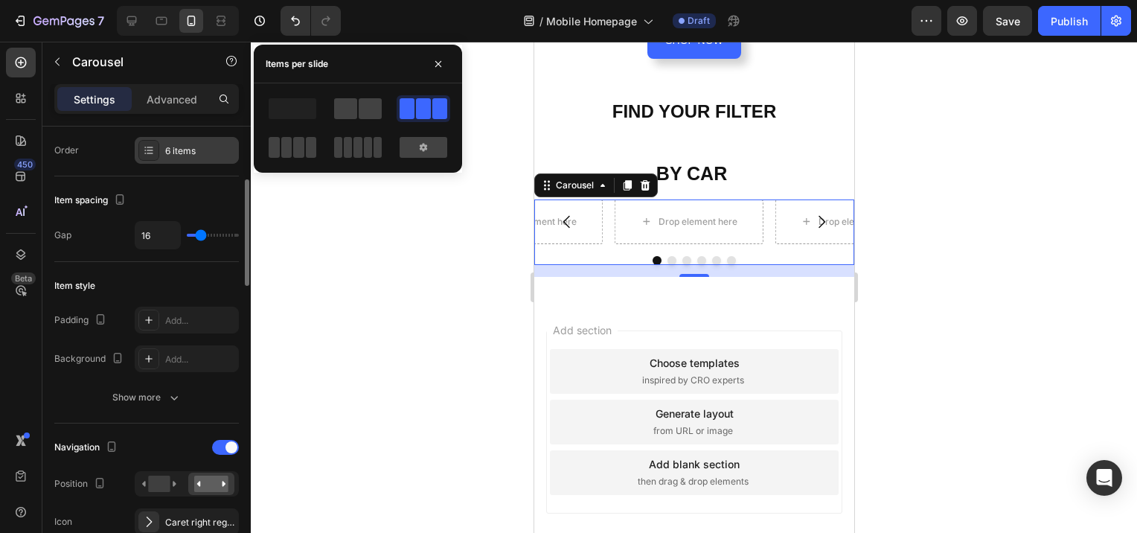
click at [153, 146] on icon at bounding box center [149, 150] width 12 height 12
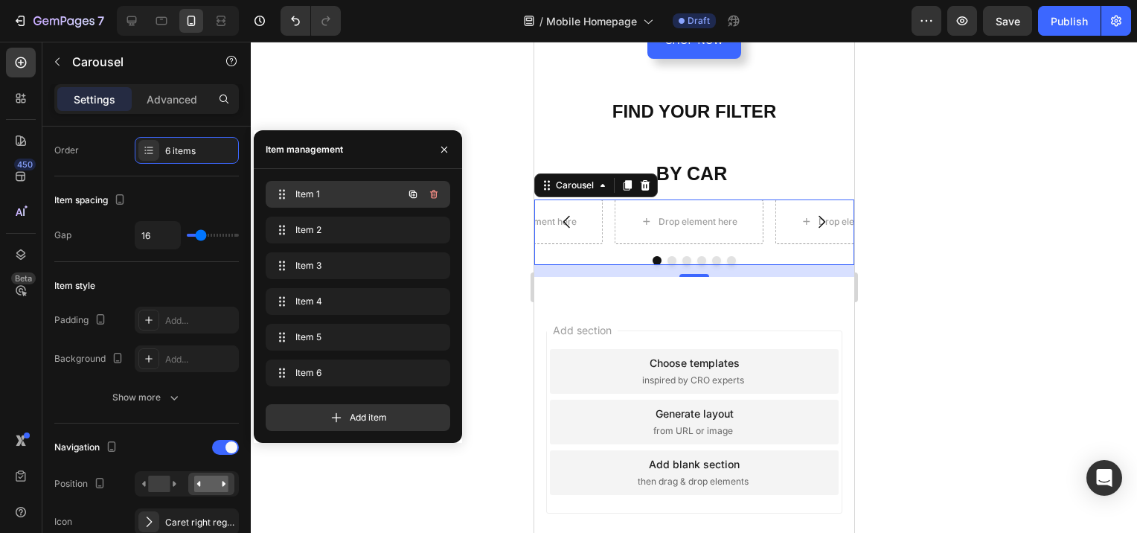
click at [312, 191] on span "Item 1" at bounding box center [338, 194] width 84 height 13
click at [413, 194] on icon "button" at bounding box center [413, 194] width 12 height 12
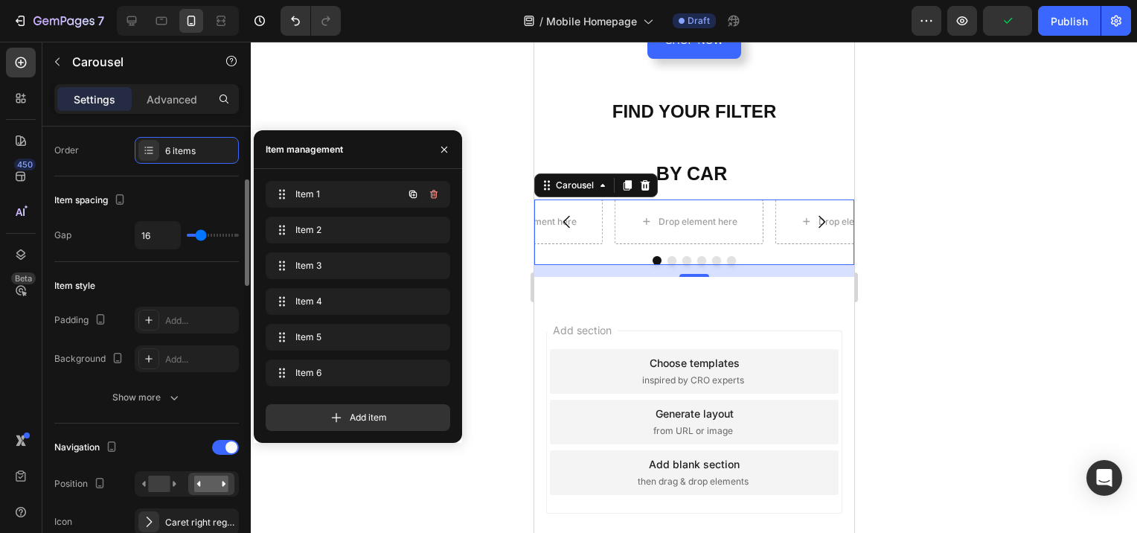
click at [445, 149] on icon "button" at bounding box center [444, 150] width 12 height 12
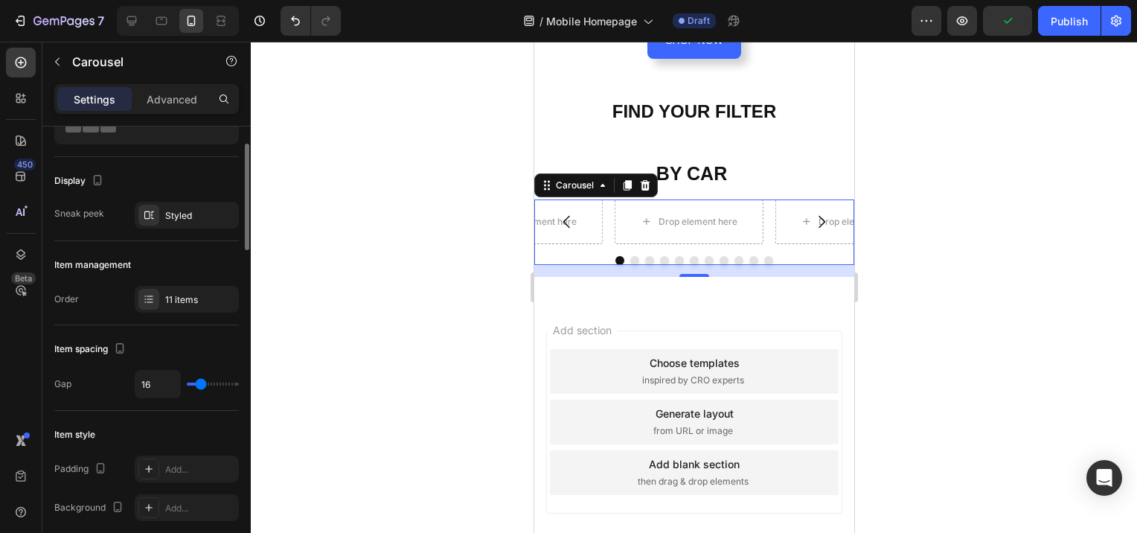
scroll to position [0, 0]
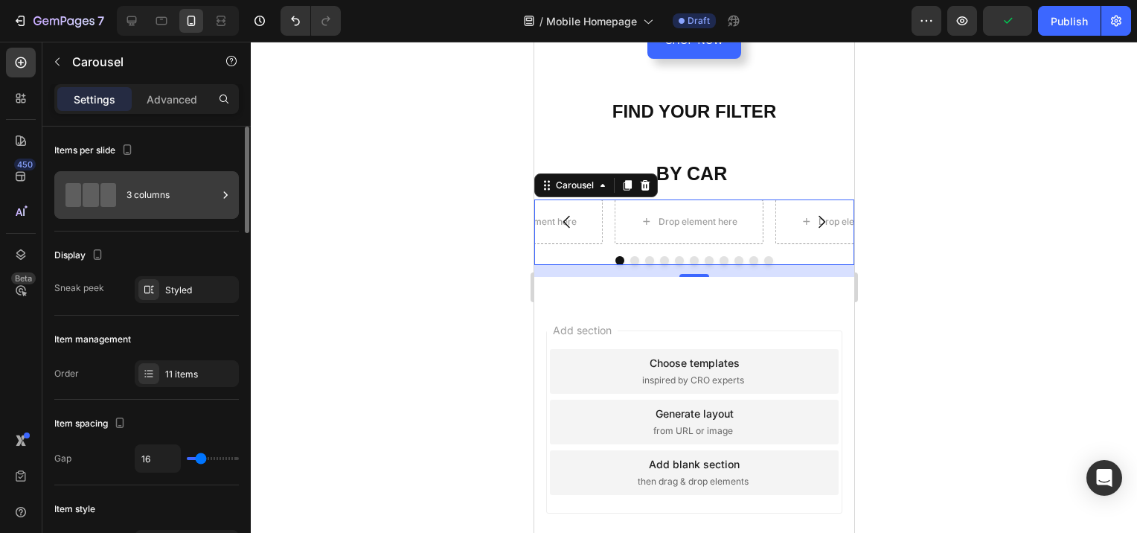
click at [103, 194] on span at bounding box center [108, 195] width 16 height 24
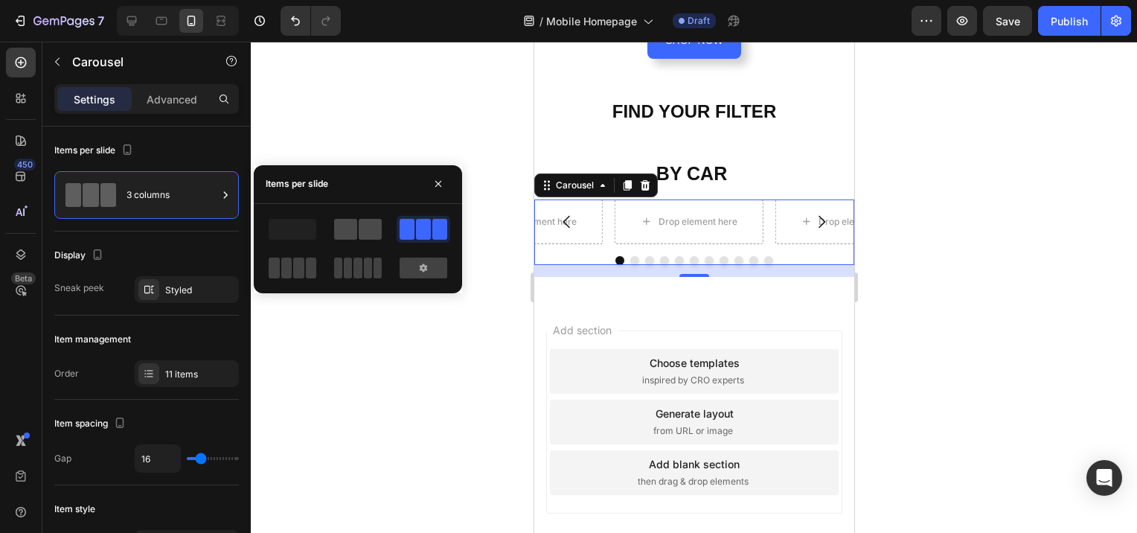
click at [345, 229] on span at bounding box center [345, 229] width 23 height 21
click at [417, 230] on span at bounding box center [423, 229] width 15 height 21
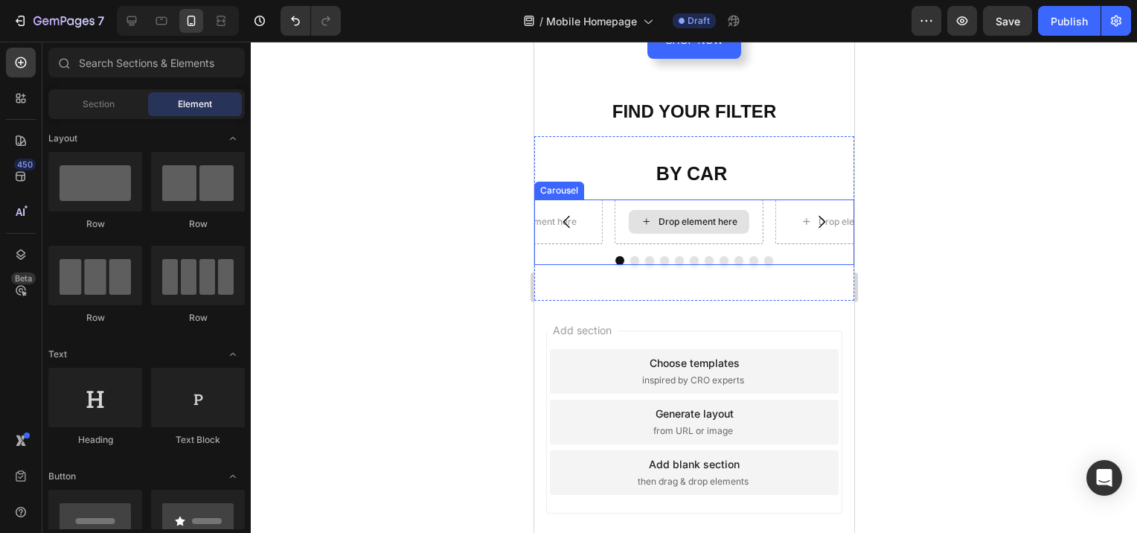
click at [637, 215] on div "Drop element here" at bounding box center [688, 222] width 121 height 24
drag, startPoint x: 637, startPoint y: 216, endPoint x: 648, endPoint y: 262, distance: 47.3
click at [648, 262] on div "Drop element here Drop element here Drop element here Drop element here Drop el…" at bounding box center [694, 237] width 320 height 77
click at [709, 216] on div "Drop element here" at bounding box center [697, 222] width 79 height 12
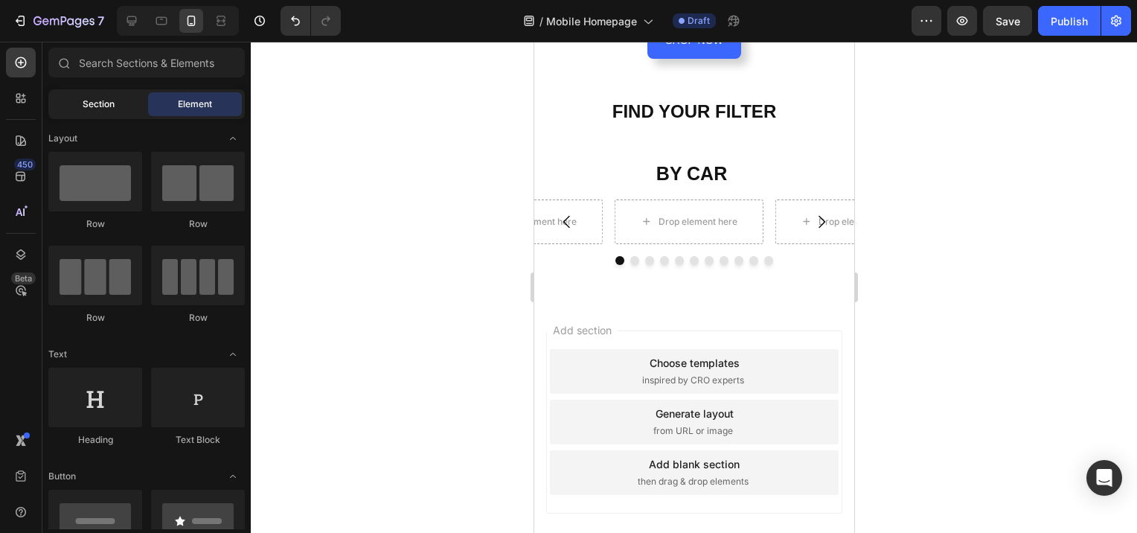
click at [97, 107] on span "Section" at bounding box center [99, 104] width 32 height 13
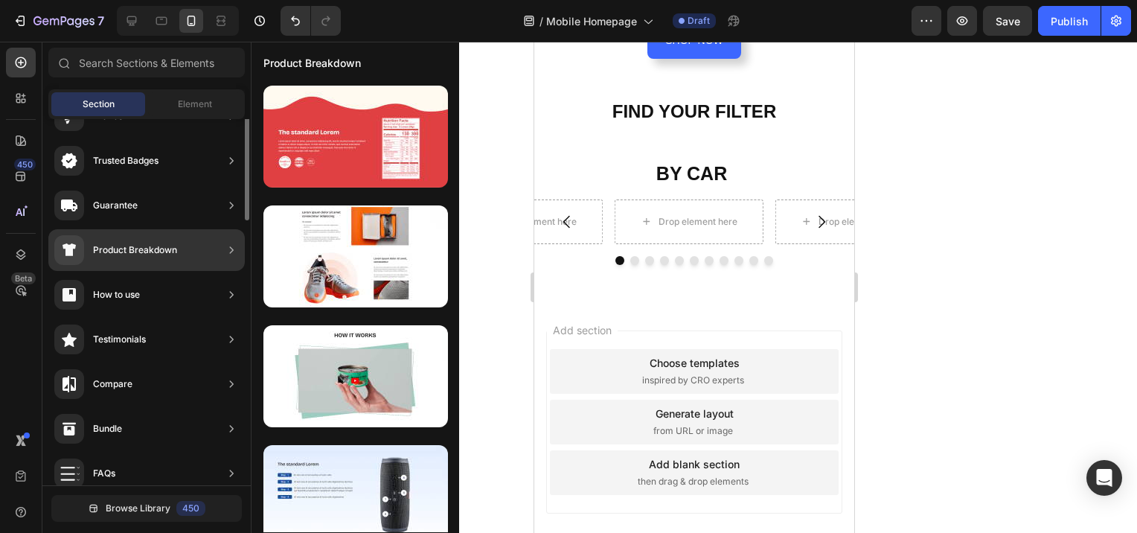
scroll to position [51, 0]
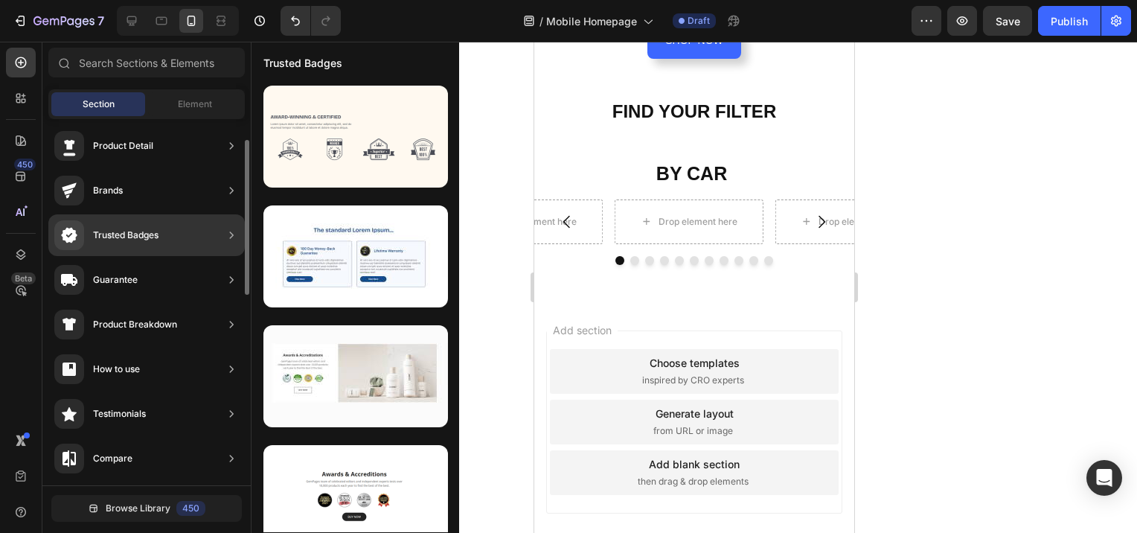
click at [116, 232] on div "Trusted Badges" at bounding box center [126, 235] width 66 height 15
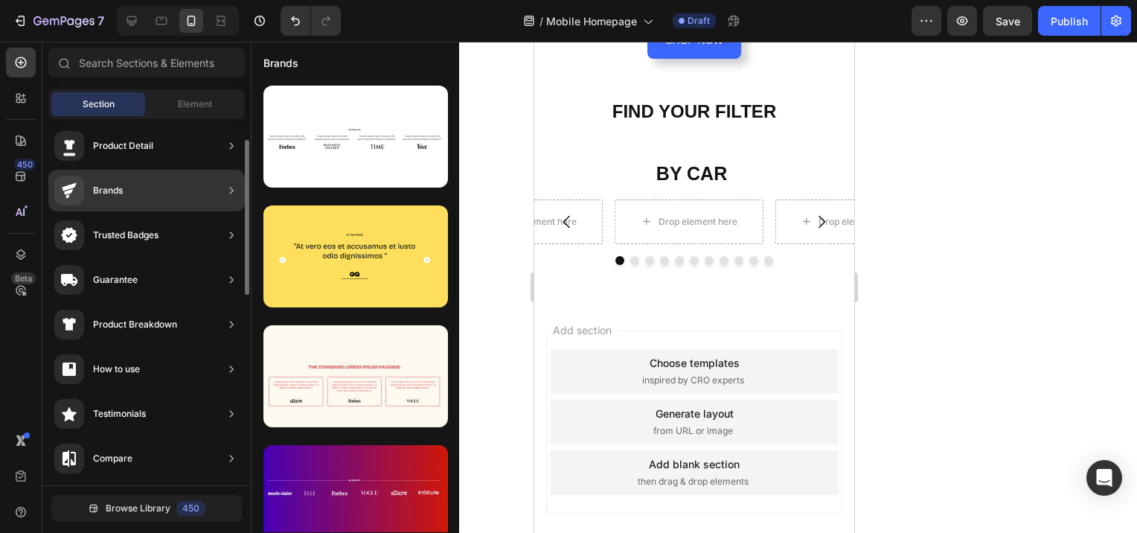
scroll to position [0, 0]
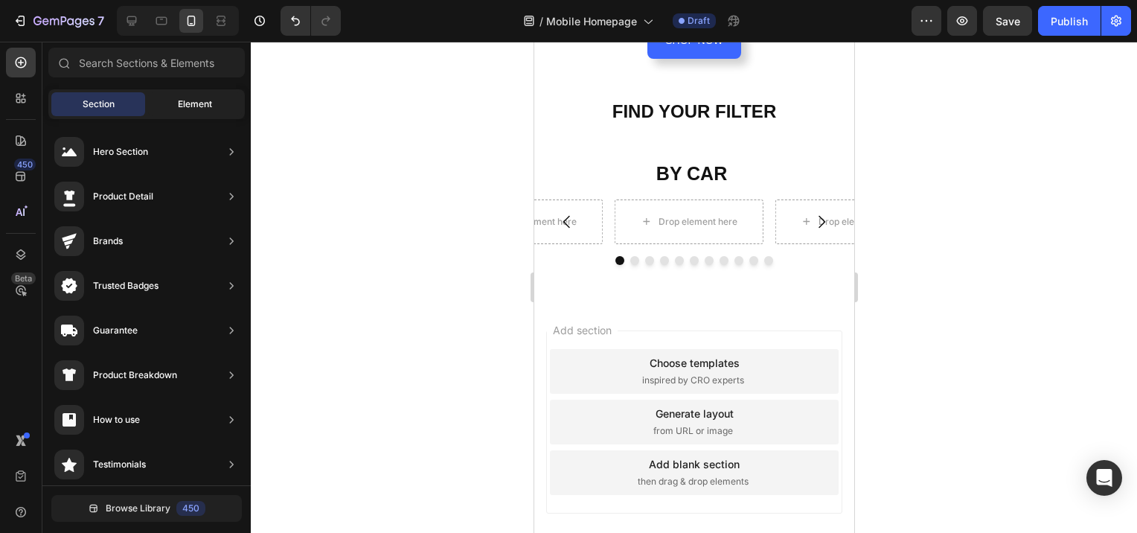
click at [178, 112] on div "Element" at bounding box center [195, 104] width 94 height 24
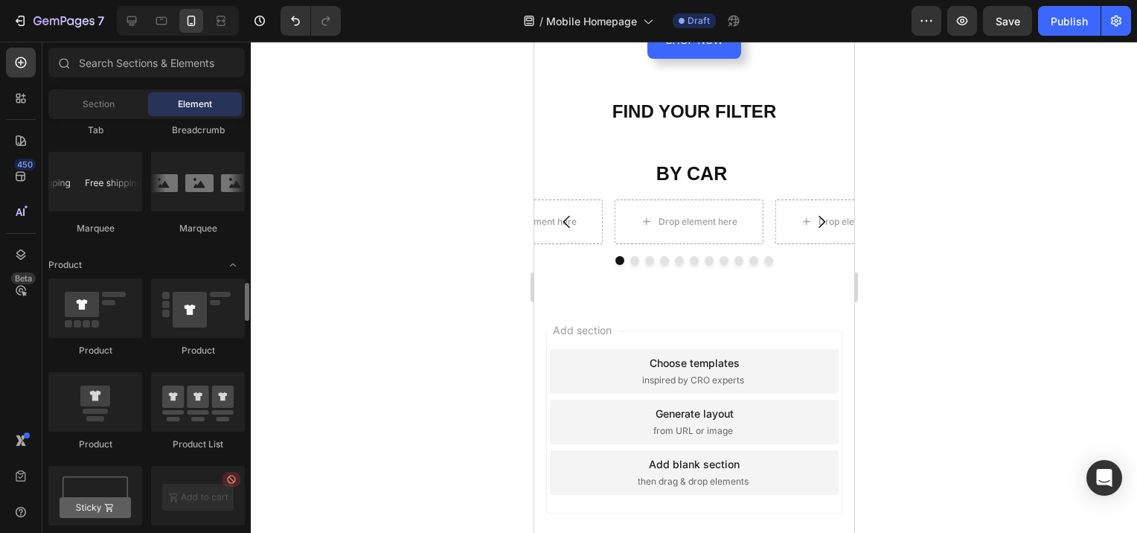
scroll to position [1694, 0]
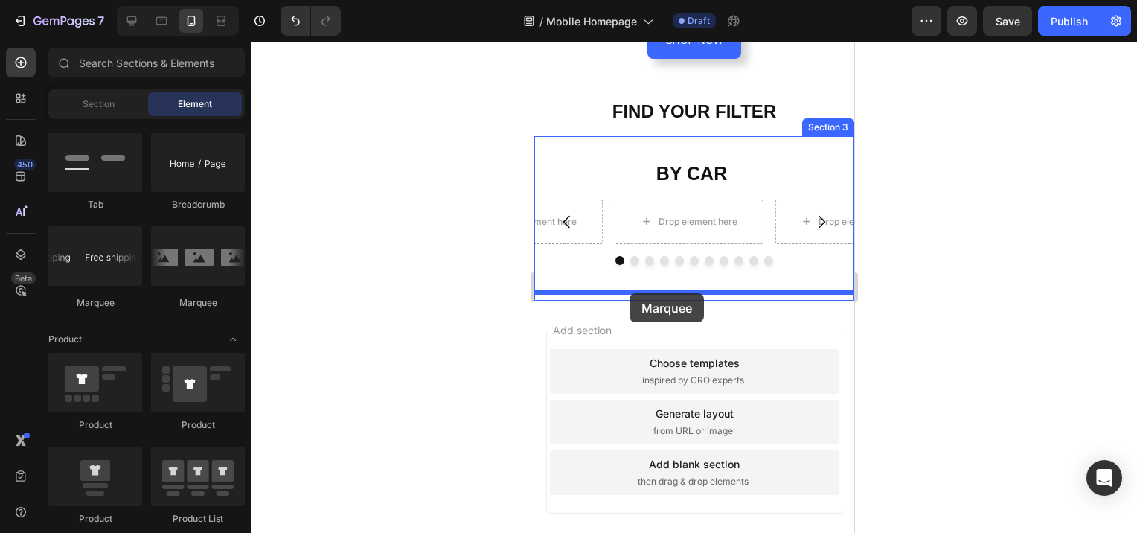
drag, startPoint x: 730, startPoint y: 310, endPoint x: 629, endPoint y: 293, distance: 101.8
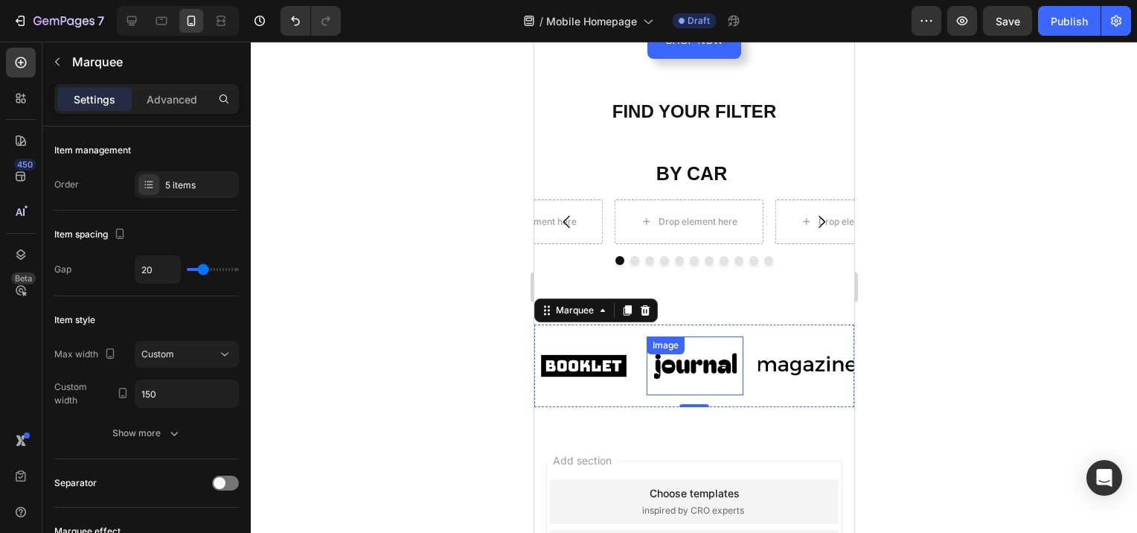
click at [695, 363] on img at bounding box center [694, 365] width 97 height 41
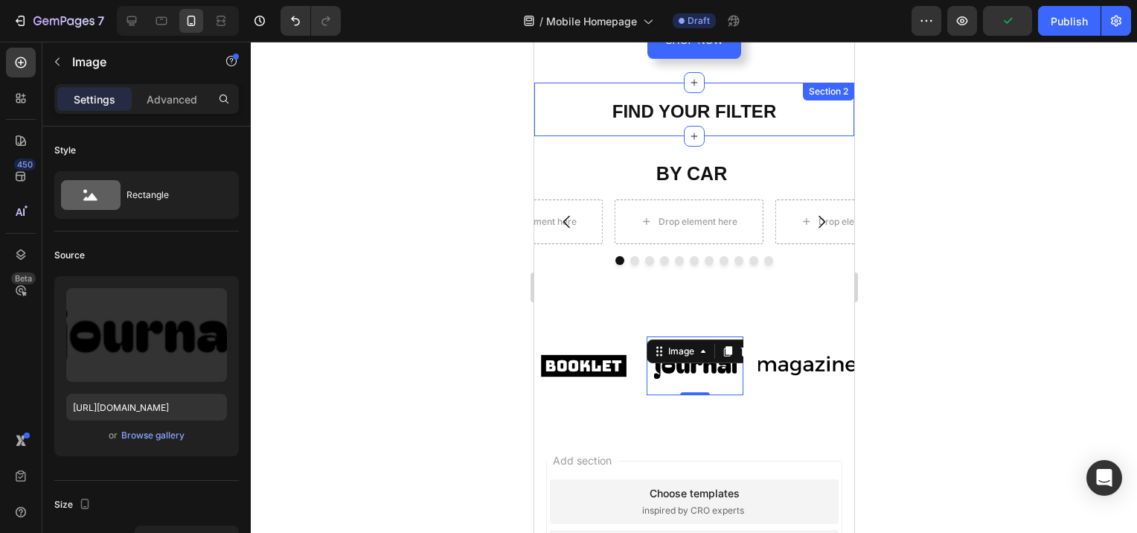
click at [804, 118] on h2 "FIND YOUR FILTER" at bounding box center [694, 109] width 320 height 46
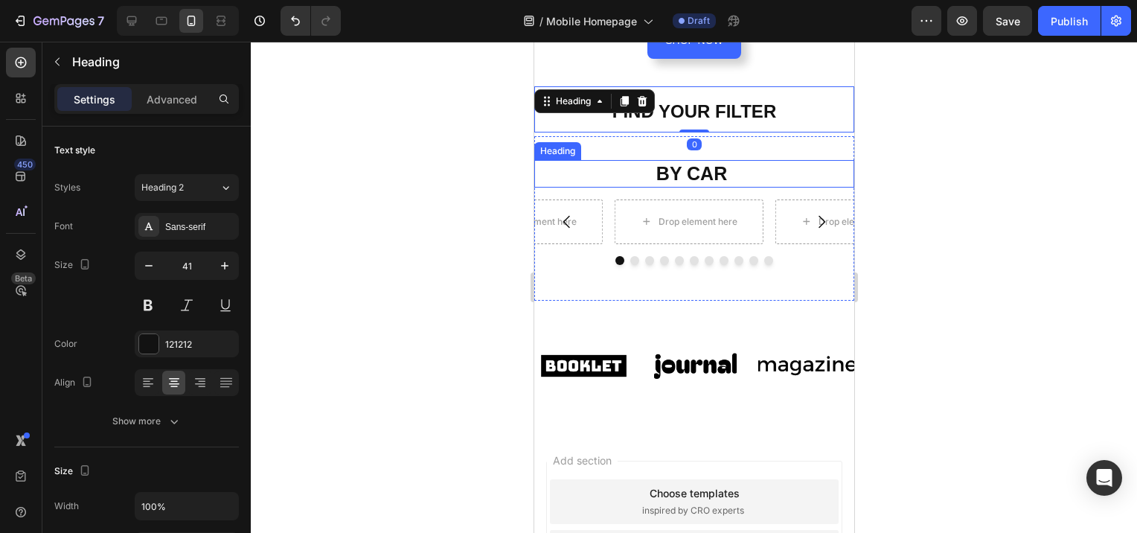
click at [794, 160] on h2 "BY CAR" at bounding box center [694, 174] width 320 height 28
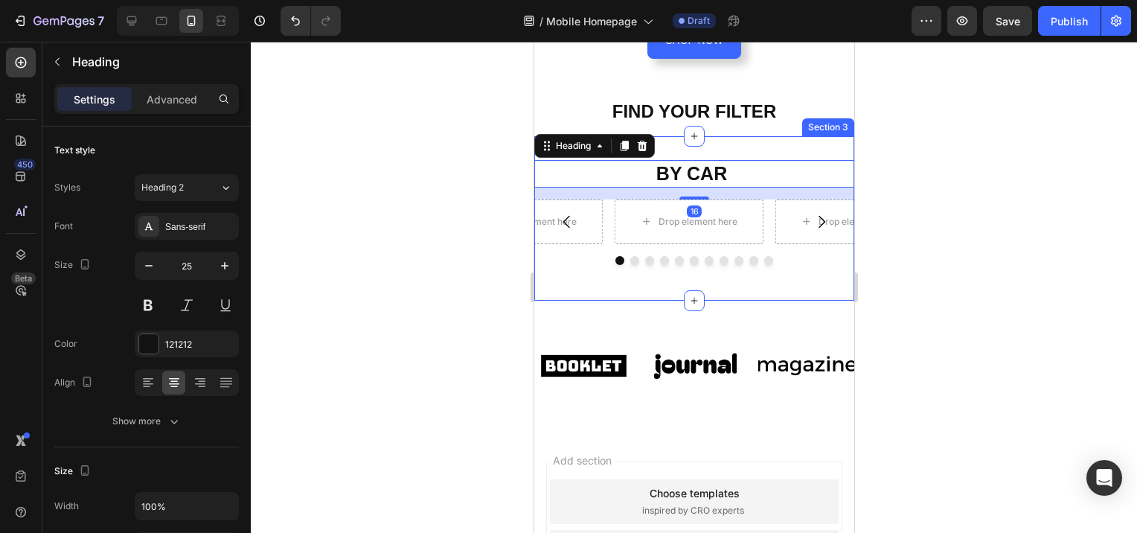
click at [798, 279] on div "BY CAR Heading 16 Drop element here Drop element here Drop element here Drop el…" at bounding box center [694, 218] width 320 height 165
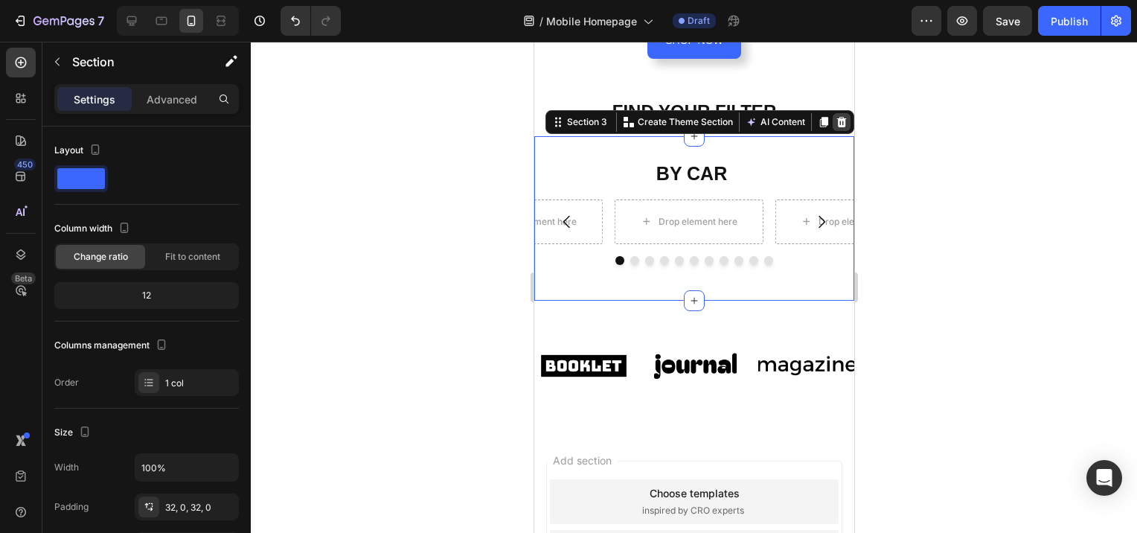
click at [835, 116] on icon at bounding box center [841, 122] width 12 height 12
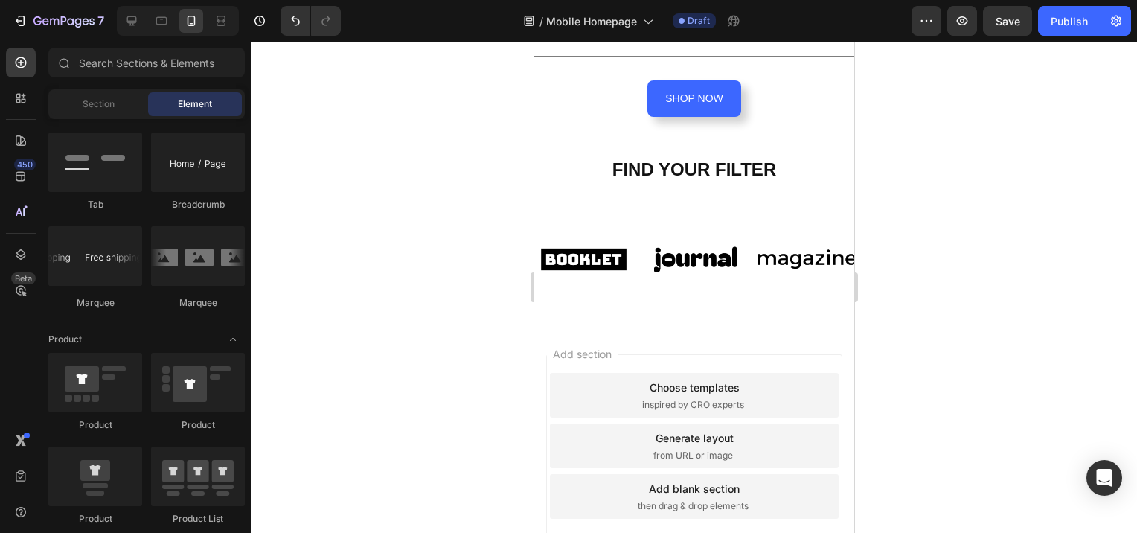
scroll to position [246, 0]
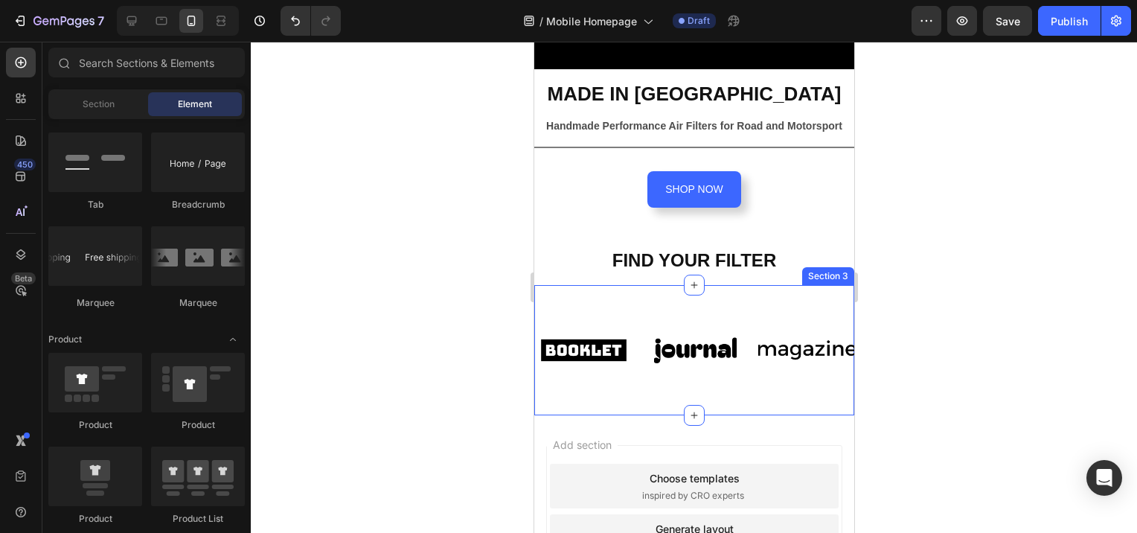
click at [566, 297] on div "Image Image Image Image Image Image Image Image Image Image Marquee Section 3" at bounding box center [694, 350] width 320 height 130
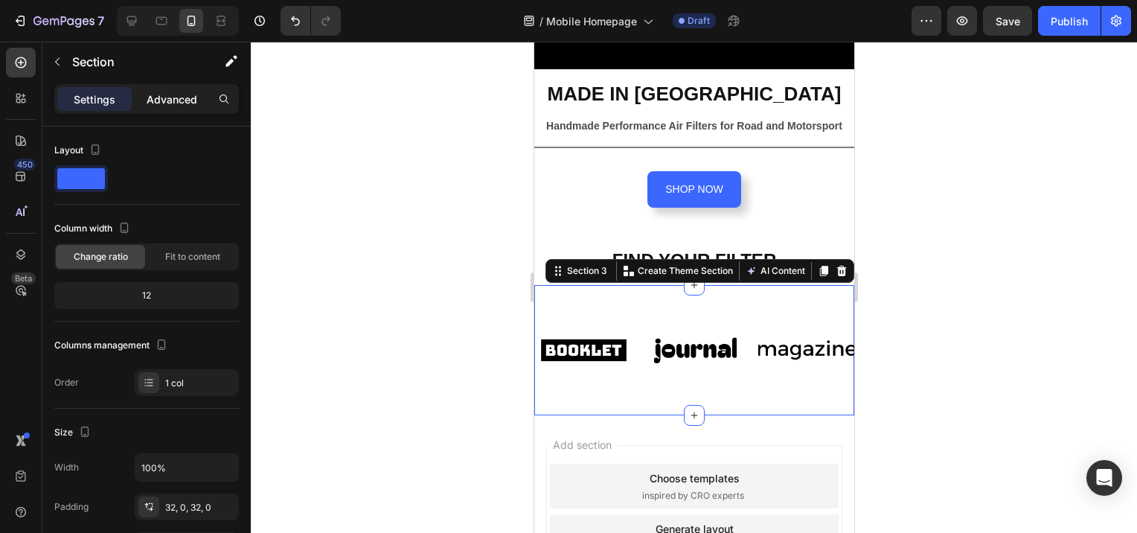
click at [161, 95] on p "Advanced" at bounding box center [172, 100] width 51 height 16
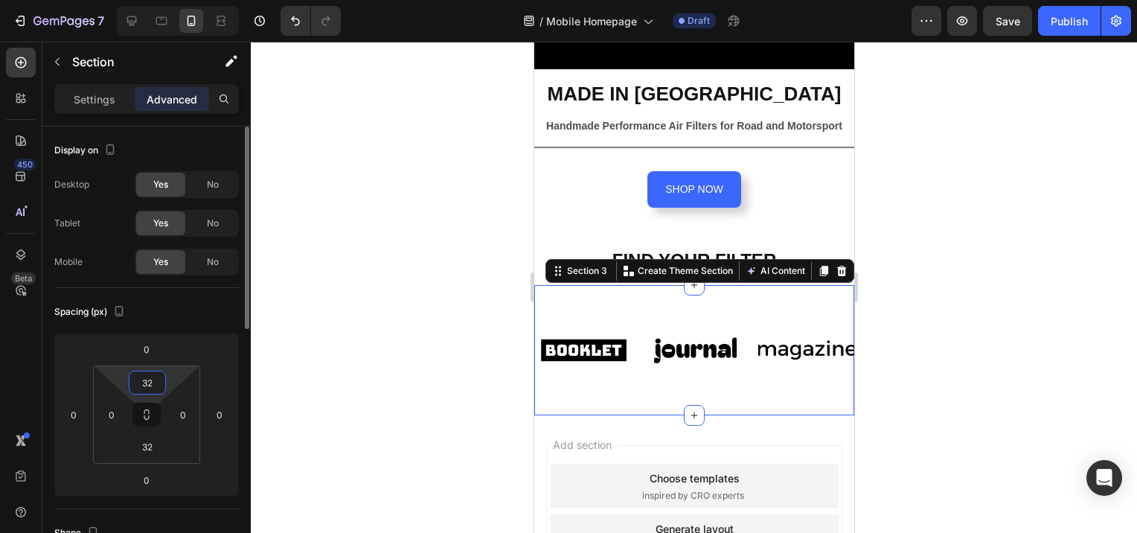
drag, startPoint x: 156, startPoint y: 383, endPoint x: 143, endPoint y: 383, distance: 12.7
click at [143, 383] on input "32" at bounding box center [148, 382] width 30 height 22
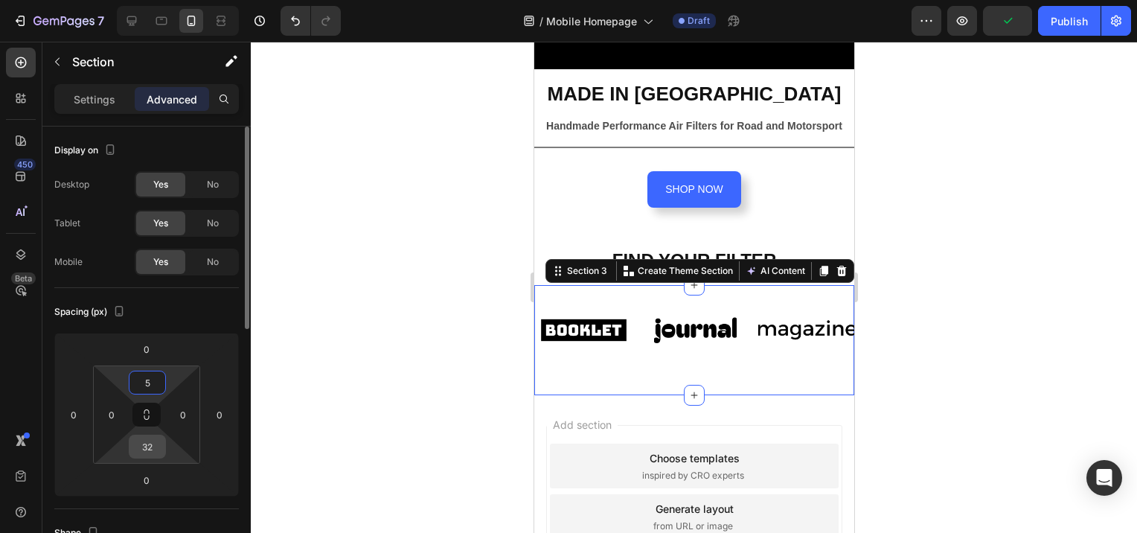
type input "5"
drag, startPoint x: 154, startPoint y: 444, endPoint x: 144, endPoint y: 447, distance: 10.8
click at [144, 447] on input "32" at bounding box center [148, 446] width 30 height 22
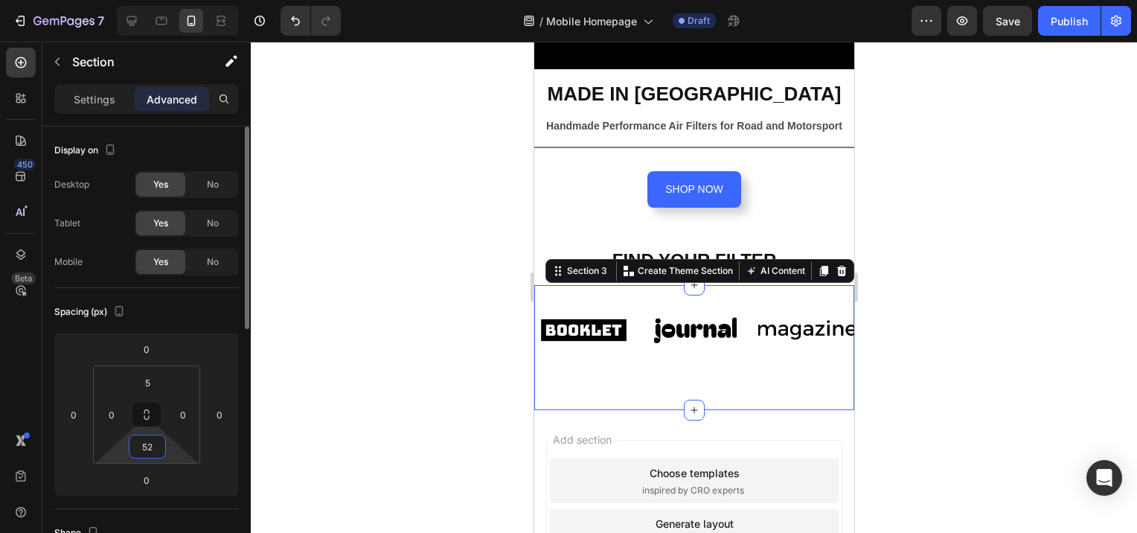
type input "5"
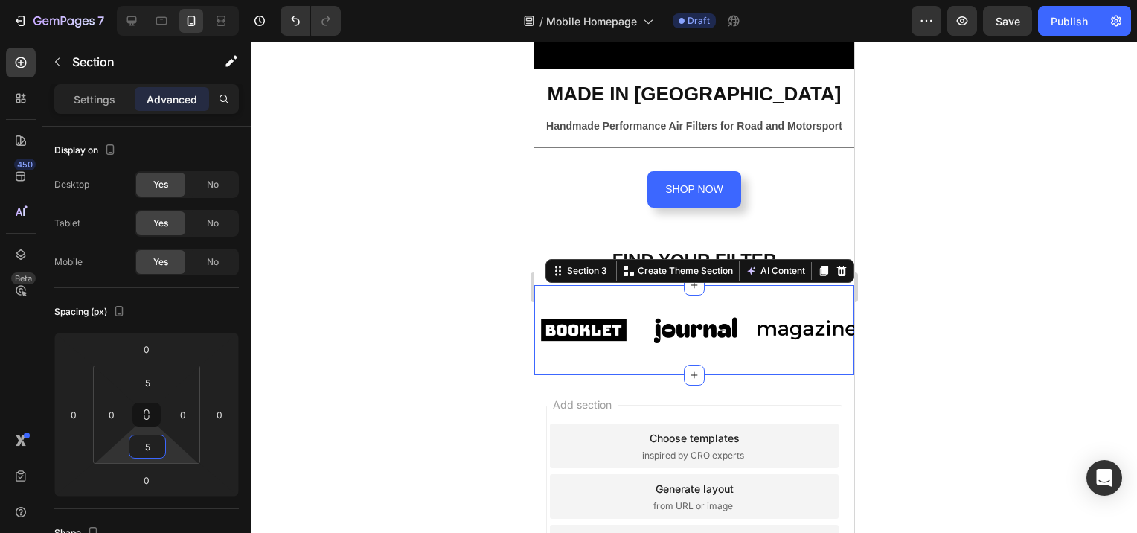
click at [284, 373] on div at bounding box center [694, 287] width 887 height 491
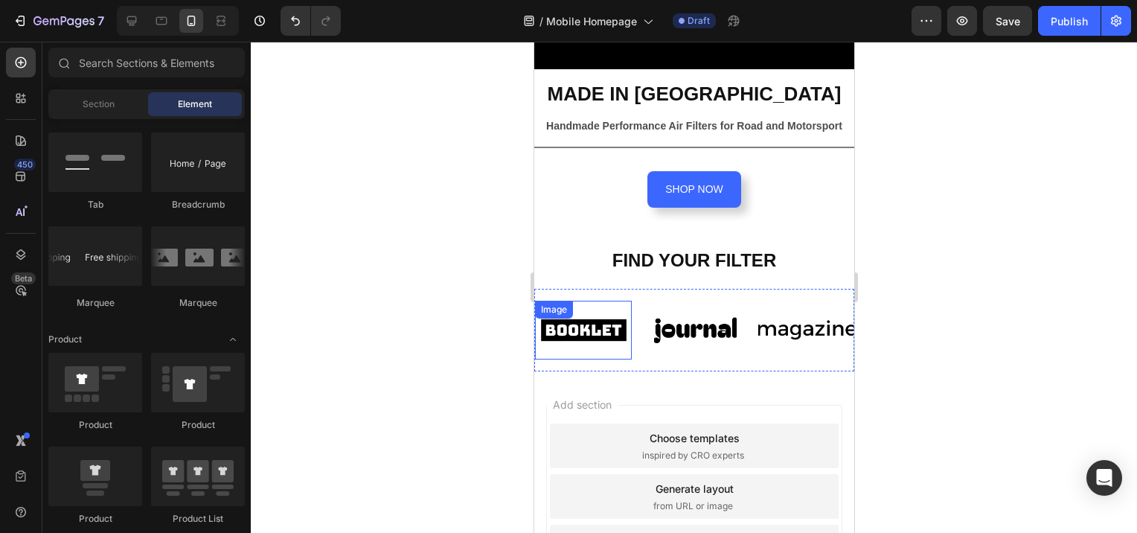
click at [557, 307] on div "Image" at bounding box center [553, 309] width 32 height 13
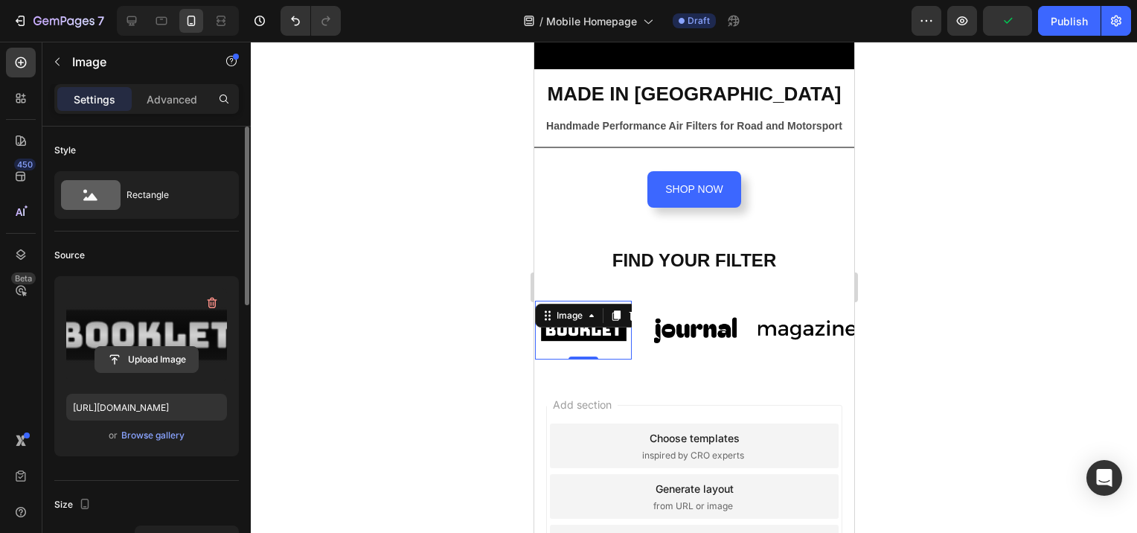
click at [141, 357] on input "file" at bounding box center [146, 359] width 103 height 25
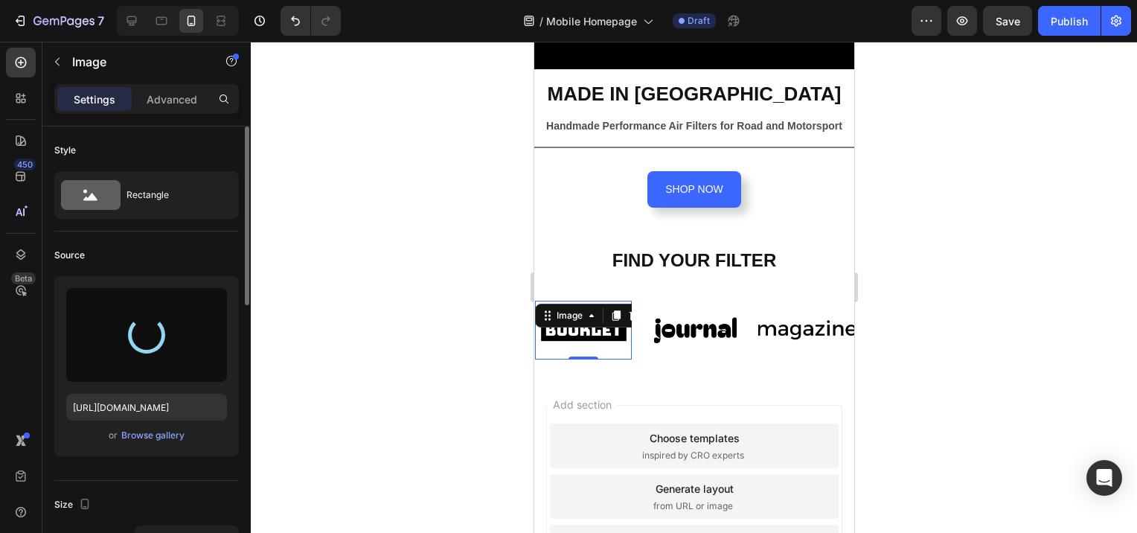
type input "https://cdn.shopify.com/s/files/1/0672/5651/6916/files/gempages_555694648190829…"
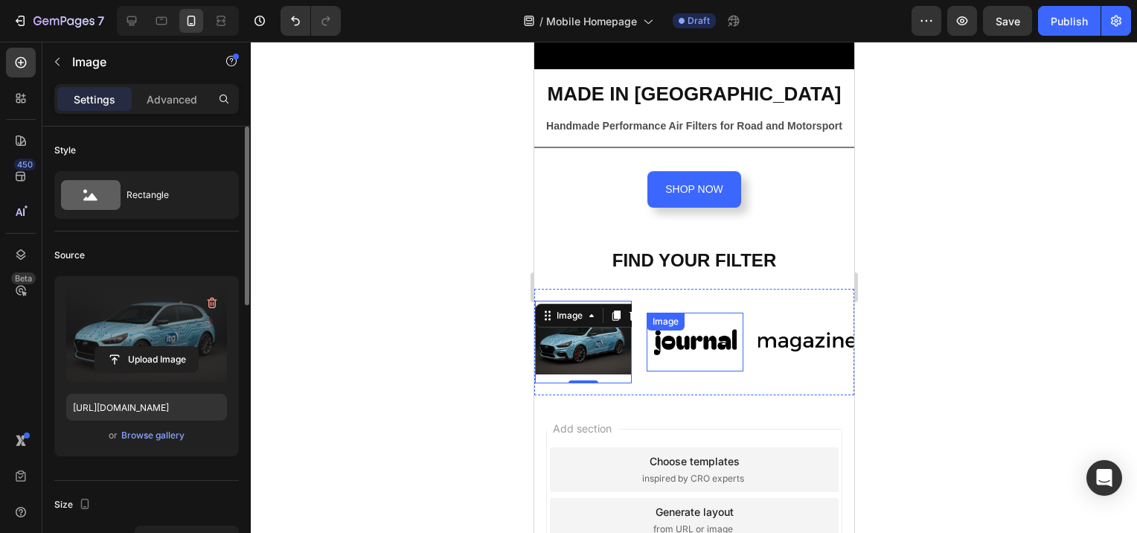
click at [687, 342] on img at bounding box center [694, 342] width 97 height 41
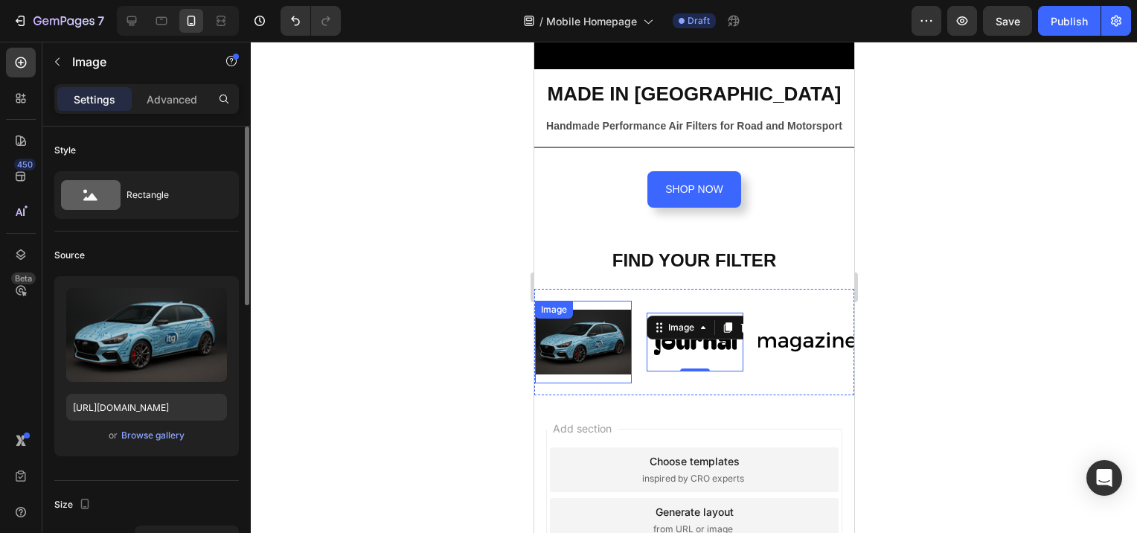
click at [593, 328] on img at bounding box center [582, 342] width 97 height 65
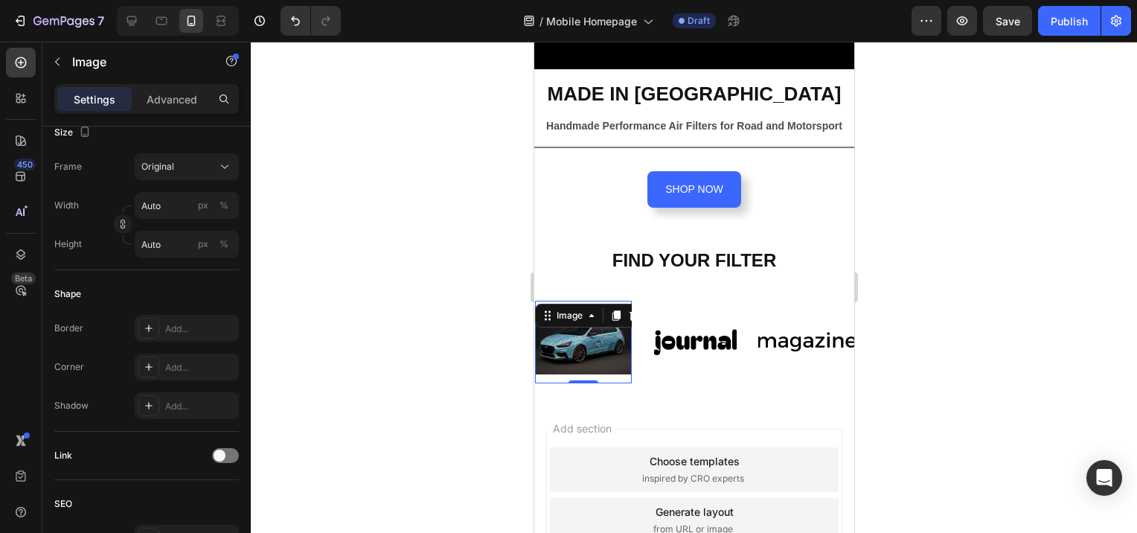
scroll to position [674, 0]
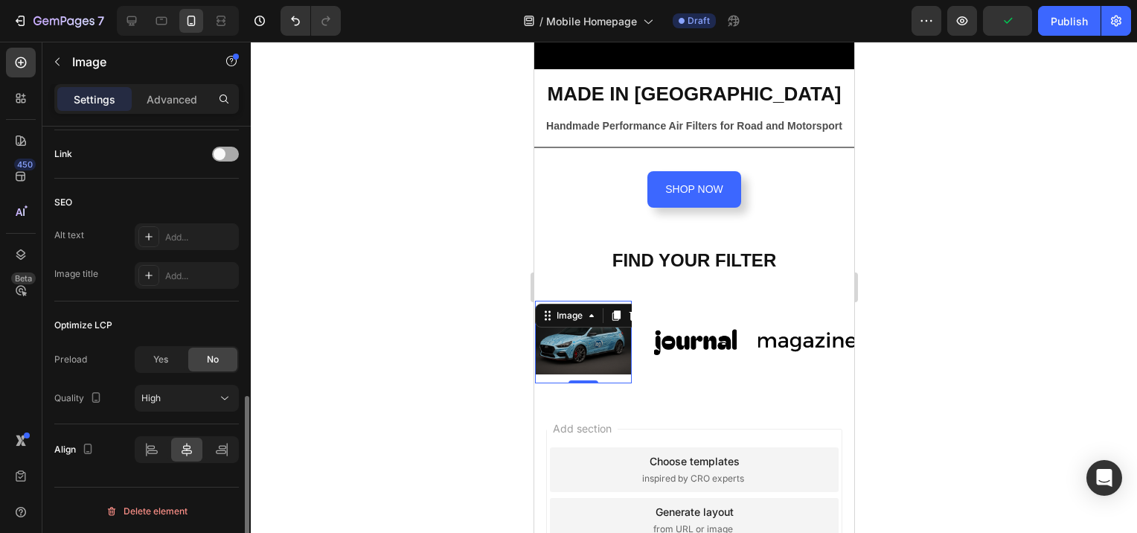
click at [220, 156] on span at bounding box center [220, 154] width 12 height 12
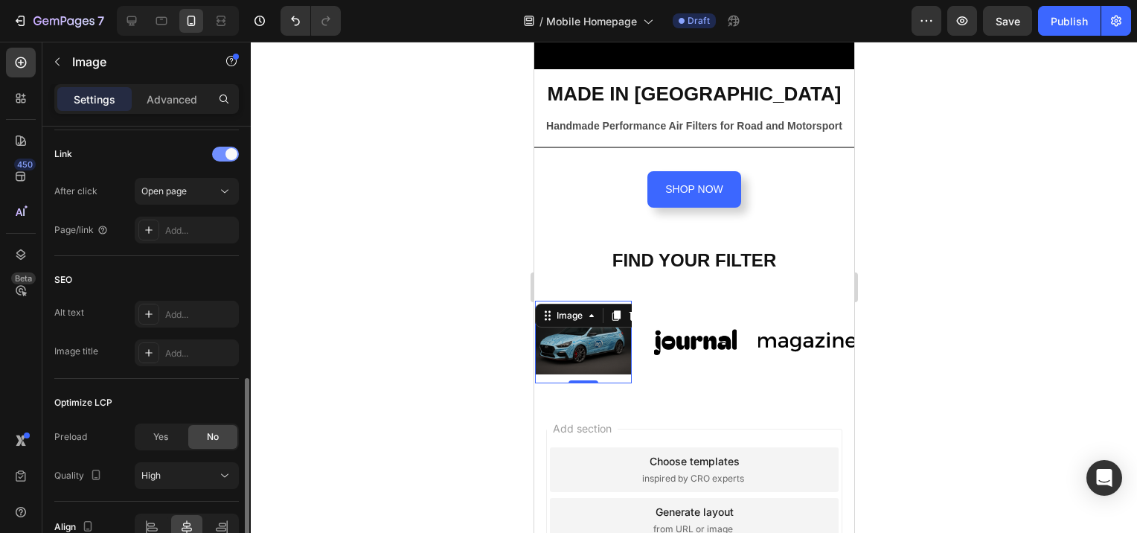
click at [229, 149] on span at bounding box center [232, 154] width 12 height 12
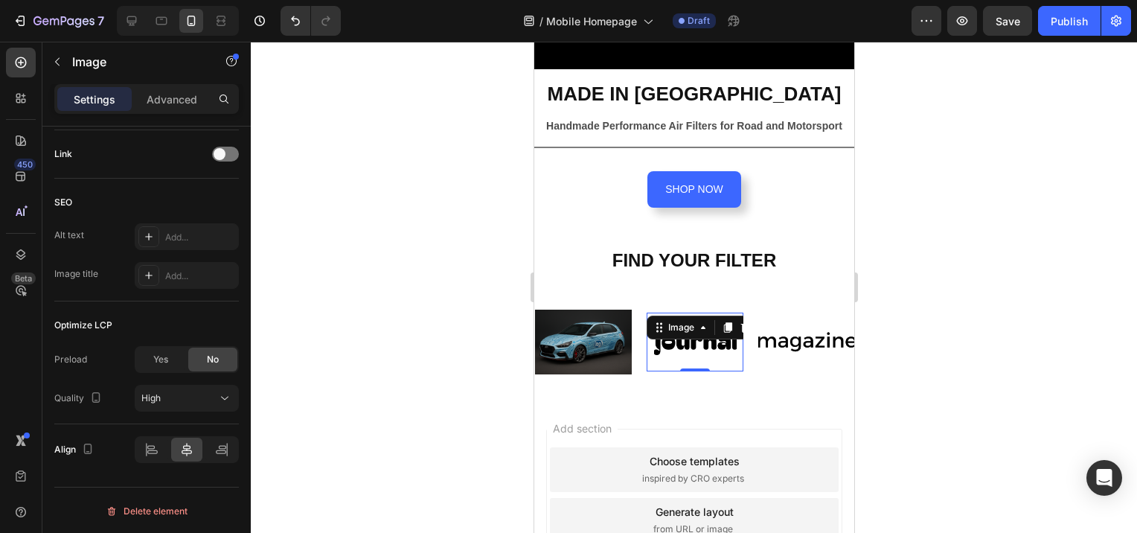
click at [703, 336] on img at bounding box center [694, 342] width 97 height 41
click at [685, 321] on div "Image" at bounding box center [681, 327] width 32 height 13
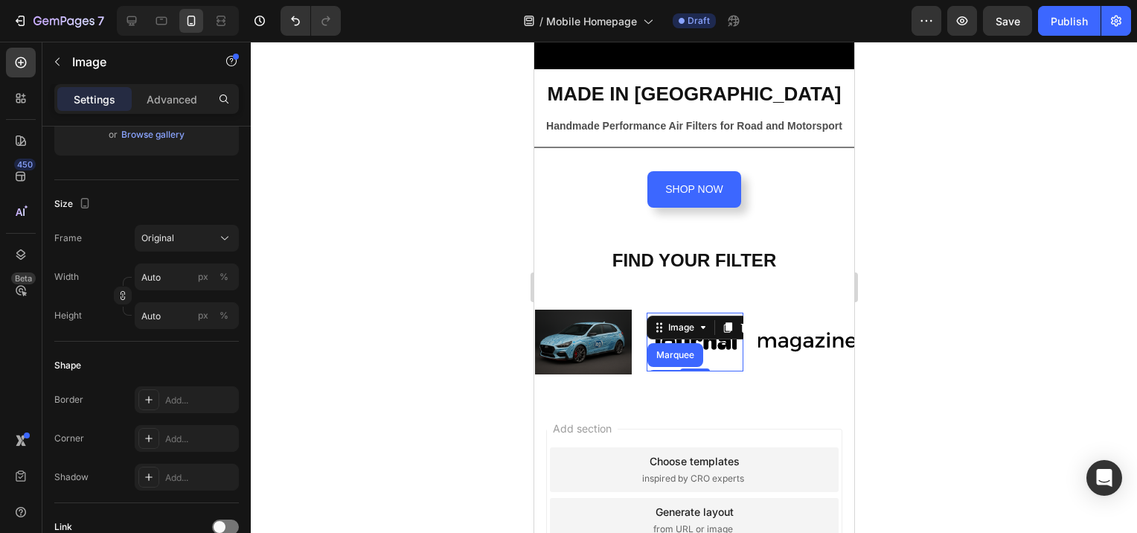
scroll to position [0, 0]
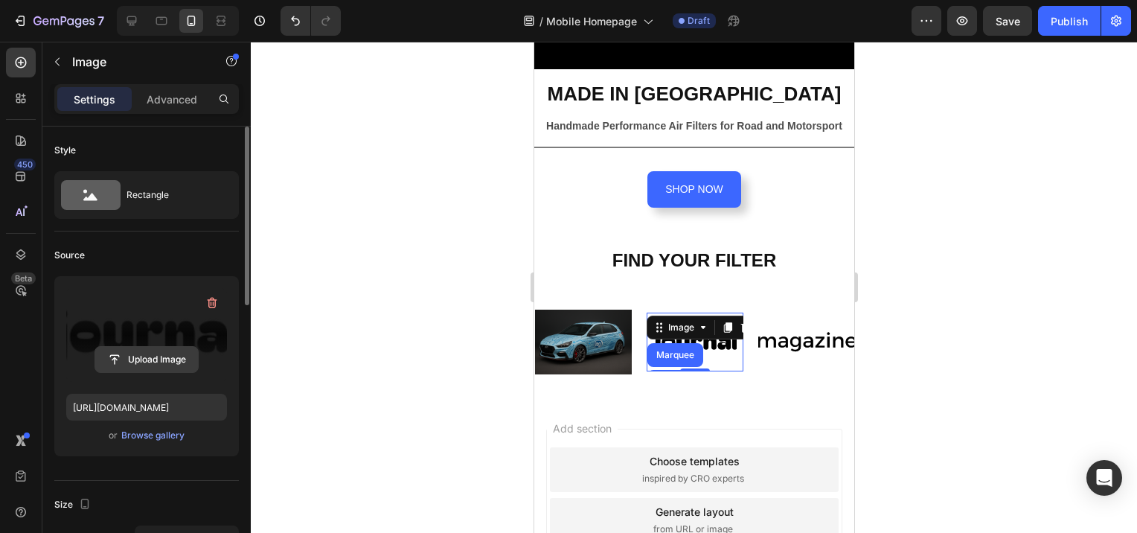
click at [148, 358] on input "file" at bounding box center [146, 359] width 103 height 25
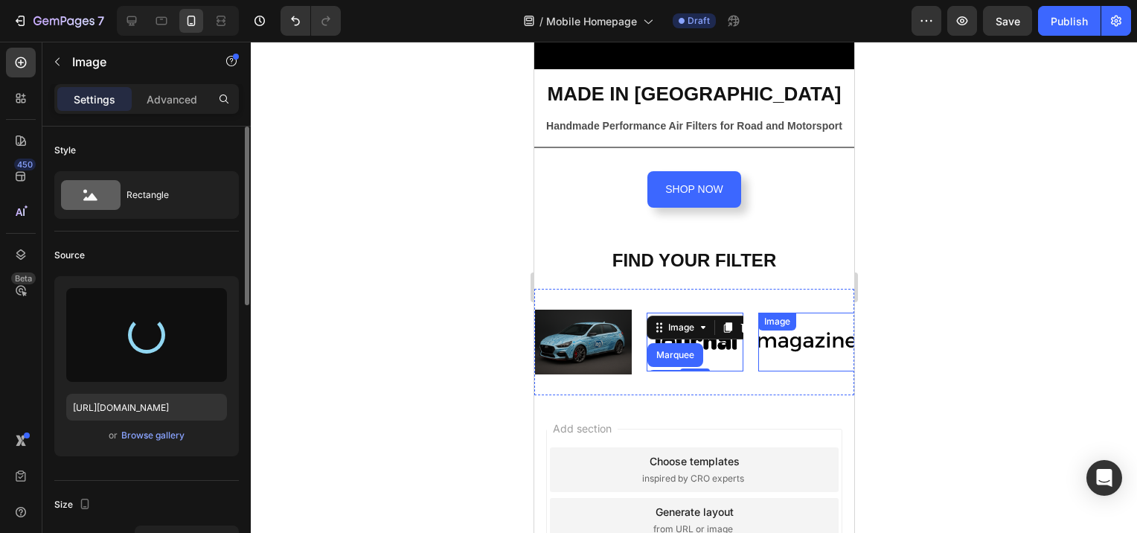
click at [780, 316] on div "Image" at bounding box center [777, 321] width 32 height 13
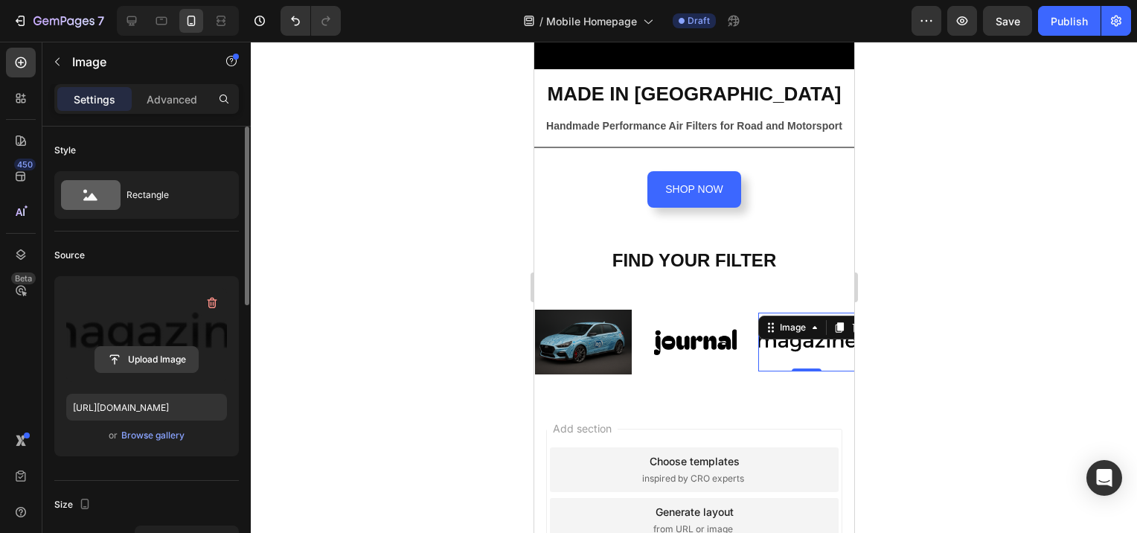
click at [148, 355] on input "file" at bounding box center [146, 359] width 103 height 25
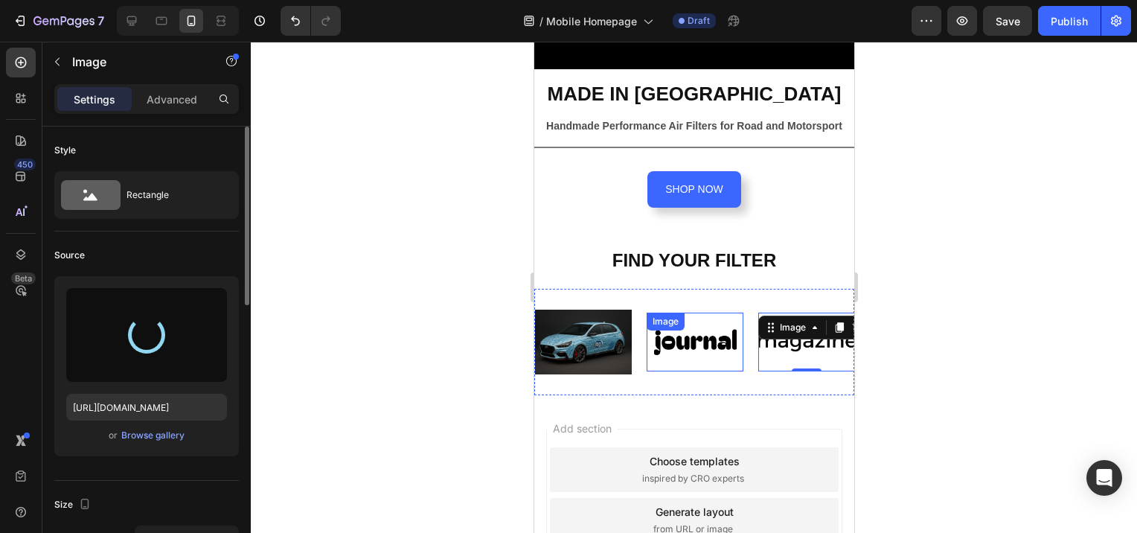
type input "https://cdn.shopify.com/s/files/1/0672/5651/6916/files/gempages_555694648190829…"
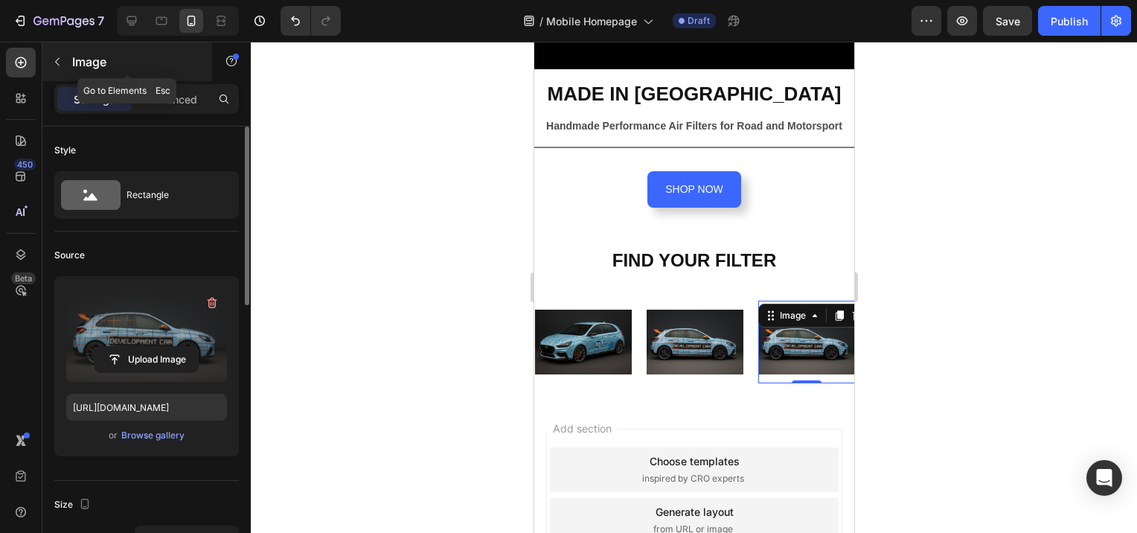
click at [58, 63] on icon "button" at bounding box center [57, 62] width 12 height 12
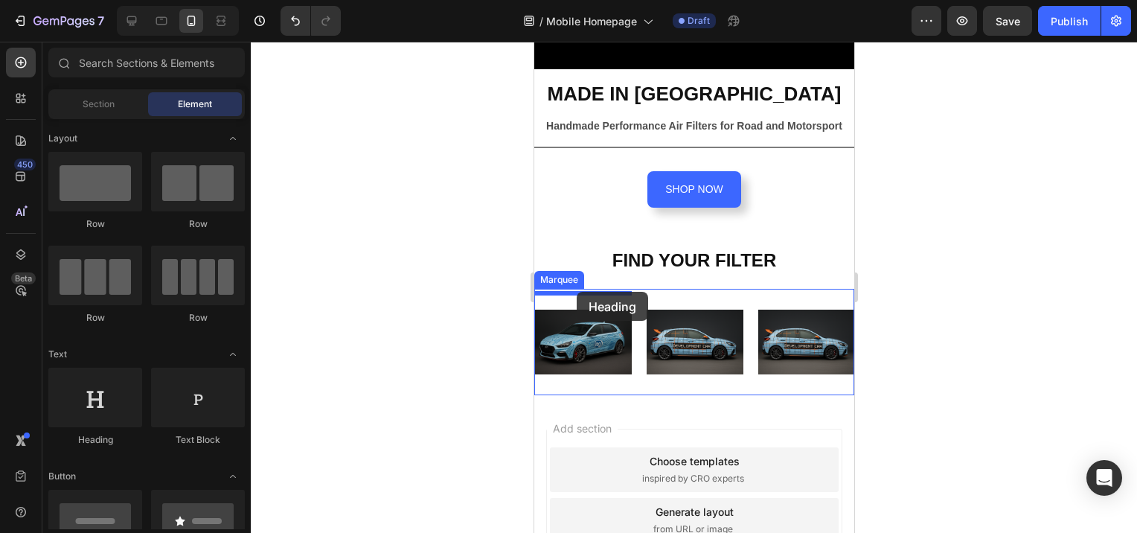
drag, startPoint x: 622, startPoint y: 447, endPoint x: 576, endPoint y: 292, distance: 161.6
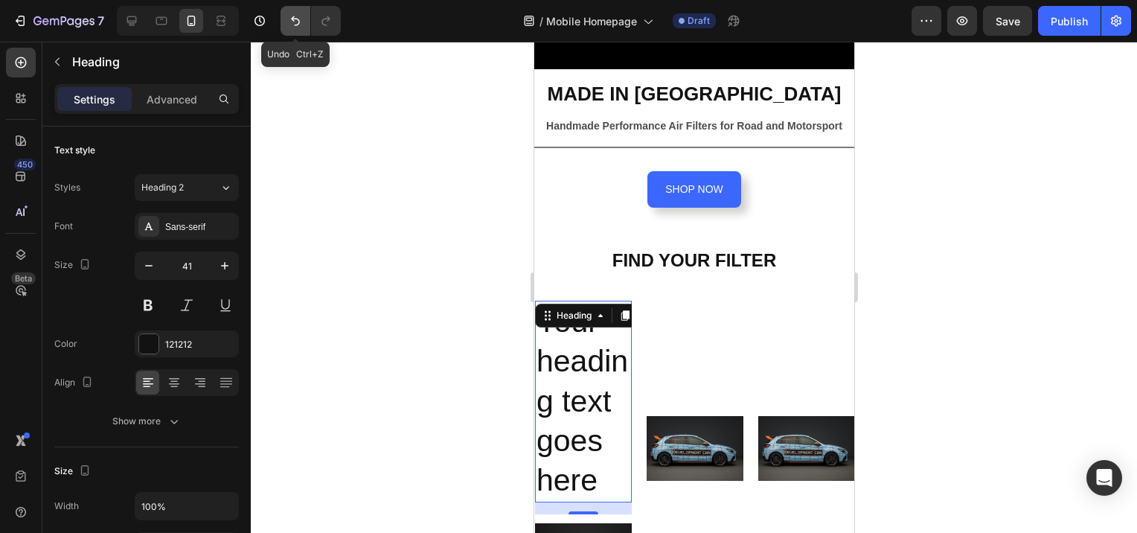
click at [296, 22] on icon "Undo/Redo" at bounding box center [295, 20] width 15 height 15
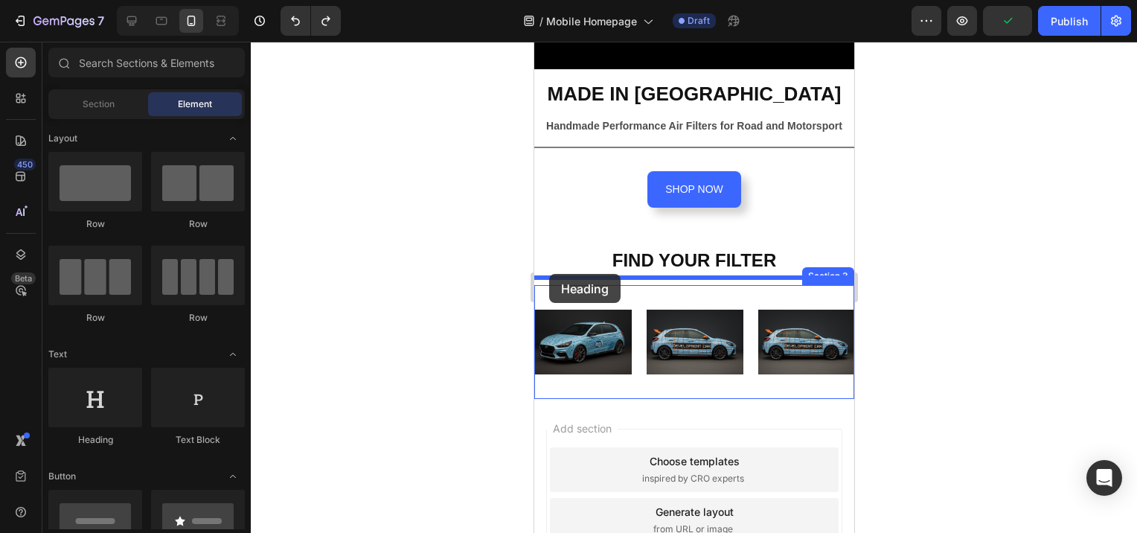
drag, startPoint x: 631, startPoint y: 441, endPoint x: 547, endPoint y: 281, distance: 180.8
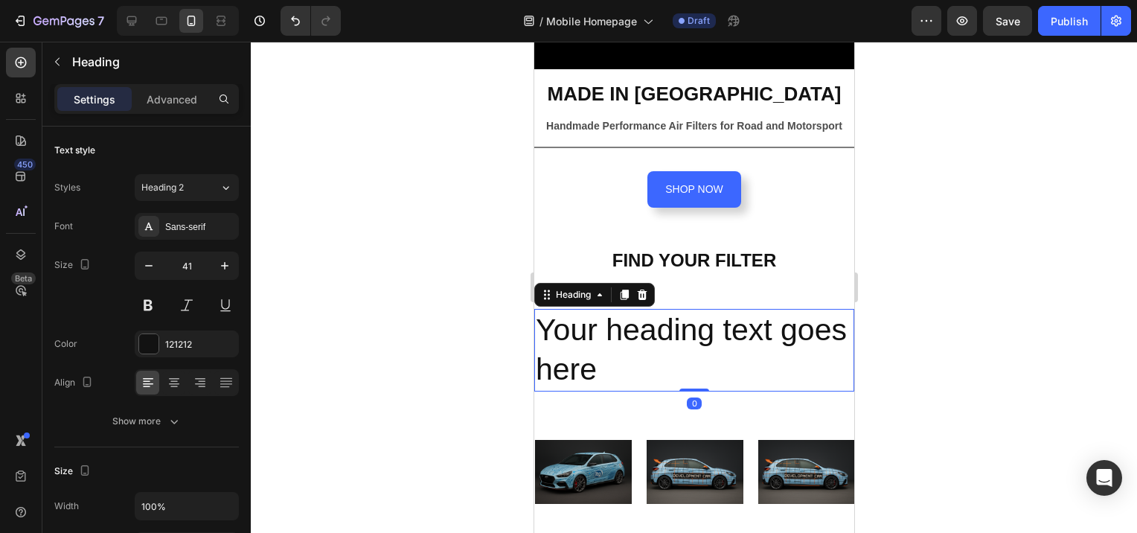
click at [680, 363] on h2 "Your heading text goes here" at bounding box center [694, 350] width 320 height 83
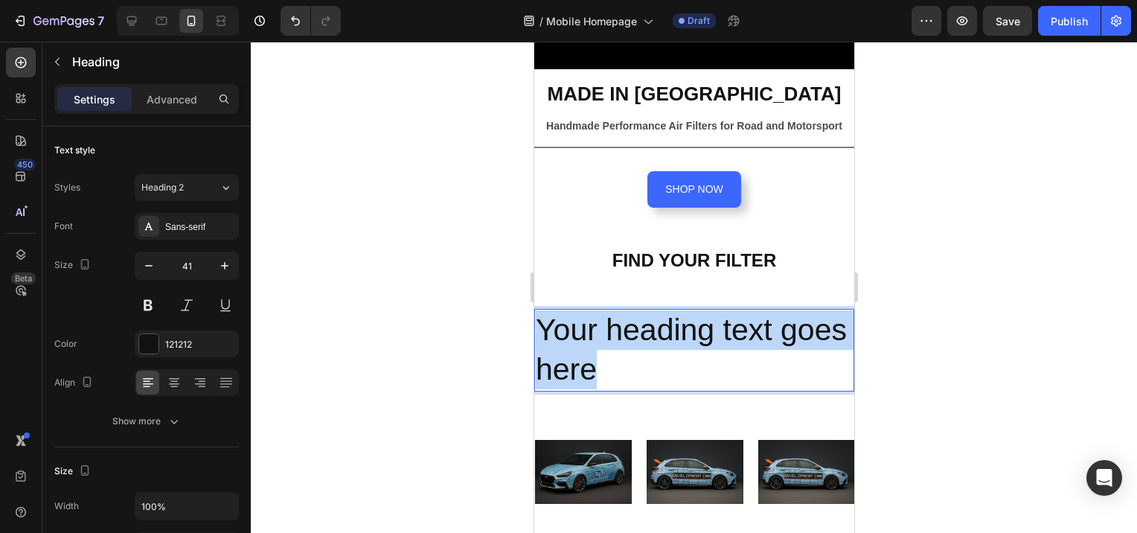
drag, startPoint x: 673, startPoint y: 366, endPoint x: 540, endPoint y: 325, distance: 138.5
click at [540, 325] on p "Your heading text goes here" at bounding box center [693, 350] width 317 height 80
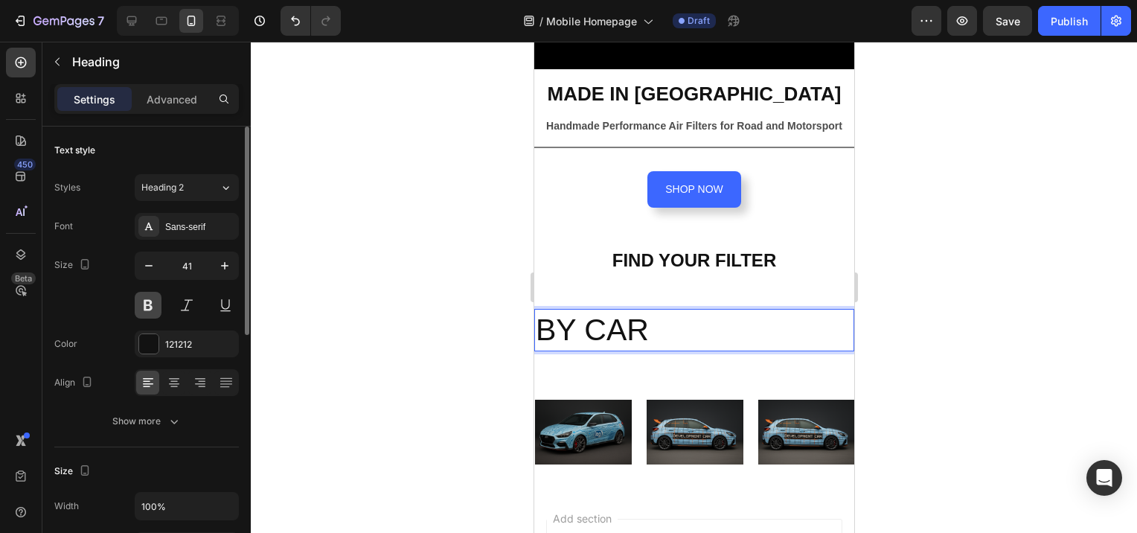
click at [148, 307] on button at bounding box center [148, 305] width 27 height 27
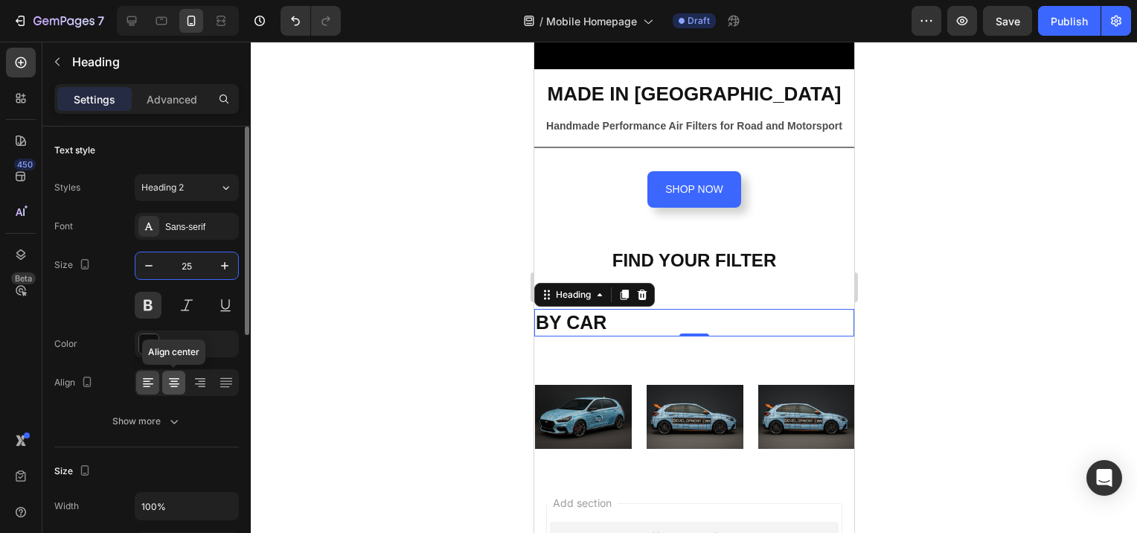
type input "25"
click at [169, 392] on div at bounding box center [173, 383] width 23 height 24
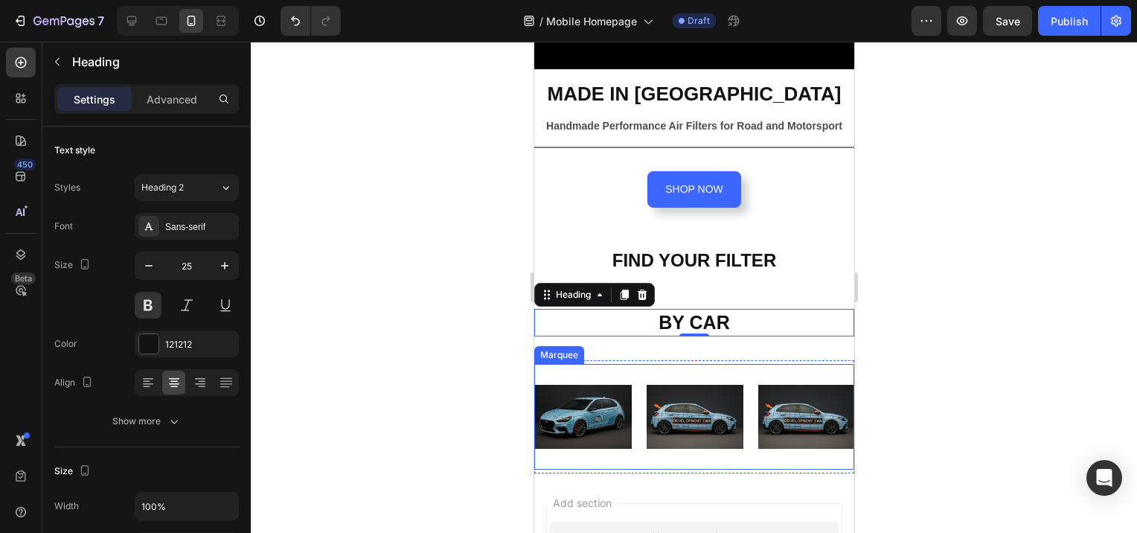
click at [689, 364] on div "Image Image Image Image Image Image Image Image Image Image Marquee" at bounding box center [694, 417] width 320 height 106
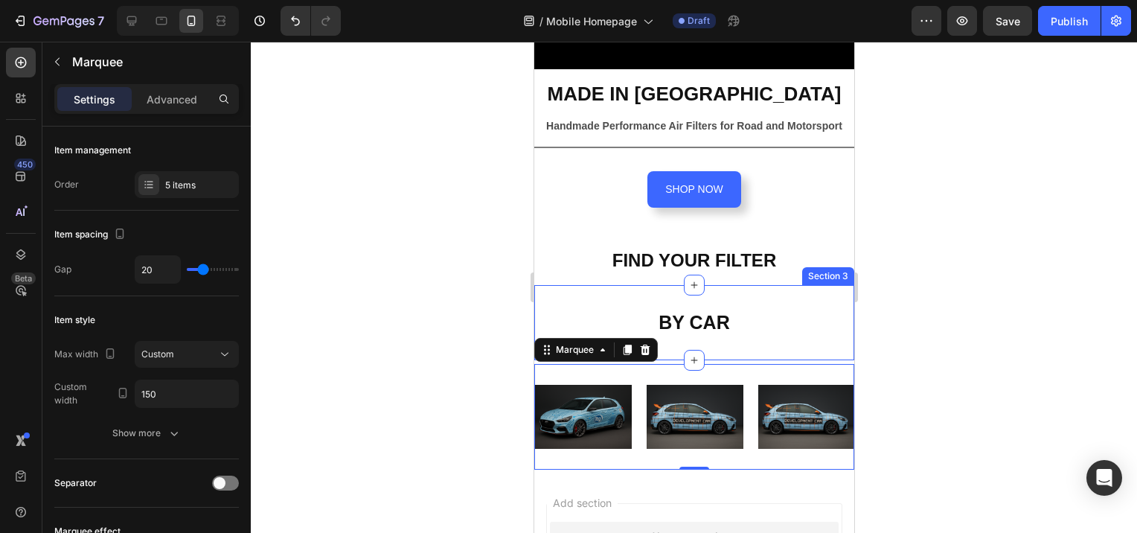
click at [695, 338] on div "BY CAR Heading Section 3" at bounding box center [694, 322] width 320 height 75
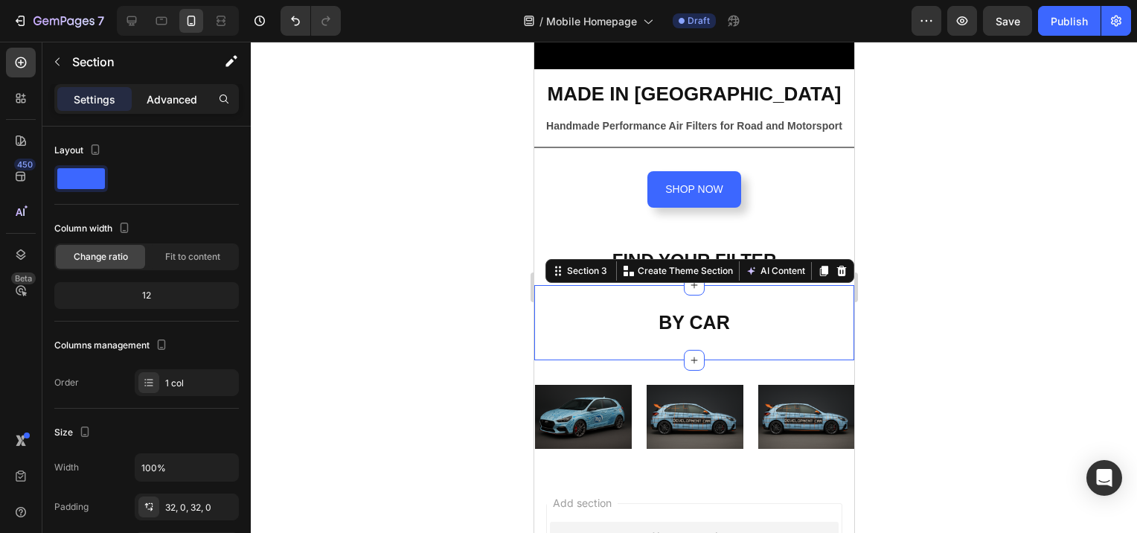
click at [179, 89] on div "Advanced" at bounding box center [172, 99] width 74 height 24
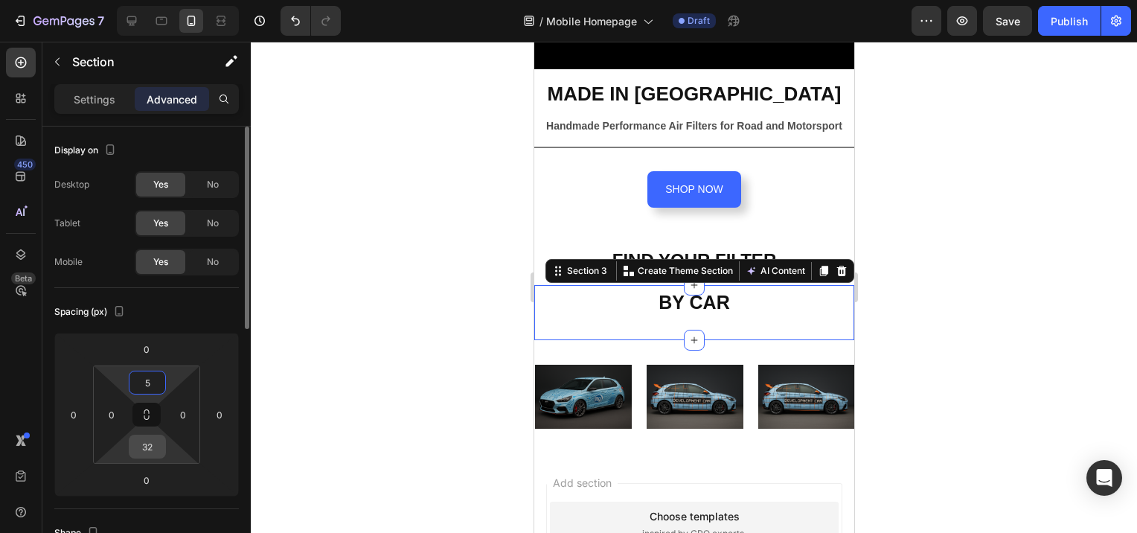
type input "5"
click at [146, 447] on input "32" at bounding box center [148, 446] width 30 height 22
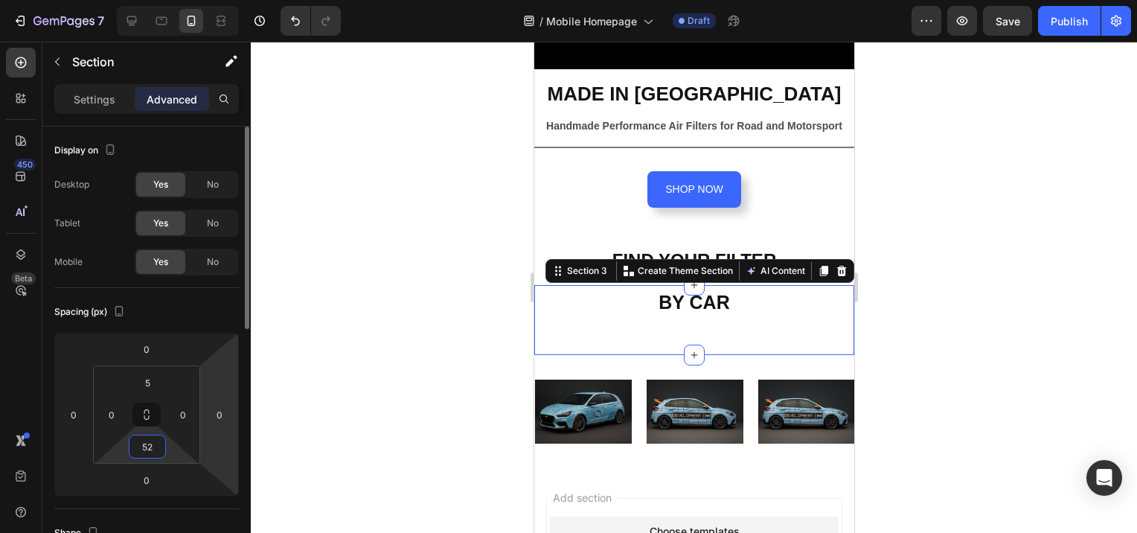
type input "5"
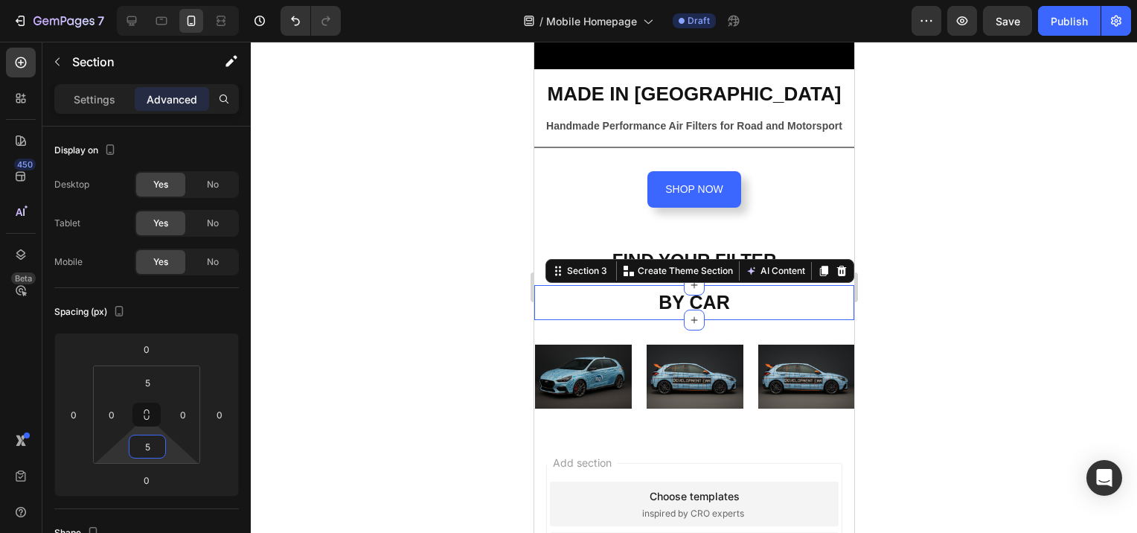
click at [880, 273] on div at bounding box center [694, 287] width 887 height 491
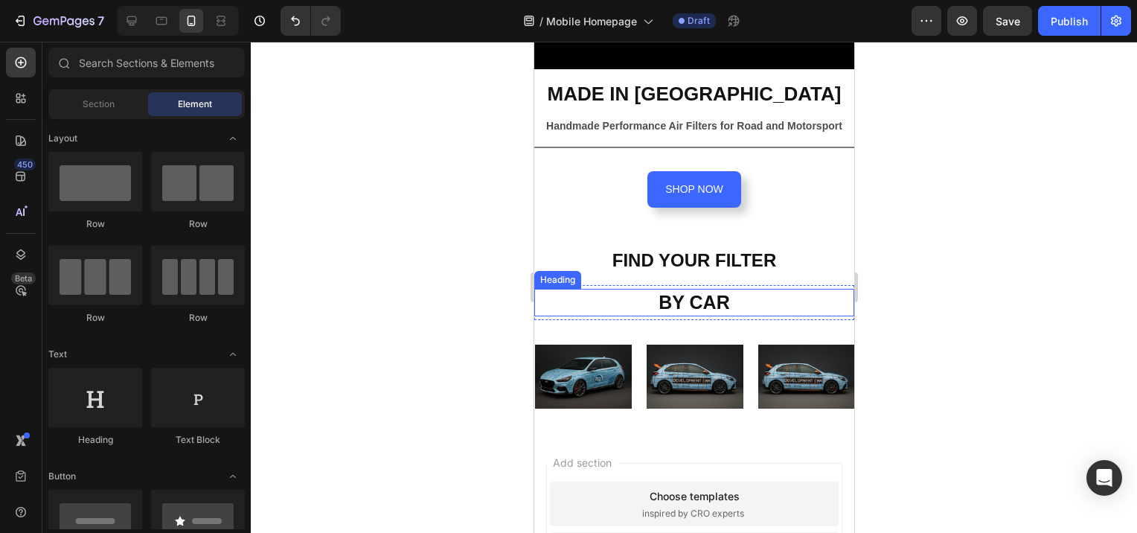
click at [721, 292] on p "BY CAR" at bounding box center [693, 302] width 317 height 25
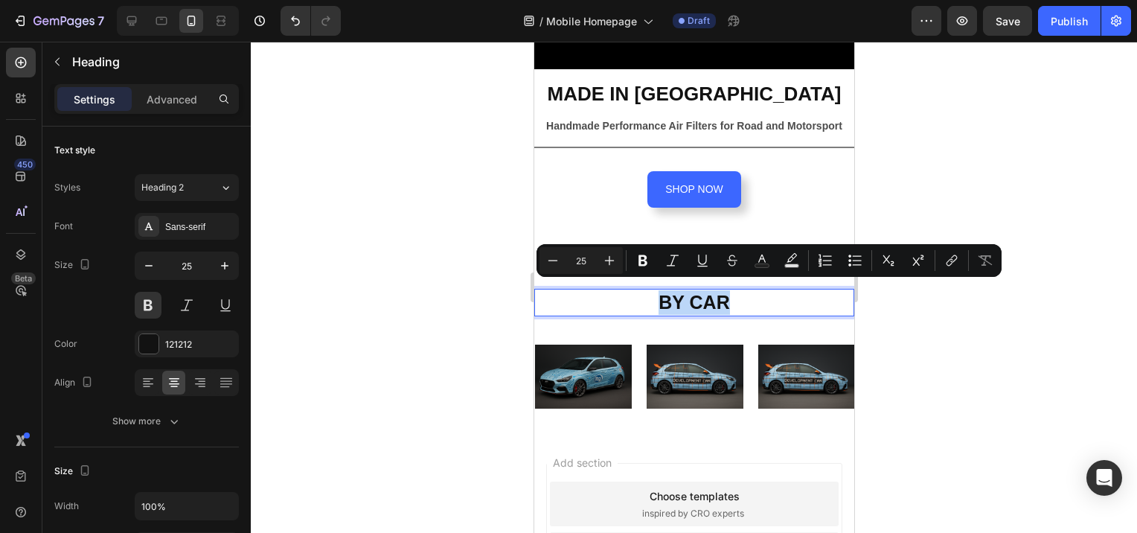
drag, startPoint x: 725, startPoint y: 294, endPoint x: 657, endPoint y: 295, distance: 67.7
click at [150, 386] on icon at bounding box center [148, 382] width 15 height 15
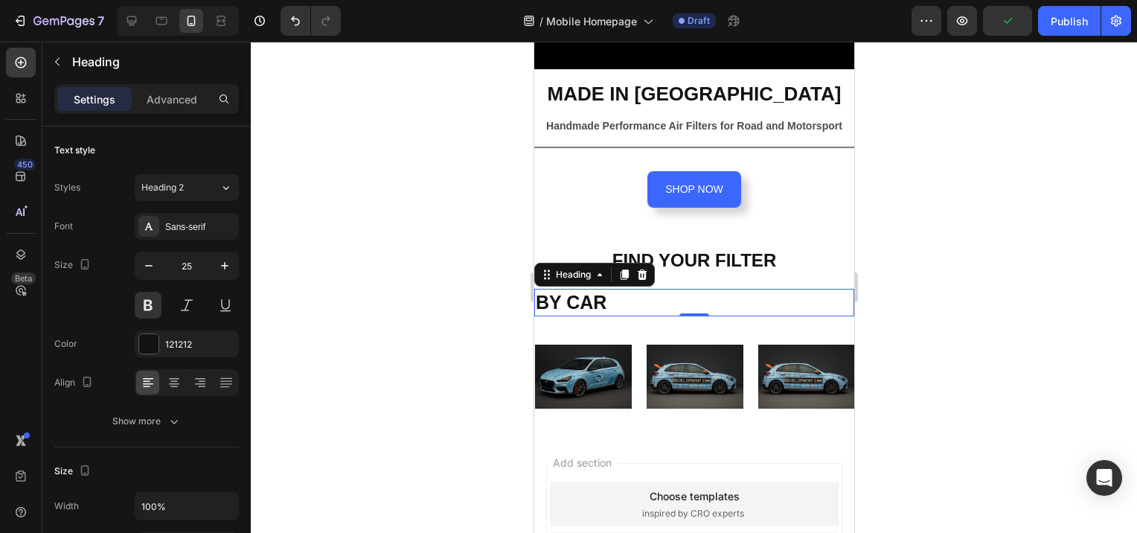
click at [968, 304] on div at bounding box center [694, 287] width 887 height 491
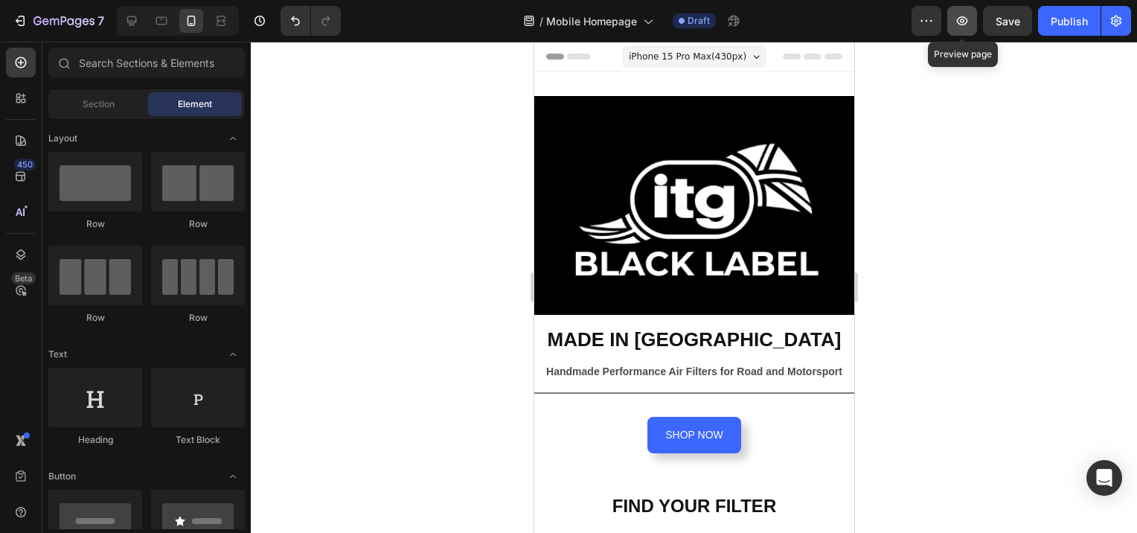
click at [971, 19] on button "button" at bounding box center [963, 21] width 30 height 30
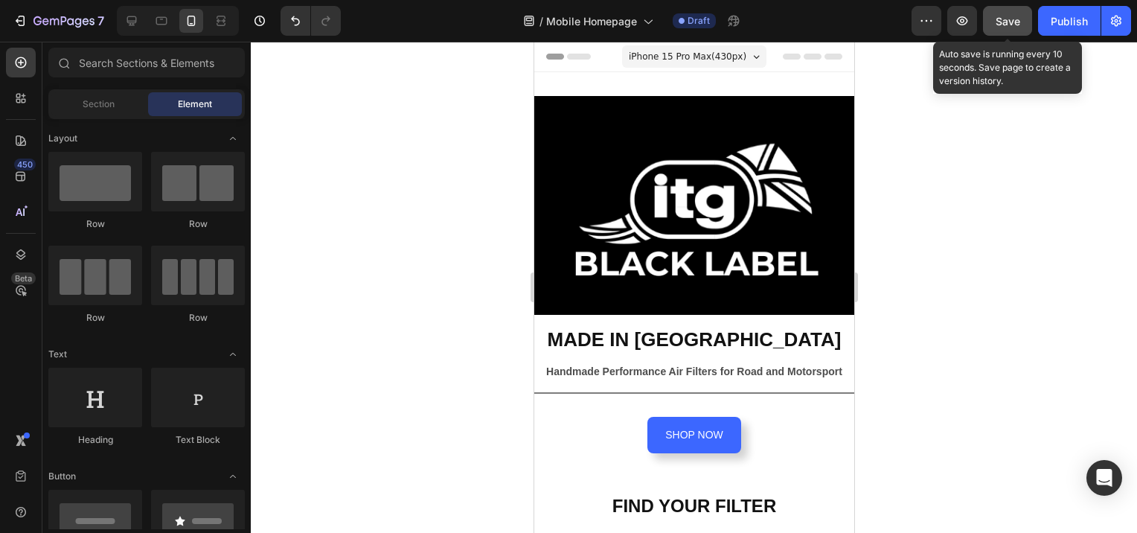
click at [1009, 26] on span "Save" at bounding box center [1008, 21] width 25 height 13
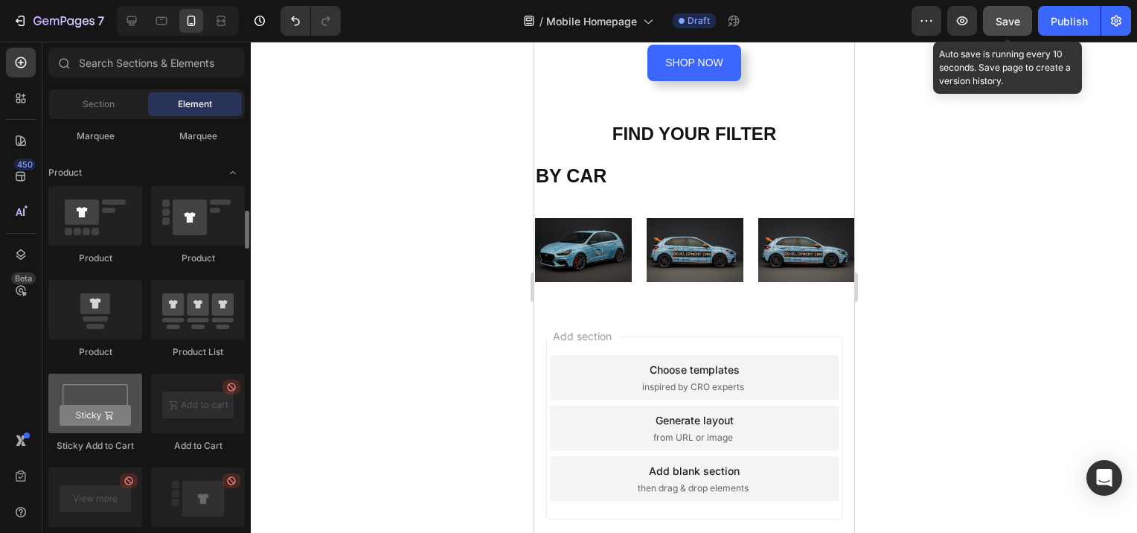
scroll to position [1787, 0]
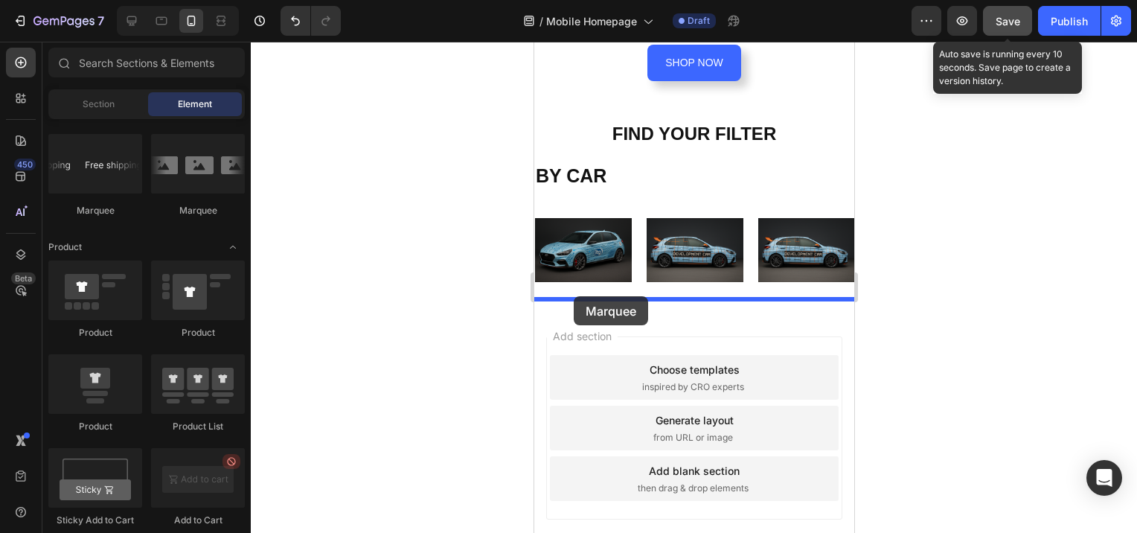
drag, startPoint x: 725, startPoint y: 212, endPoint x: 573, endPoint y: 296, distance: 173.6
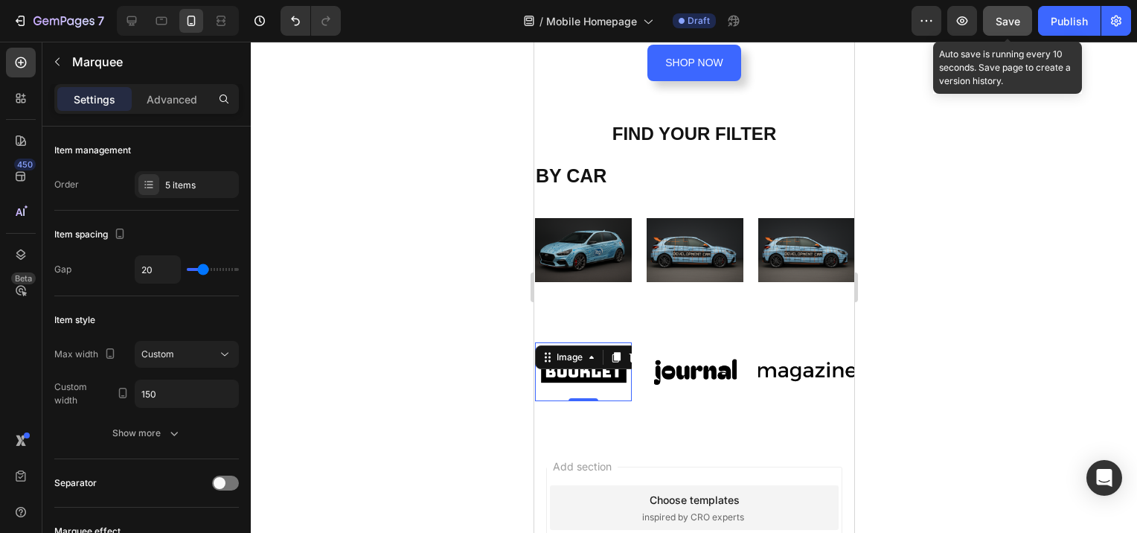
click at [578, 369] on img at bounding box center [582, 371] width 97 height 41
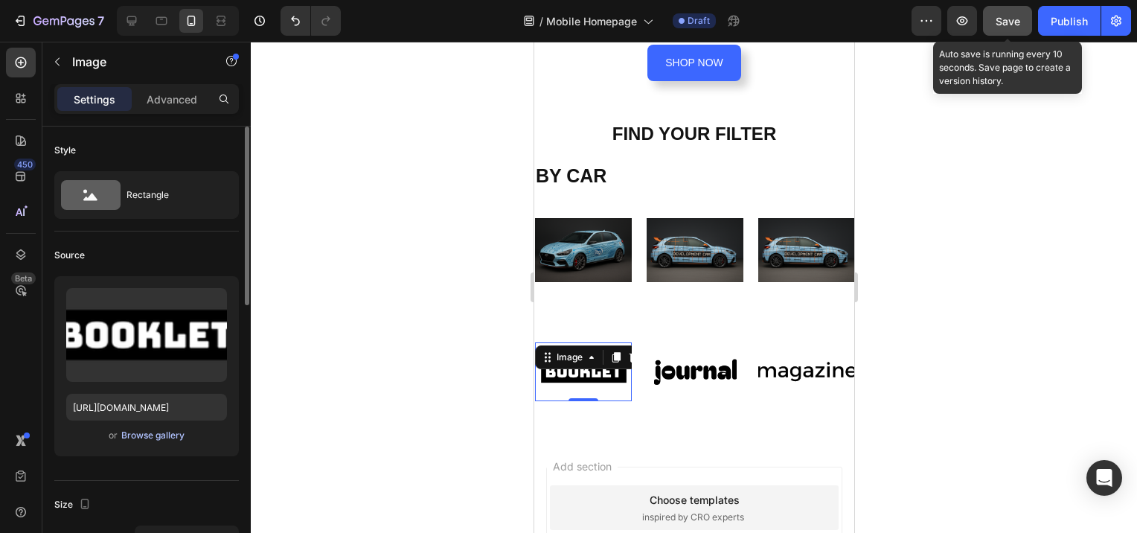
click at [146, 430] on div "Browse gallery" at bounding box center [152, 435] width 63 height 13
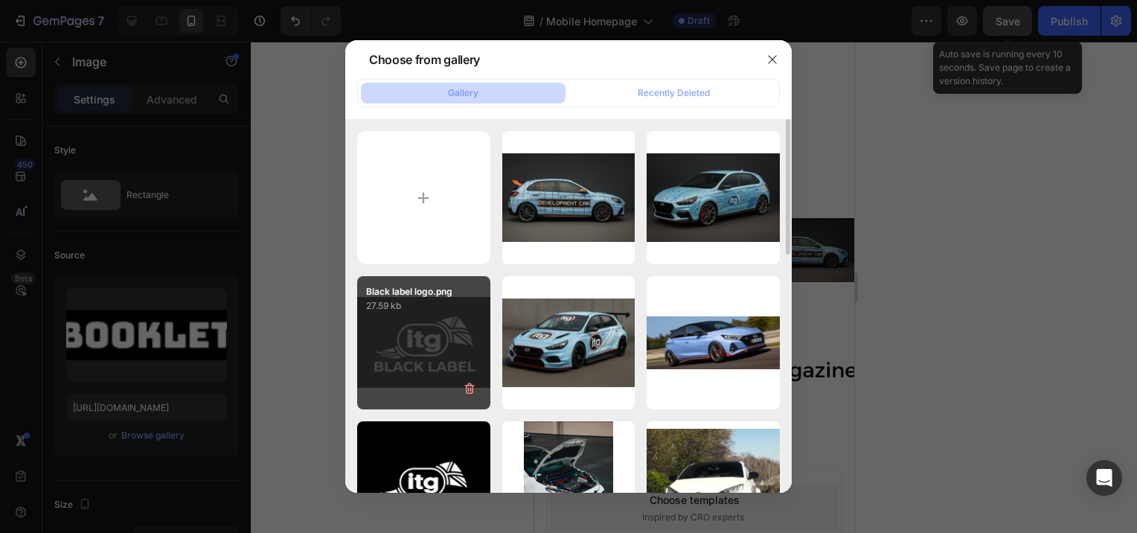
click at [433, 336] on div "Black label logo.png 27.59 kb" at bounding box center [423, 342] width 133 height 133
type input "[URL][DOMAIN_NAME]"
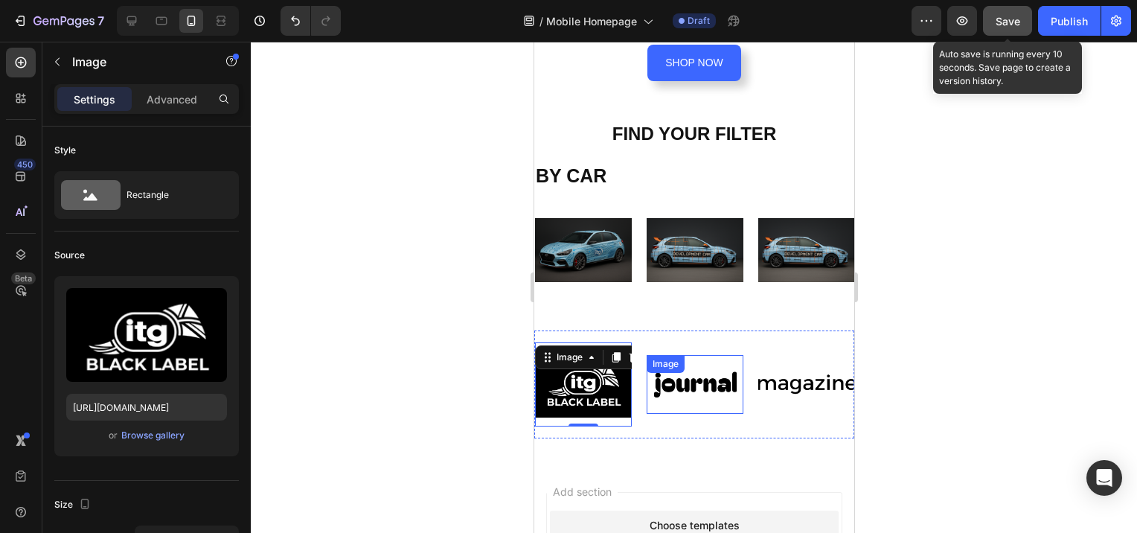
drag, startPoint x: 688, startPoint y: 351, endPoint x: 695, endPoint y: 376, distance: 25.5
click at [688, 355] on div "Image" at bounding box center [694, 384] width 97 height 59
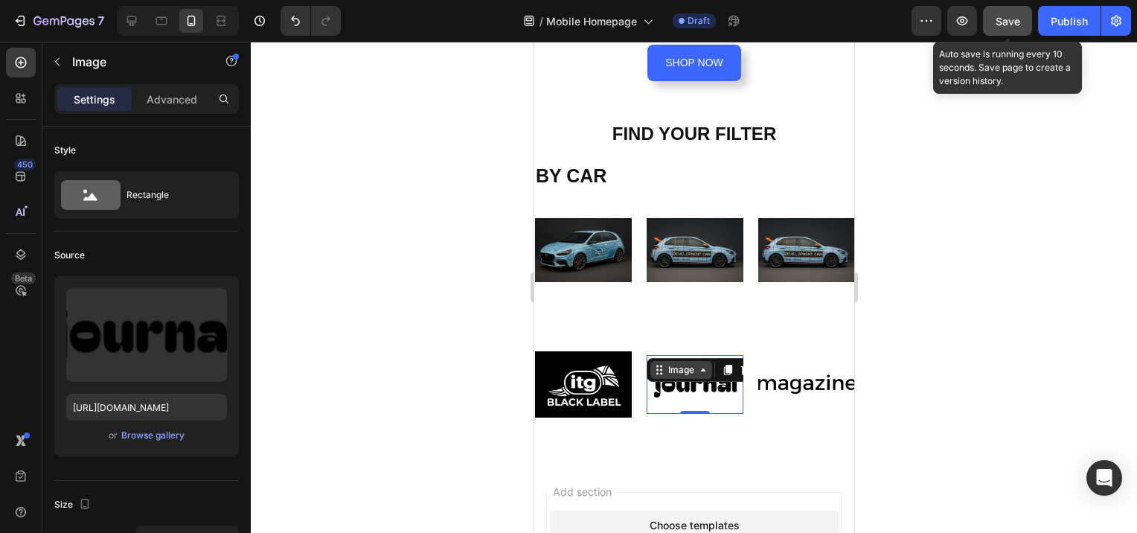
click at [681, 364] on div "Image" at bounding box center [681, 369] width 32 height 13
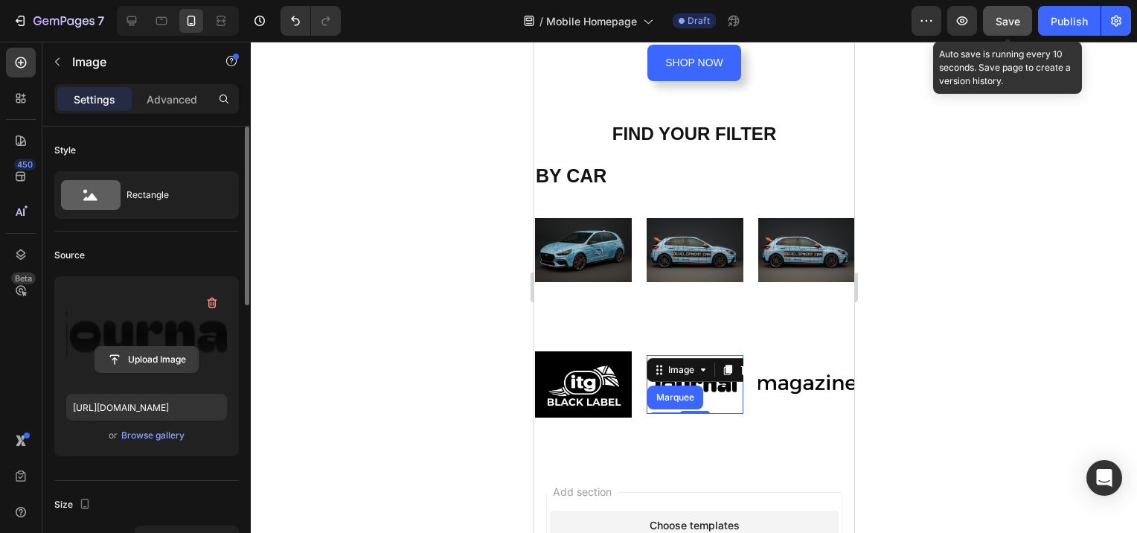
click at [140, 360] on input "file" at bounding box center [146, 359] width 103 height 25
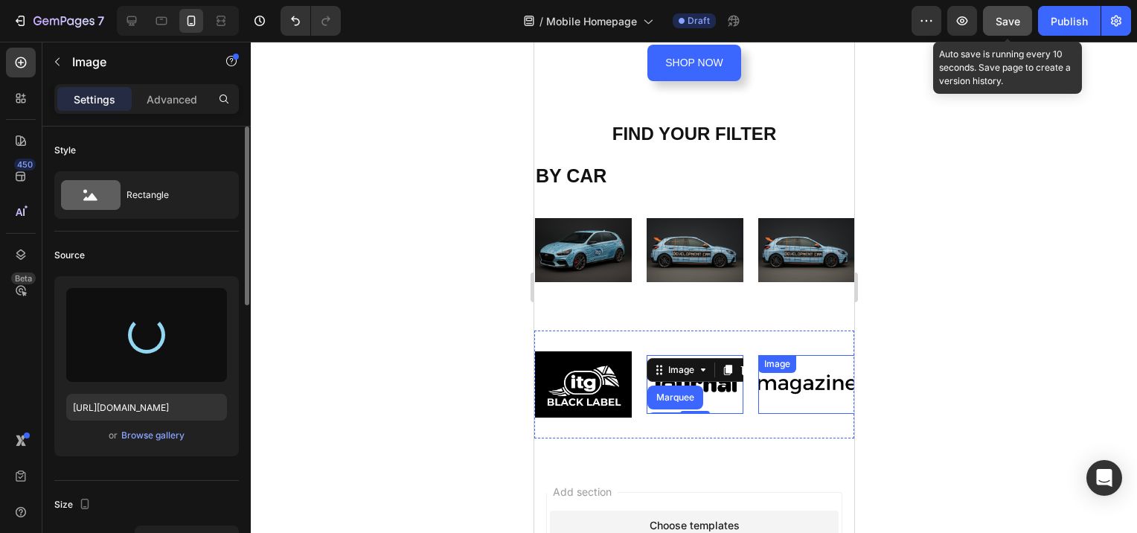
type input "https://cdn.shopify.com/s/files/1/0672/5651/6916/files/gempages_555694648190829…"
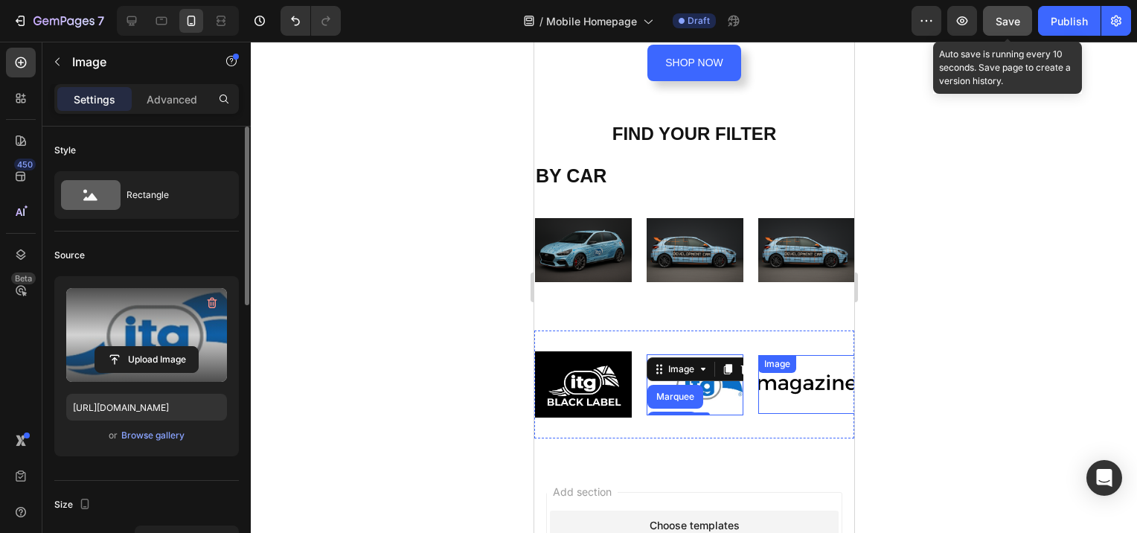
click at [794, 377] on img at bounding box center [806, 384] width 97 height 41
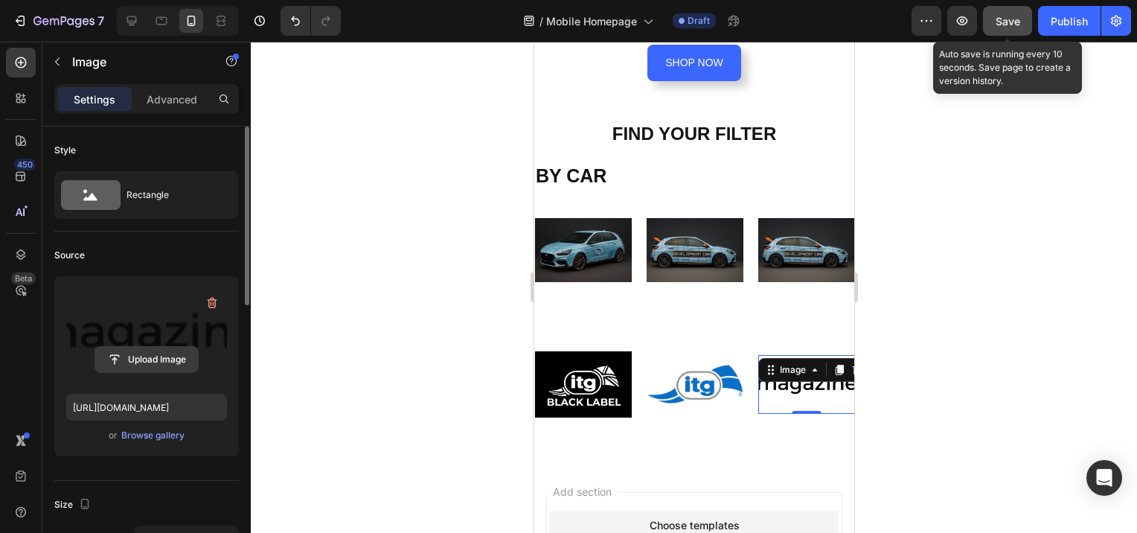
click at [140, 360] on input "file" at bounding box center [146, 359] width 103 height 25
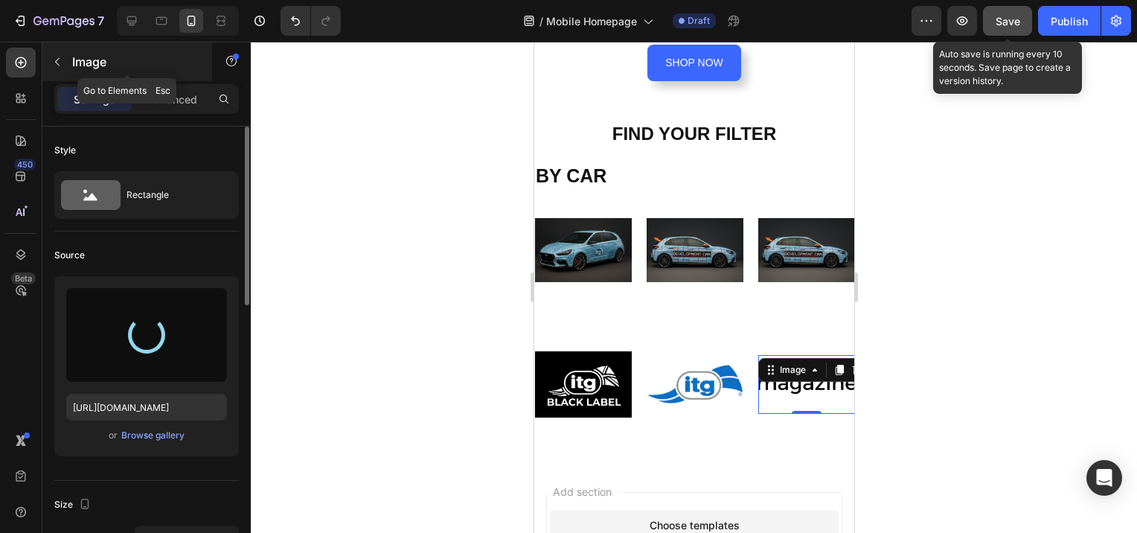
type input "https://cdn.shopify.com/s/files/1/0672/5651/6916/files/gempages_555694648190829…"
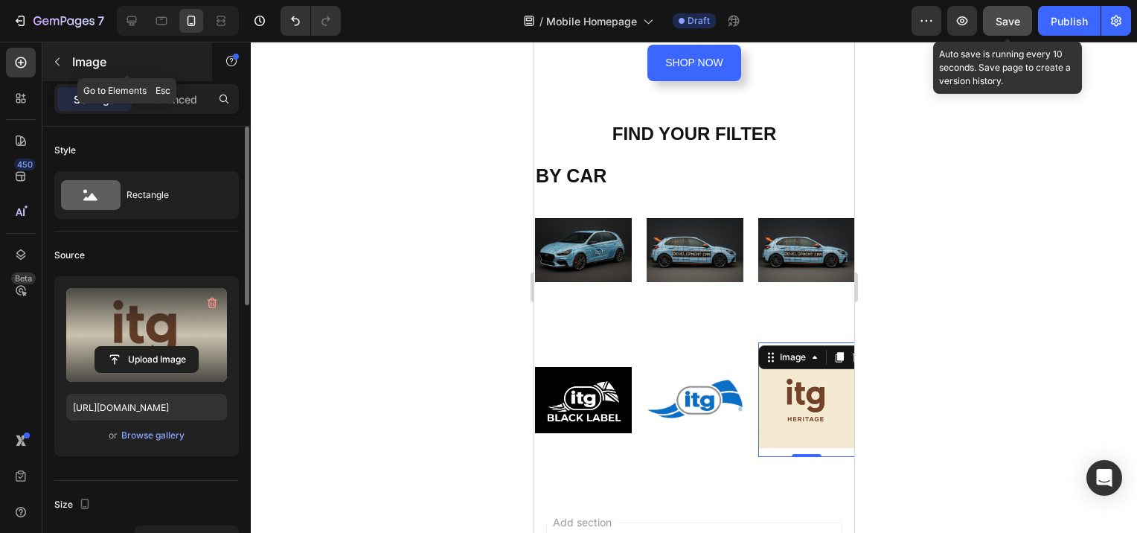
click at [57, 60] on icon "button" at bounding box center [57, 62] width 4 height 8
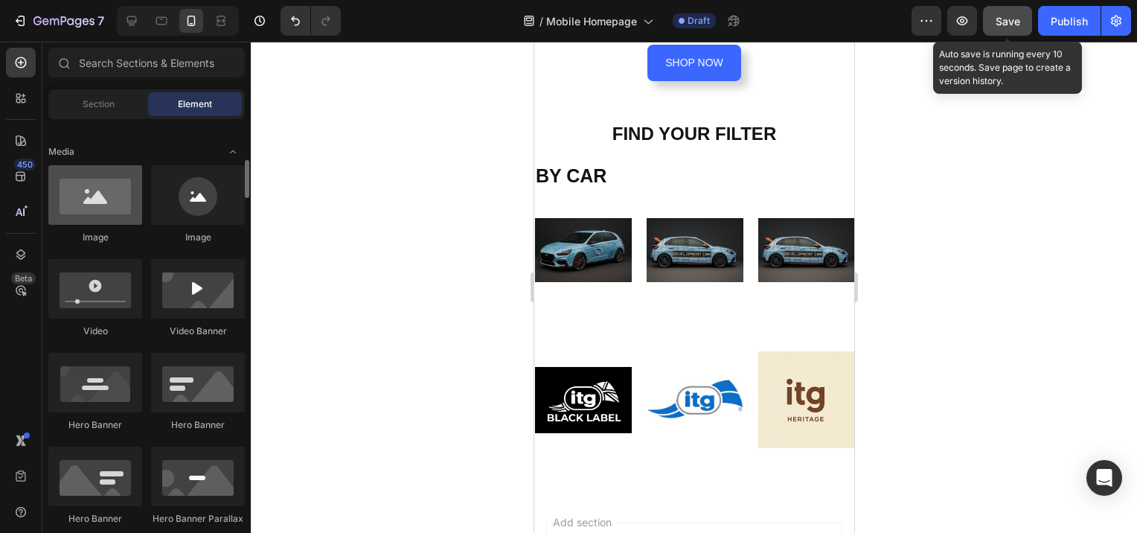
scroll to position [0, 0]
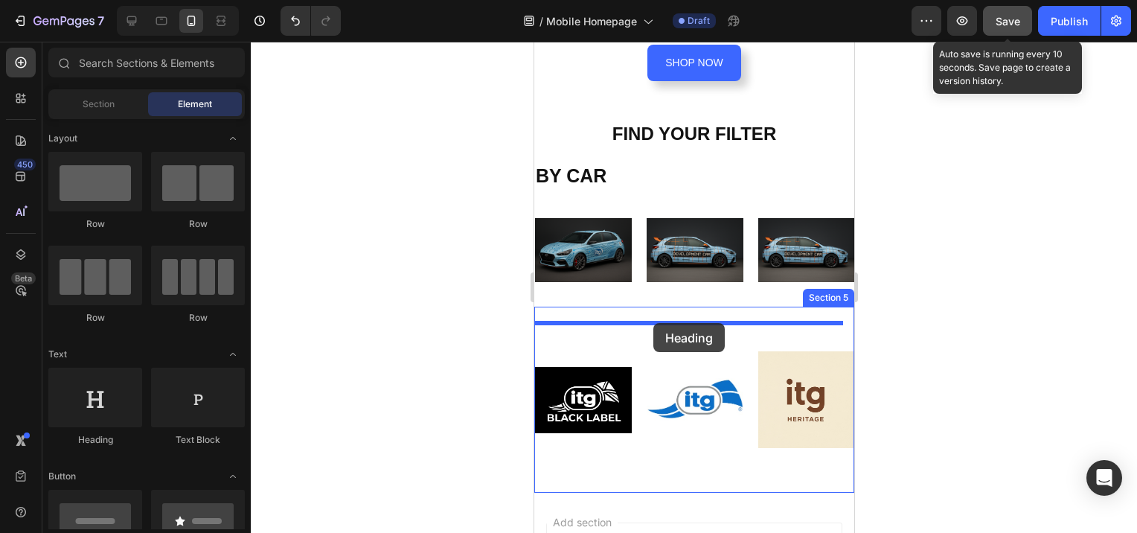
drag, startPoint x: 633, startPoint y: 444, endPoint x: 653, endPoint y: 323, distance: 122.9
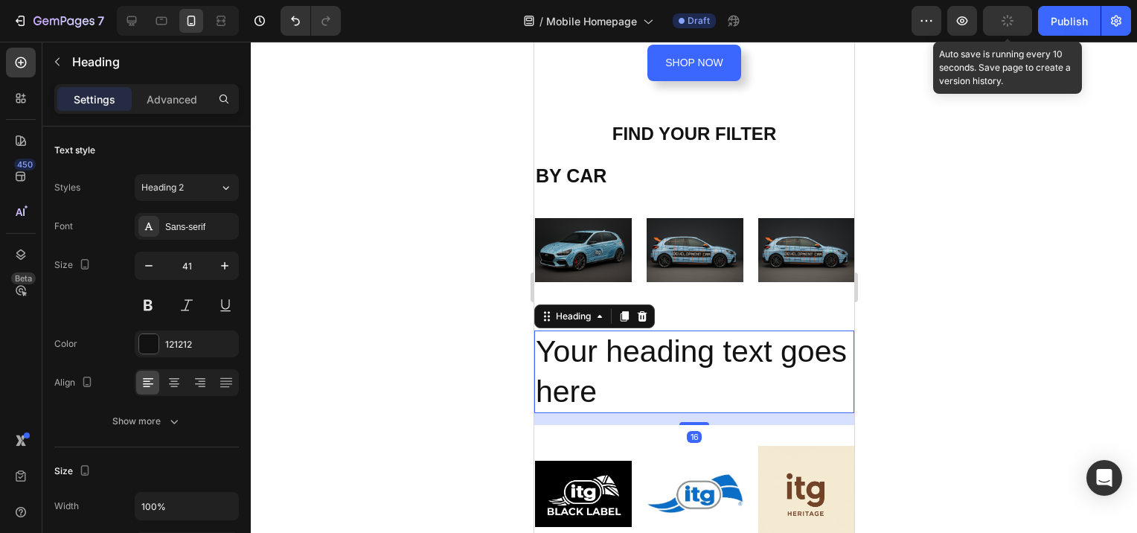
click at [669, 387] on h2 "Your heading text goes here" at bounding box center [694, 372] width 320 height 83
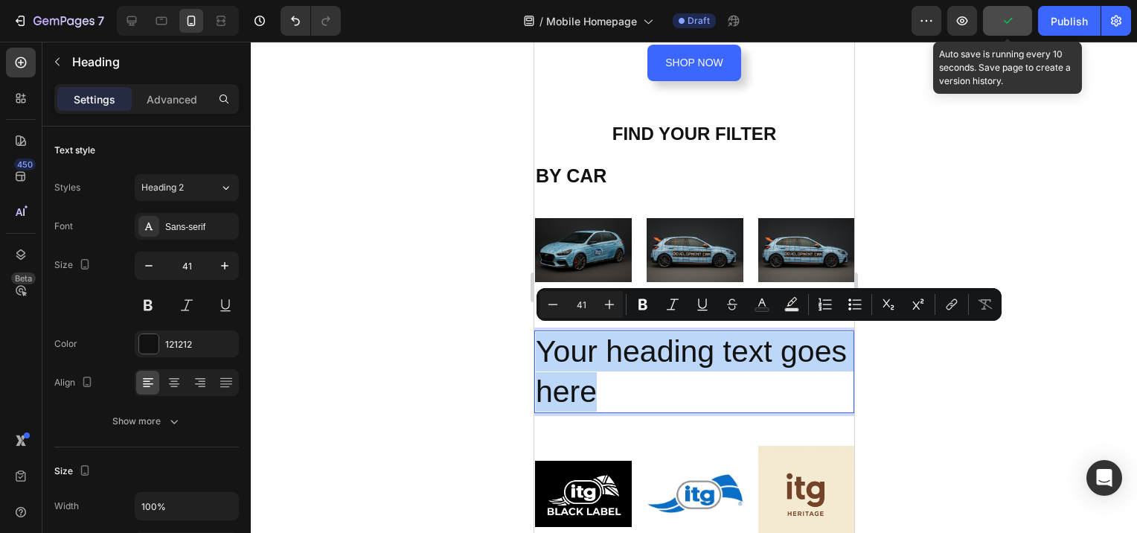
drag, startPoint x: 675, startPoint y: 389, endPoint x: 540, endPoint y: 356, distance: 138.7
click at [540, 356] on p "Your heading text goes here" at bounding box center [693, 372] width 317 height 80
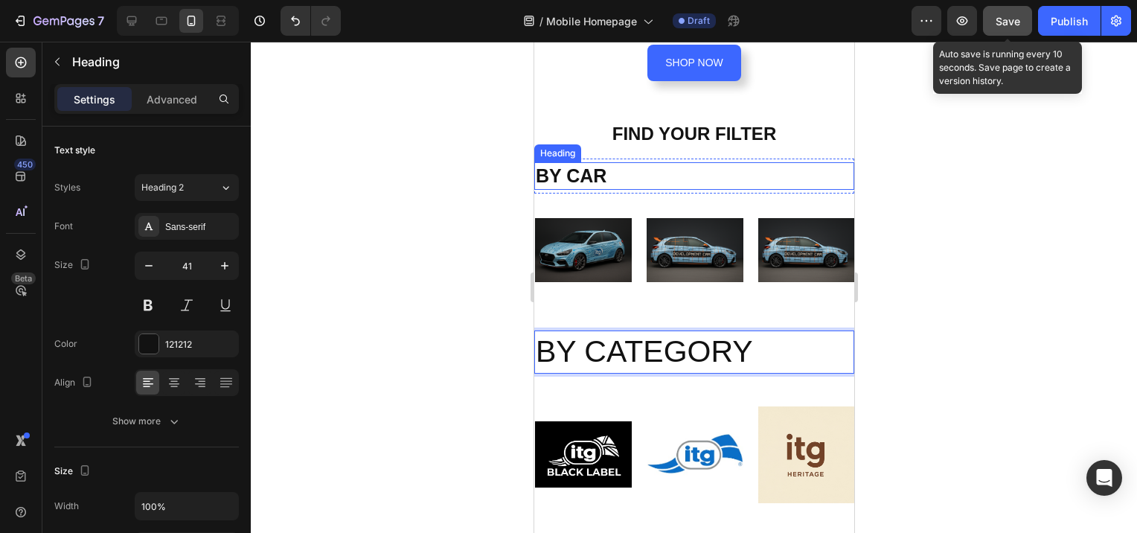
click at [609, 173] on p "BY CAR" at bounding box center [693, 176] width 317 height 25
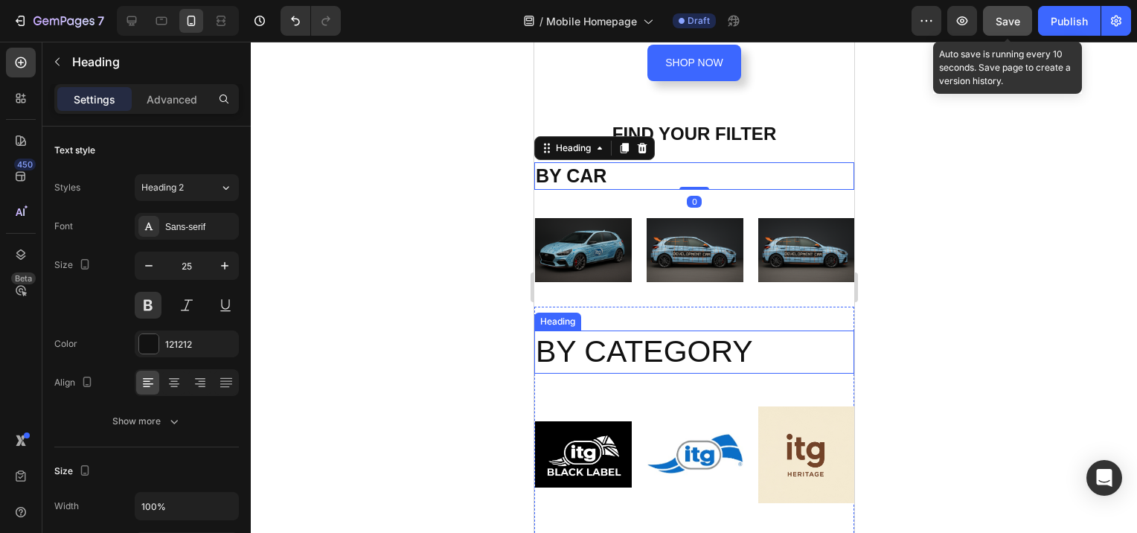
click at [678, 348] on p "BY CATEGORY" at bounding box center [693, 351] width 317 height 39
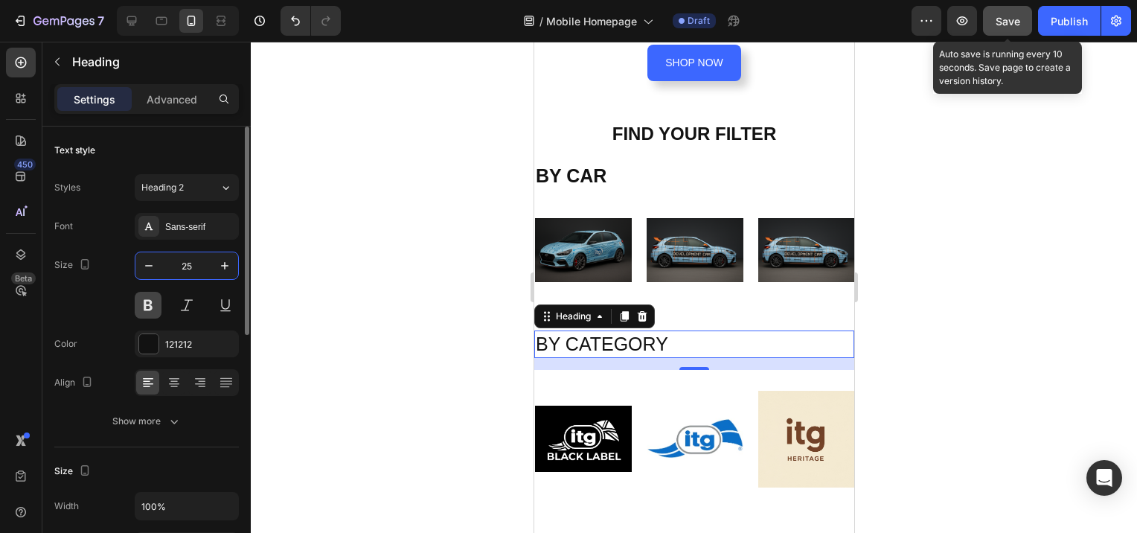
type input "25"
click at [150, 306] on button at bounding box center [148, 305] width 27 height 27
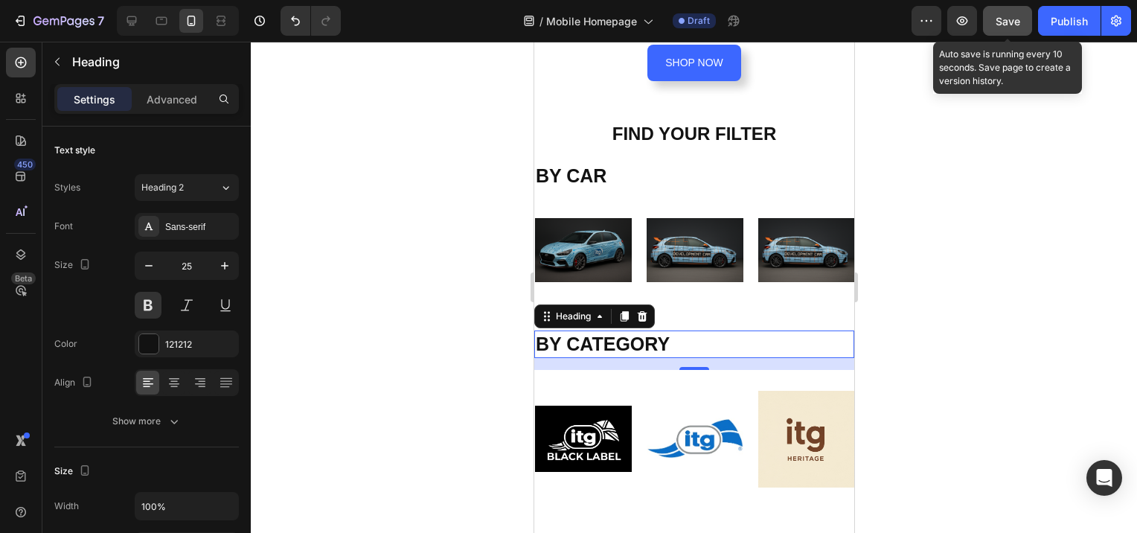
click at [372, 318] on div at bounding box center [694, 287] width 887 height 491
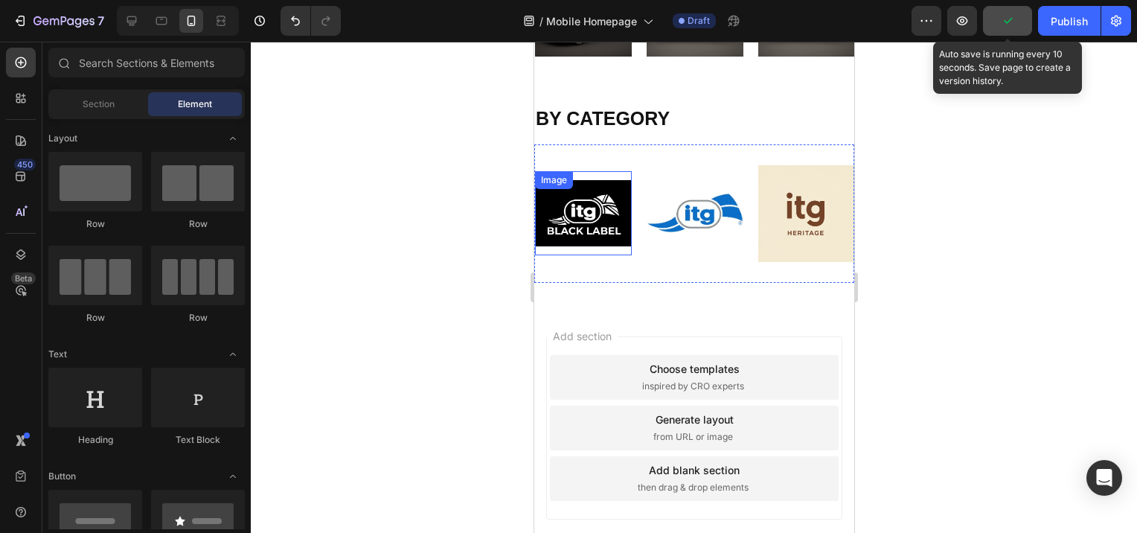
scroll to position [596, 0]
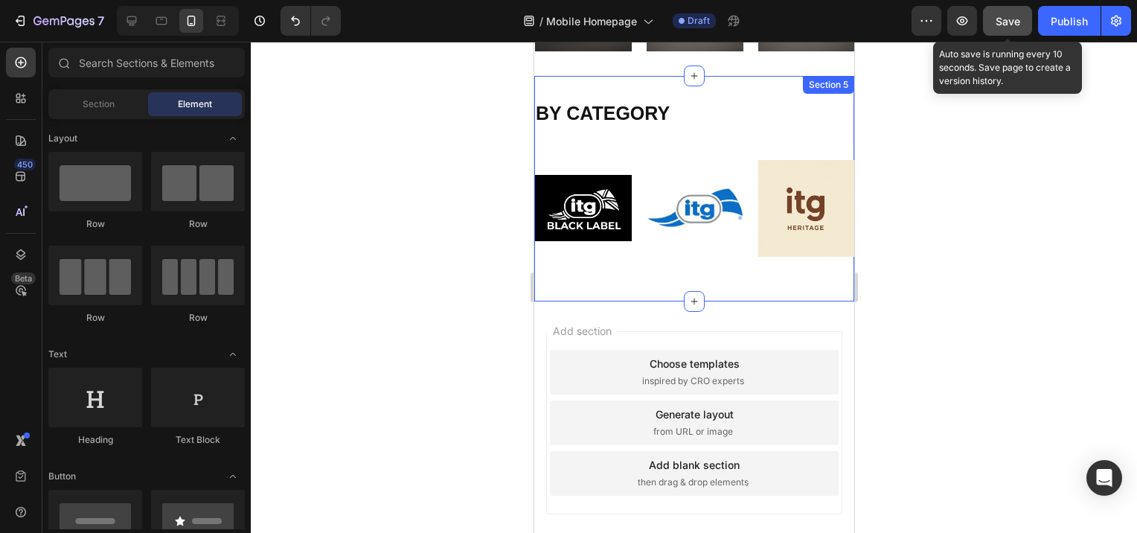
click at [814, 83] on div "Section 5" at bounding box center [827, 84] width 45 height 13
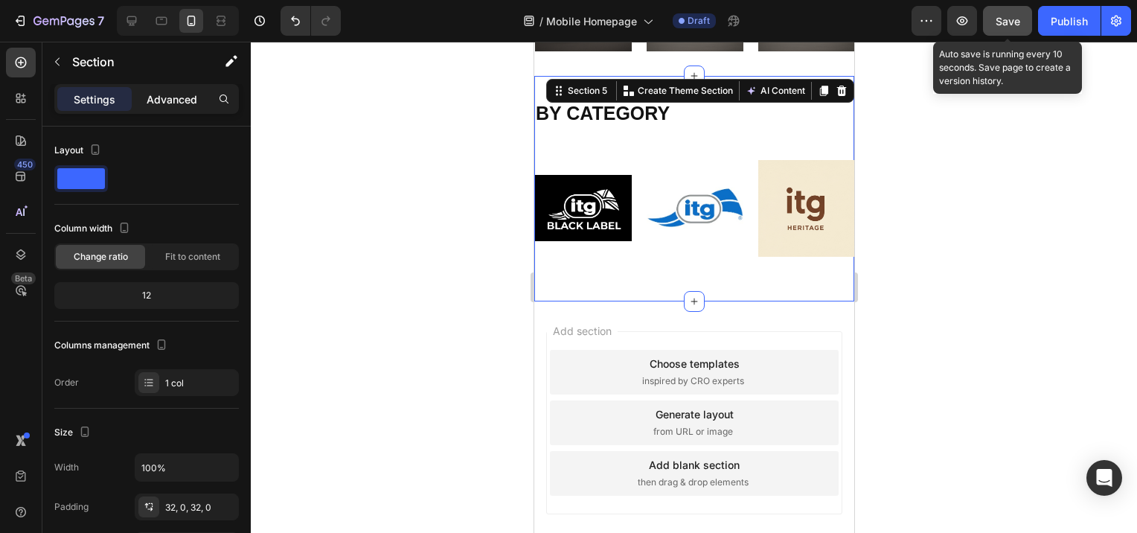
click at [176, 100] on p "Advanced" at bounding box center [172, 100] width 51 height 16
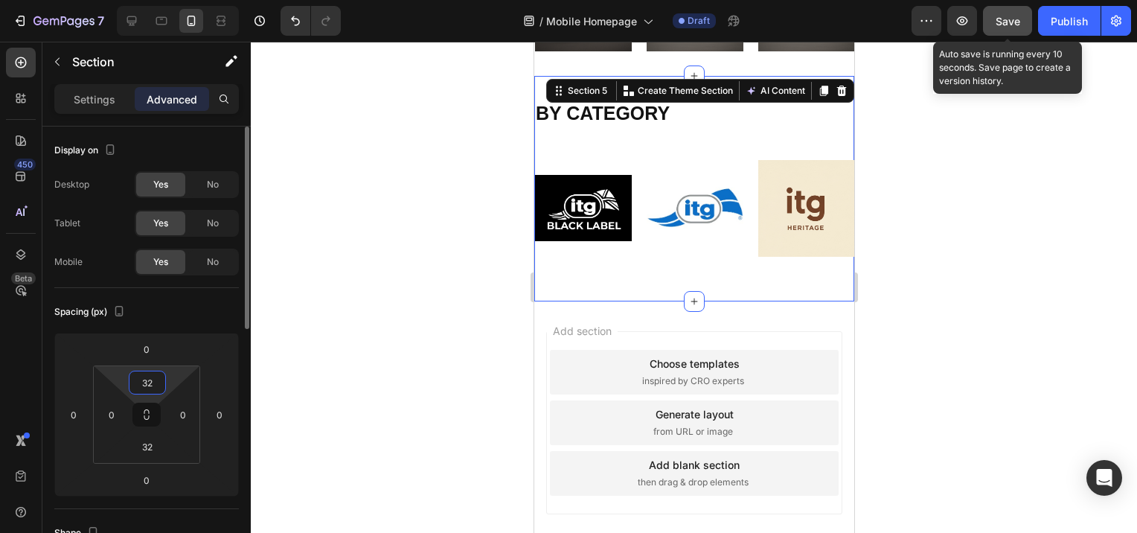
drag, startPoint x: 162, startPoint y: 381, endPoint x: 144, endPoint y: 381, distance: 17.9
click at [144, 381] on input "32" at bounding box center [148, 382] width 30 height 22
click at [156, 381] on input "32" at bounding box center [148, 382] width 30 height 22
type input "3"
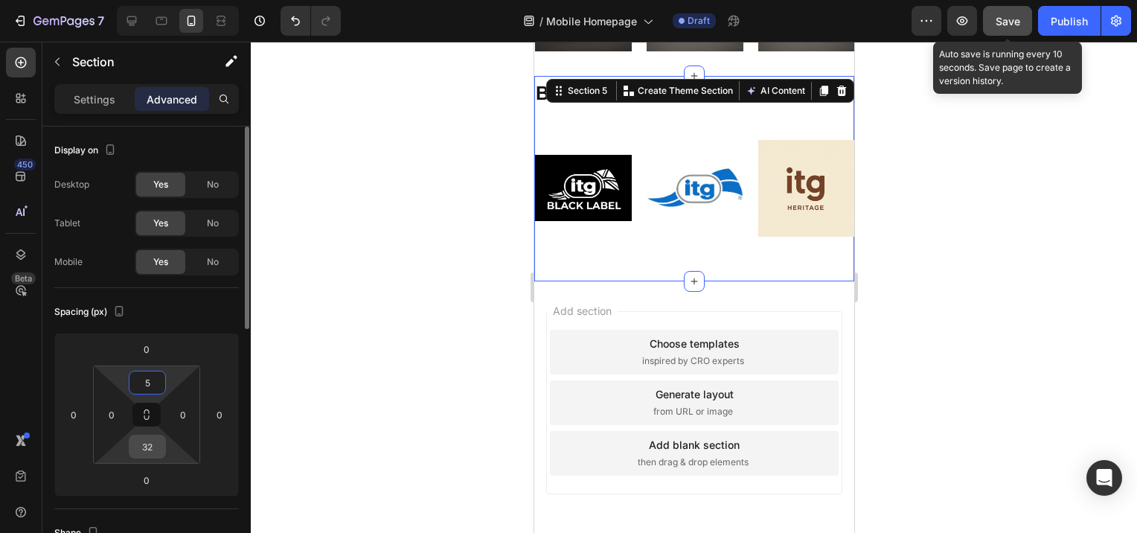
type input "5"
click at [160, 445] on input "32" at bounding box center [148, 446] width 30 height 22
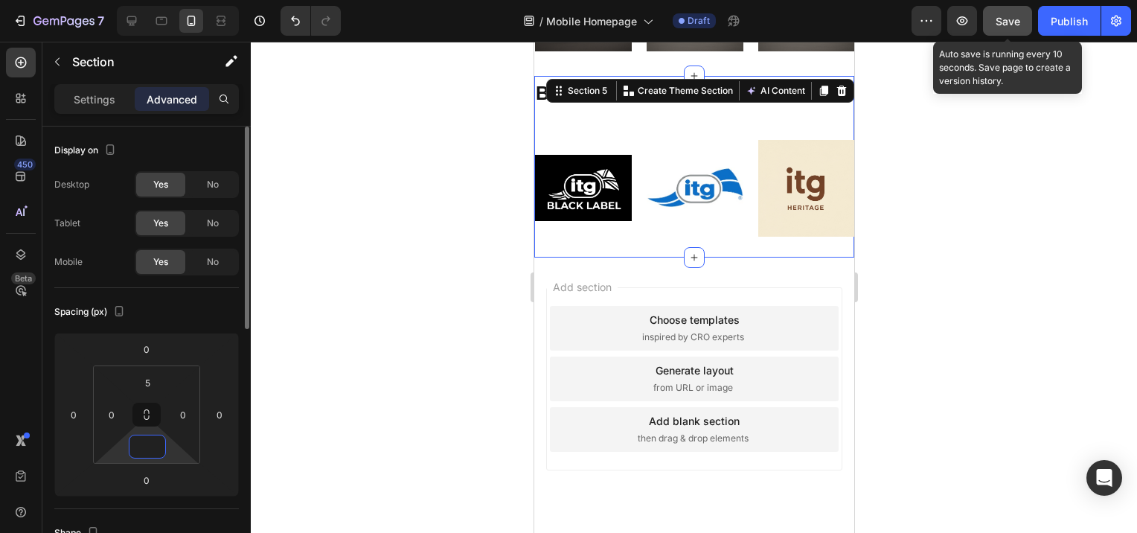
type input "5"
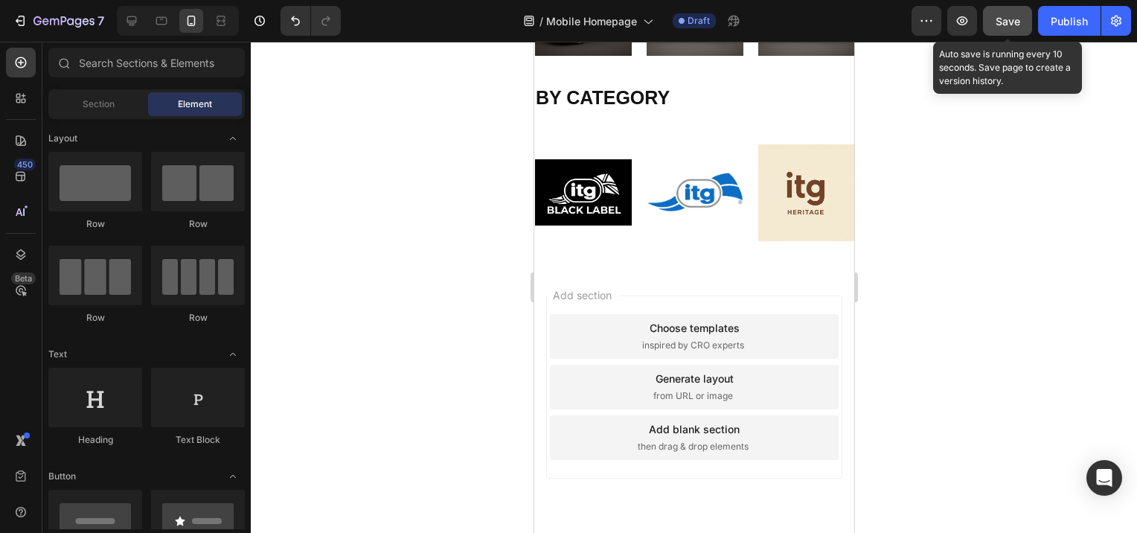
click at [926, 328] on div at bounding box center [694, 287] width 887 height 491
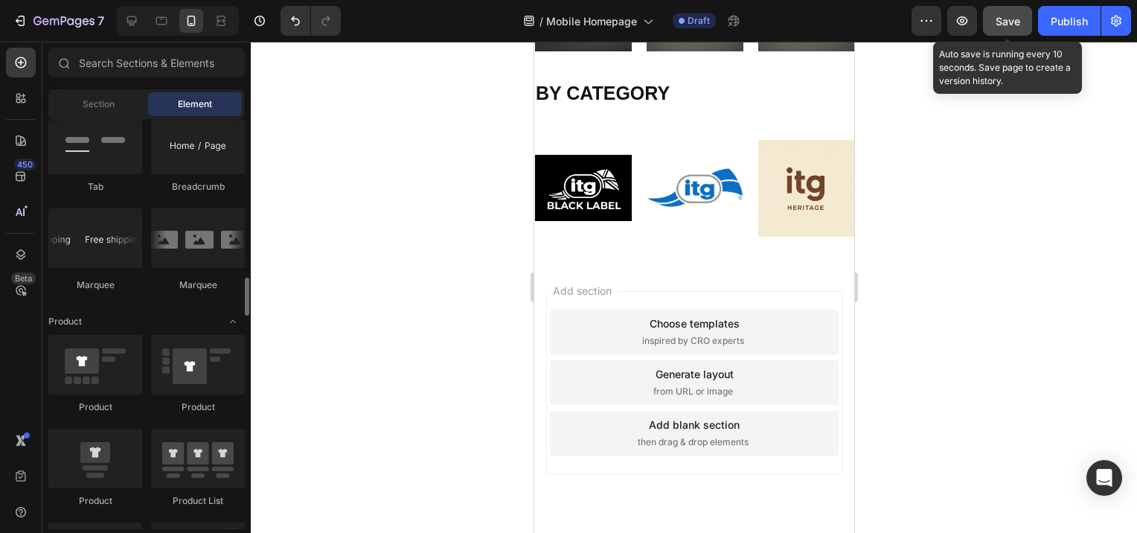
scroll to position [1638, 0]
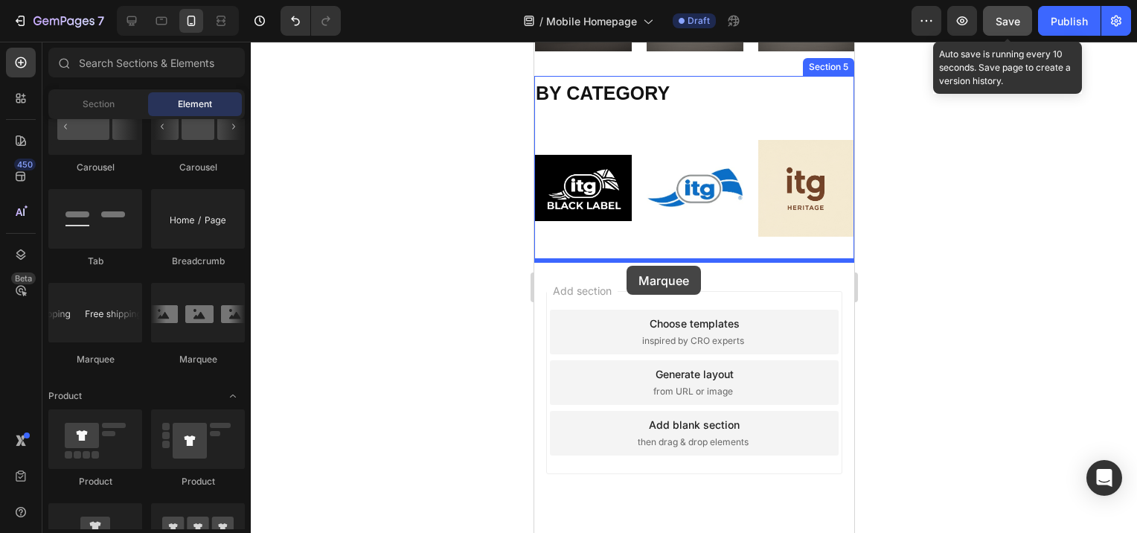
drag, startPoint x: 736, startPoint y: 353, endPoint x: 626, endPoint y: 266, distance: 140.4
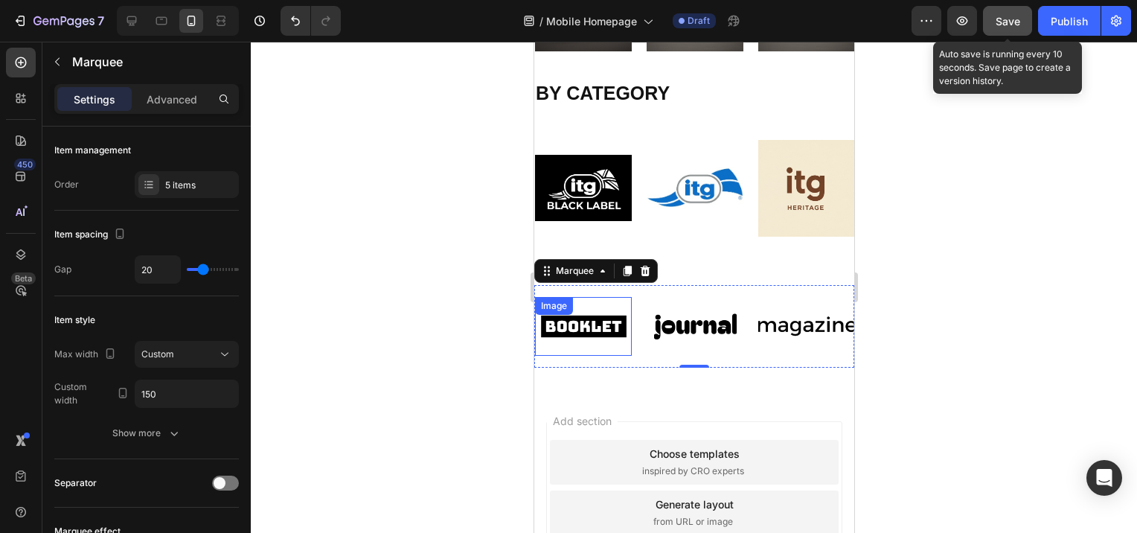
click at [598, 331] on img at bounding box center [582, 326] width 97 height 41
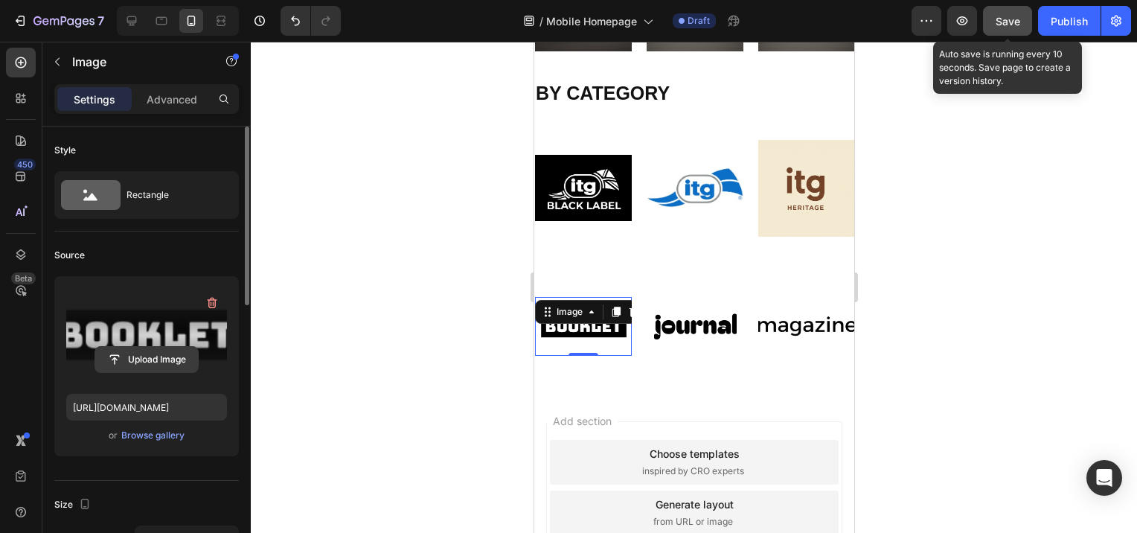
click at [135, 361] on input "file" at bounding box center [146, 359] width 103 height 25
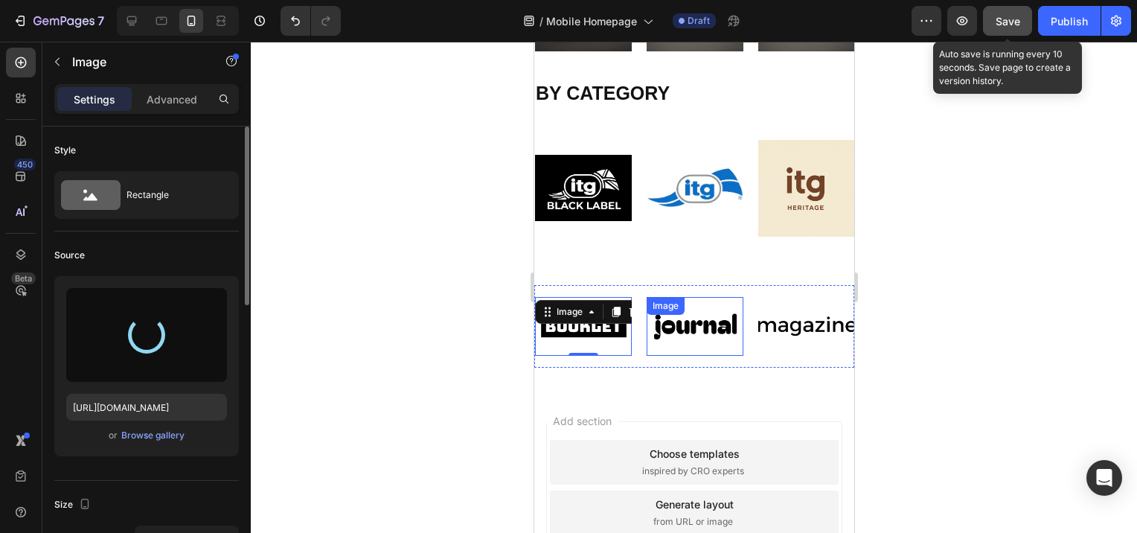
type input "https://cdn.shopify.com/s/files/1/0672/5651/6916/files/gempages_555694648190829…"
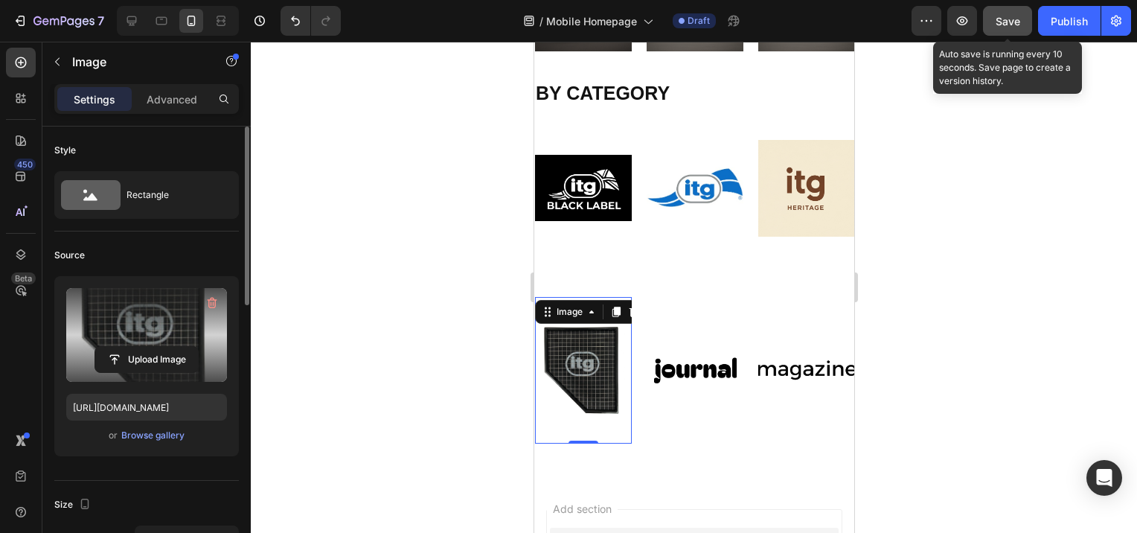
click at [603, 378] on img at bounding box center [582, 370] width 97 height 129
click at [707, 371] on img at bounding box center [694, 370] width 97 height 41
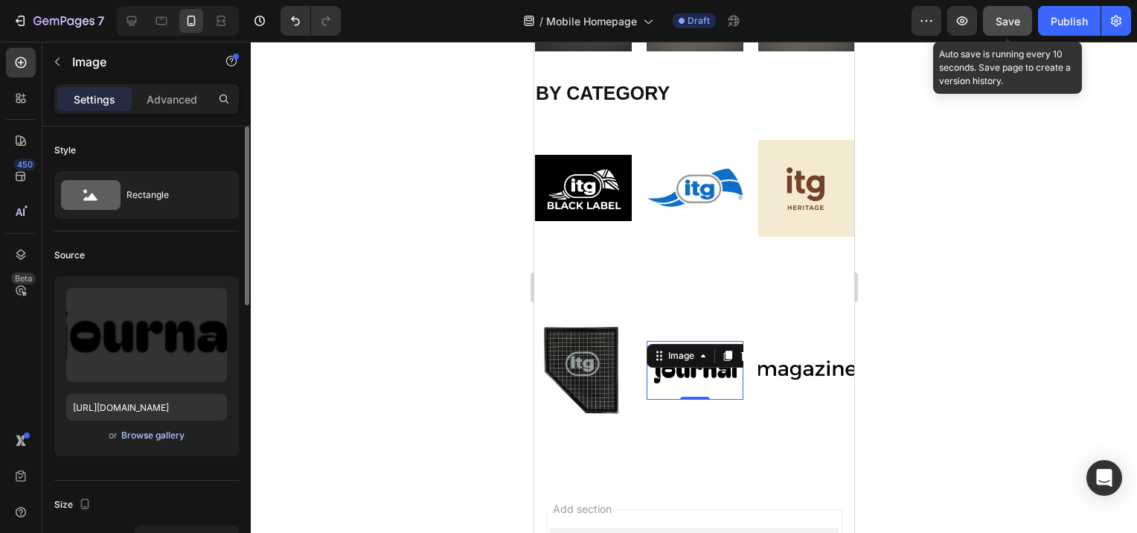
click at [138, 438] on div "Browse gallery" at bounding box center [152, 435] width 63 height 13
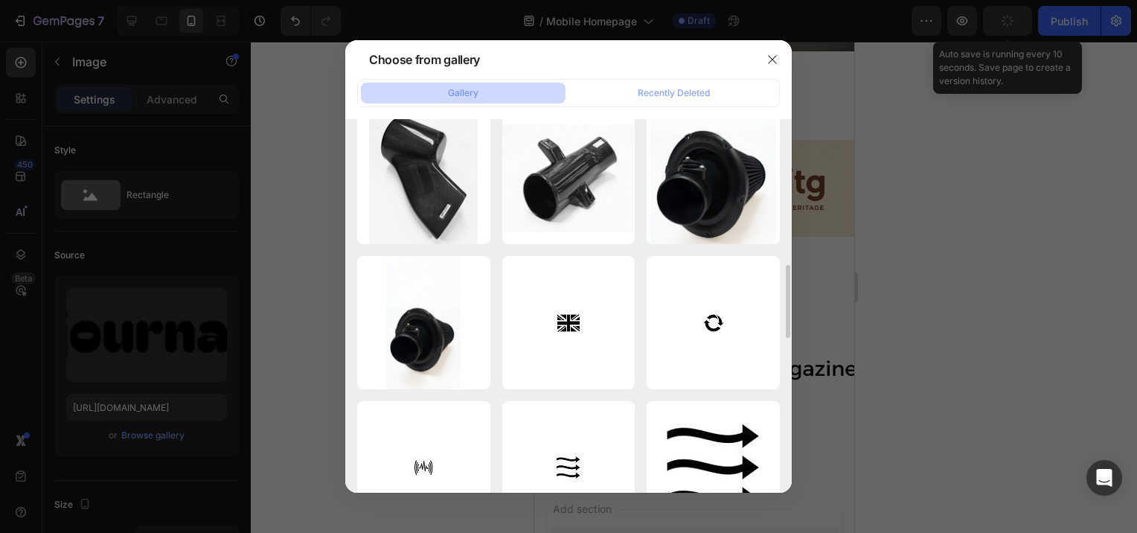
scroll to position [893, 0]
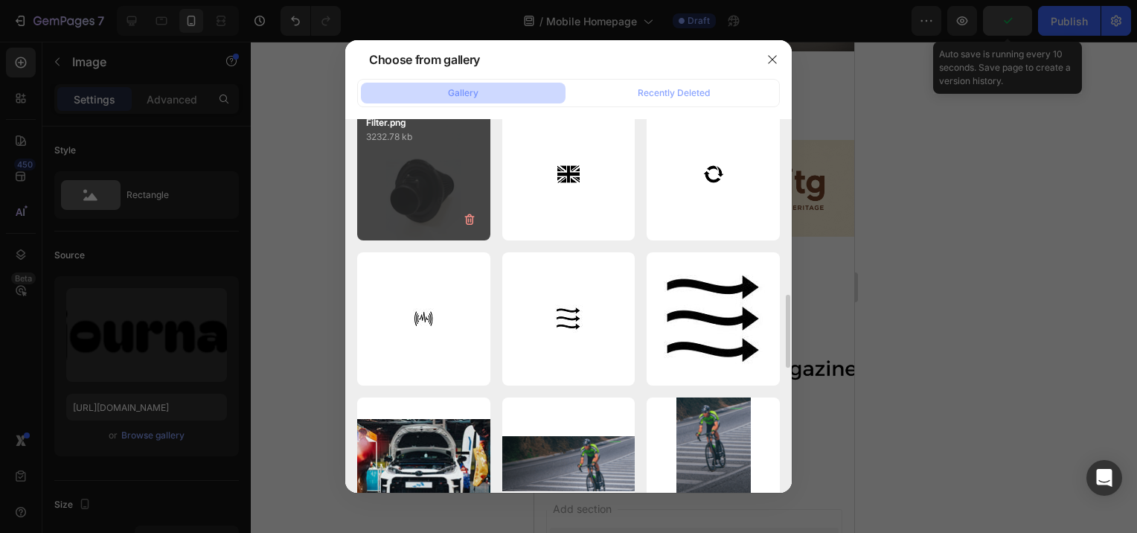
click at [414, 228] on div "Filter.png 3232.78 kb" at bounding box center [423, 173] width 133 height 133
type input "https://cdn.shopify.com/s/files/1/0672/5651/6916/files/gempages_555694648190829…"
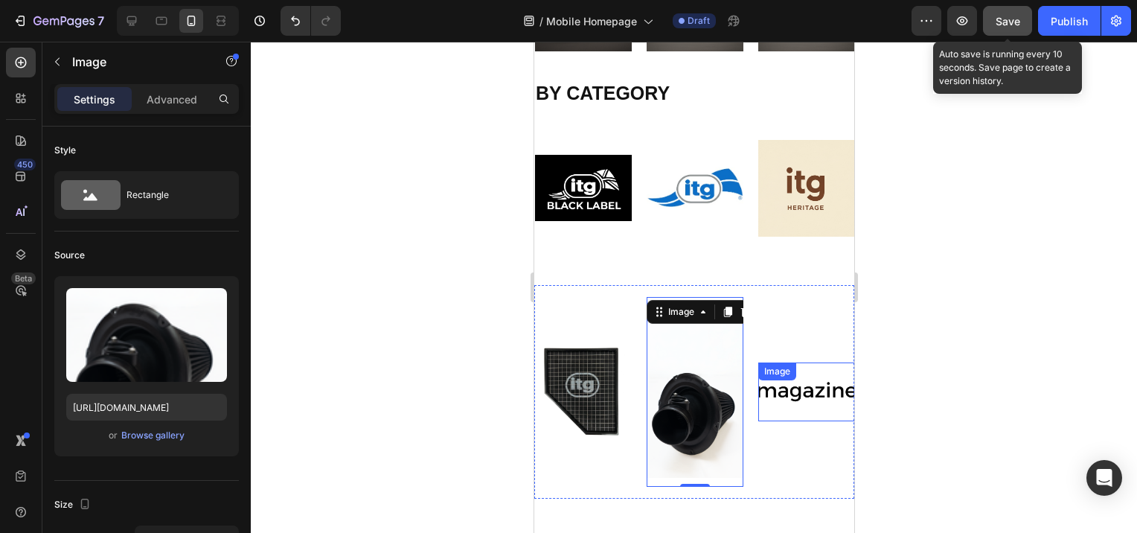
click at [834, 368] on div "Image" at bounding box center [806, 392] width 97 height 59
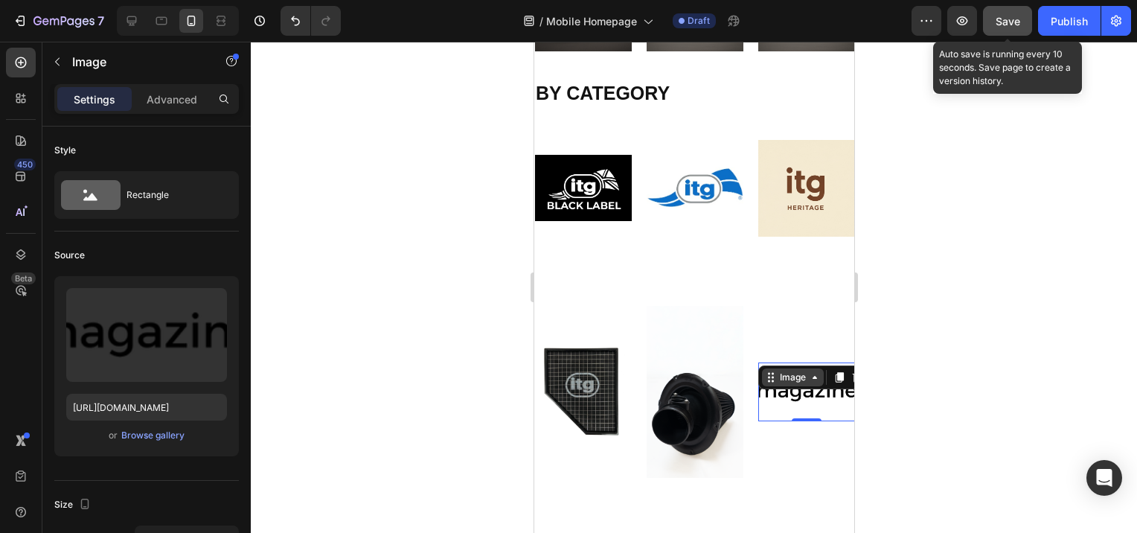
click at [790, 379] on div "Image" at bounding box center [792, 377] width 32 height 13
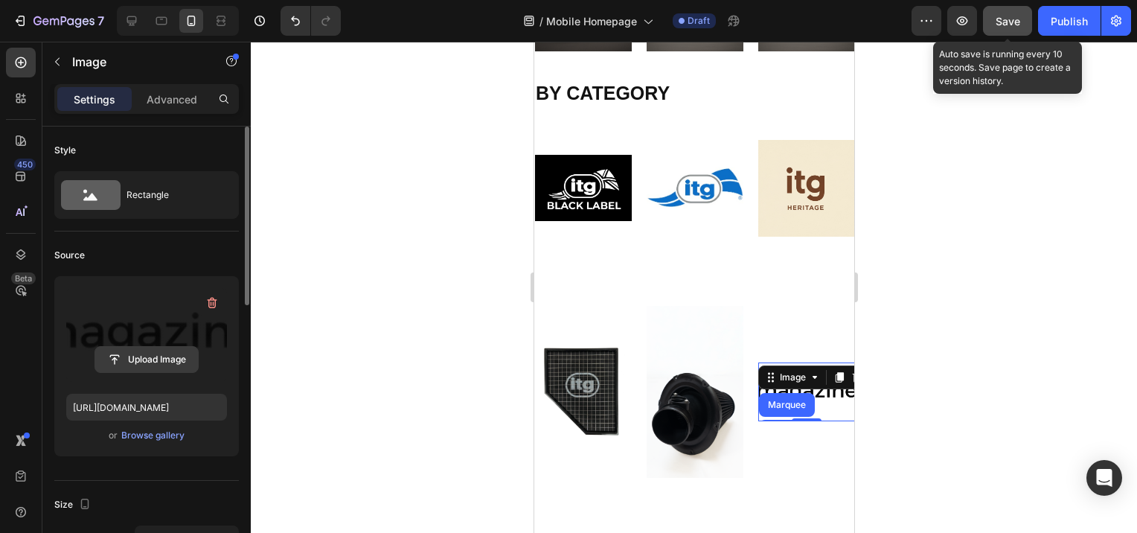
click at [147, 360] on input "file" at bounding box center [146, 359] width 103 height 25
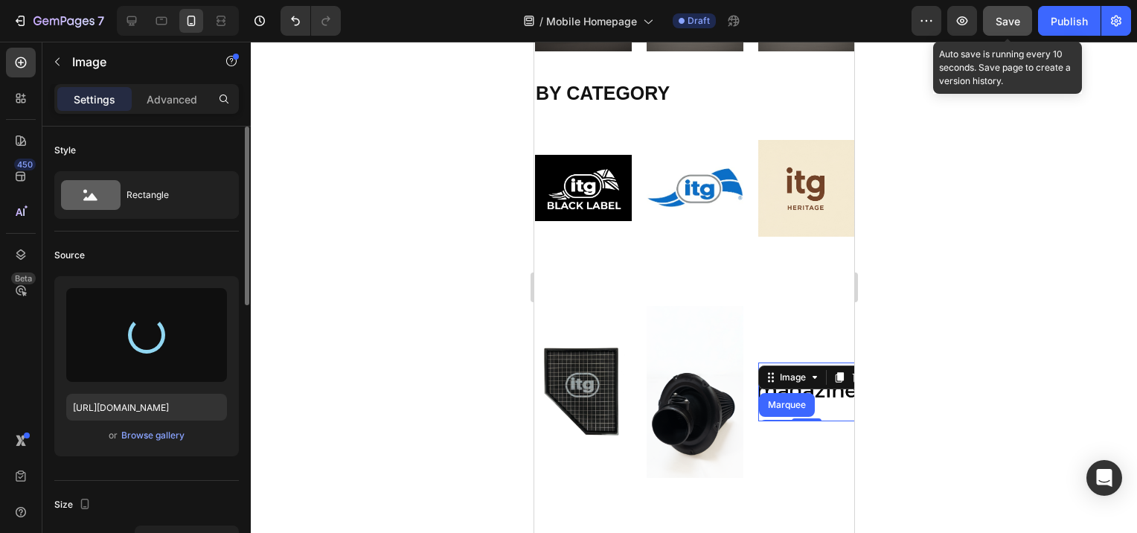
type input "[URL][DOMAIN_NAME]"
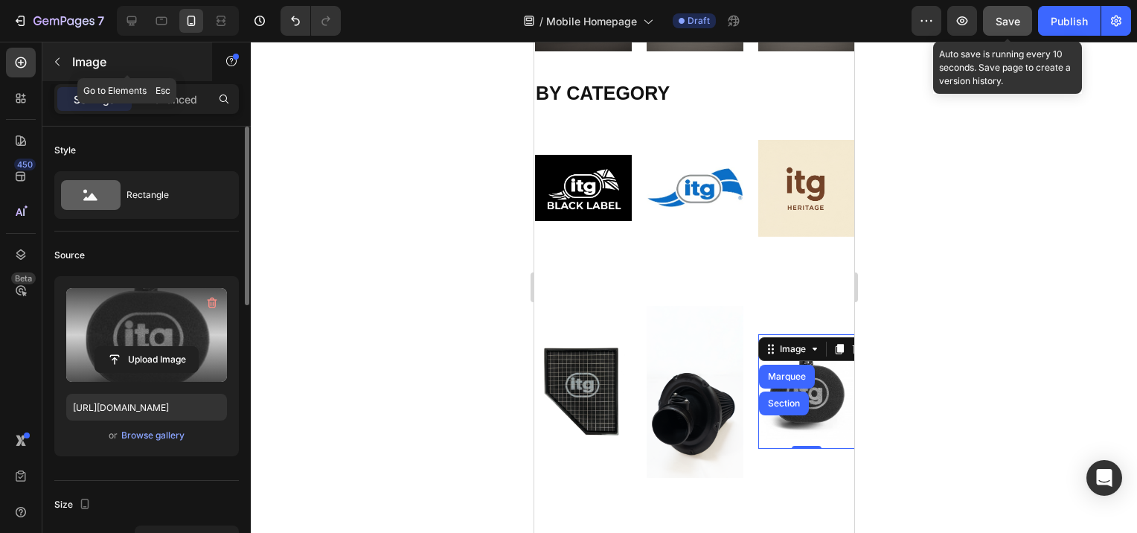
click at [63, 66] on icon "button" at bounding box center [57, 62] width 12 height 12
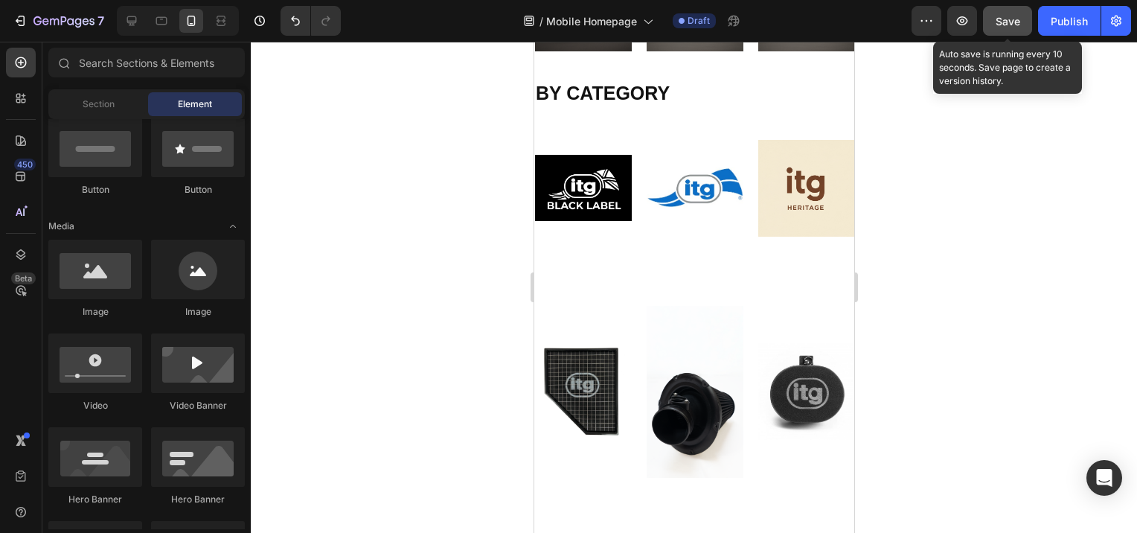
scroll to position [0, 0]
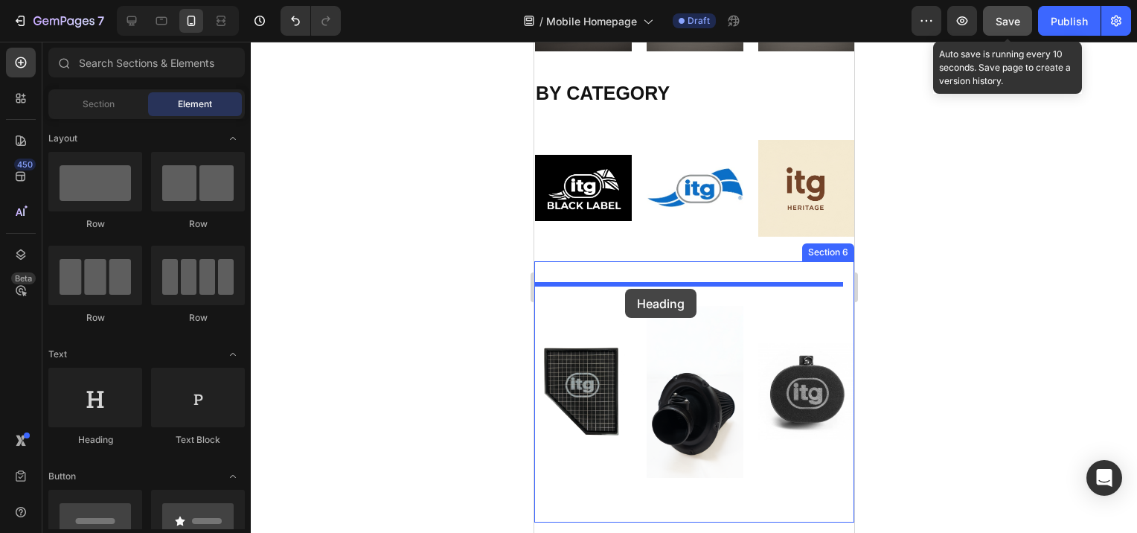
drag, startPoint x: 625, startPoint y: 436, endPoint x: 625, endPoint y: 289, distance: 147.4
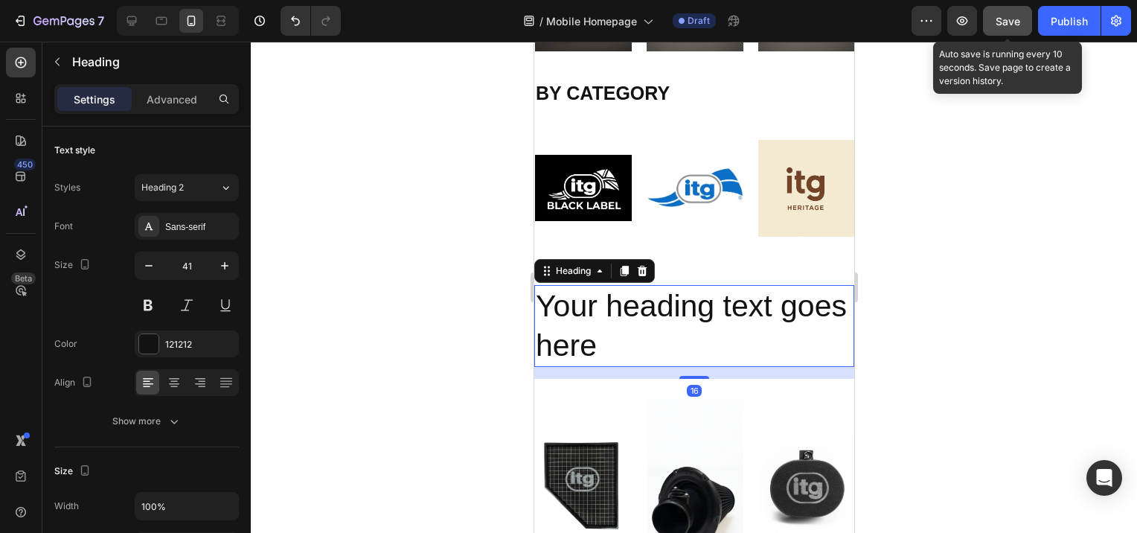
click at [665, 341] on h2 "Your heading text goes here" at bounding box center [694, 326] width 320 height 83
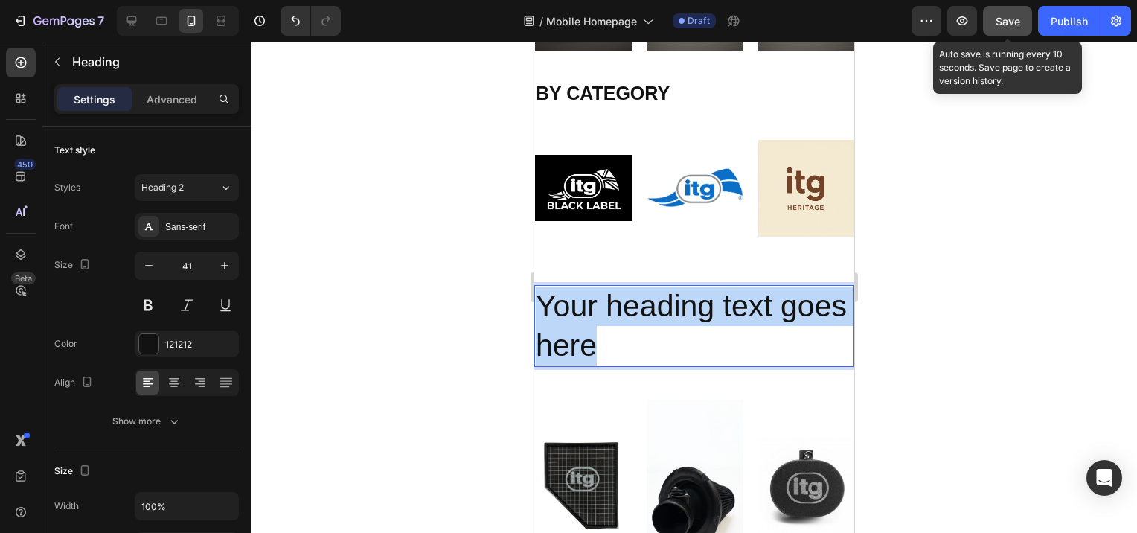
drag, startPoint x: 671, startPoint y: 351, endPoint x: 535, endPoint y: 318, distance: 139.4
click at [535, 318] on p "Your heading text goes here" at bounding box center [693, 327] width 317 height 80
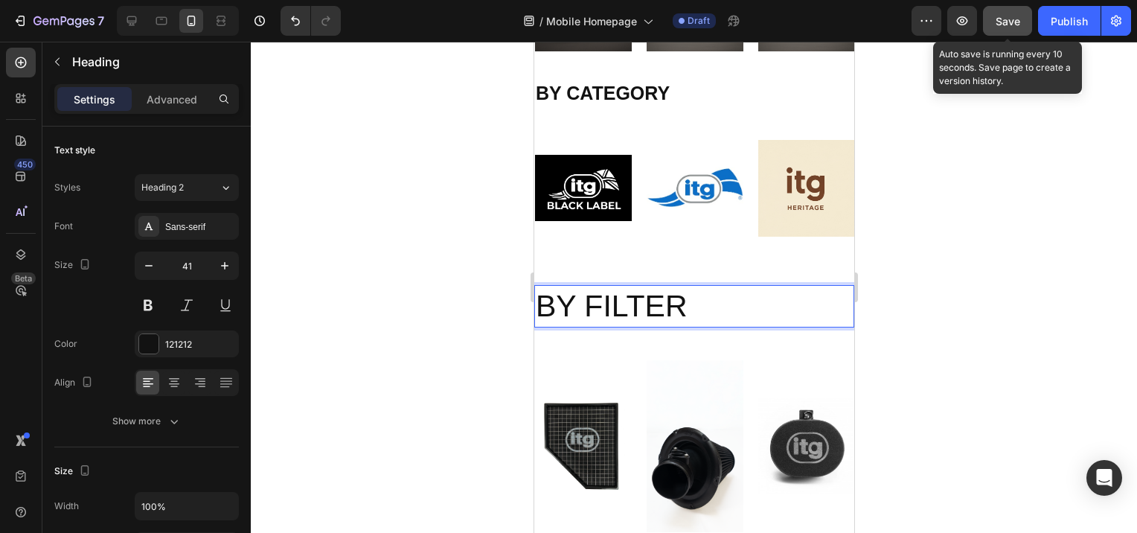
click at [677, 313] on p "BY FILTER" at bounding box center [693, 306] width 317 height 39
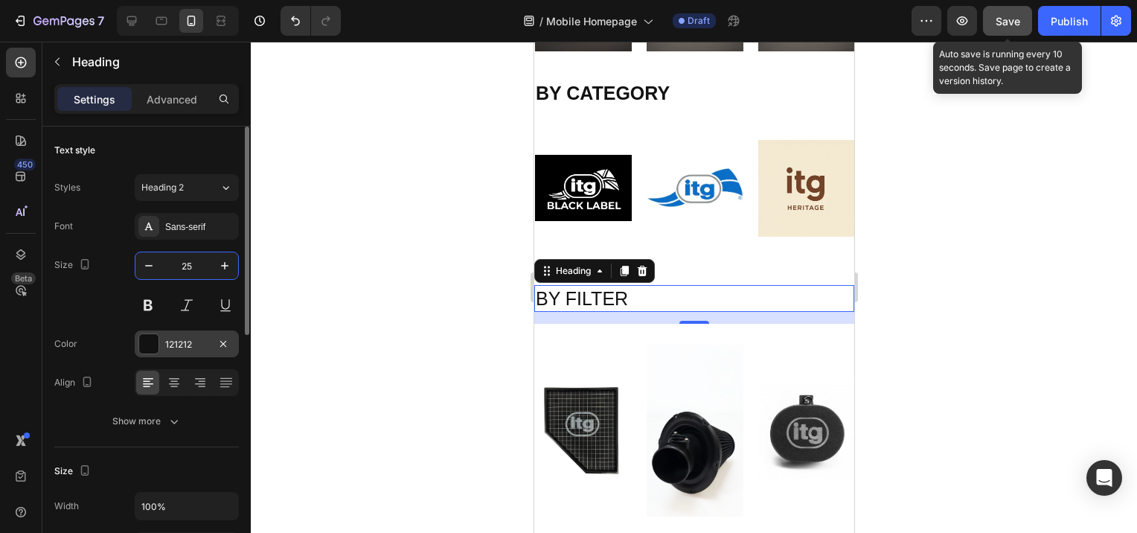
type input "25"
click at [143, 307] on button at bounding box center [148, 305] width 27 height 27
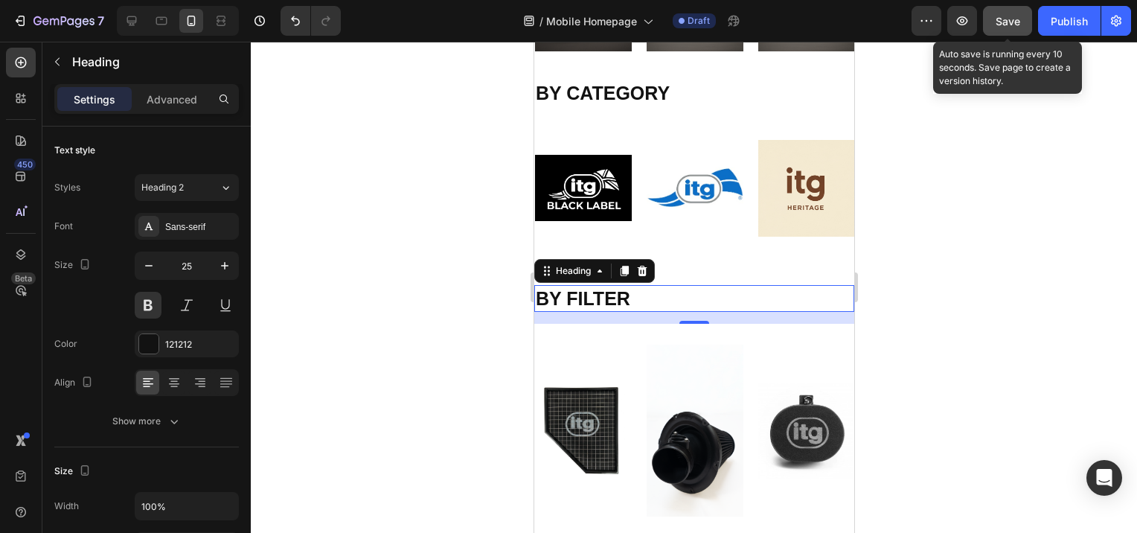
click at [368, 339] on div at bounding box center [694, 287] width 887 height 491
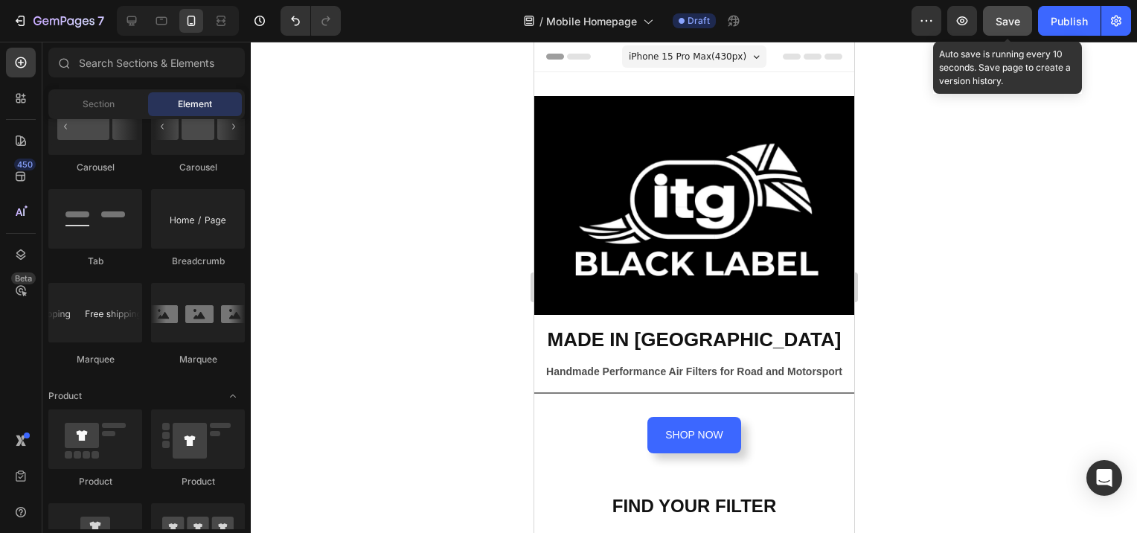
click at [1012, 22] on span "Save" at bounding box center [1008, 21] width 25 height 13
click at [963, 25] on icon "button" at bounding box center [962, 20] width 11 height 9
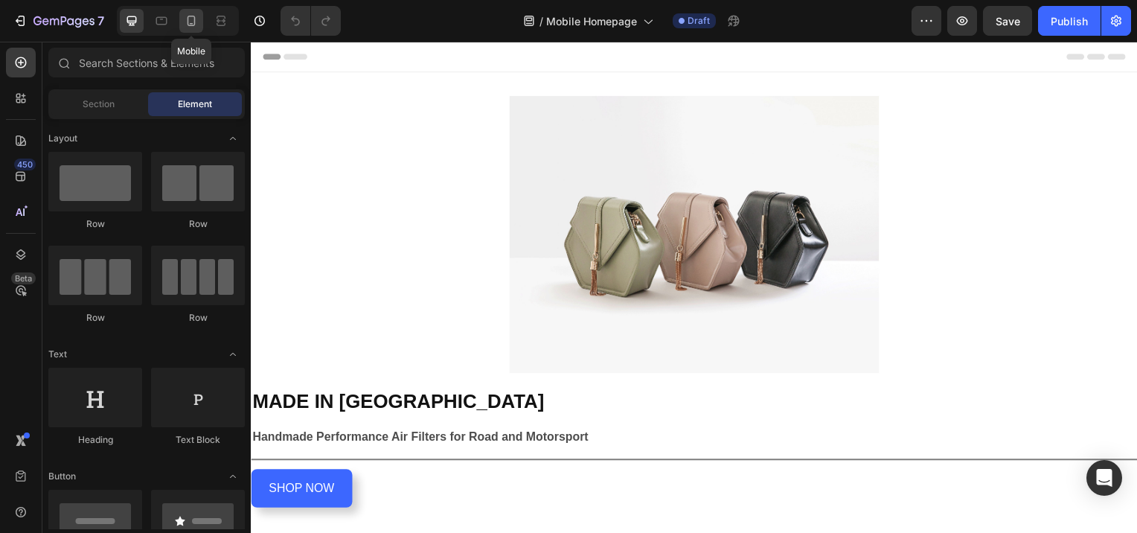
click at [188, 22] on icon at bounding box center [192, 21] width 8 height 10
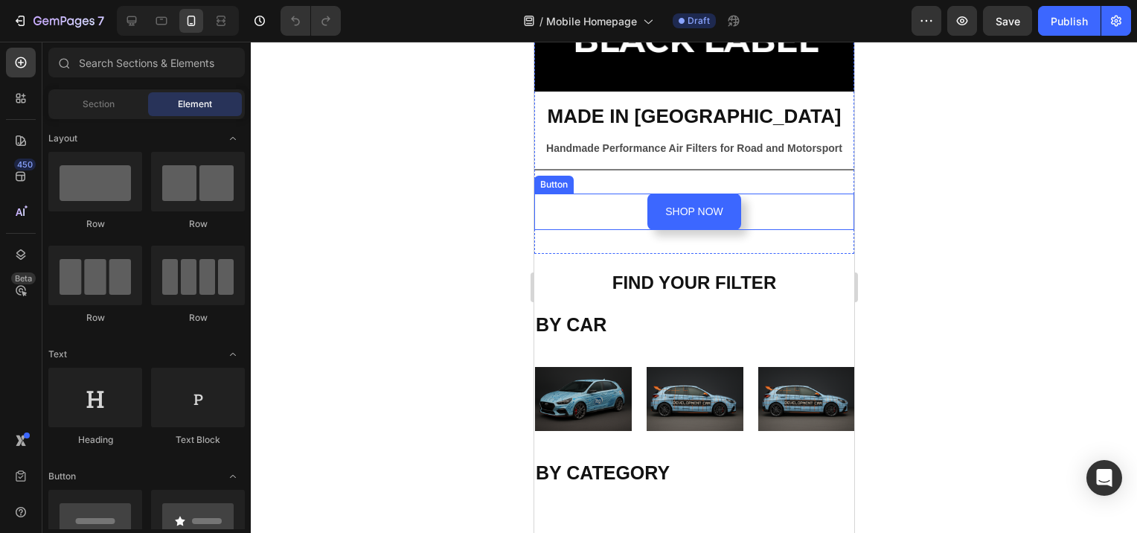
scroll to position [298, 0]
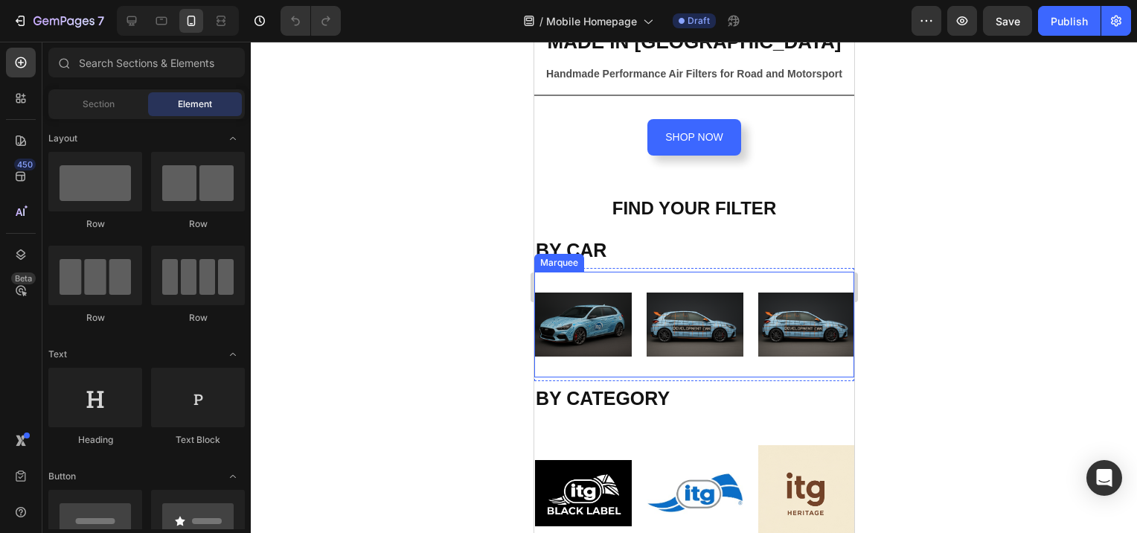
click at [553, 257] on div "Marquee" at bounding box center [559, 262] width 44 height 13
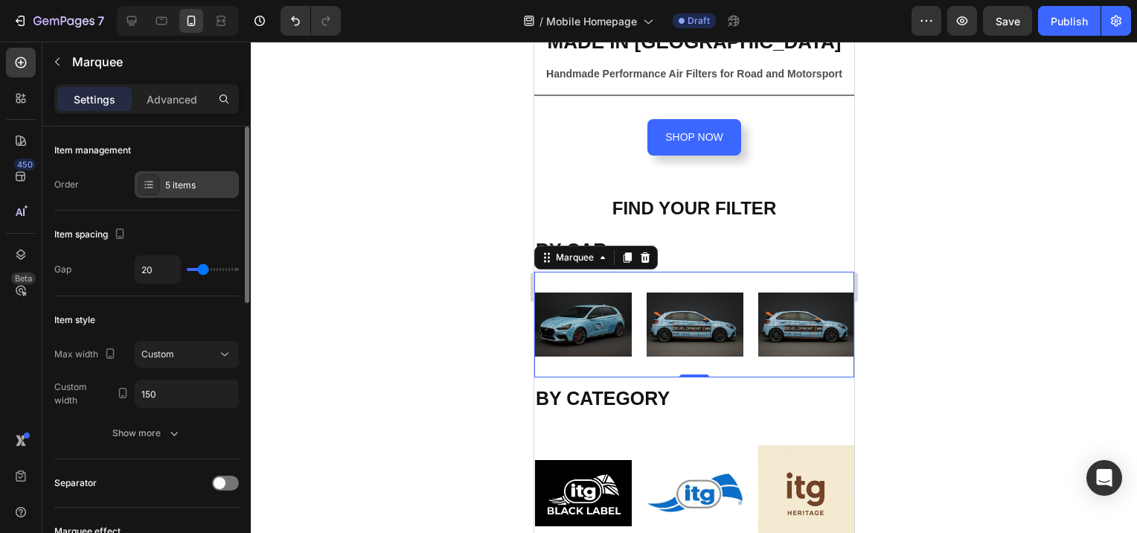
click at [147, 182] on icon at bounding box center [149, 185] width 12 height 12
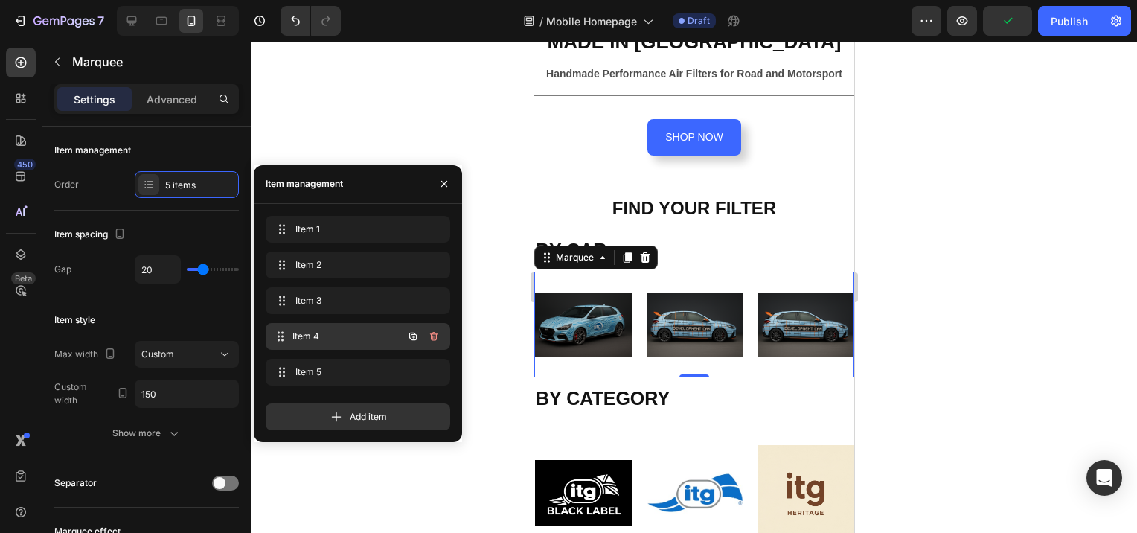
click at [325, 336] on span "Item 4" at bounding box center [348, 336] width 110 height 13
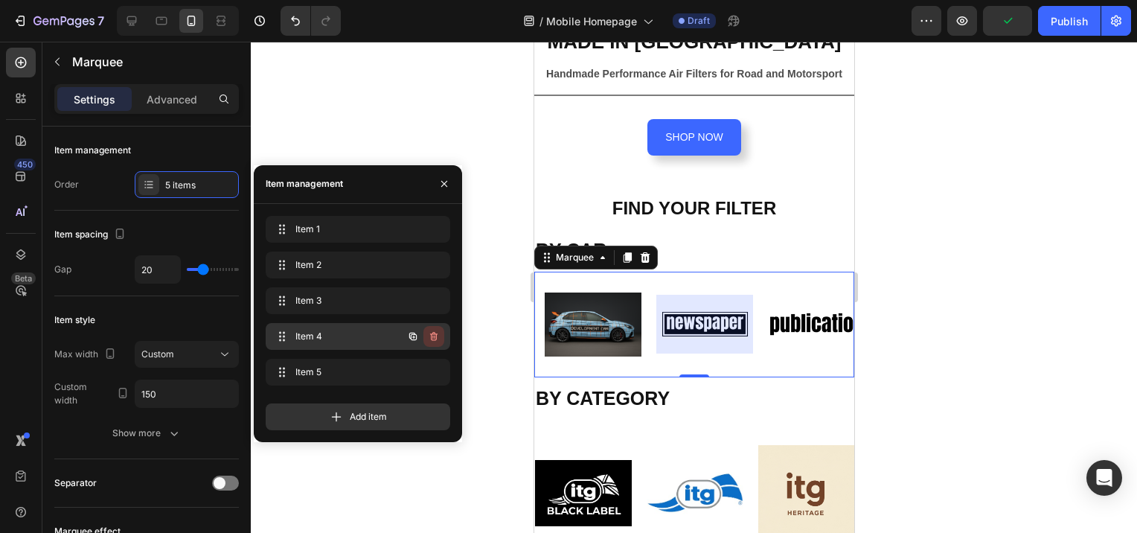
scroll to position [0, 229]
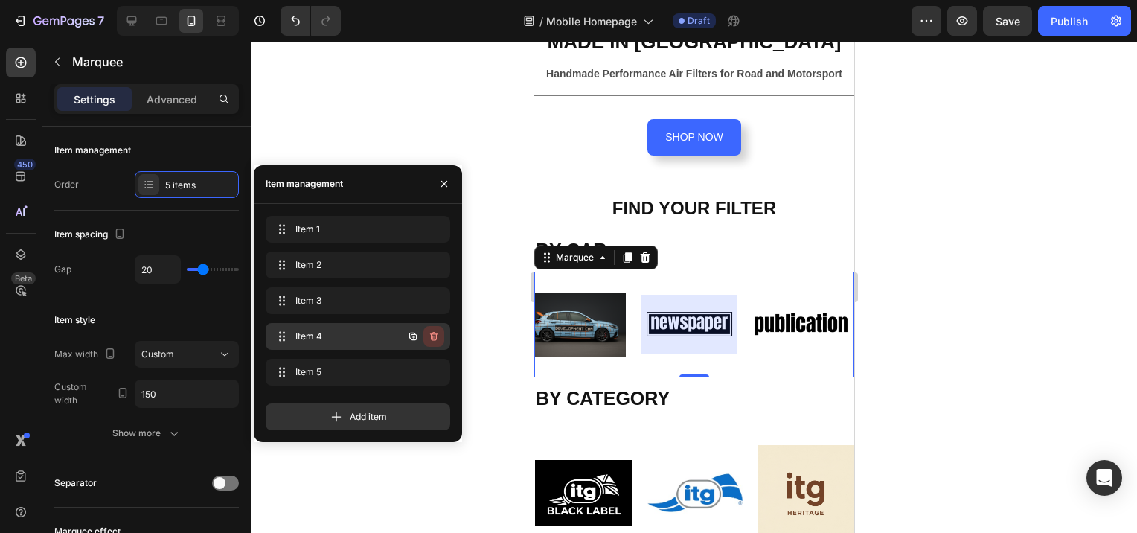
click at [432, 337] on icon "button" at bounding box center [432, 337] width 1 height 4
click at [432, 337] on div "Delete" at bounding box center [424, 336] width 28 height 13
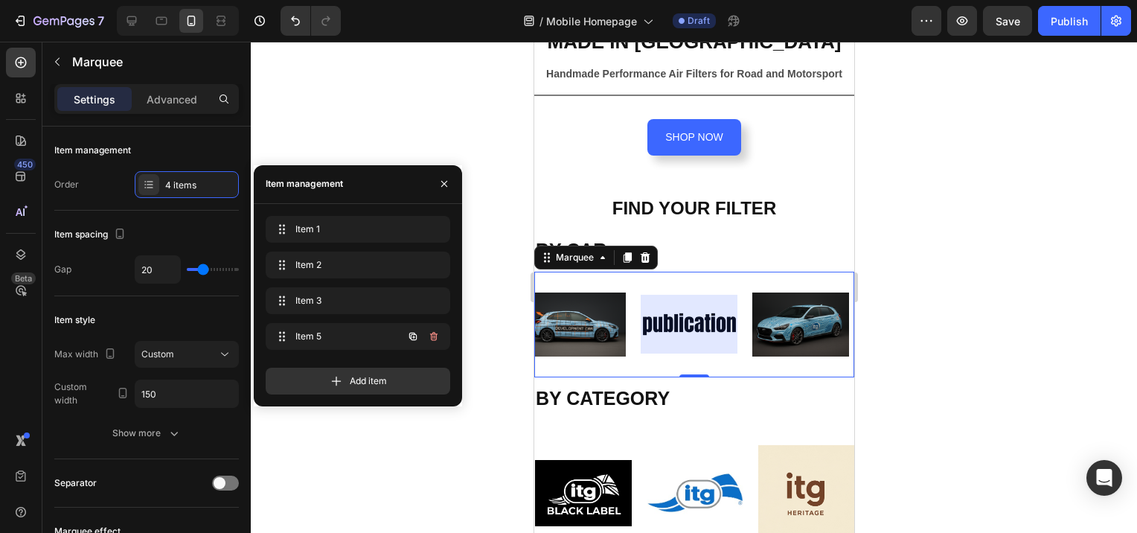
click at [421, 336] on button "button" at bounding box center [413, 336] width 21 height 21
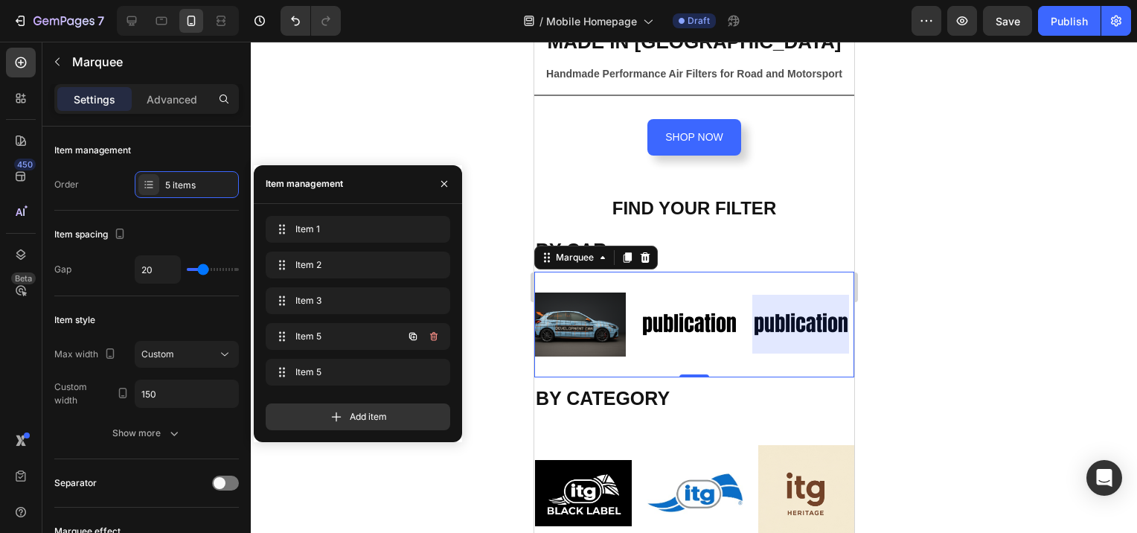
scroll to position [0, 341]
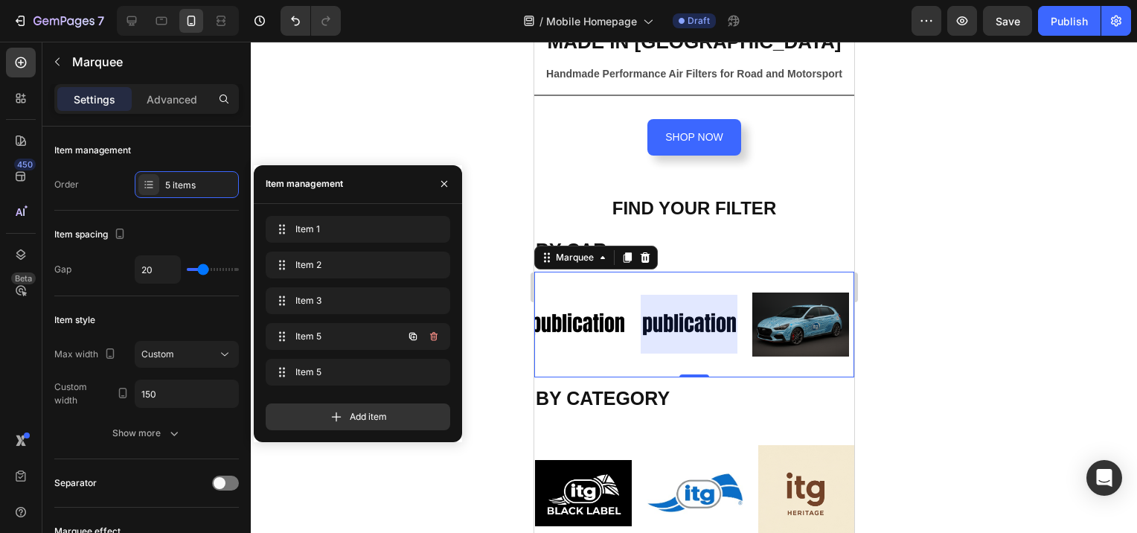
click at [433, 336] on icon "button" at bounding box center [432, 337] width 1 height 4
click at [433, 336] on div "Delete" at bounding box center [424, 336] width 28 height 13
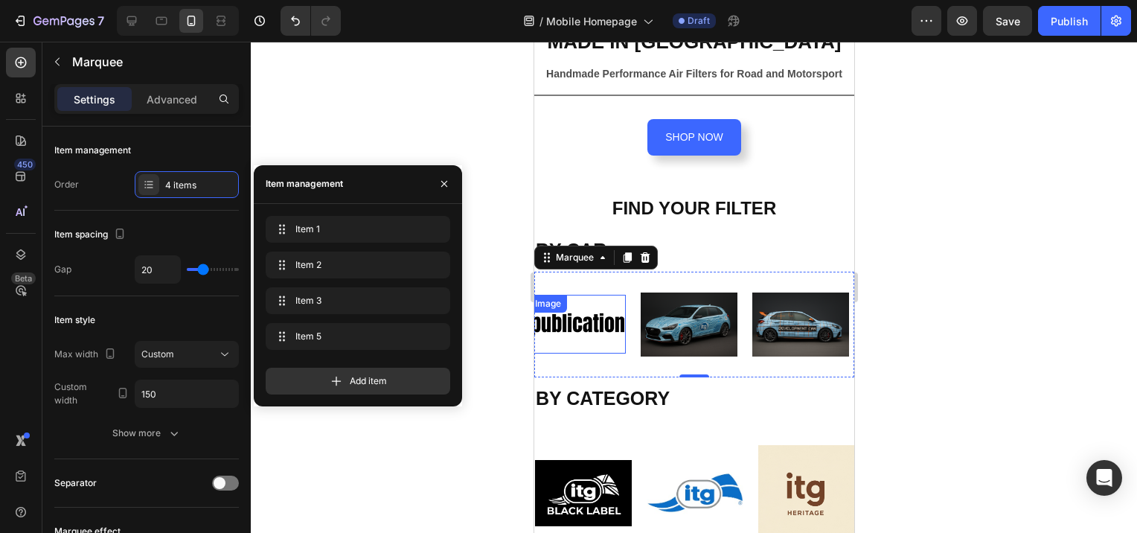
click at [549, 299] on div "Image" at bounding box center [548, 303] width 32 height 13
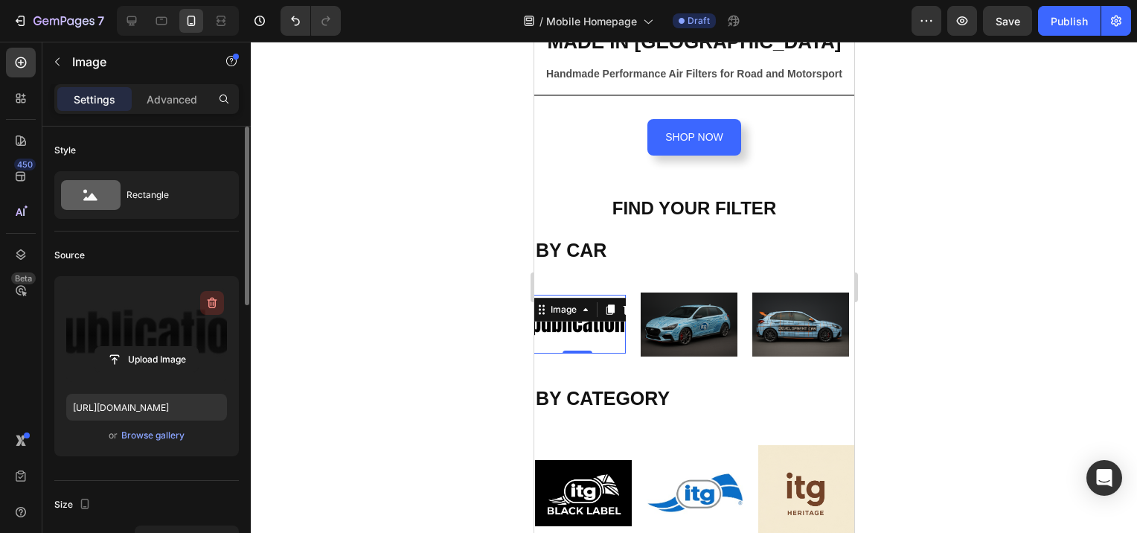
click at [210, 304] on icon "button" at bounding box center [212, 303] width 15 height 15
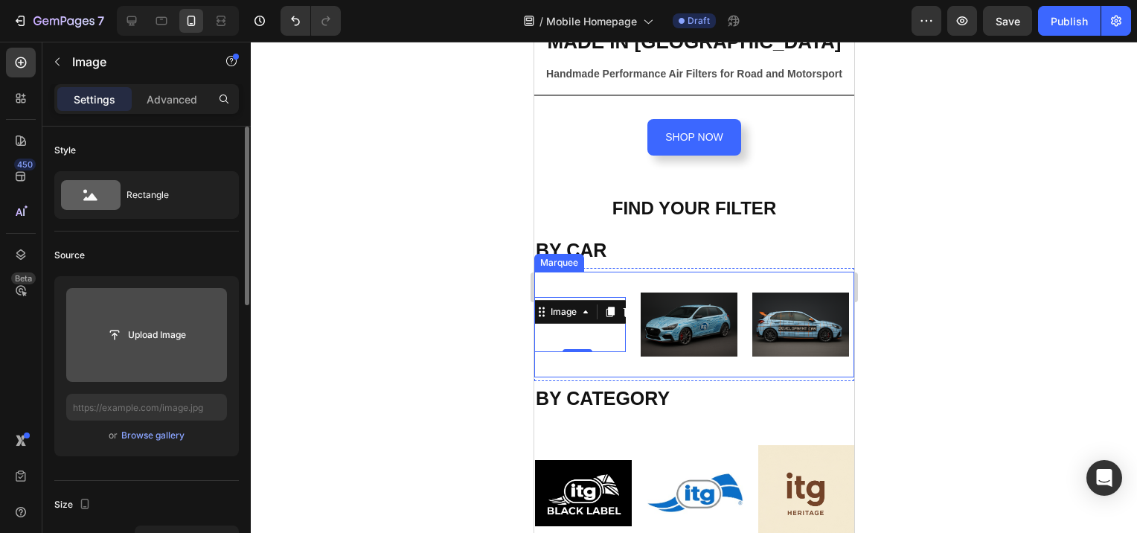
click at [556, 256] on div "Marquee" at bounding box center [559, 262] width 44 height 13
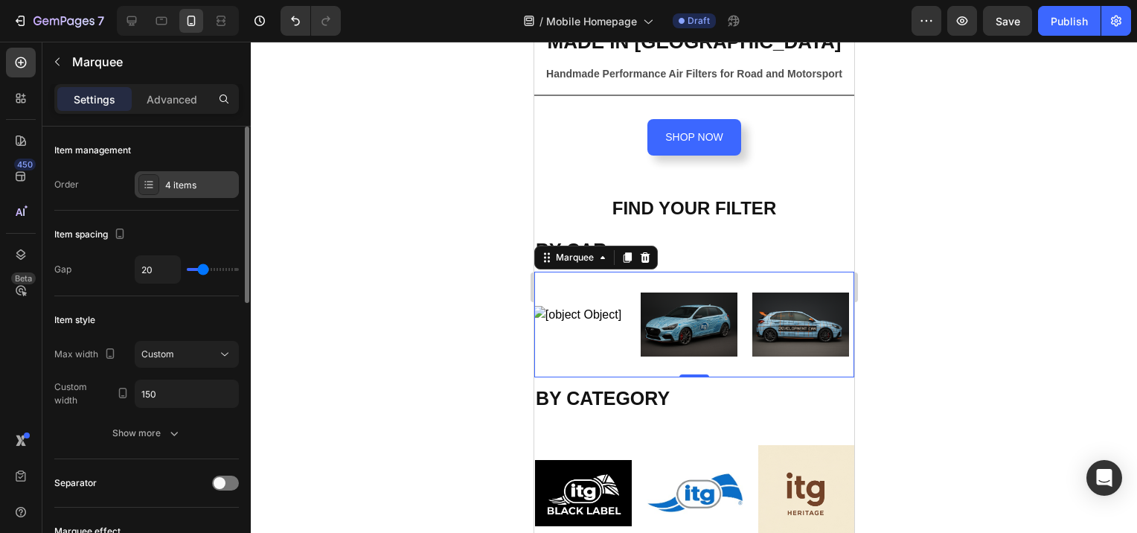
click at [148, 185] on icon at bounding box center [149, 185] width 12 height 12
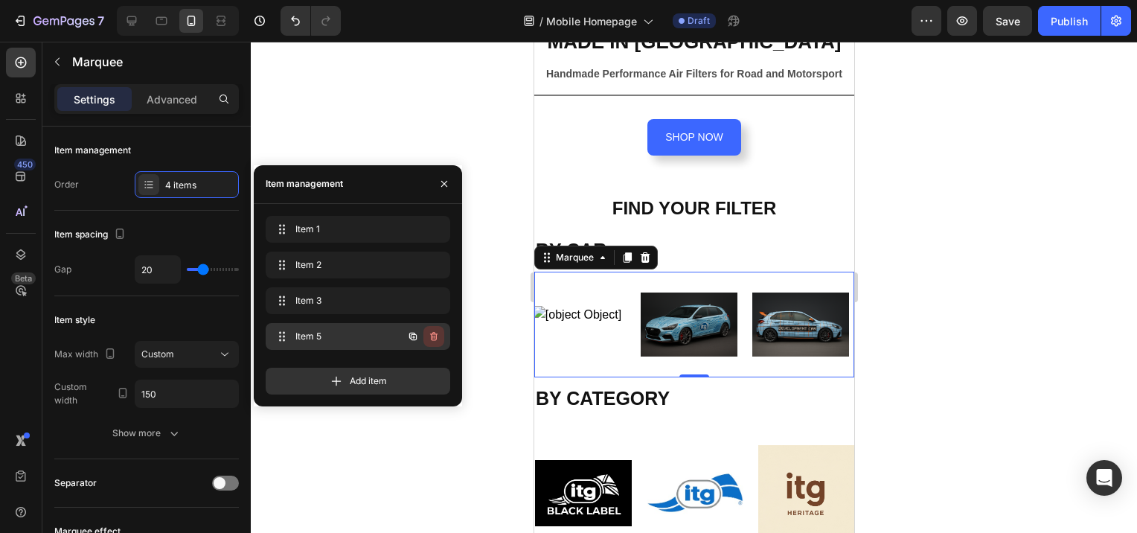
click at [432, 336] on icon "button" at bounding box center [432, 337] width 1 height 4
click at [430, 336] on div "Delete" at bounding box center [424, 336] width 28 height 13
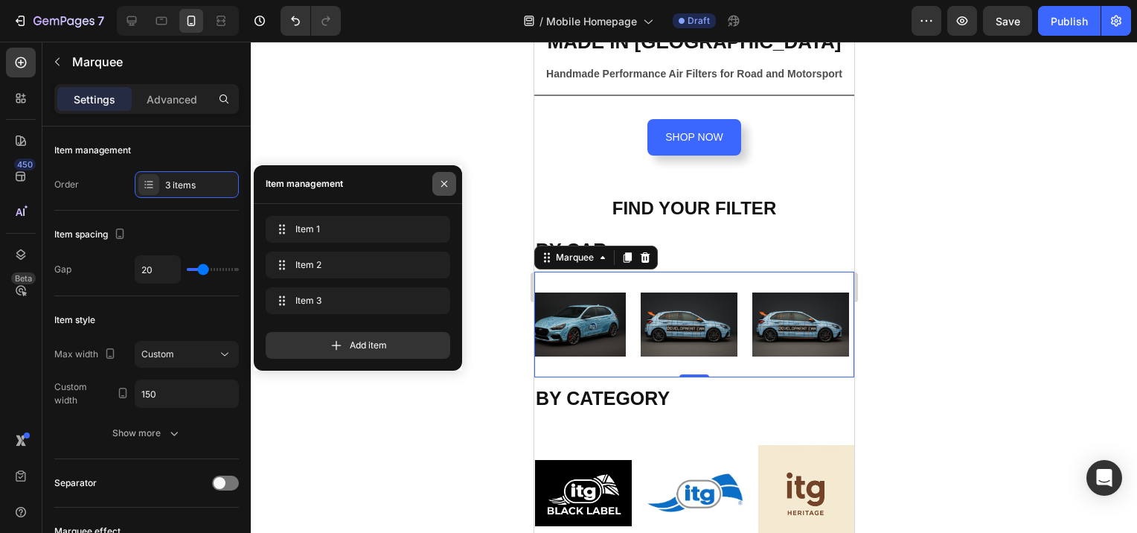
click at [438, 181] on icon "button" at bounding box center [444, 184] width 12 height 12
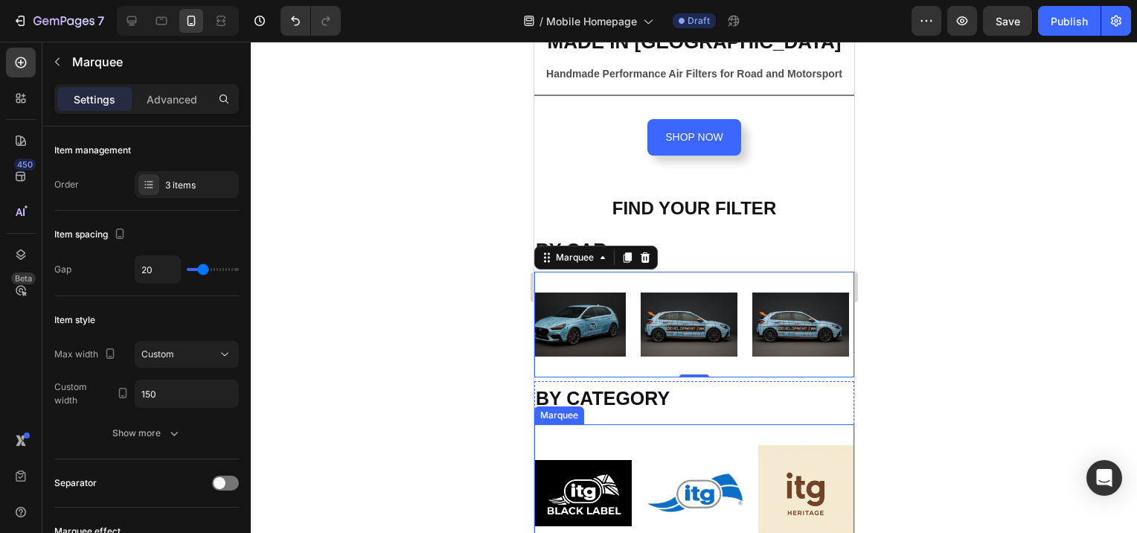
click at [558, 412] on div "Marquee" at bounding box center [559, 415] width 50 height 18
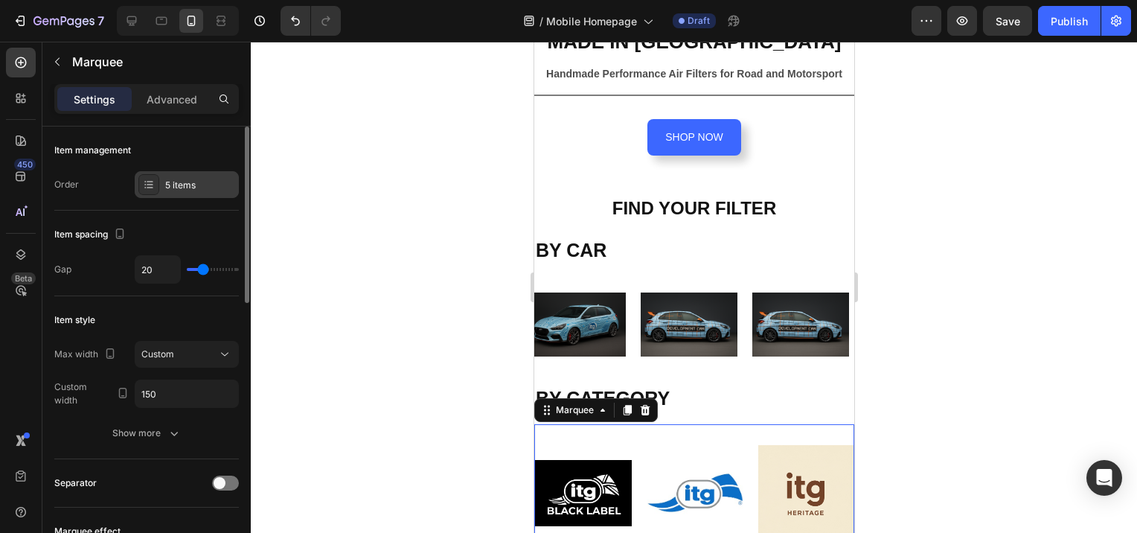
click at [175, 185] on div "5 items" at bounding box center [200, 185] width 70 height 13
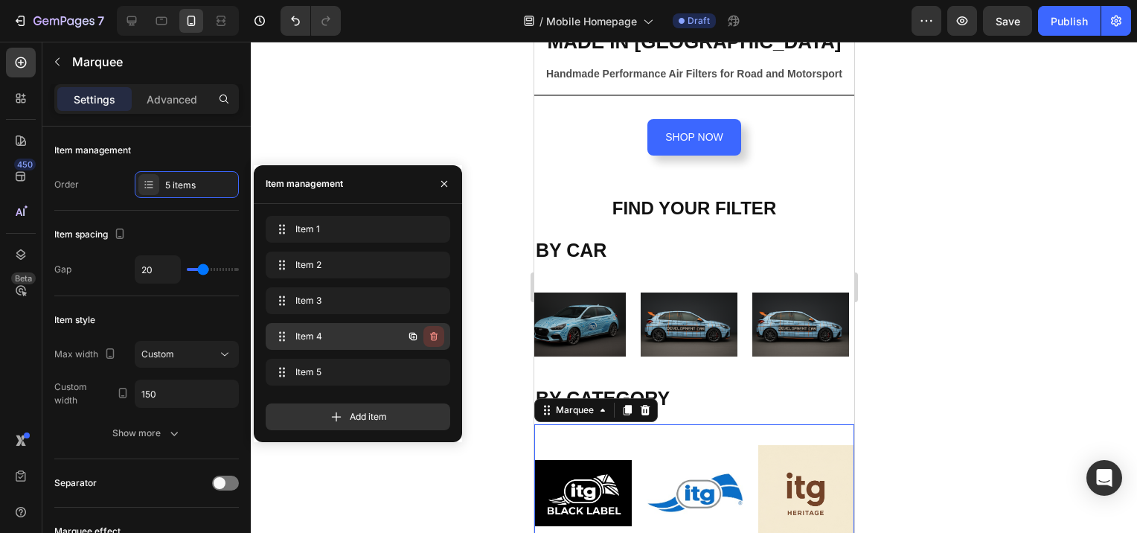
click at [435, 336] on icon "button" at bounding box center [435, 337] width 1 height 4
click at [435, 336] on div "Delete" at bounding box center [424, 336] width 28 height 13
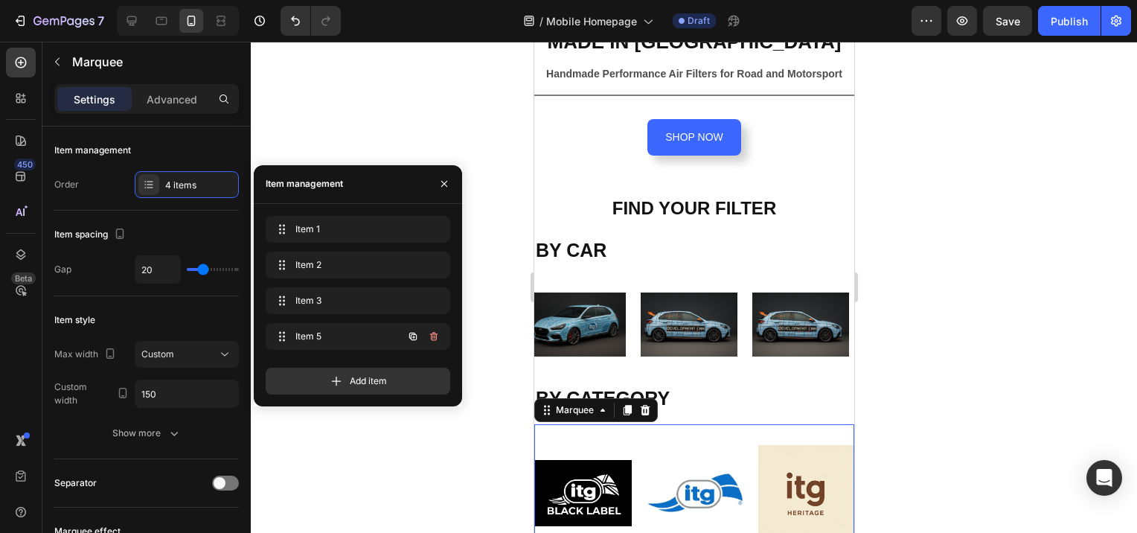
click at [433, 336] on icon "button" at bounding box center [432, 337] width 1 height 4
click at [433, 336] on div "Delete" at bounding box center [424, 336] width 28 height 13
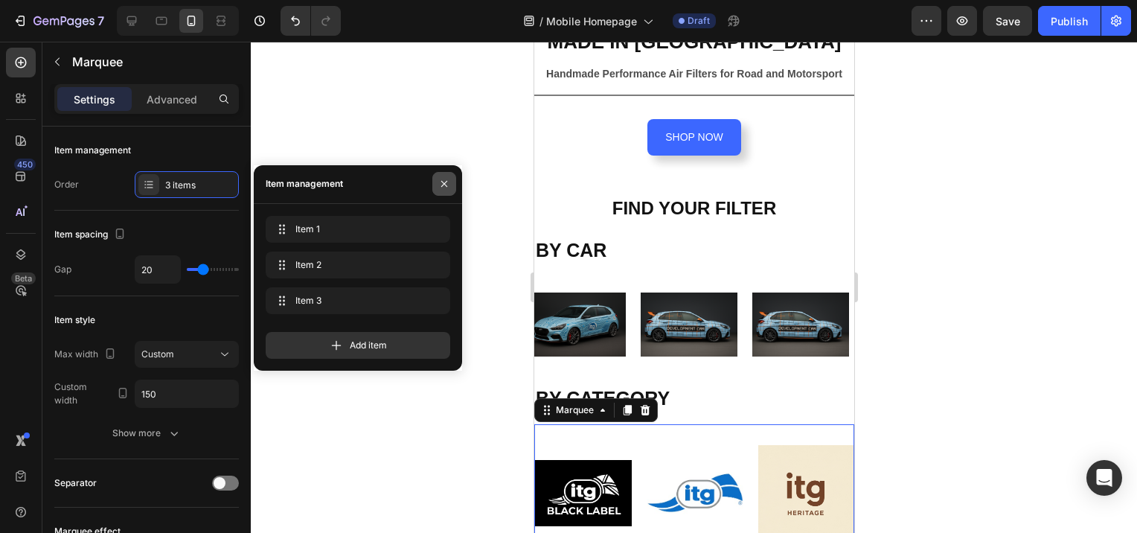
click at [449, 186] on icon "button" at bounding box center [444, 184] width 12 height 12
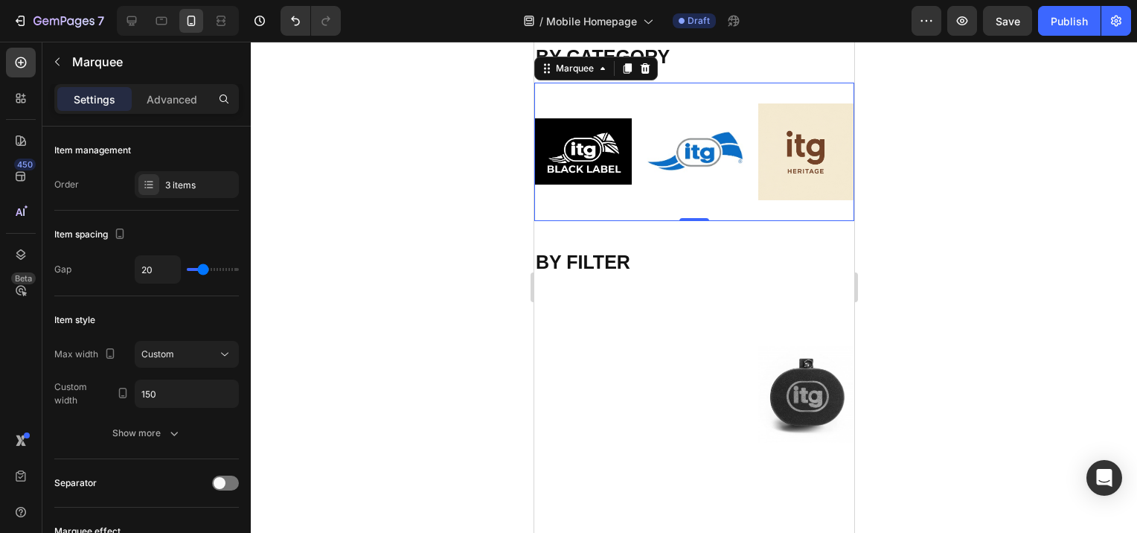
scroll to position [670, 0]
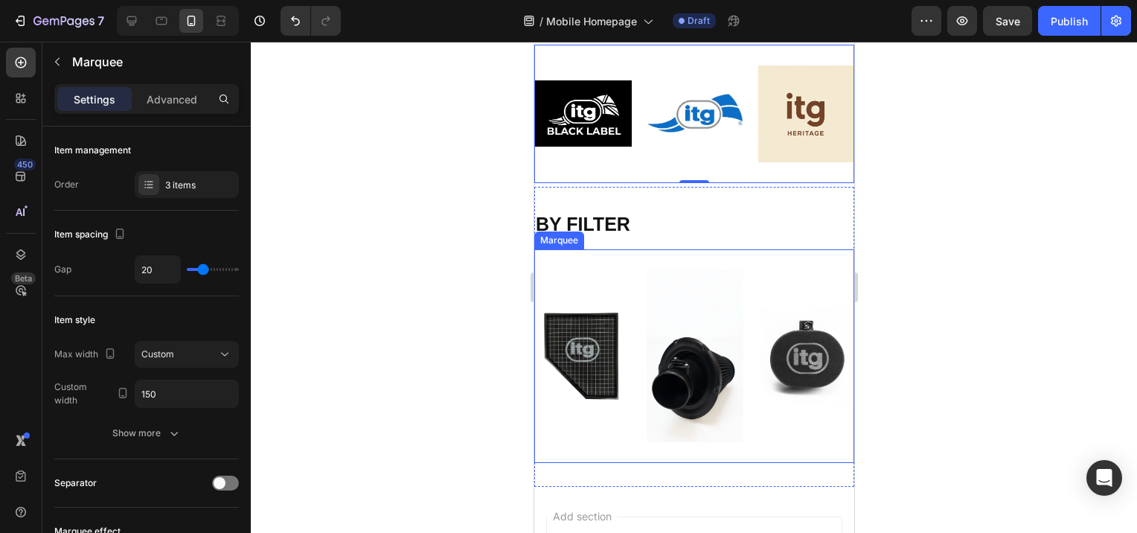
click at [564, 245] on div "Marquee" at bounding box center [559, 241] width 50 height 18
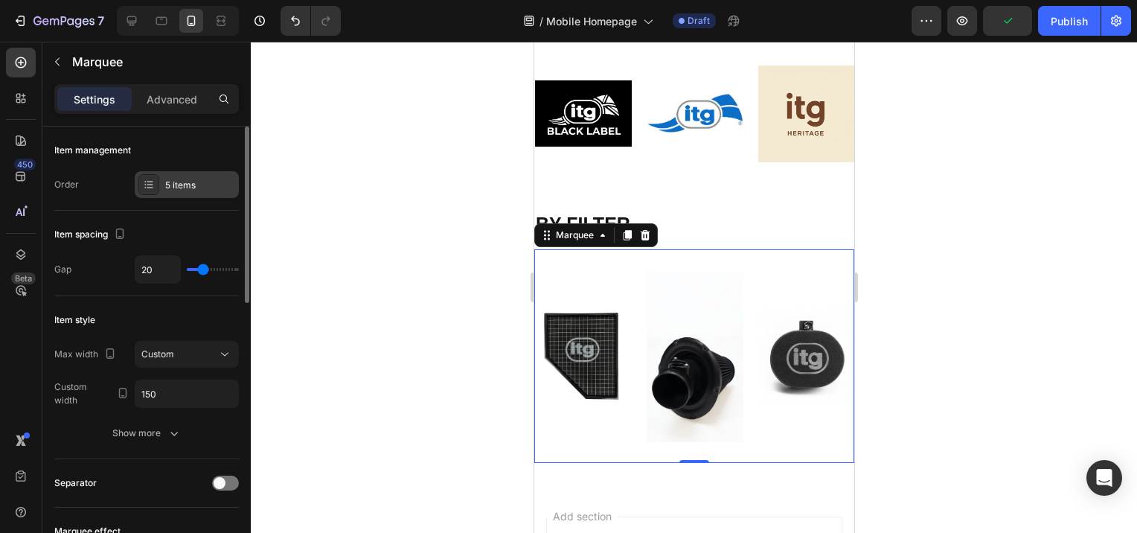
click at [173, 183] on div "5 items" at bounding box center [200, 185] width 70 height 13
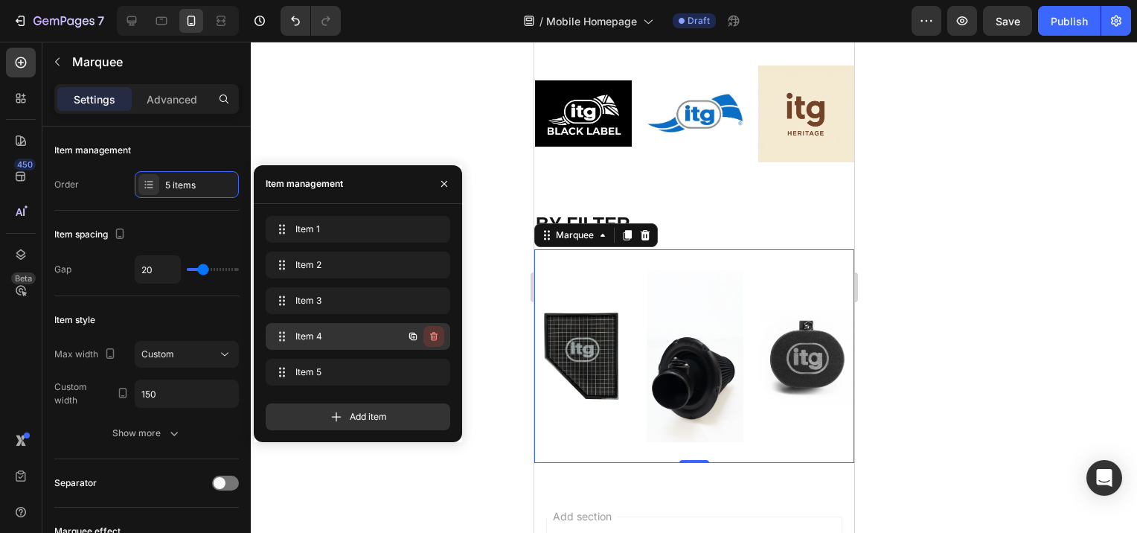
click at [433, 332] on icon "button" at bounding box center [433, 336] width 7 height 9
click at [433, 332] on div "Delete" at bounding box center [424, 336] width 28 height 13
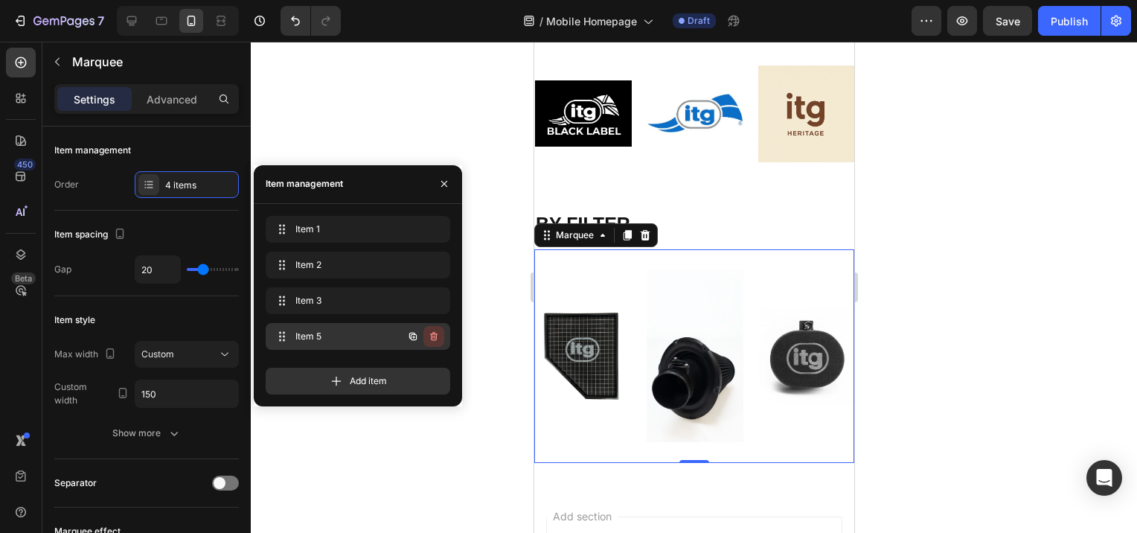
click at [432, 332] on icon "button" at bounding box center [434, 337] width 12 height 12
click at [432, 332] on div "Delete" at bounding box center [424, 336] width 28 height 13
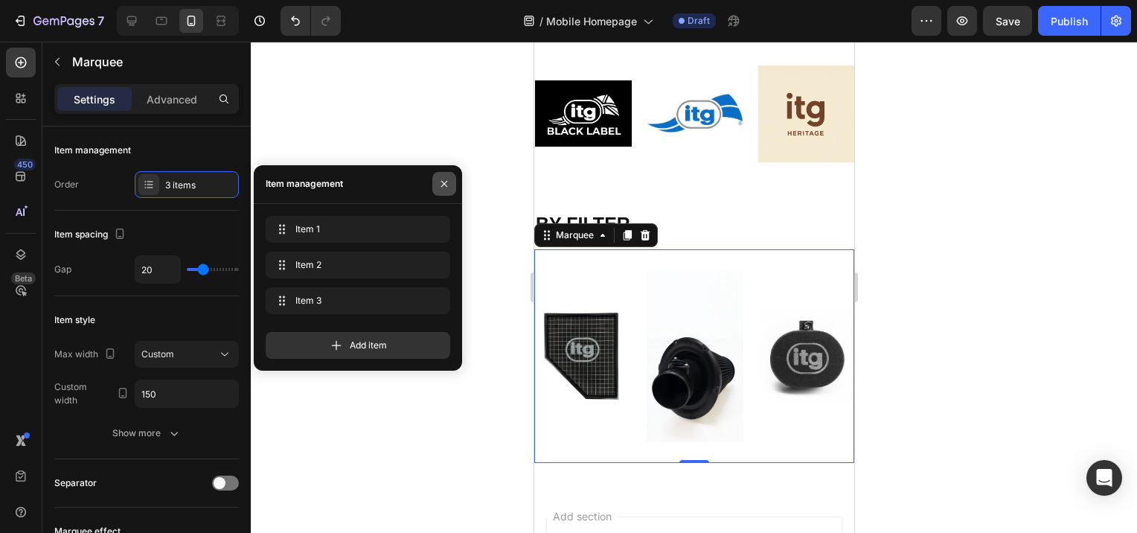
click at [444, 186] on icon "button" at bounding box center [444, 184] width 12 height 12
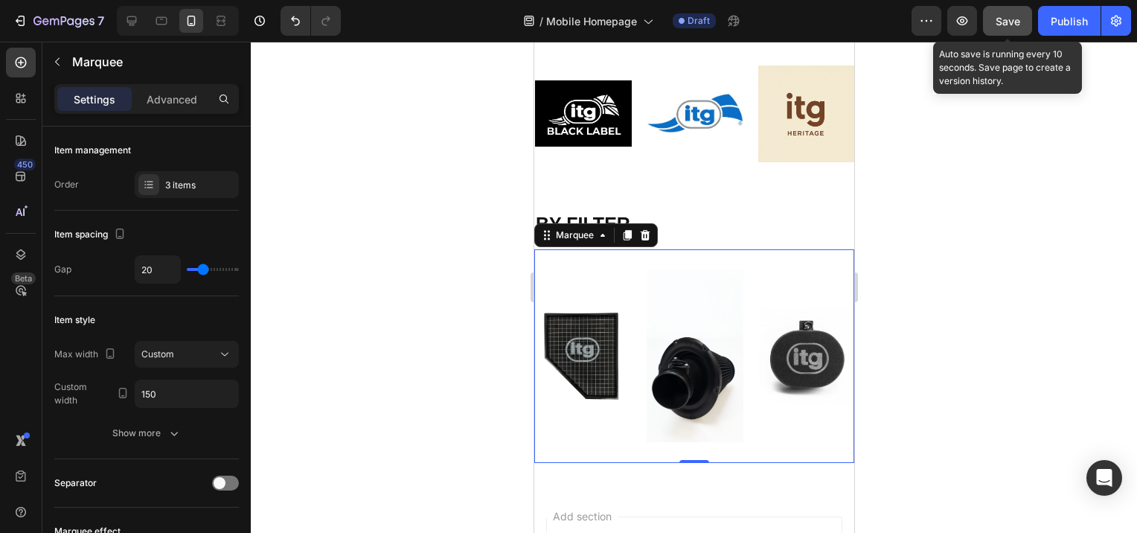
click at [1013, 22] on span "Save" at bounding box center [1008, 21] width 25 height 13
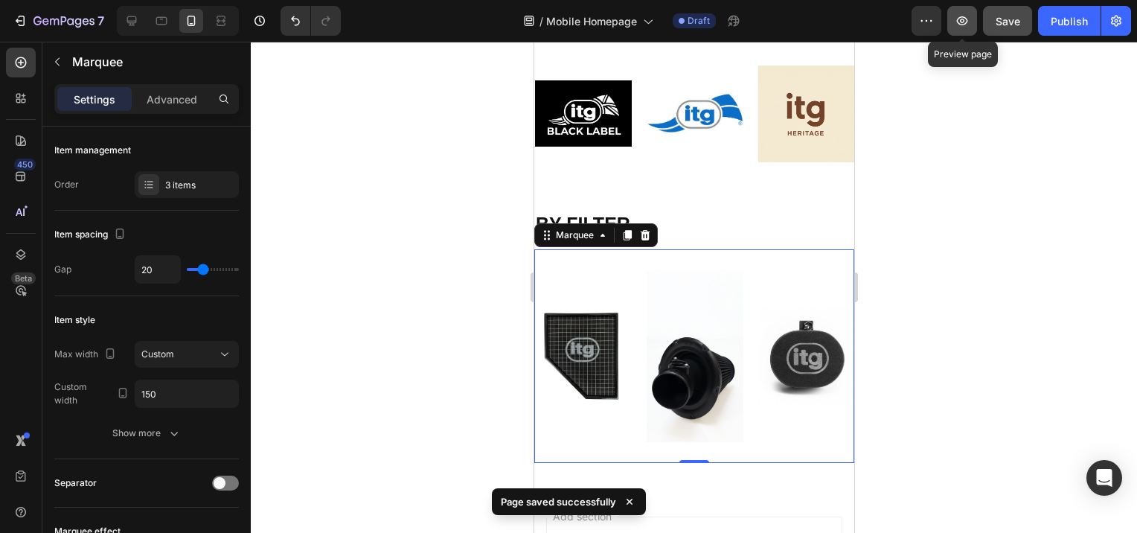
click at [971, 23] on button "button" at bounding box center [963, 21] width 30 height 30
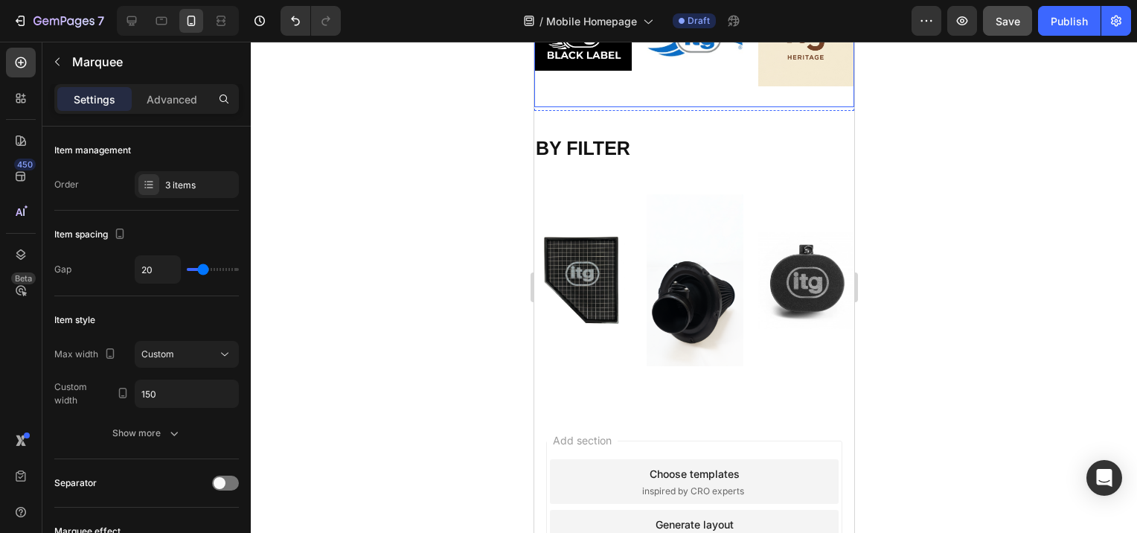
scroll to position [819, 0]
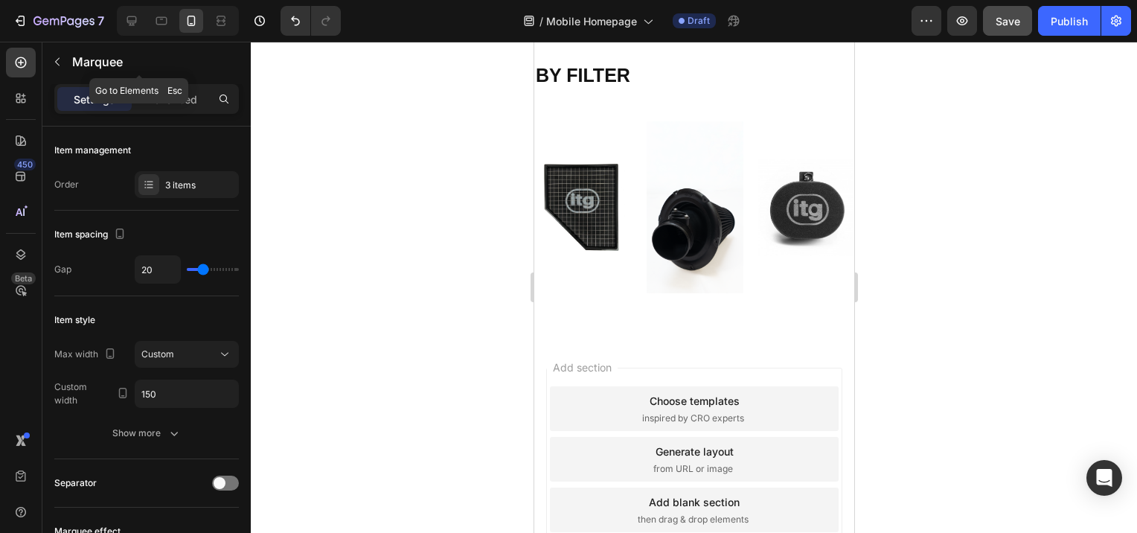
drag, startPoint x: 57, startPoint y: 61, endPoint x: 66, endPoint y: 83, distance: 24.1
click at [57, 61] on icon "button" at bounding box center [57, 62] width 12 height 12
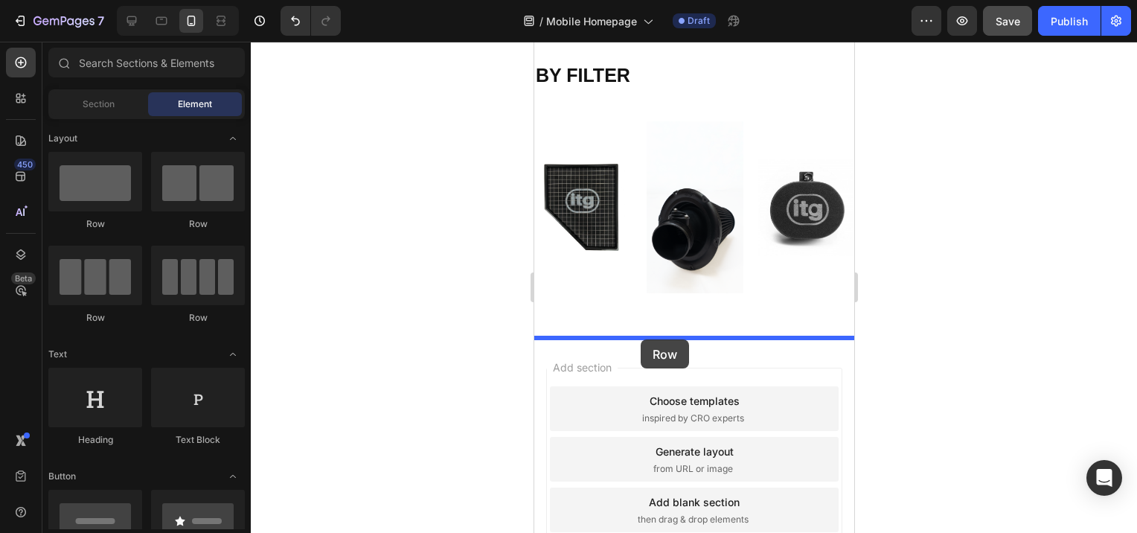
drag, startPoint x: 653, startPoint y: 363, endPoint x: 640, endPoint y: 339, distance: 27.0
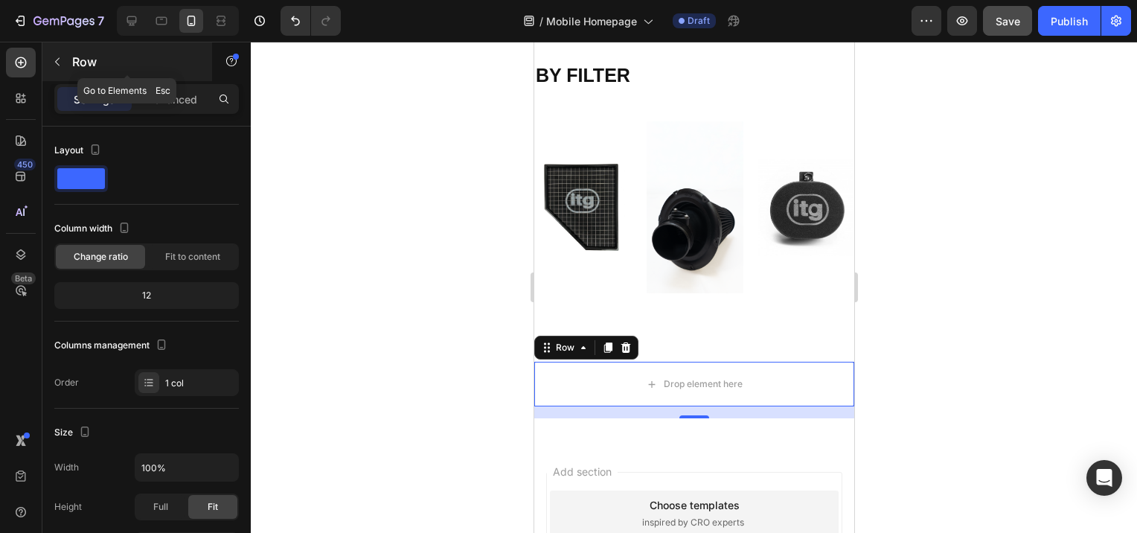
click at [54, 68] on button "button" at bounding box center [57, 62] width 24 height 24
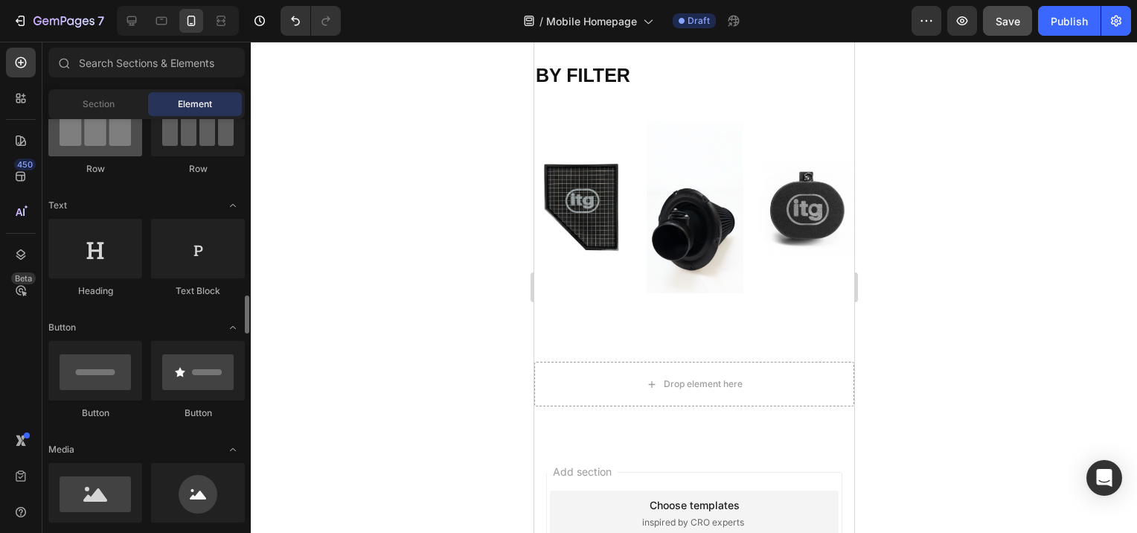
scroll to position [298, 0]
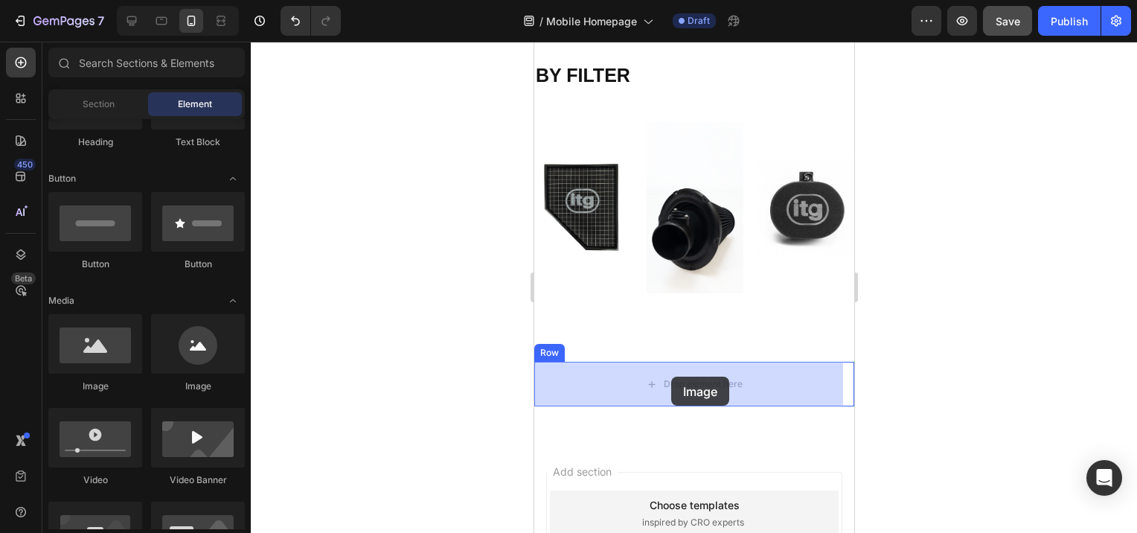
drag, startPoint x: 629, startPoint y: 388, endPoint x: 671, endPoint y: 377, distance: 43.2
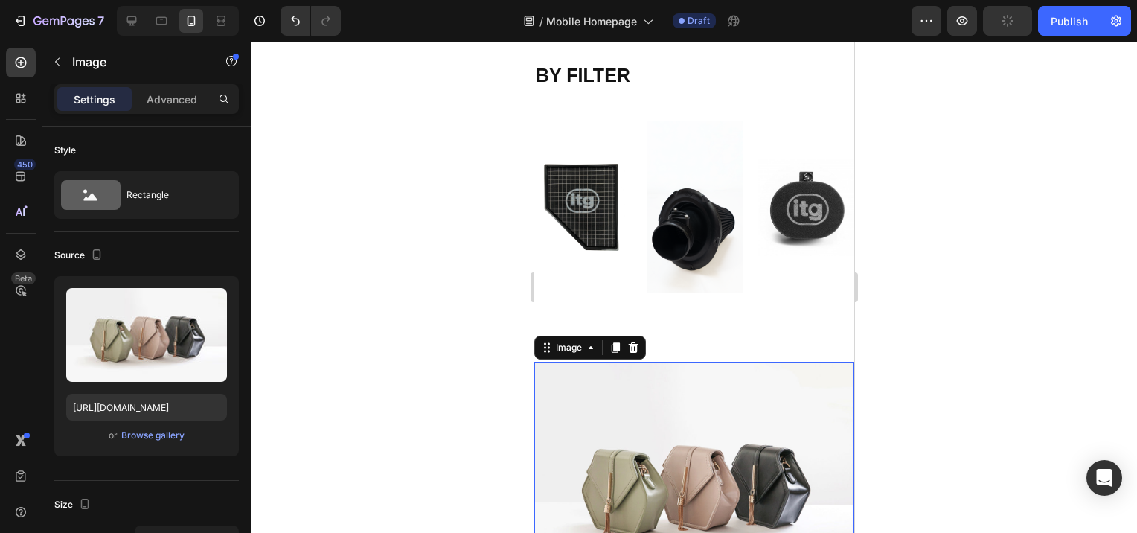
scroll to position [968, 0]
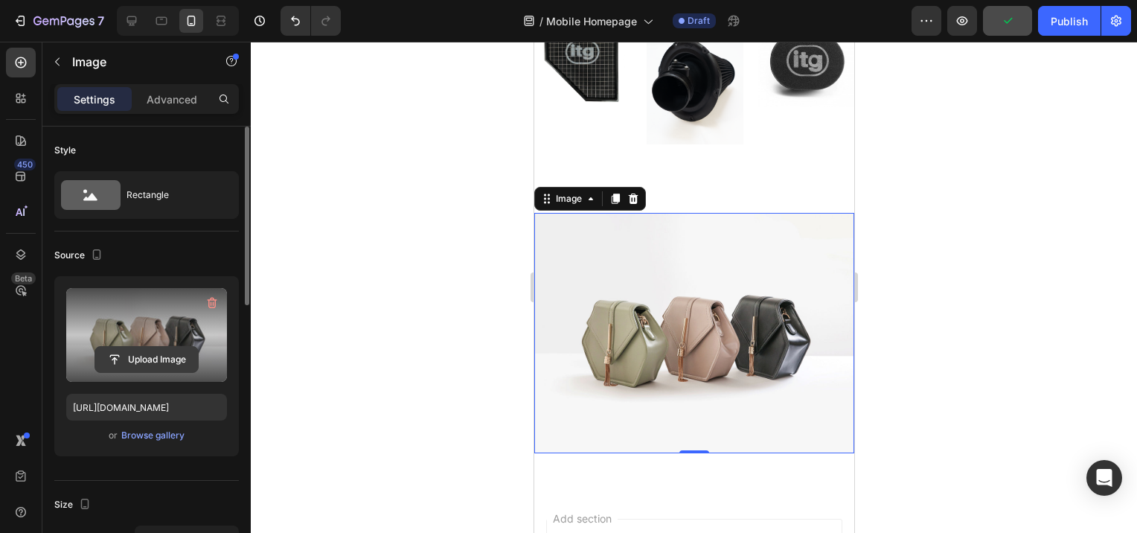
click at [138, 363] on input "file" at bounding box center [146, 359] width 103 height 25
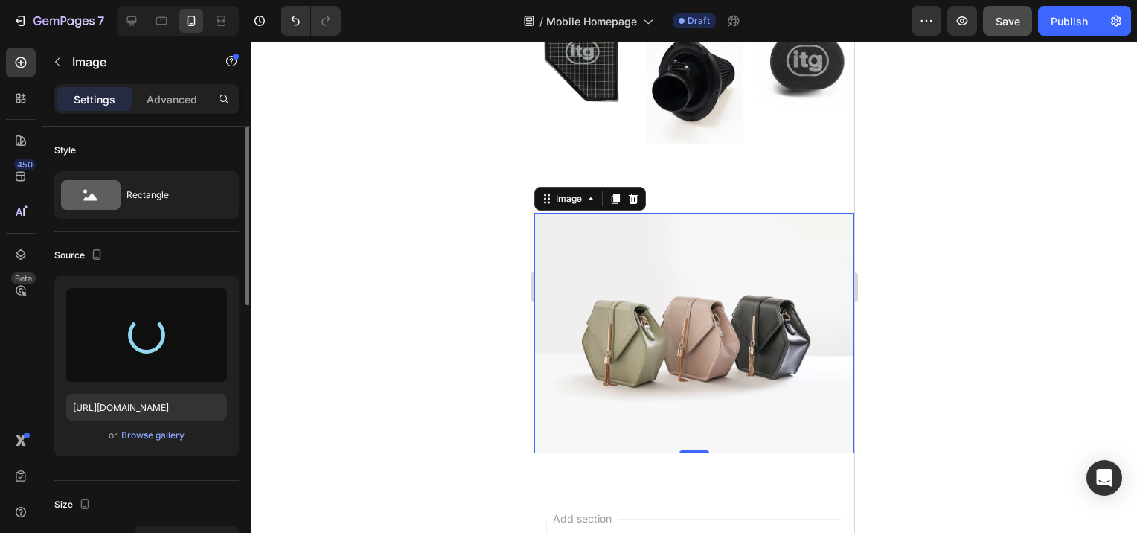
type input "https://cdn.shopify.com/s/files/1/0672/5651/6916/files/gempages_555694648190829…"
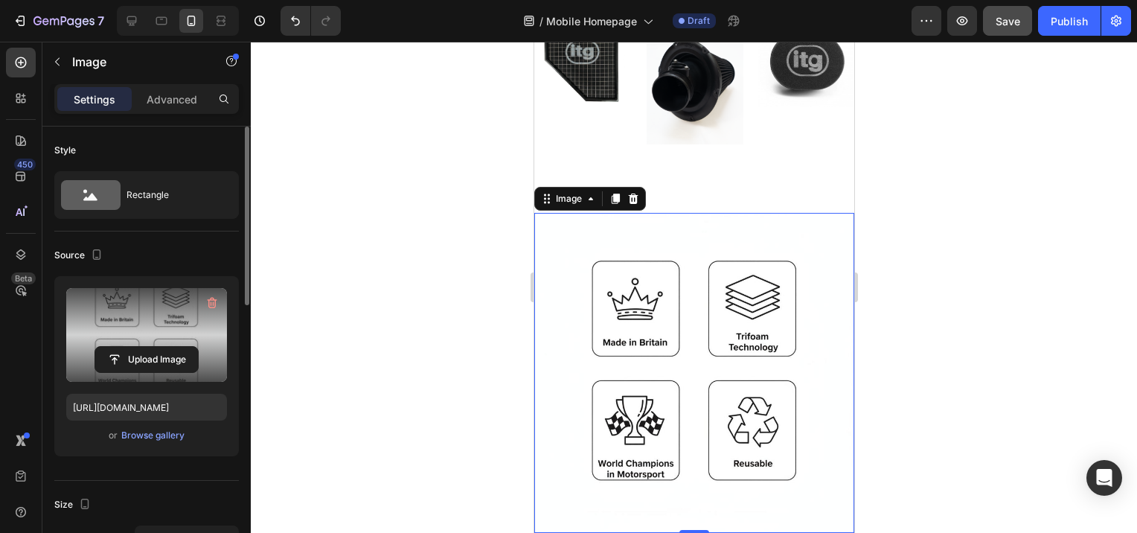
click at [430, 308] on div at bounding box center [694, 287] width 887 height 491
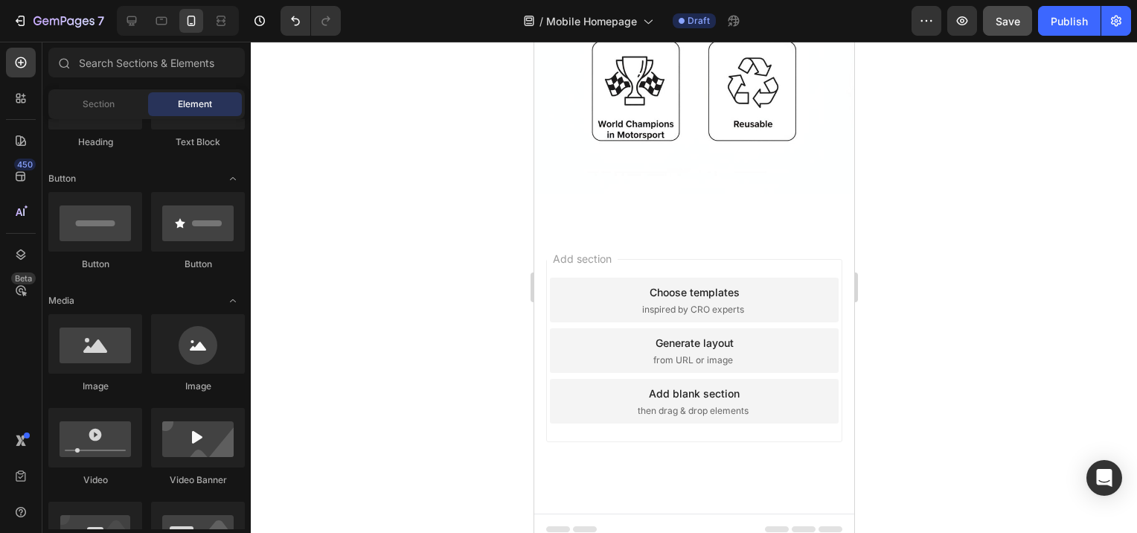
scroll to position [0, 0]
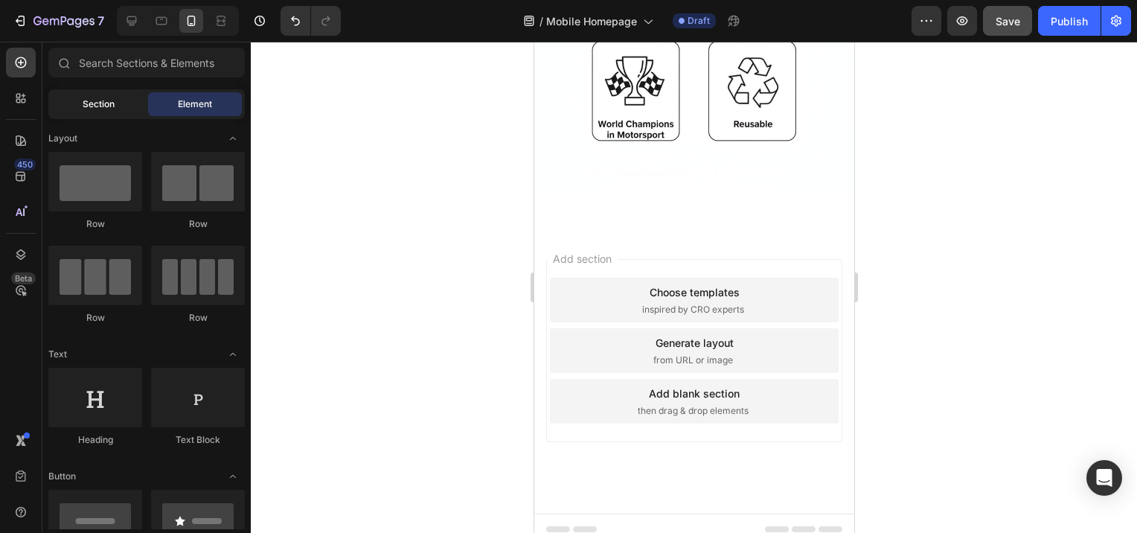
click at [104, 112] on div "Section" at bounding box center [98, 104] width 94 height 24
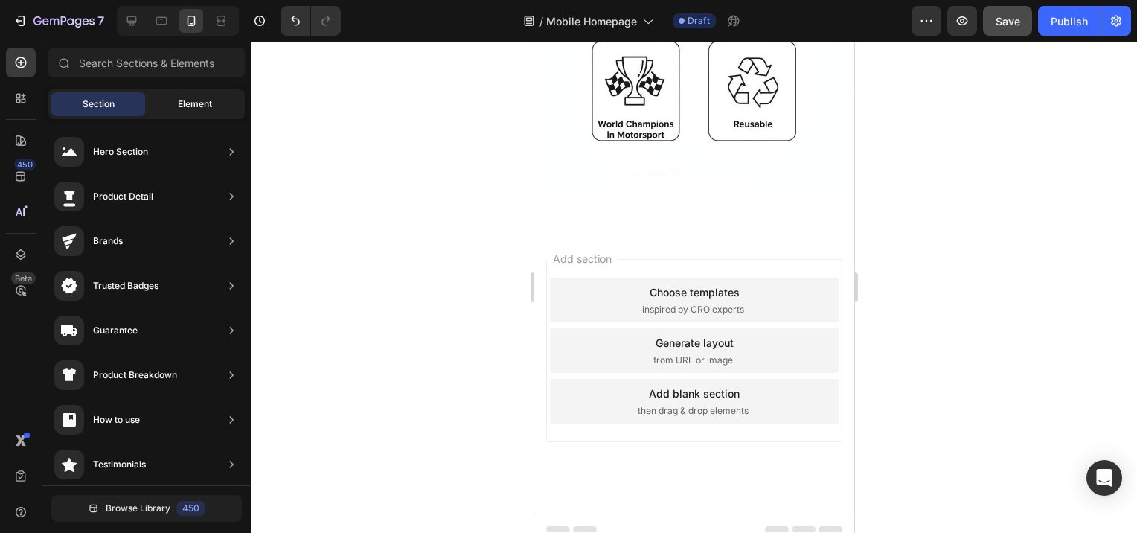
click at [182, 100] on span "Element" at bounding box center [195, 104] width 34 height 13
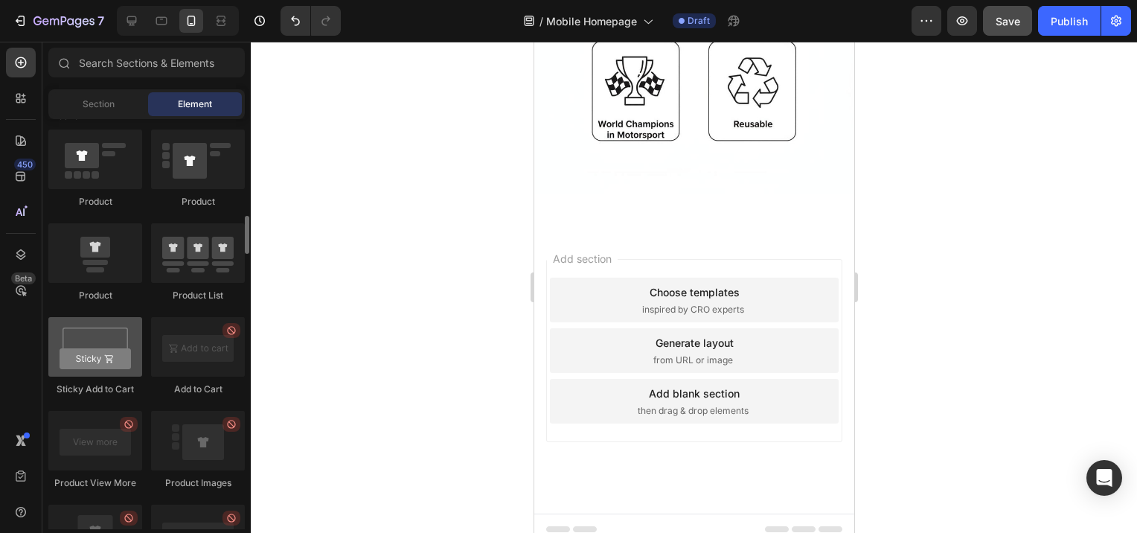
scroll to position [1843, 0]
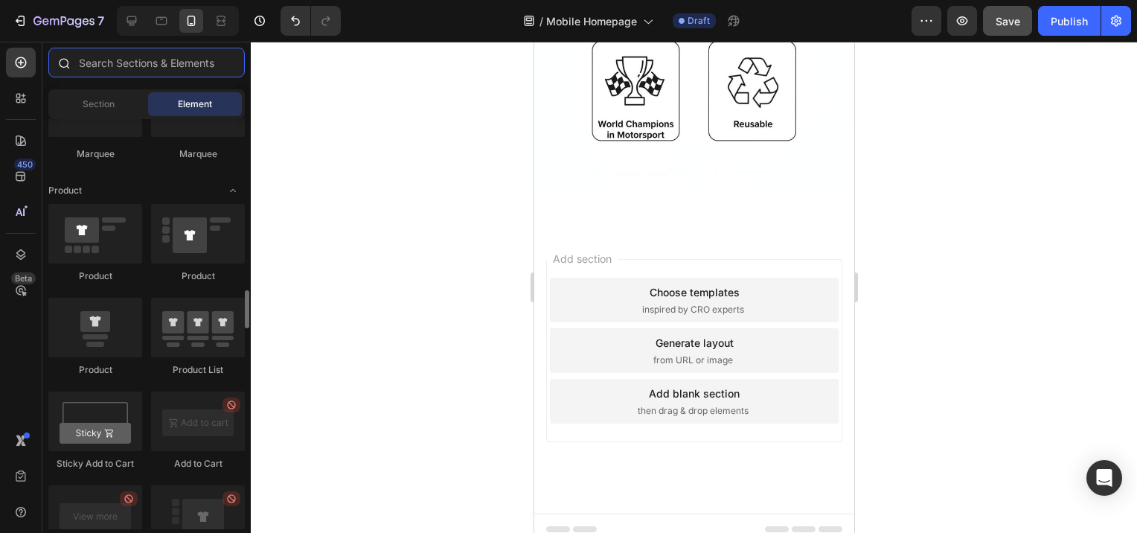
click at [154, 60] on input "text" at bounding box center [146, 63] width 197 height 30
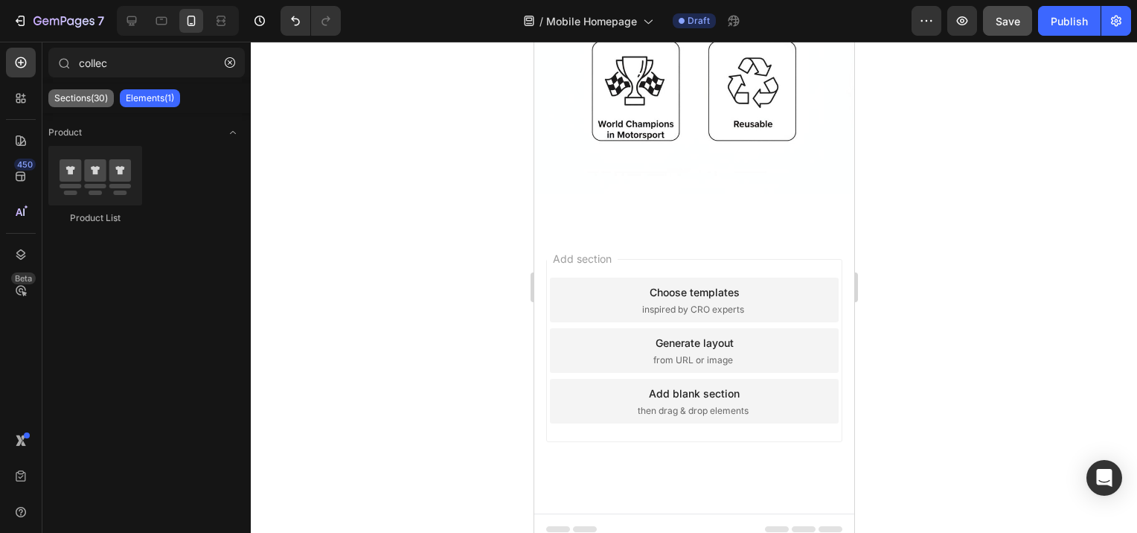
click at [80, 95] on p "Sections(30)" at bounding box center [81, 98] width 54 height 12
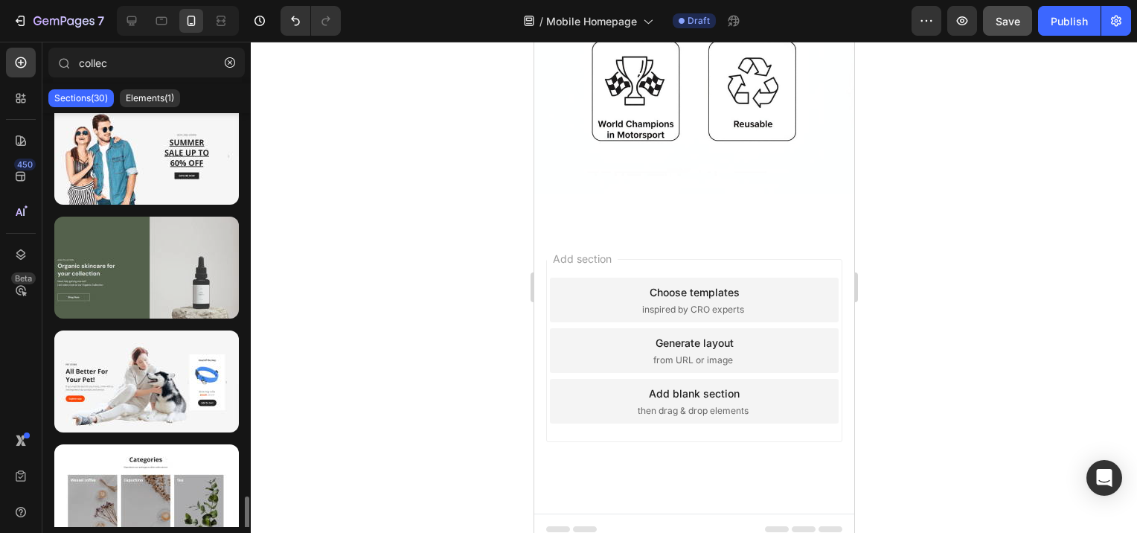
scroll to position [2997, 0]
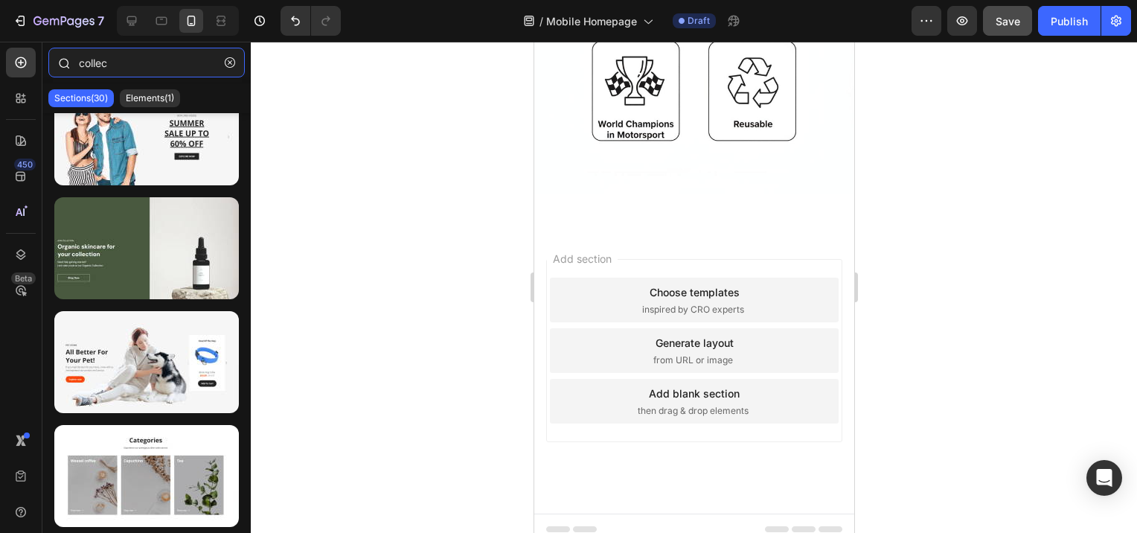
click at [118, 67] on input "collec" at bounding box center [146, 63] width 197 height 30
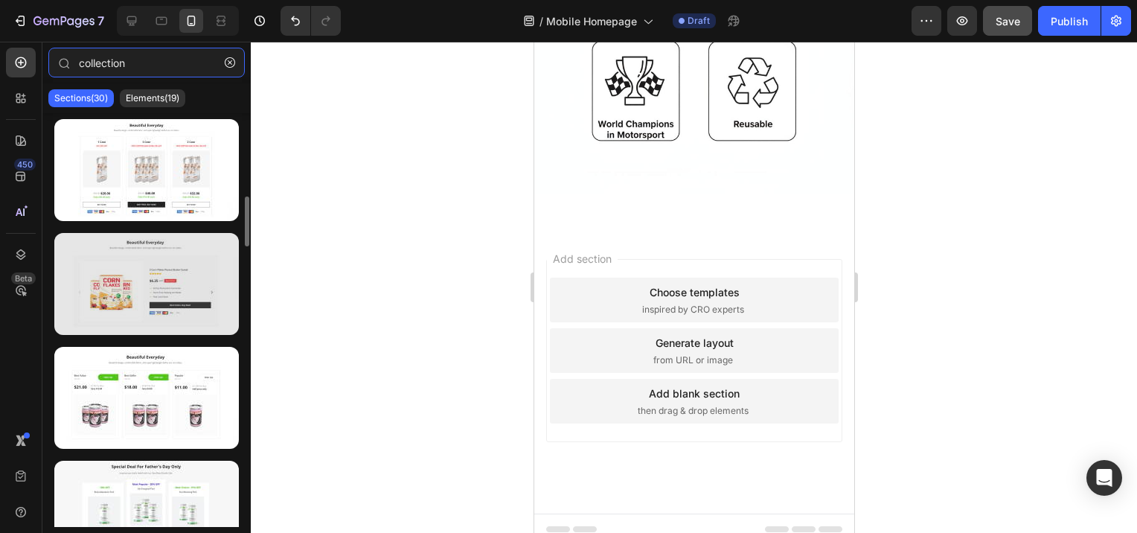
scroll to position [149, 0]
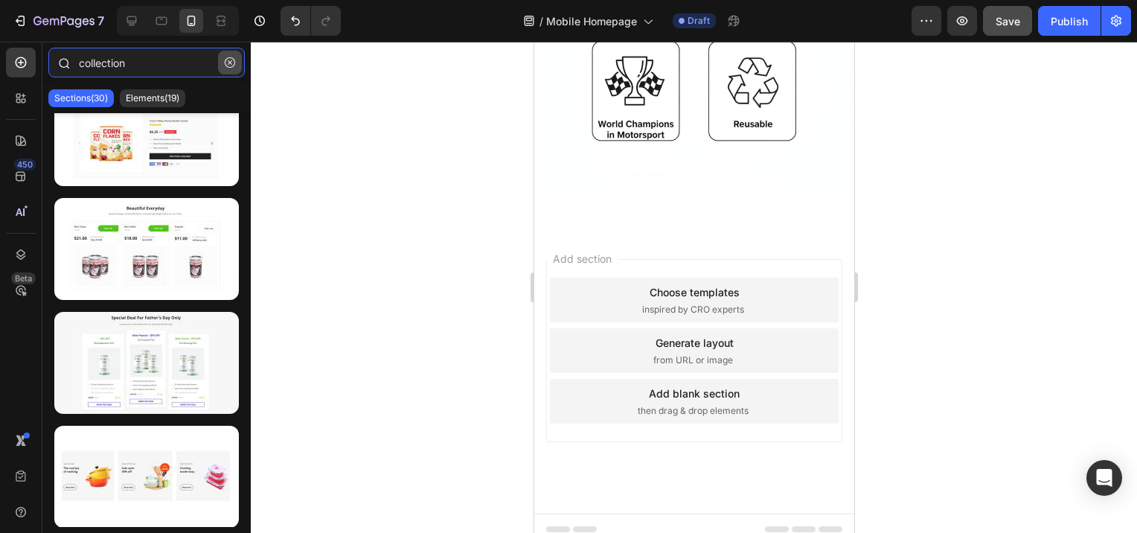
type input "collection"
click at [228, 62] on icon "button" at bounding box center [230, 62] width 10 height 10
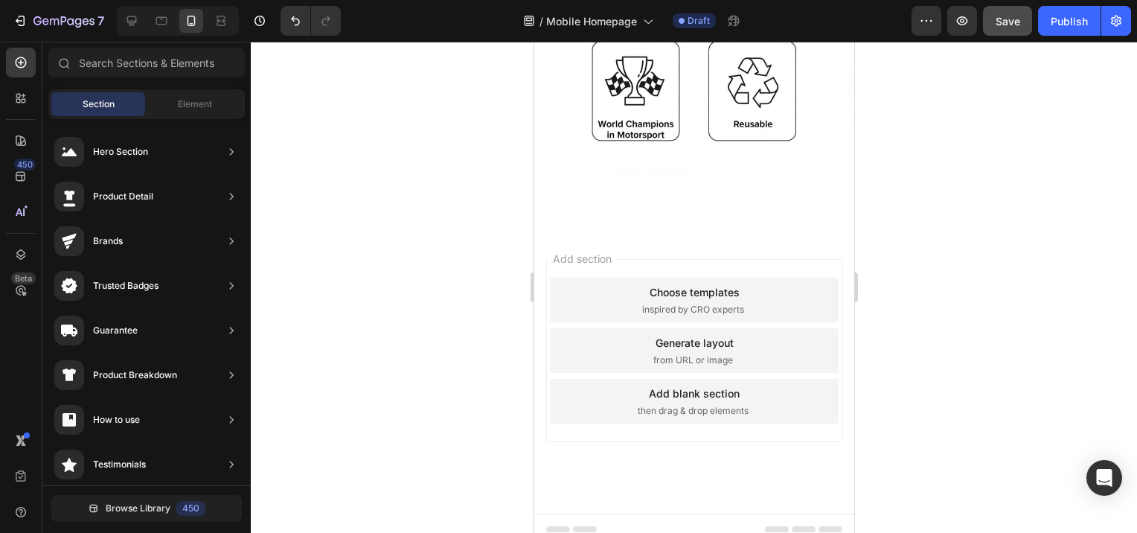
click at [325, 229] on div at bounding box center [694, 287] width 887 height 491
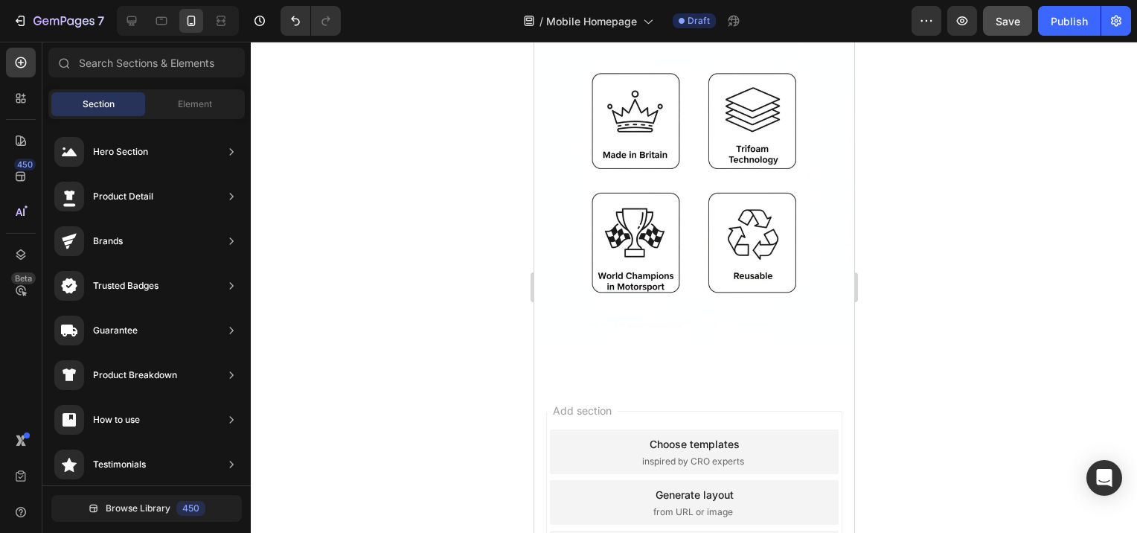
scroll to position [1106, 0]
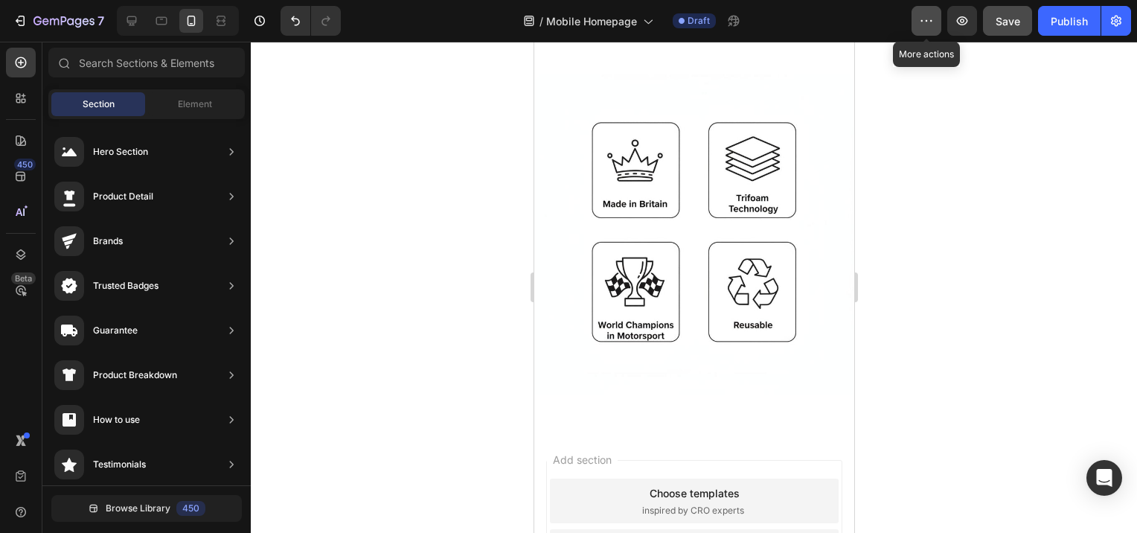
click at [925, 21] on icon "button" at bounding box center [926, 20] width 15 height 15
click at [1113, 16] on icon "button" at bounding box center [1116, 20] width 15 height 15
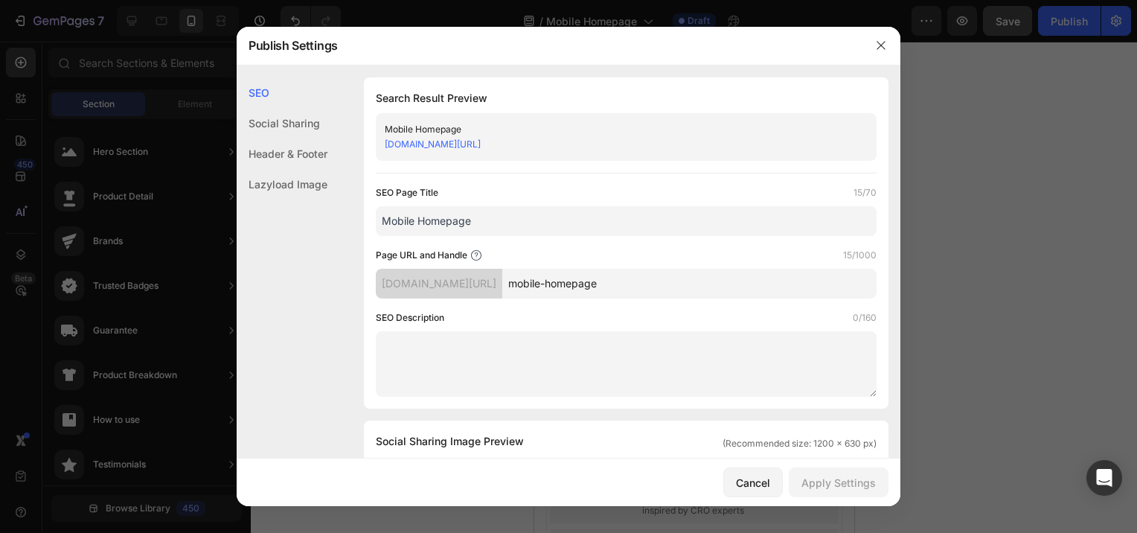
click at [286, 169] on div "Header & Footer" at bounding box center [282, 184] width 91 height 31
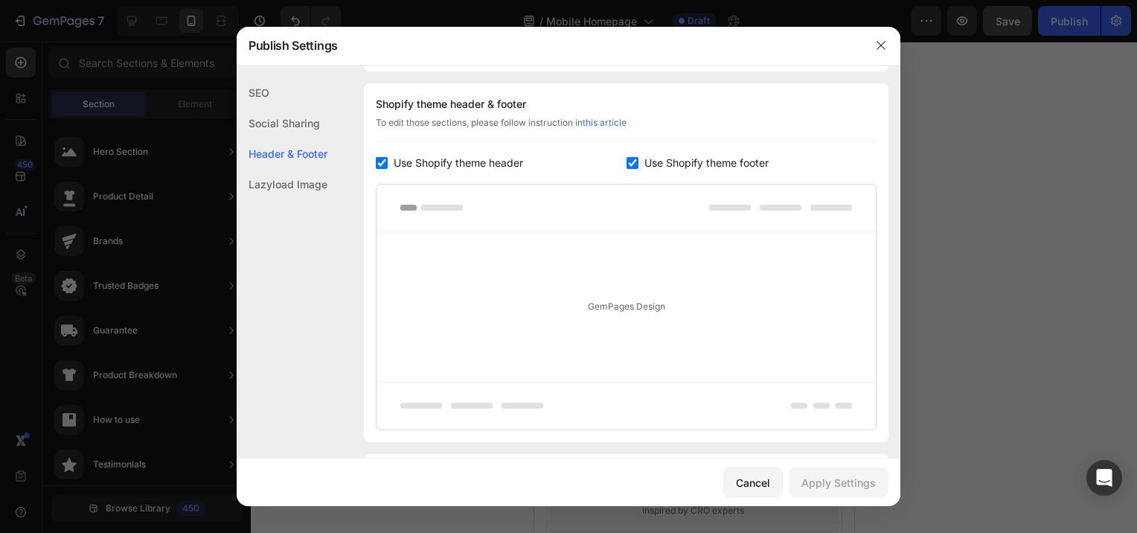
scroll to position [697, 0]
click at [380, 156] on input "checkbox" at bounding box center [382, 161] width 12 height 12
checkbox input "false"
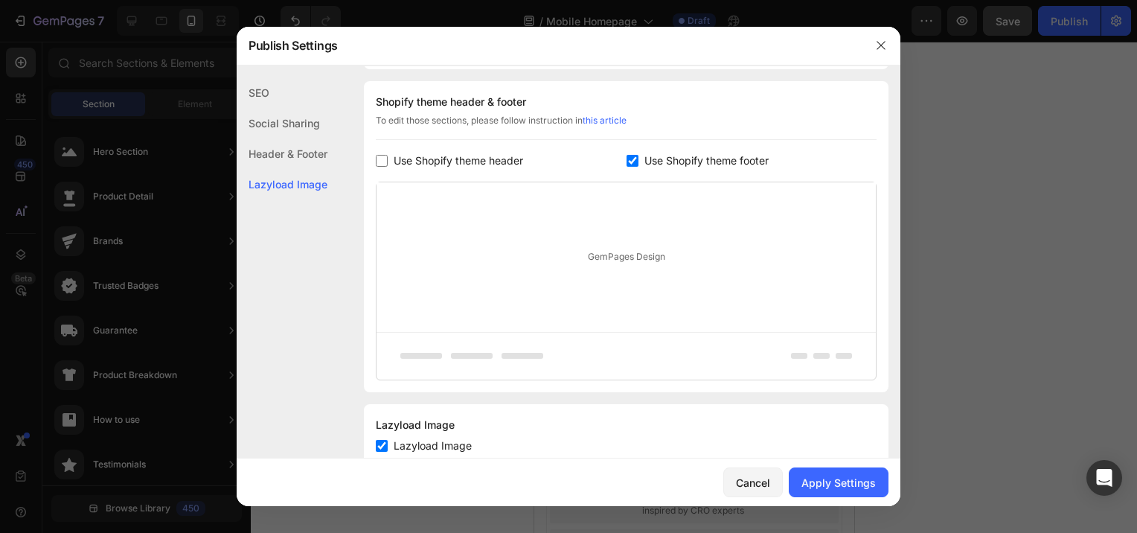
click at [627, 161] on input "checkbox" at bounding box center [633, 161] width 12 height 12
checkbox input "false"
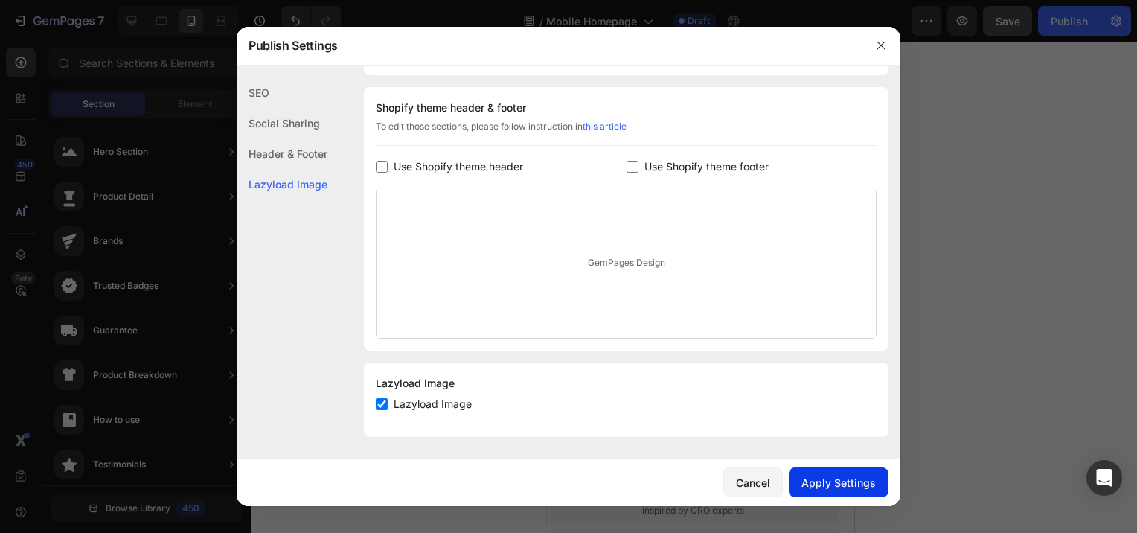
click at [832, 480] on div "Apply Settings" at bounding box center [839, 483] width 74 height 16
click at [878, 45] on icon "button" at bounding box center [881, 45] width 12 height 12
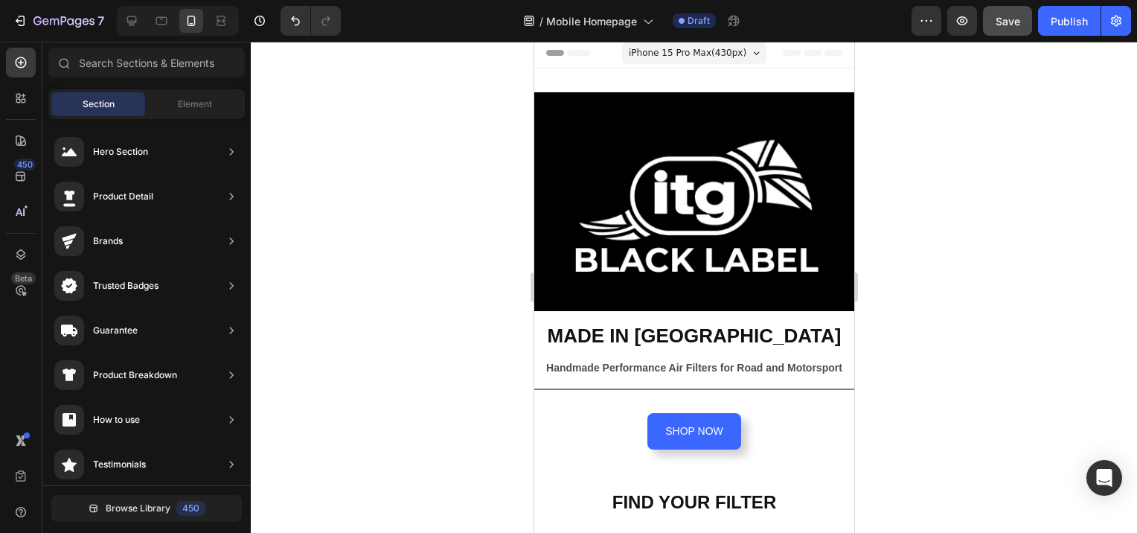
scroll to position [298, 0]
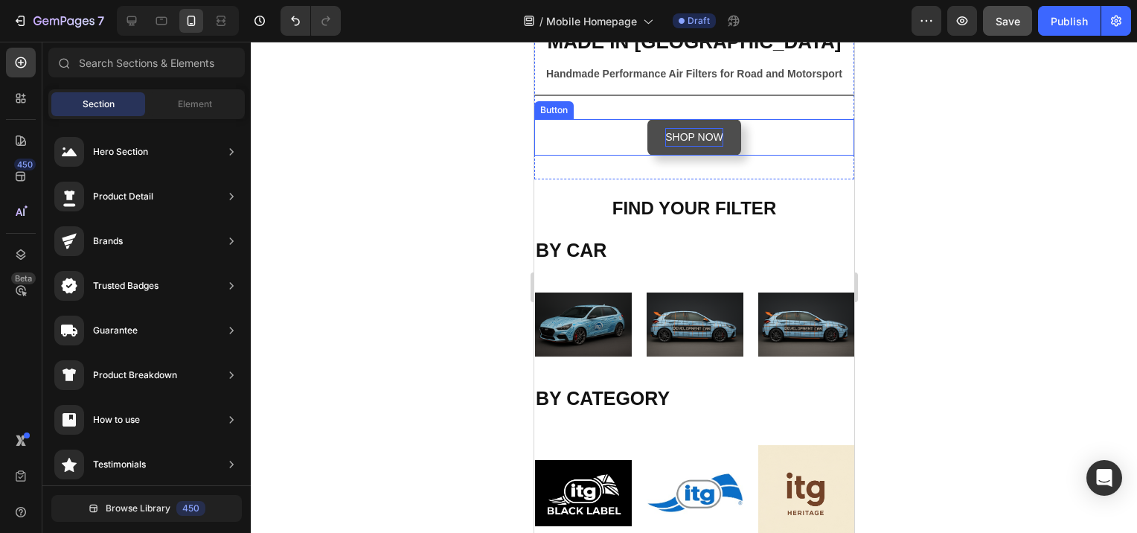
click at [686, 130] on p "SHOP NOW" at bounding box center [694, 137] width 58 height 19
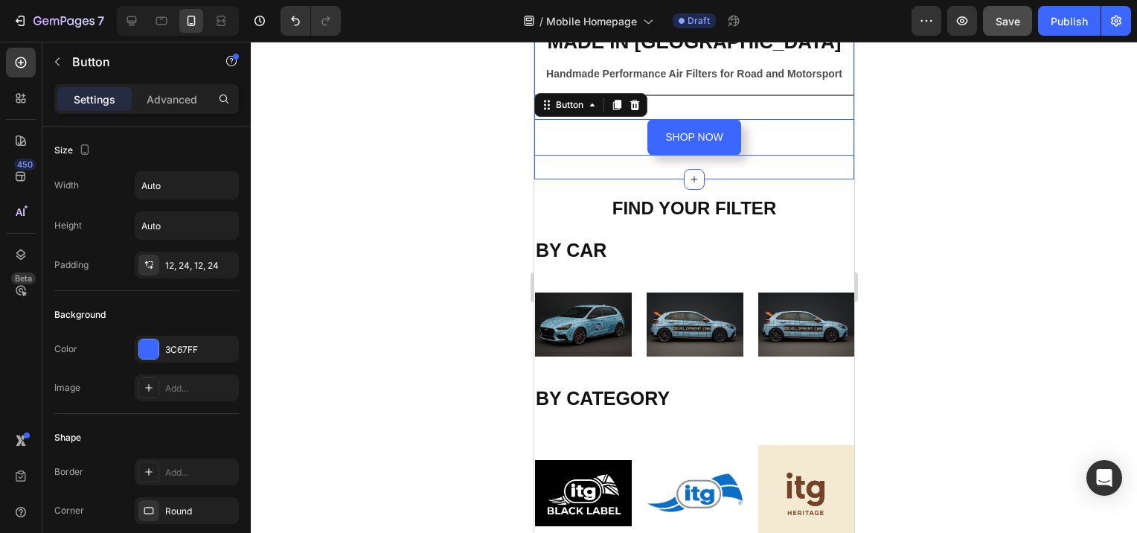
click at [427, 281] on div at bounding box center [694, 287] width 887 height 491
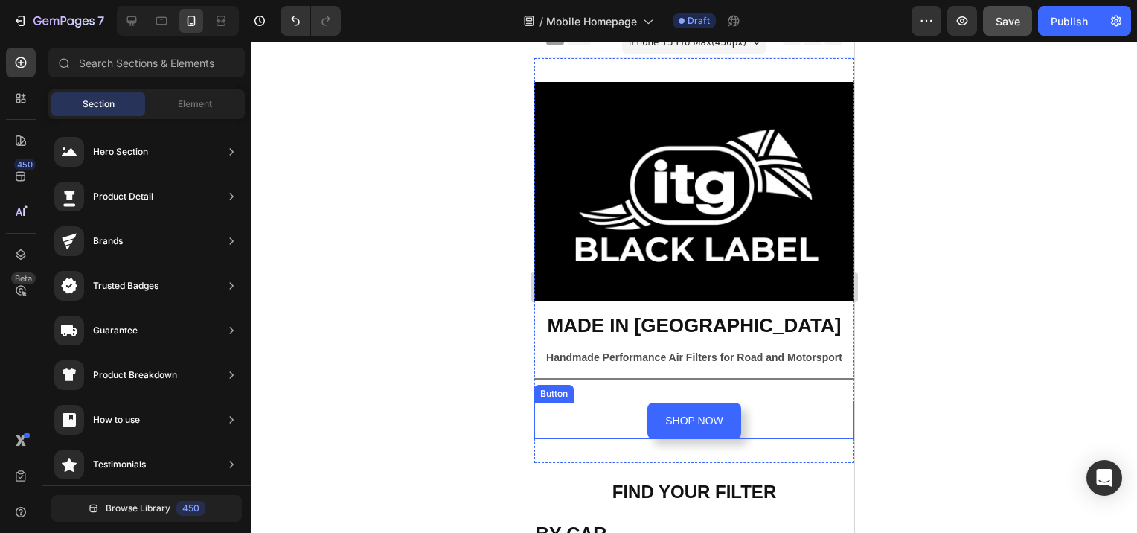
scroll to position [0, 0]
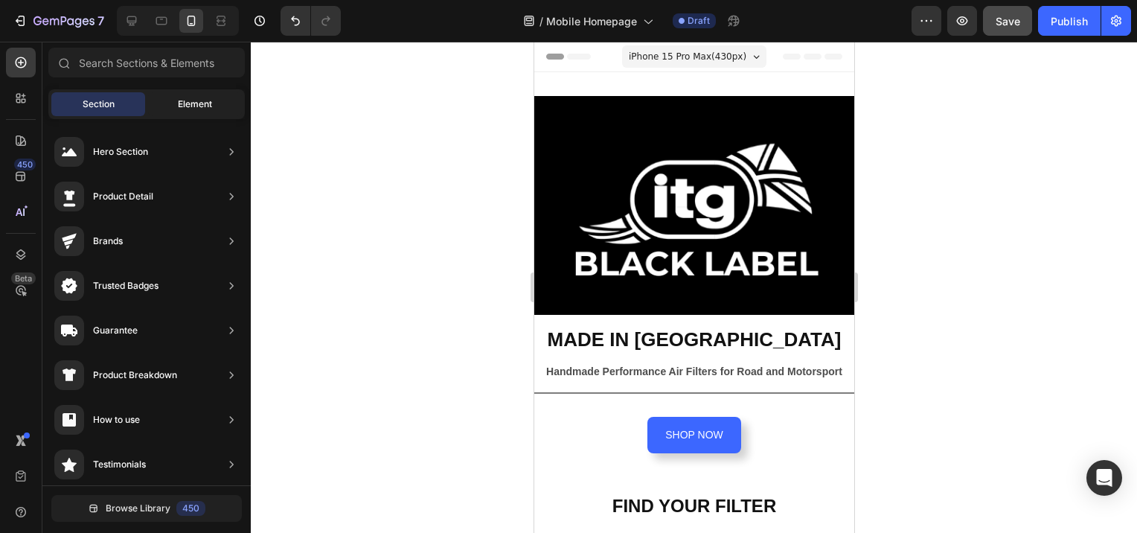
click at [184, 99] on span "Element" at bounding box center [195, 104] width 34 height 13
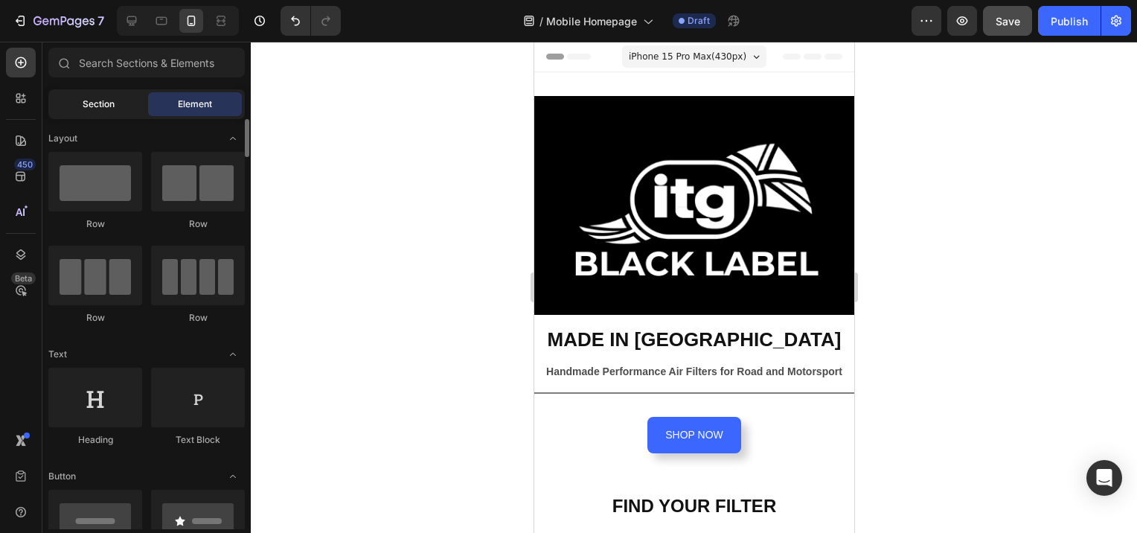
click at [98, 104] on span "Section" at bounding box center [99, 104] width 32 height 13
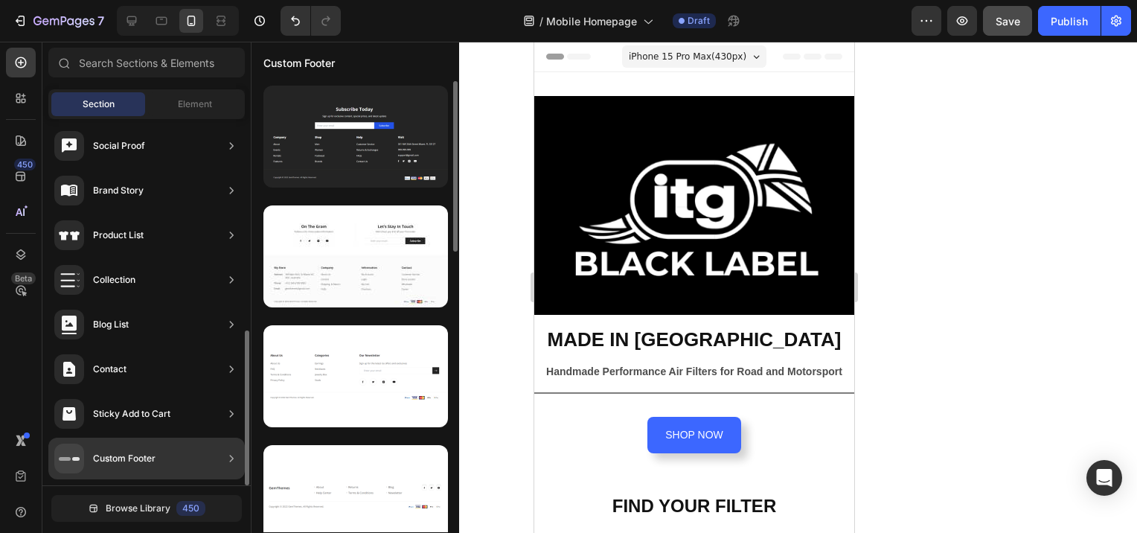
scroll to position [497, 0]
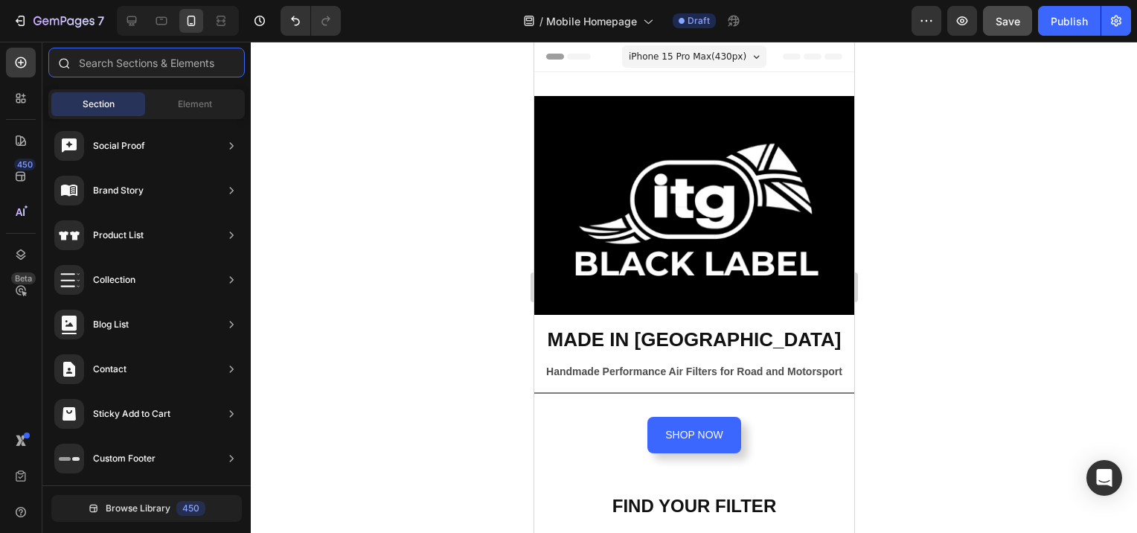
click at [137, 56] on input "text" at bounding box center [146, 63] width 197 height 30
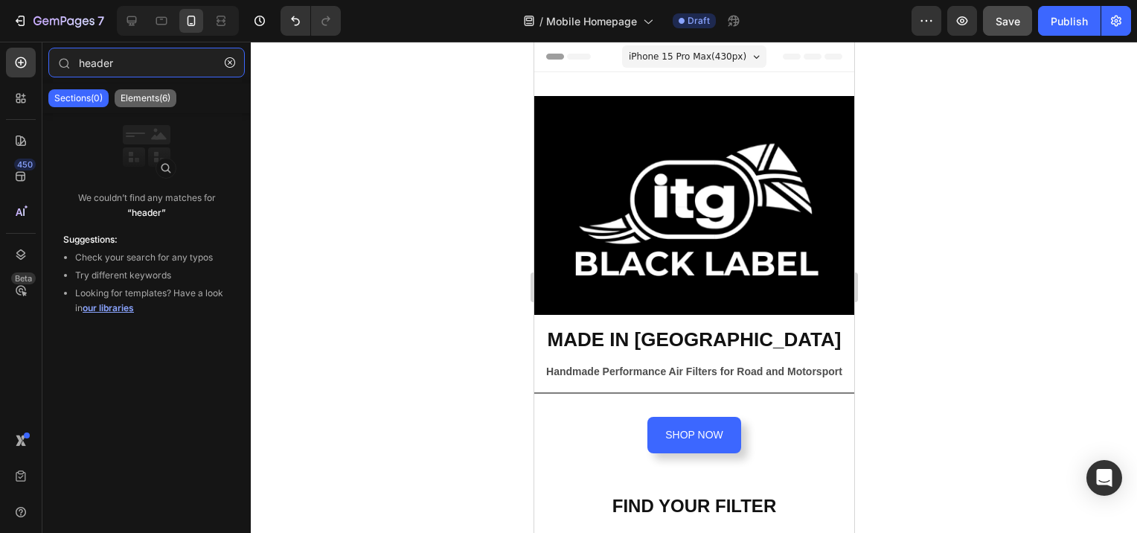
type input "header"
click at [143, 99] on p "Elements(6)" at bounding box center [146, 98] width 50 height 12
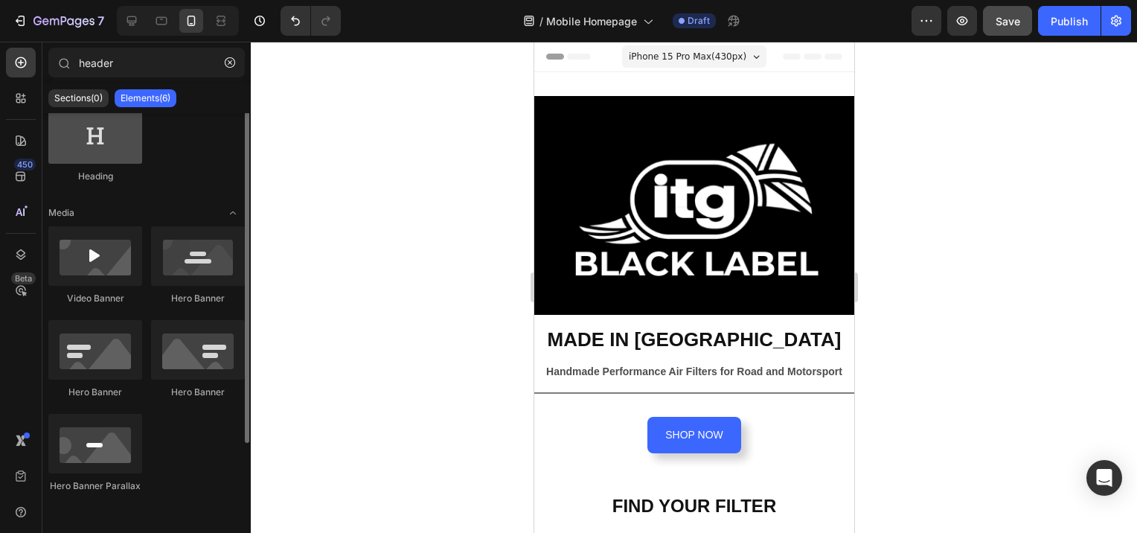
scroll to position [0, 0]
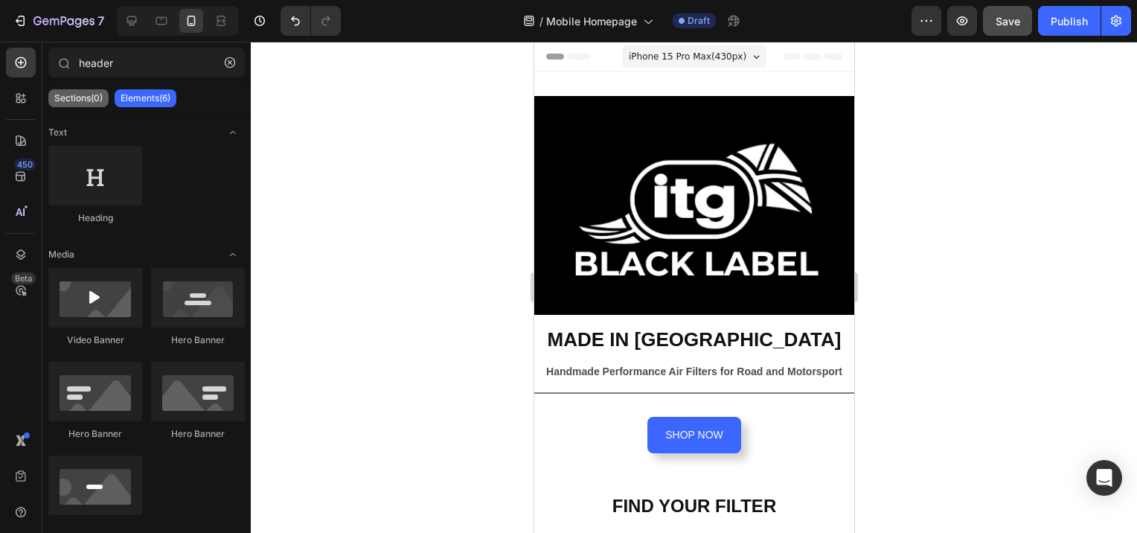
click at [76, 101] on p "Sections(0)" at bounding box center [78, 98] width 48 height 12
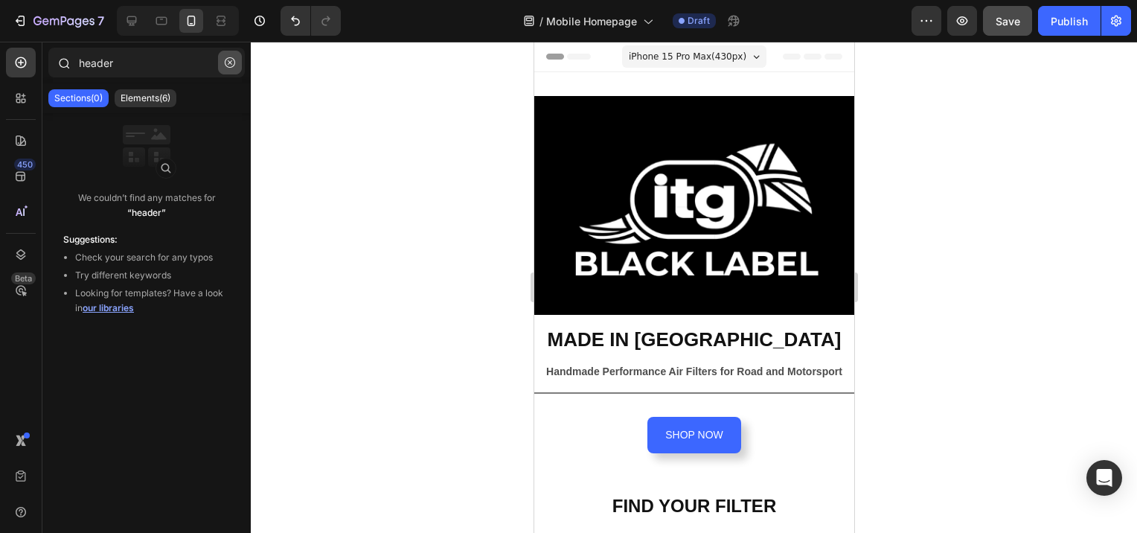
click at [232, 62] on icon "button" at bounding box center [230, 62] width 10 height 10
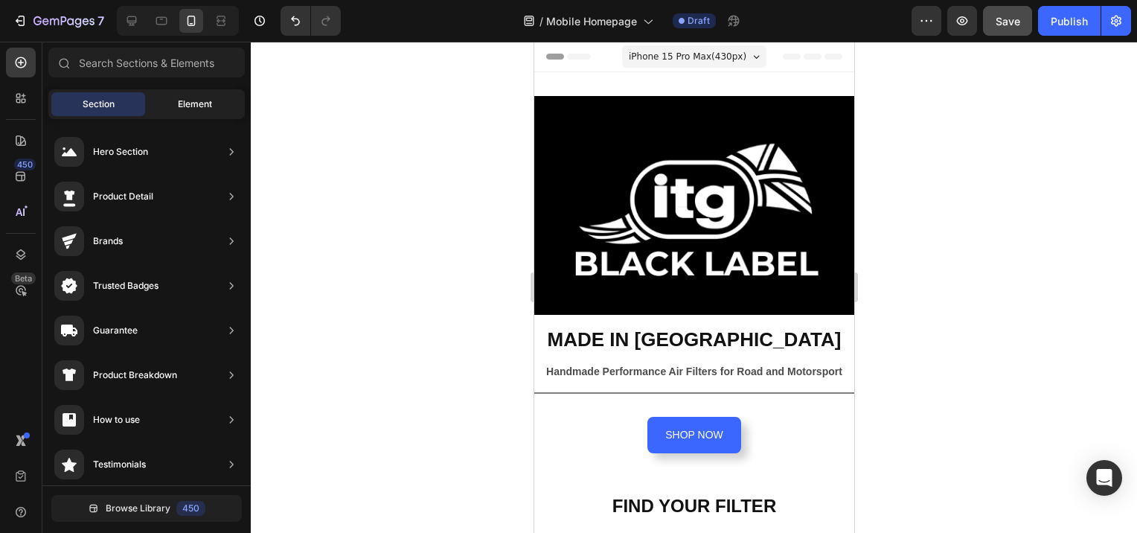
click at [203, 95] on div "Element" at bounding box center [195, 104] width 94 height 24
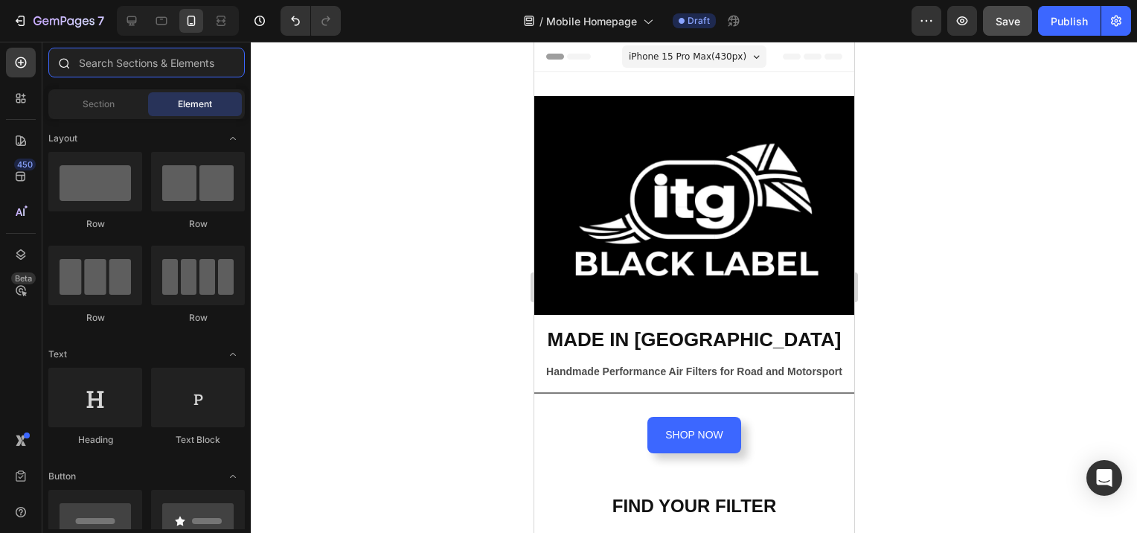
click at [129, 60] on input "text" at bounding box center [146, 63] width 197 height 30
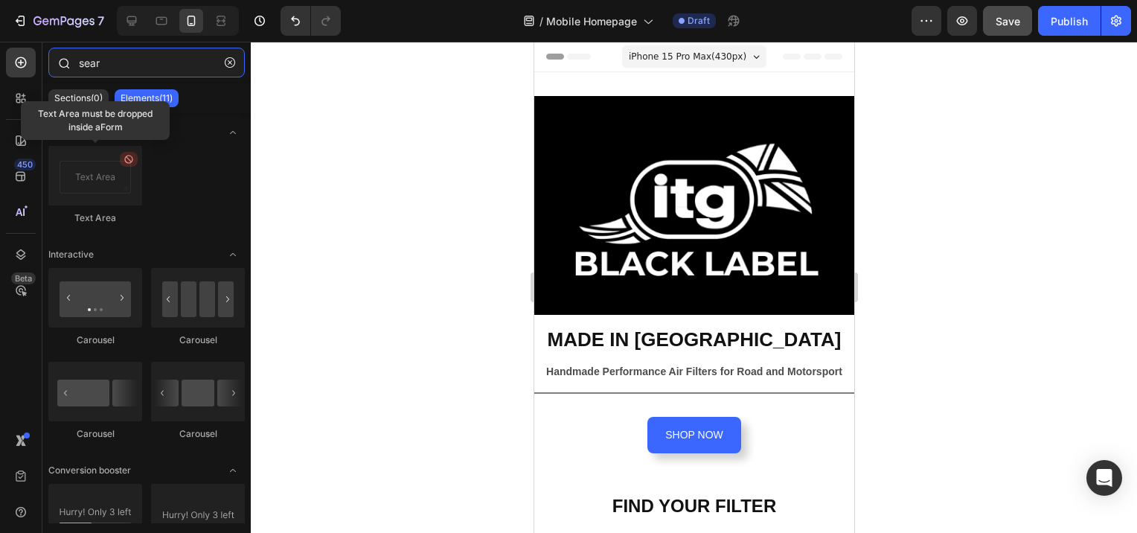
drag, startPoint x: 115, startPoint y: 63, endPoint x: 74, endPoint y: 63, distance: 40.9
click at [74, 63] on div "sear" at bounding box center [146, 66] width 208 height 36
type input "sear"
click at [232, 60] on icon "button" at bounding box center [230, 62] width 10 height 10
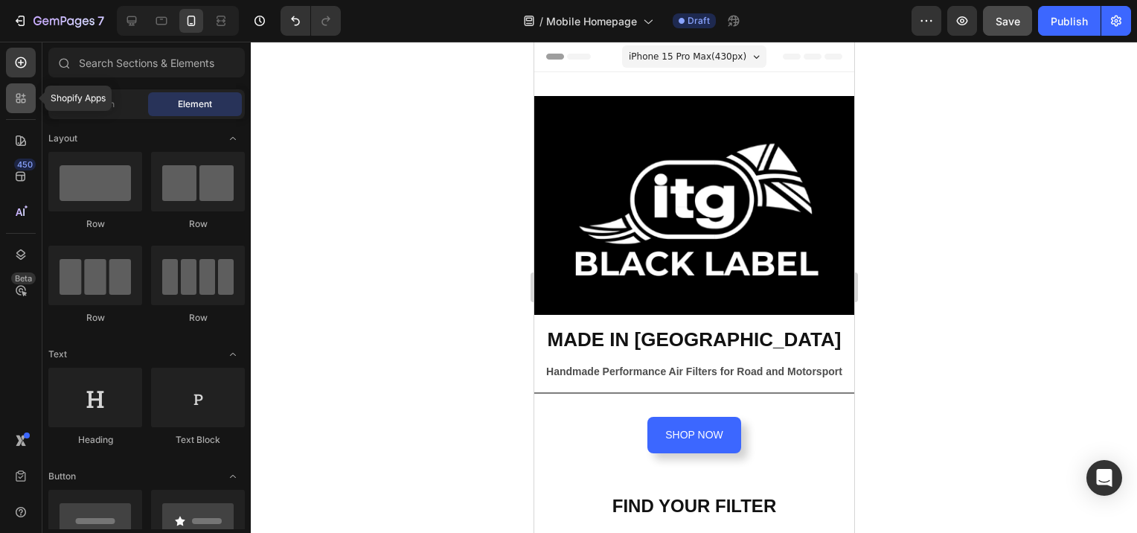
click at [18, 91] on icon at bounding box center [20, 98] width 15 height 15
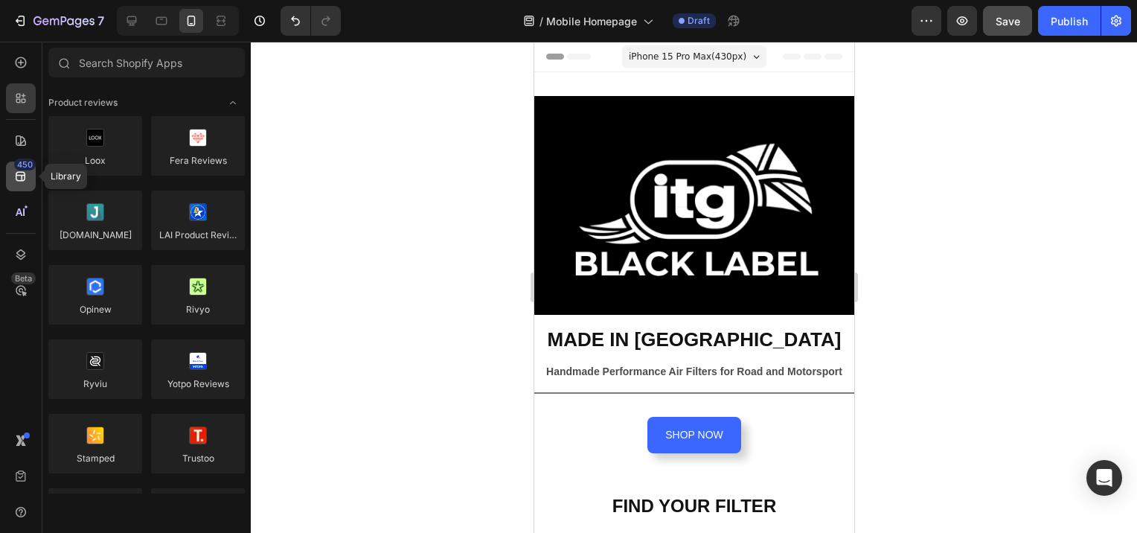
click at [21, 181] on icon at bounding box center [21, 177] width 10 height 10
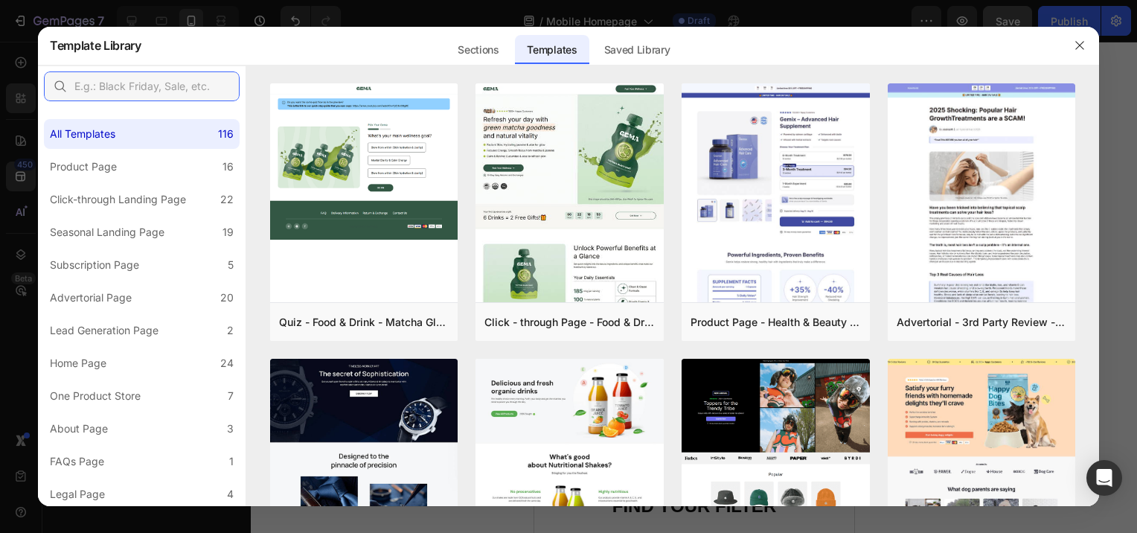
click at [179, 84] on input "text" at bounding box center [142, 86] width 196 height 30
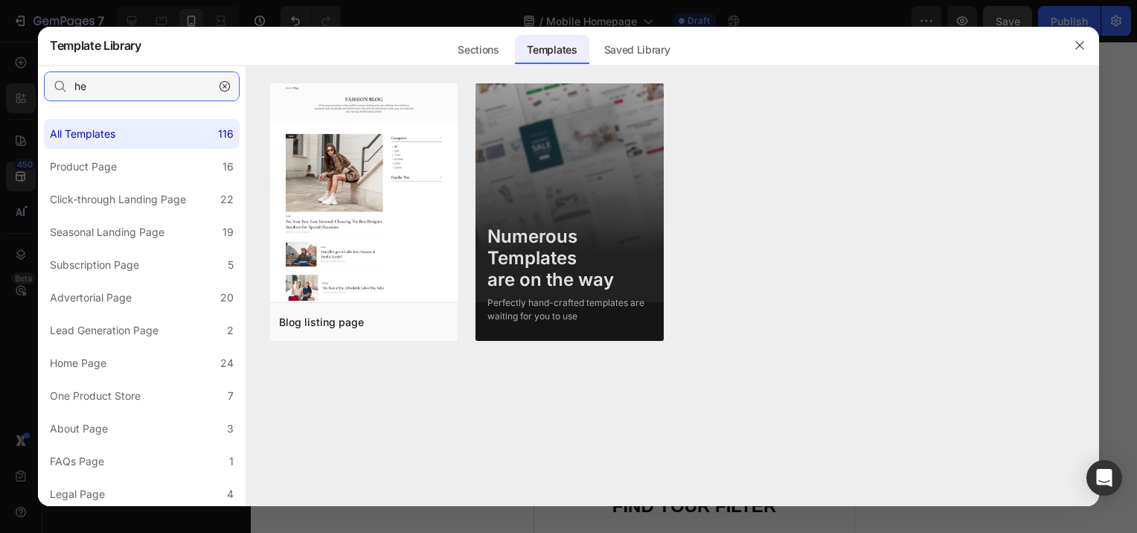
type input "h"
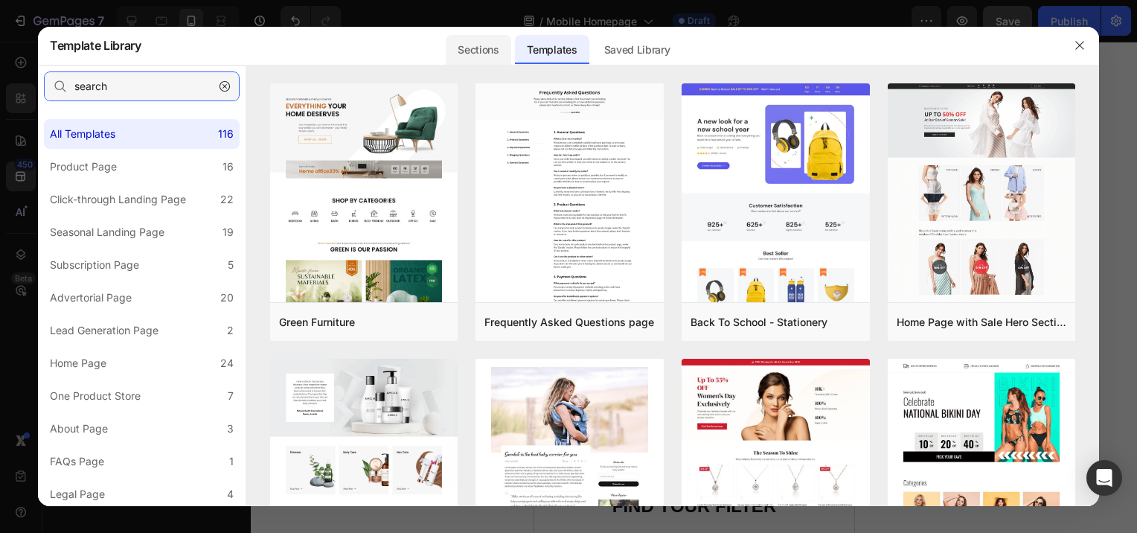
type input "search"
click at [488, 48] on div "Sections" at bounding box center [478, 50] width 65 height 30
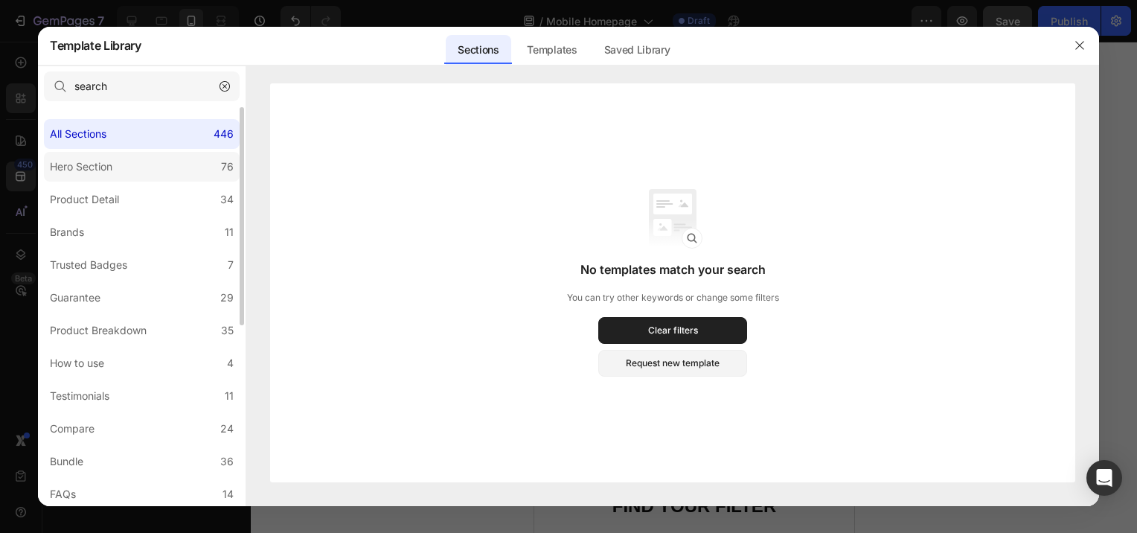
click at [126, 162] on label "Hero Section 76" at bounding box center [142, 167] width 196 height 30
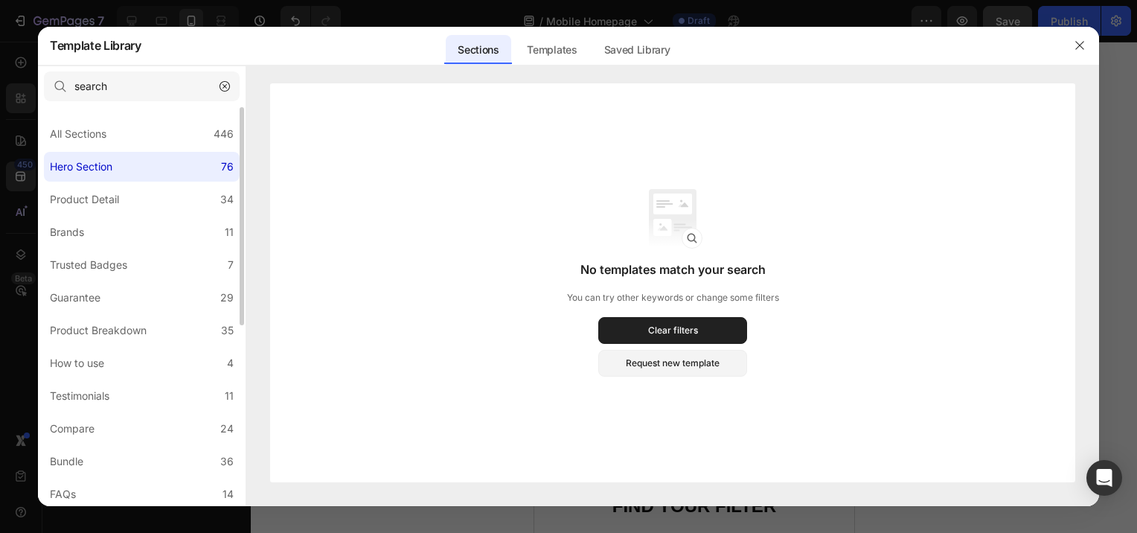
click at [187, 170] on label "Hero Section 76" at bounding box center [142, 167] width 196 height 30
click at [222, 89] on icon "button" at bounding box center [225, 86] width 10 height 10
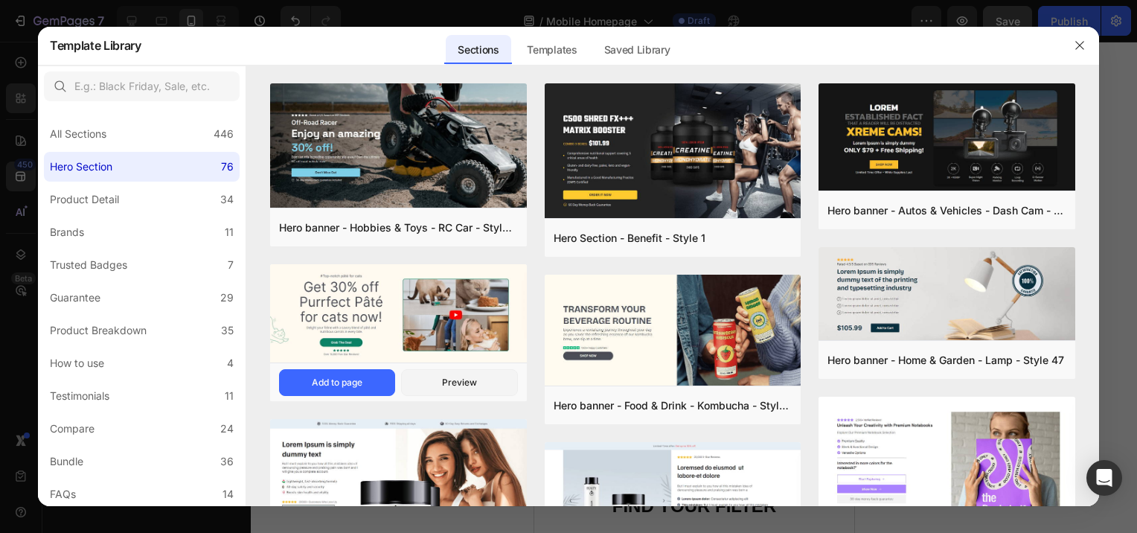
scroll to position [74, 0]
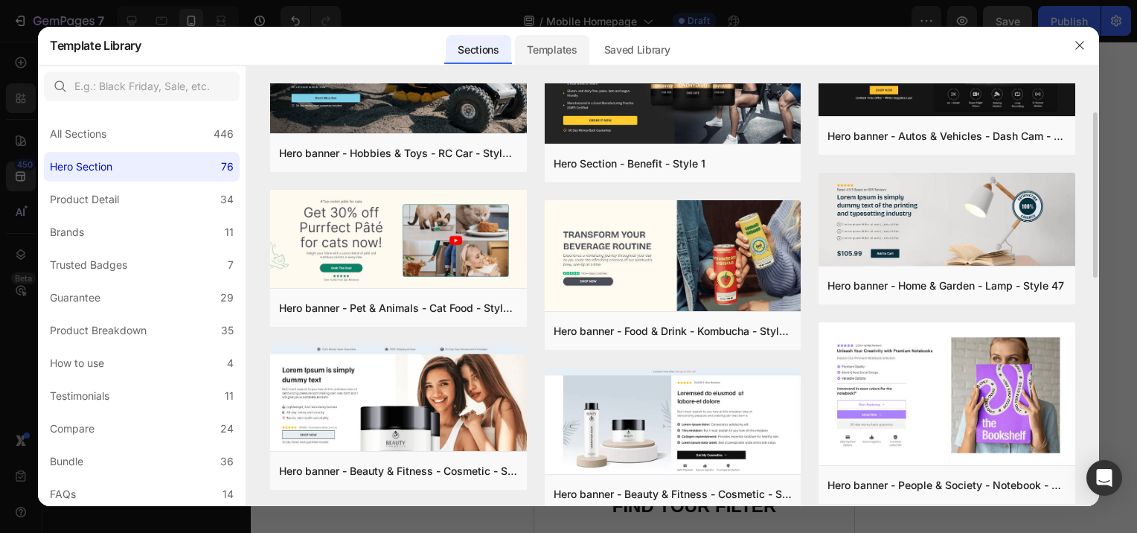
click at [556, 46] on div "Templates" at bounding box center [552, 50] width 74 height 30
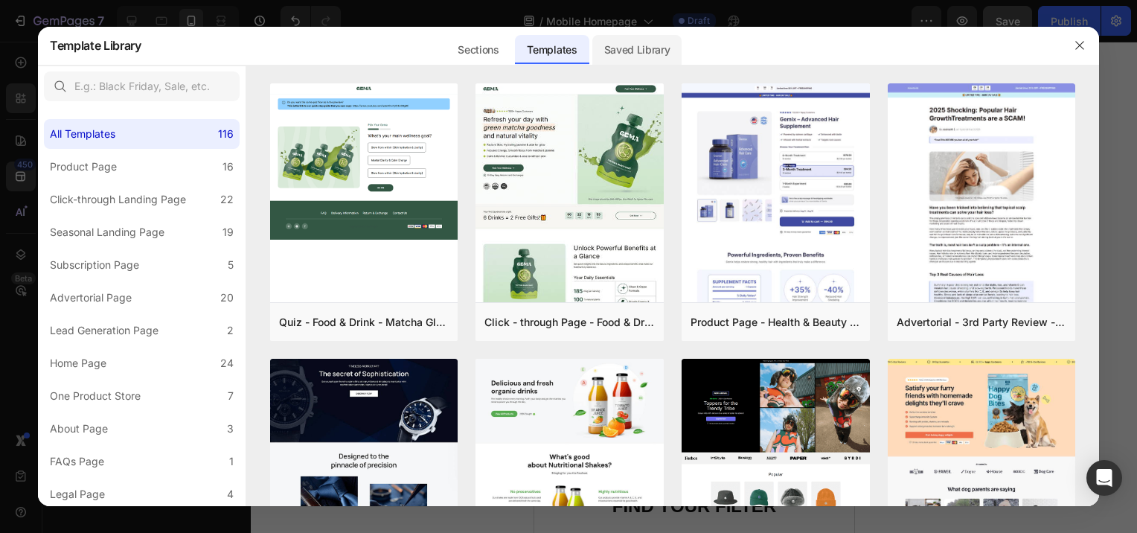
click at [654, 54] on div "Saved Library" at bounding box center [638, 50] width 90 height 30
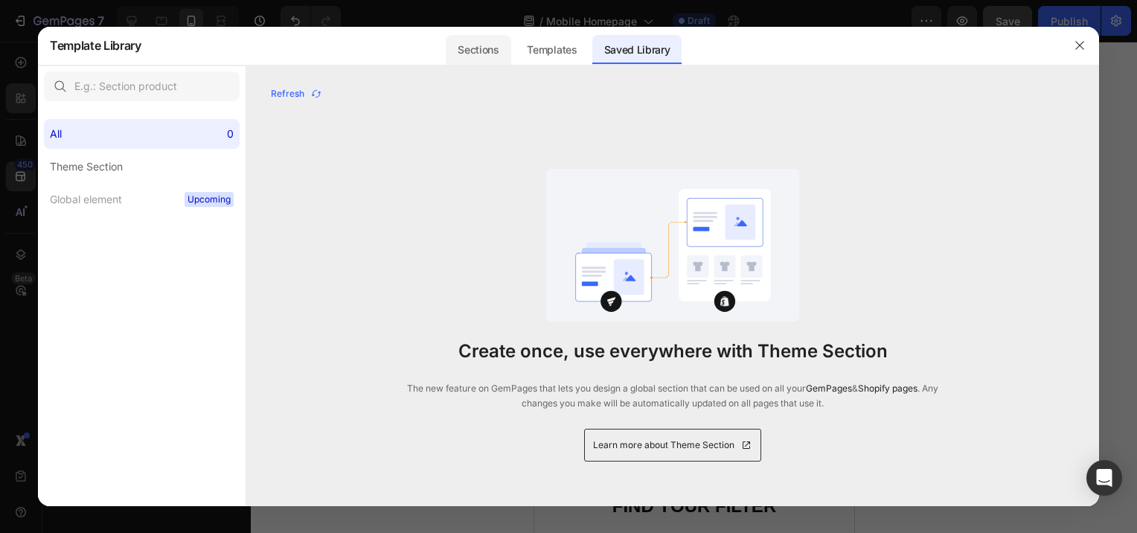
click at [465, 61] on div "Sections" at bounding box center [478, 50] width 65 height 30
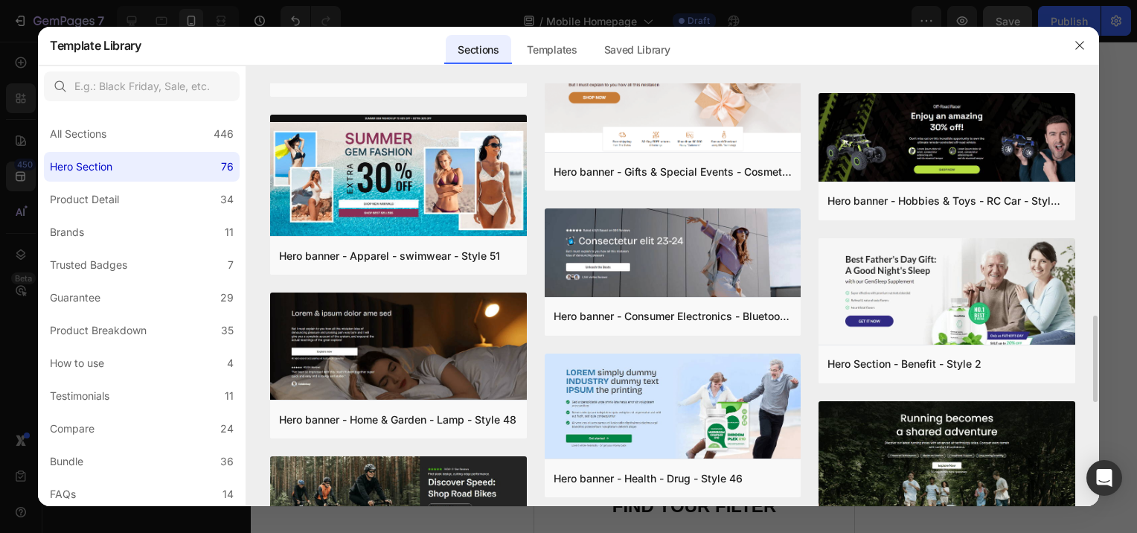
scroll to position [1577, 0]
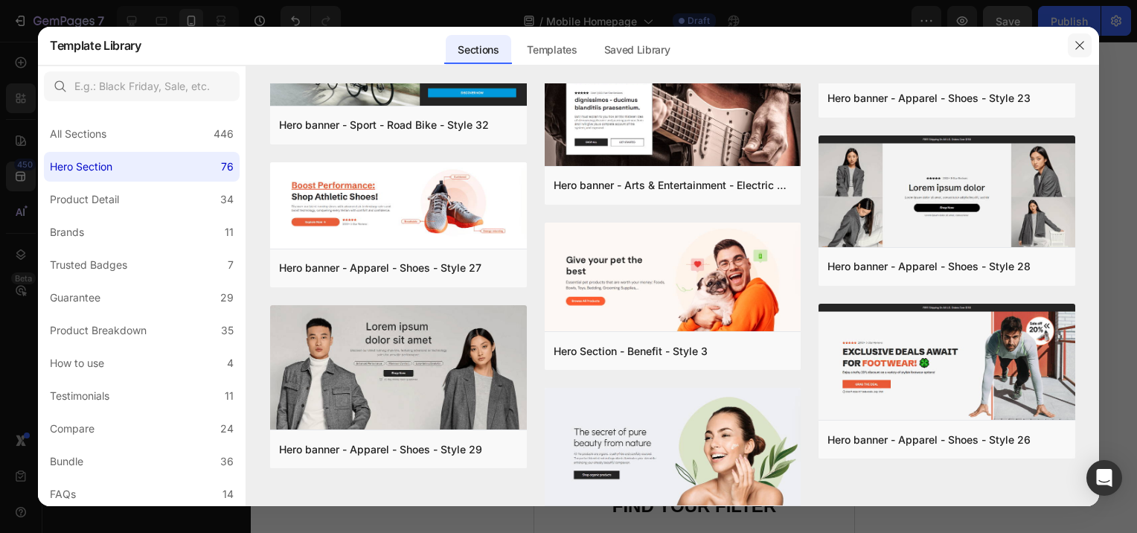
click at [1076, 52] on button "button" at bounding box center [1080, 45] width 24 height 24
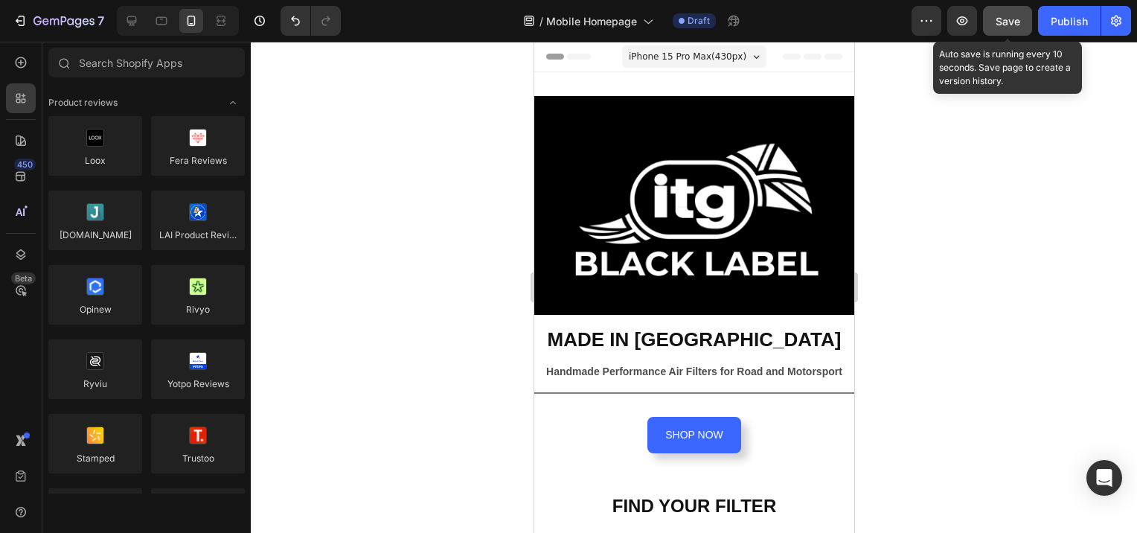
click at [1006, 25] on span "Save" at bounding box center [1008, 21] width 25 height 13
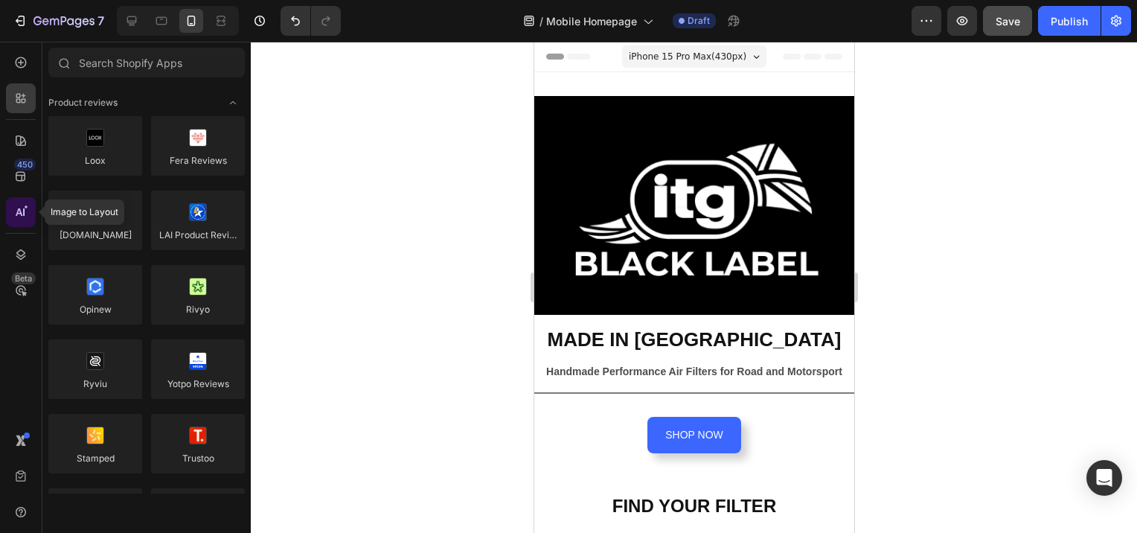
click at [17, 208] on icon at bounding box center [20, 212] width 15 height 15
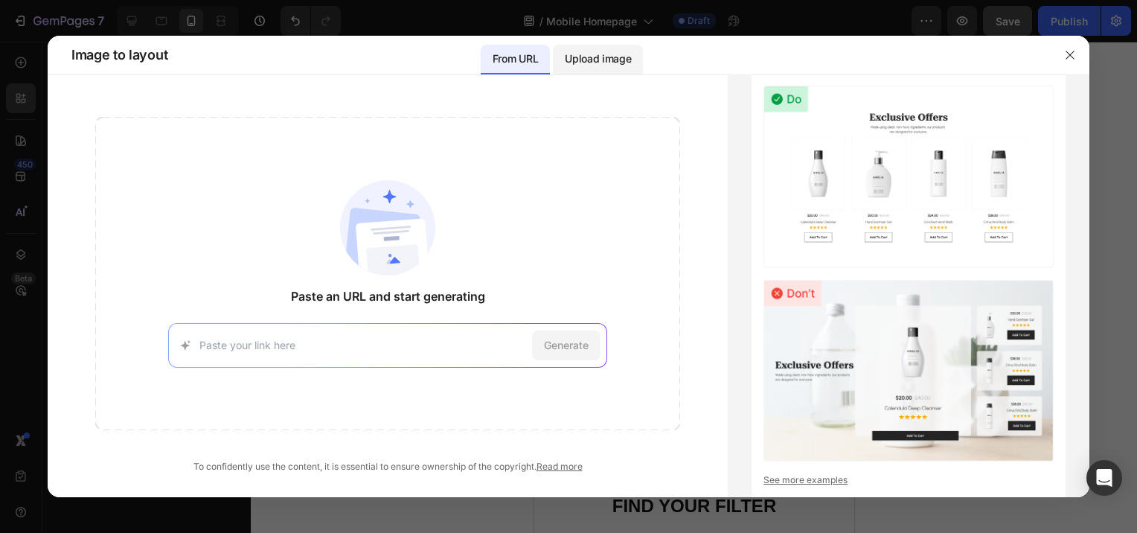
click at [616, 64] on p "Upload image" at bounding box center [598, 59] width 66 height 18
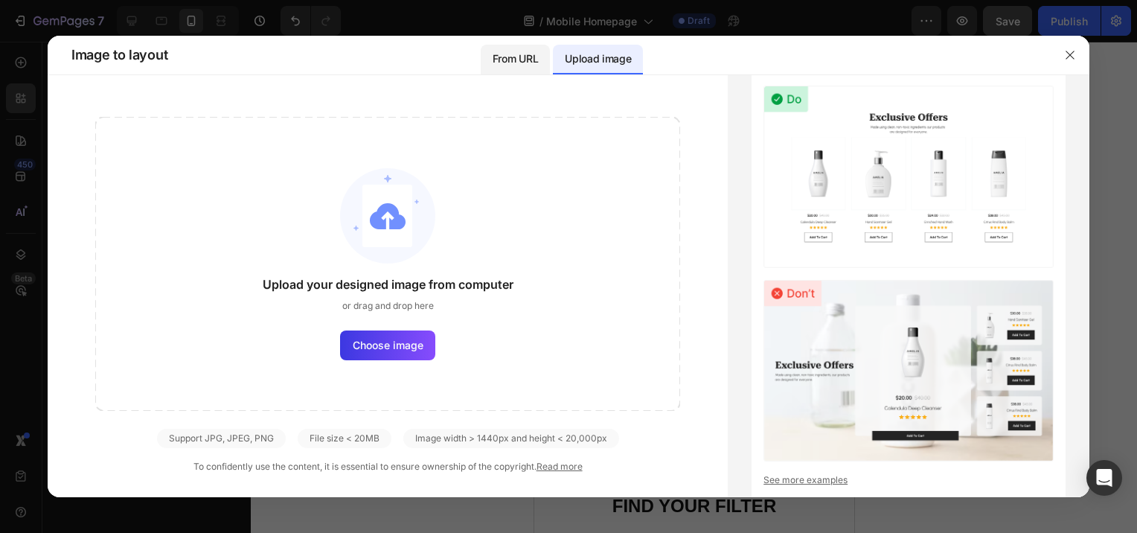
click at [518, 47] on div "From URL" at bounding box center [515, 60] width 69 height 30
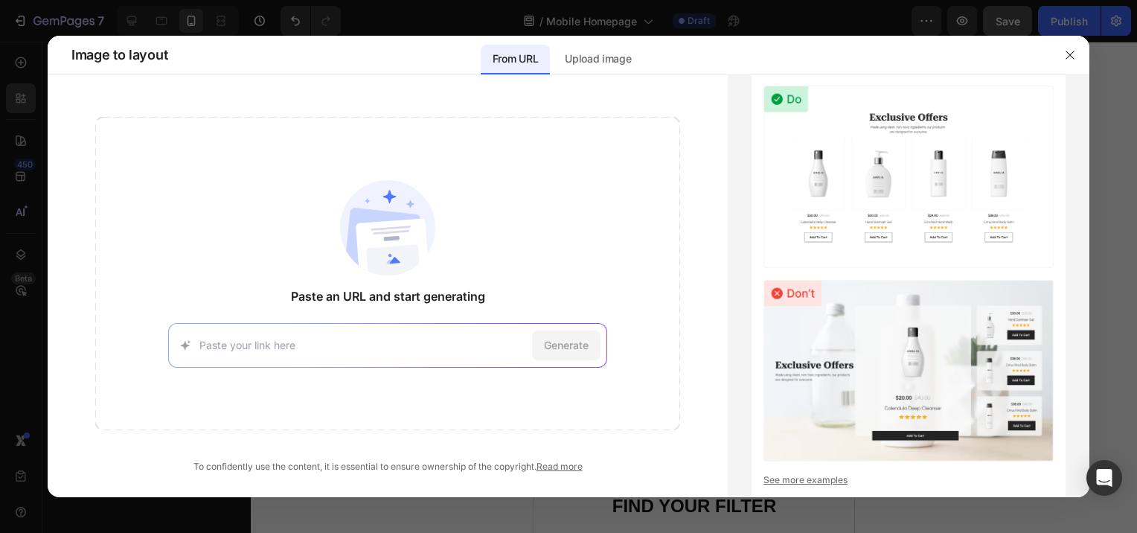
click at [480, 345] on input at bounding box center [362, 345] width 327 height 16
type input "search bar"
click at [583, 358] on div "Generate" at bounding box center [566, 346] width 68 height 30
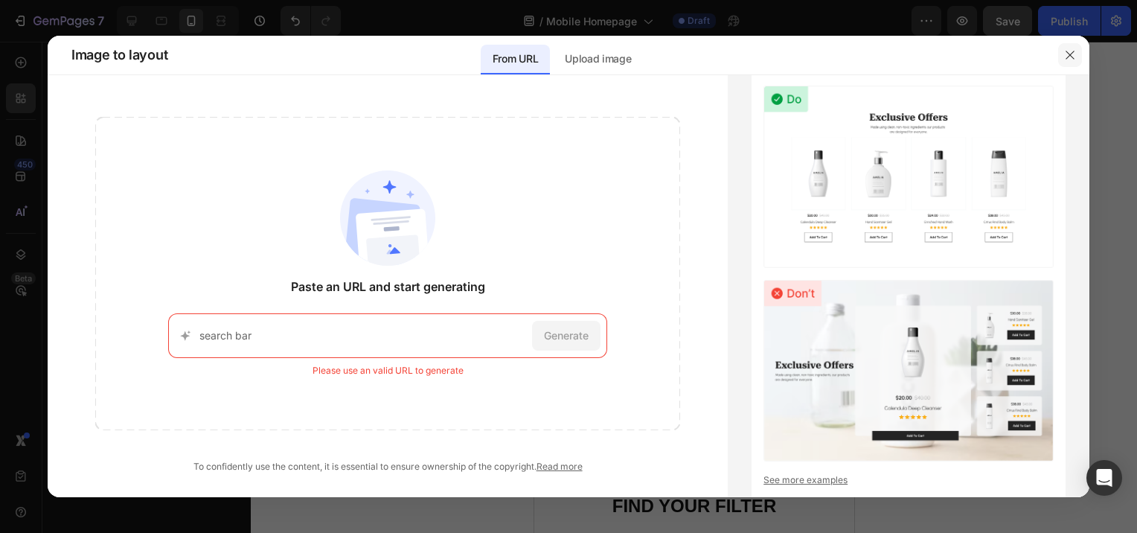
click at [1069, 54] on icon "button" at bounding box center [1070, 55] width 8 height 8
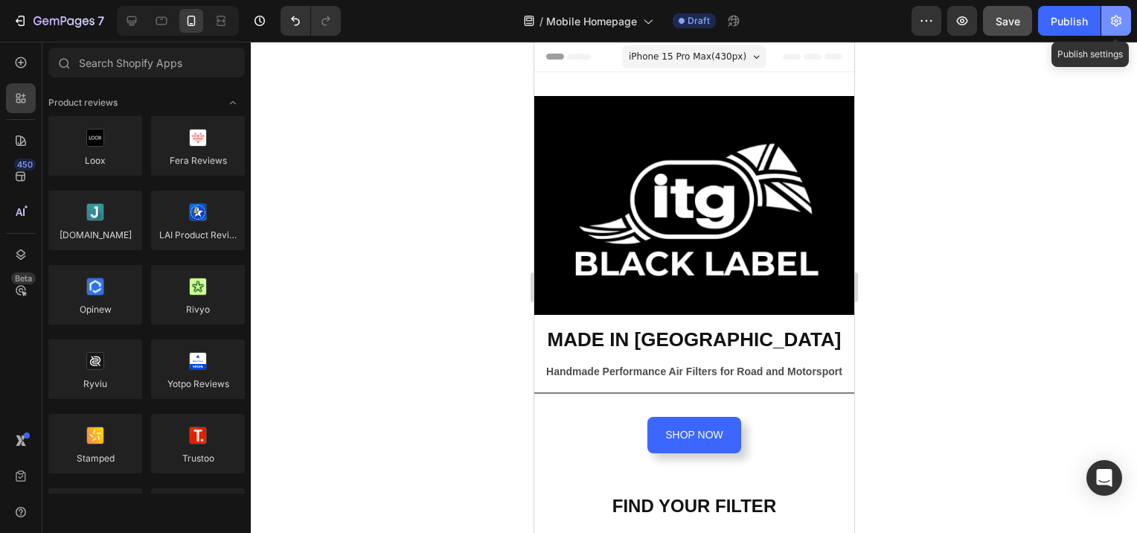
click at [1117, 24] on icon "button" at bounding box center [1116, 21] width 10 height 11
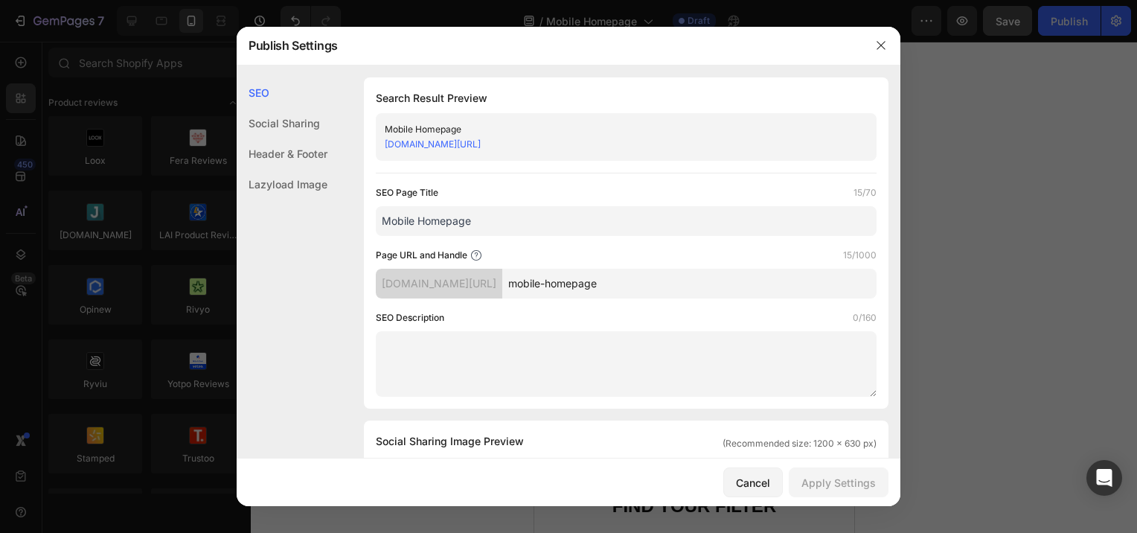
click at [288, 169] on div "Header & Footer" at bounding box center [282, 184] width 91 height 31
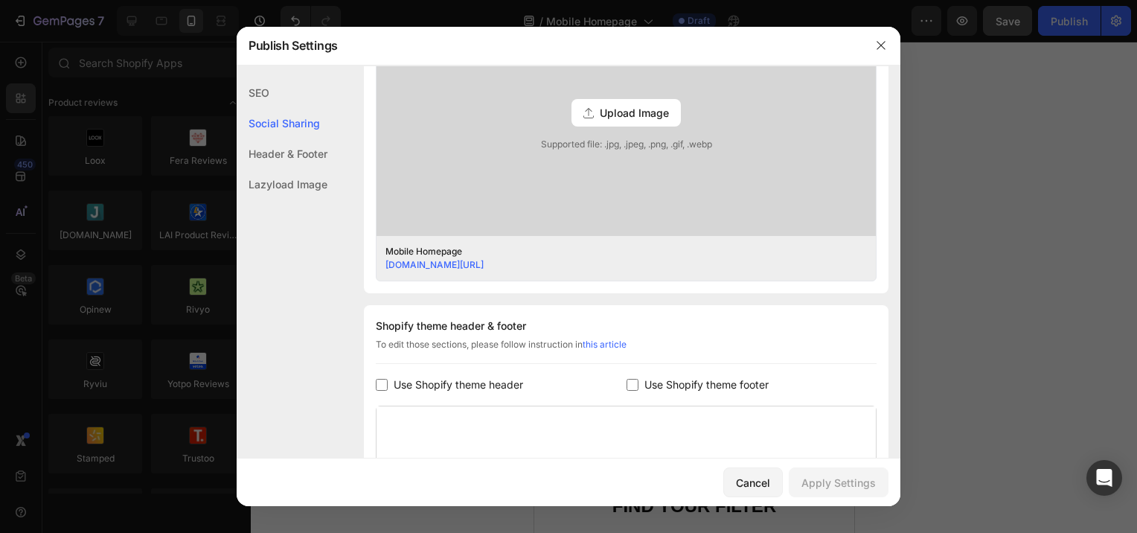
scroll to position [319, 0]
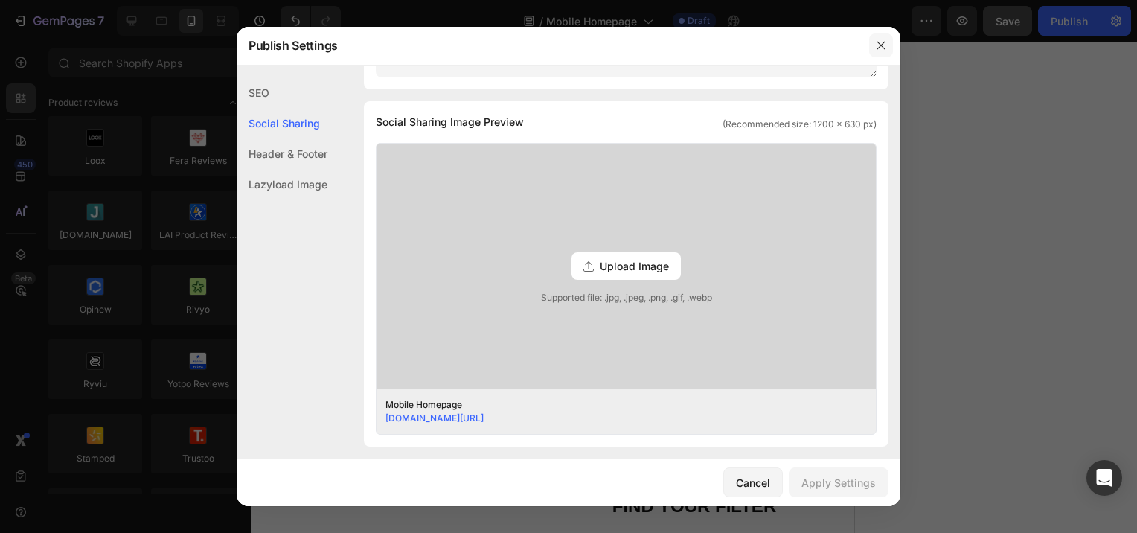
click at [886, 45] on icon "button" at bounding box center [881, 45] width 12 height 12
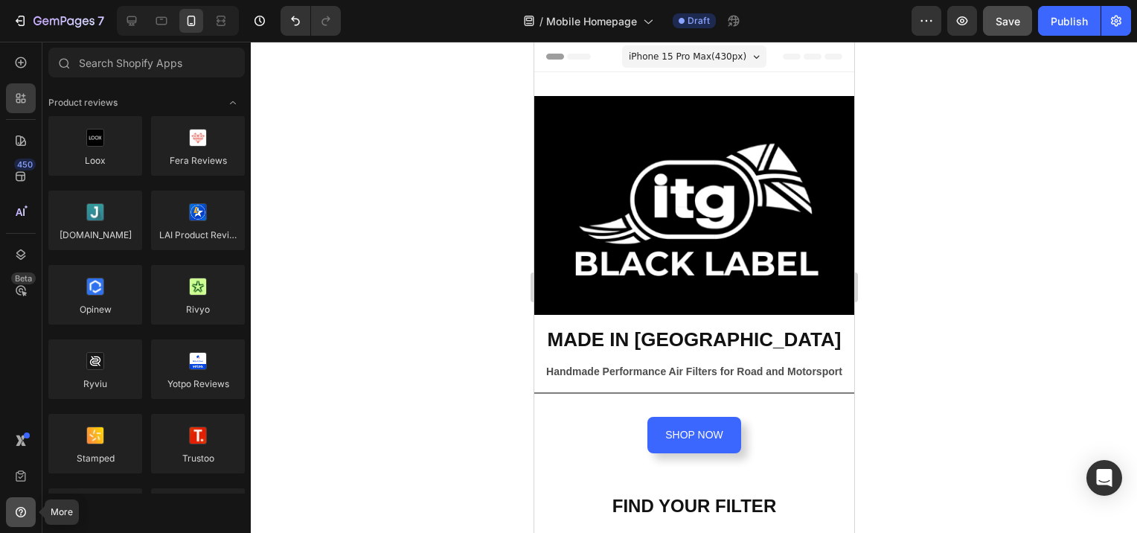
click at [16, 514] on icon at bounding box center [21, 512] width 10 height 10
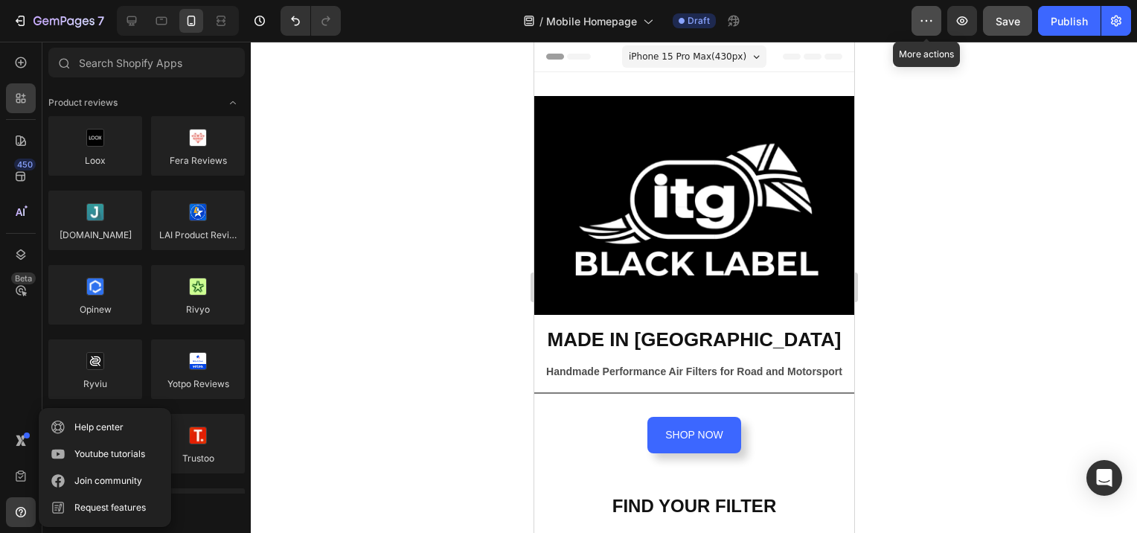
click at [935, 25] on button "button" at bounding box center [927, 21] width 30 height 30
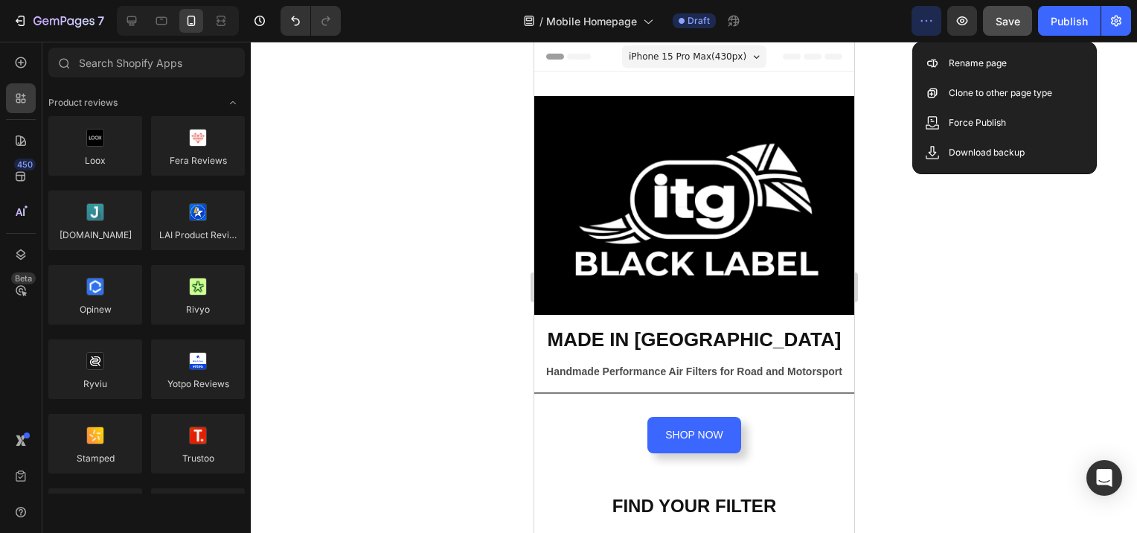
click at [935, 25] on button "button" at bounding box center [927, 21] width 30 height 30
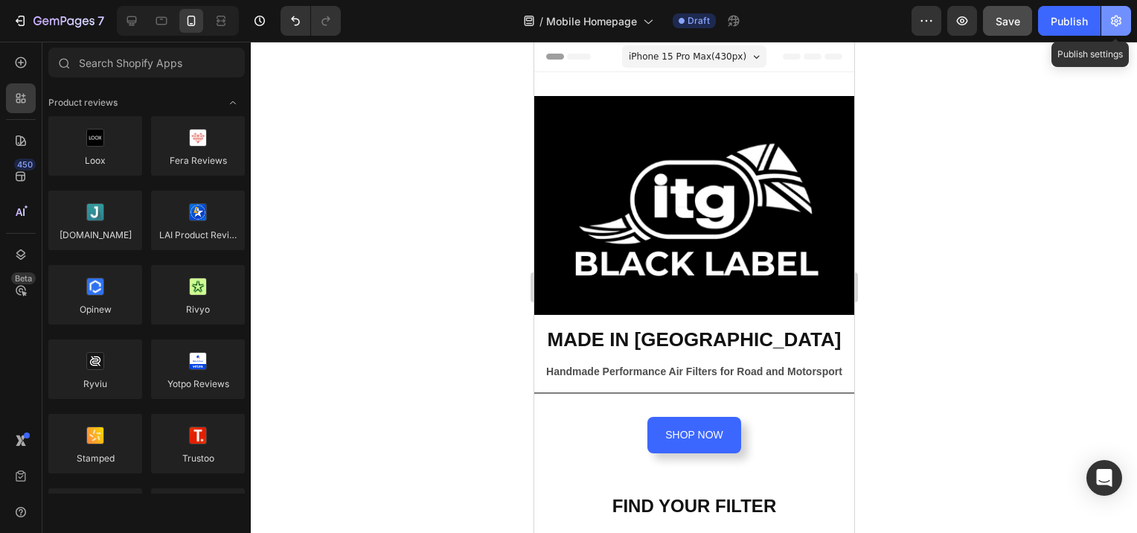
click at [1121, 22] on icon "button" at bounding box center [1116, 21] width 10 height 11
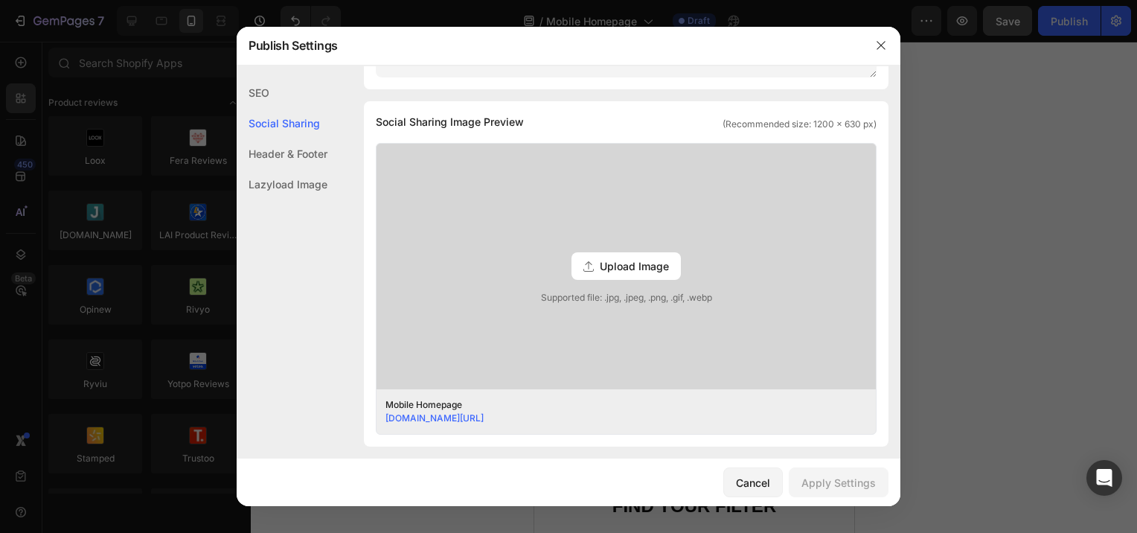
scroll to position [22, 0]
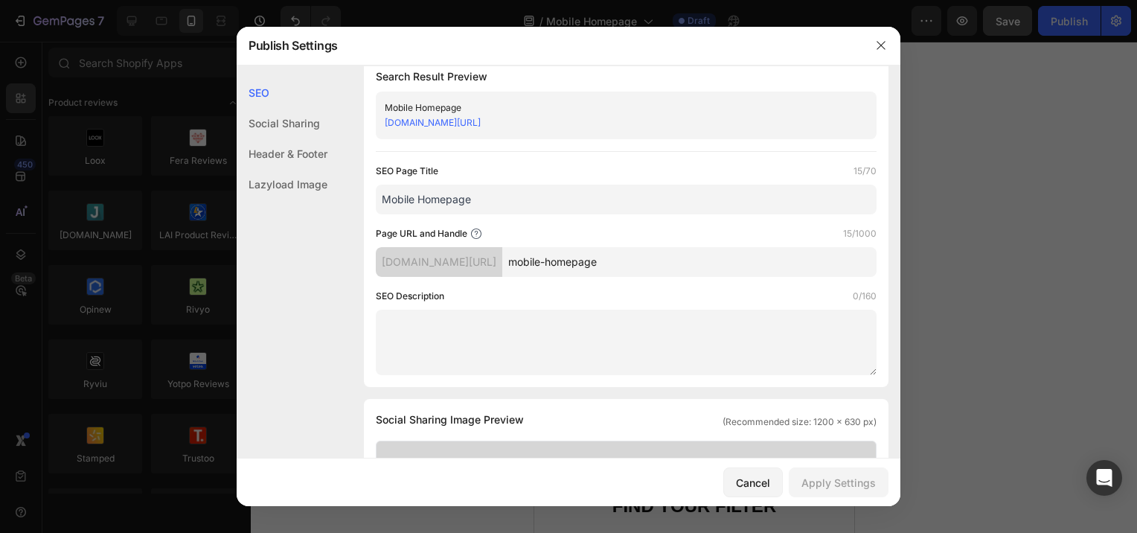
click at [260, 138] on div "Social Sharing" at bounding box center [282, 153] width 91 height 31
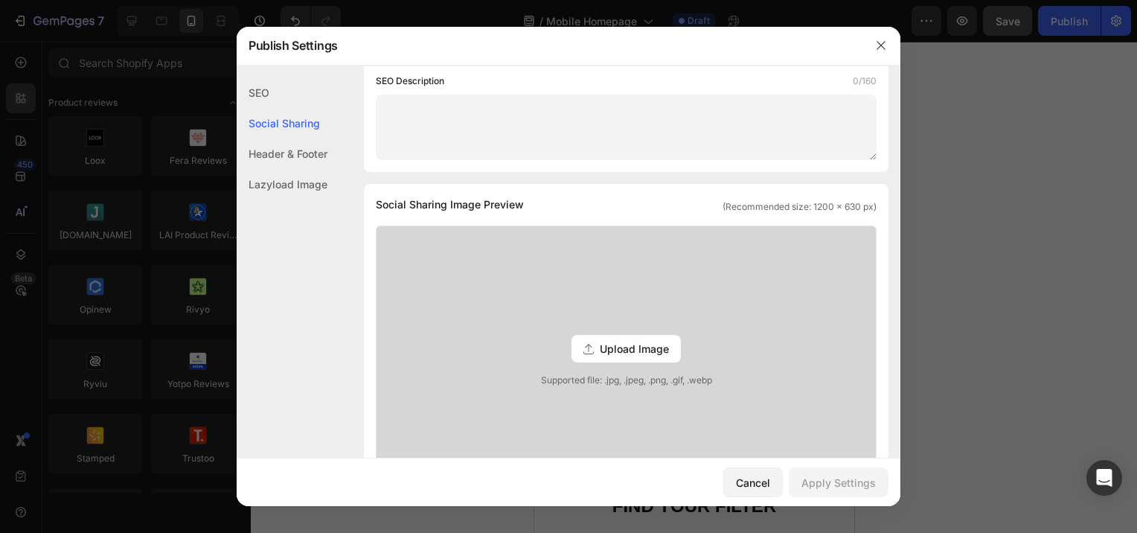
scroll to position [339, 0]
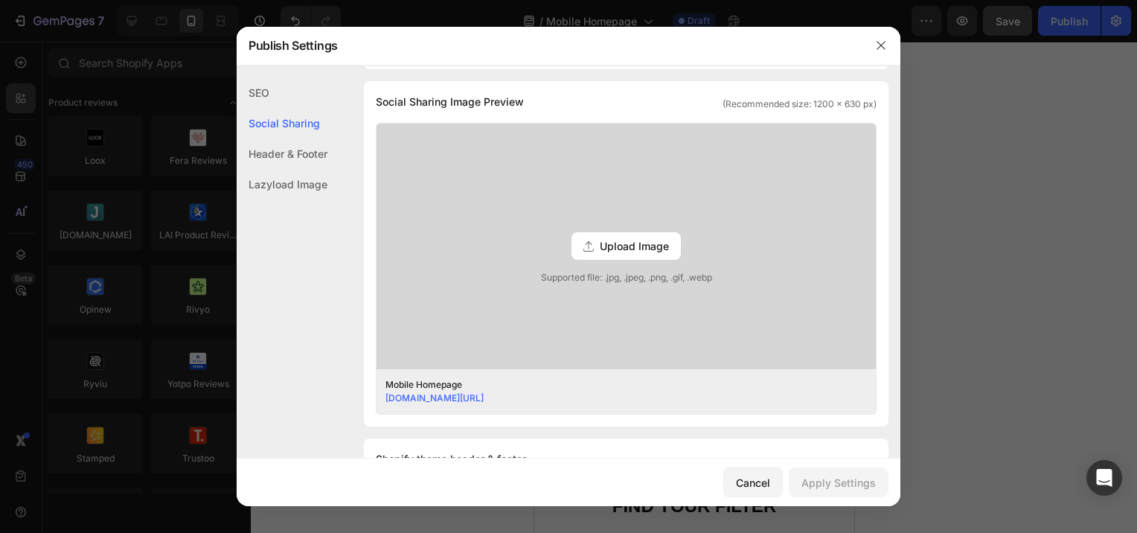
click at [270, 169] on div "Header & Footer" at bounding box center [282, 184] width 91 height 31
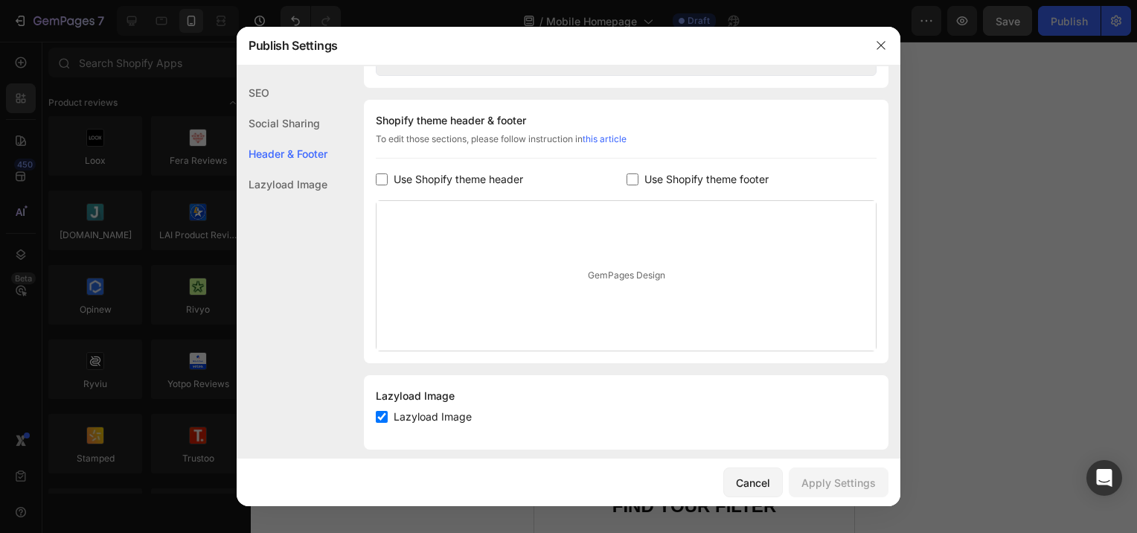
scroll to position [691, 0]
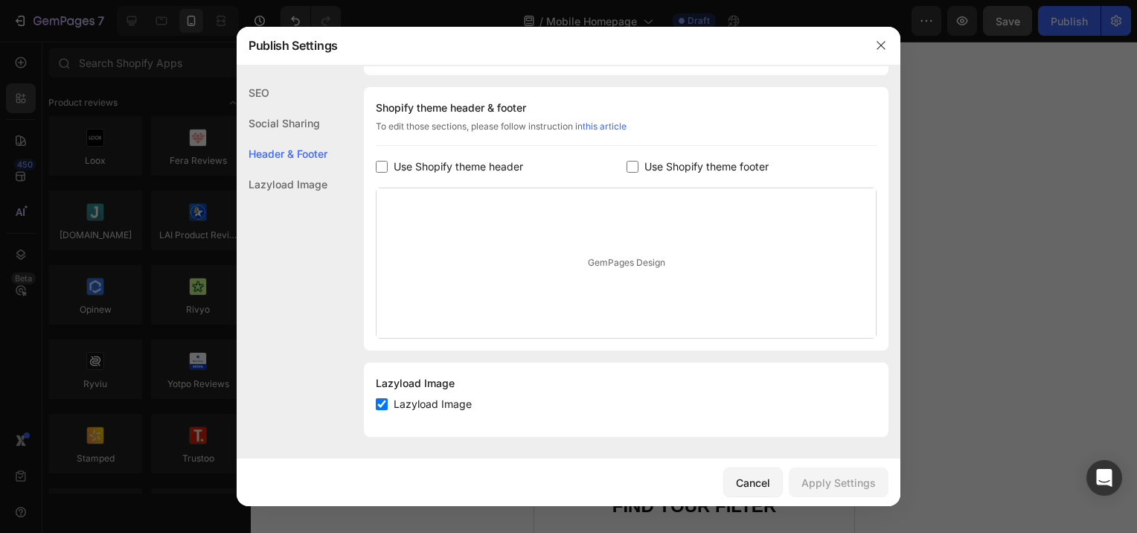
click at [276, 182] on div "Lazyload Image" at bounding box center [282, 184] width 91 height 31
click at [768, 487] on div "Cancel" at bounding box center [753, 483] width 34 height 16
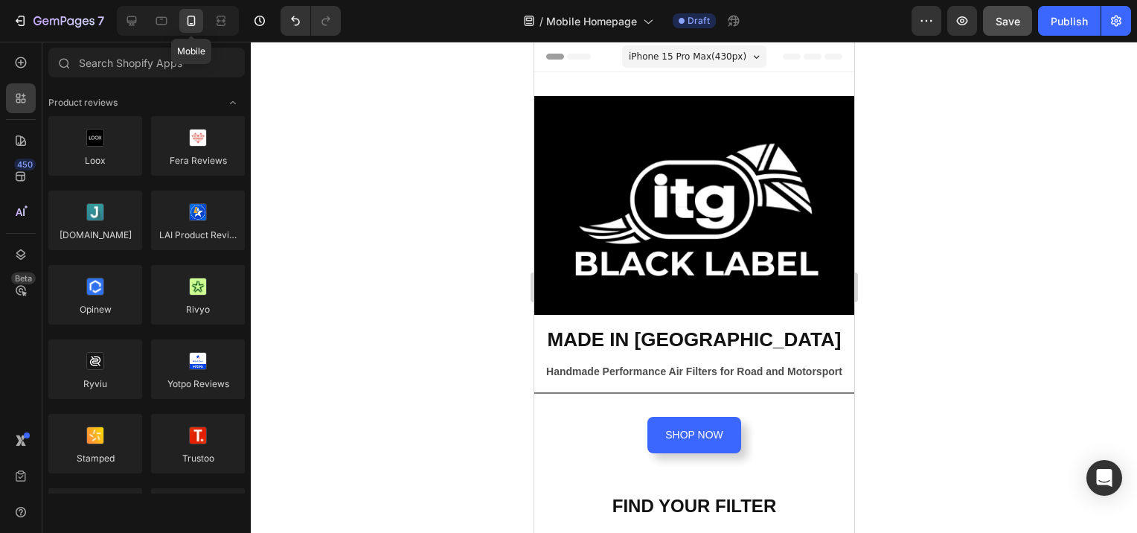
click at [194, 24] on icon at bounding box center [192, 21] width 8 height 10
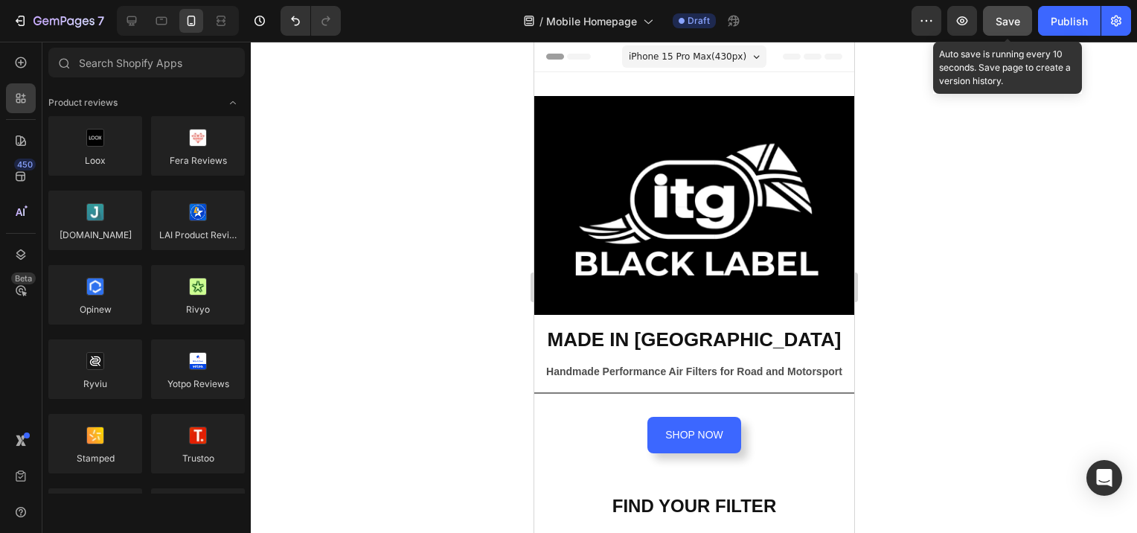
click at [1006, 28] on div "Save" at bounding box center [1008, 21] width 25 height 16
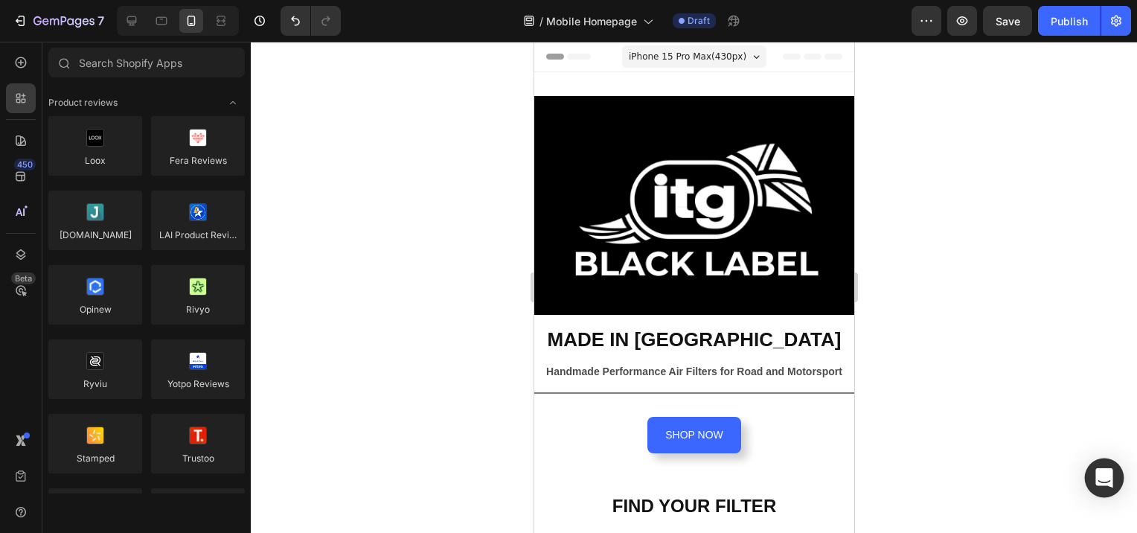
click at [1115, 478] on div "Open Intercom Messenger" at bounding box center [1104, 478] width 39 height 39
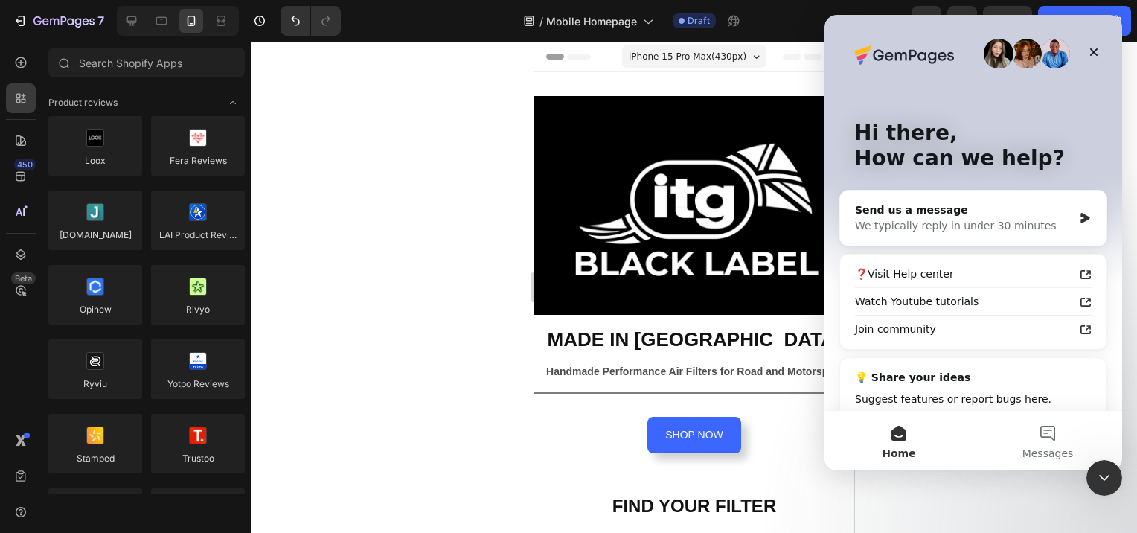
scroll to position [0, 0]
click at [1097, 48] on icon "Close" at bounding box center [1095, 52] width 8 height 8
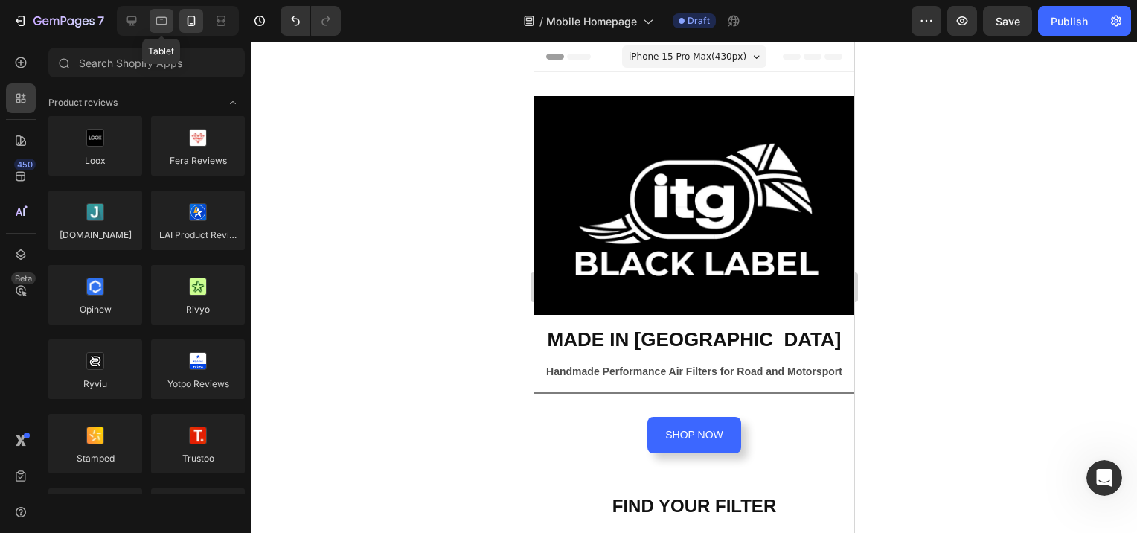
click at [157, 22] on icon at bounding box center [161, 20] width 15 height 15
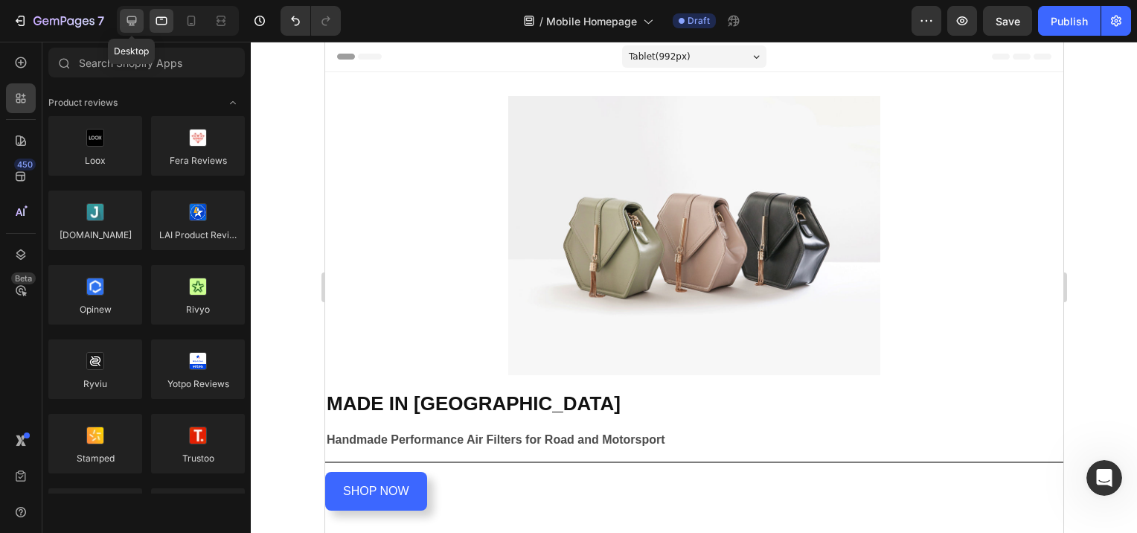
click at [134, 24] on icon at bounding box center [131, 20] width 15 height 15
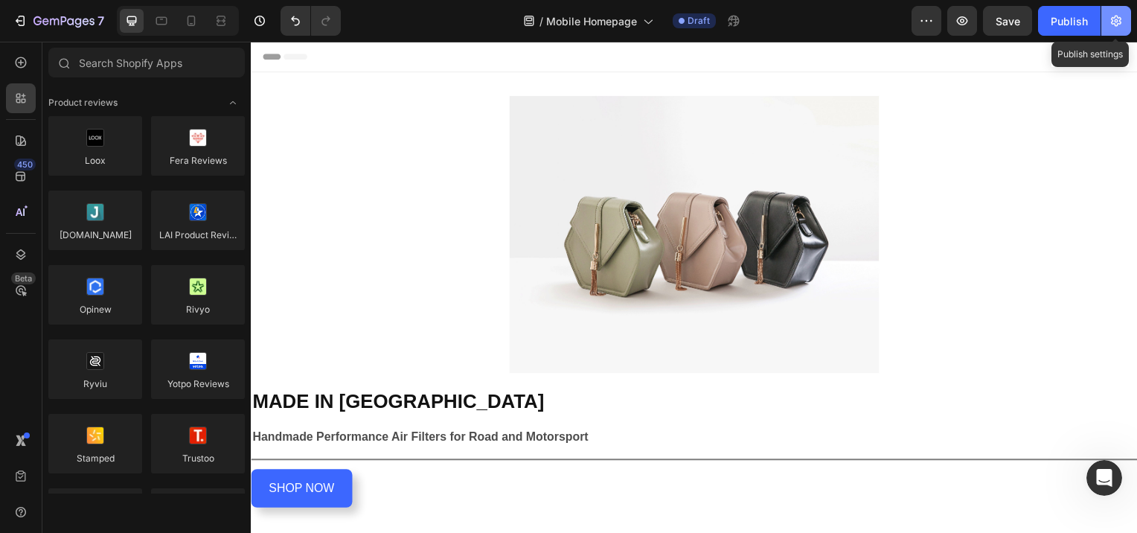
click at [1117, 27] on icon "button" at bounding box center [1116, 20] width 15 height 15
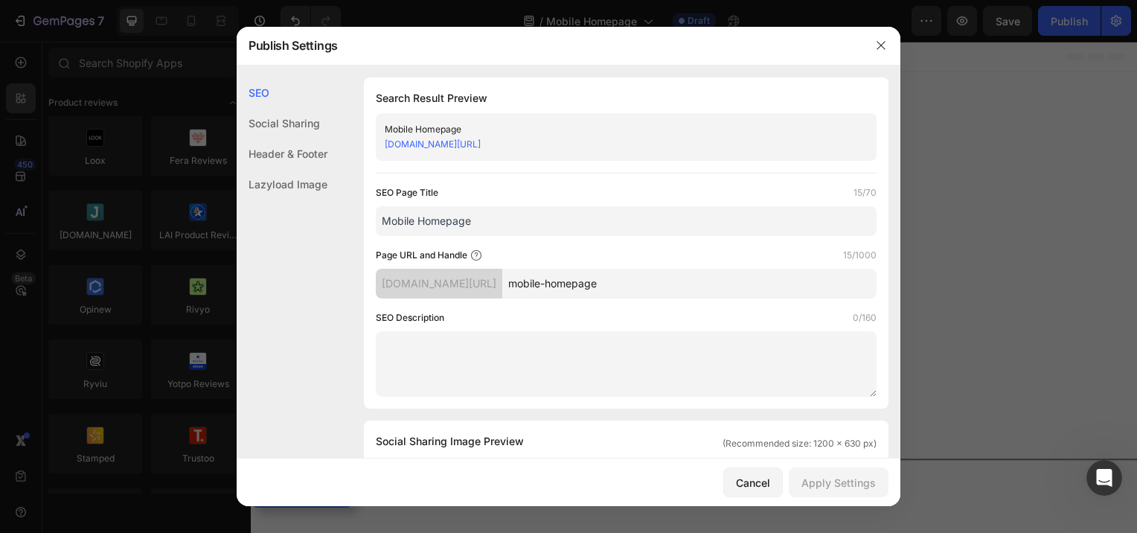
click at [423, 339] on textarea at bounding box center [626, 364] width 501 height 66
paste textarea "Premium performance air filters handmade in Britain. Trifoam technology used by…"
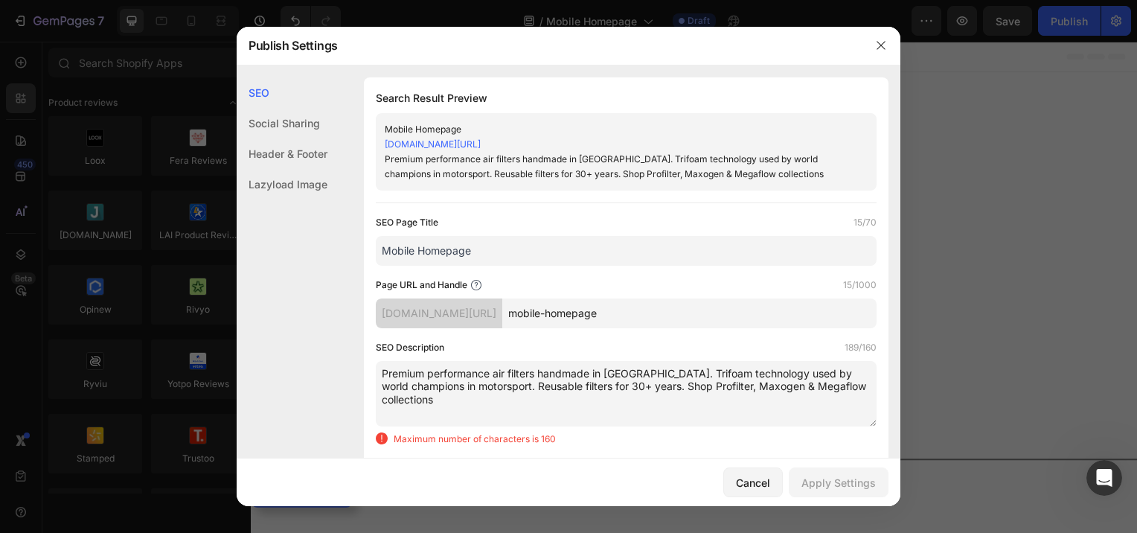
type textarea "Premium performance air filters handmade in Britain. Trifoam technology used by…"
click at [486, 253] on input "Mobile Homepage" at bounding box center [626, 251] width 501 height 30
drag, startPoint x: 485, startPoint y: 251, endPoint x: 360, endPoint y: 247, distance: 125.9
paste input "ITG Air Filters - Made in Britain Performance Filters"
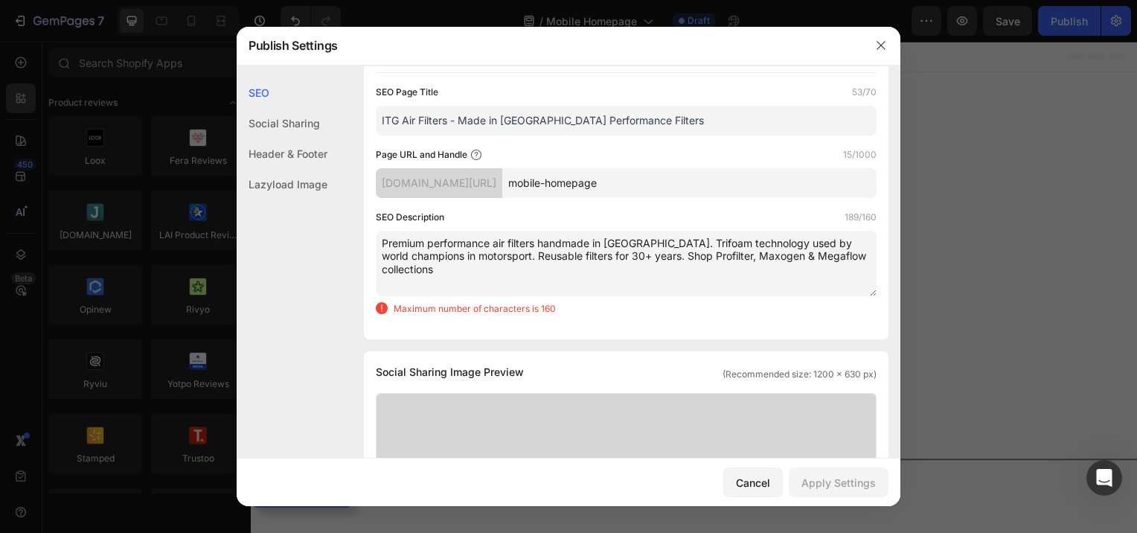
scroll to position [149, 0]
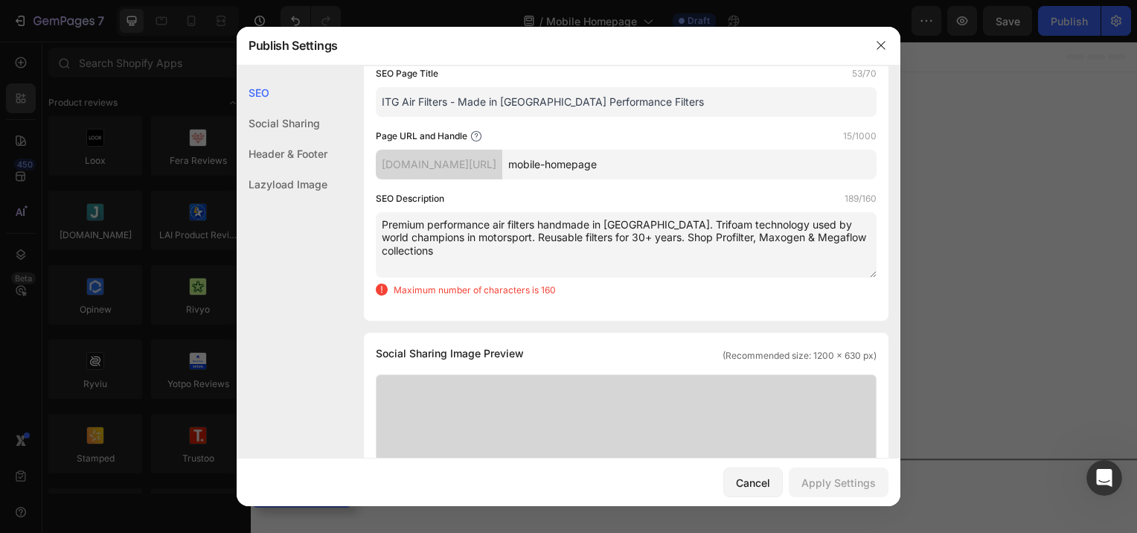
type input "ITG Air Filters - Made in Britain Performance Filters"
click at [435, 254] on textarea "Premium performance air filters handmade in Britain. Trifoam technology used by…" at bounding box center [626, 245] width 501 height 66
drag, startPoint x: 661, startPoint y: 236, endPoint x: 845, endPoint y: 241, distance: 183.9
click at [845, 241] on textarea "Premium performance air filters handmade in Britain. Trifoam technology used by…" at bounding box center [626, 245] width 501 height 66
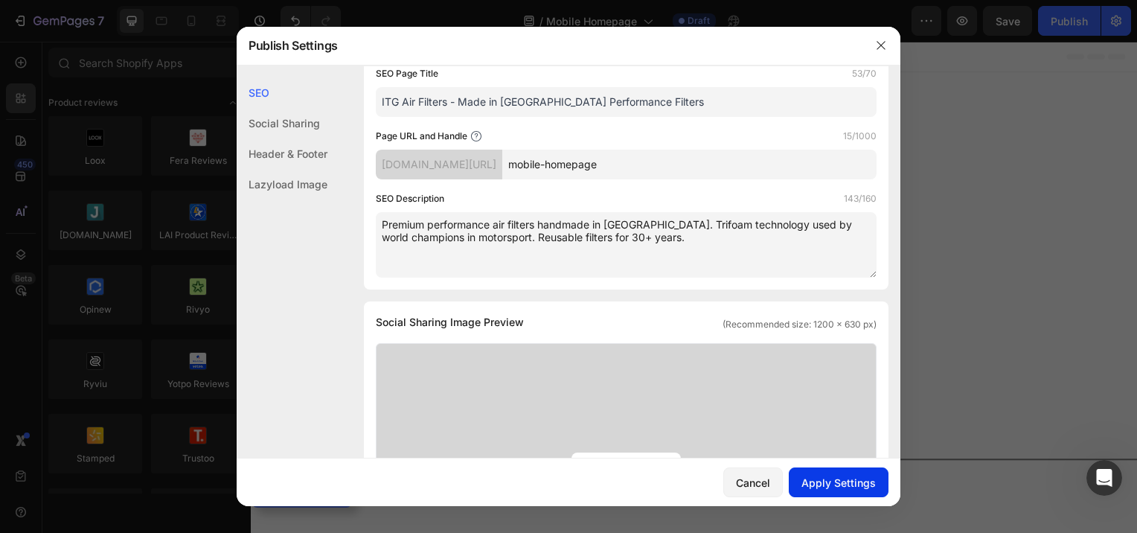
type textarea "Premium performance air filters handmade in Britain. Trifoam technology used by…"
click at [852, 481] on div "Apply Settings" at bounding box center [839, 483] width 74 height 16
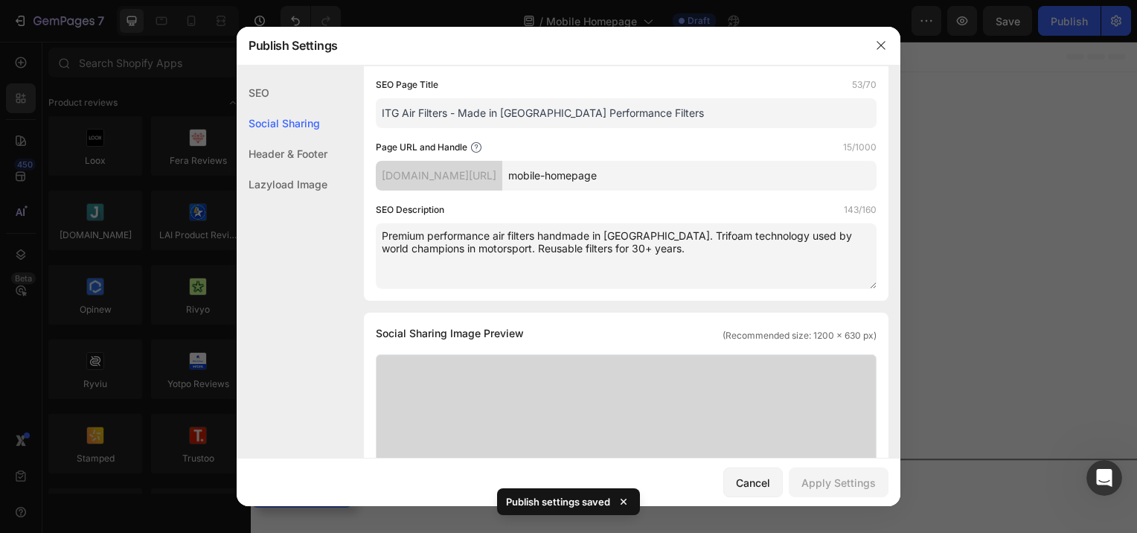
scroll to position [74, 0]
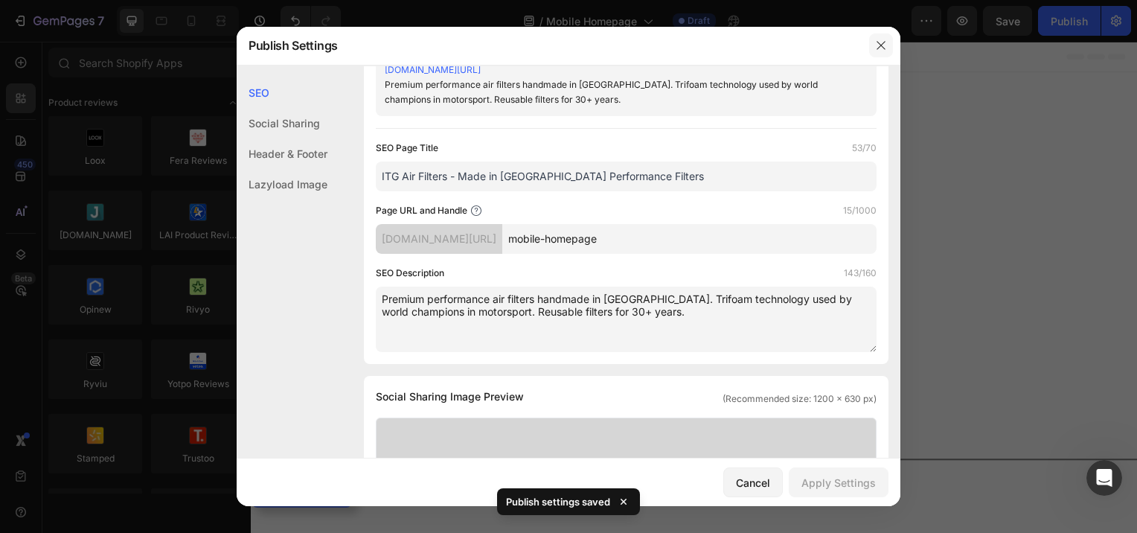
click at [882, 45] on icon "button" at bounding box center [881, 45] width 12 height 12
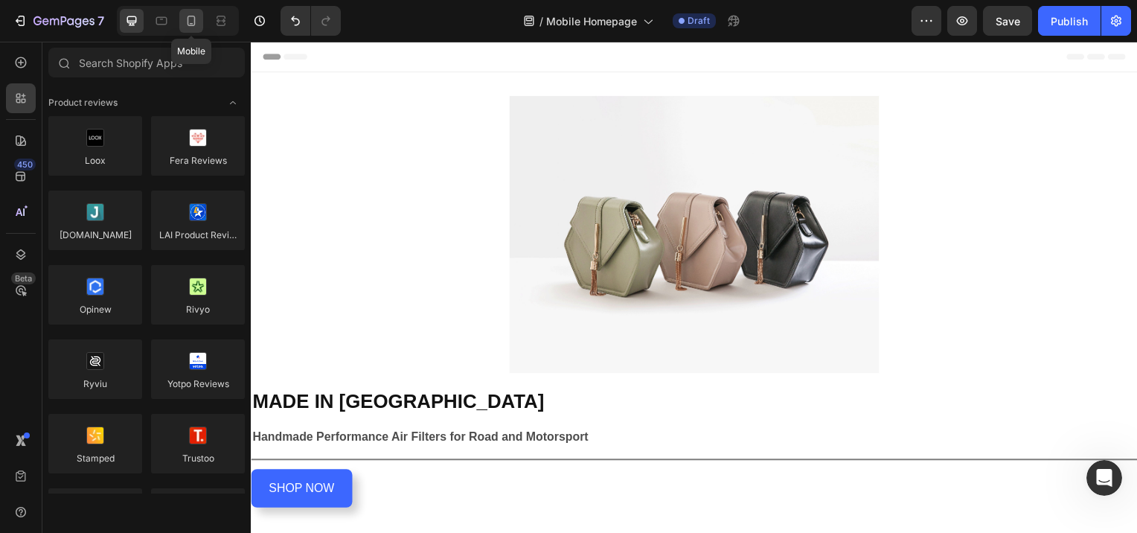
click at [188, 20] on icon at bounding box center [191, 20] width 15 height 15
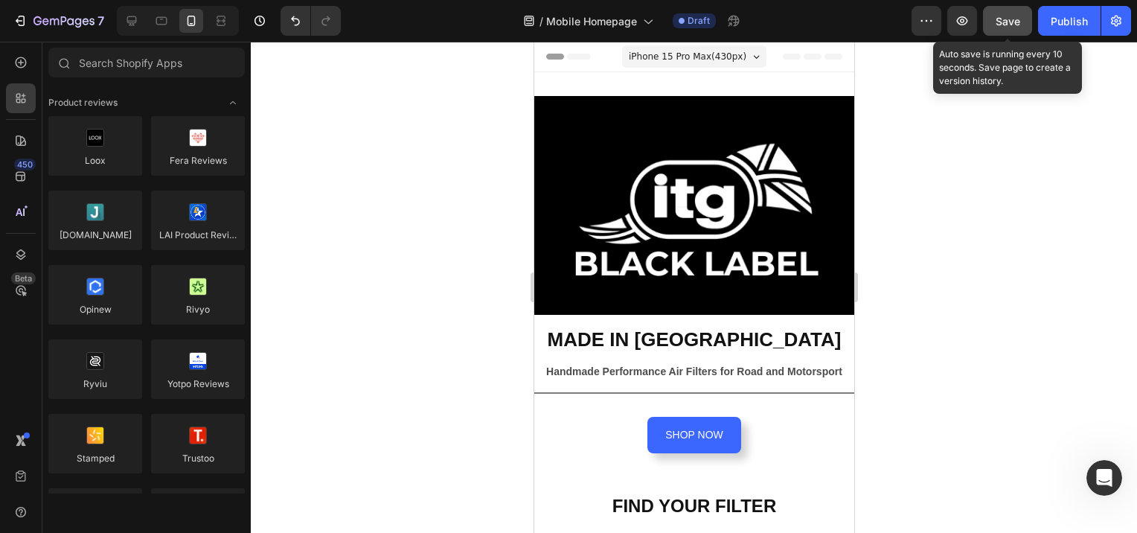
click at [1015, 19] on span "Save" at bounding box center [1008, 21] width 25 height 13
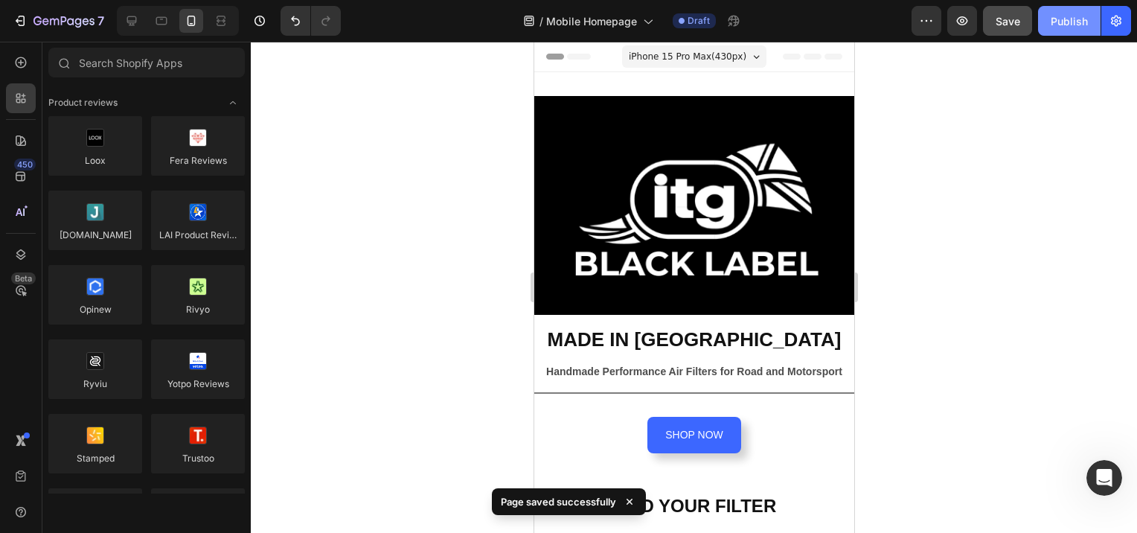
click at [1059, 16] on div "Publish" at bounding box center [1069, 21] width 37 height 16
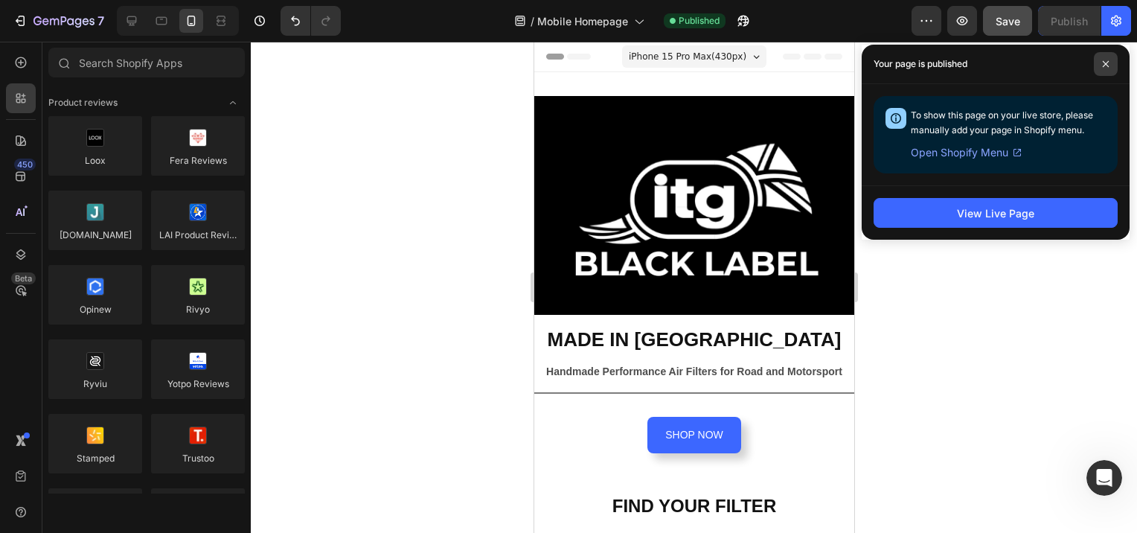
click at [1102, 65] on icon at bounding box center [1105, 63] width 7 height 7
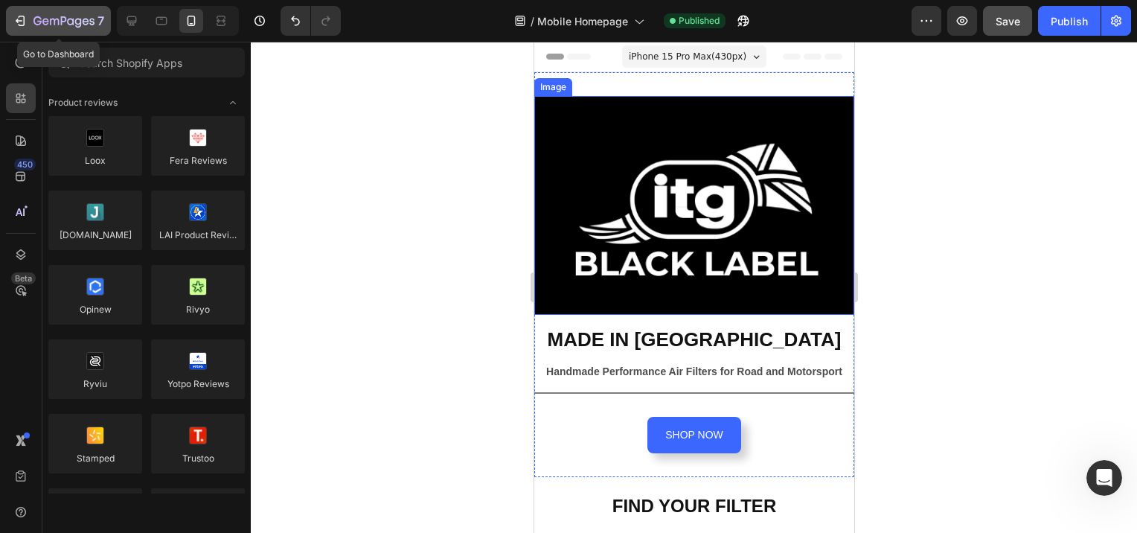
click at [19, 16] on icon "button" at bounding box center [22, 21] width 7 height 10
